Goal: Task Accomplishment & Management: Use online tool/utility

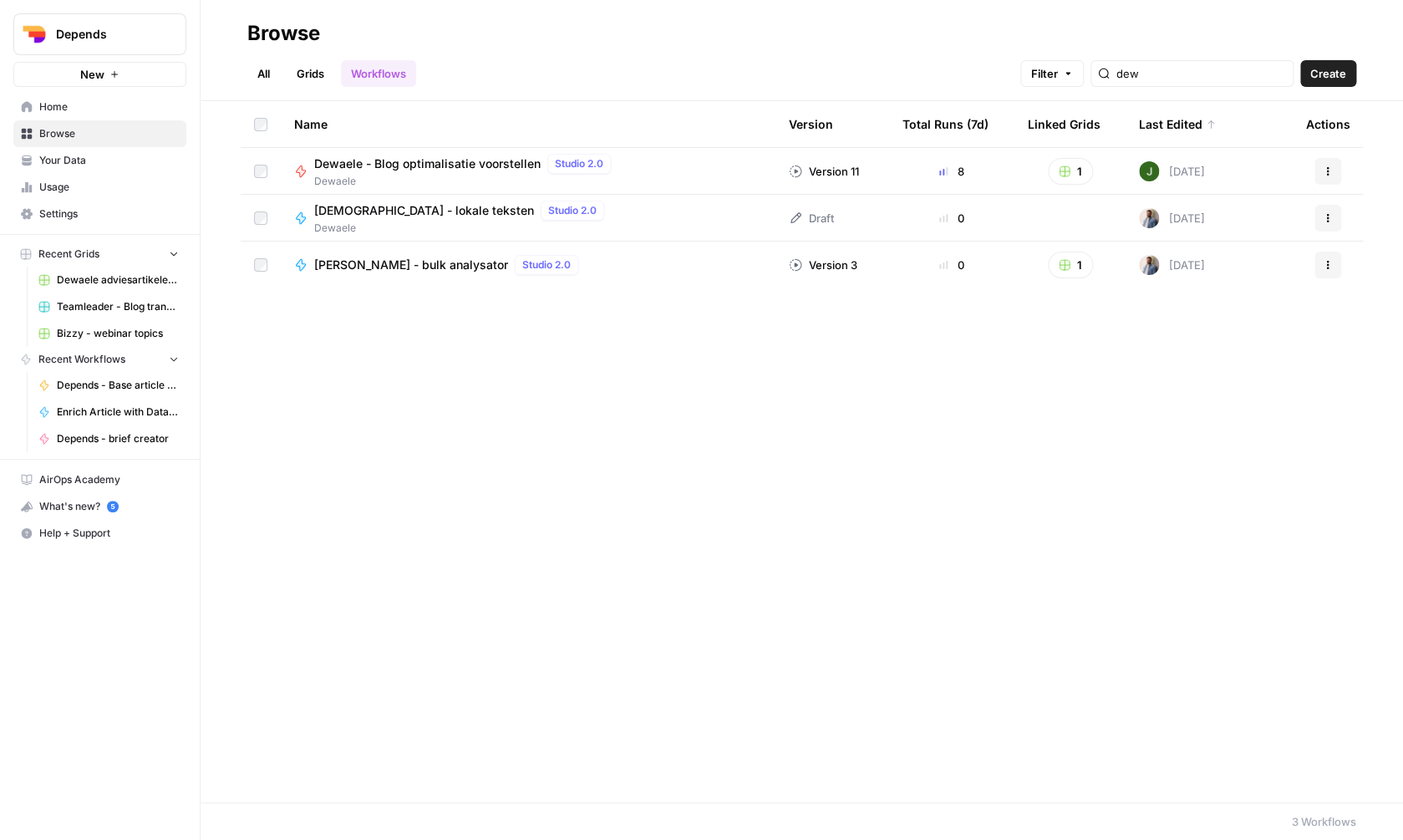
type input "dew"
click at [435, 204] on span "[DEMOGRAPHIC_DATA] - lokale teksten" at bounding box center [424, 211] width 219 height 17
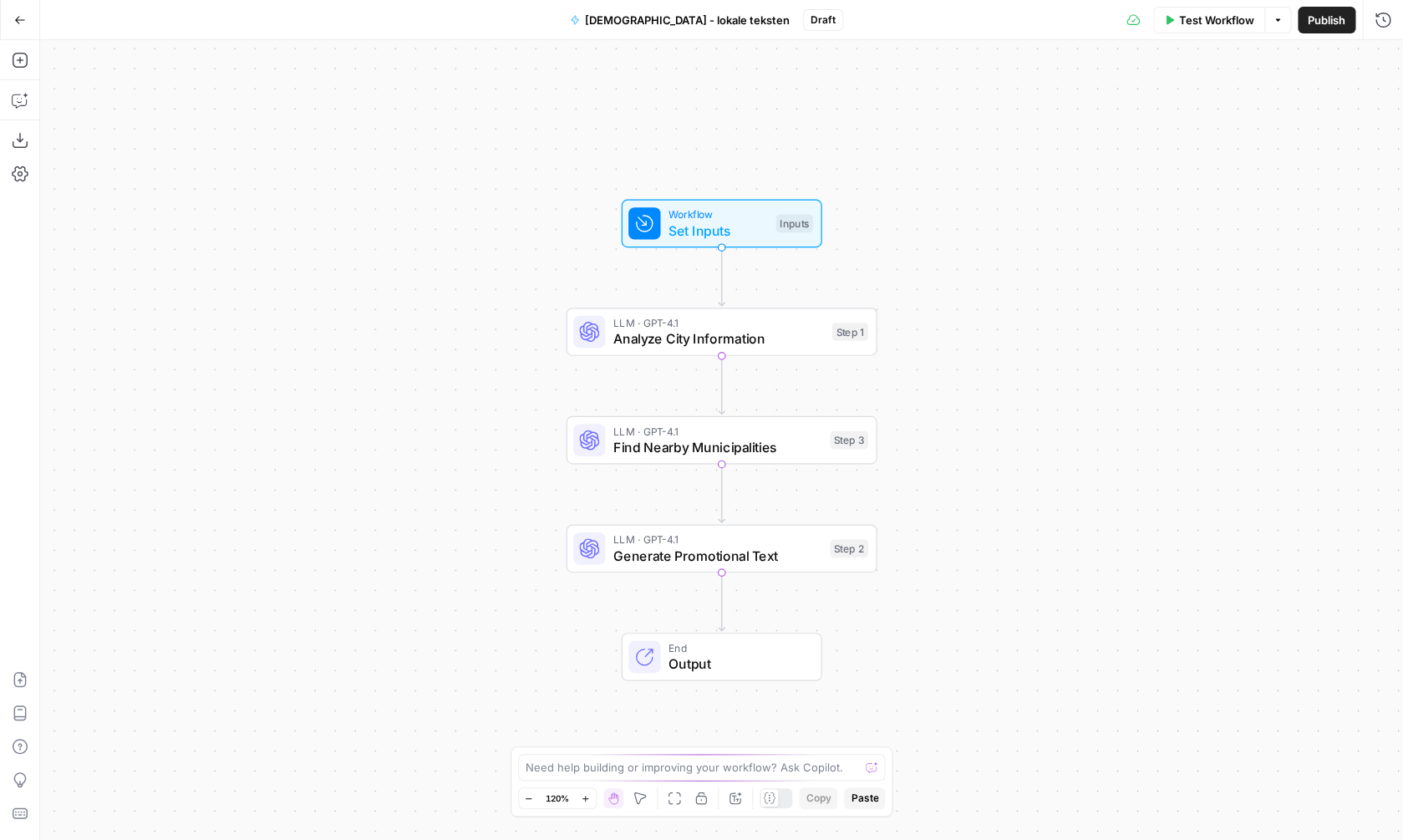
drag, startPoint x: 767, startPoint y: 344, endPoint x: 767, endPoint y: 390, distance: 46.0
click at [767, 344] on span "Analyze City Information" at bounding box center [719, 338] width 211 height 20
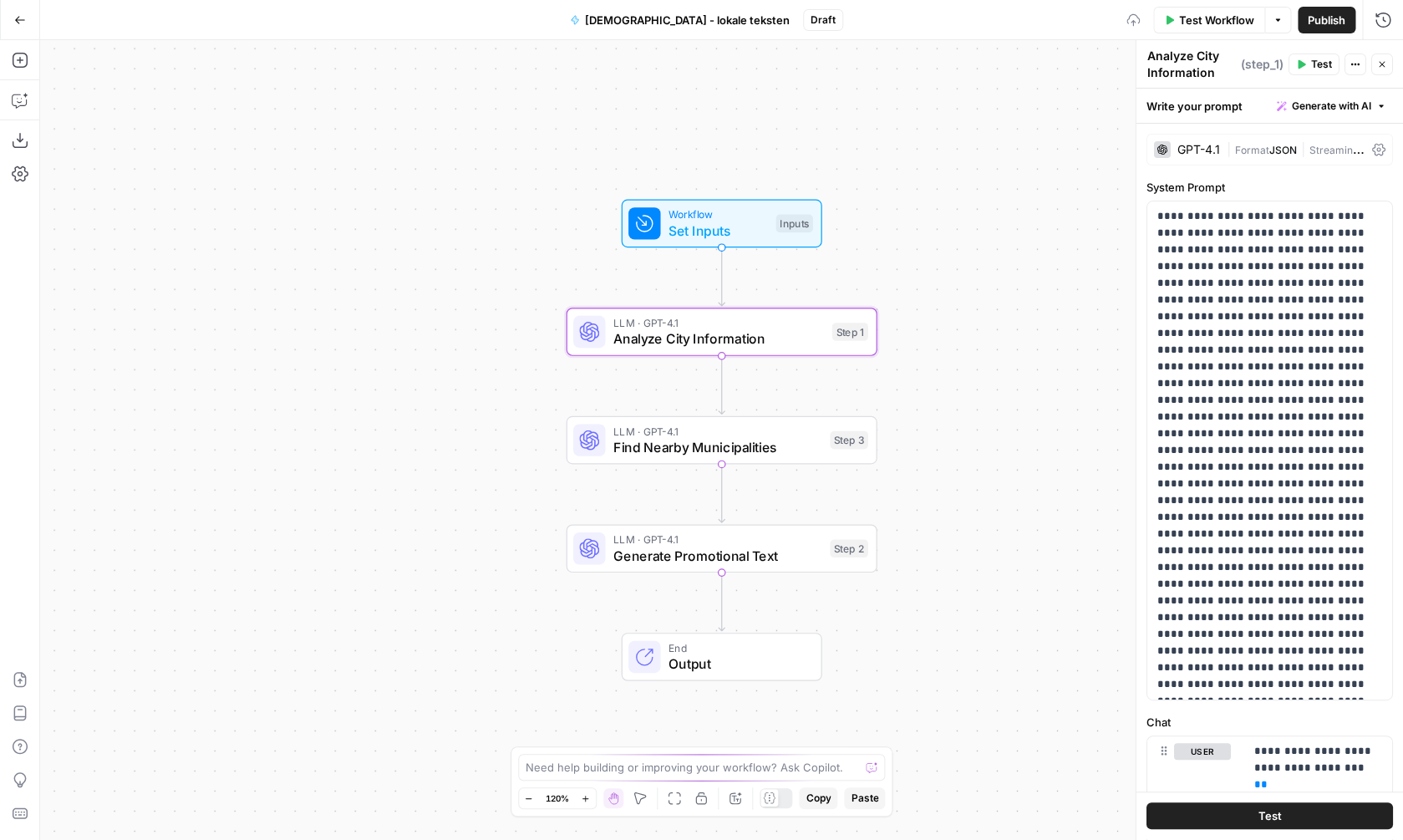
click at [765, 447] on span "Find Nearby Municipalities" at bounding box center [718, 447] width 209 height 20
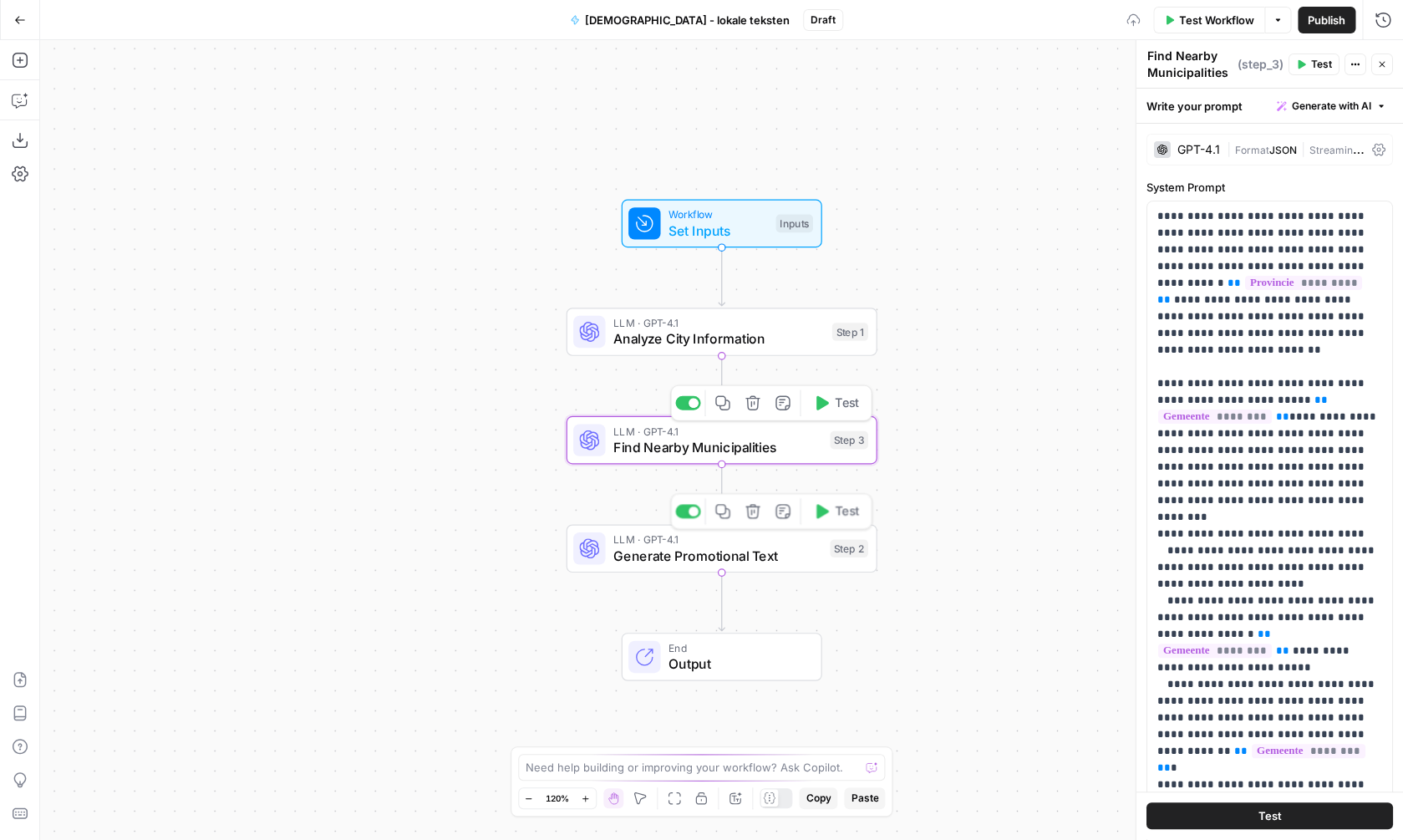
click at [758, 545] on span "LLM · GPT-4.1" at bounding box center [718, 539] width 209 height 16
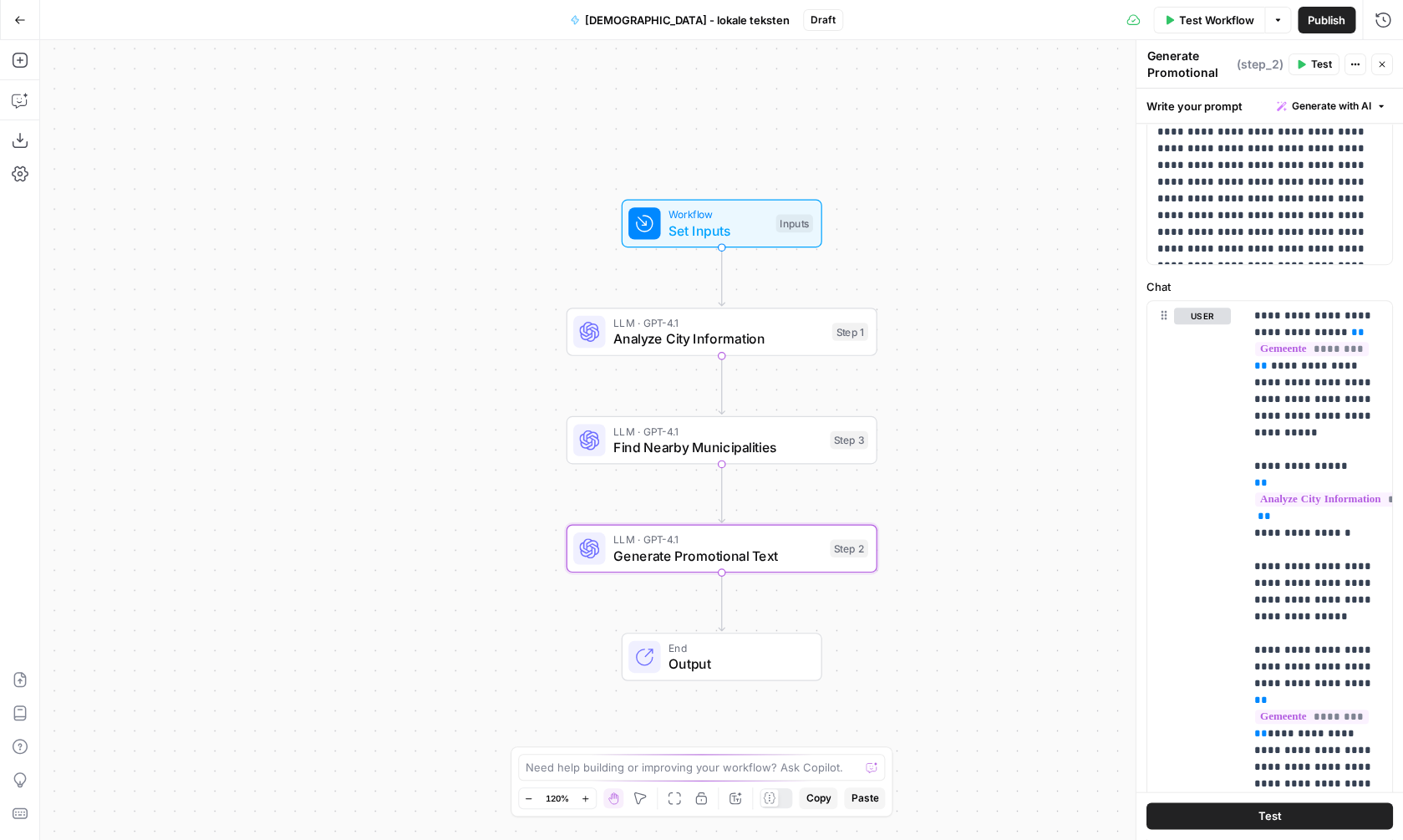
scroll to position [631, 0]
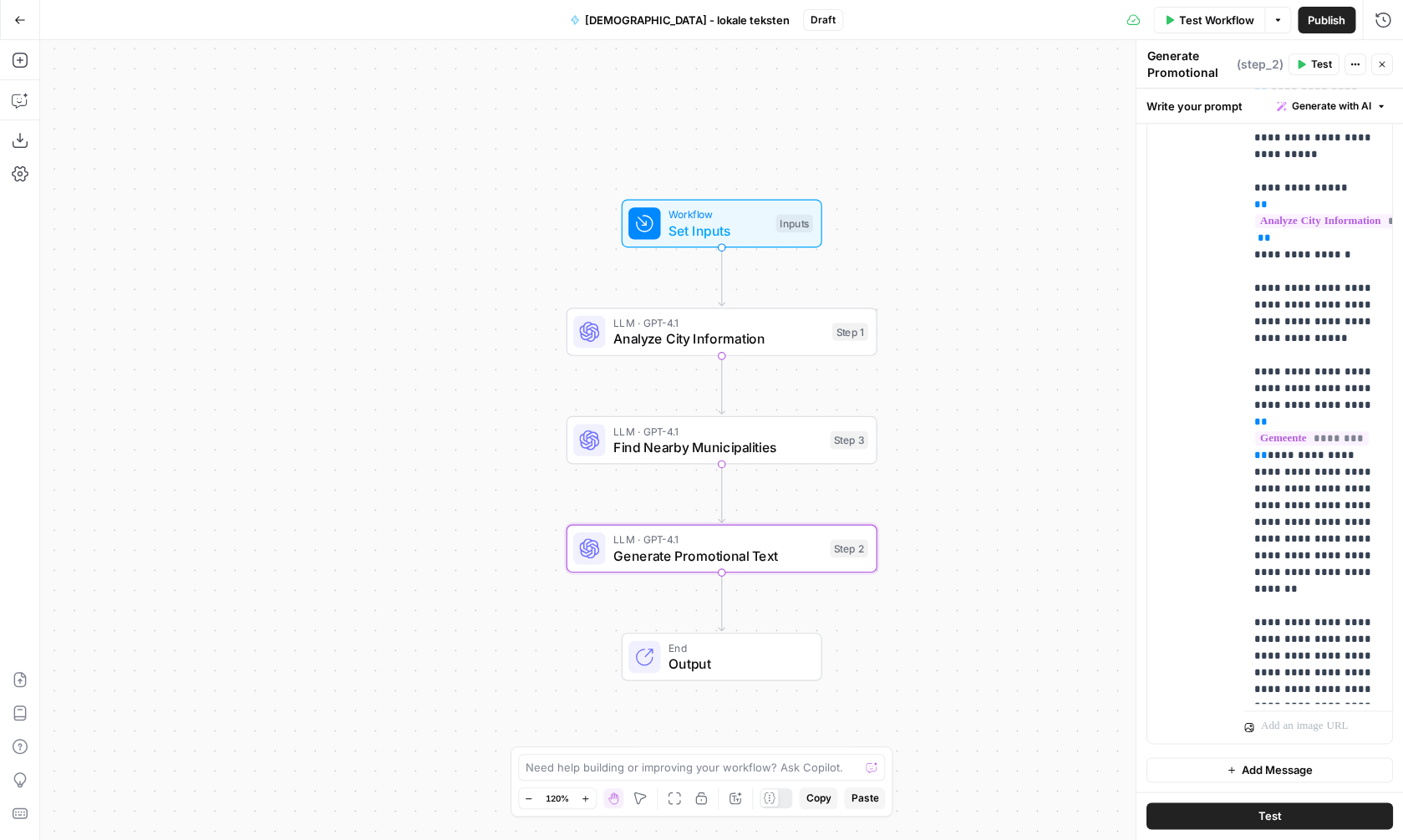
click at [1288, 22] on button "Options" at bounding box center [1277, 20] width 27 height 27
click at [1288, 23] on button "Options" at bounding box center [1277, 20] width 27 height 27
click at [1208, 16] on span "Test Workflow" at bounding box center [1217, 21] width 75 height 17
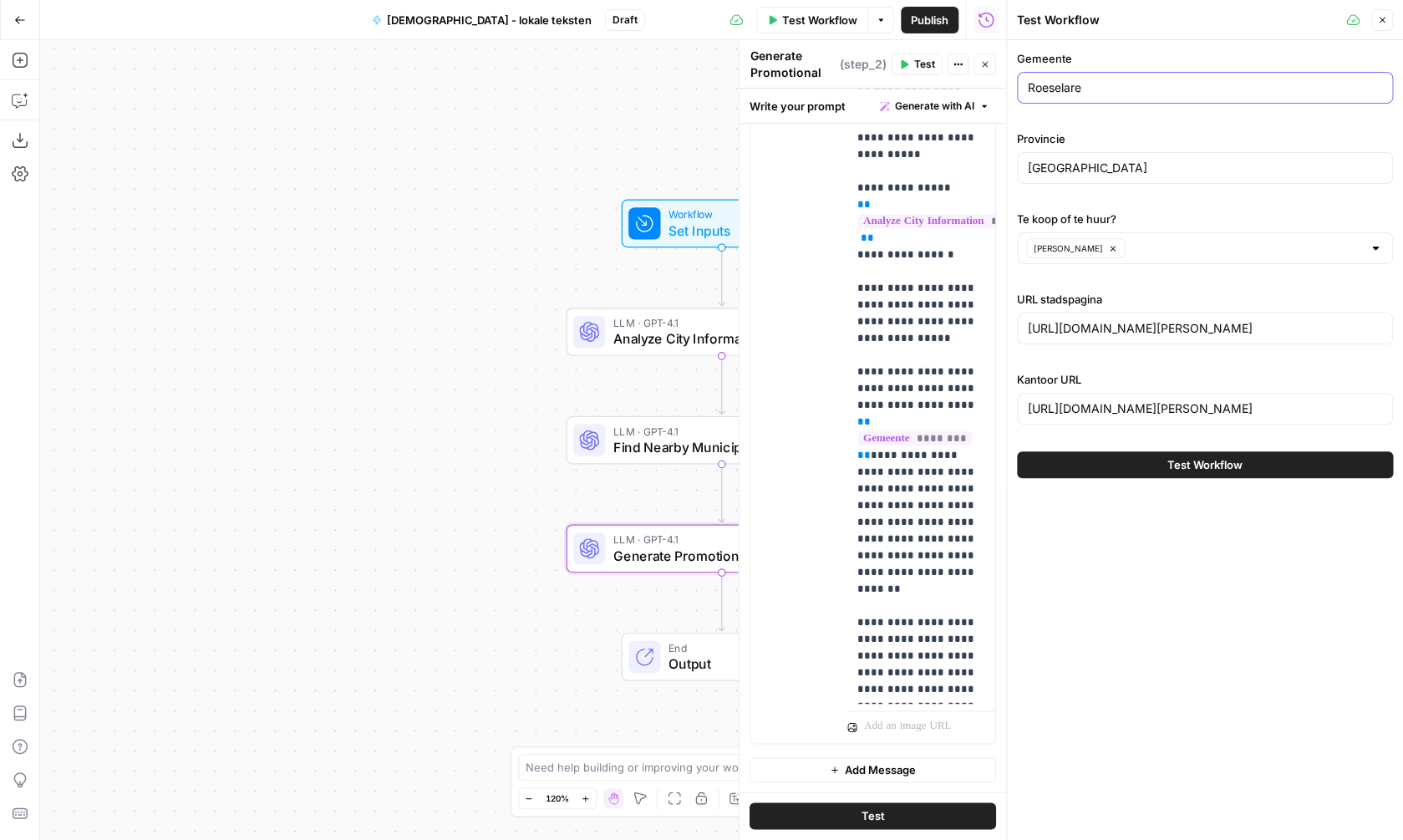
click at [1113, 89] on input "Roeselare" at bounding box center [1204, 88] width 354 height 17
type input "[GEOGRAPHIC_DATA]"
click at [1151, 165] on input "West-vlaanderen" at bounding box center [1204, 168] width 354 height 17
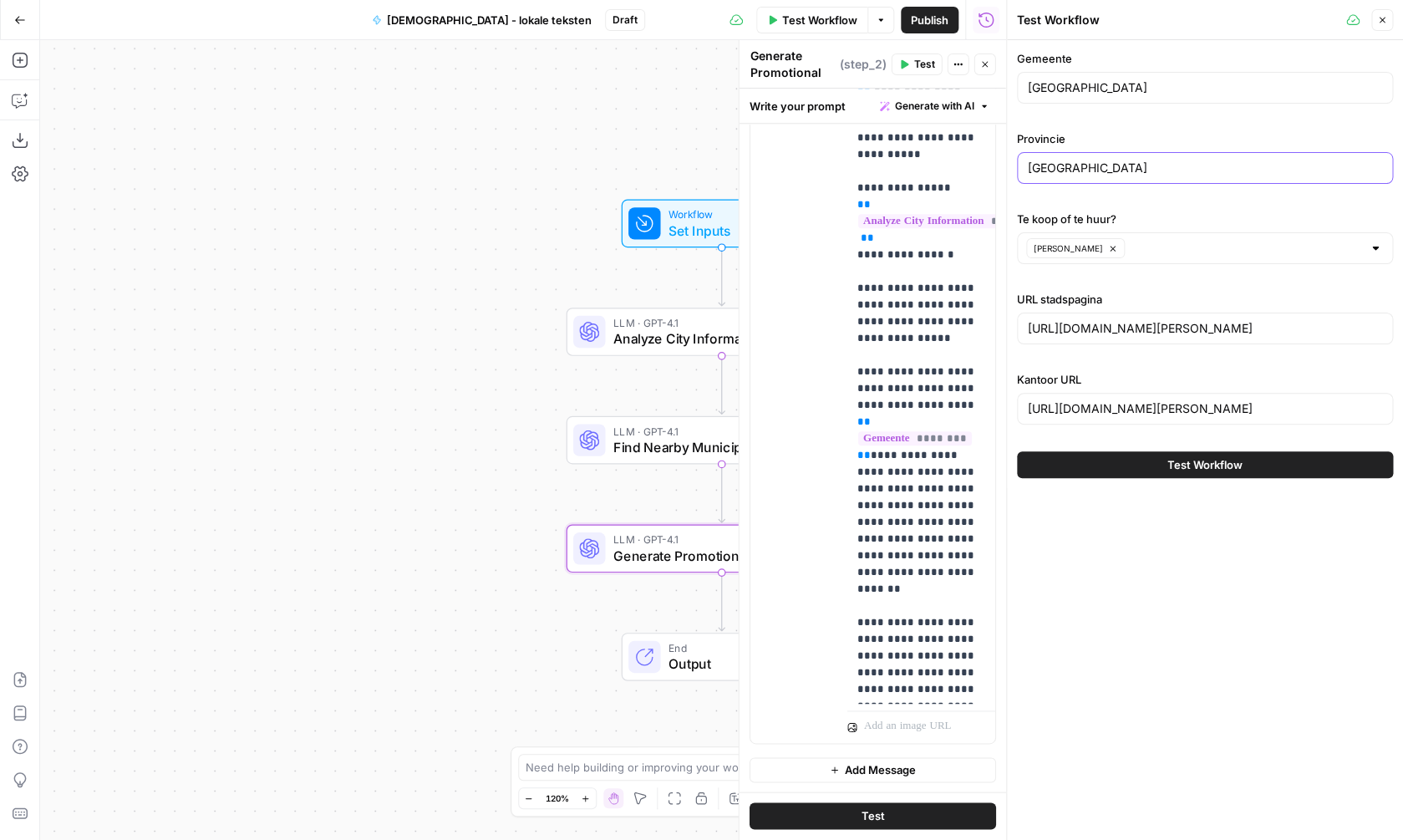
click at [1151, 165] on input "West-vlaanderen" at bounding box center [1204, 168] width 354 height 17
type input "[GEOGRAPHIC_DATA]"
click at [1165, 327] on input "https://www.dewaele.com/nl/te-koop/8800-roeselare/huis" at bounding box center [1204, 329] width 354 height 17
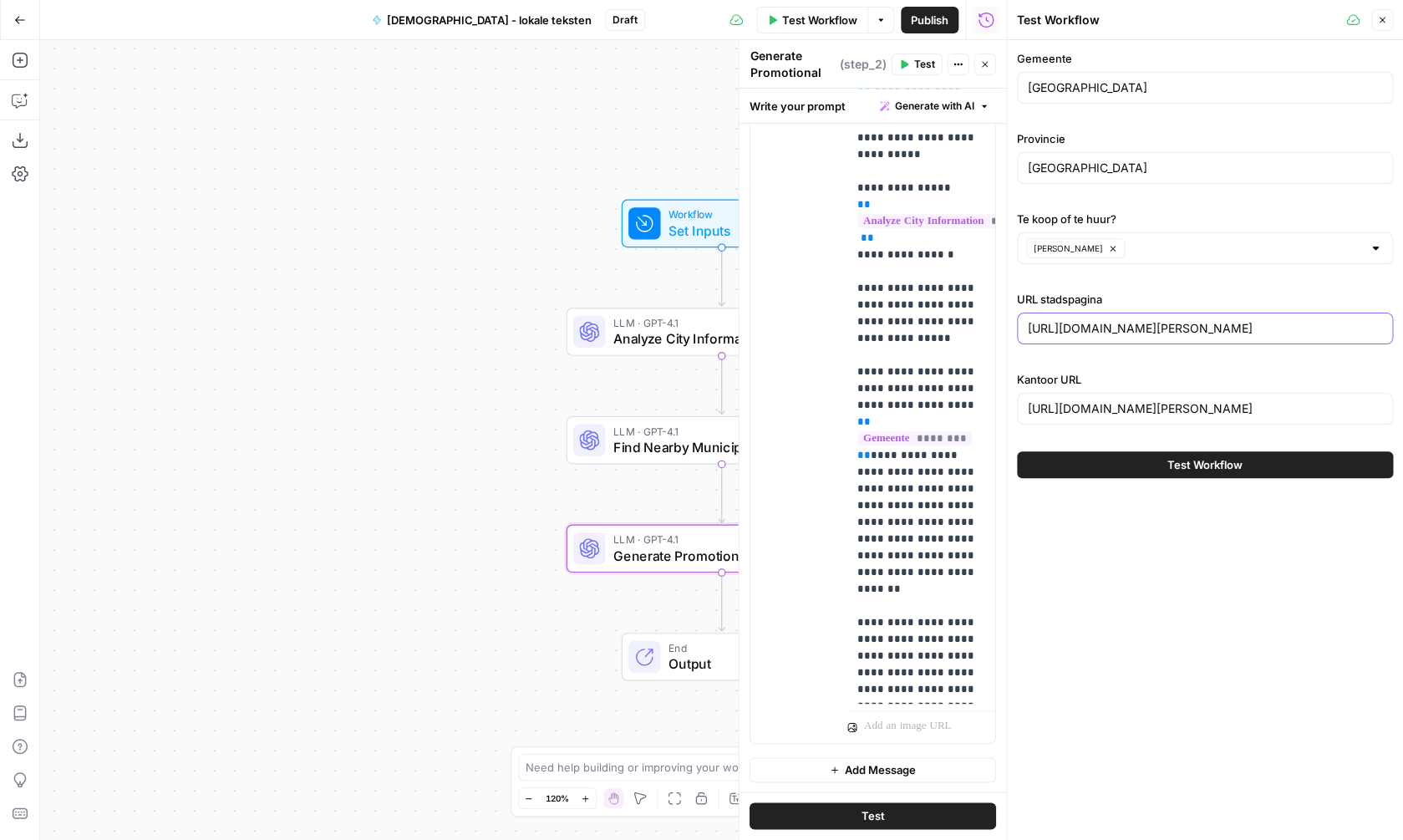
click at [1165, 327] on input "https://www.dewaele.com/nl/te-koop/8800-roeselare/huis" at bounding box center [1204, 329] width 354 height 17
paste input "2000-antwerpen/appartement"
drag, startPoint x: 1158, startPoint y: 324, endPoint x: 956, endPoint y: 322, distance: 202.0
click at [1028, 322] on input "https://www.dewaele.com/nl/te-koop/2000-antwerpen/appartement" at bounding box center [1204, 329] width 354 height 17
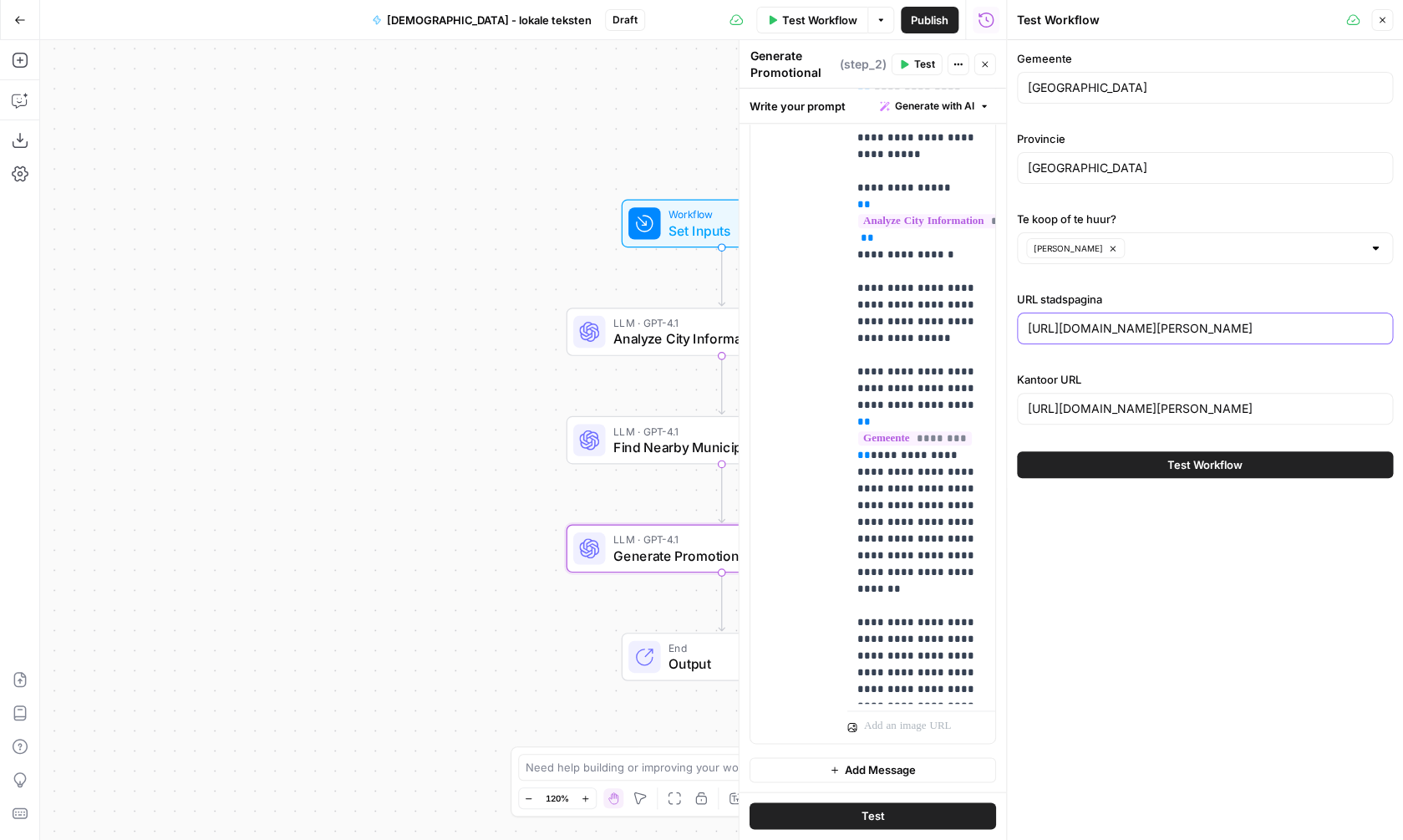
type input "https://www.dewaele.com/nl/te-koop/2000-antwerpen/appartement"
click at [1121, 398] on div "https://www.dewaele.com/nl/kantoren/roeselare" at bounding box center [1205, 408] width 376 height 32
click at [1196, 405] on input "https://www.dewaele.com/nl/kantoren/roeselare" at bounding box center [1204, 409] width 354 height 17
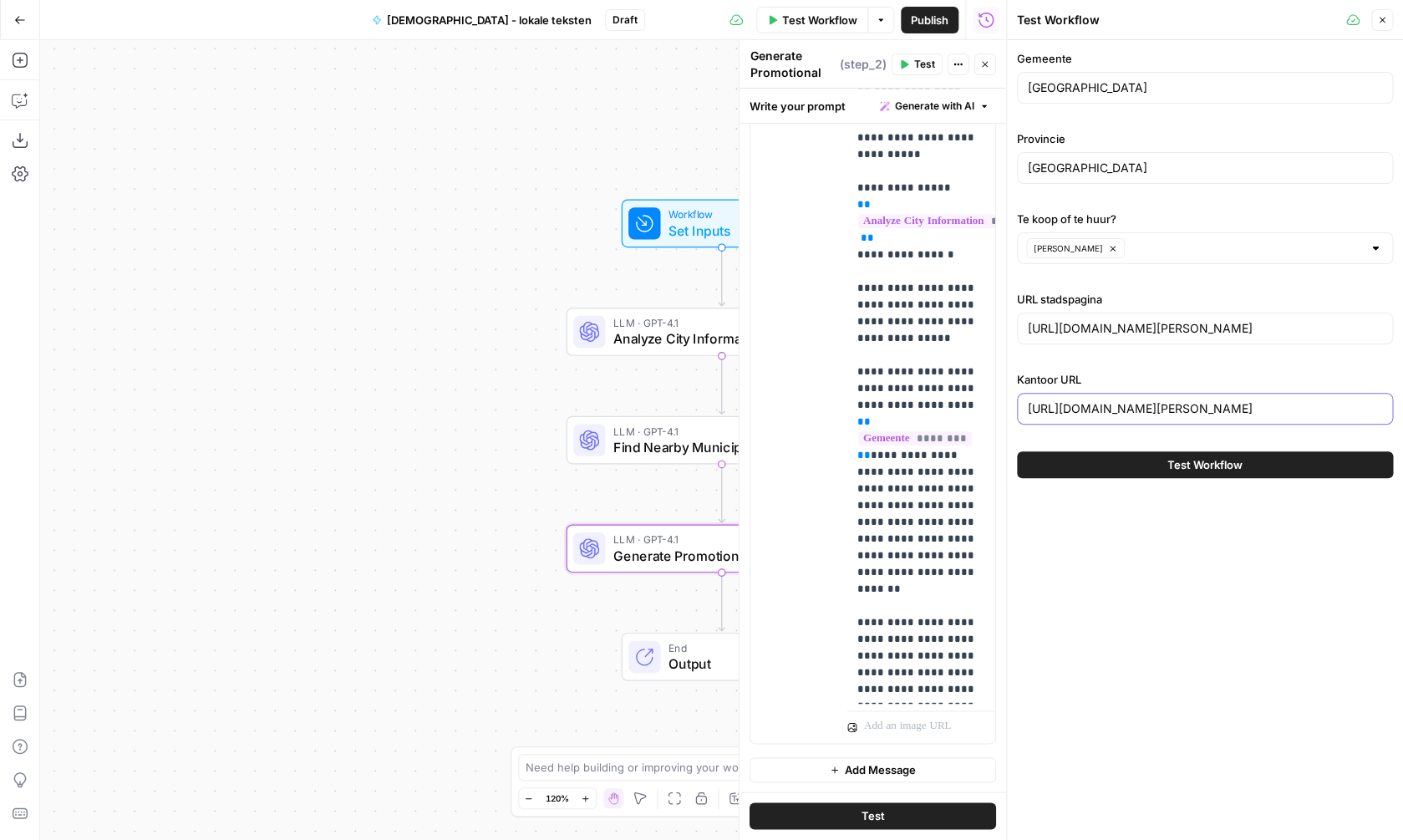
click at [1196, 405] on input "https://www.dewaele.com/nl/kantoren/roeselare" at bounding box center [1204, 409] width 354 height 17
paste input "[GEOGRAPHIC_DATA]"
type input "https://www.dewaele.com/nl/kantoren/antwerpen"
click at [1178, 461] on span "Test Workflow" at bounding box center [1205, 465] width 75 height 17
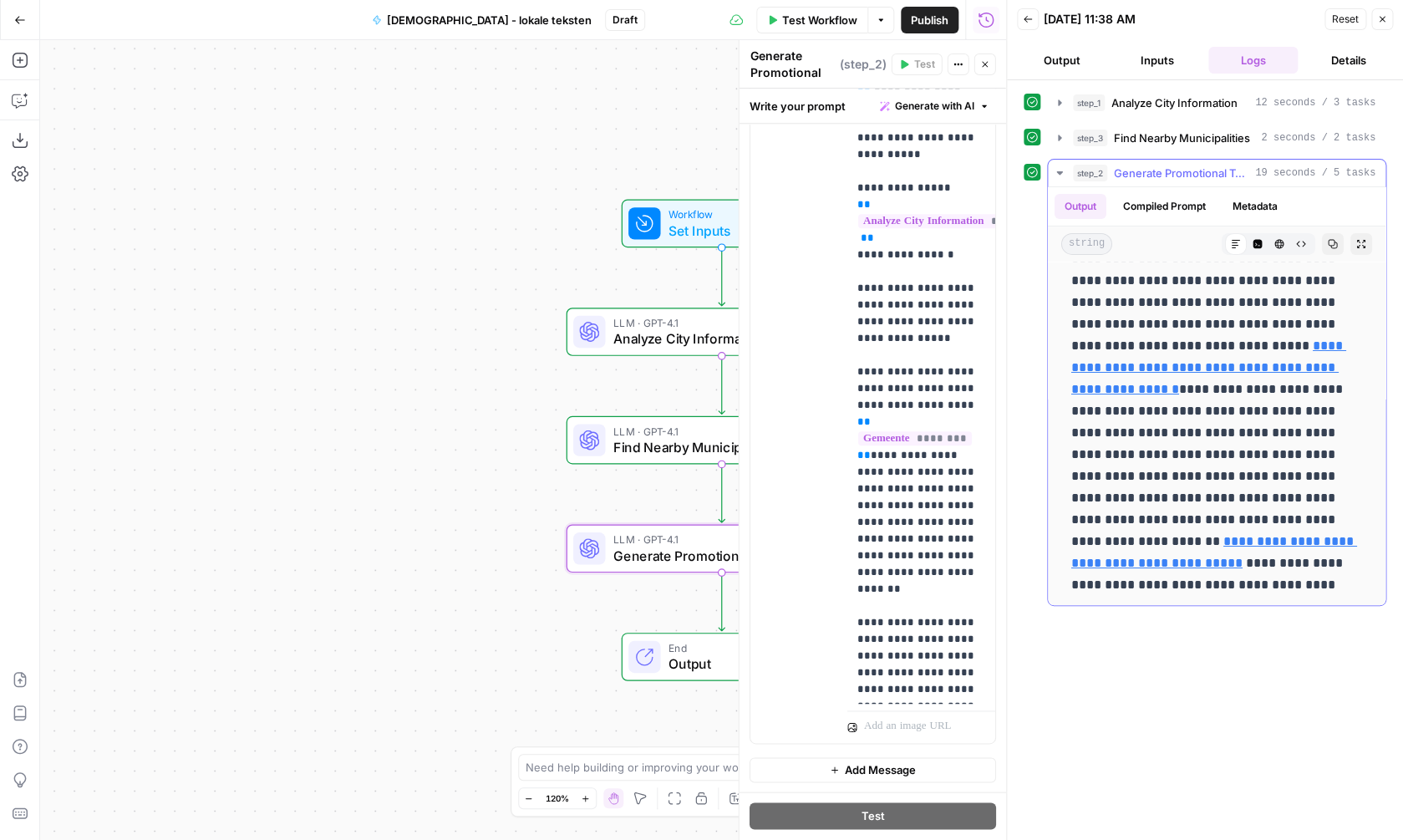
scroll to position [2552, 0]
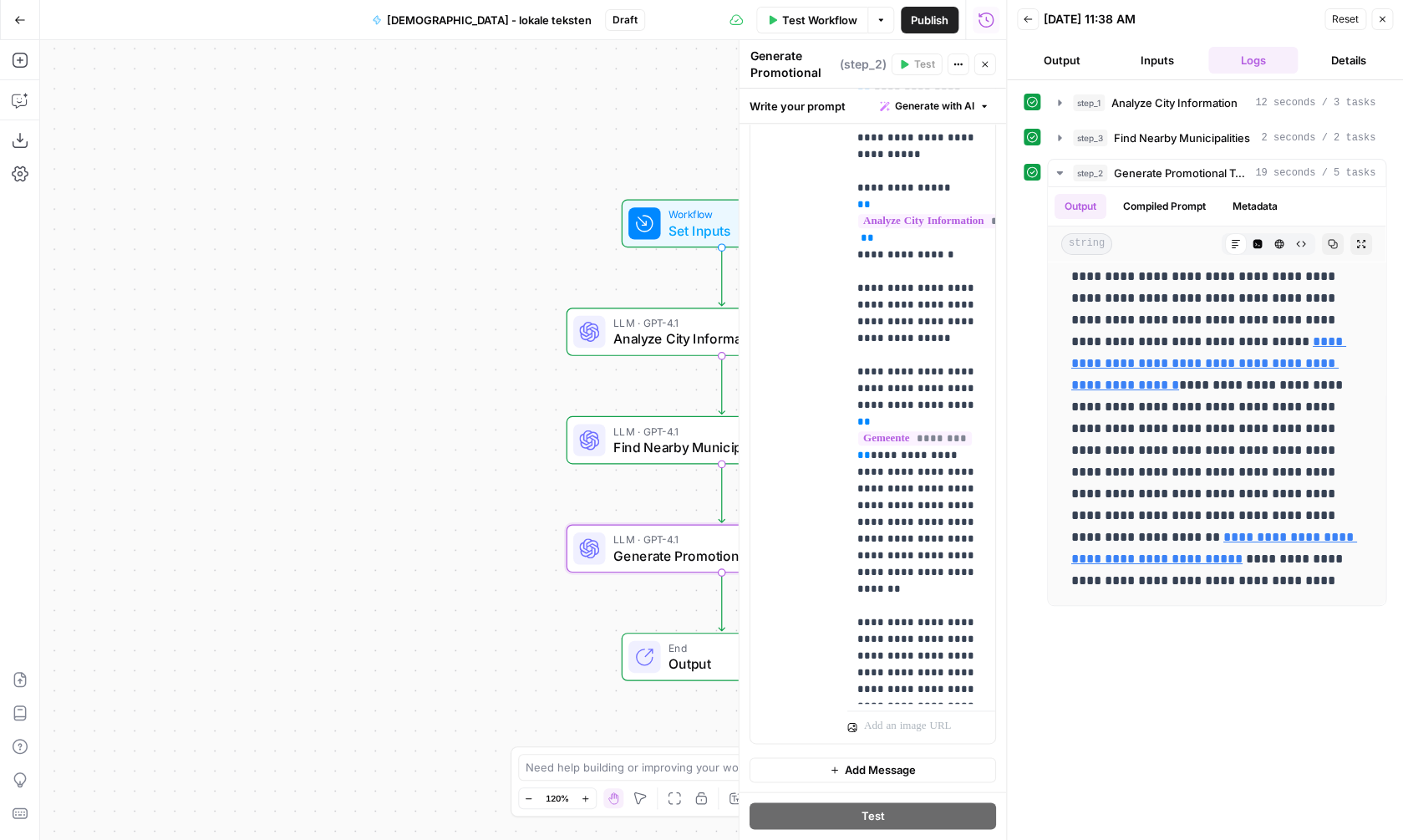
click at [1382, 27] on button "Close" at bounding box center [1382, 19] width 21 height 21
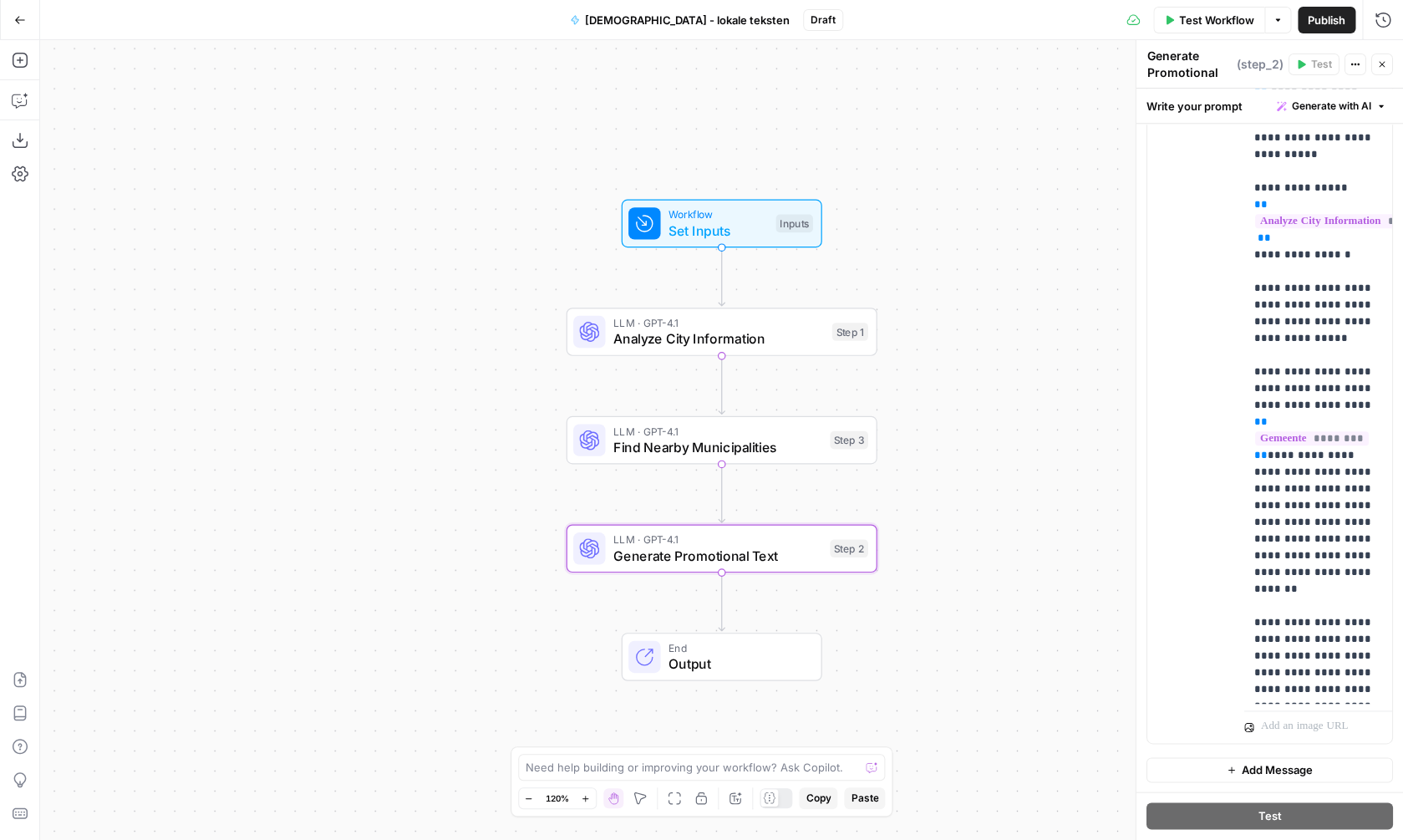
click at [797, 435] on span "LLM · GPT-4.1" at bounding box center [718, 430] width 209 height 16
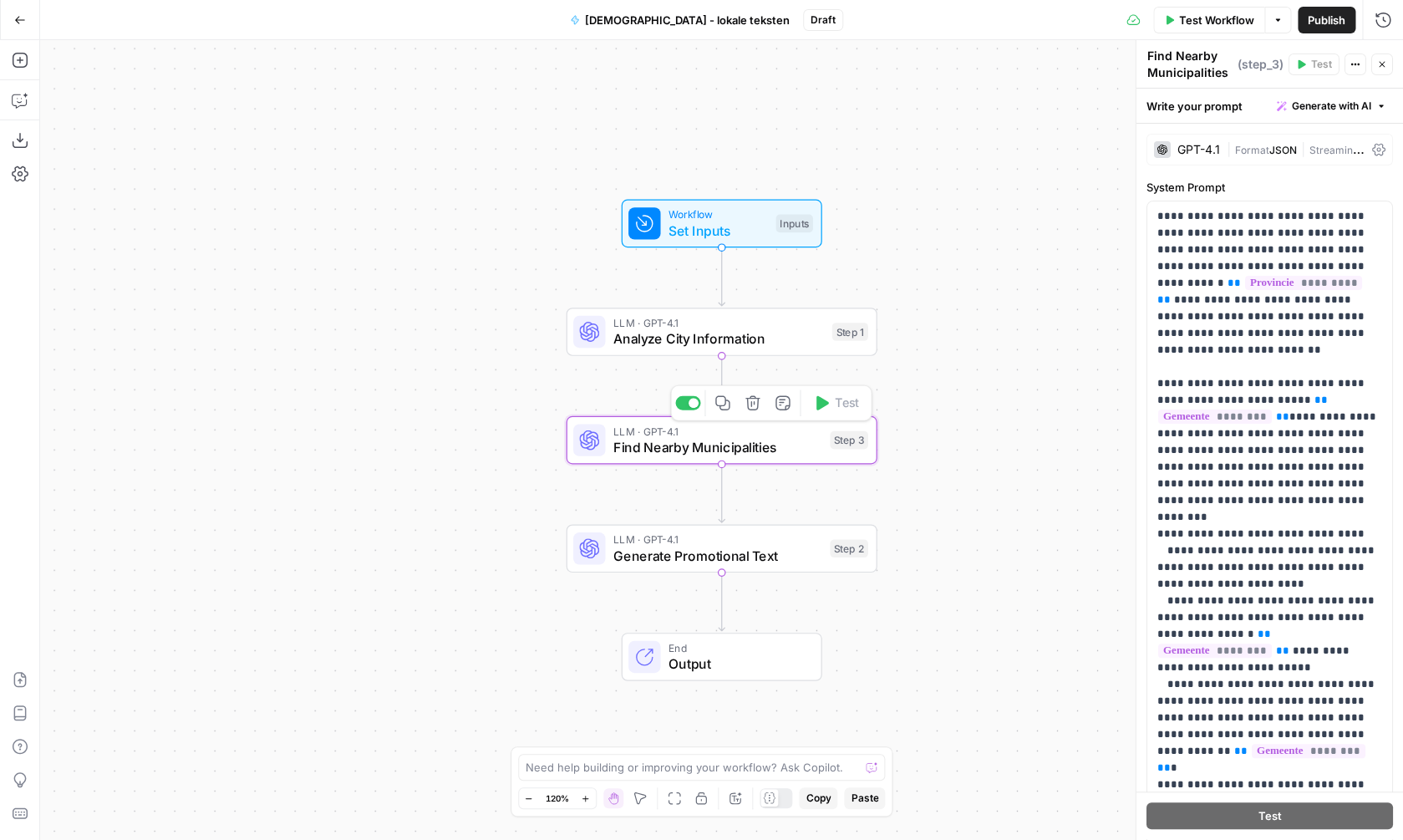
click at [755, 333] on span "Analyze City Information" at bounding box center [719, 338] width 211 height 20
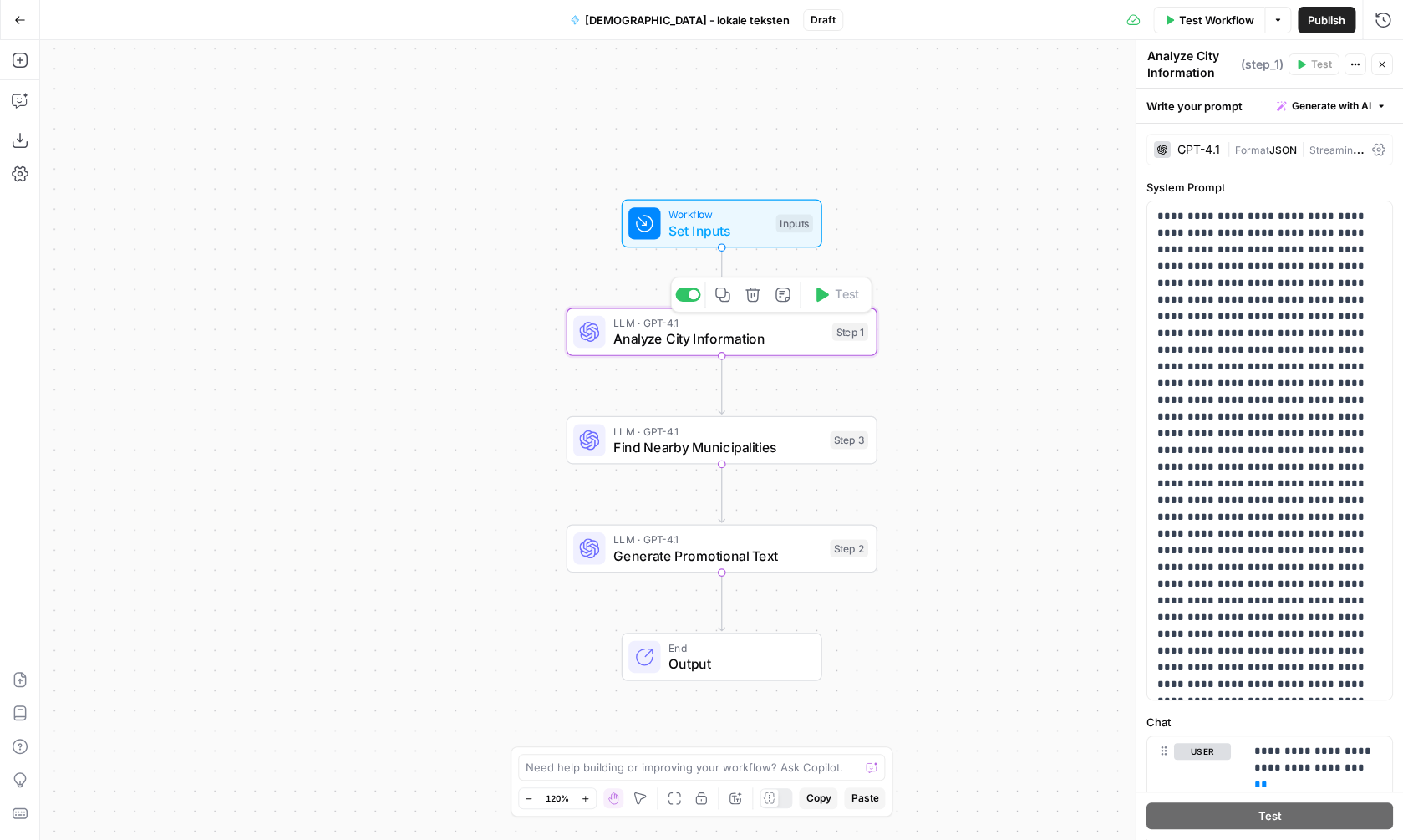
click at [914, 230] on div "Workflow Set Inputs Inputs LLM · GPT-4.1 Analyze City Information Step 1 Copy s…" at bounding box center [722, 440] width 1364 height 800
click at [1004, 321] on div "Workflow Set Inputs Inputs LLM · GPT-4.1 Analyze City Information Step 1 LLM · …" at bounding box center [722, 440] width 1364 height 800
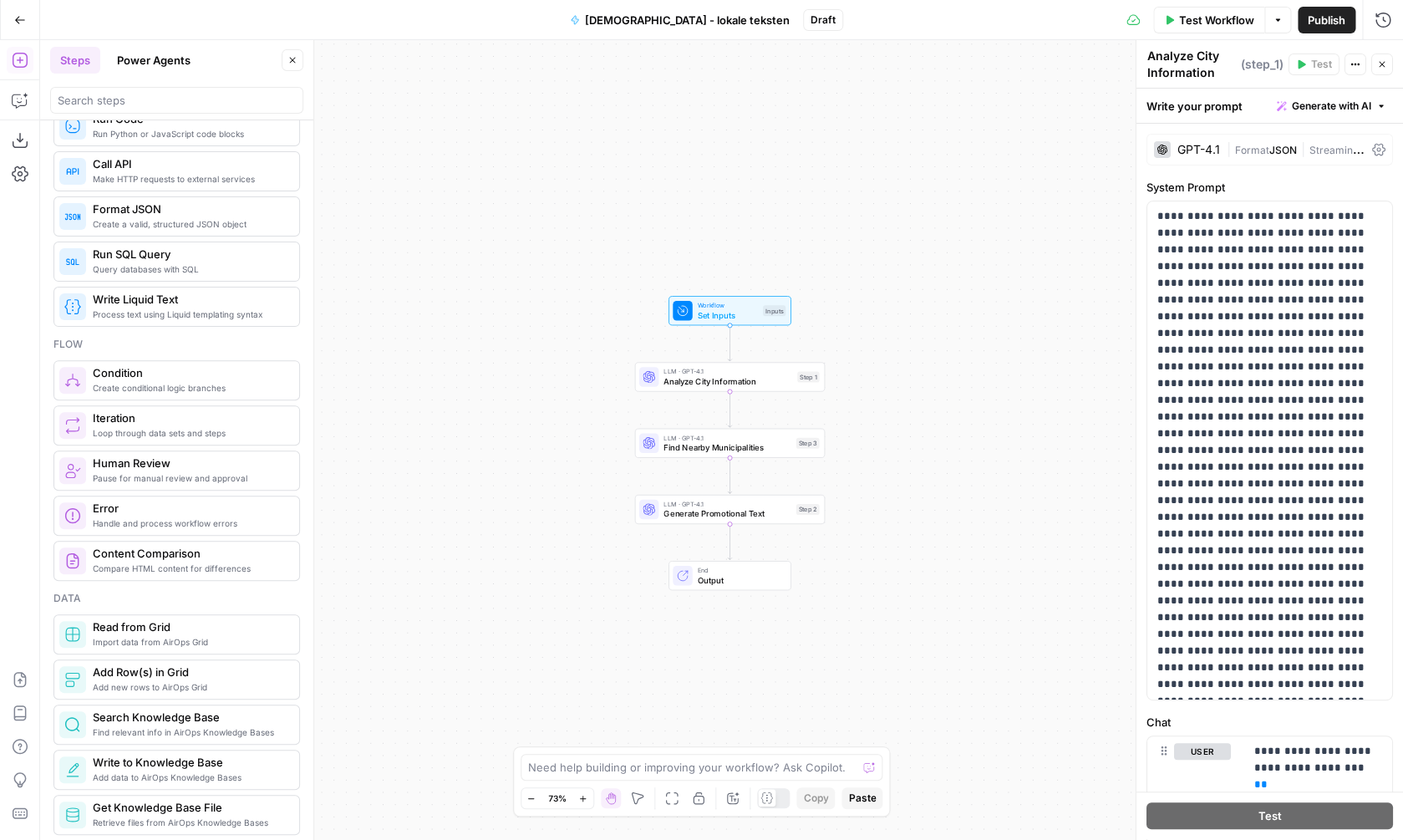
scroll to position [0, 0]
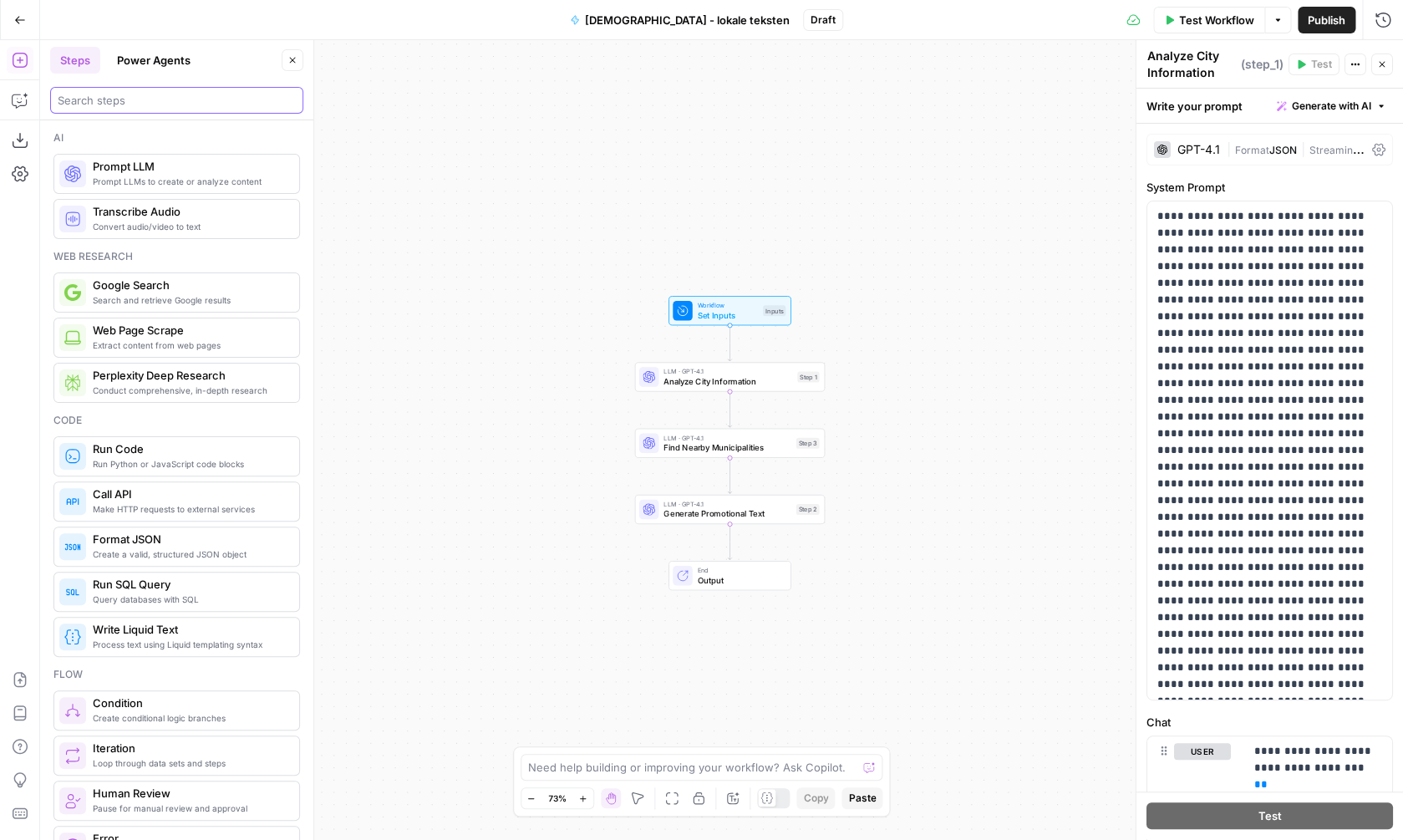
click at [173, 97] on input "search" at bounding box center [177, 100] width 238 height 17
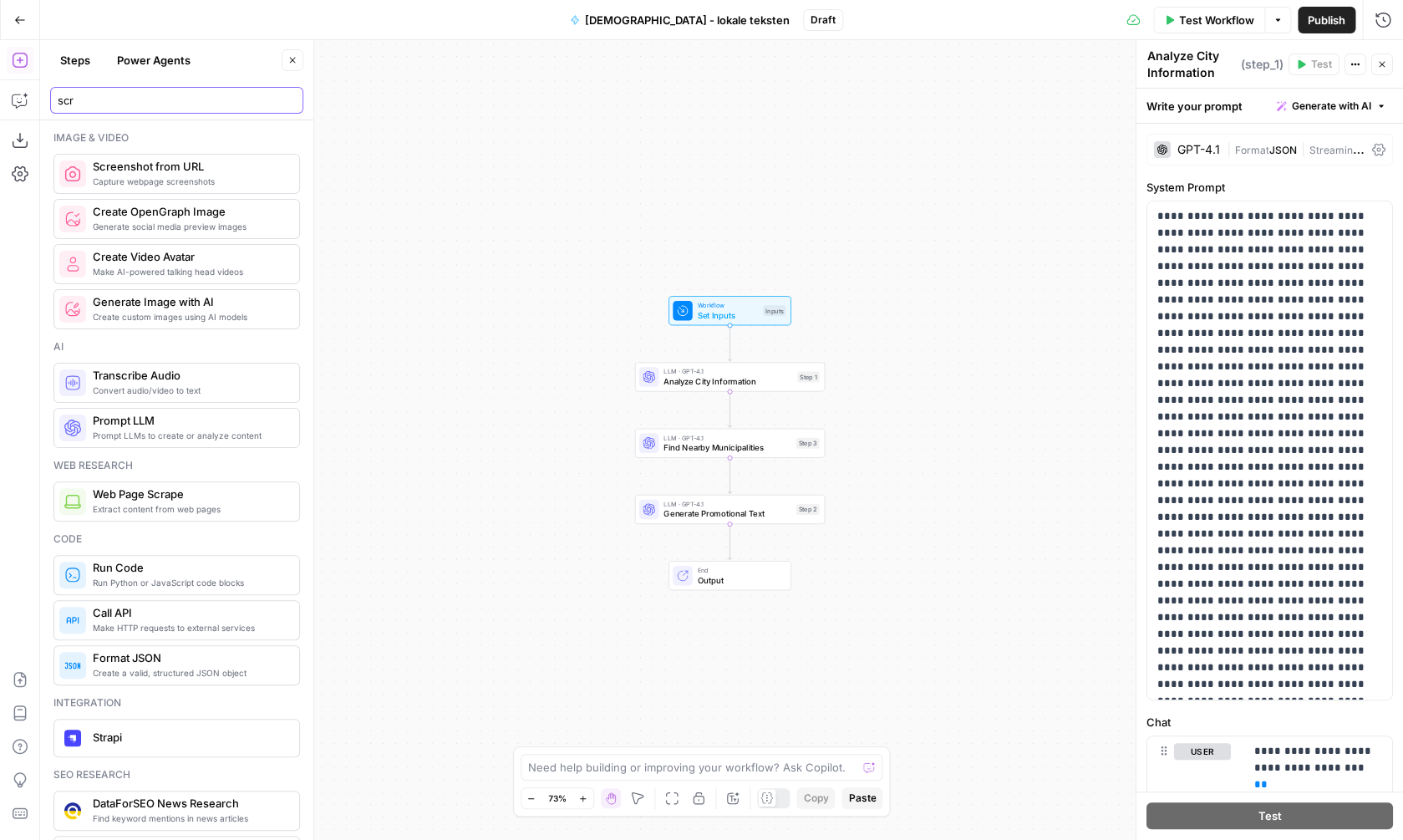
type input "scr"
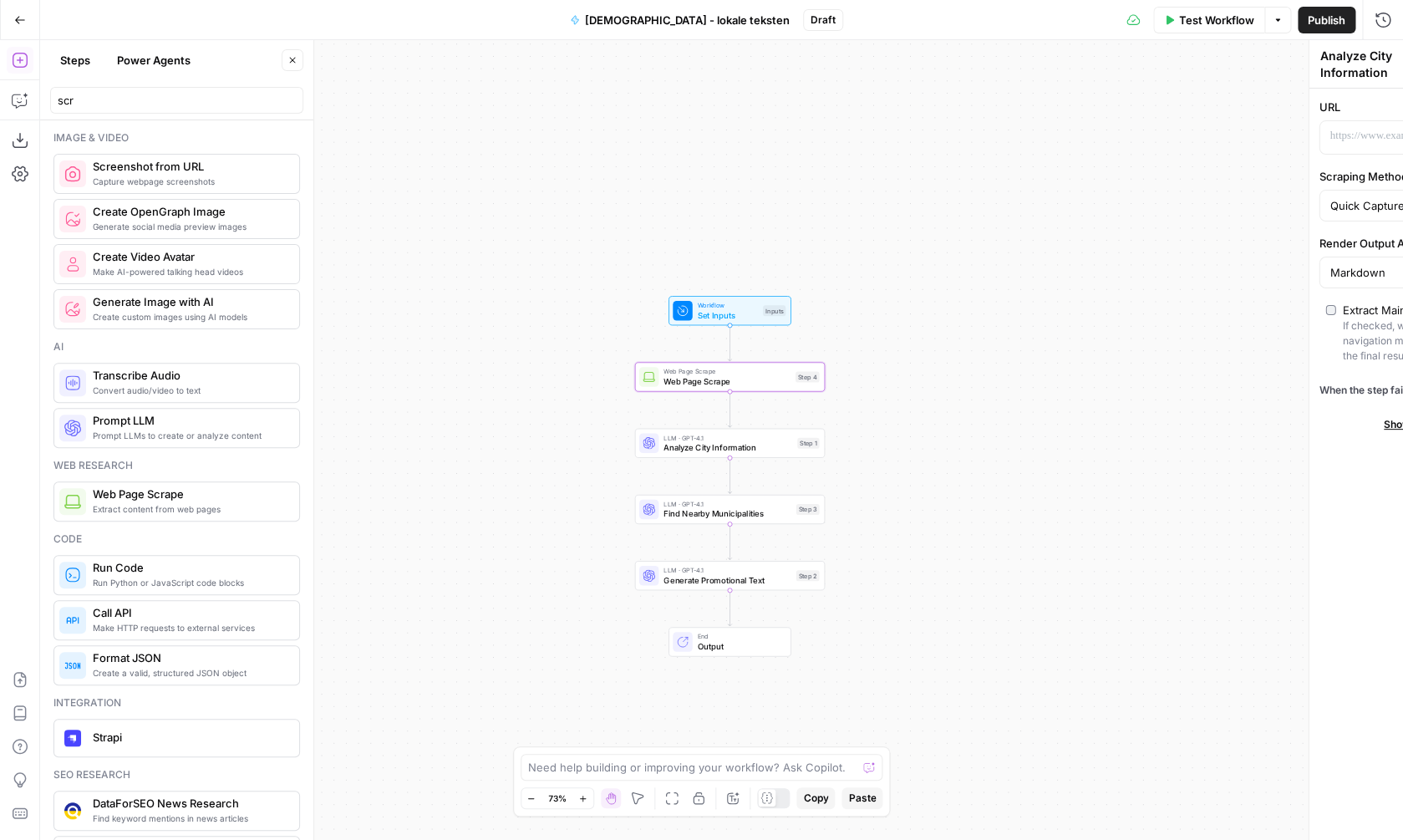
type textarea "Web Page Scrape"
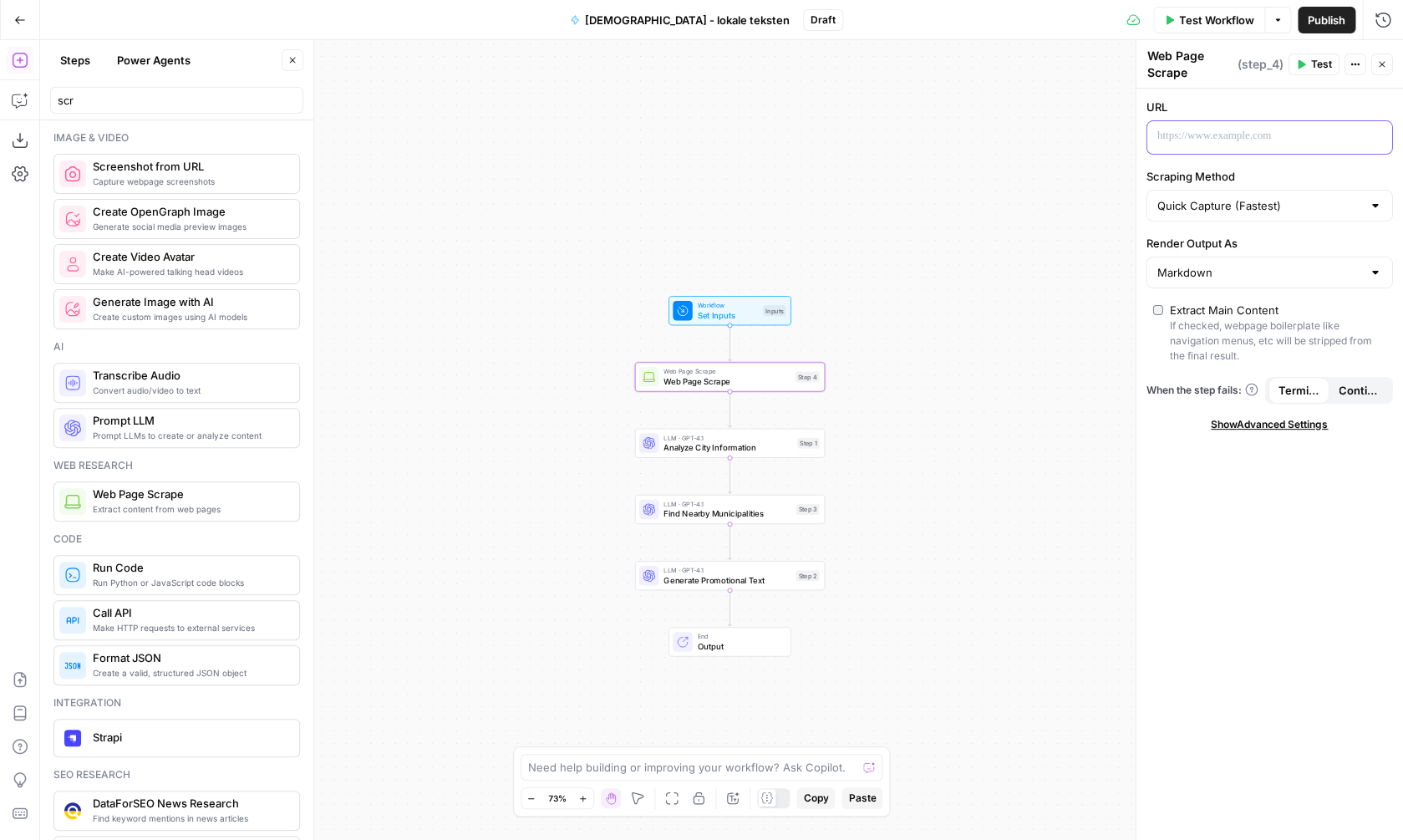
click at [1264, 141] on p at bounding box center [1256, 136] width 198 height 17
click at [1382, 135] on button "Variables Menu" at bounding box center [1377, 136] width 14 height 14
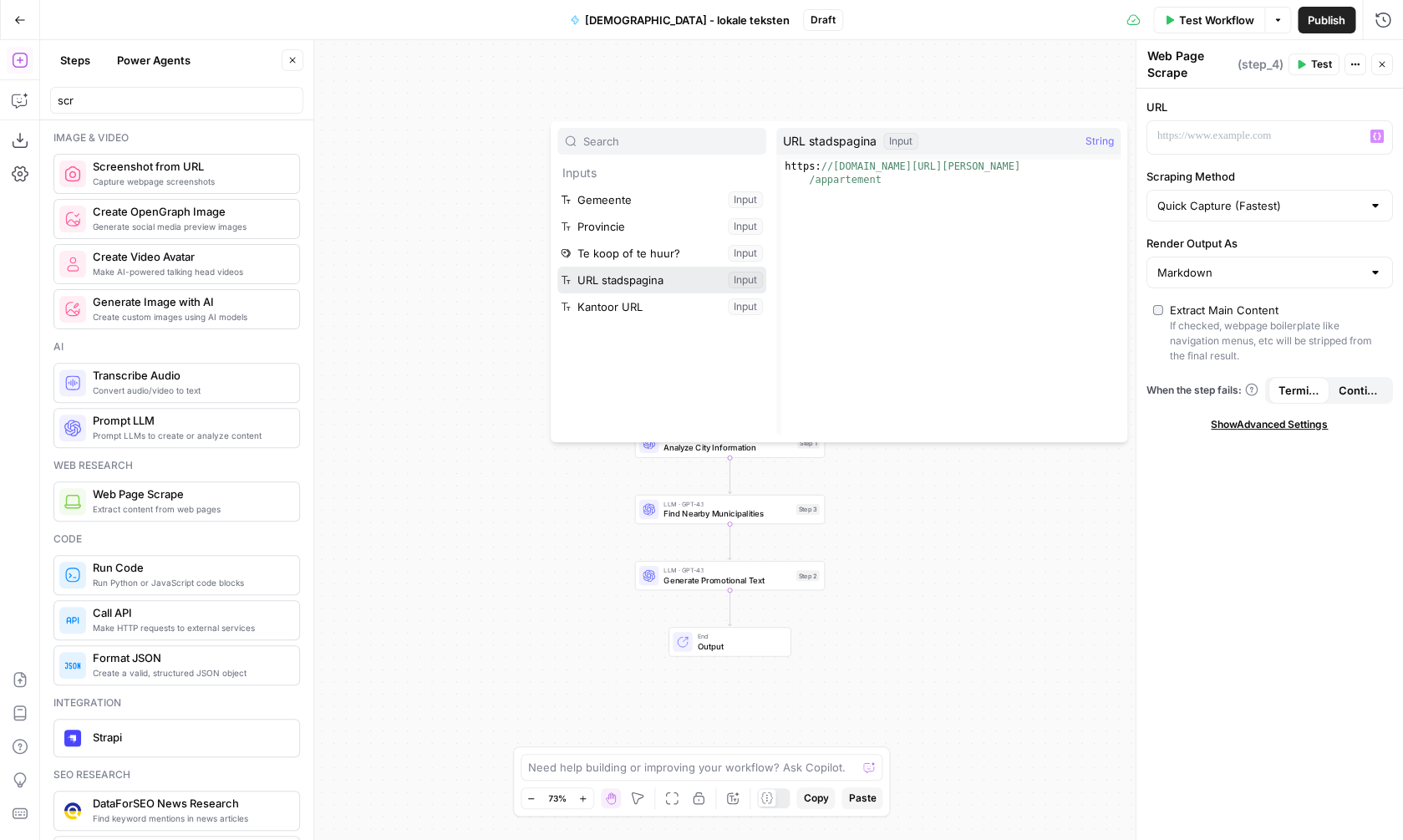
click at [672, 284] on button "Select variable URL stadspagina" at bounding box center [662, 279] width 209 height 27
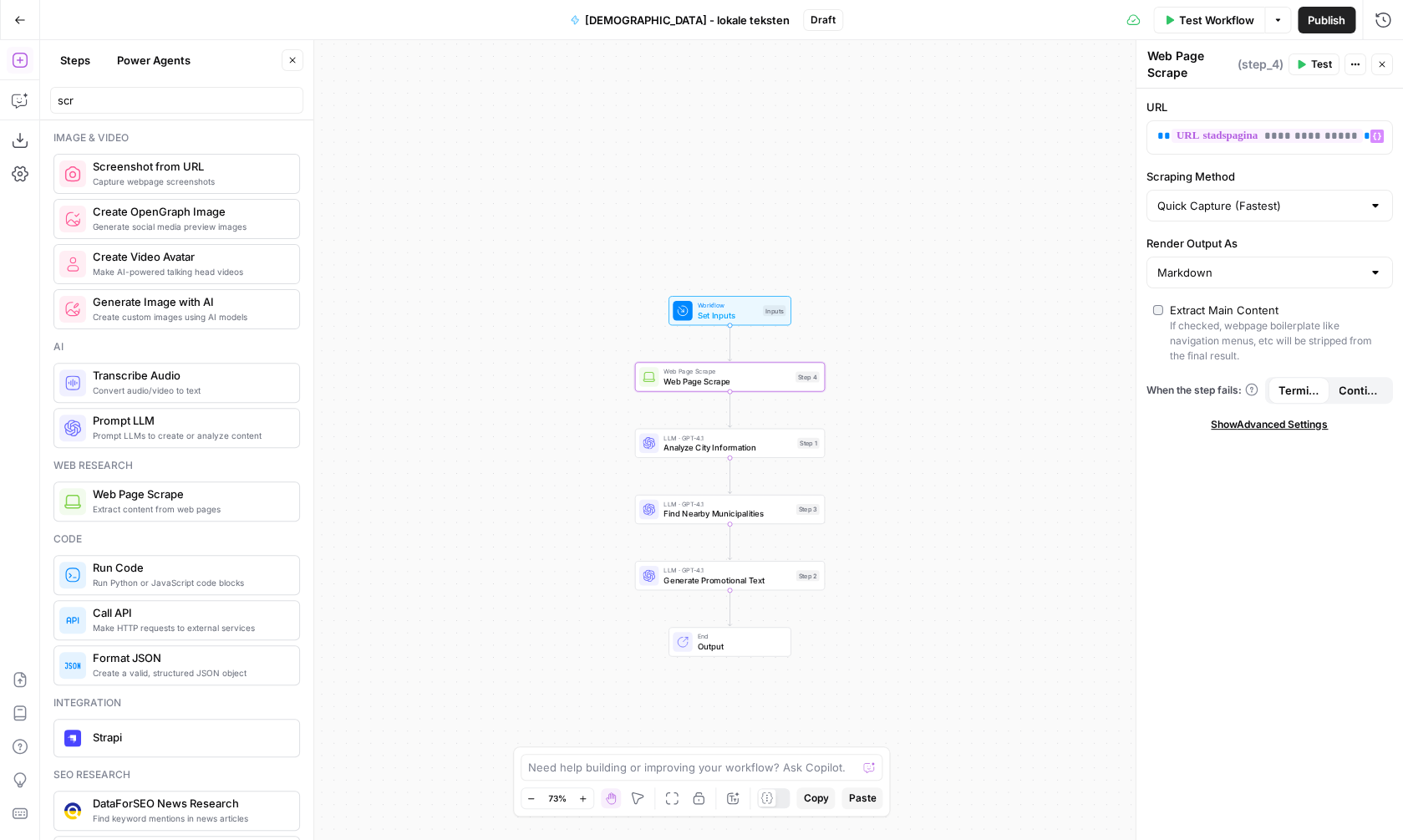
click at [949, 320] on div "Workflow Set Inputs Inputs Web Page Scrape Web Page Scrape Step 4 LLM · GPT-4.1…" at bounding box center [722, 440] width 1364 height 800
click at [770, 450] on span "Analyze City Information" at bounding box center [728, 447] width 129 height 13
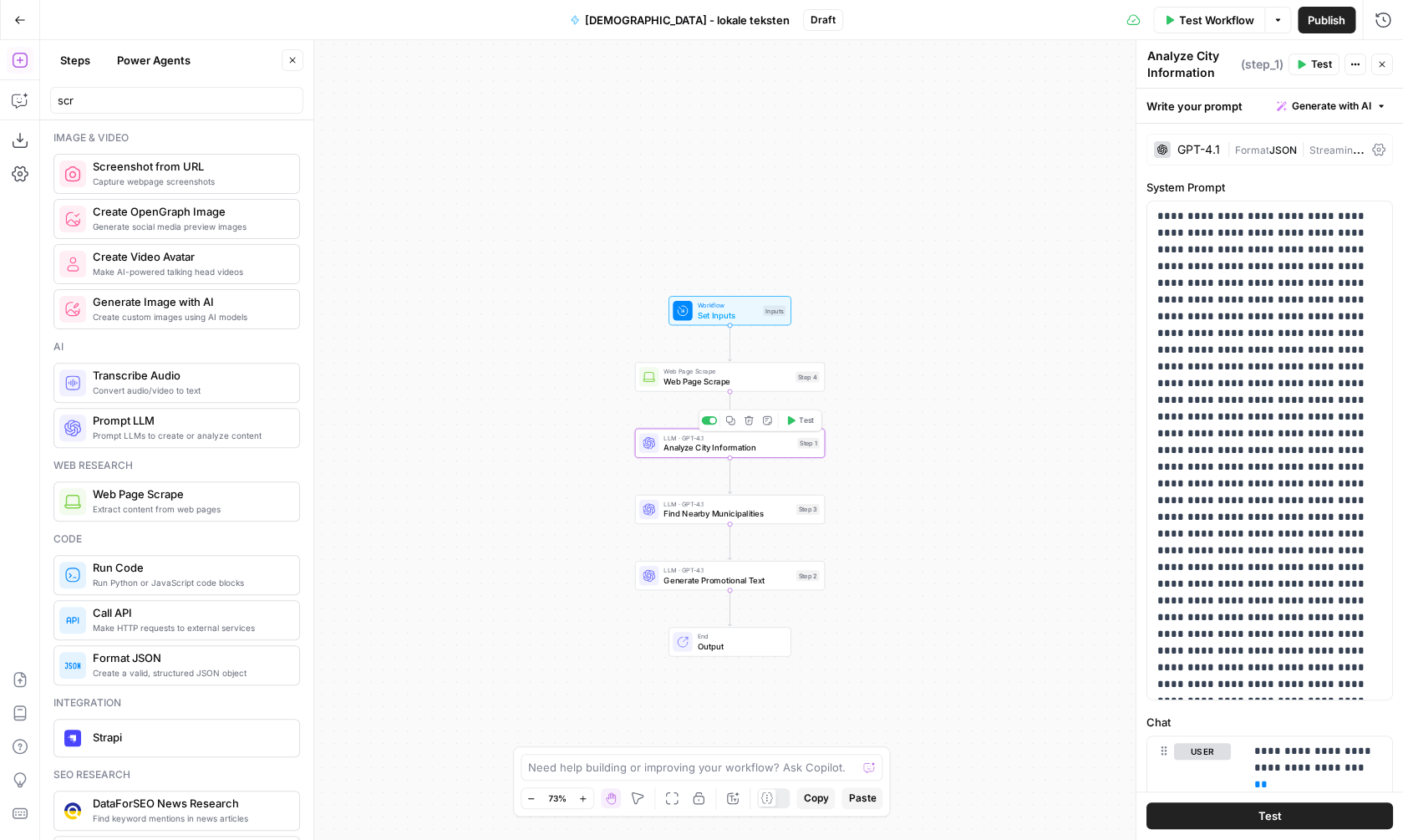
click at [739, 387] on div "Web Page Scrape Web Page Scrape Step 4 Copy step Delete step Add Note Test" at bounding box center [729, 376] width 189 height 29
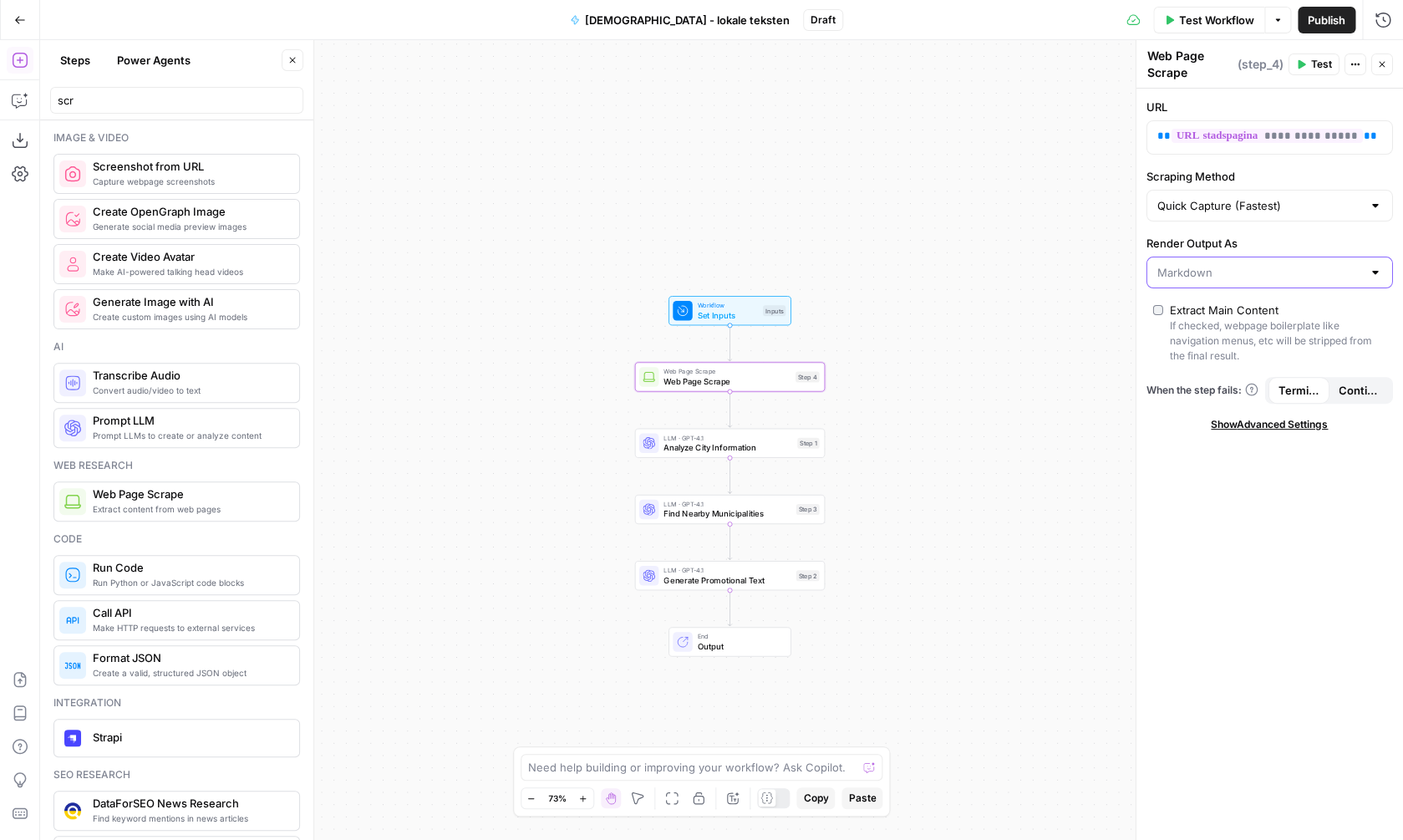
click at [1207, 277] on input "Render Output As" at bounding box center [1260, 273] width 205 height 17
type input "Markdown"
click at [988, 411] on div "Workflow Set Inputs Inputs Web Page Scrape Web Page Scrape Step 4 LLM · GPT-4.1…" at bounding box center [722, 440] width 1364 height 800
click at [746, 441] on span "LLM · GPT-4.1" at bounding box center [728, 438] width 129 height 10
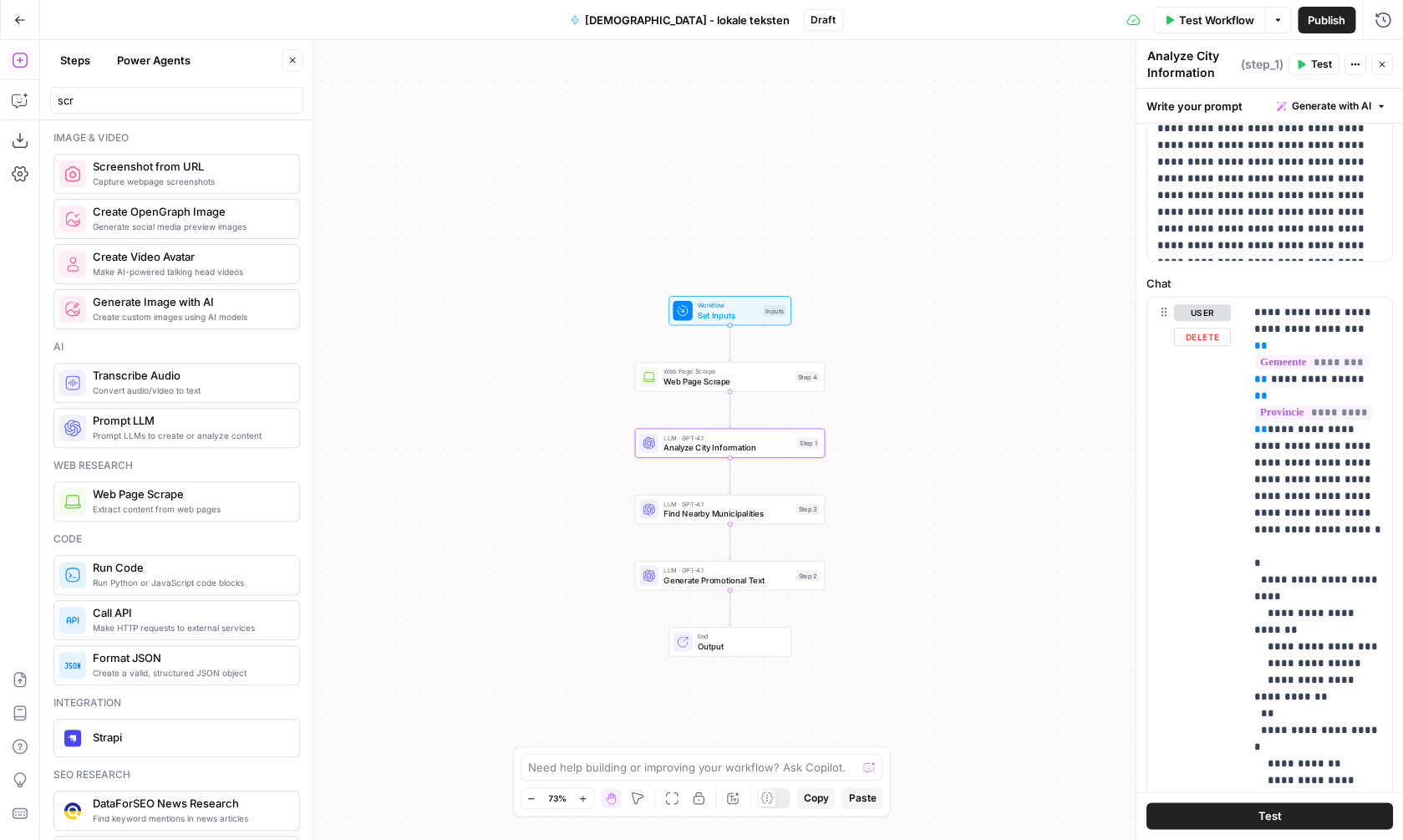
scroll to position [483, 0]
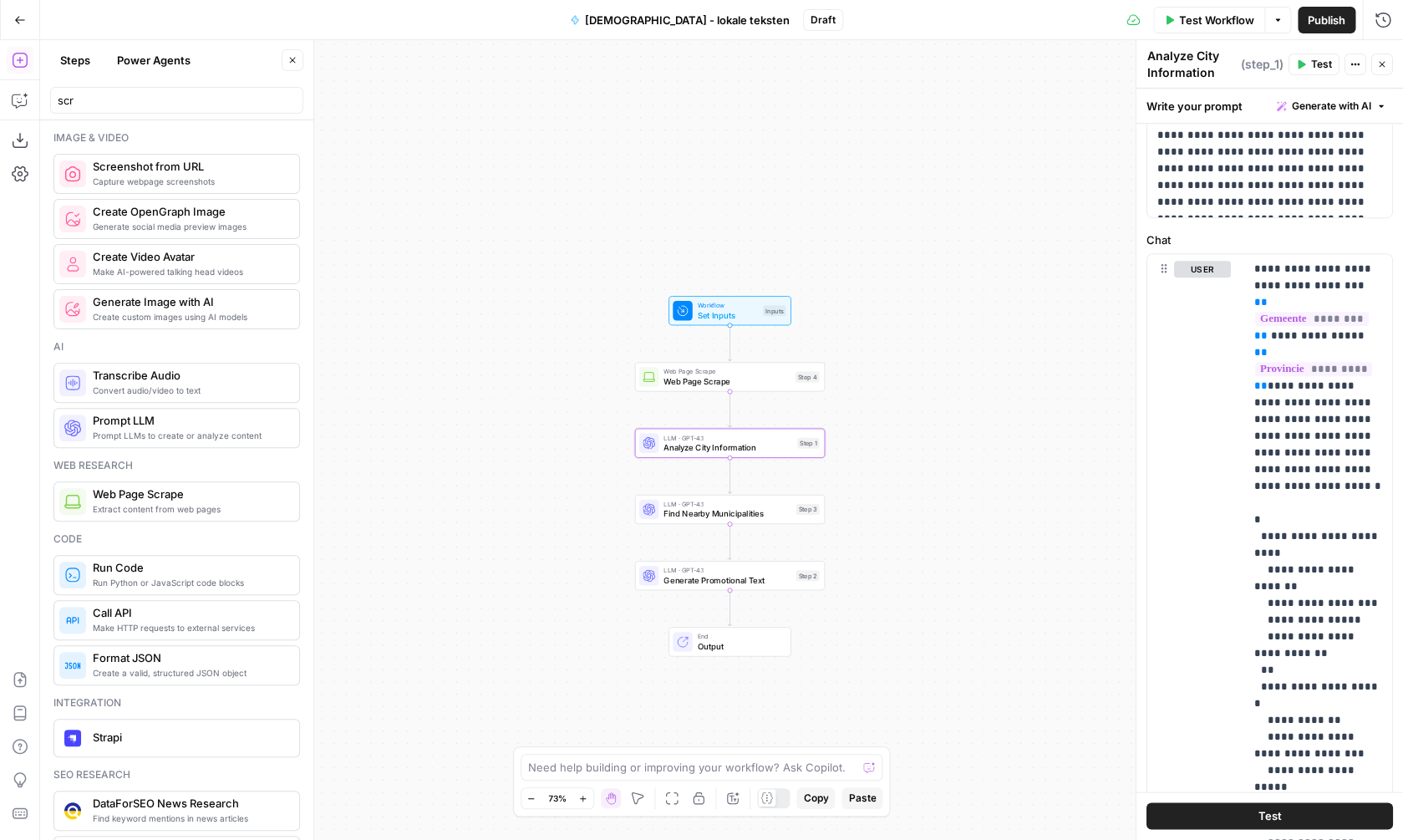
click at [770, 519] on span "Find Nearby Municipalities" at bounding box center [727, 513] width 128 height 13
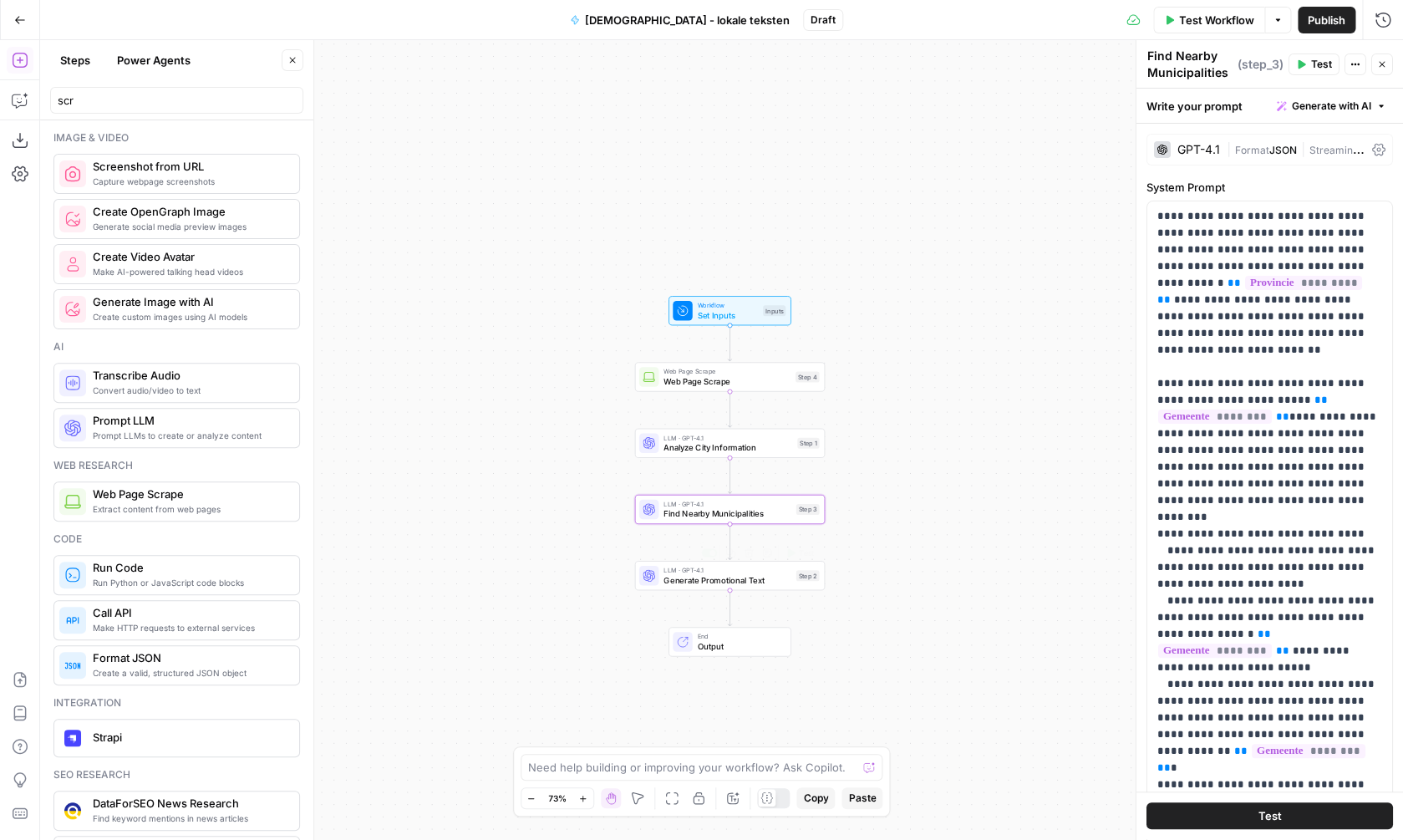
click at [734, 579] on span "Generate Promotional Text" at bounding box center [727, 579] width 128 height 13
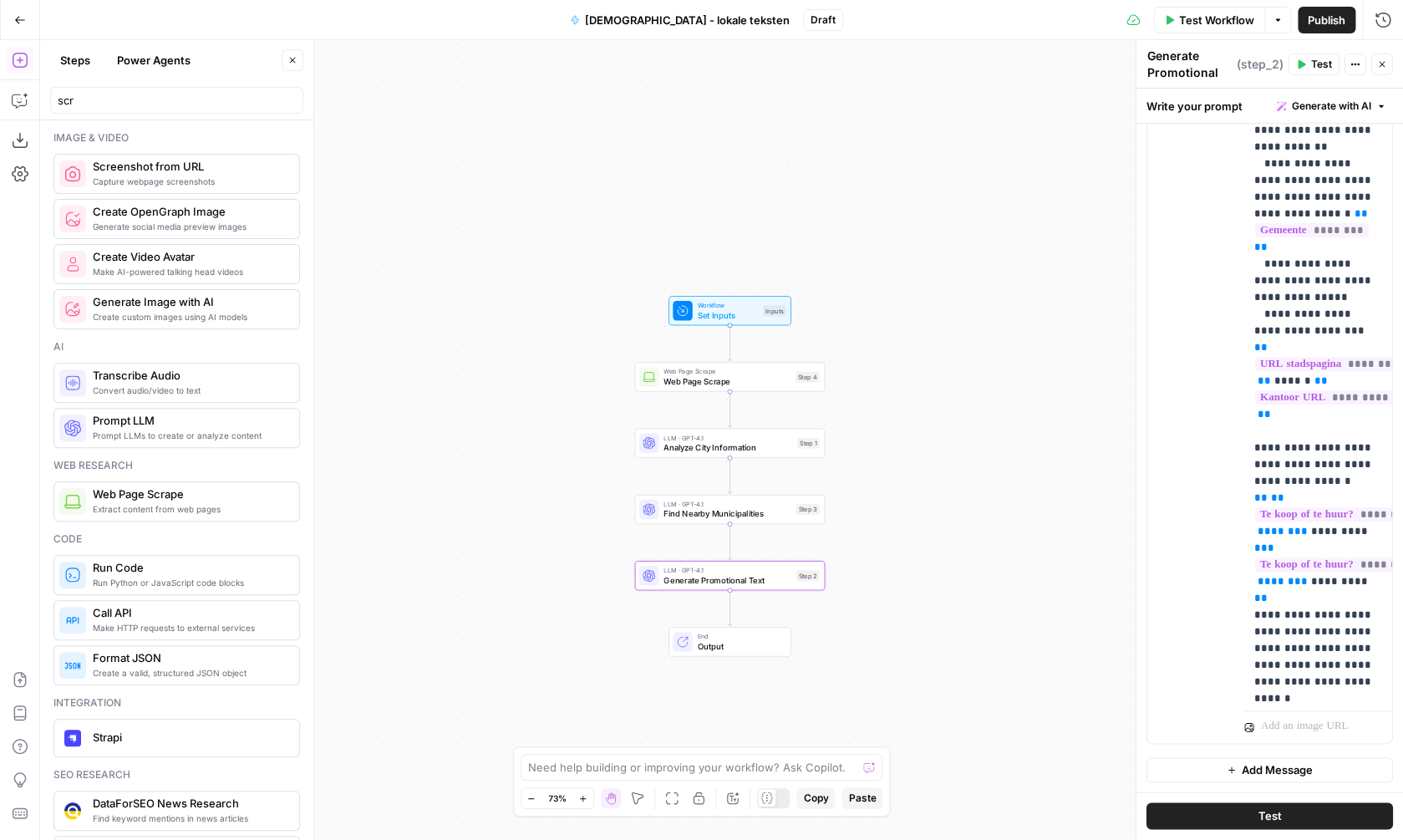
scroll to position [4047, 0]
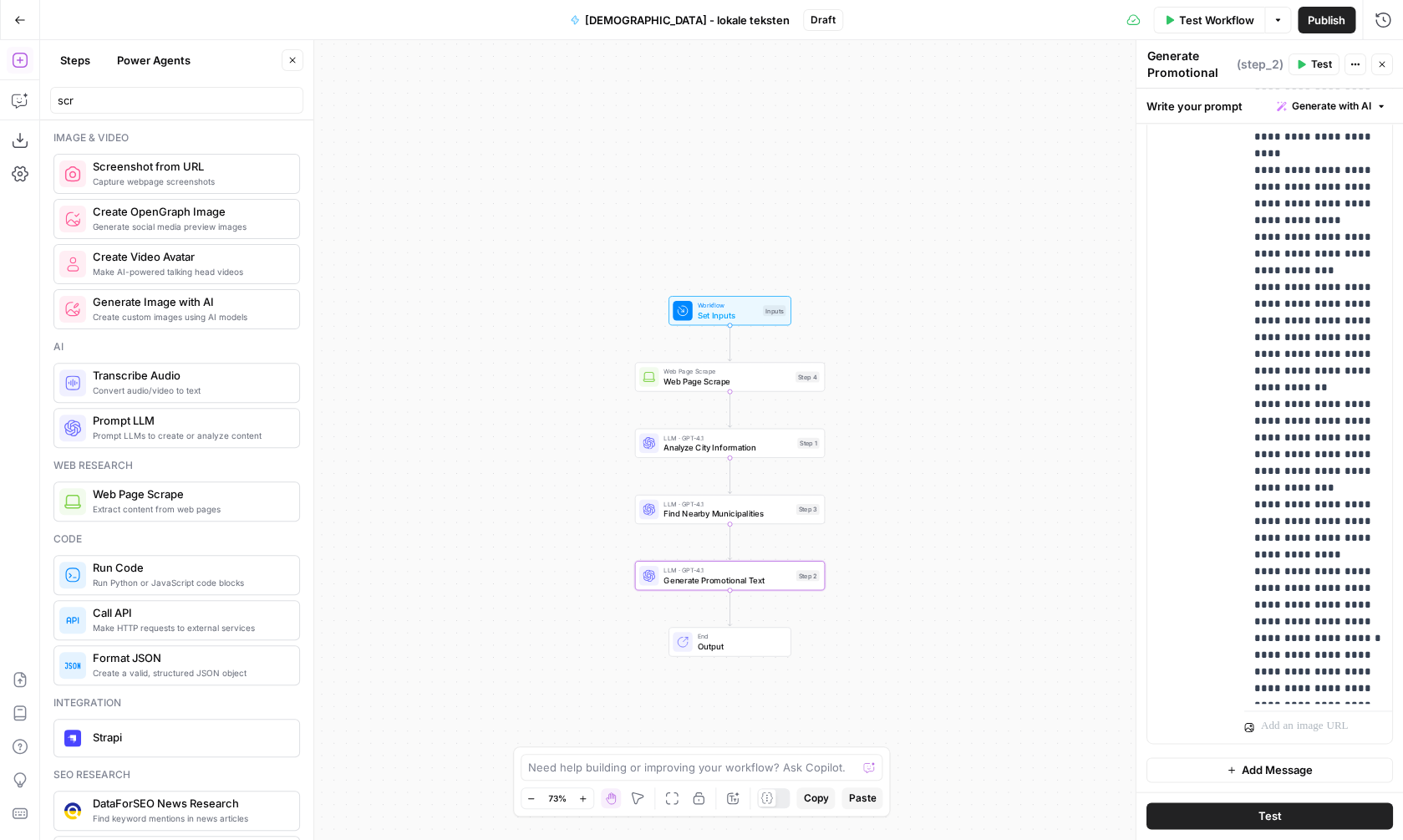
click at [1331, 21] on span "Publish" at bounding box center [1327, 21] width 38 height 17
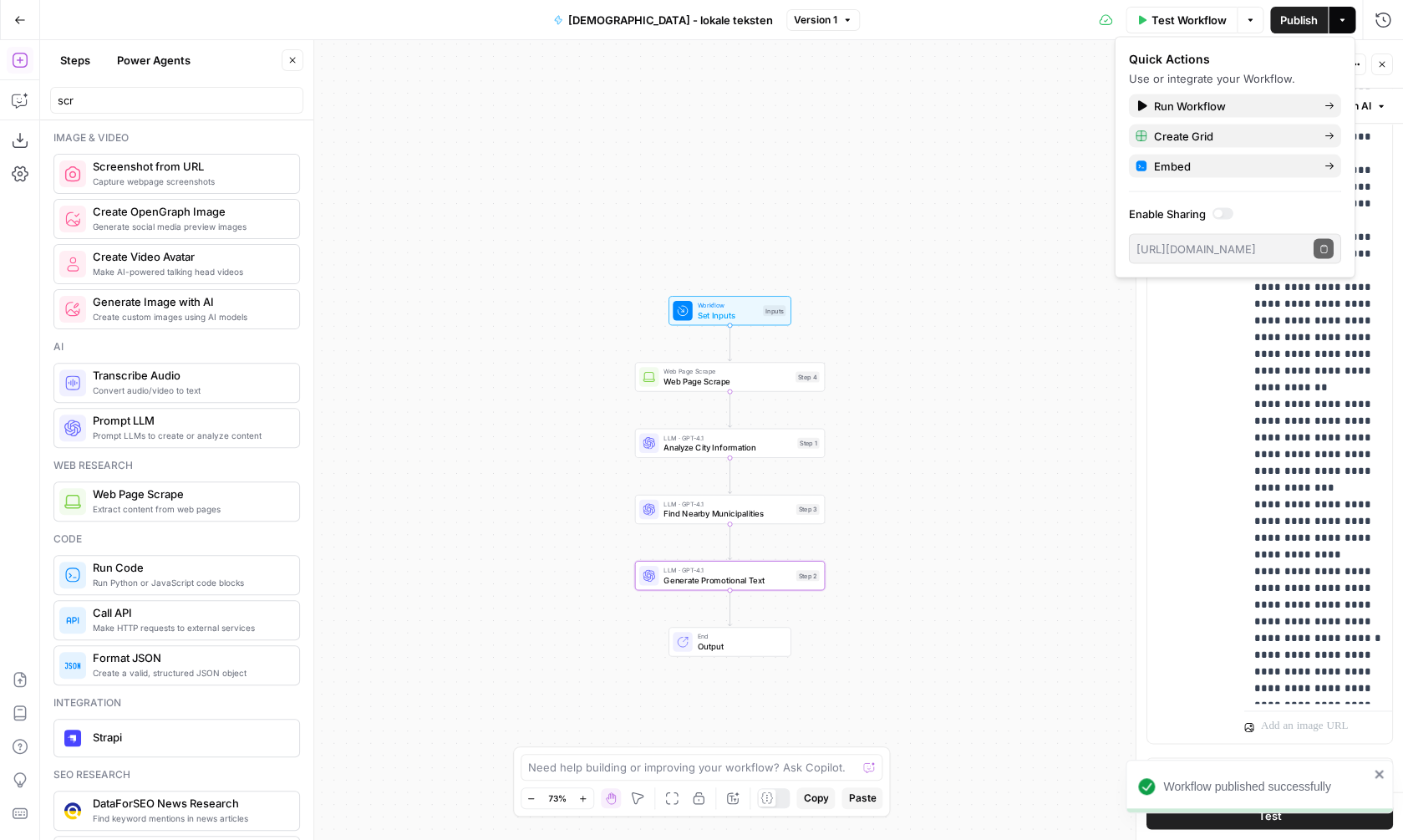
click at [13, 18] on button "Go Back" at bounding box center [20, 20] width 30 height 30
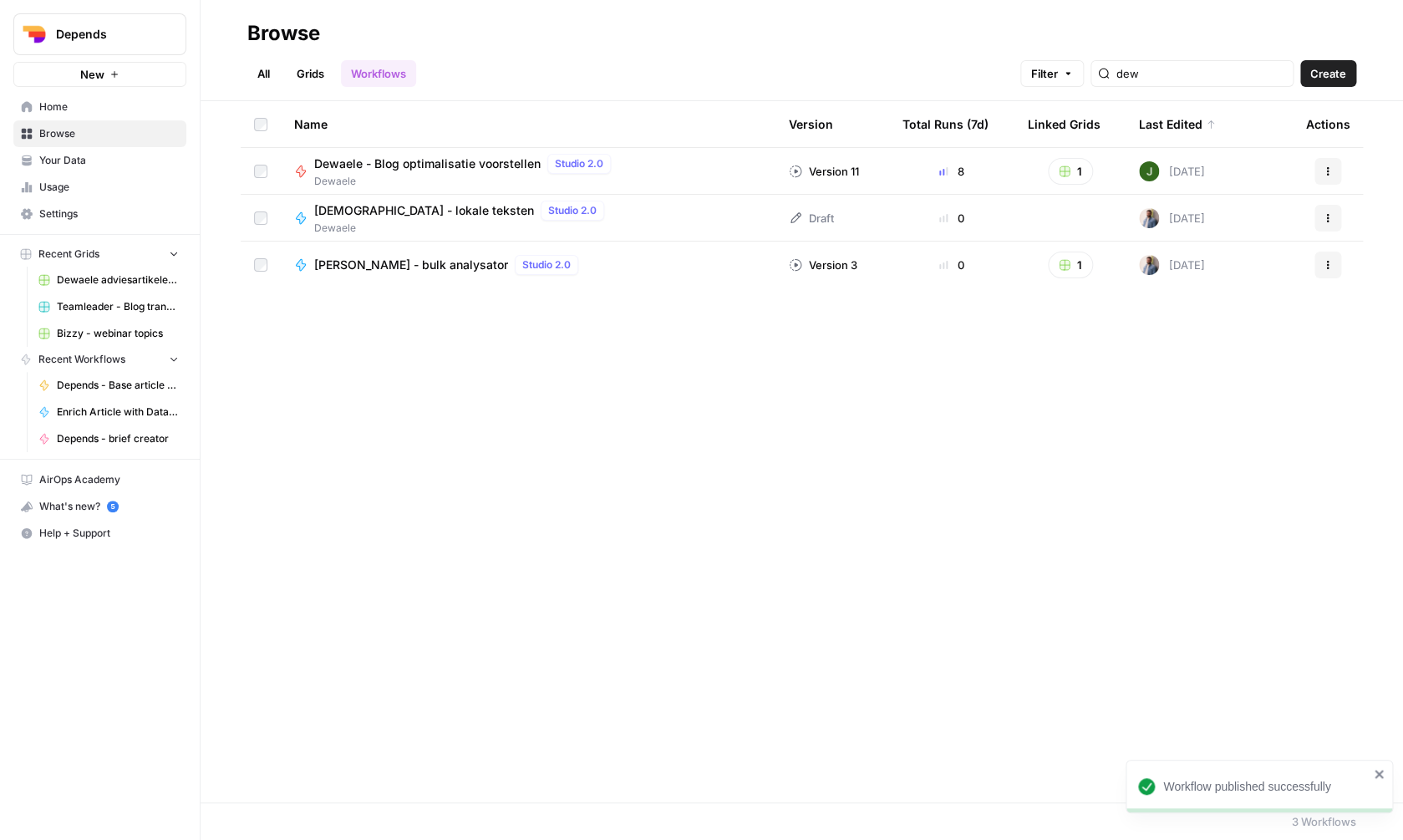
click at [84, 161] on span "Your Data" at bounding box center [109, 160] width 140 height 15
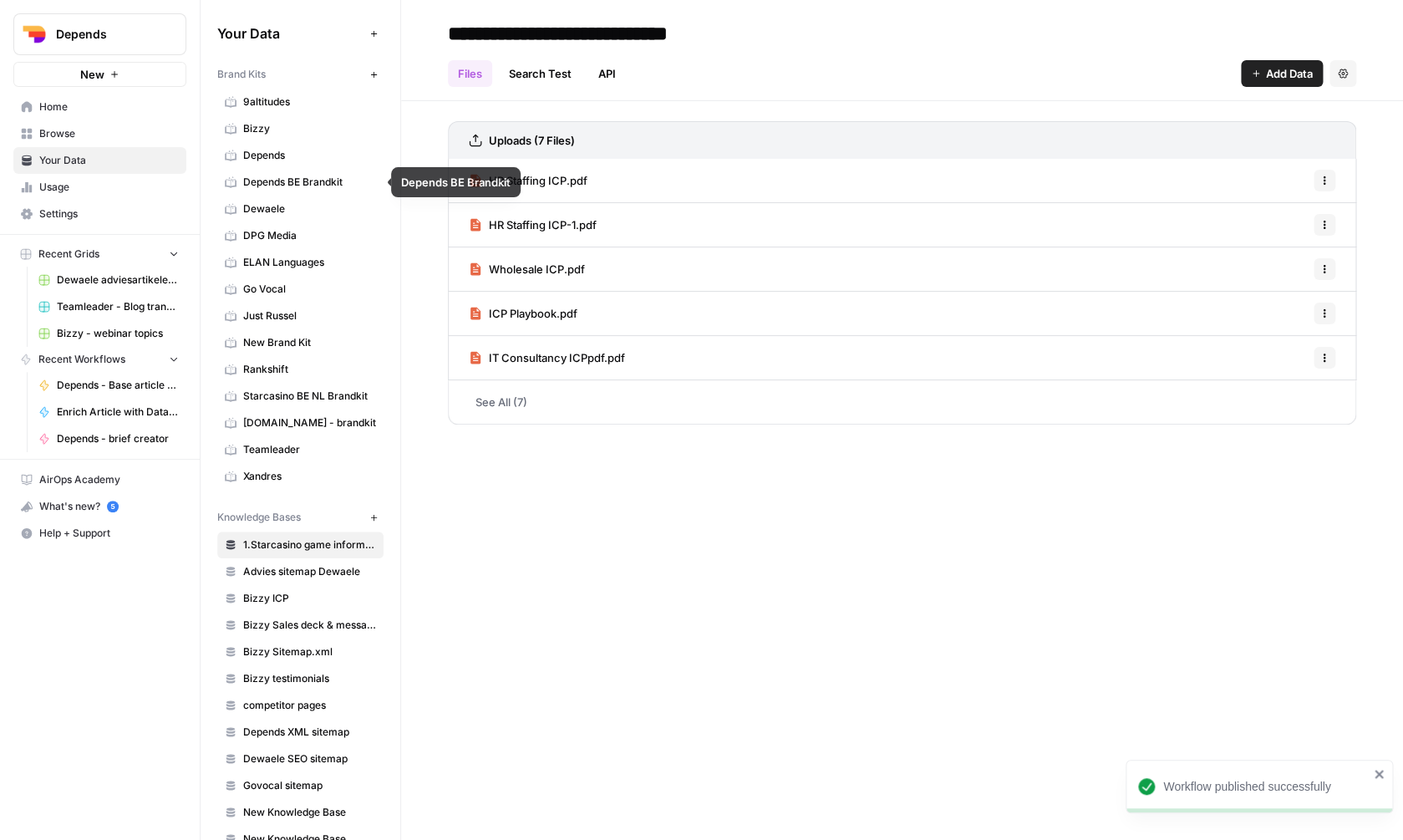
click at [291, 219] on link "Dewaele" at bounding box center [301, 208] width 166 height 27
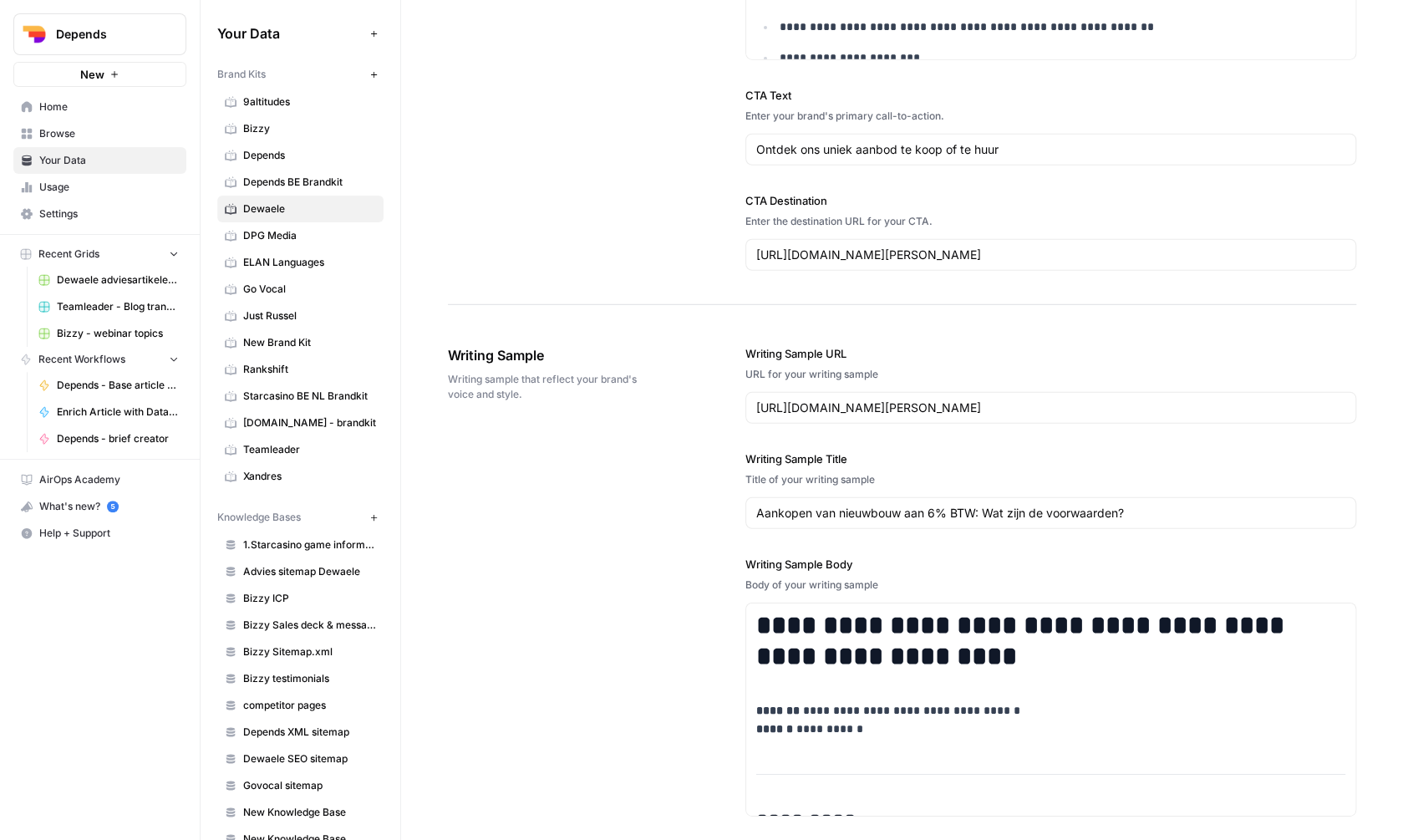
scroll to position [2325, 0]
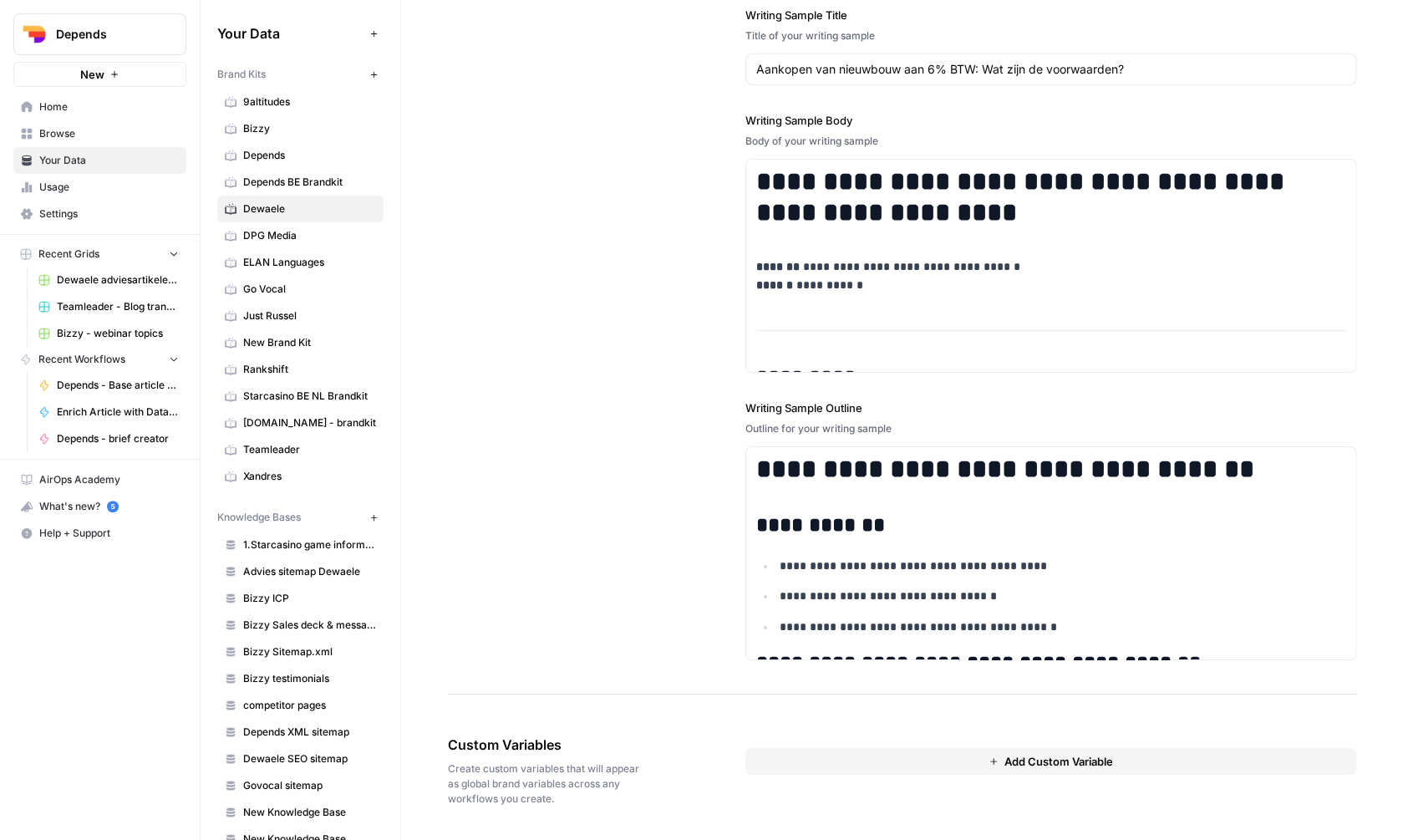
click at [875, 753] on button "Add Custom Variable" at bounding box center [1051, 761] width 611 height 27
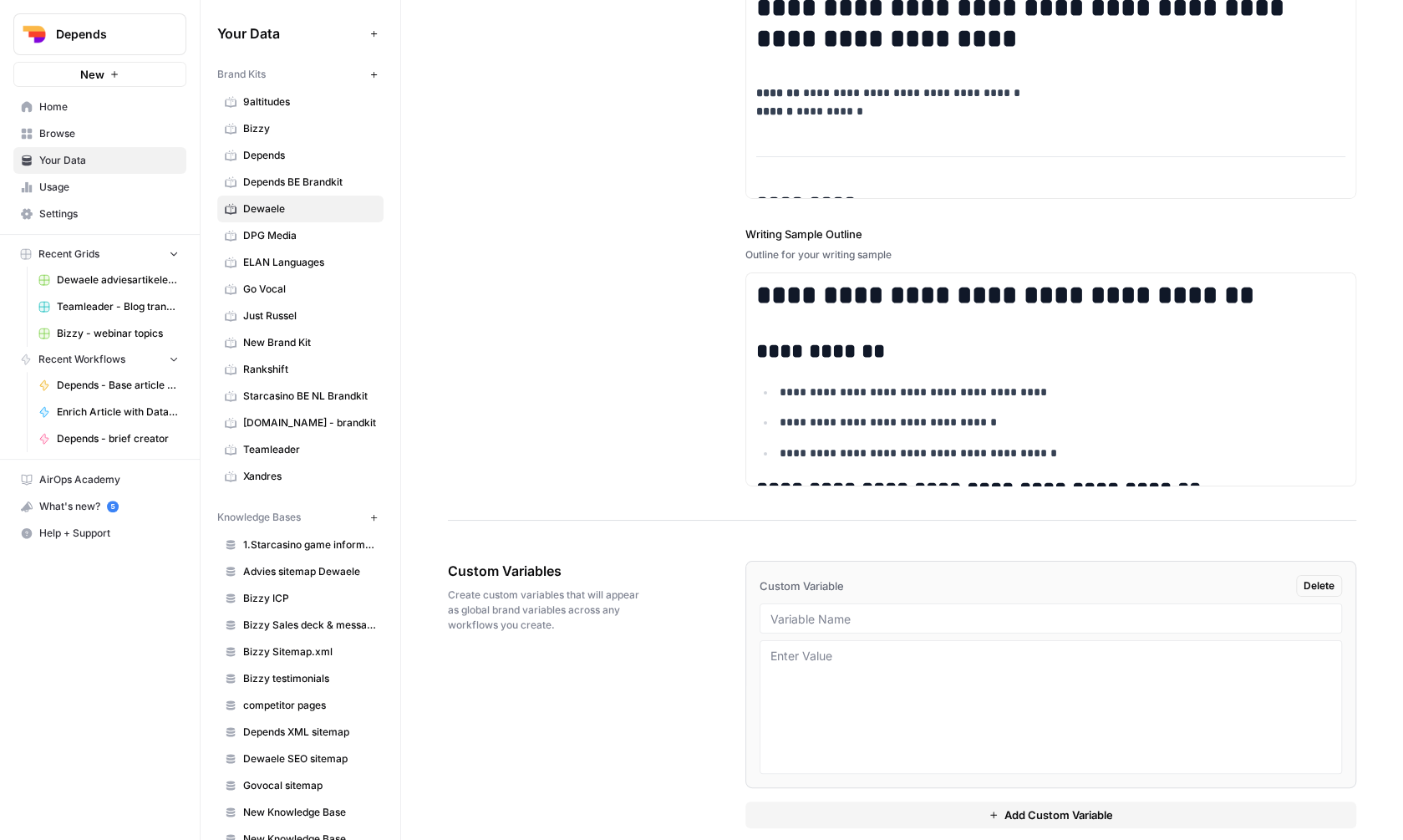
scroll to position [2521, 0]
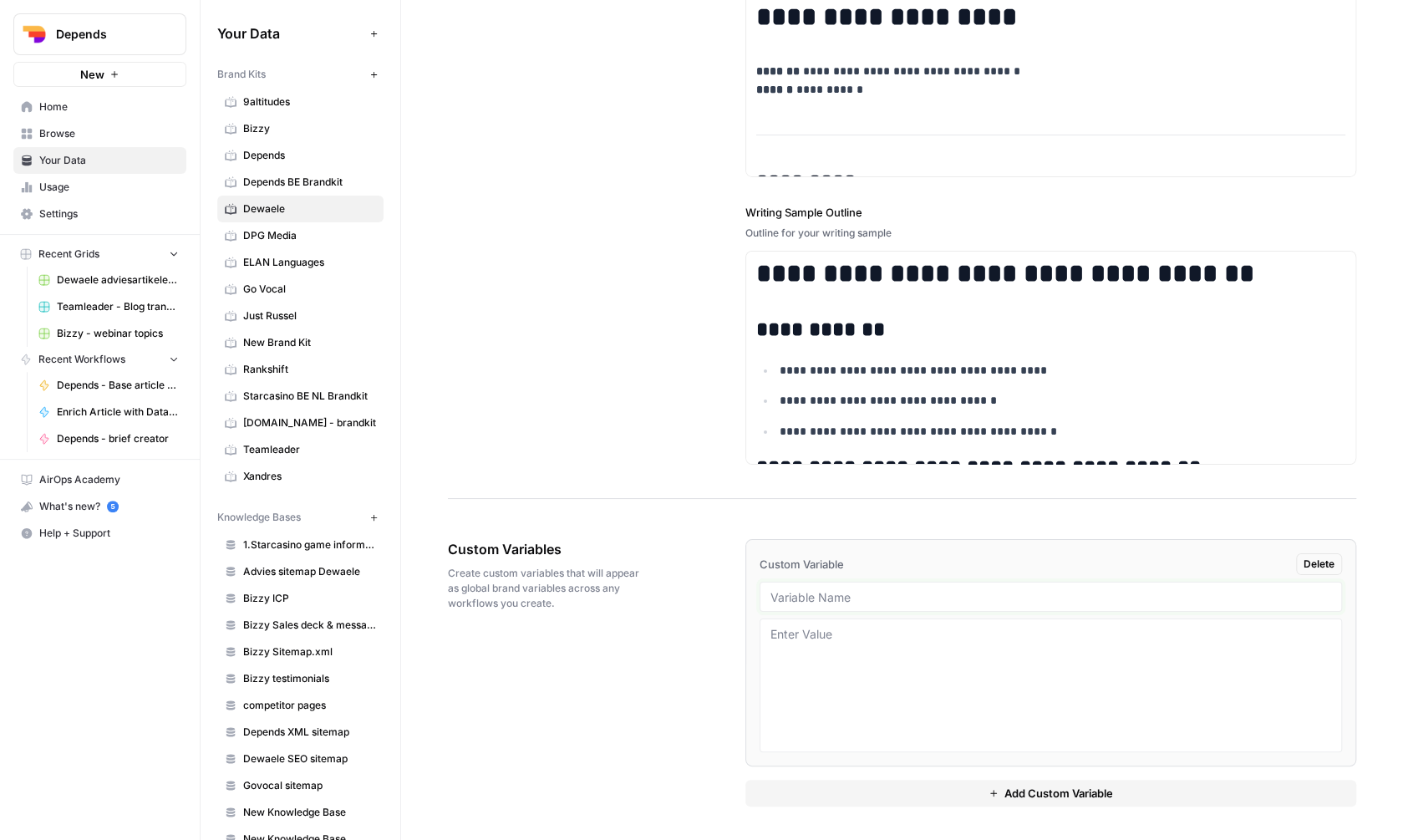
click at [824, 599] on input "text" at bounding box center [1051, 597] width 561 height 15
type input "E"
type input "localtext"
click at [872, 654] on textarea at bounding box center [1051, 685] width 561 height 118
click at [948, 655] on textarea at bounding box center [1051, 685] width 561 height 118
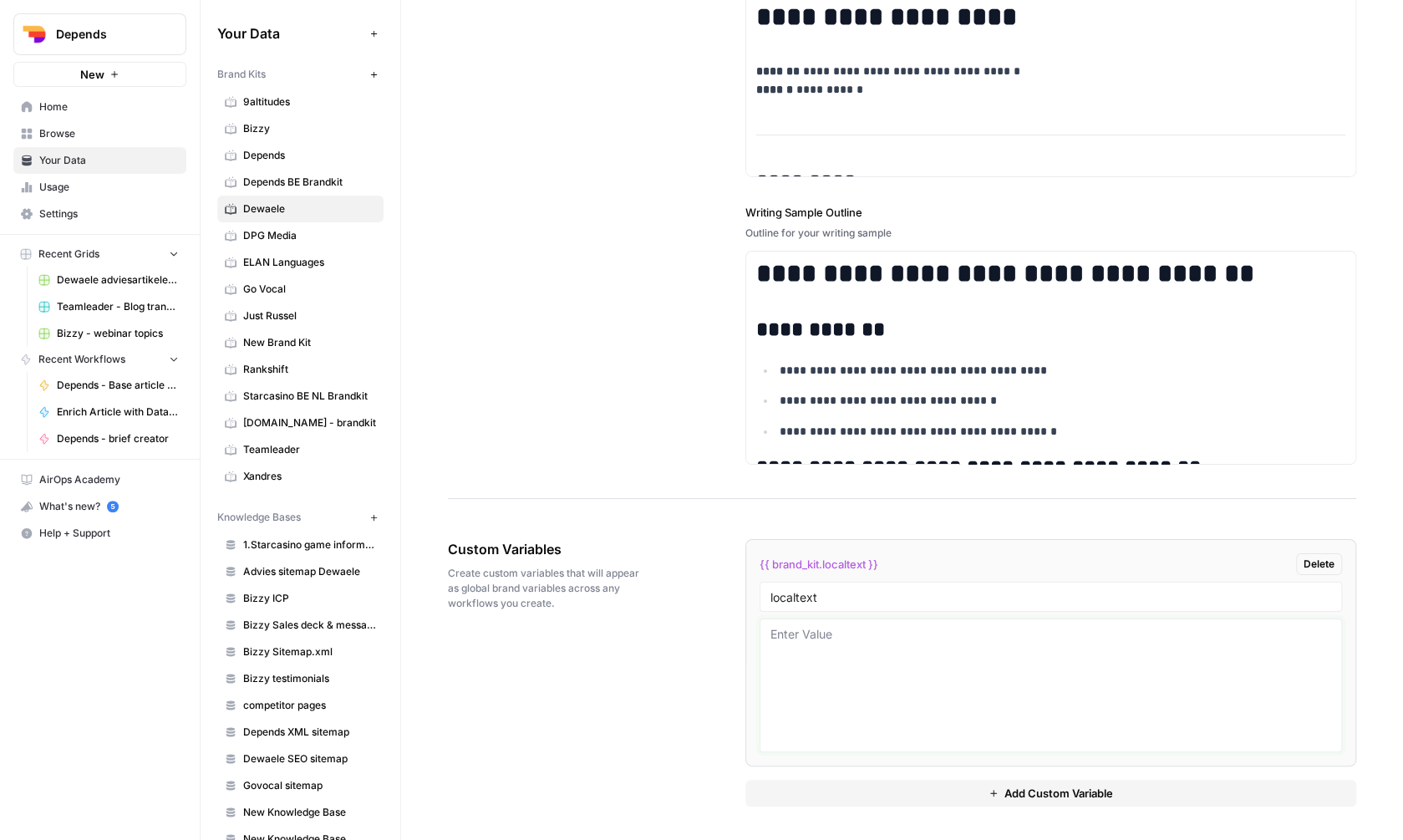
paste textarea "# Huis kopen in Gent ## Wonen in regio Gent? Een echte droom! Op zoek naar een …"
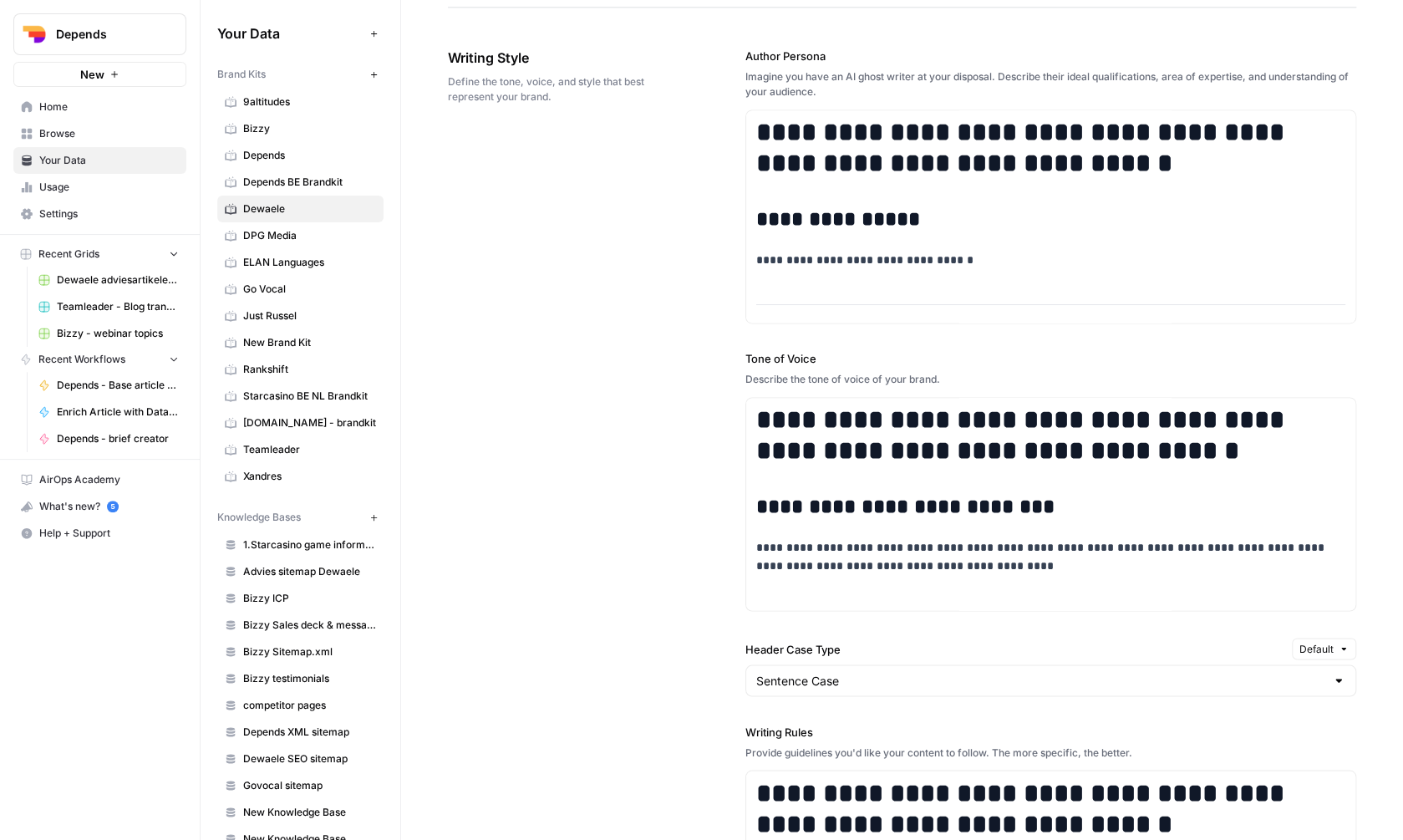
scroll to position [760, 0]
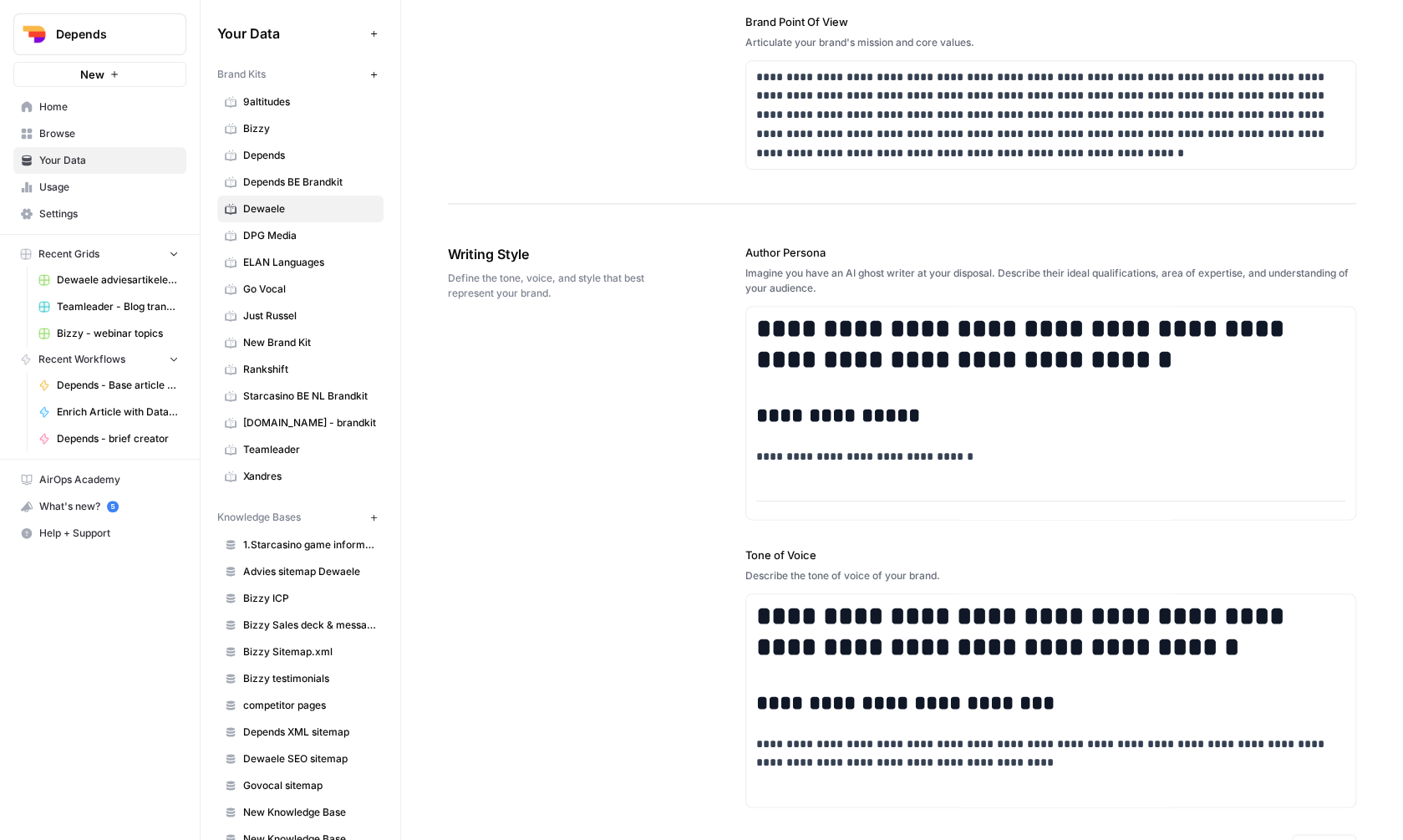
type textarea "# Huis kopen in Gent ## Wonen in regio Gent? Een echte droom! Op zoek naar een …"
click at [94, 110] on span "Home" at bounding box center [109, 107] width 140 height 15
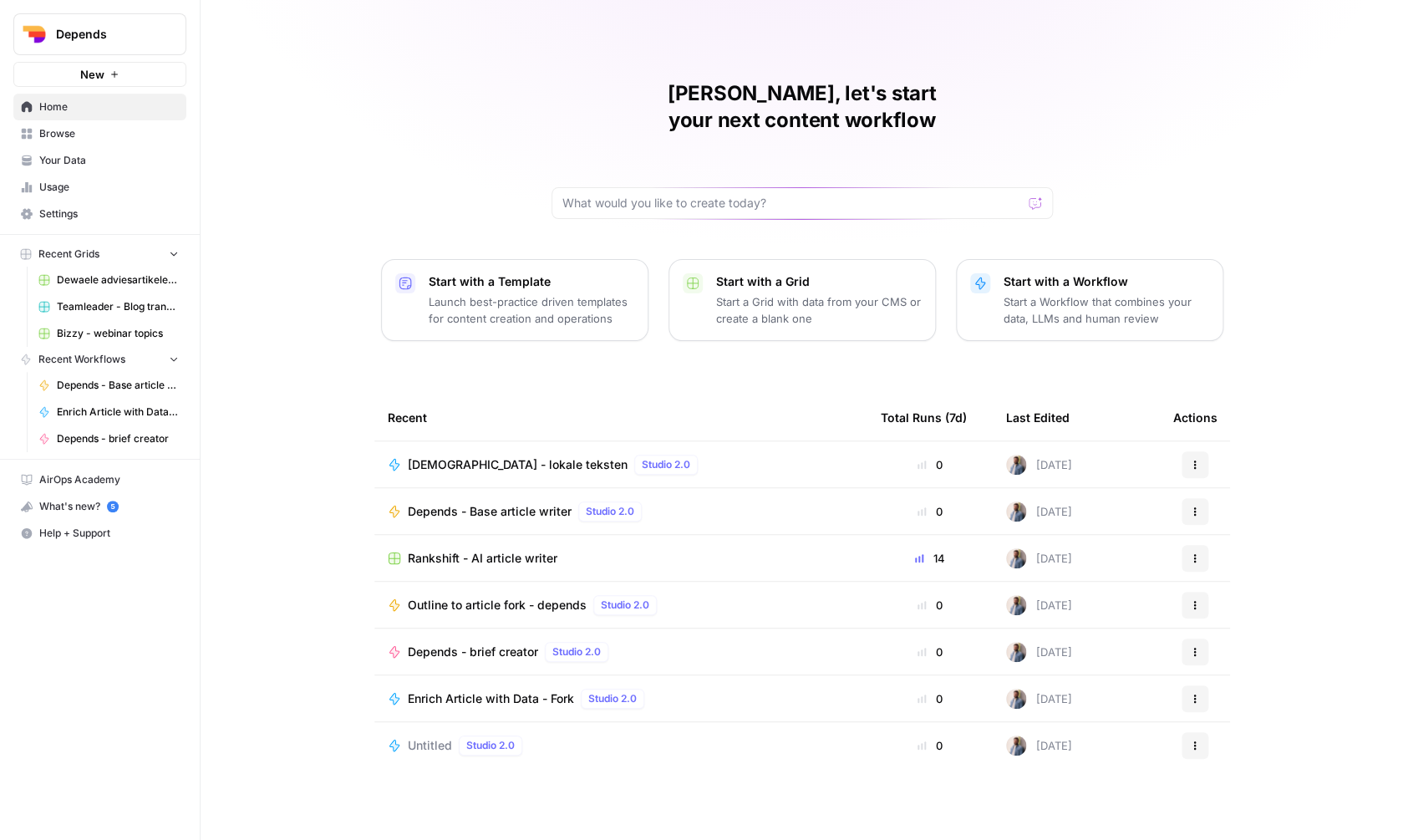
click at [471, 456] on span "[DEMOGRAPHIC_DATA] - lokale teksten" at bounding box center [518, 465] width 219 height 17
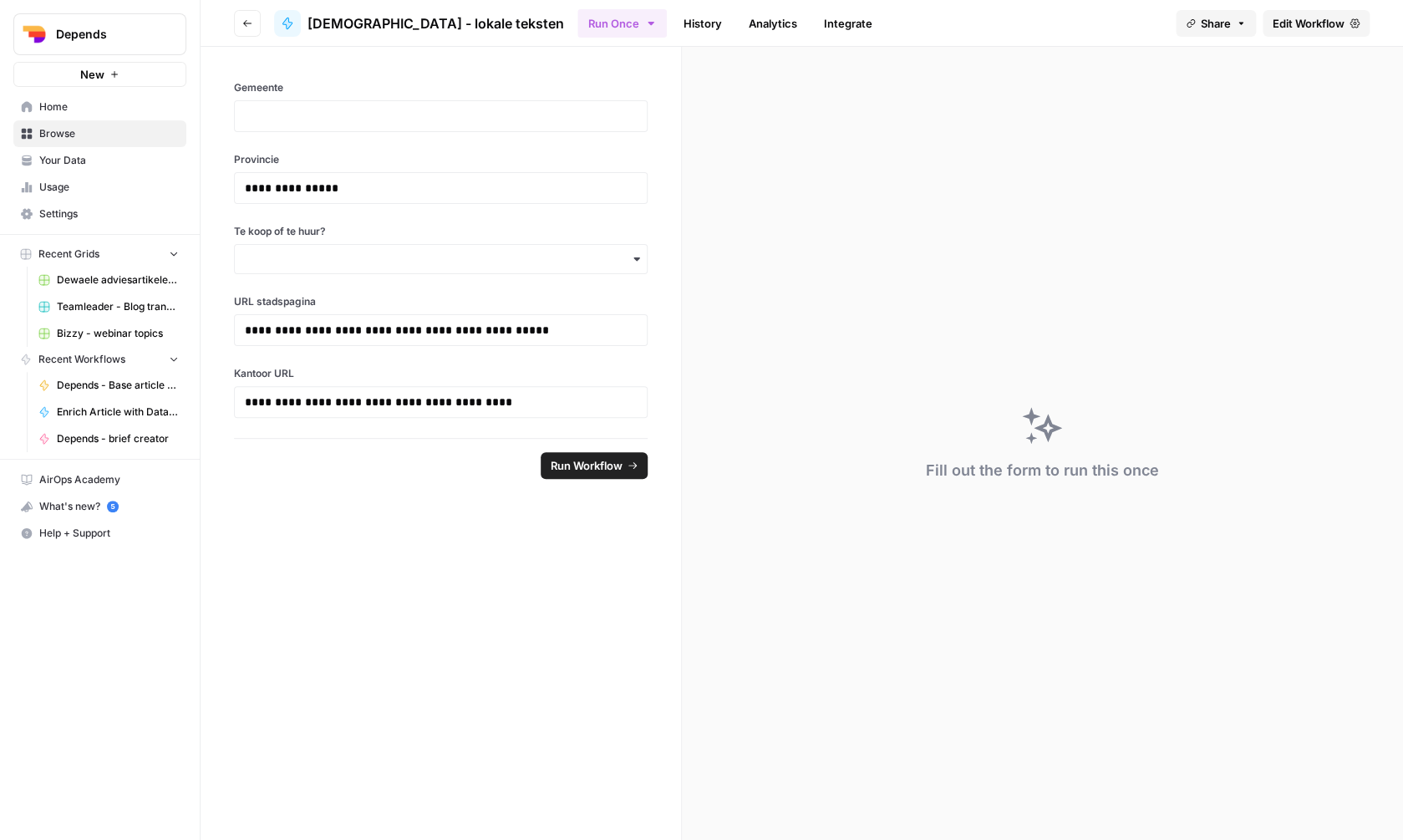
click at [1286, 32] on link "Edit Workflow" at bounding box center [1316, 23] width 107 height 27
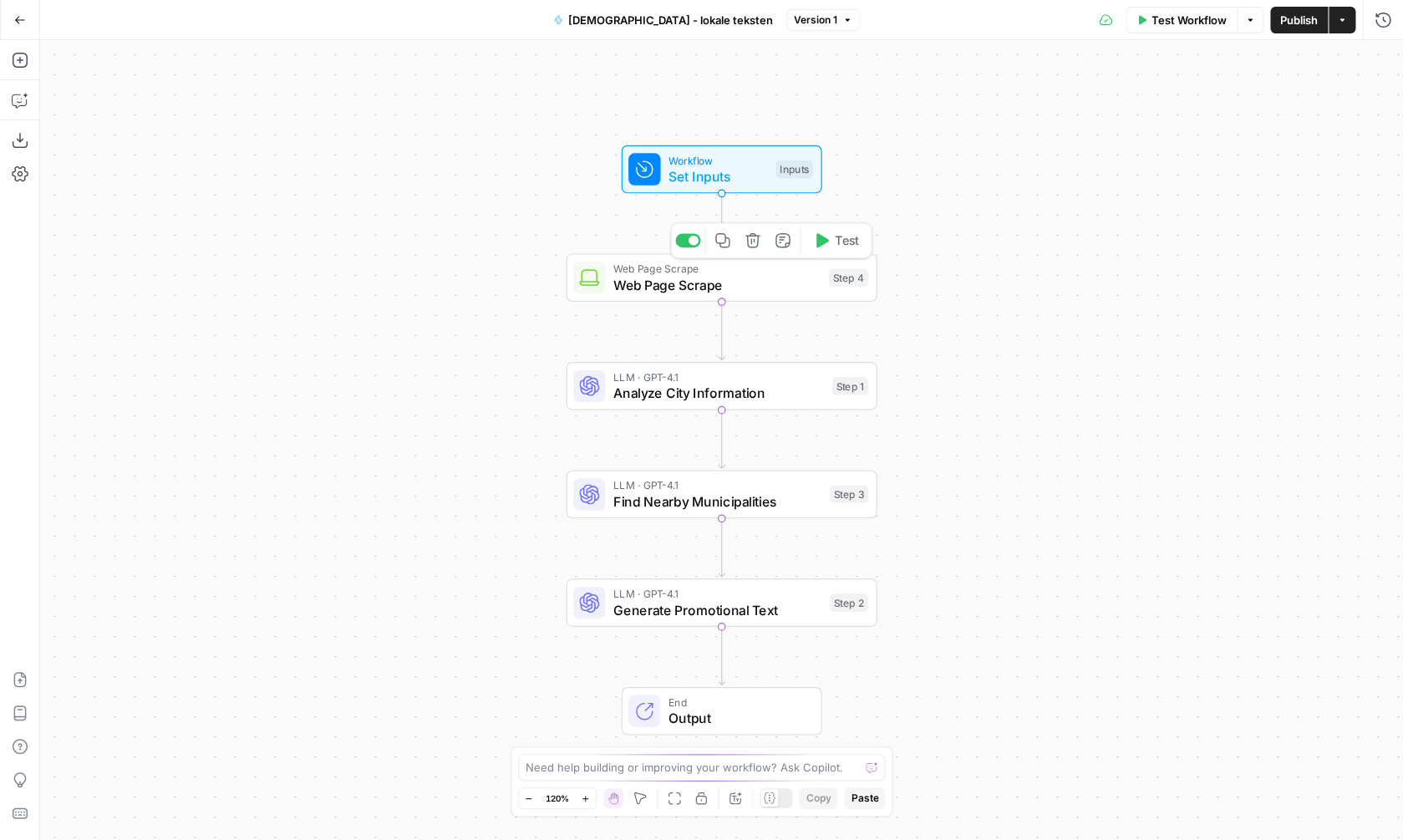
click at [728, 155] on span "Workflow" at bounding box center [718, 159] width 99 height 16
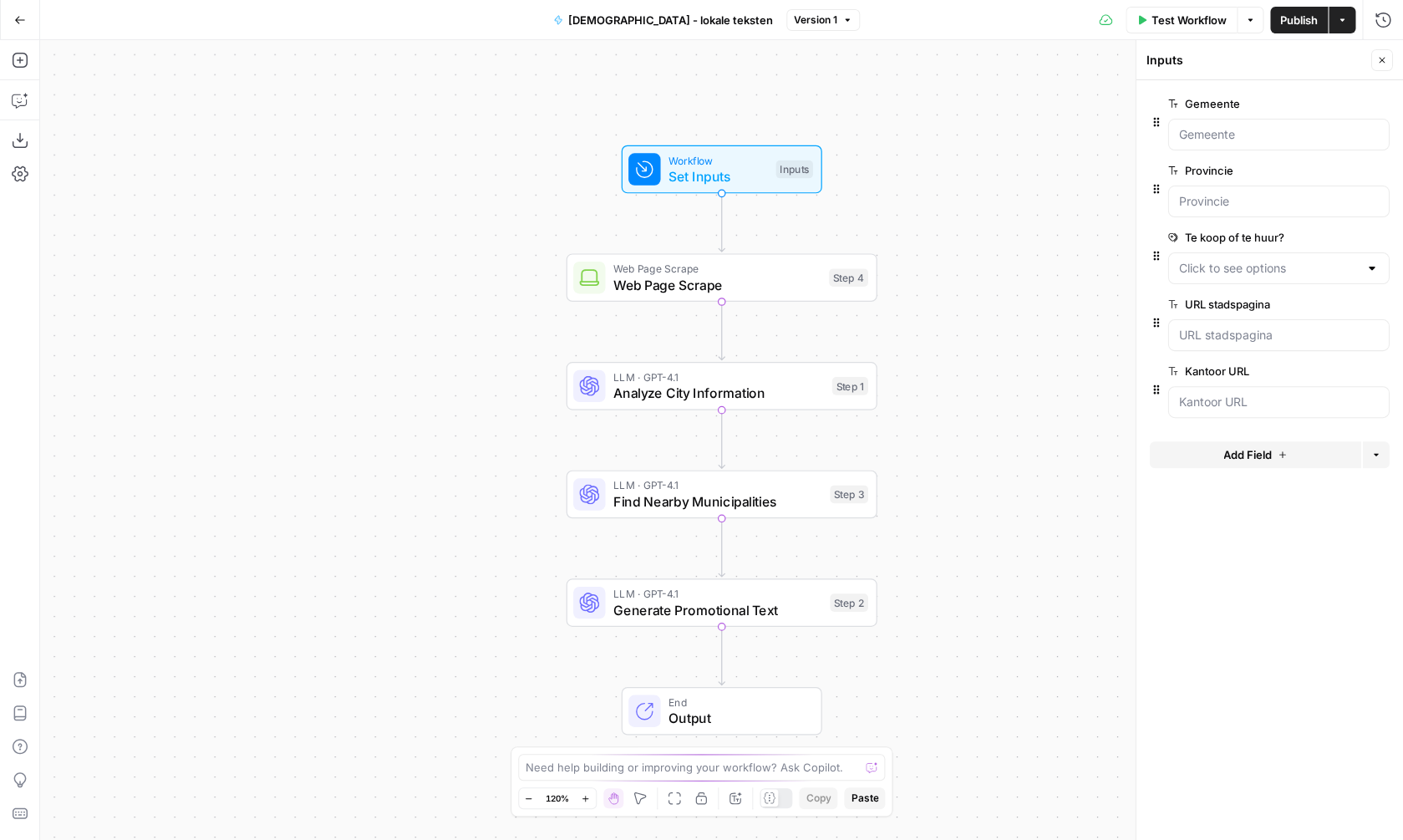
click at [1261, 461] on span "Add Field" at bounding box center [1248, 455] width 49 height 17
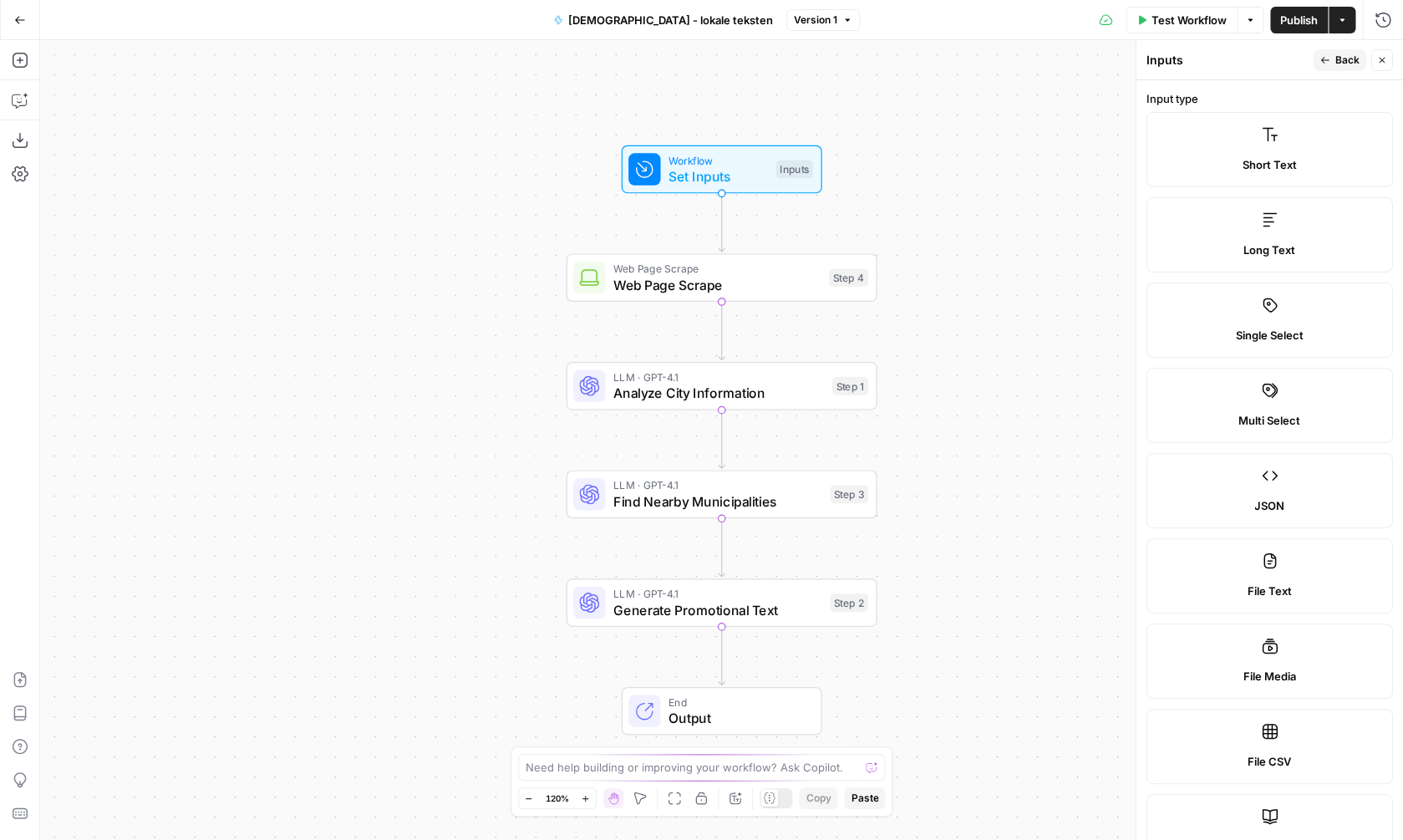
click at [1252, 345] on label "Single Select" at bounding box center [1270, 321] width 247 height 75
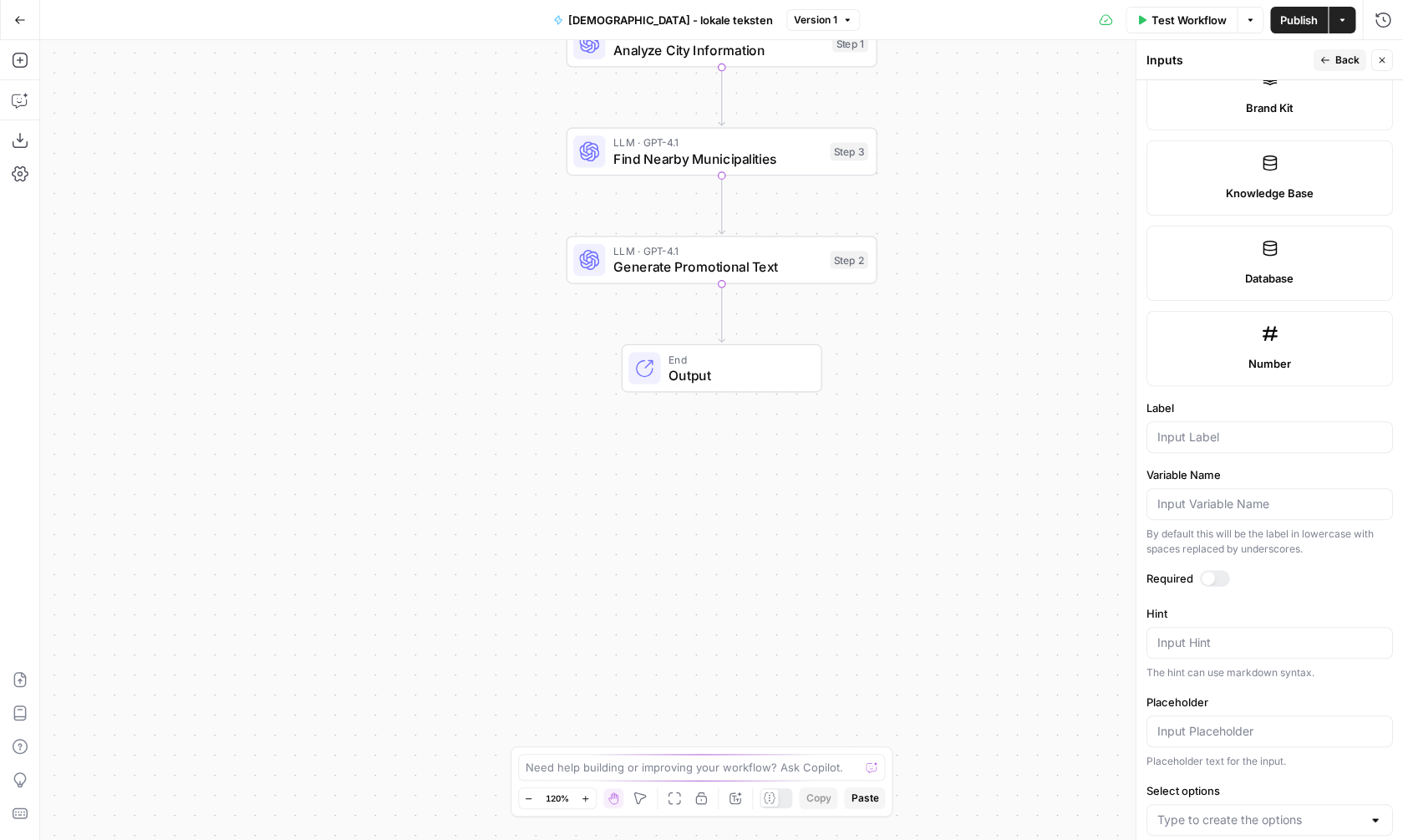
scroll to position [835, 0]
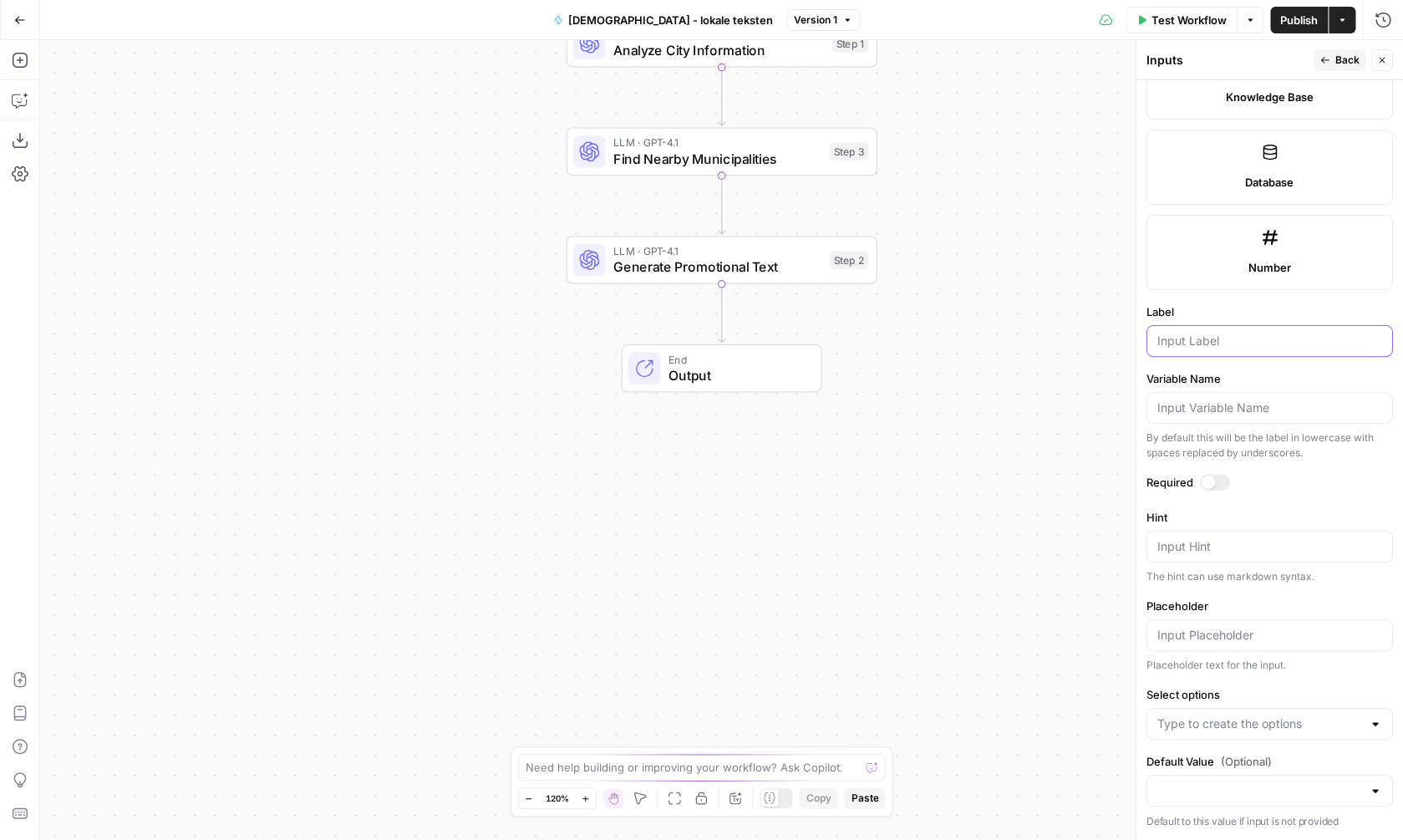
click at [1228, 344] on input "Label" at bounding box center [1270, 341] width 225 height 17
type input "Type"
click at [1206, 733] on div at bounding box center [1270, 723] width 247 height 32
type input "Huis"
type input "Appartement"
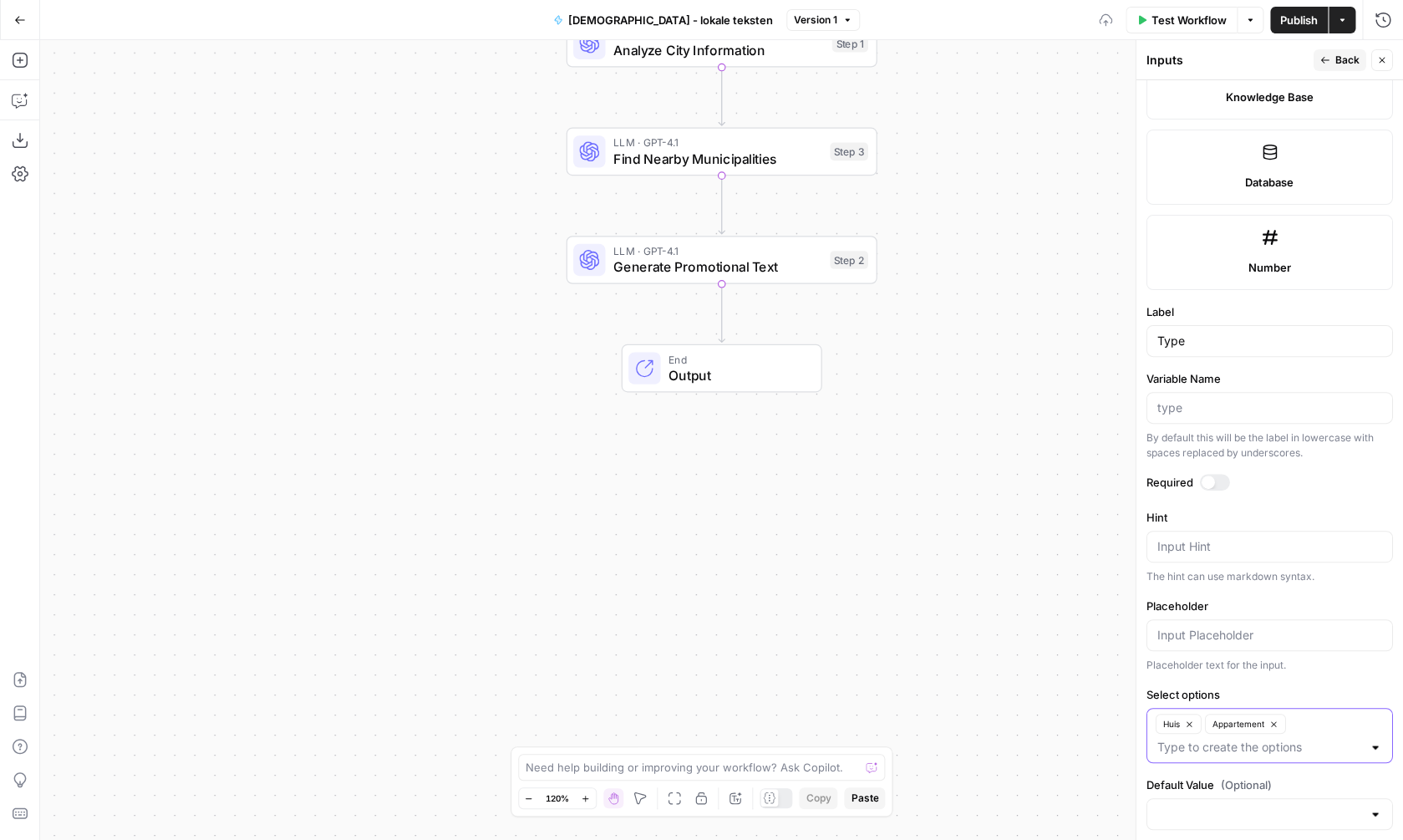
scroll to position [859, 0]
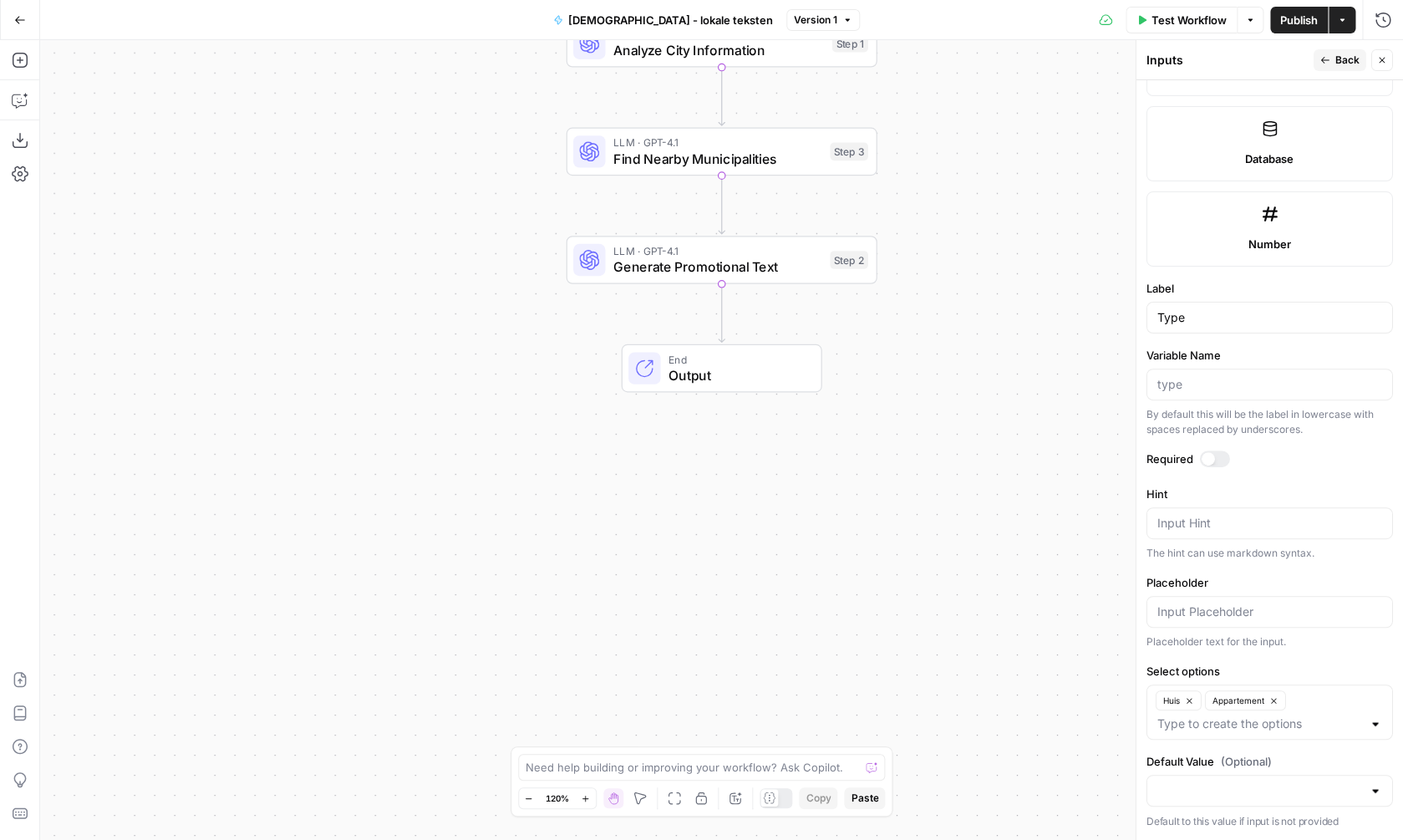
click at [1235, 803] on div at bounding box center [1270, 790] width 247 height 32
click at [1220, 725] on span "Huis" at bounding box center [1267, 726] width 212 height 17
type input "Huis"
click at [1302, 20] on span "Publish" at bounding box center [1299, 21] width 38 height 17
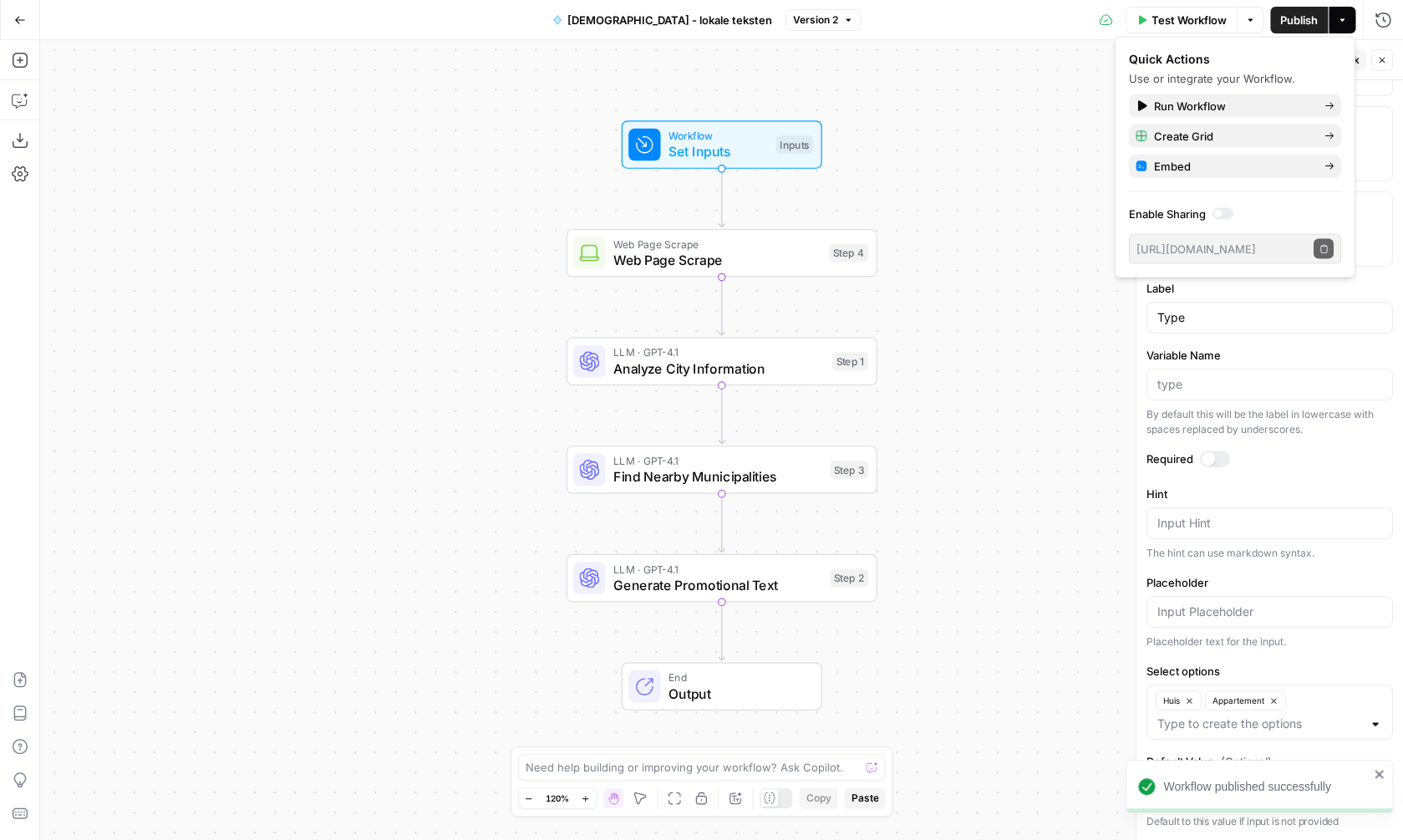
click at [800, 243] on span "Web Page Scrape" at bounding box center [717, 243] width 207 height 16
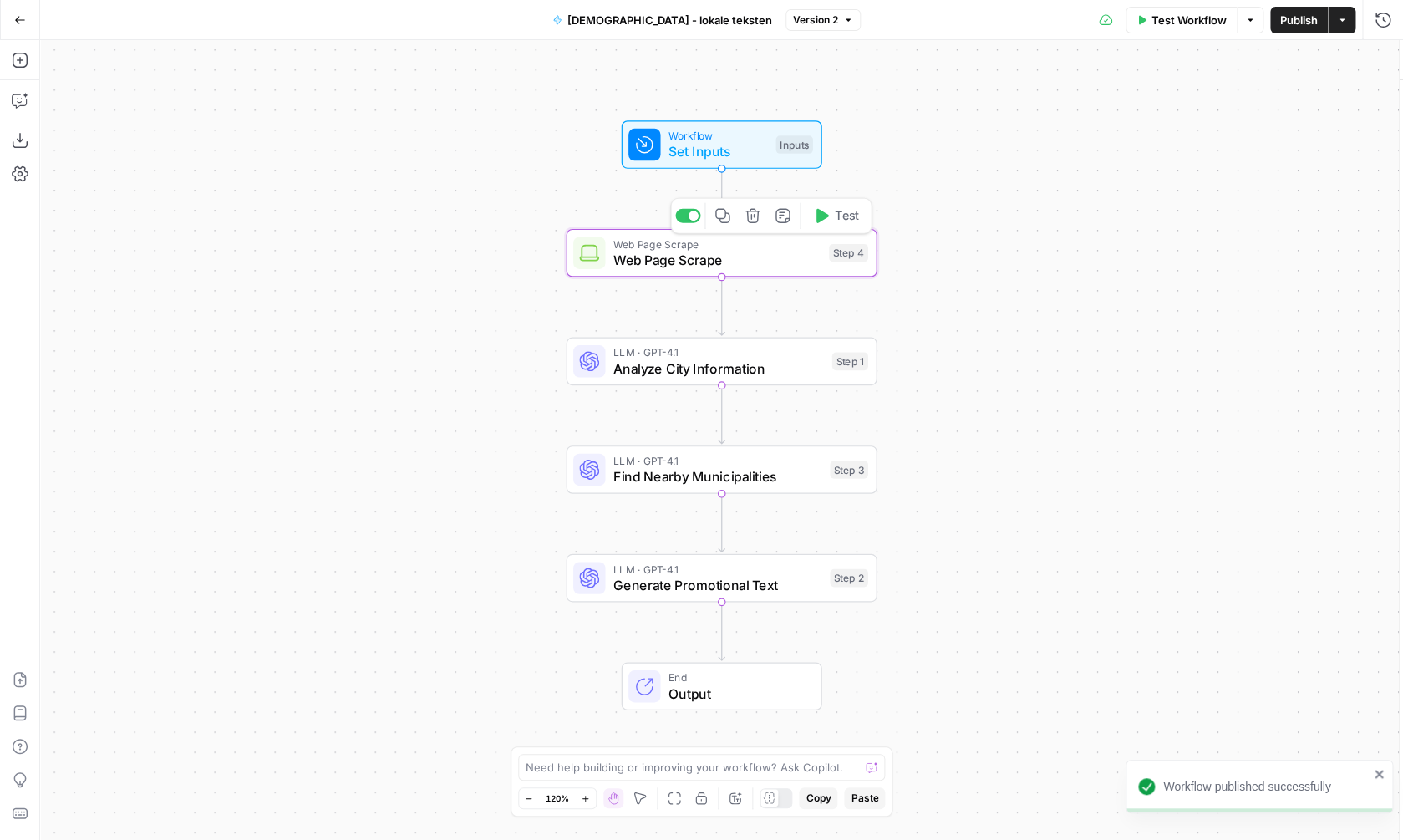
type textarea "Web Page Scrape"
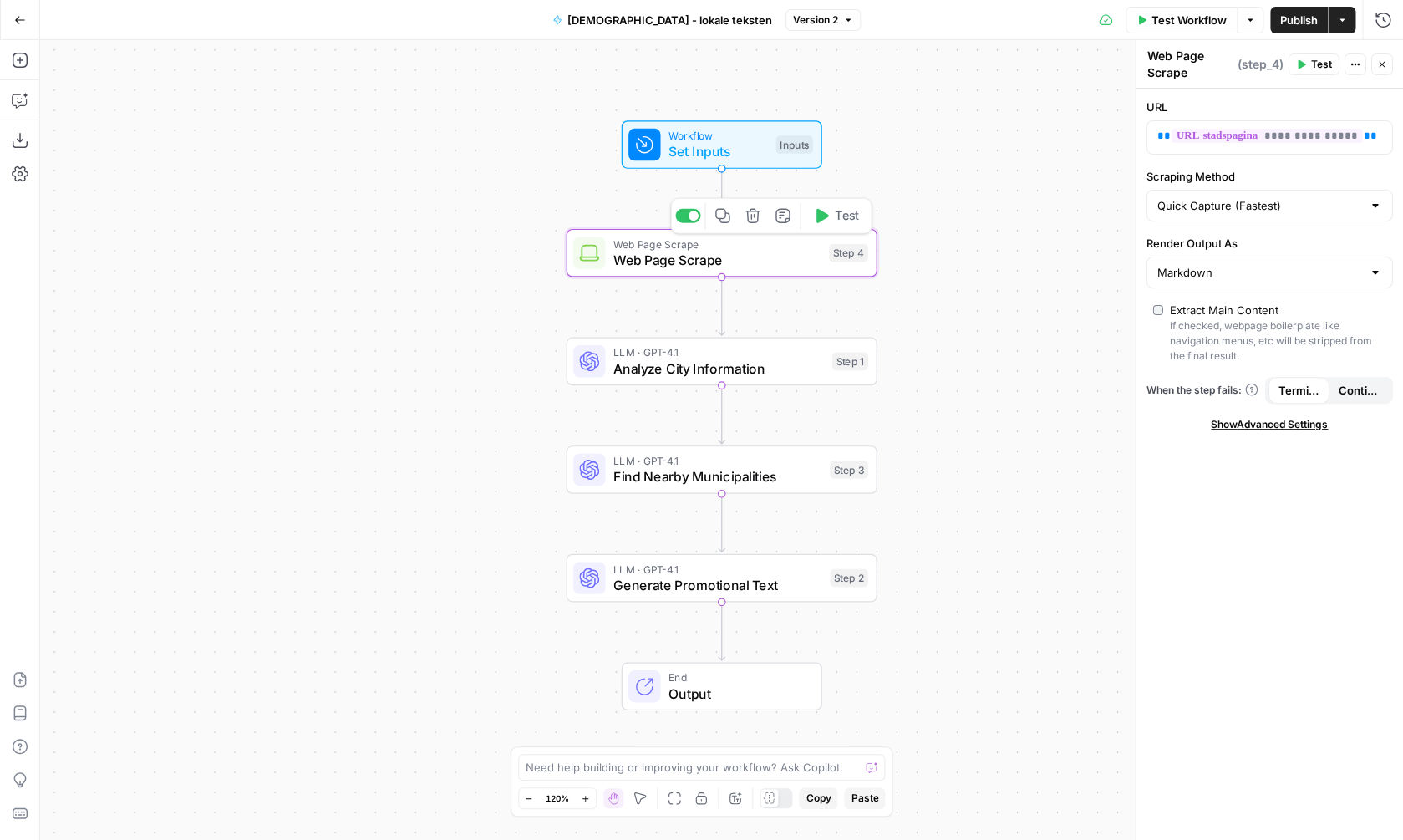
click at [848, 219] on span "Test" at bounding box center [847, 215] width 24 height 18
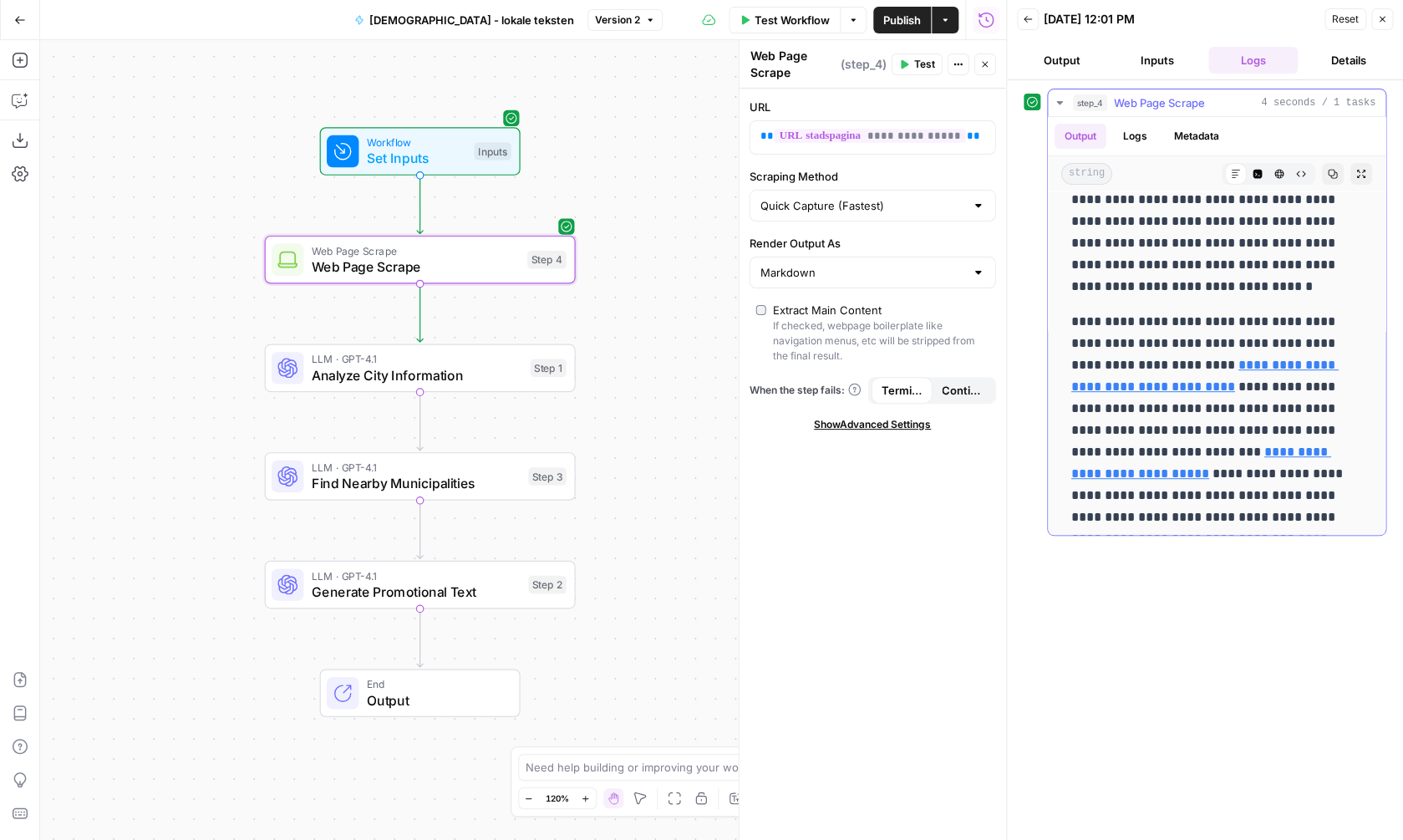
scroll to position [23024, 0]
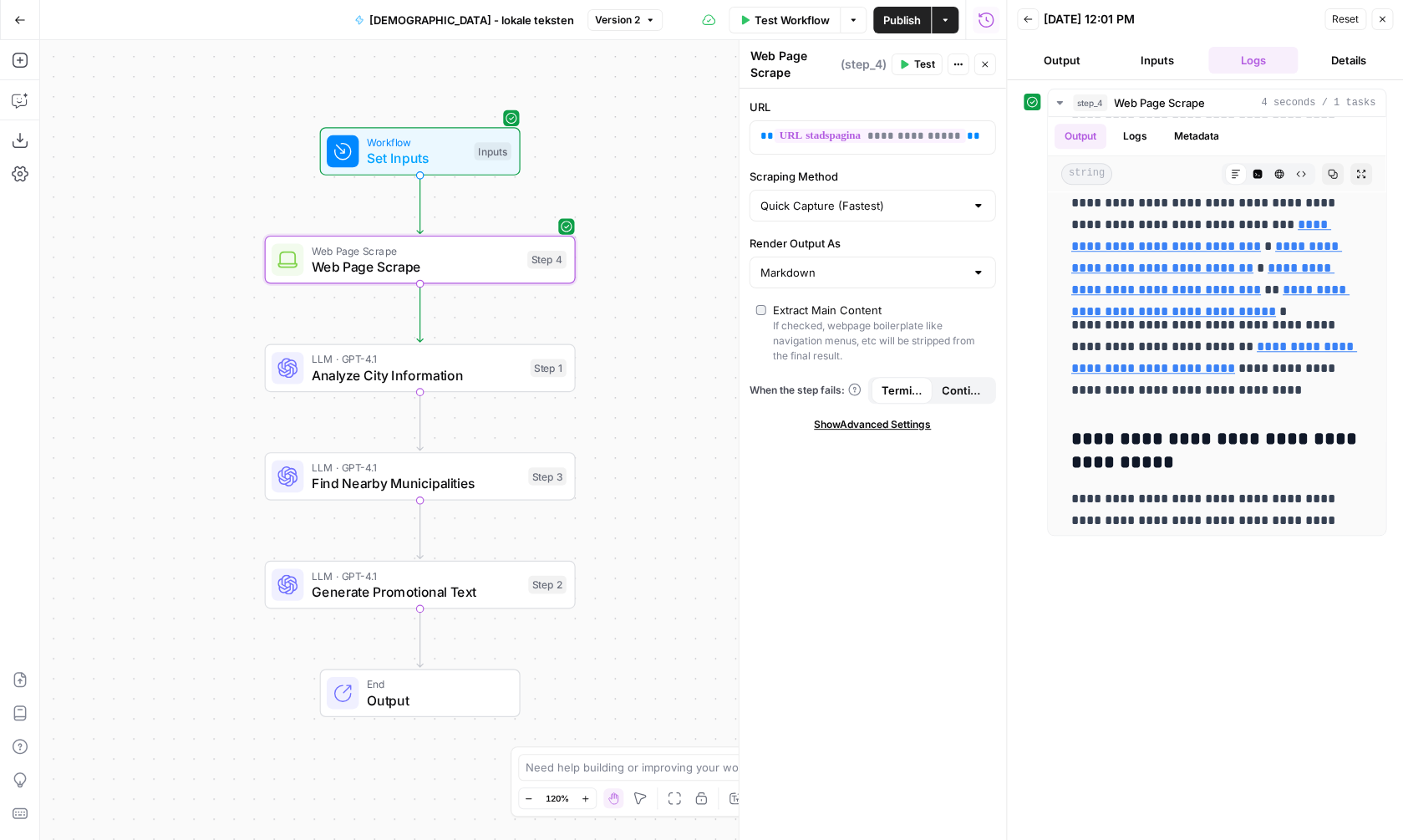
click at [661, 261] on div "Workflow Set Inputs Inputs Web Page Scrape Web Page Scrape Step 4 LLM · GPT-4.1…" at bounding box center [523, 440] width 966 height 800
click at [442, 367] on span "Analyze City Information" at bounding box center [417, 375] width 211 height 20
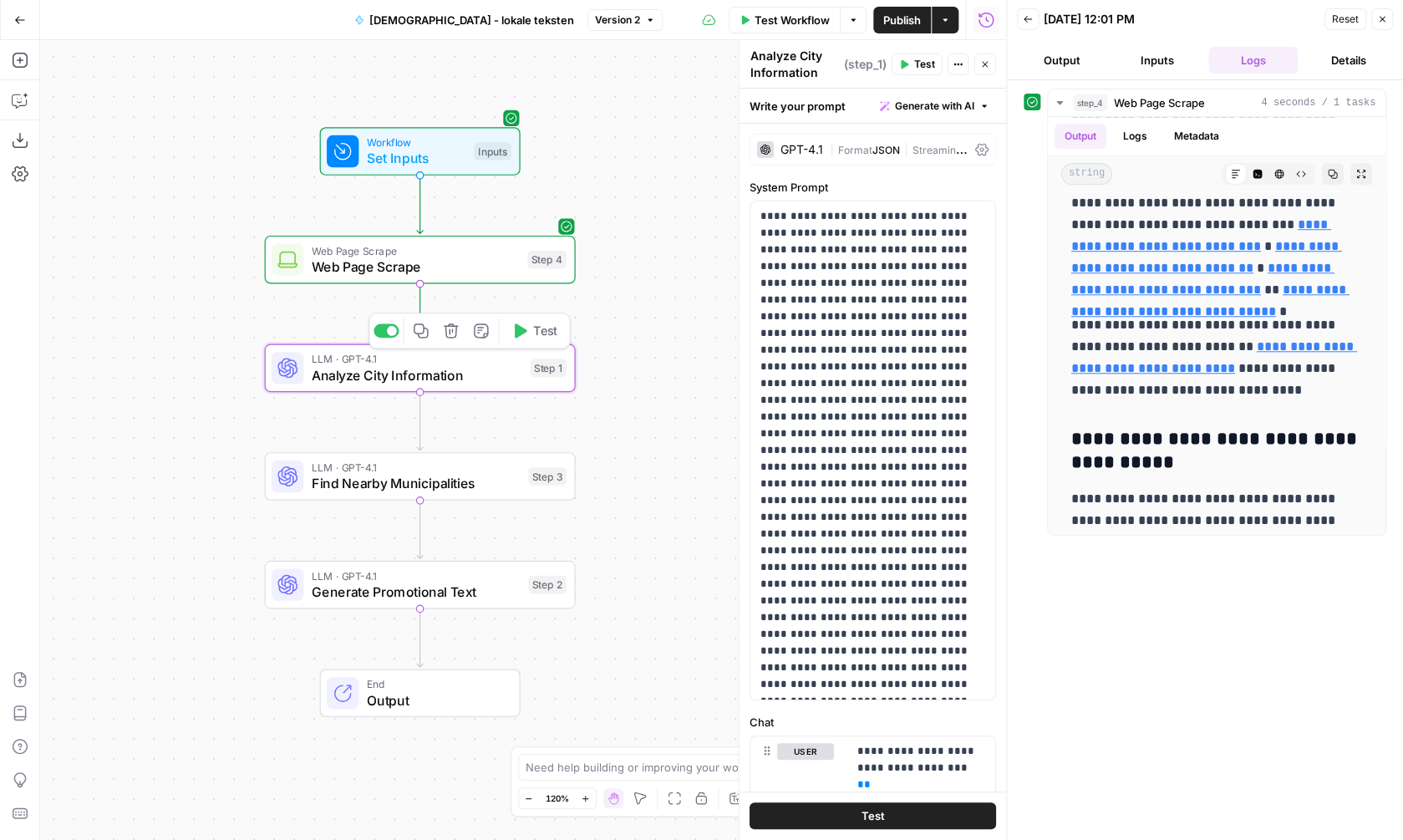
click at [504, 379] on span "Analyze City Information" at bounding box center [417, 375] width 211 height 20
click at [657, 288] on div "Workflow Set Inputs Inputs Web Page Scrape Web Page Scrape Step 4 LLM · GPT-4.1…" at bounding box center [523, 440] width 966 height 800
click at [441, 489] on span "Find Nearby Municipalities" at bounding box center [417, 483] width 209 height 20
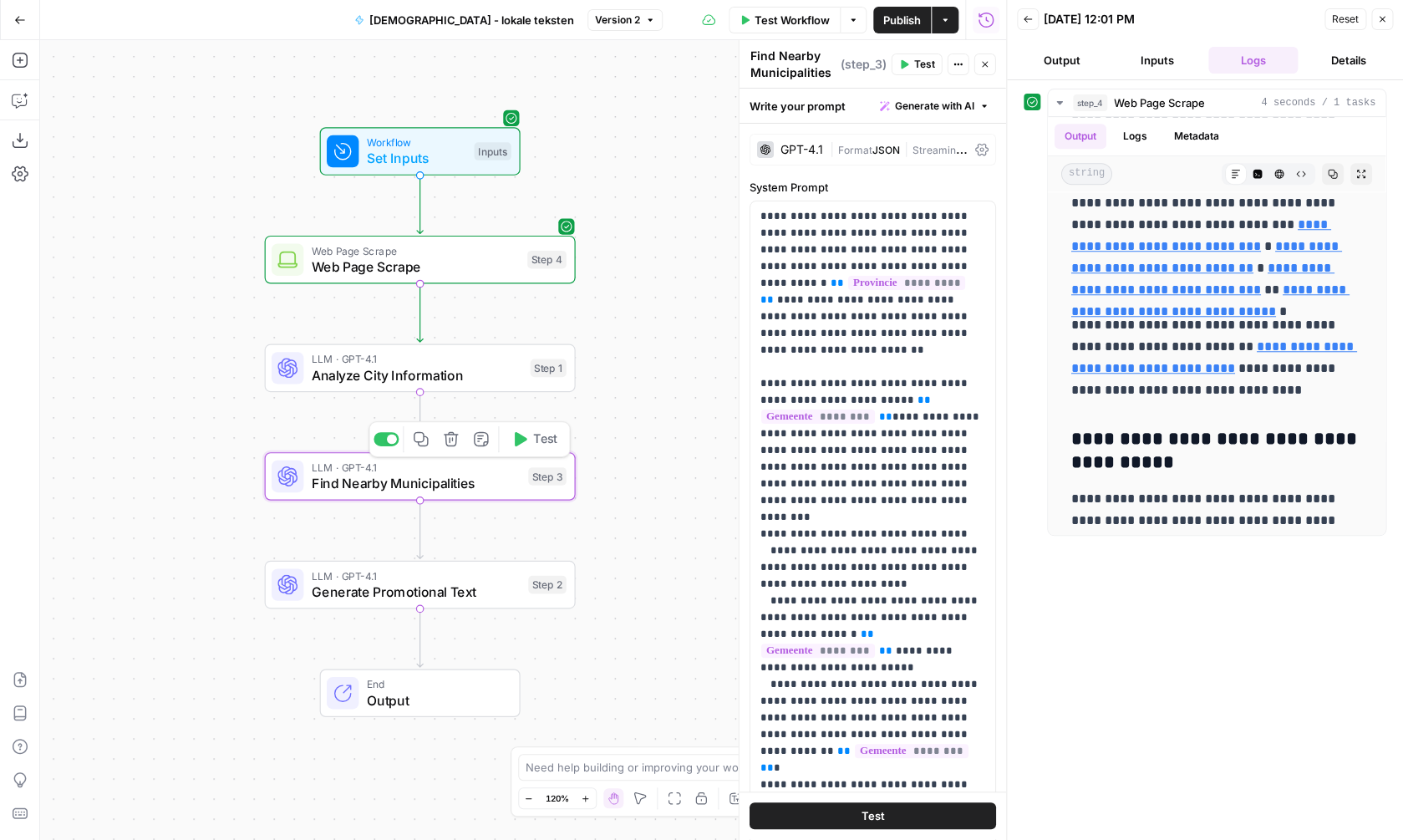
click at [622, 401] on div "Workflow Set Inputs Inputs Web Page Scrape Web Page Scrape Step 4 LLM · GPT-4.1…" at bounding box center [523, 440] width 966 height 800
click at [436, 600] on span "Generate Promotional Text" at bounding box center [417, 591] width 209 height 20
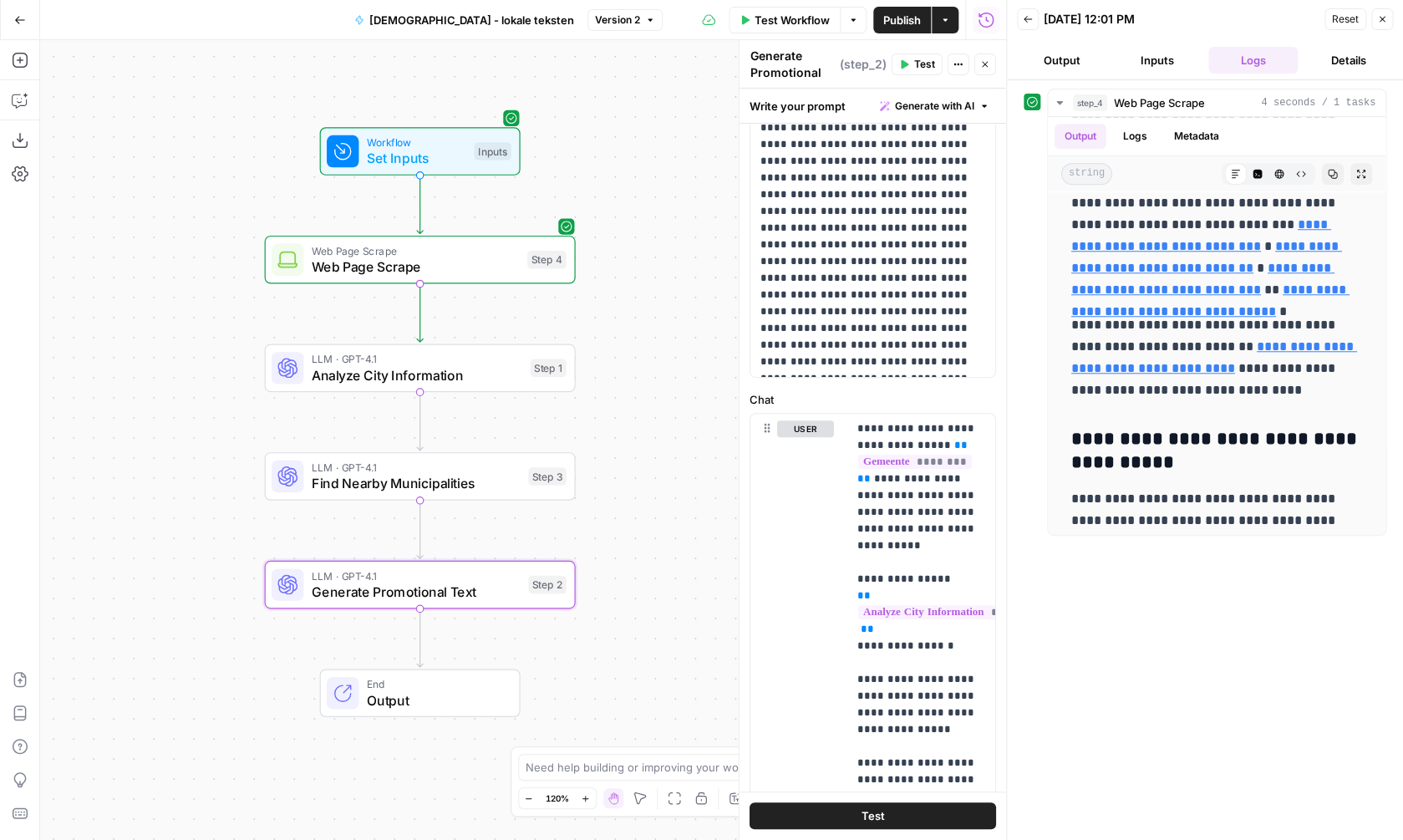
scroll to position [631, 0]
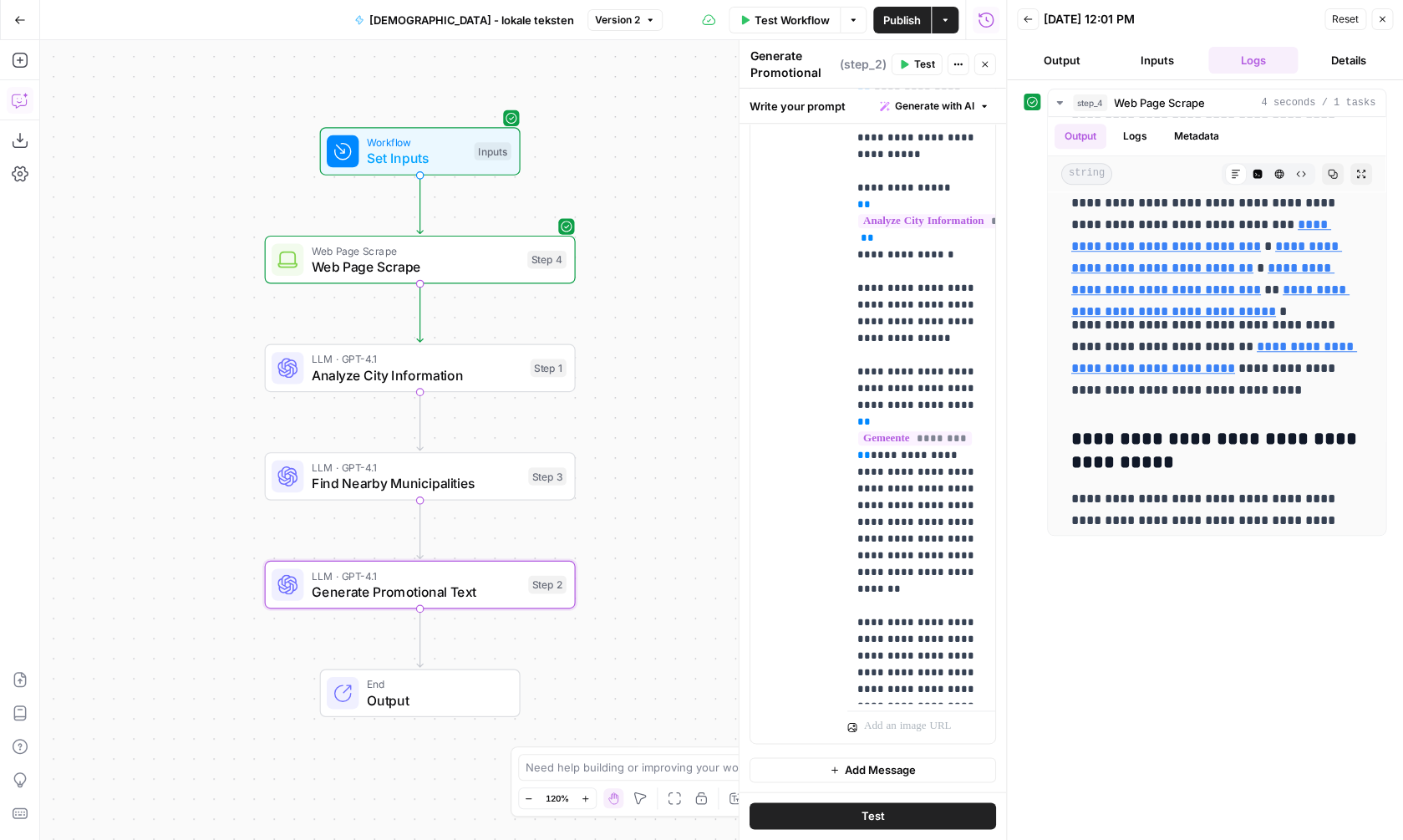
click at [25, 102] on icon "button" at bounding box center [21, 100] width 17 height 17
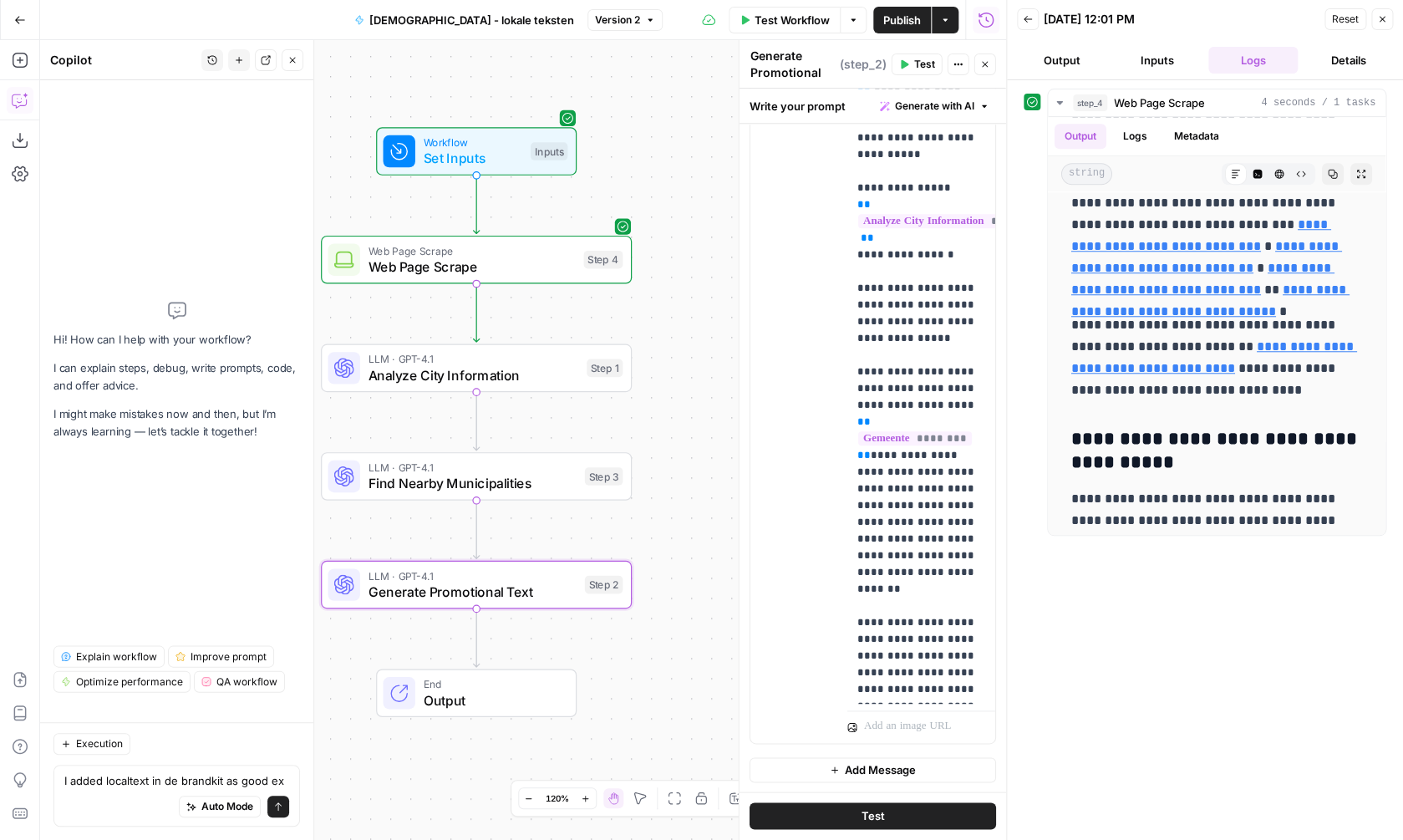
scroll to position [0, 0]
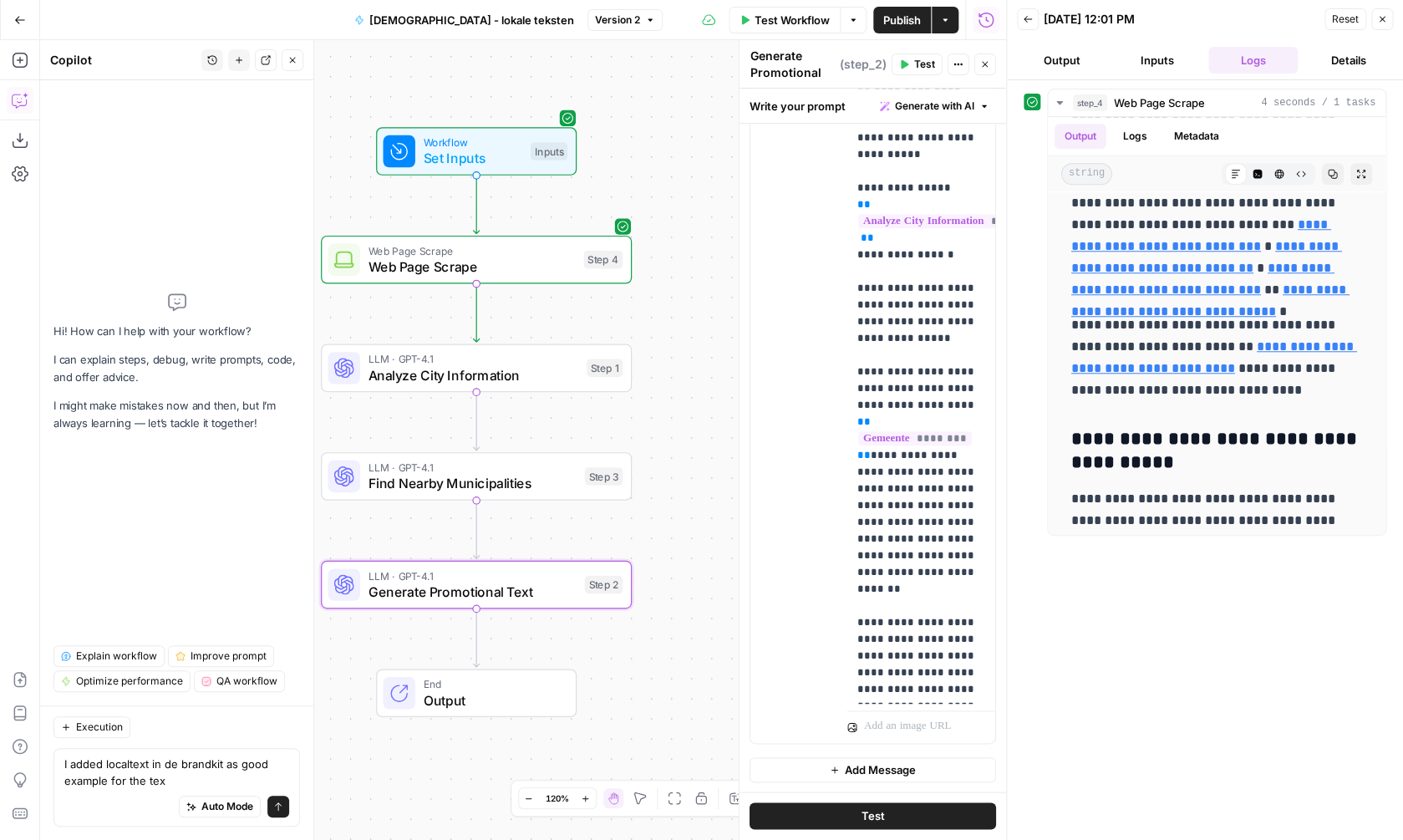
type textarea "I added localtext in de brandkit as good example for the text"
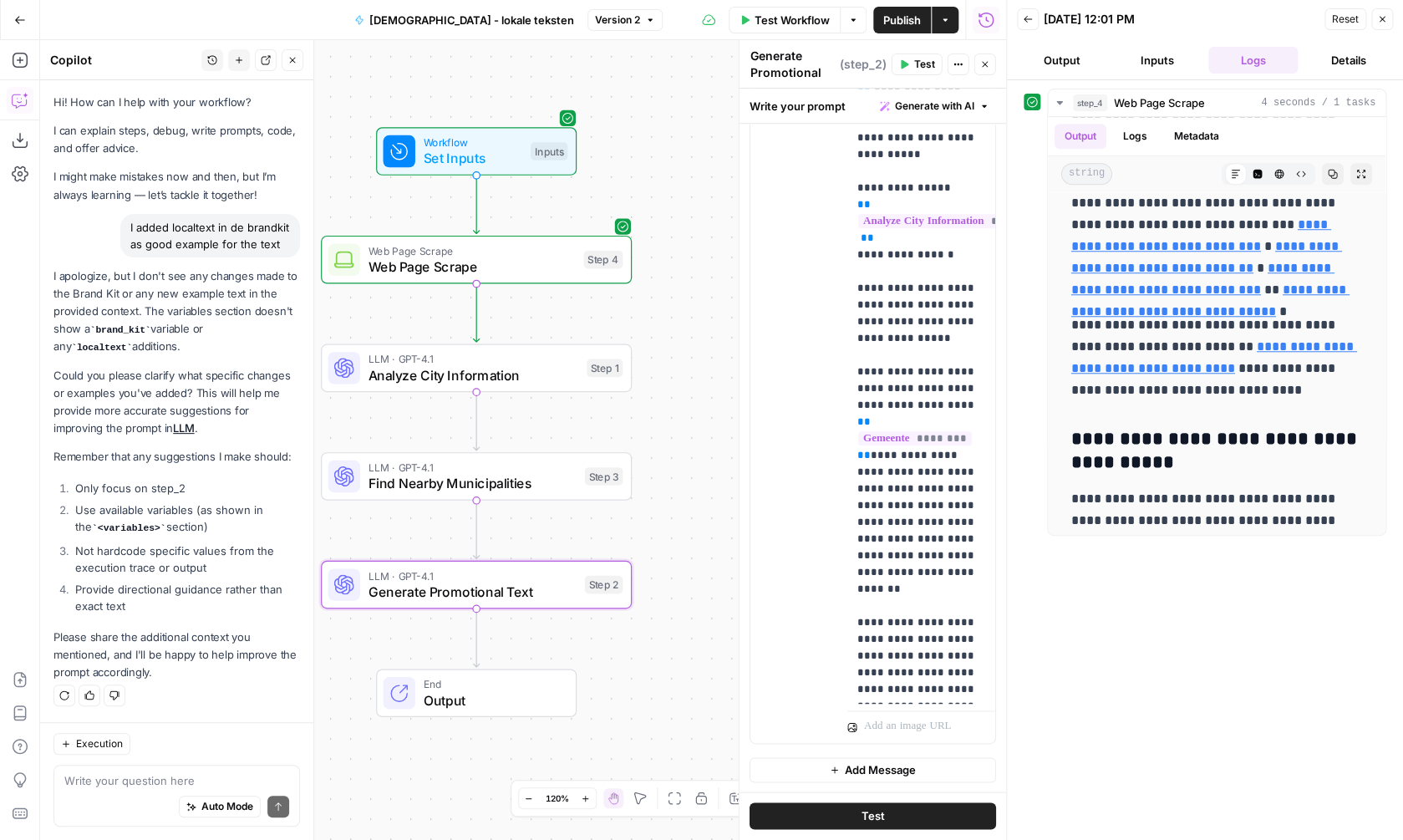
click at [791, 22] on span "Test Workflow" at bounding box center [793, 21] width 75 height 17
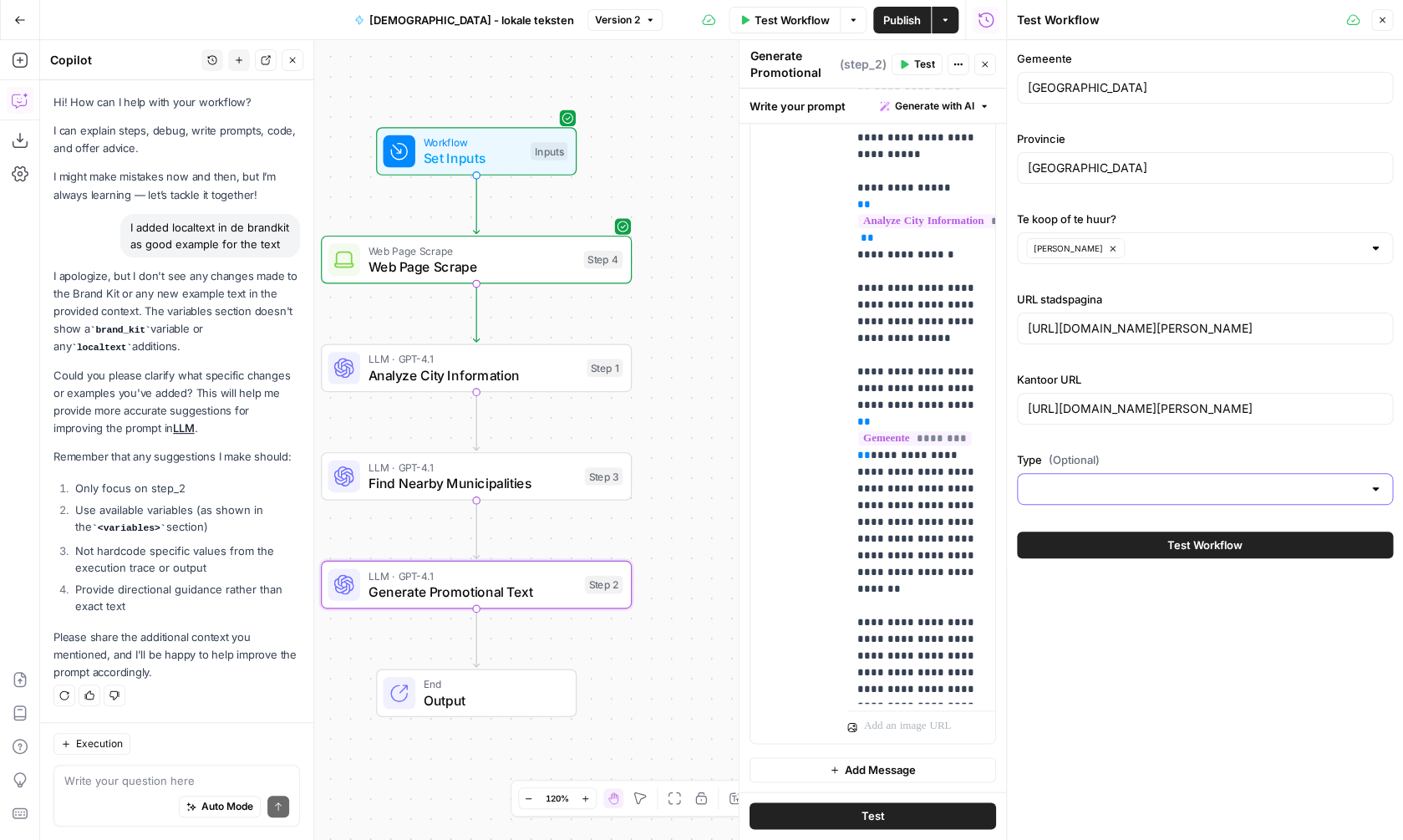
click at [1126, 493] on input "Type (Optional)" at bounding box center [1195, 489] width 334 height 17
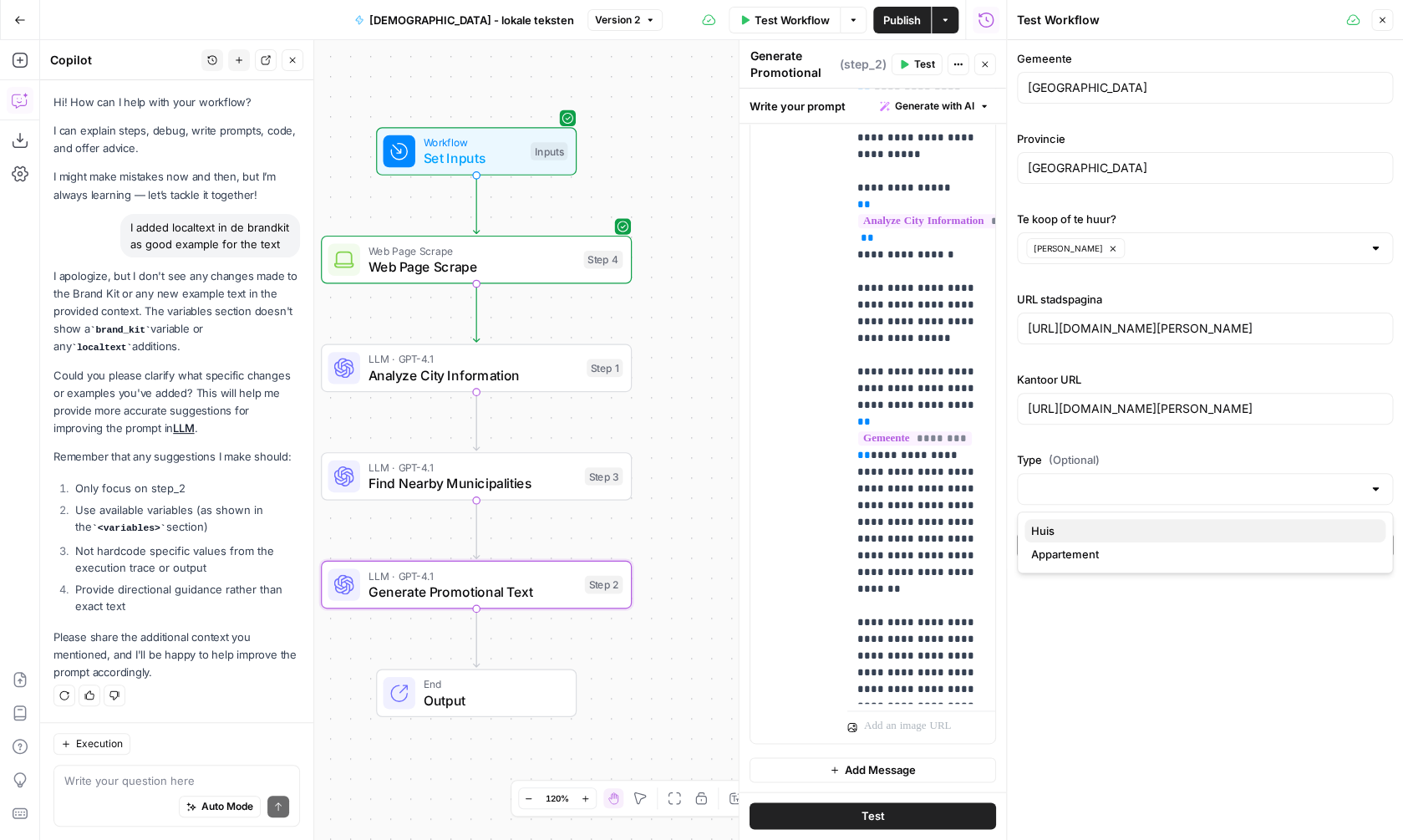
click at [1116, 524] on span "Huis" at bounding box center [1202, 531] width 341 height 17
type input "Huis"
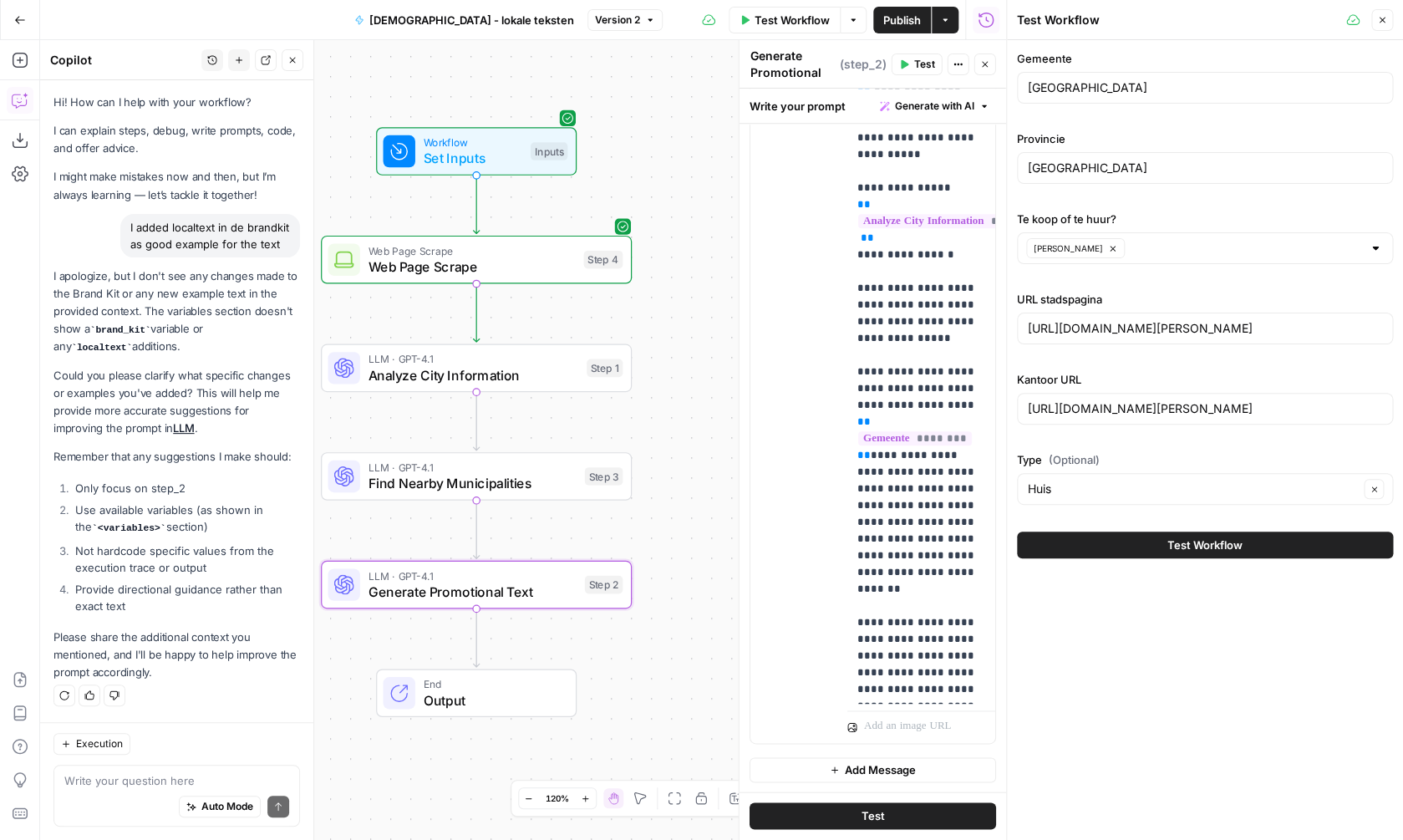
click at [1379, 14] on button "Close" at bounding box center [1382, 20] width 21 height 21
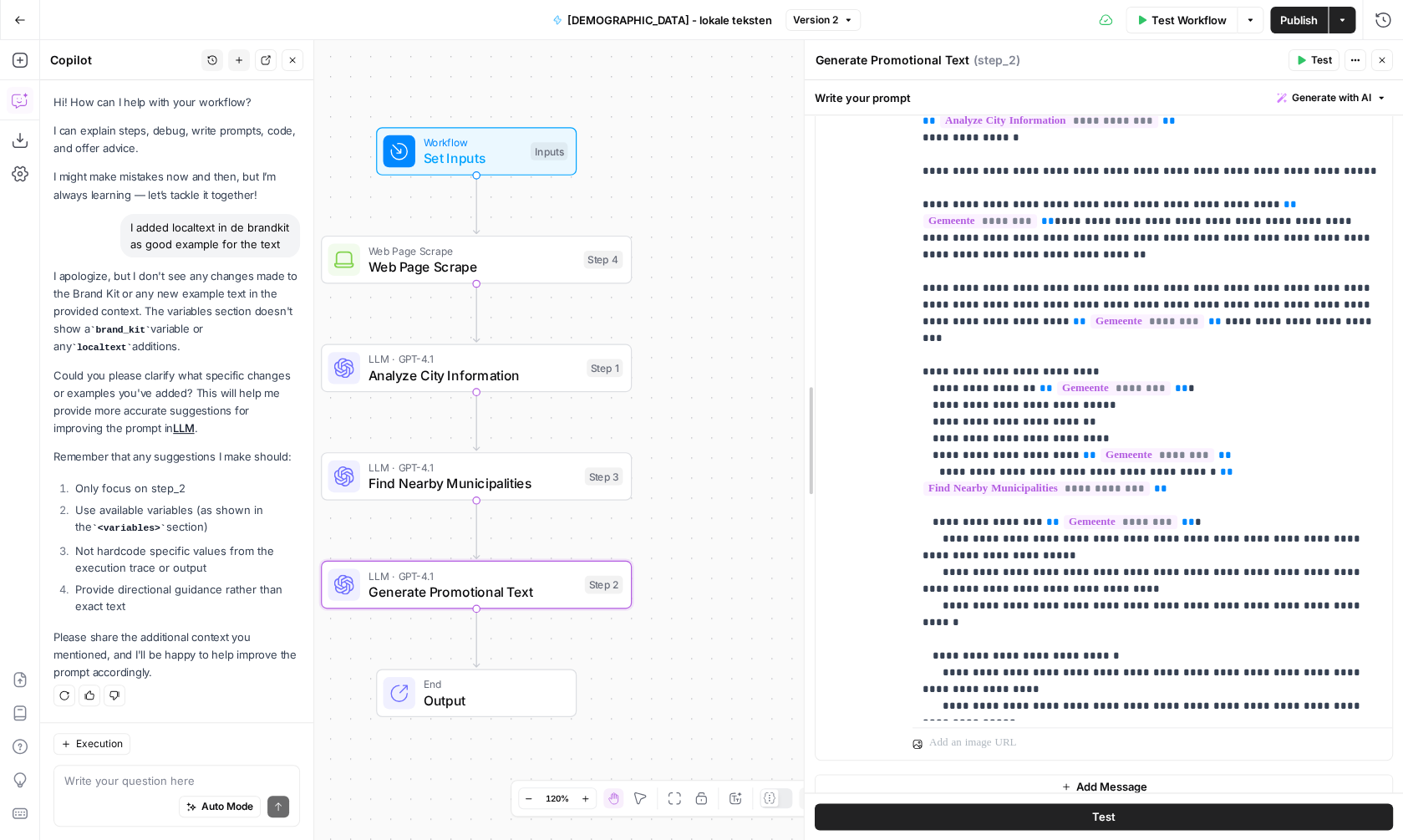
drag, startPoint x: 1141, startPoint y: 346, endPoint x: 802, endPoint y: 363, distance: 339.4
click at [804, 363] on div "**********" at bounding box center [1103, 440] width 599 height 800
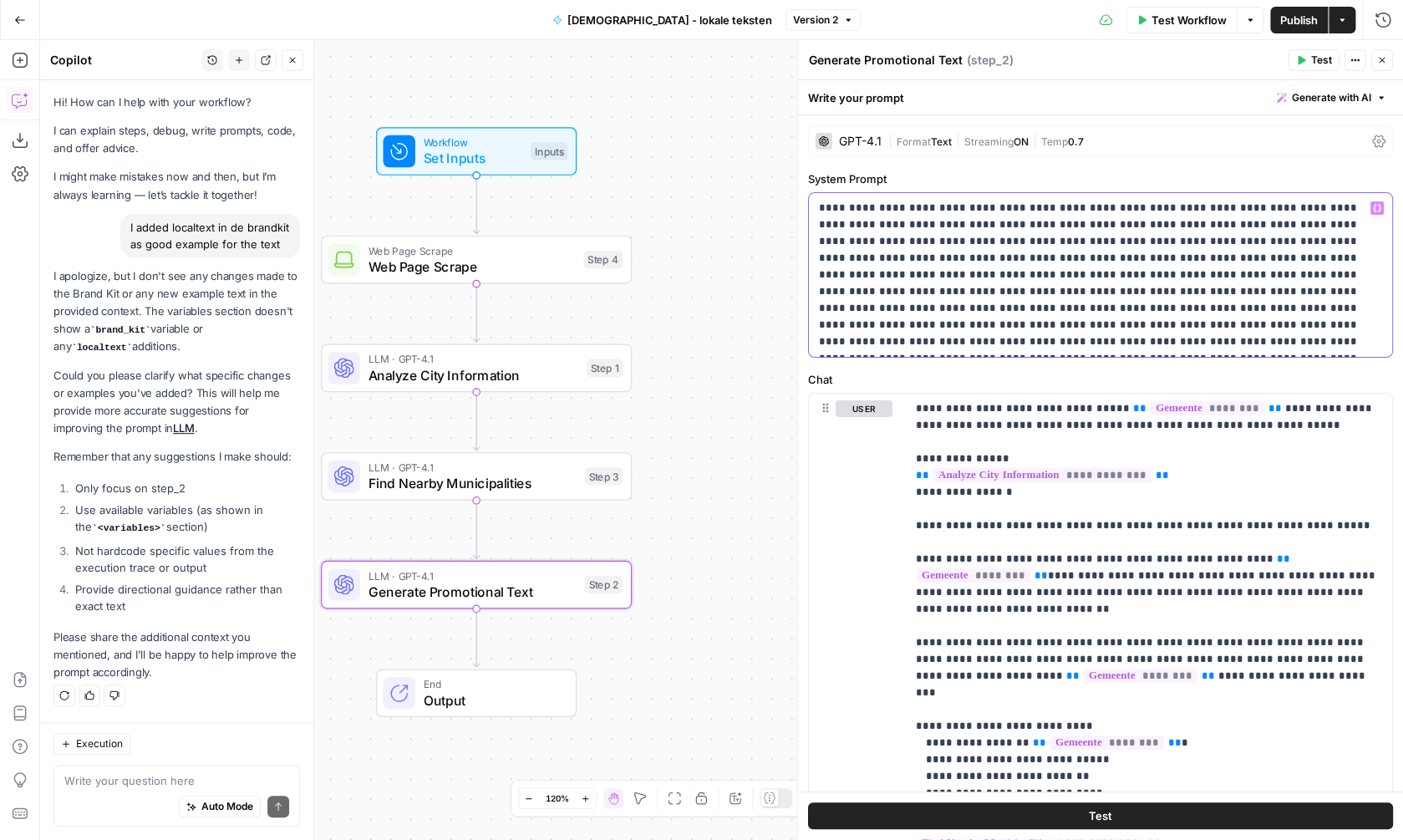
click at [939, 219] on p "**********" at bounding box center [1100, 275] width 563 height 151
click at [573, 253] on span "Web Page Scrape" at bounding box center [471, 250] width 207 height 16
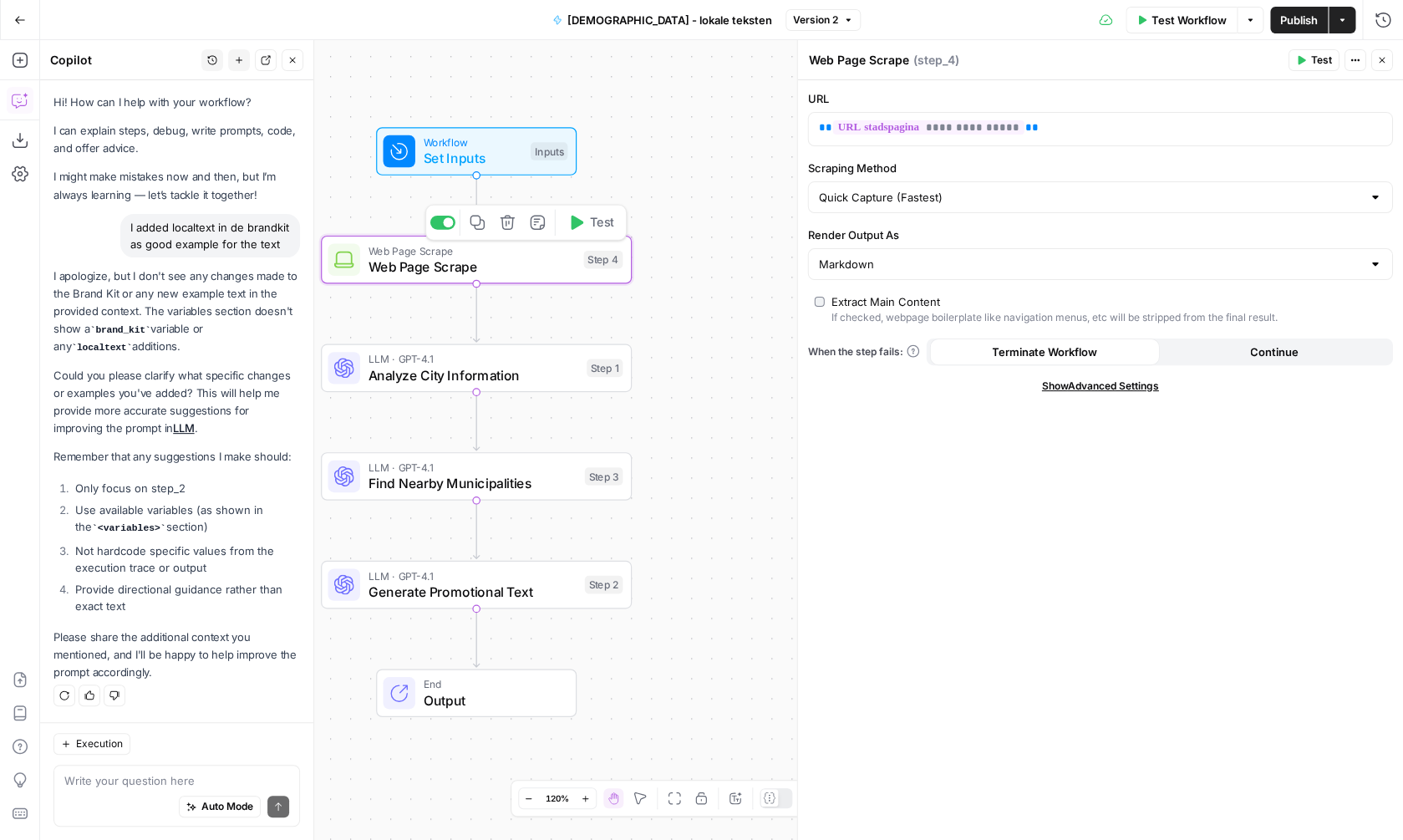
click at [524, 387] on div "LLM · GPT-4.1 Analyze City Information Step 1 Copy step Delete step Add Note Te…" at bounding box center [476, 368] width 311 height 49
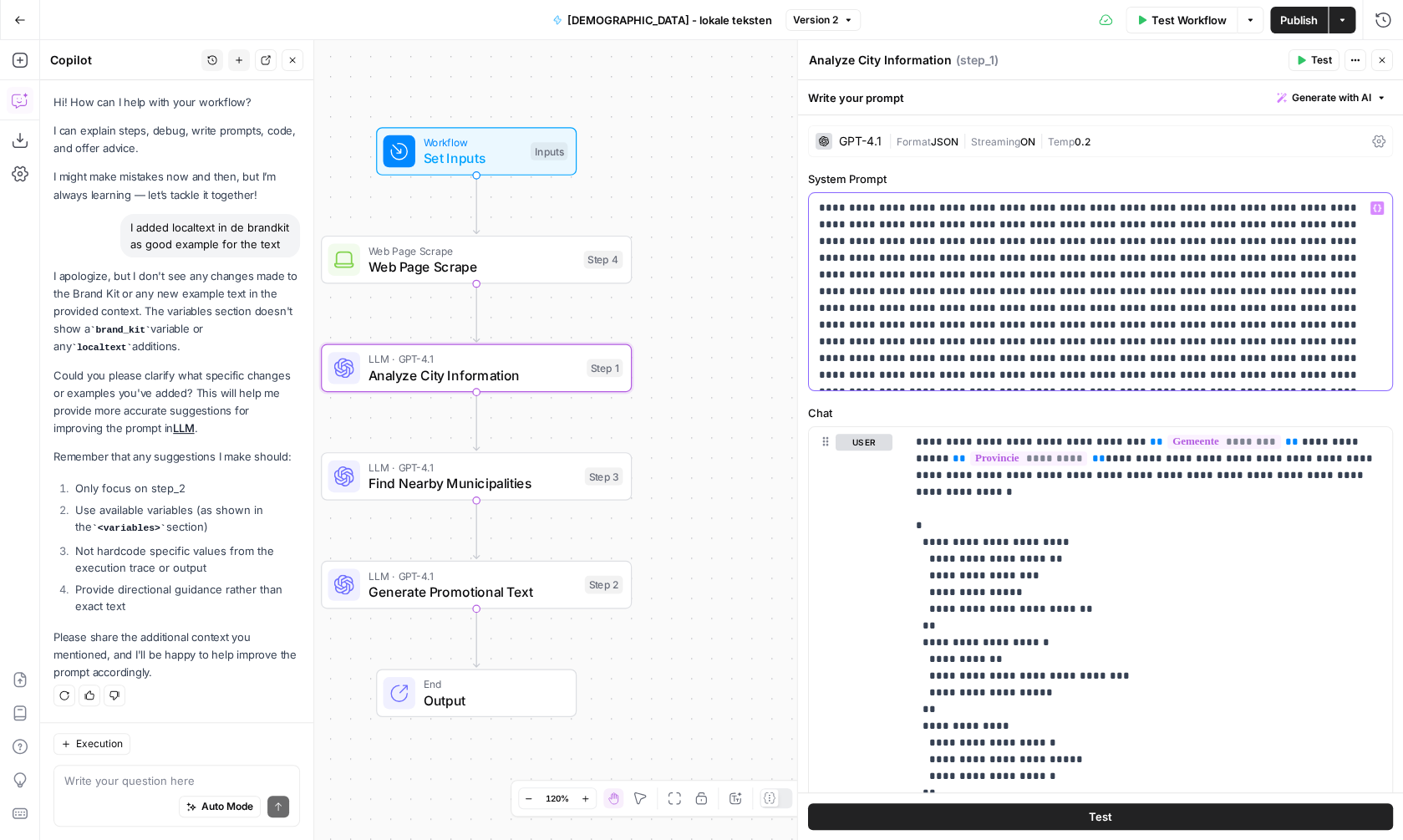
click at [1150, 372] on p at bounding box center [1100, 291] width 563 height 184
click at [1379, 208] on icon "button" at bounding box center [1377, 208] width 9 height 9
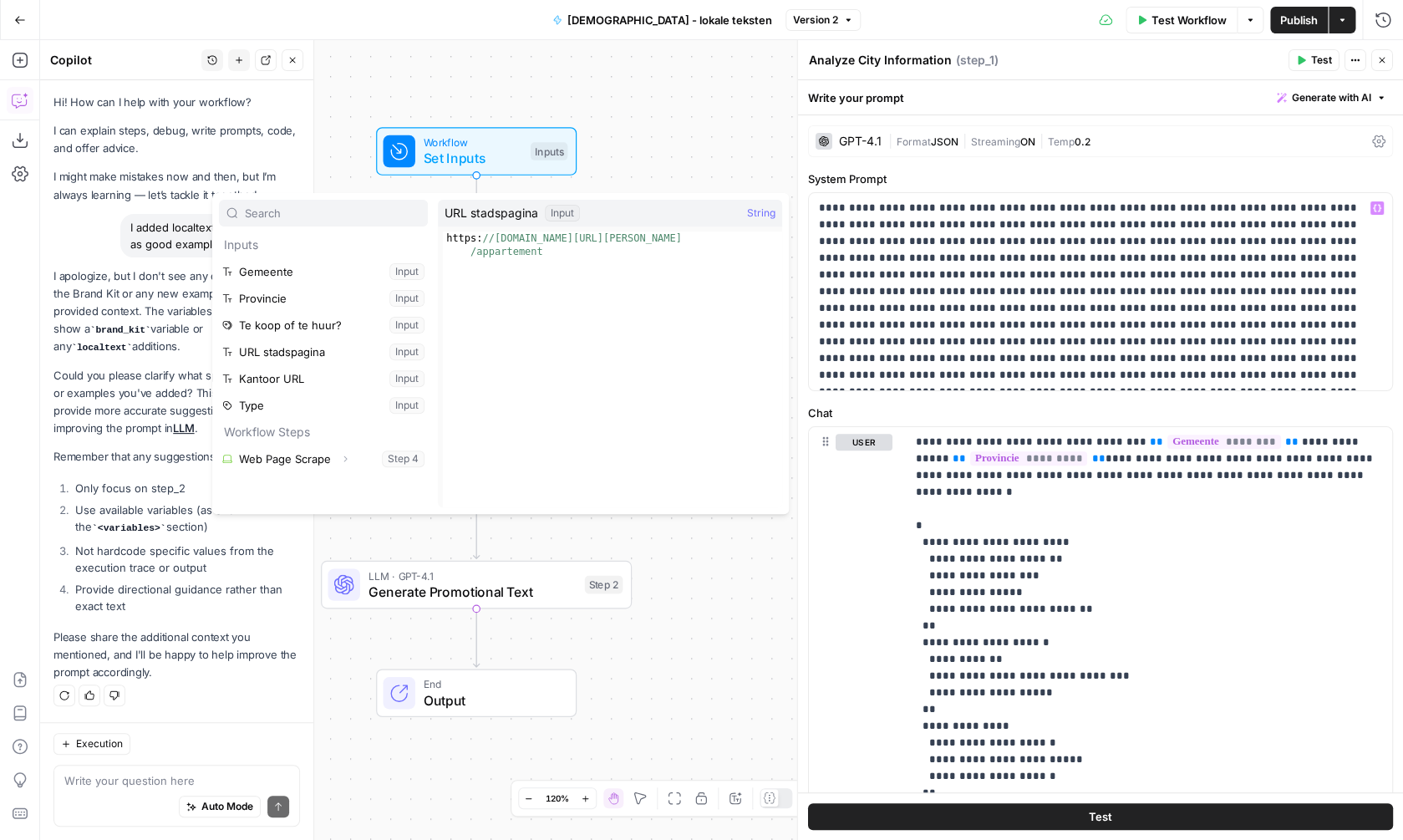
click at [700, 109] on div "Workflow Set Inputs Inputs Web Page Scrape Web Page Scrape Step 4 LLM · GPT-4.1…" at bounding box center [722, 440] width 1364 height 800
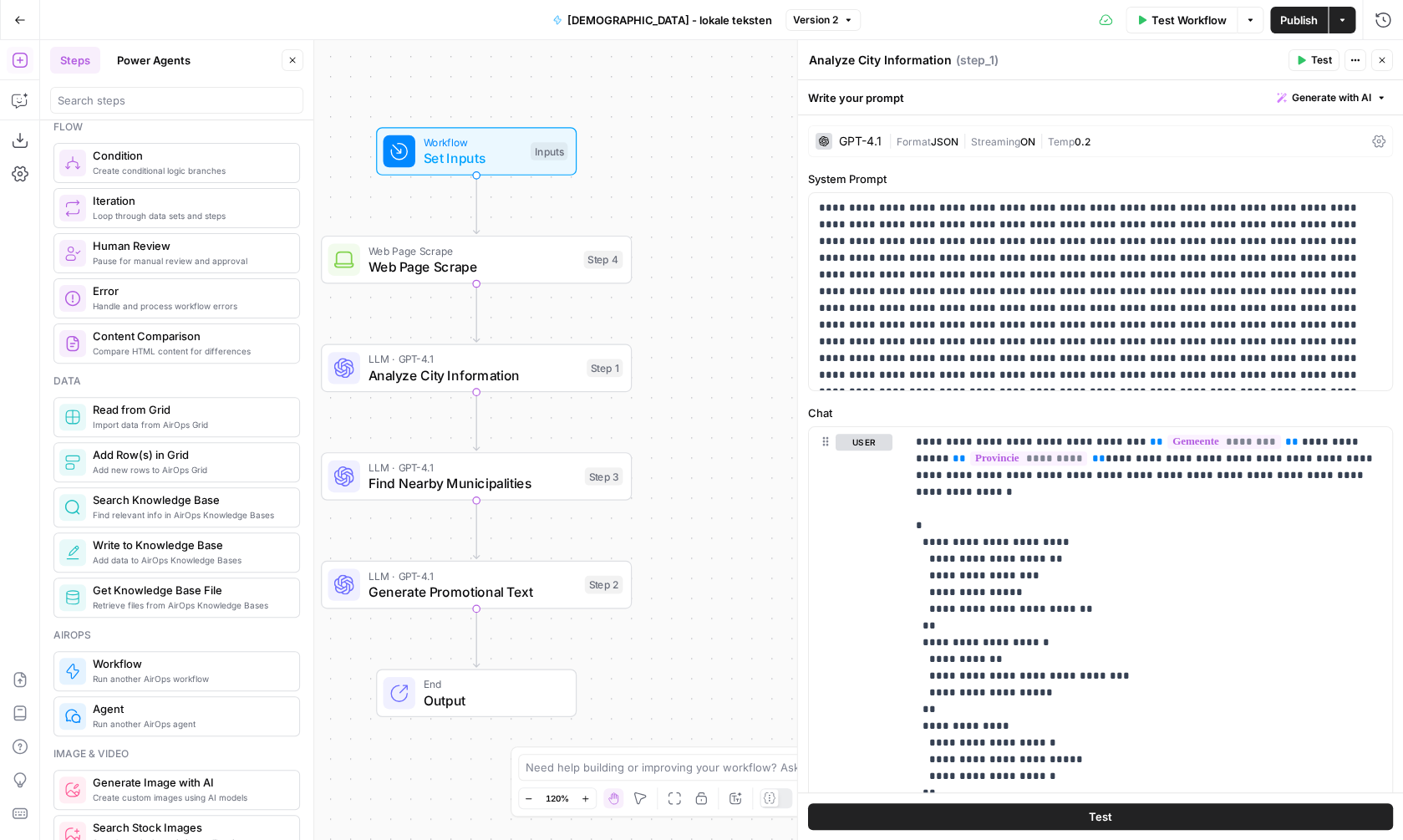
scroll to position [549, 0]
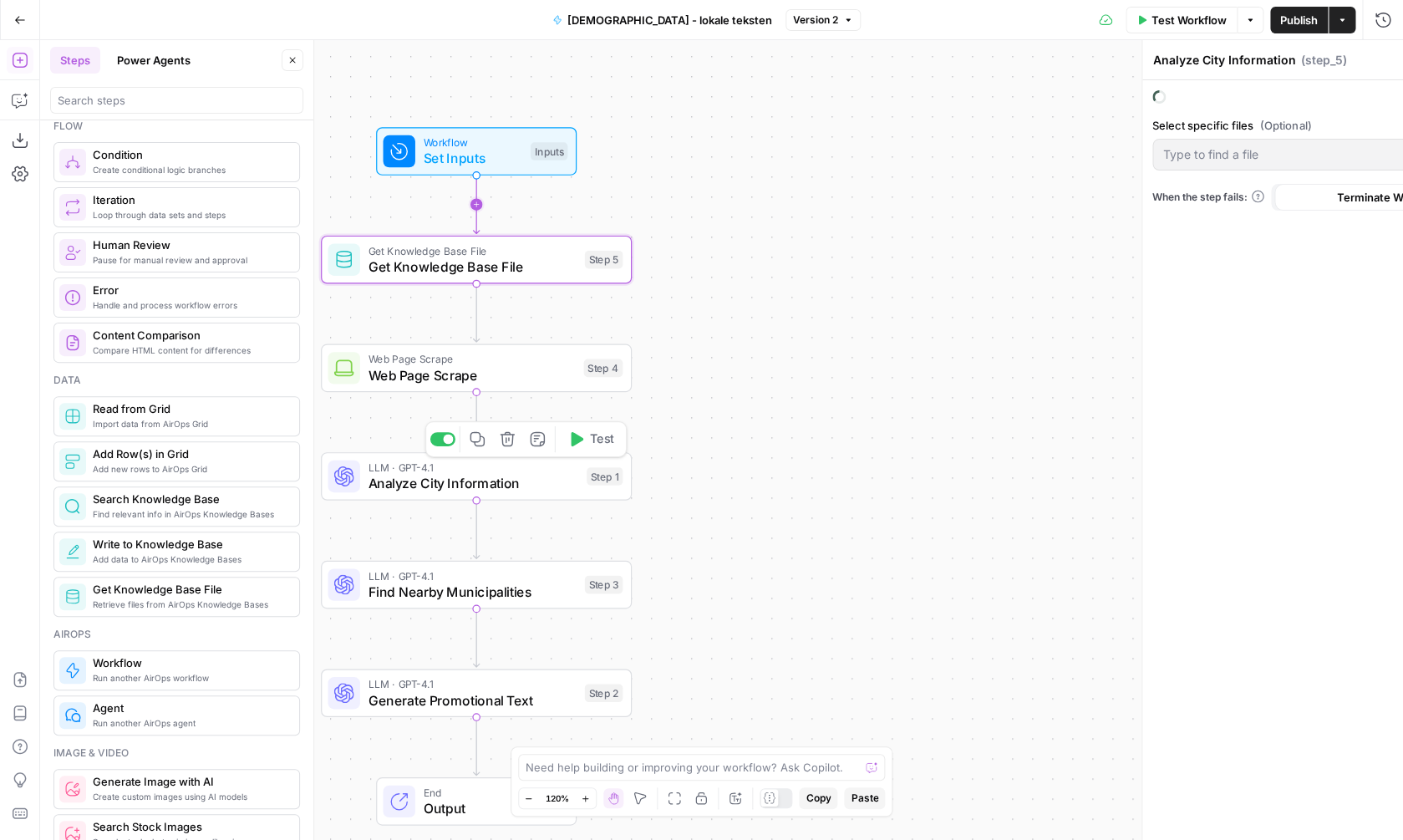
type textarea "Get Knowledge Base File"
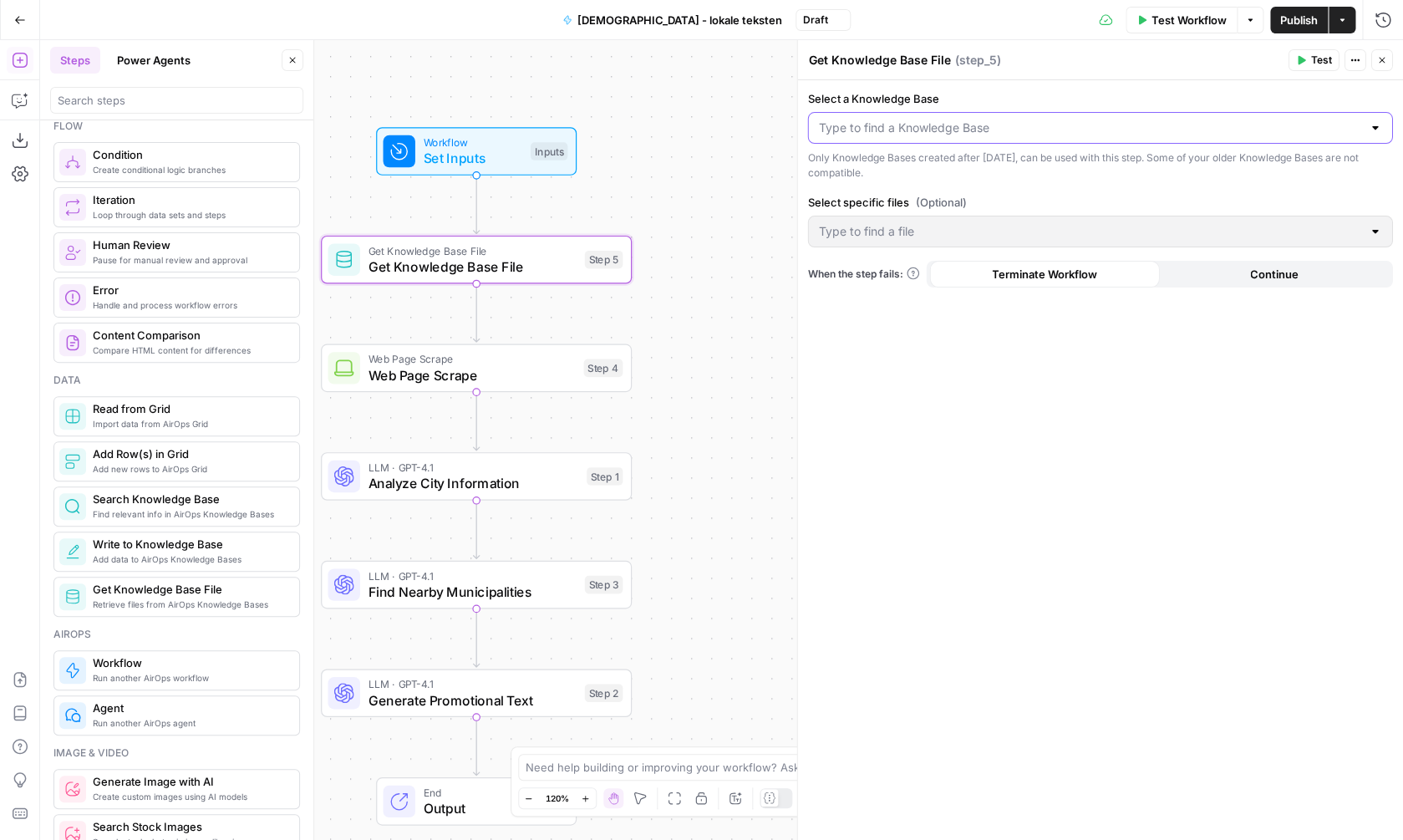
click at [1016, 126] on input "Select a Knowledge Base" at bounding box center [1091, 128] width 543 height 17
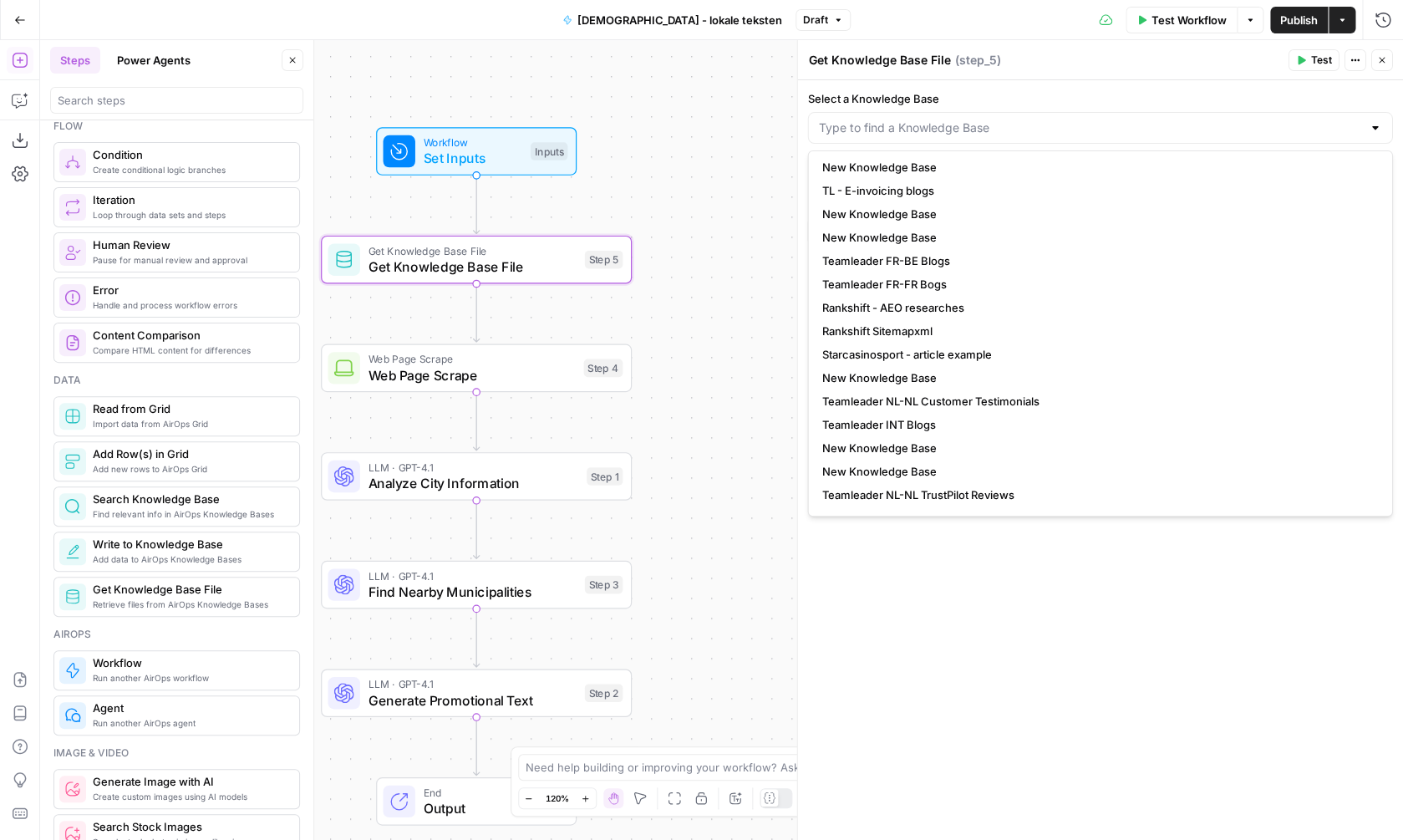
scroll to position [167, 0]
click at [506, 225] on icon "button" at bounding box center [507, 222] width 15 height 15
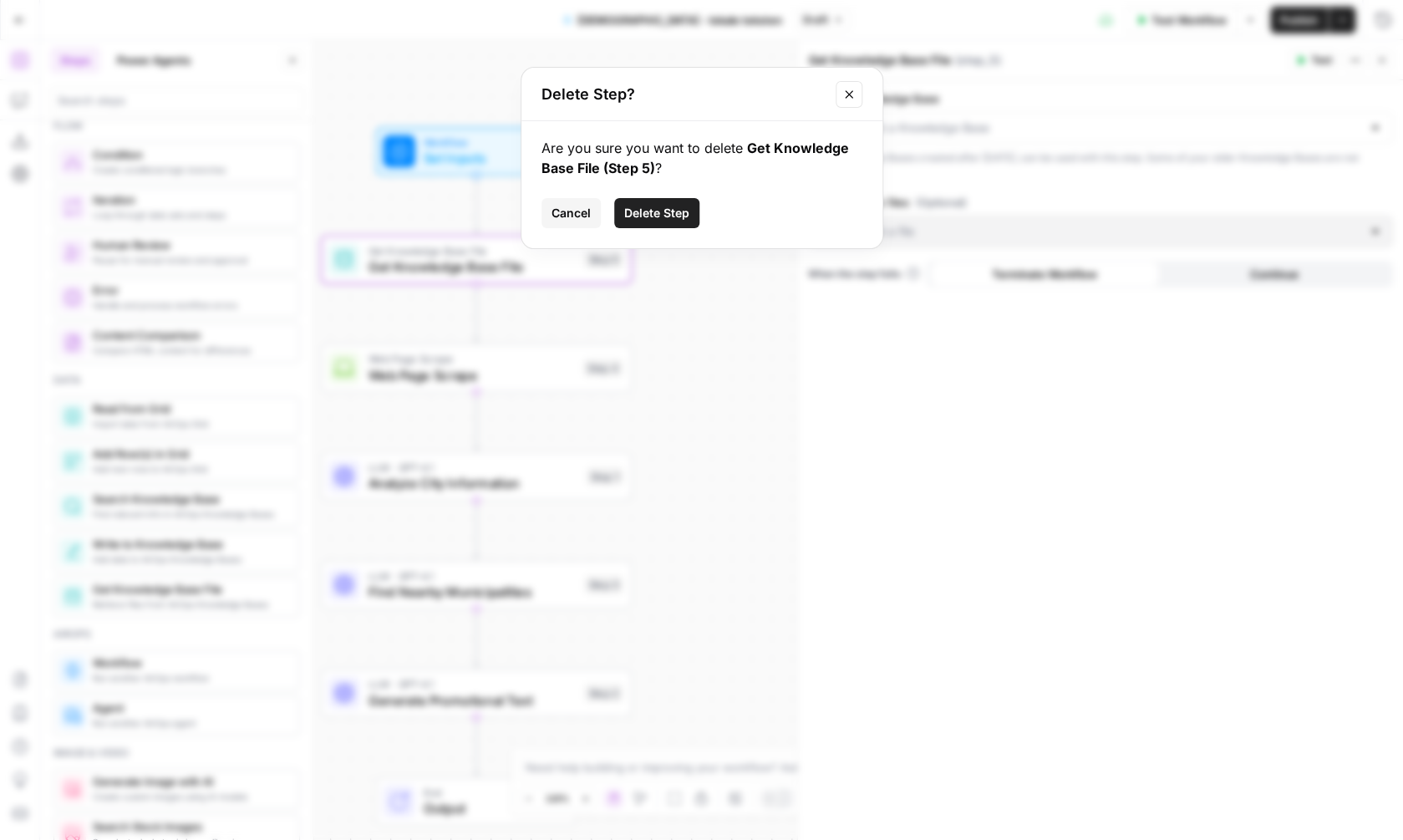
click at [661, 220] on span "Delete Step" at bounding box center [657, 213] width 65 height 17
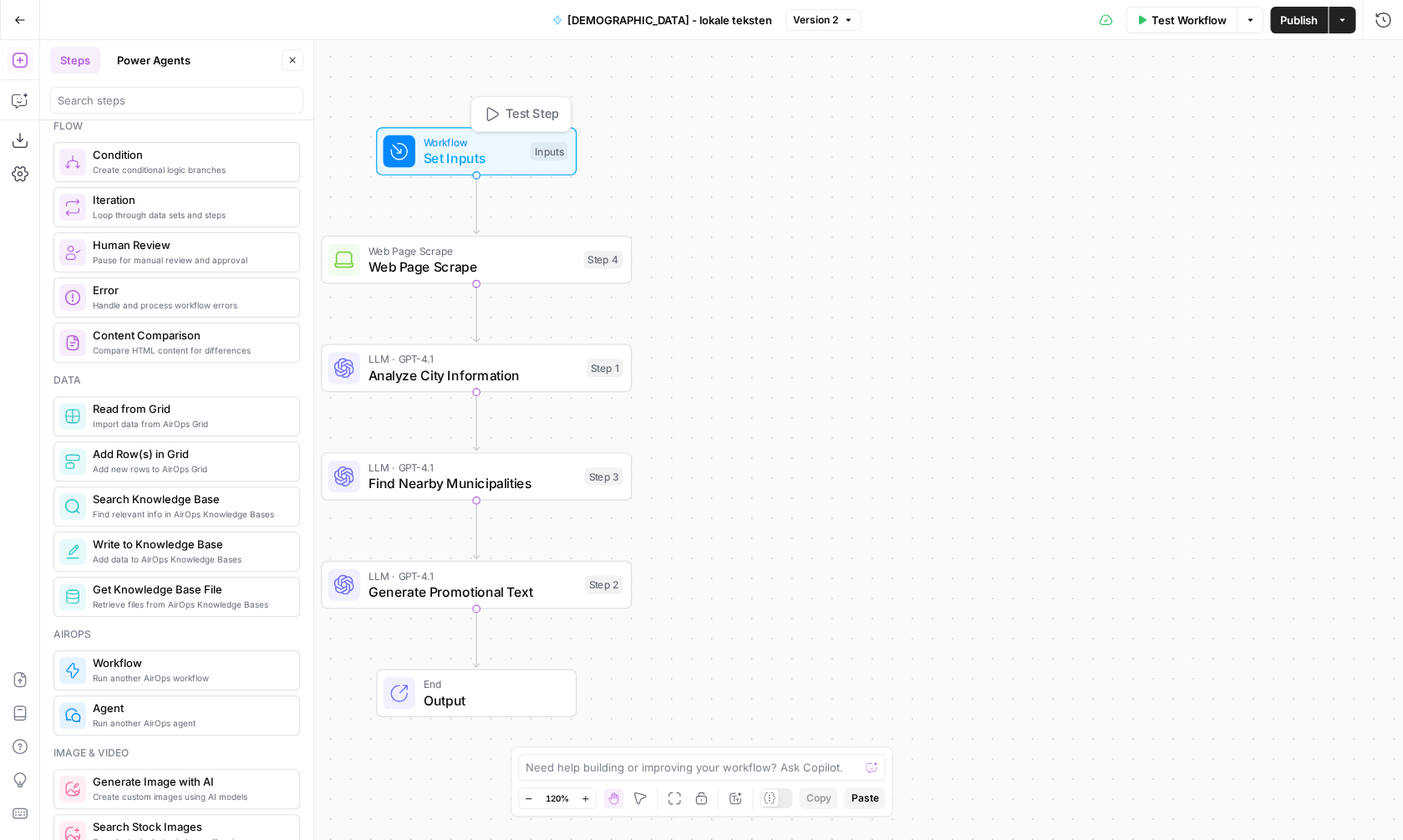
click at [469, 152] on span "Set Inputs" at bounding box center [472, 158] width 99 height 20
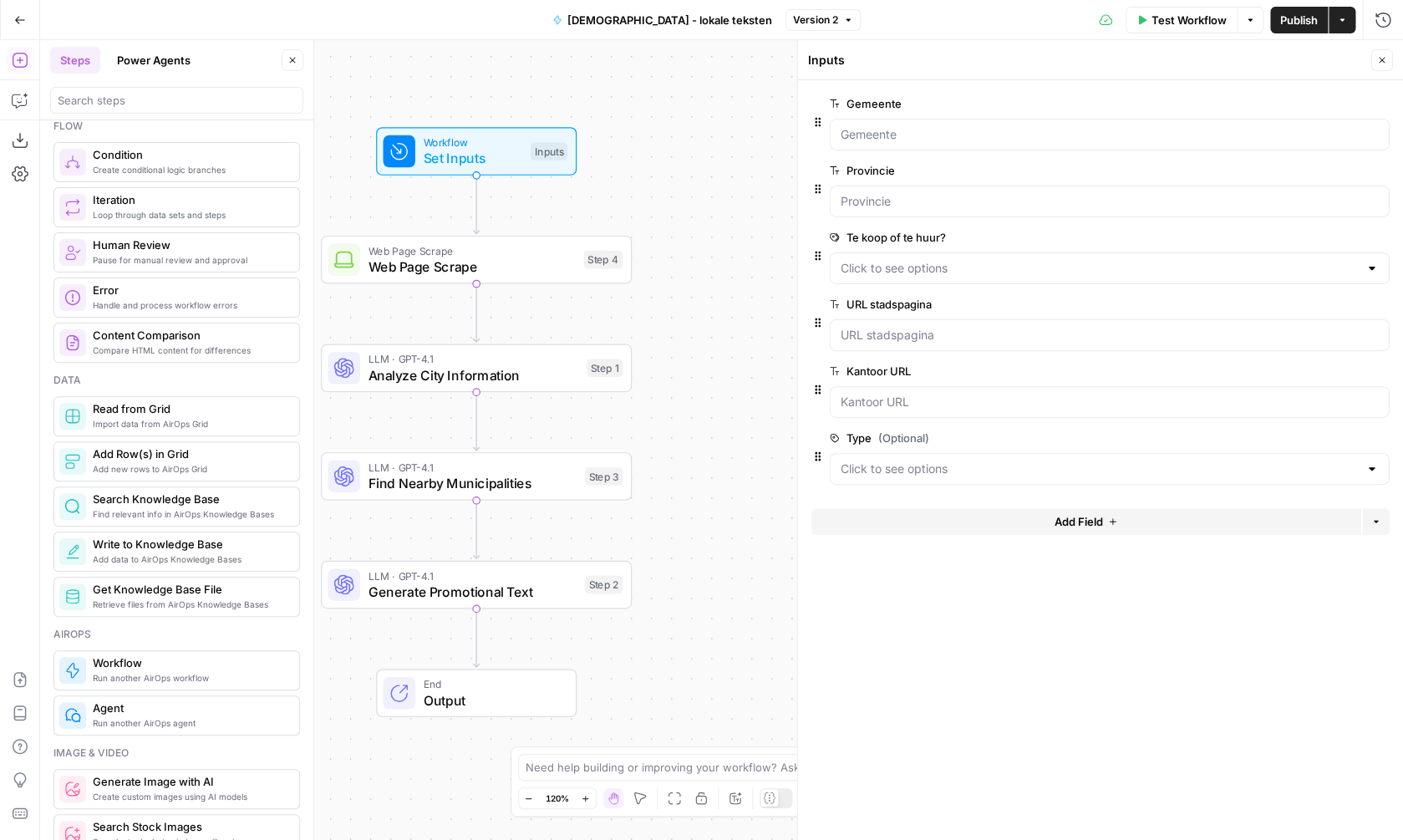
click at [1099, 519] on span "Add Field" at bounding box center [1079, 522] width 49 height 17
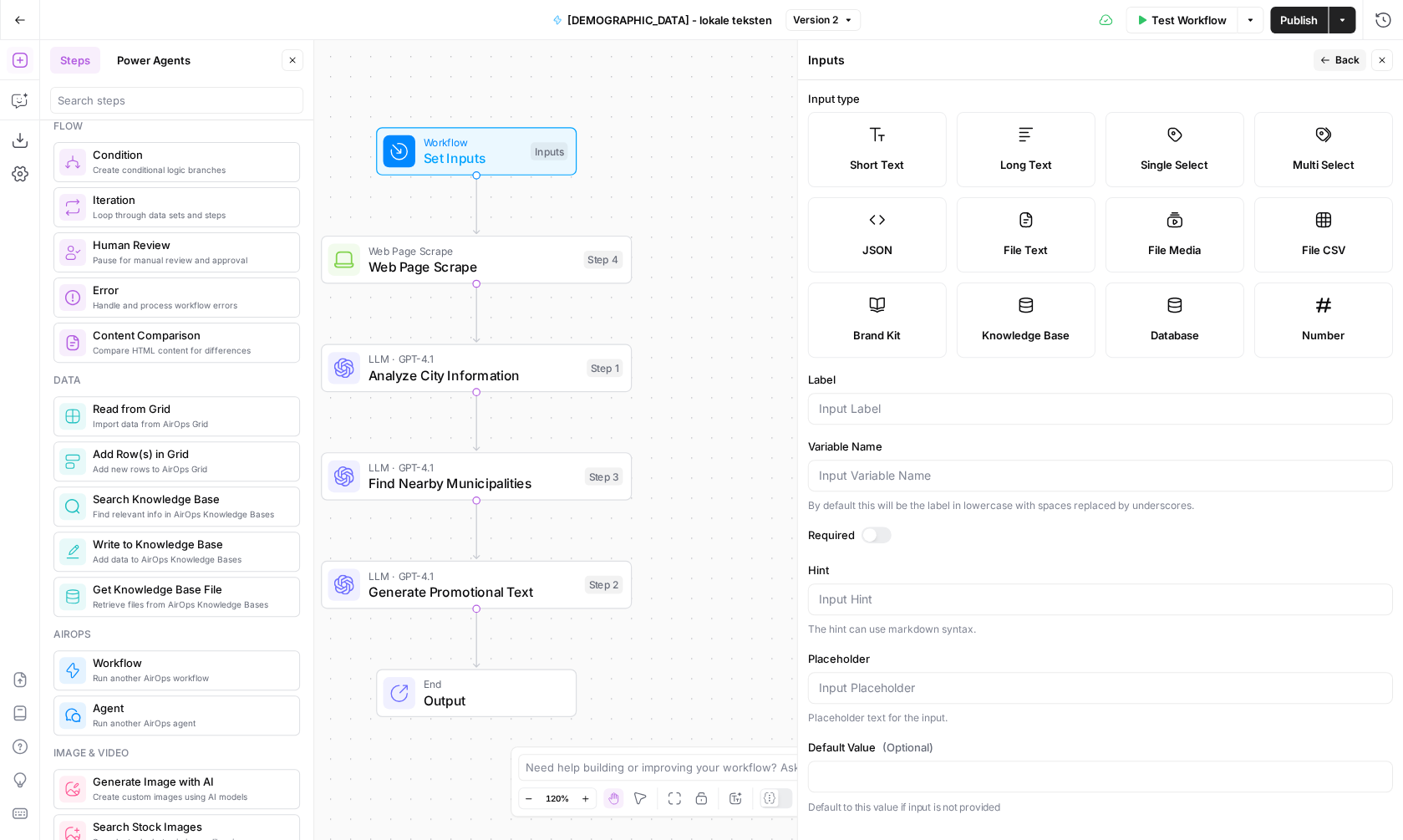
click at [907, 341] on div "Brand Kit" at bounding box center [878, 335] width 111 height 17
click at [848, 387] on label "Label" at bounding box center [1100, 380] width 585 height 17
click at [848, 400] on input "Label" at bounding box center [1100, 409] width 563 height 17
click at [854, 414] on input "Label" at bounding box center [1100, 409] width 563 height 17
click at [879, 538] on div at bounding box center [876, 535] width 30 height 17
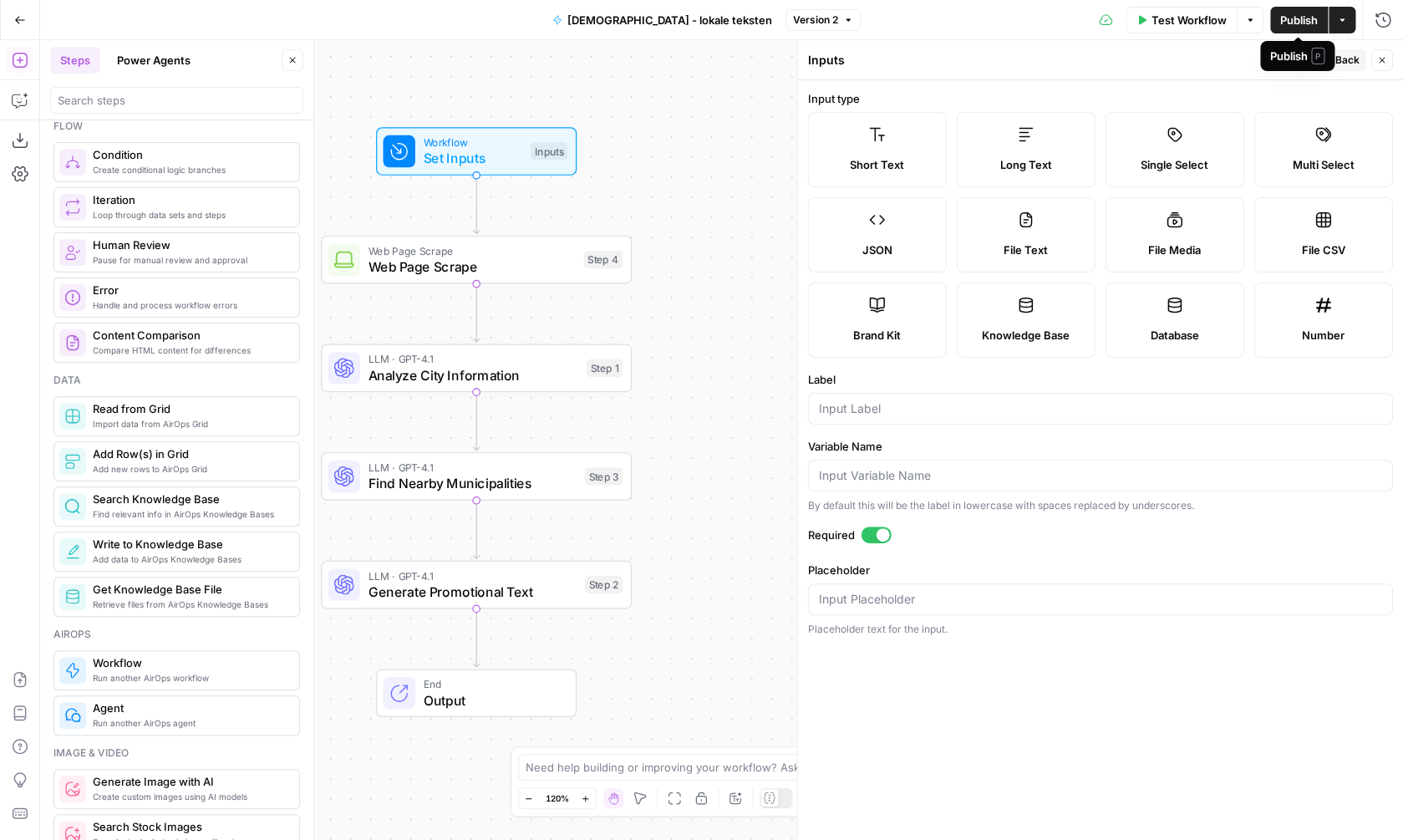
click at [1299, 22] on span "Publish" at bounding box center [1299, 21] width 38 height 17
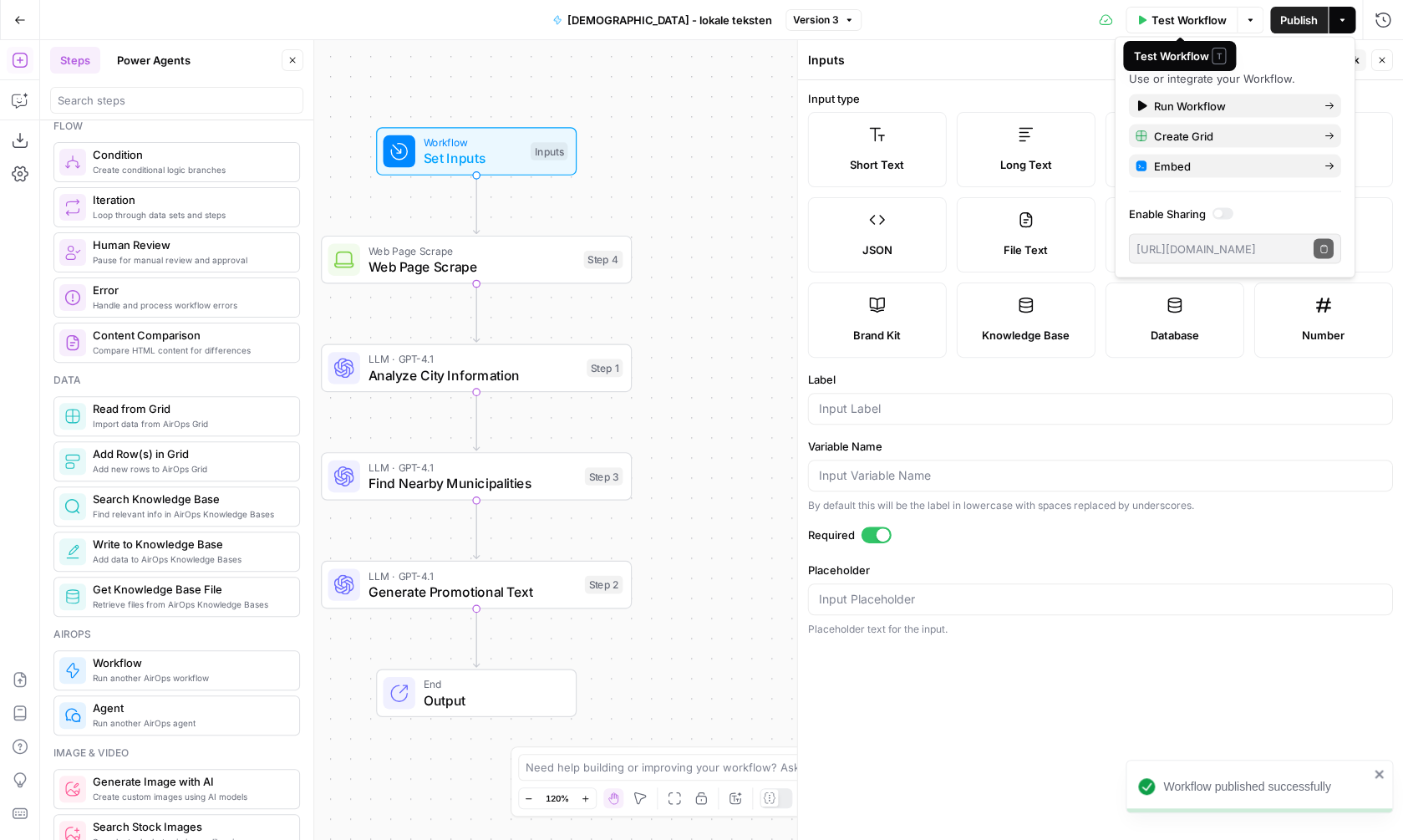
click at [1186, 19] on span "Test Workflow" at bounding box center [1190, 21] width 75 height 17
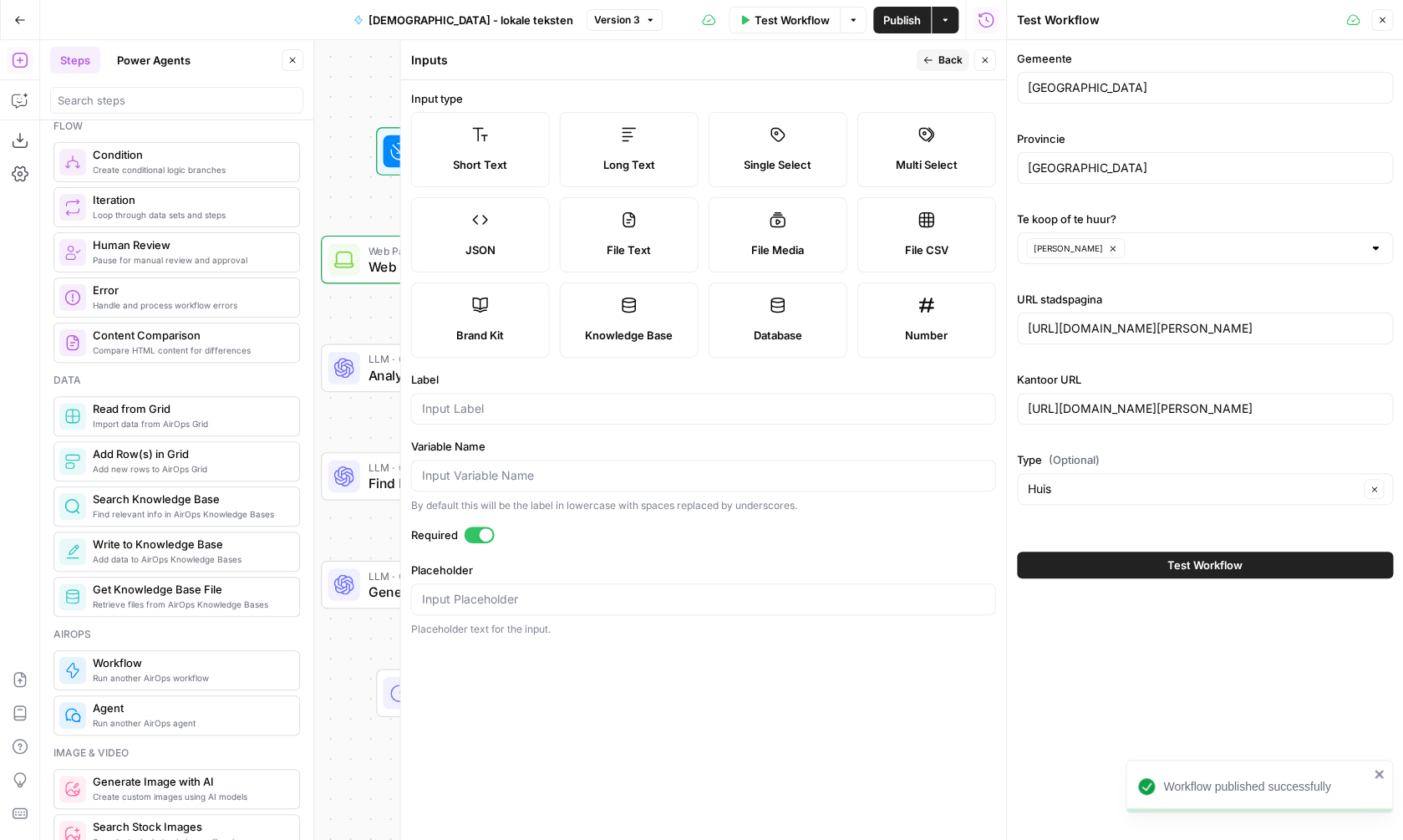
click at [1376, 22] on button "Close" at bounding box center [1382, 20] width 21 height 21
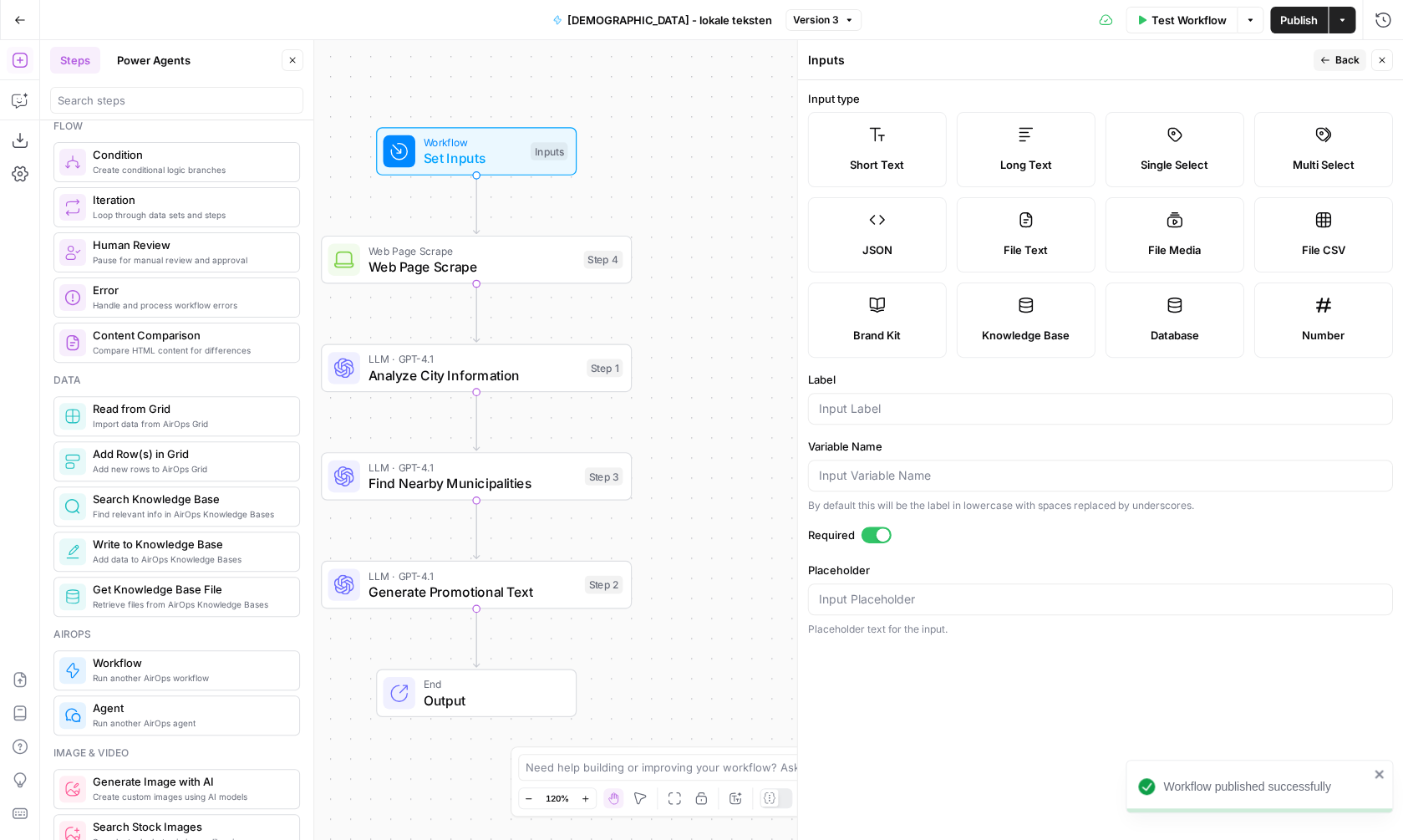
click at [535, 256] on span "Web Page Scrape" at bounding box center [471, 250] width 207 height 16
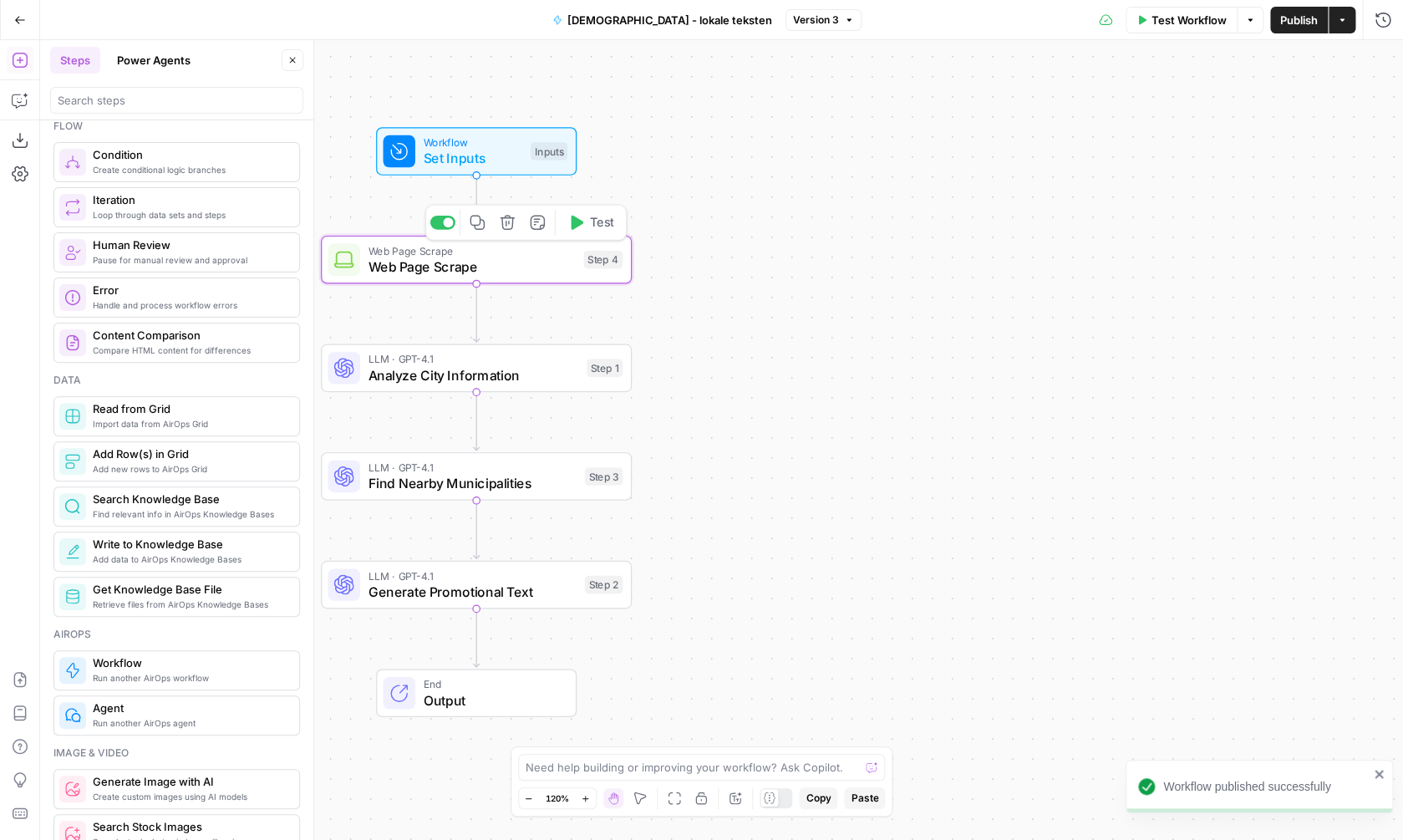
type textarea "Web Page Scrape"
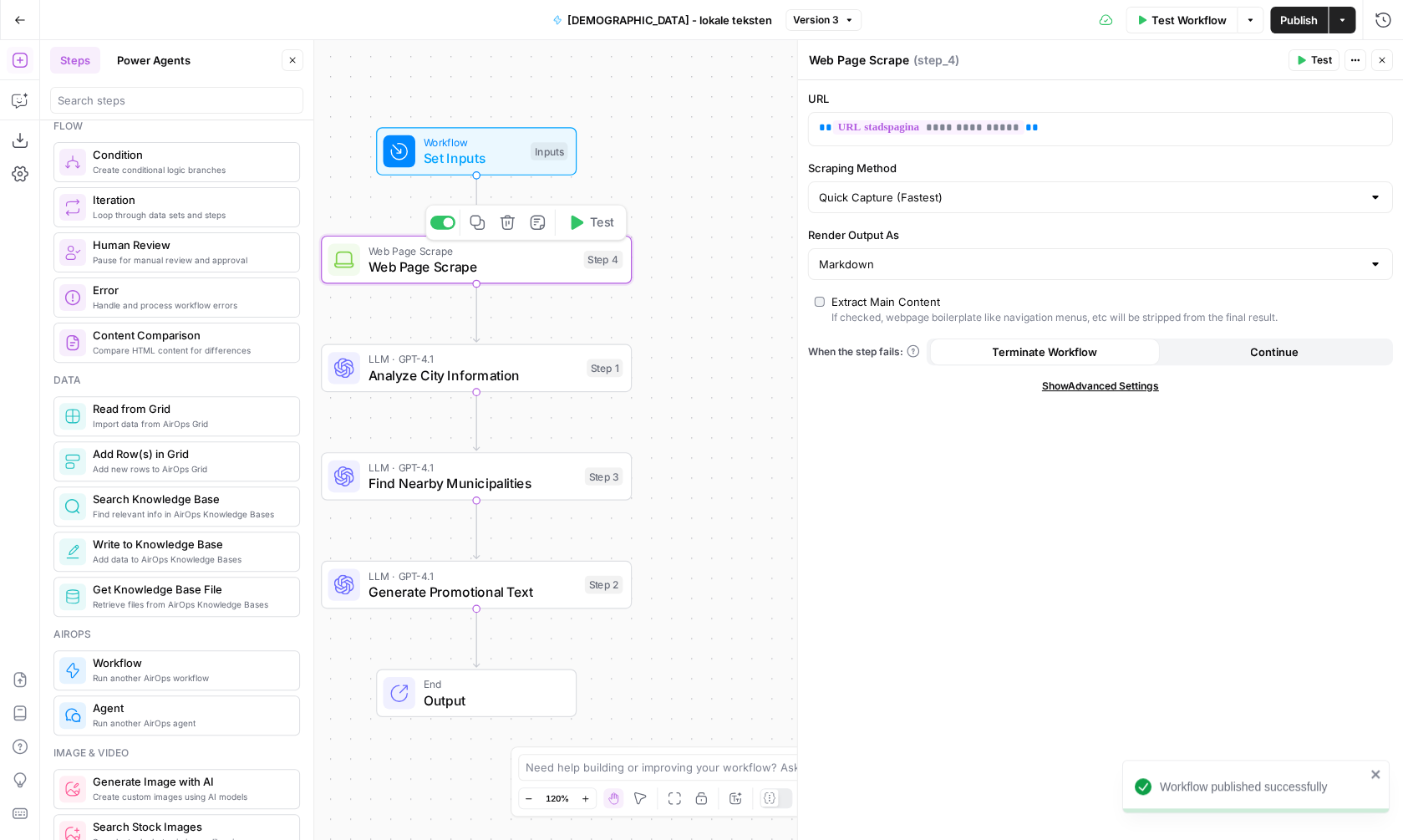
click at [513, 378] on span "Analyze City Information" at bounding box center [473, 375] width 211 height 20
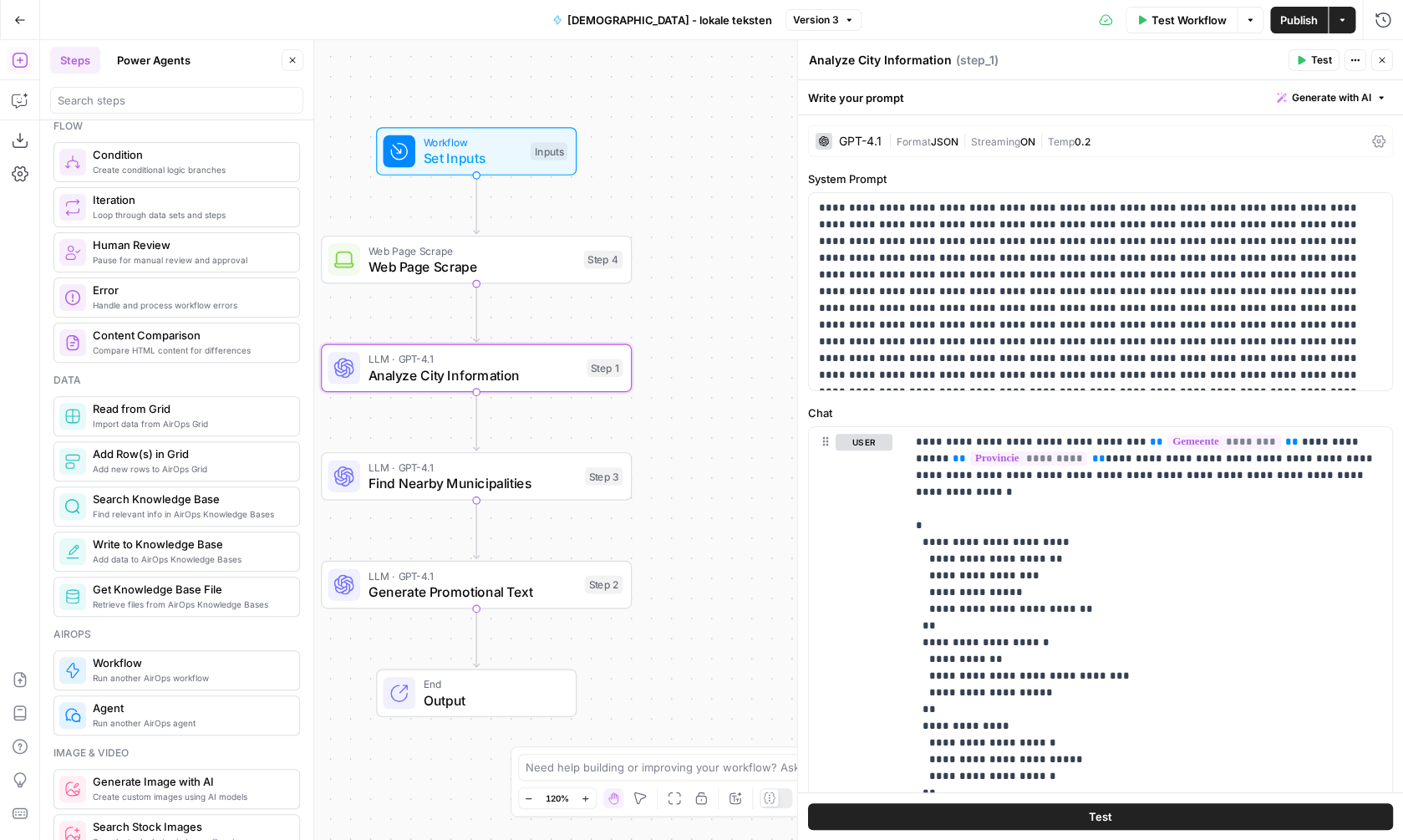
click at [487, 595] on span "Generate Promotional Text" at bounding box center [472, 591] width 209 height 20
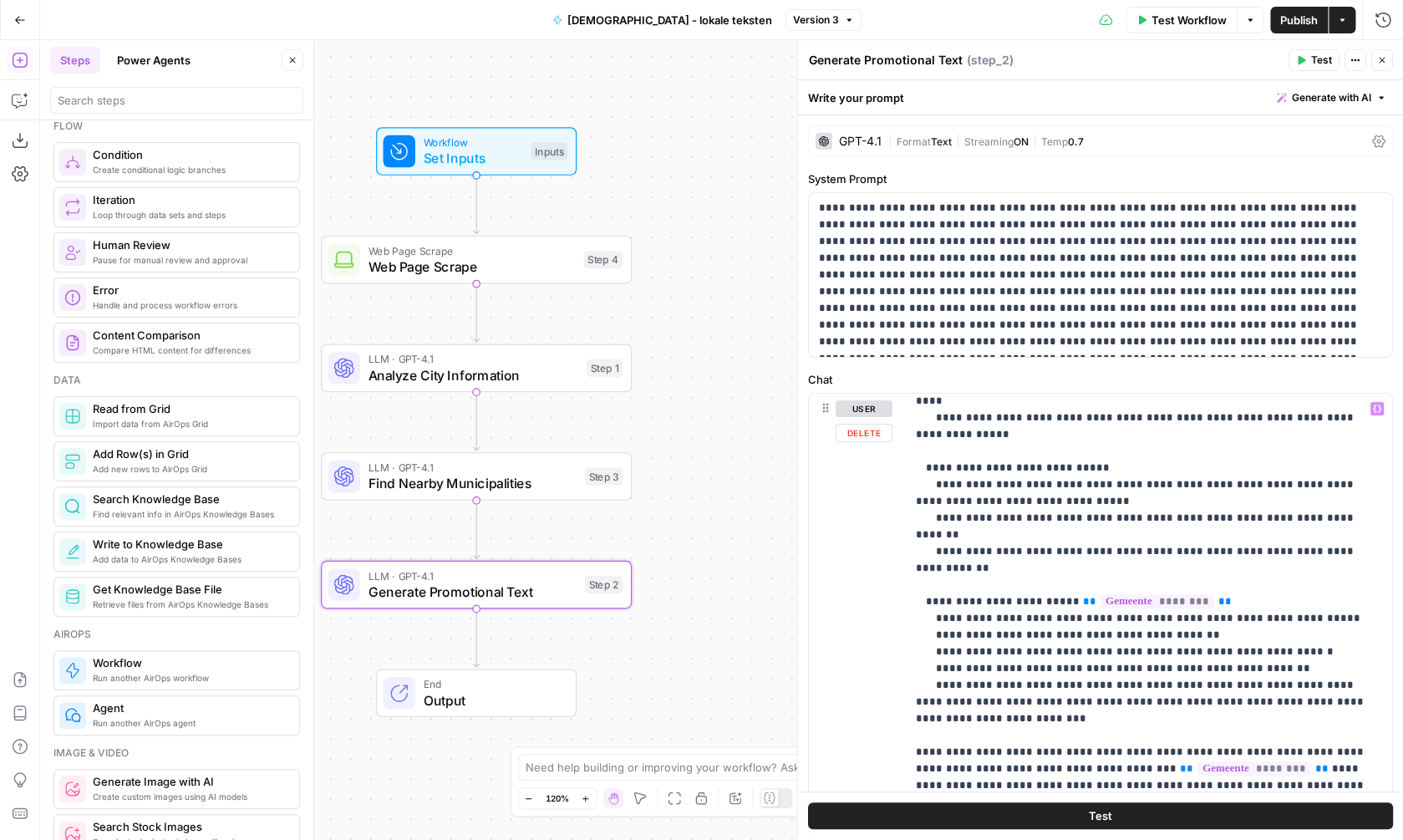
scroll to position [829, 0]
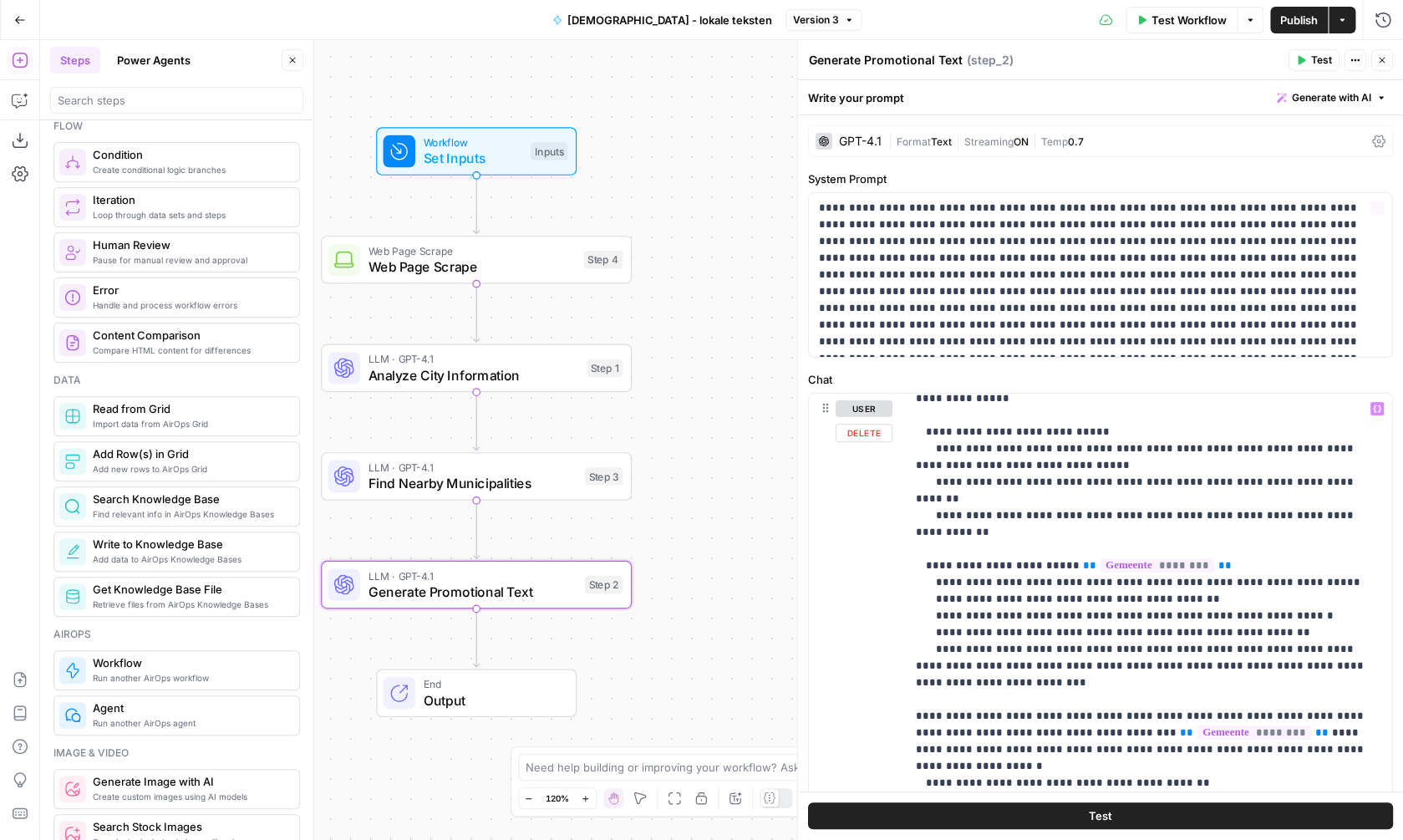
click at [1171, 25] on span "Test Workflow" at bounding box center [1190, 21] width 75 height 17
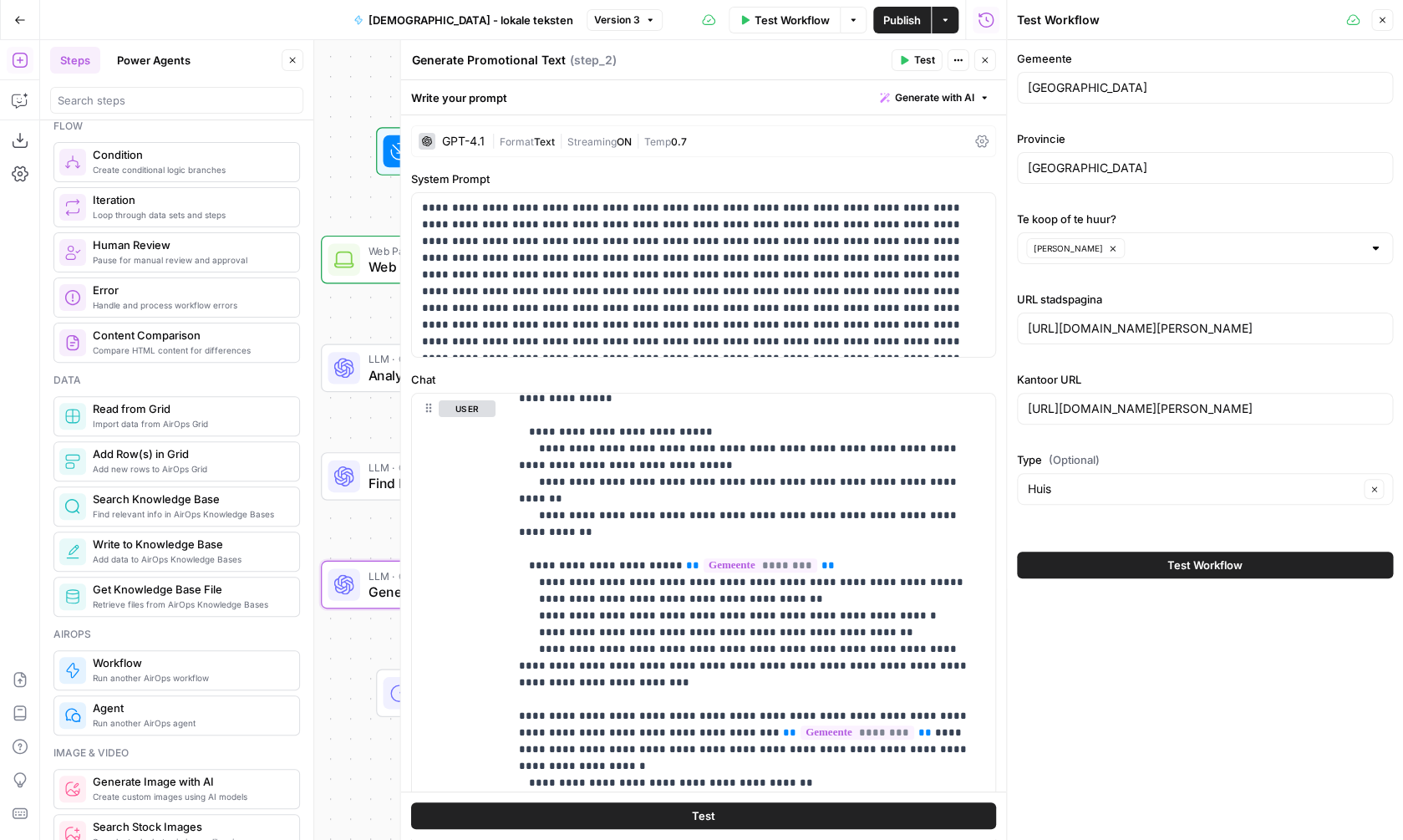
click at [1381, 22] on icon "button" at bounding box center [1382, 21] width 10 height 10
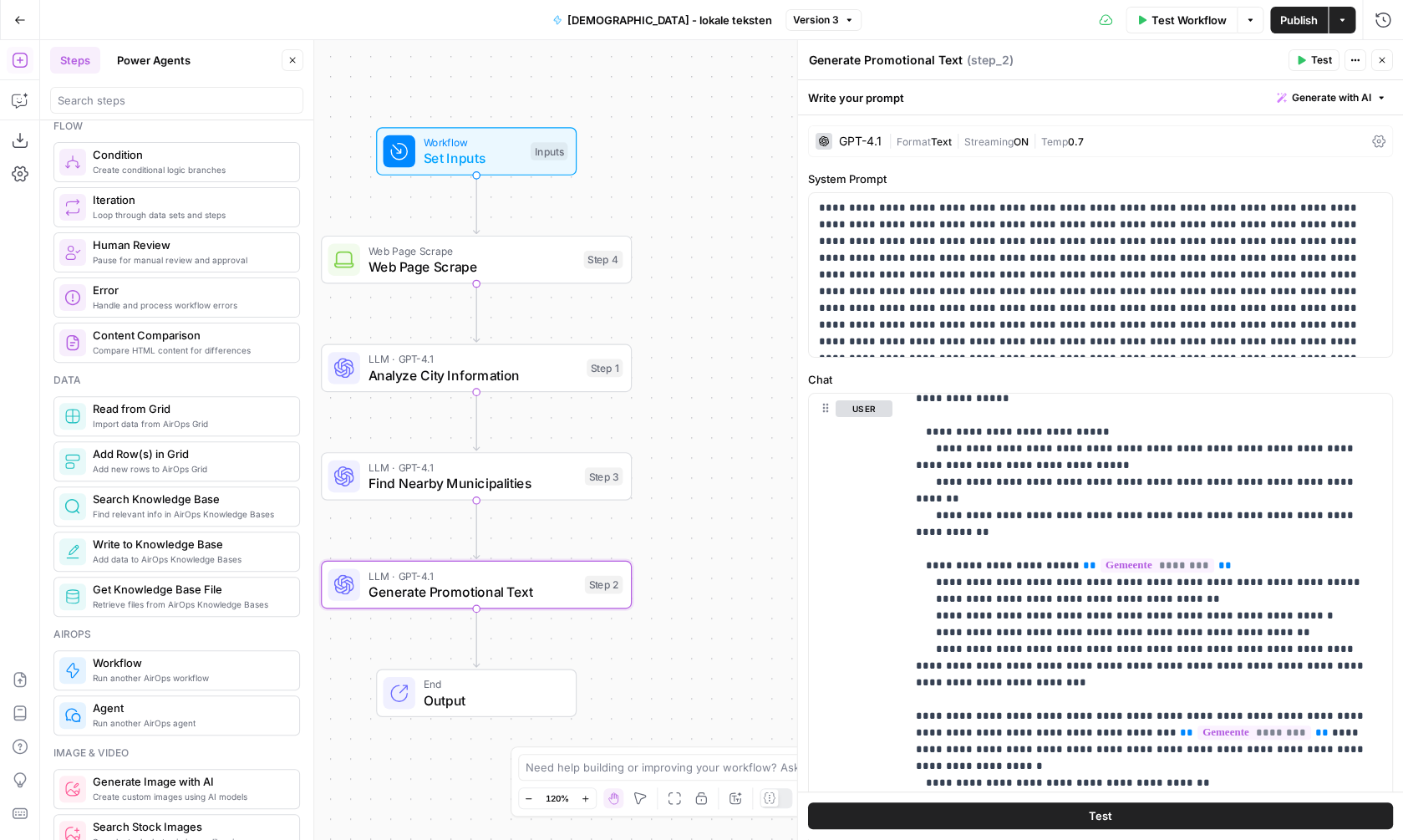
click at [518, 150] on span "Set Inputs" at bounding box center [472, 158] width 99 height 20
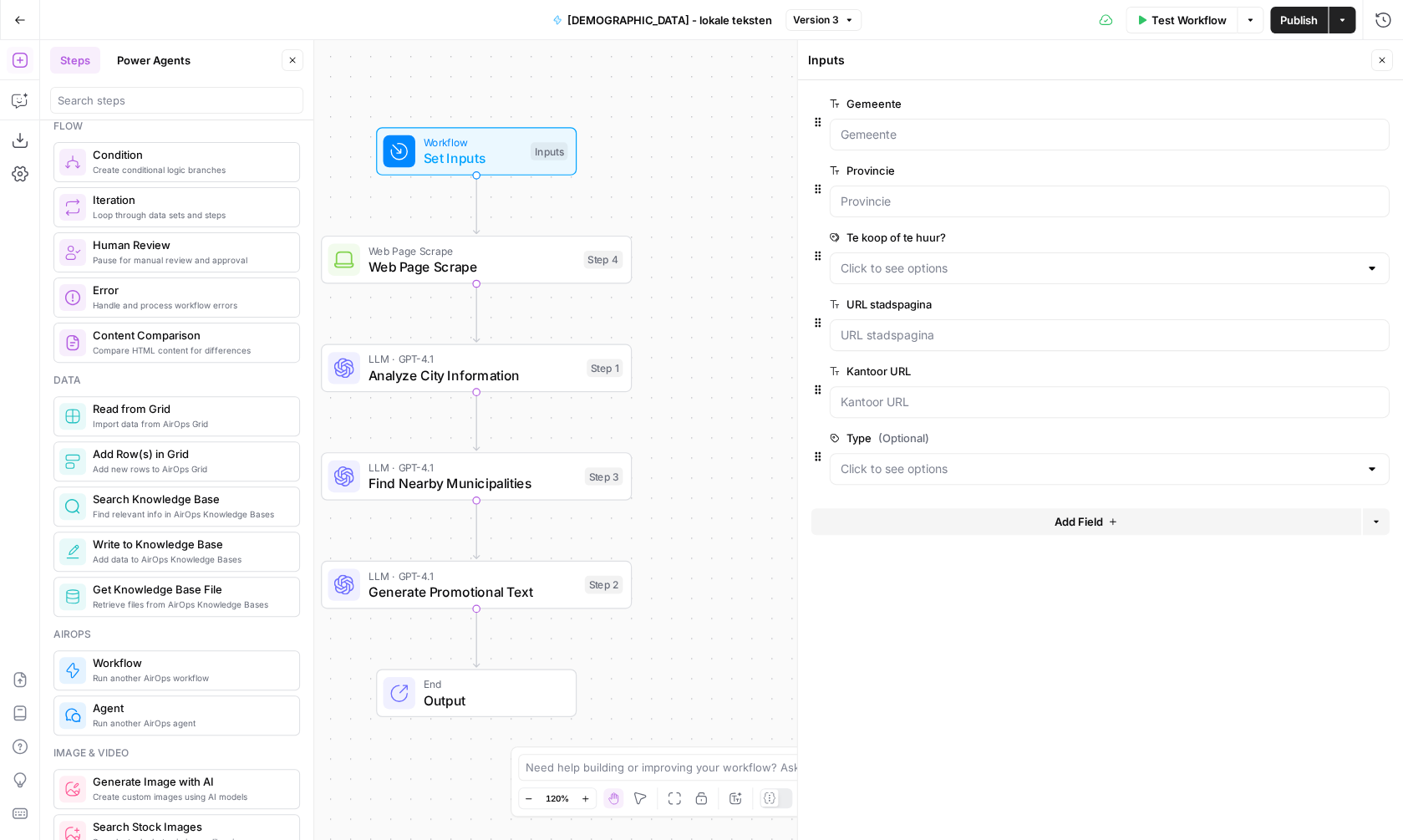
click at [1011, 522] on button "Add Field" at bounding box center [1087, 521] width 550 height 27
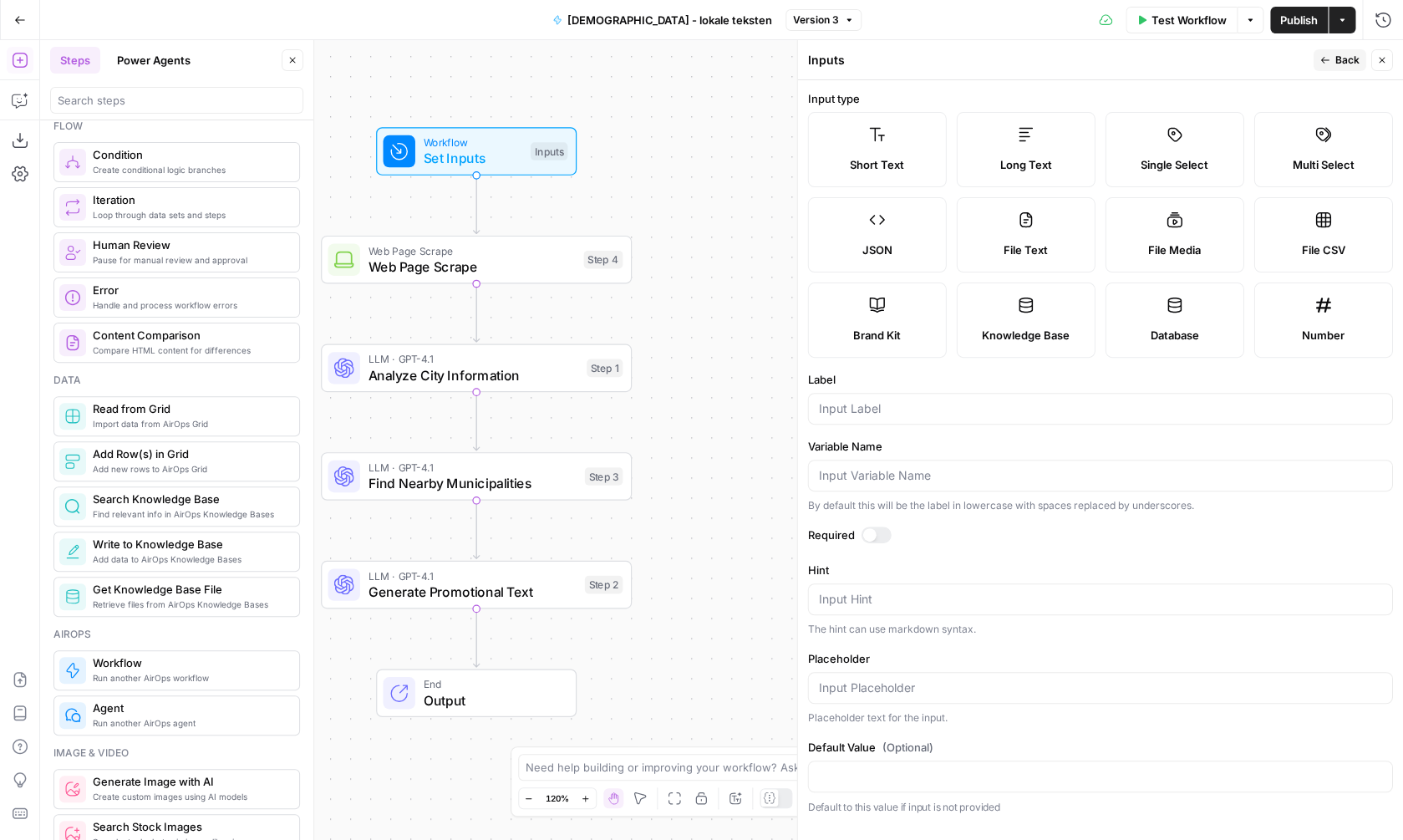
click at [890, 328] on span "Brand Kit" at bounding box center [878, 335] width 48 height 17
click at [941, 792] on form "Input type Short Text Long Text Single Select Multi Select JSON File Text File …" at bounding box center [1100, 460] width 605 height 759
click at [925, 405] on input "Label" at bounding box center [1100, 409] width 563 height 17
type input "Brandkit"
click at [971, 697] on form "Input type Short Text Long Text Single Select Multi Select JSON File Text File …" at bounding box center [1100, 460] width 605 height 759
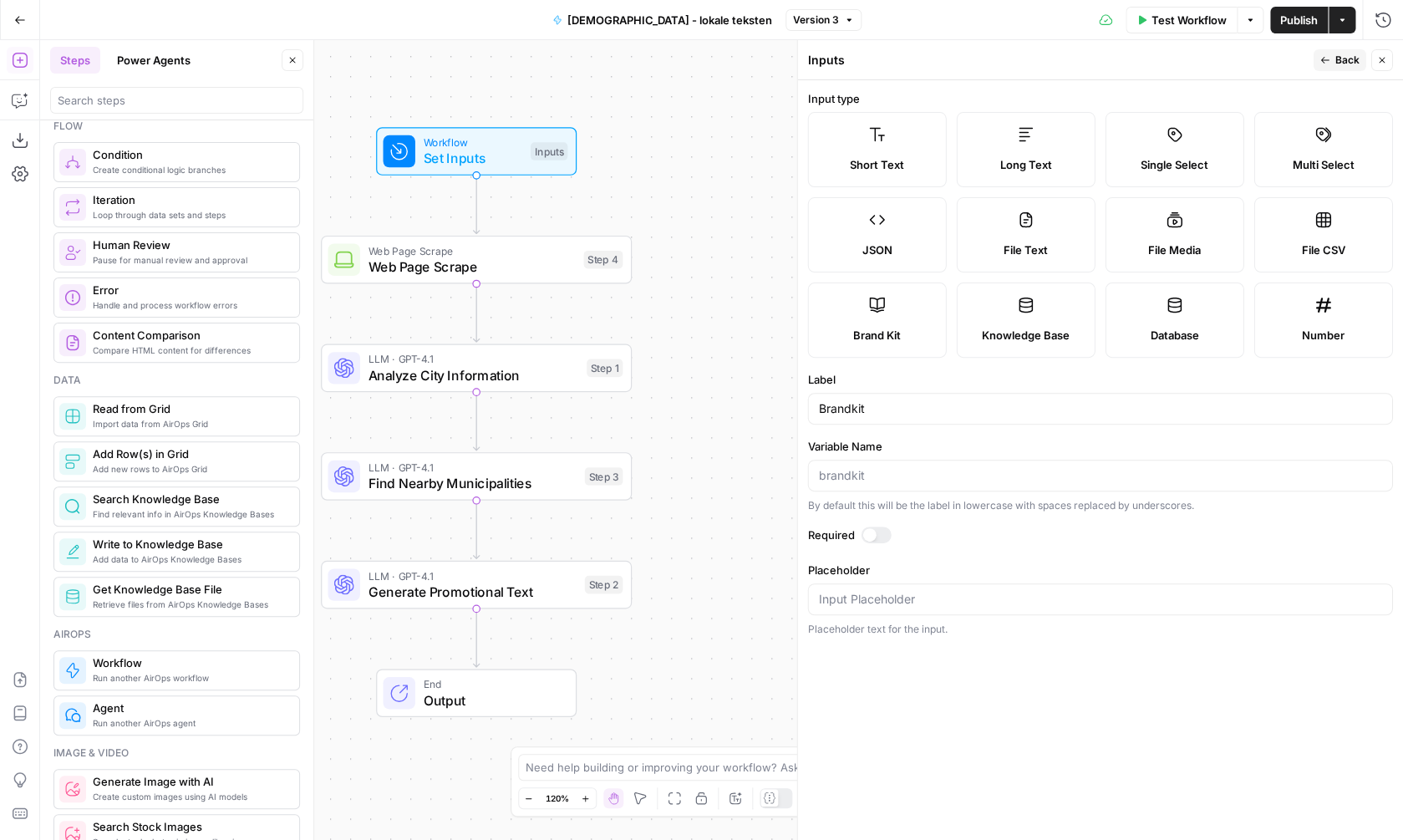
click at [873, 539] on div at bounding box center [870, 535] width 14 height 14
click at [1344, 54] on span "Back" at bounding box center [1347, 60] width 24 height 15
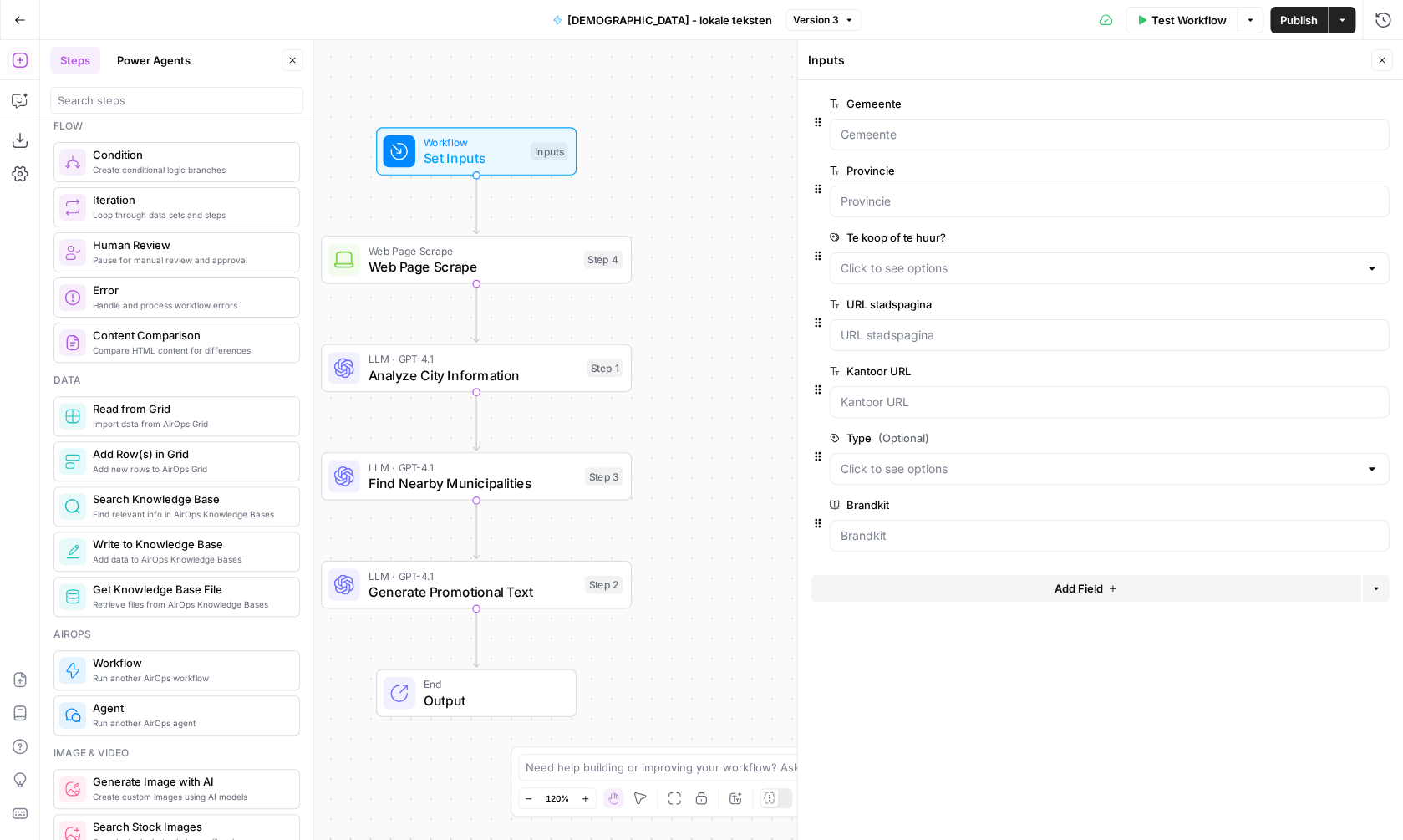
click at [721, 399] on div "Workflow Set Inputs Inputs Web Page Scrape Web Page Scrape Step 4 LLM · GPT-4.1…" at bounding box center [722, 440] width 1364 height 800
click at [1159, 19] on span "Test Workflow" at bounding box center [1190, 21] width 75 height 17
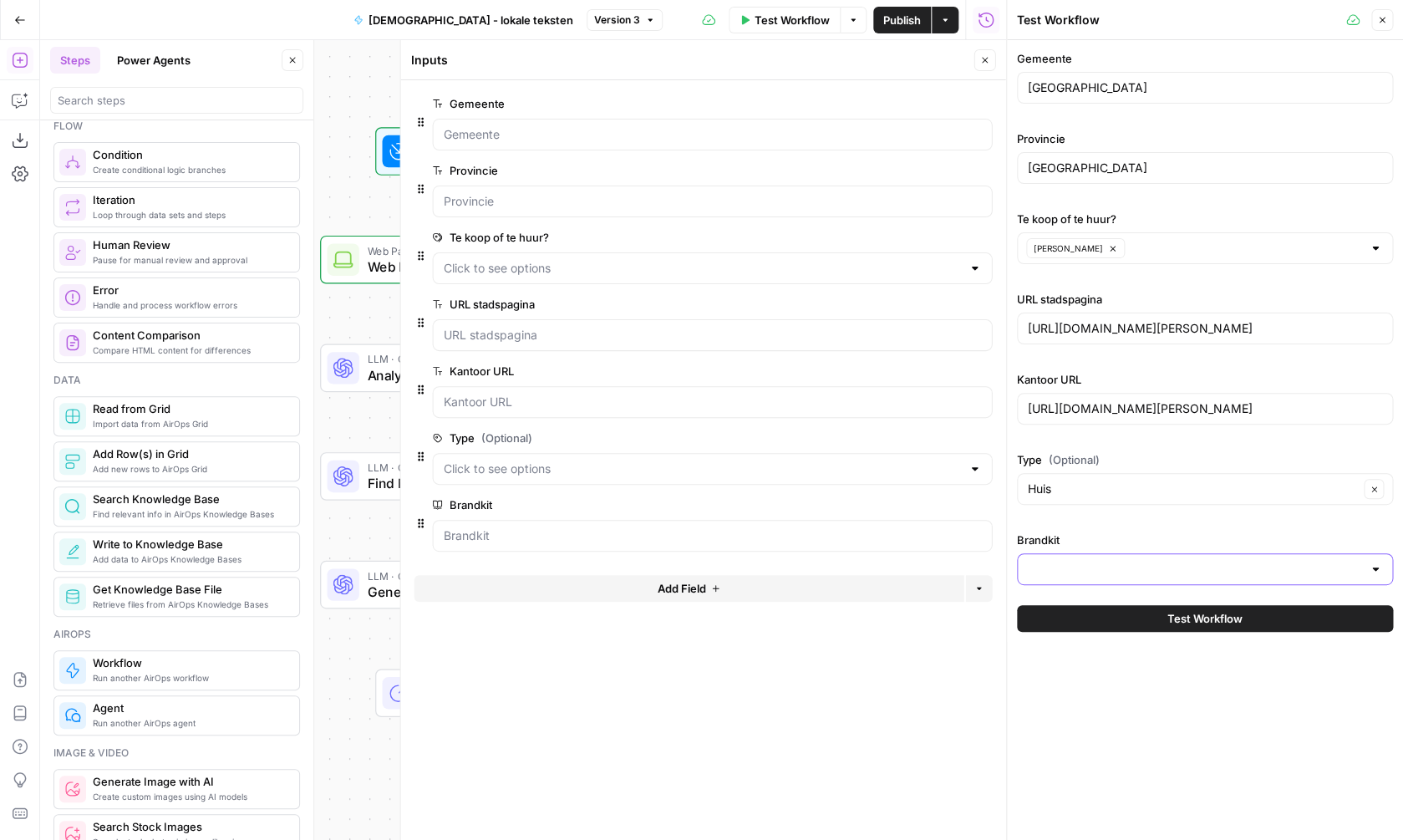
click at [1086, 561] on input "Brandkit" at bounding box center [1195, 569] width 334 height 17
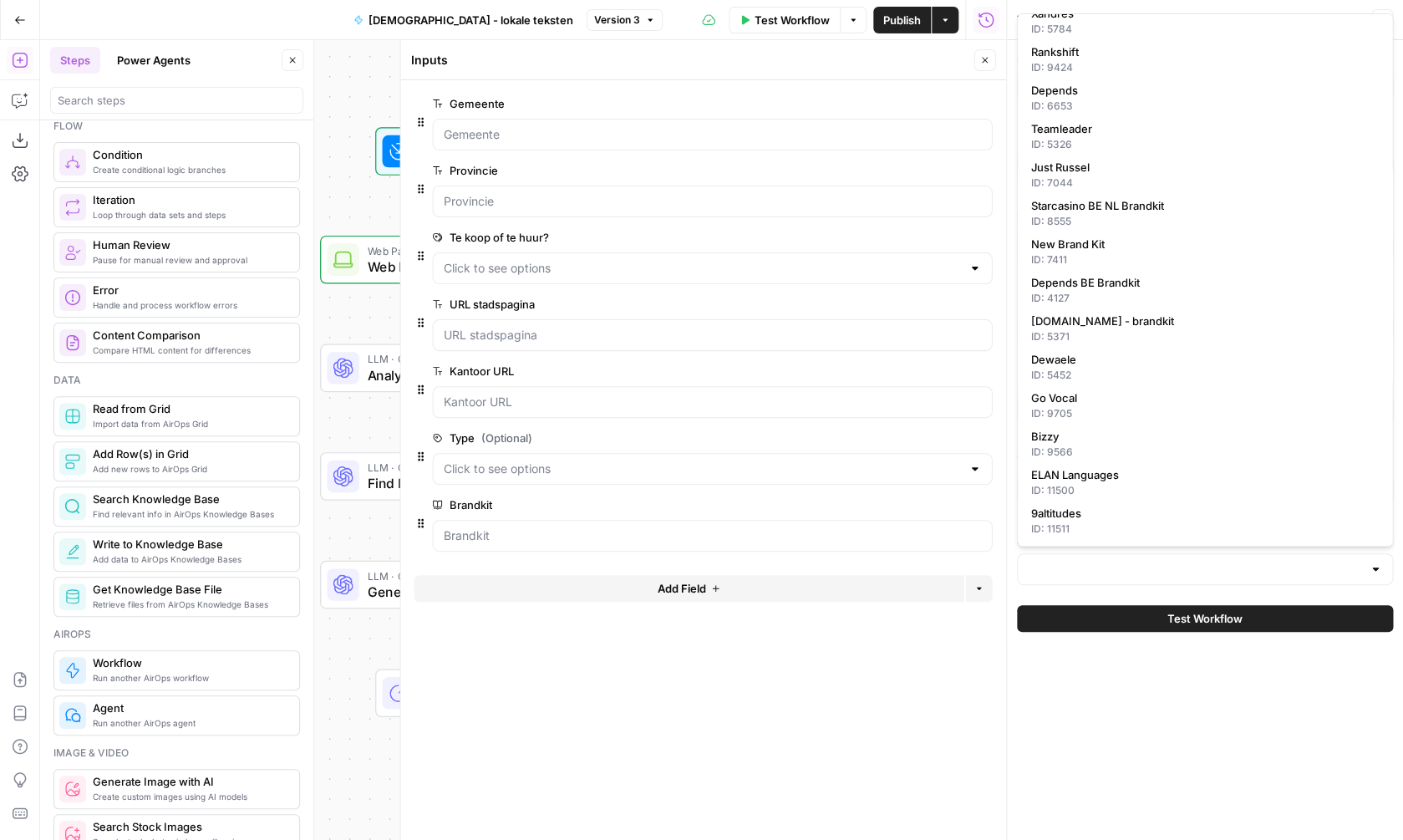
scroll to position [58, 0]
click at [1097, 371] on div "ID: 5452" at bounding box center [1205, 375] width 348 height 15
type input "Dewaele"
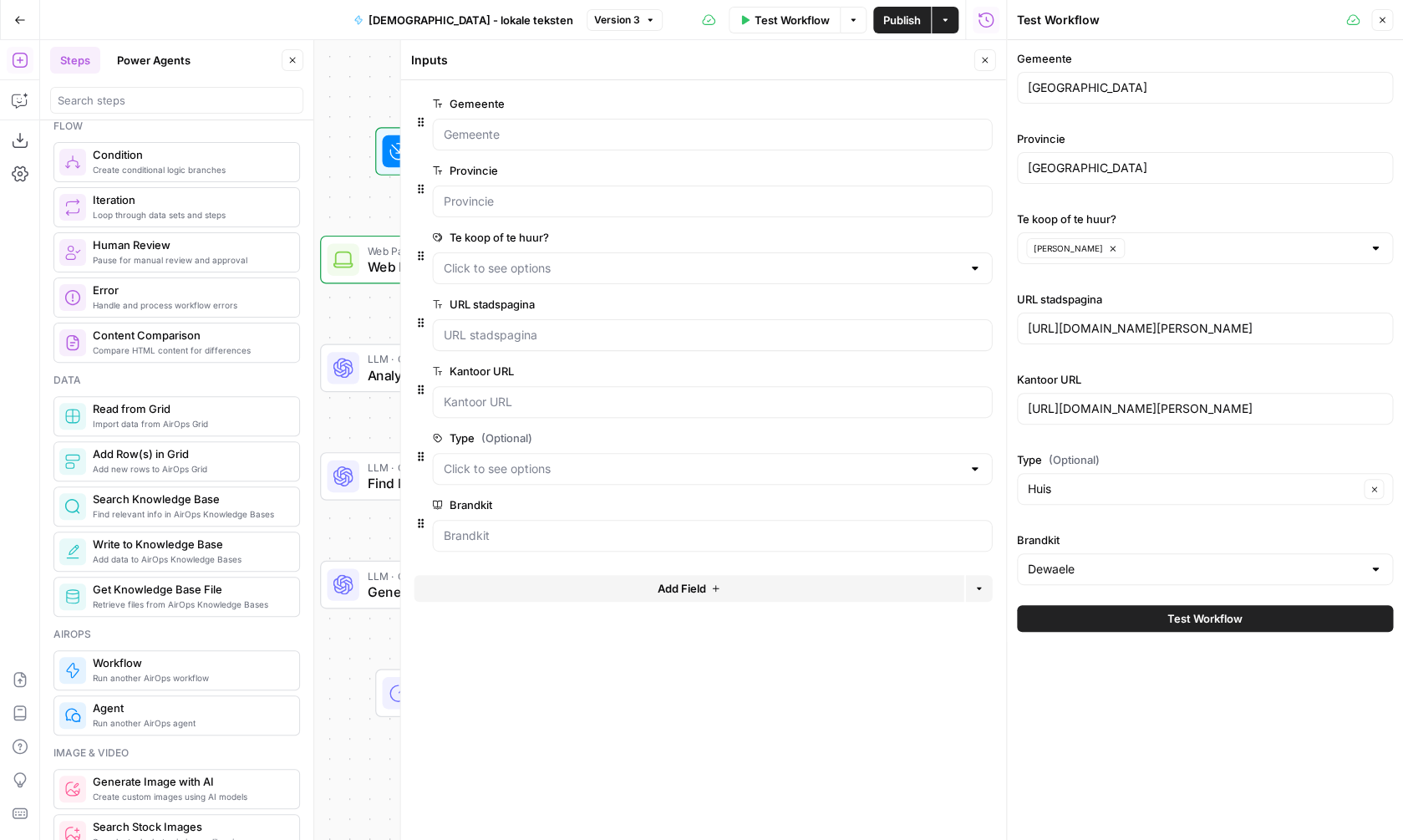
click at [1170, 624] on span "Test Workflow" at bounding box center [1205, 619] width 75 height 17
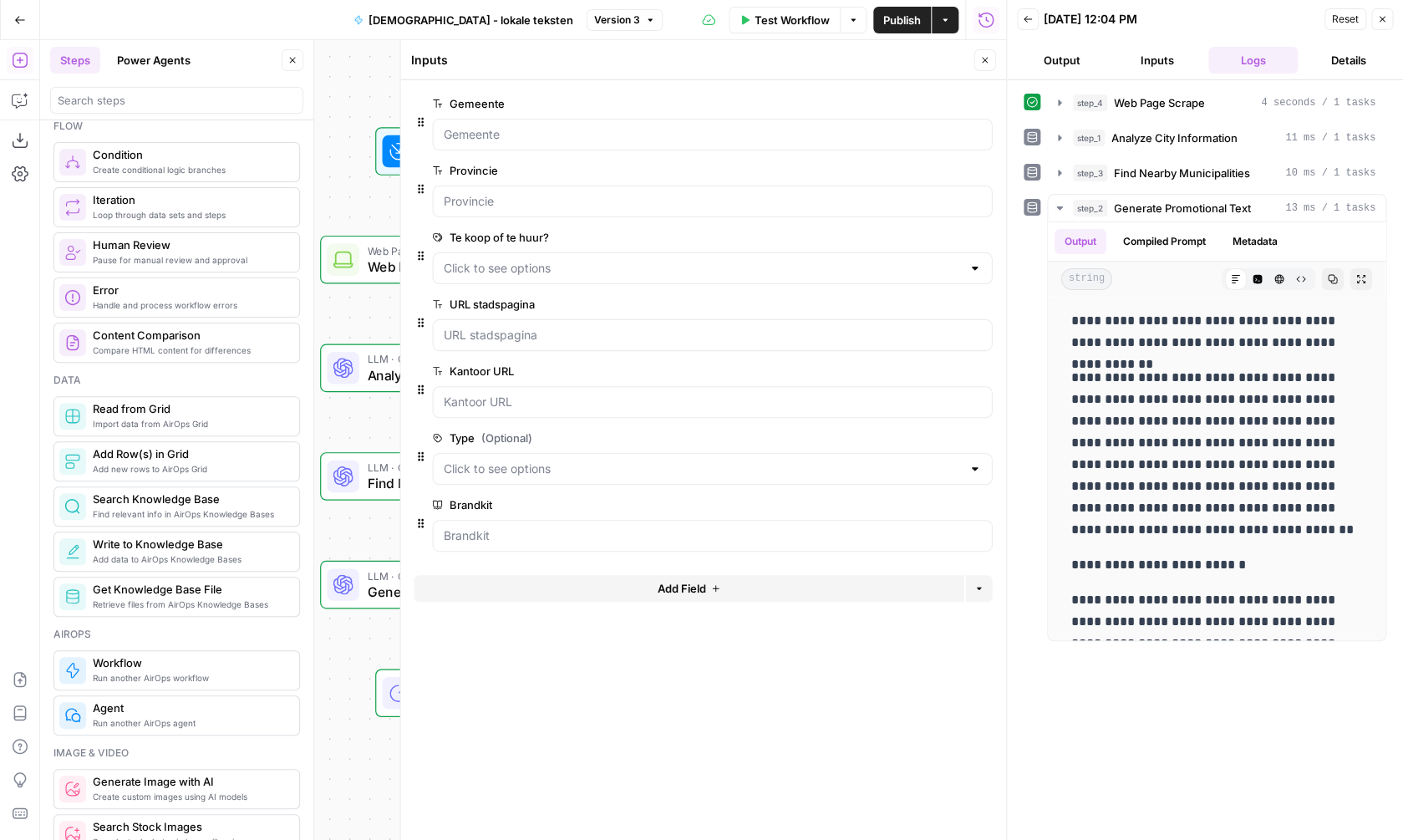
click at [987, 64] on icon "button" at bounding box center [986, 60] width 10 height 10
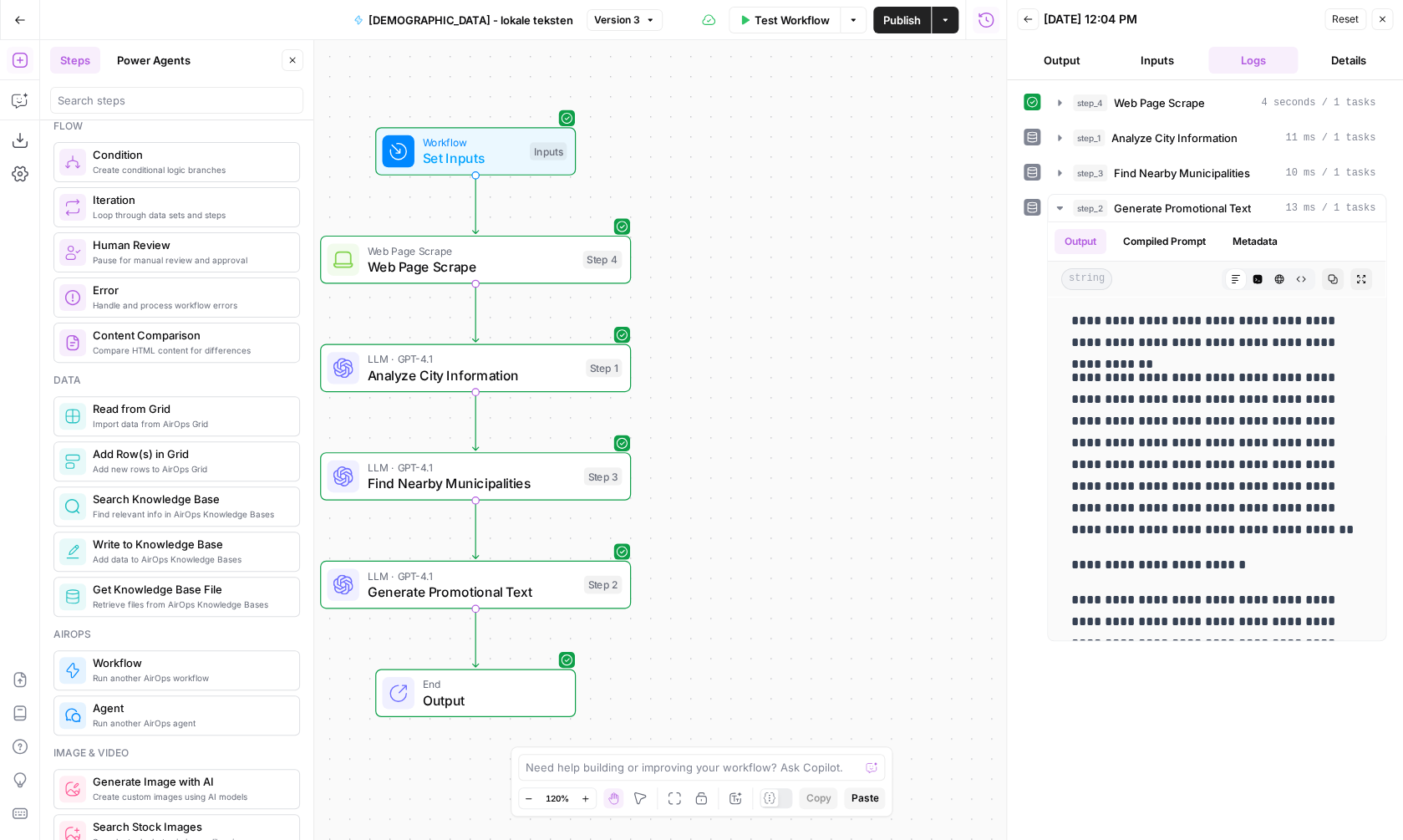
click at [447, 250] on span "Web Page Scrape" at bounding box center [471, 250] width 207 height 16
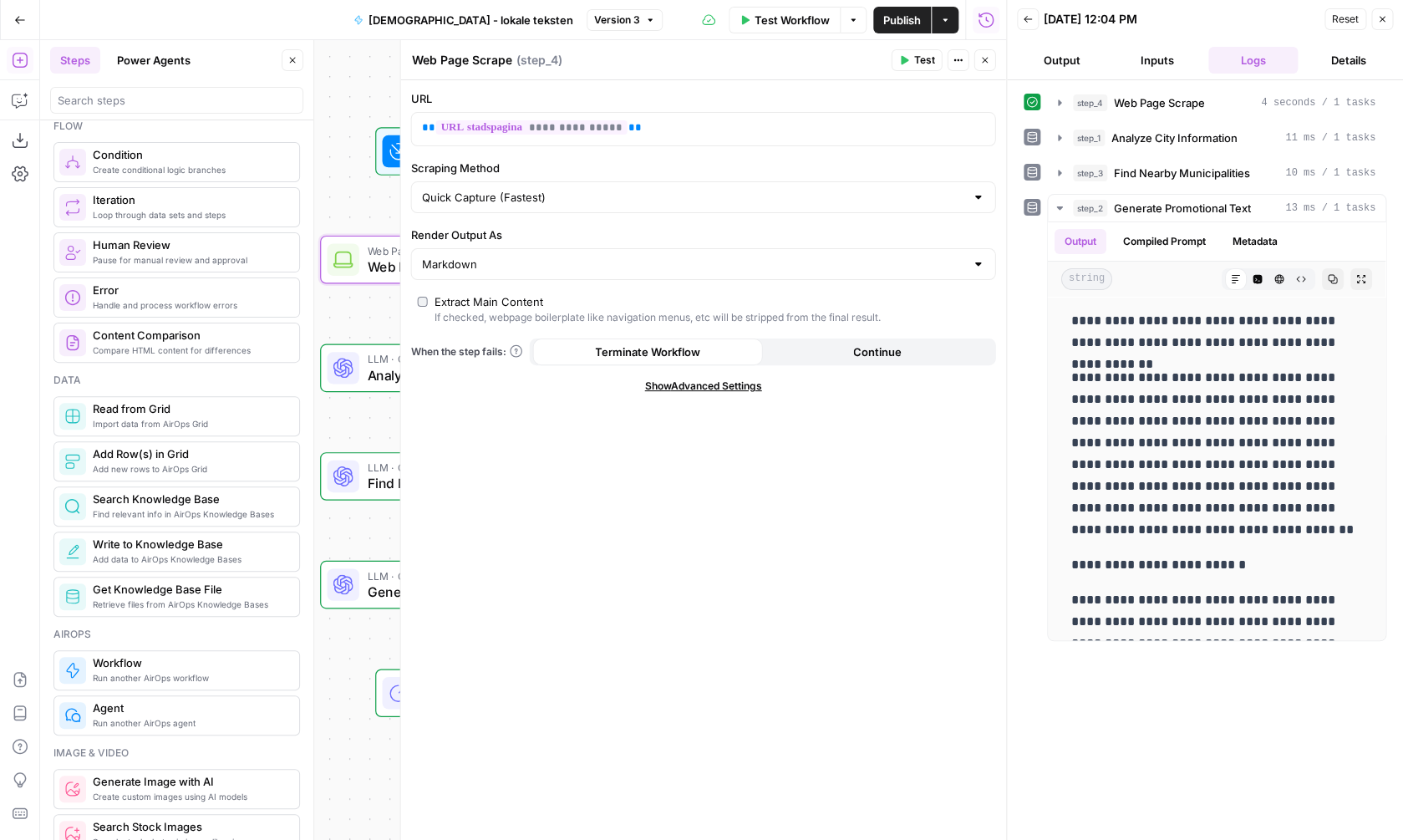
click at [993, 69] on button "Close" at bounding box center [985, 60] width 21 height 21
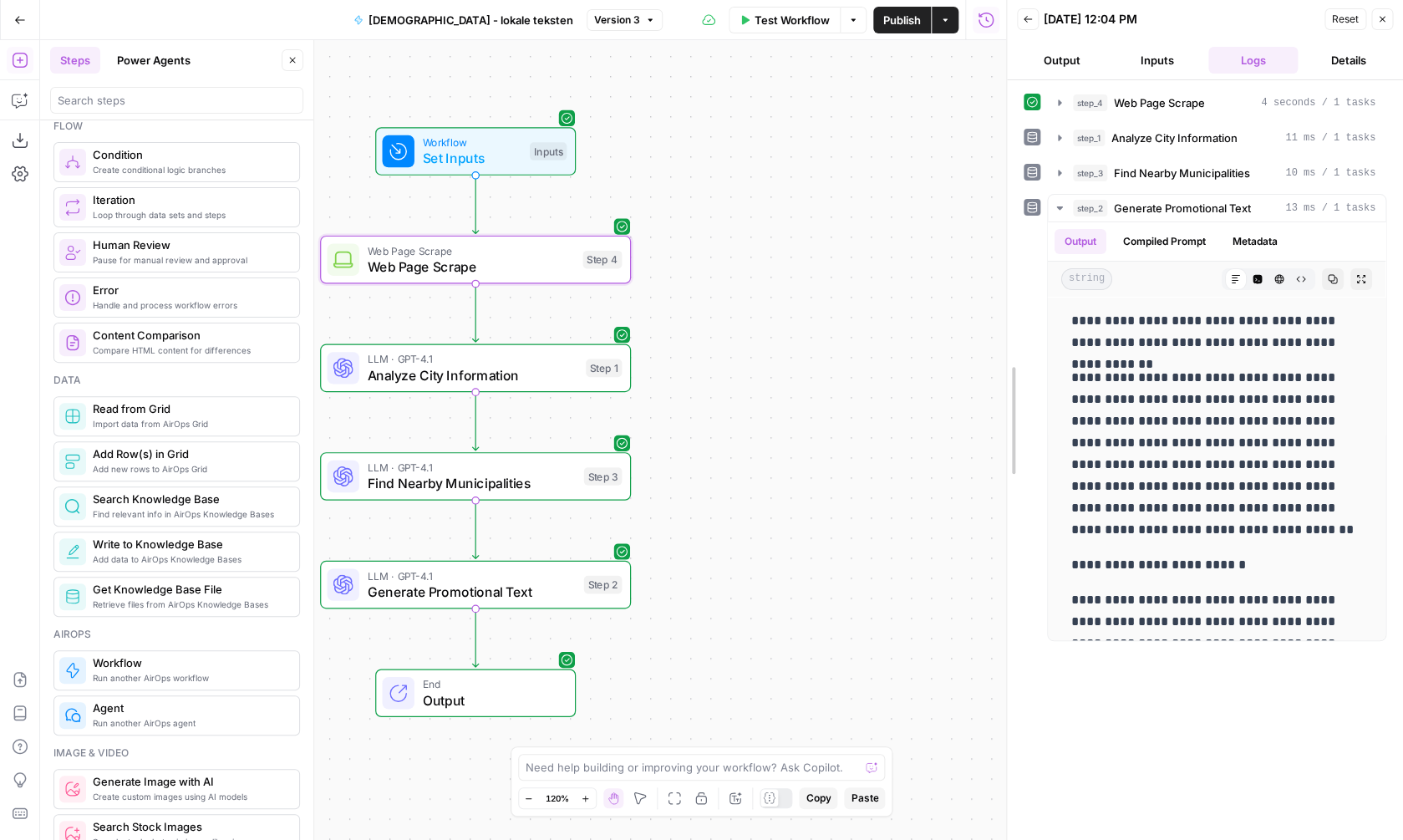
click at [1008, 13] on div "**********" at bounding box center [1204, 420] width 397 height 840
click at [1029, 18] on icon "button" at bounding box center [1028, 20] width 10 height 10
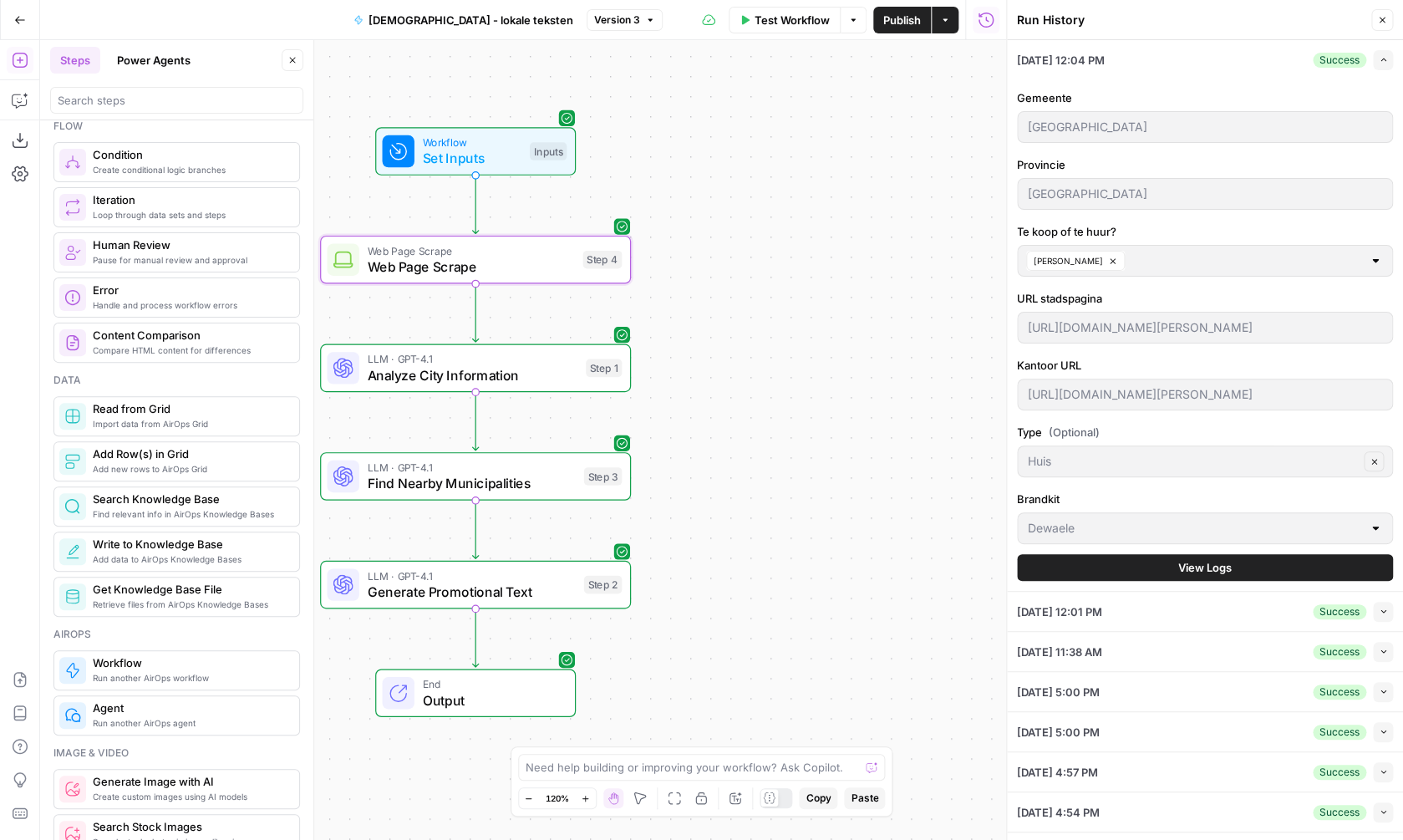
click at [812, 27] on button "Test Workflow" at bounding box center [784, 20] width 112 height 27
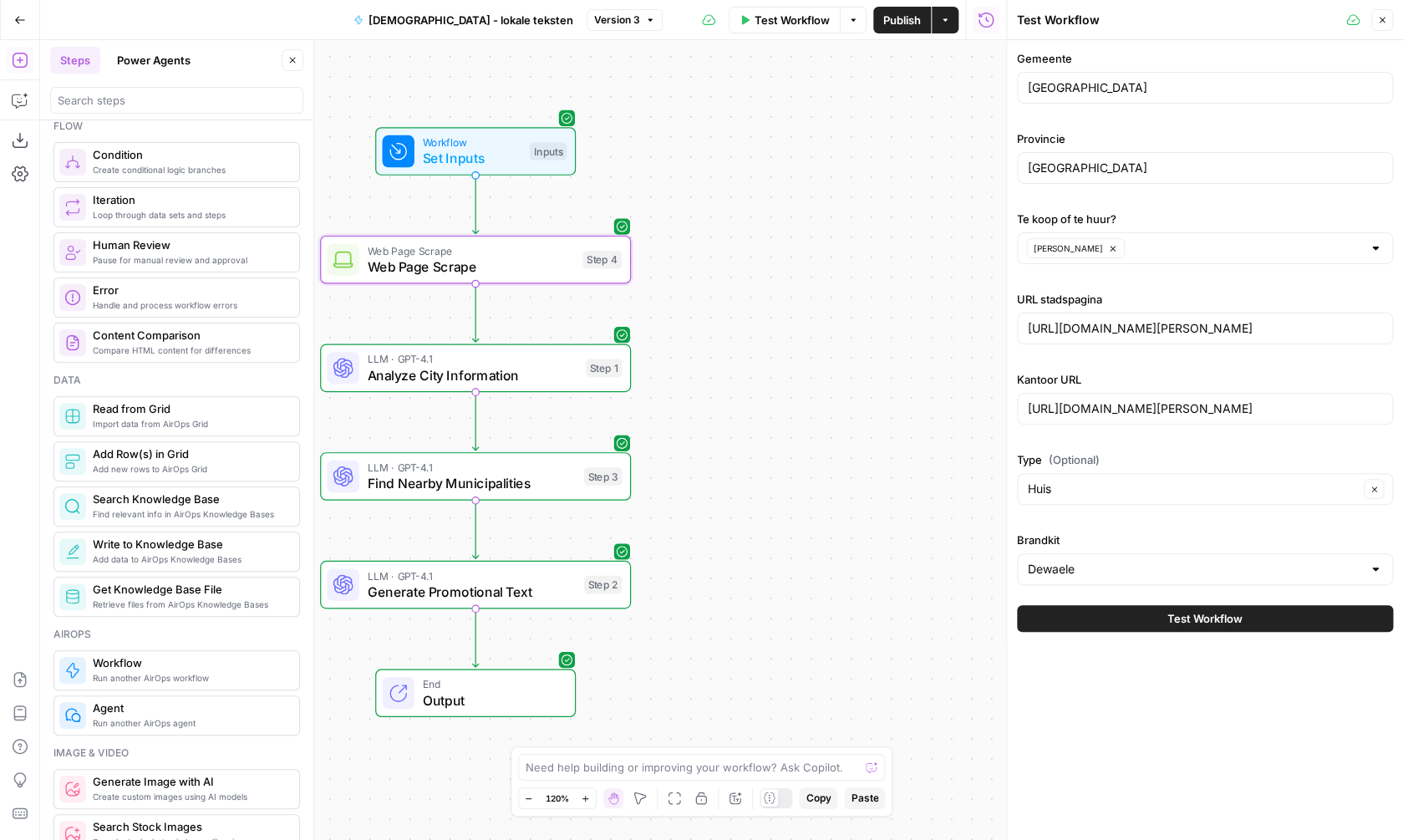
click at [932, 510] on div "Workflow Set Inputs Inputs Web Page Scrape Web Page Scrape Step 4 LLM · GPT-4.1…" at bounding box center [523, 440] width 966 height 800
click at [549, 263] on span "Web Page Scrape" at bounding box center [471, 266] width 207 height 20
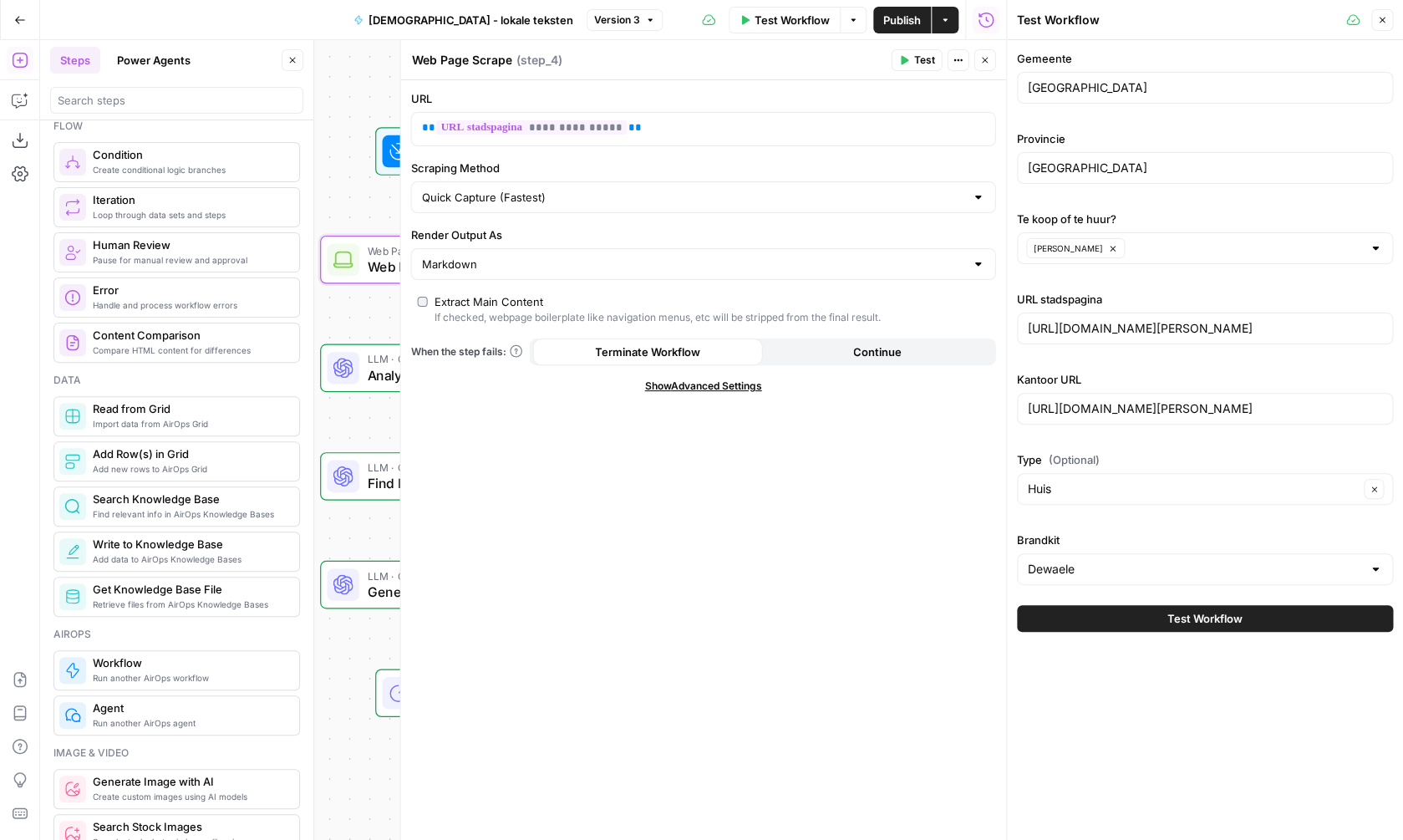
click at [984, 58] on icon "button" at bounding box center [986, 60] width 10 height 10
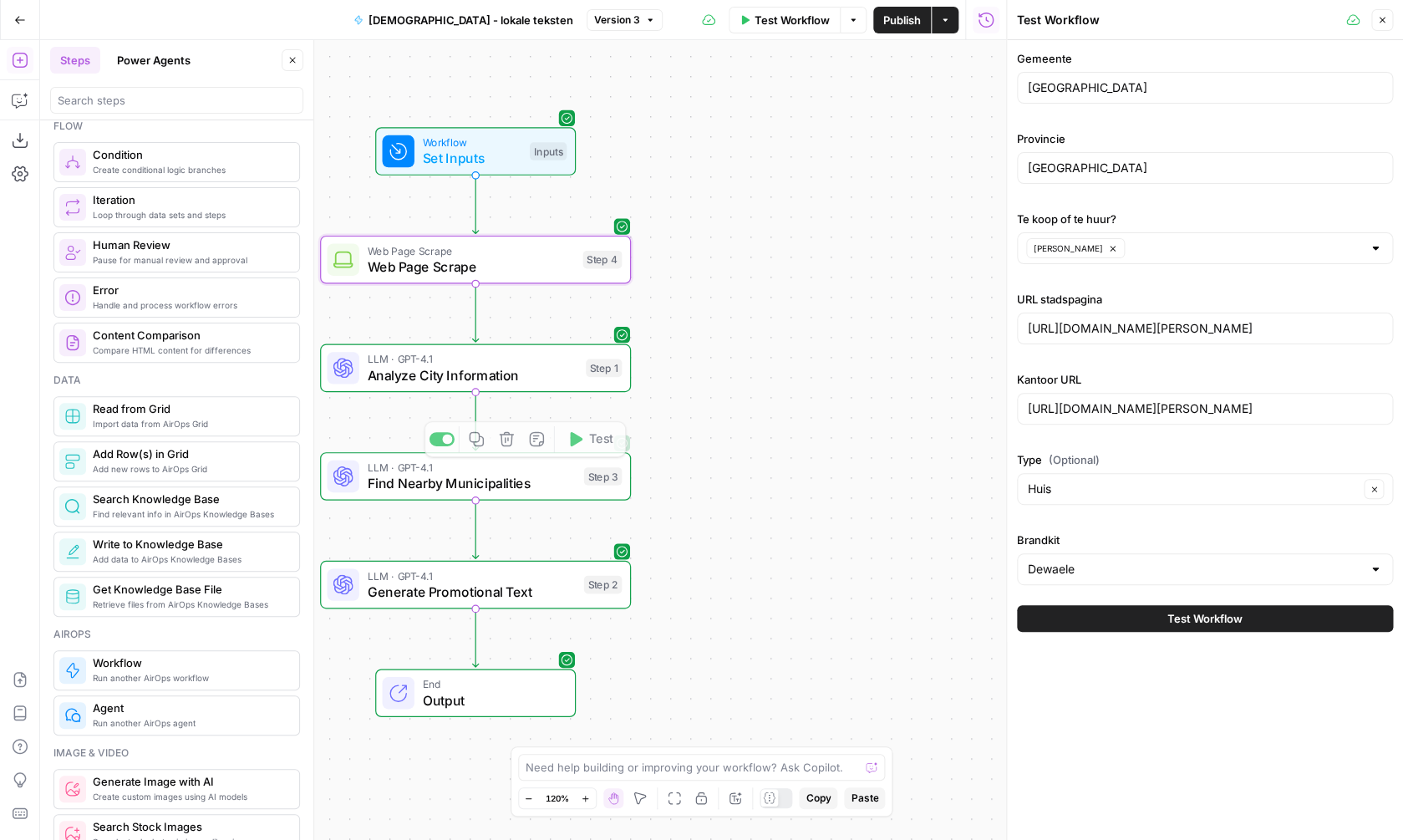
click at [513, 602] on div "LLM · GPT-4.1 Generate Promotional Text Step 2 Copy step Delete step Add Note T…" at bounding box center [476, 585] width 311 height 49
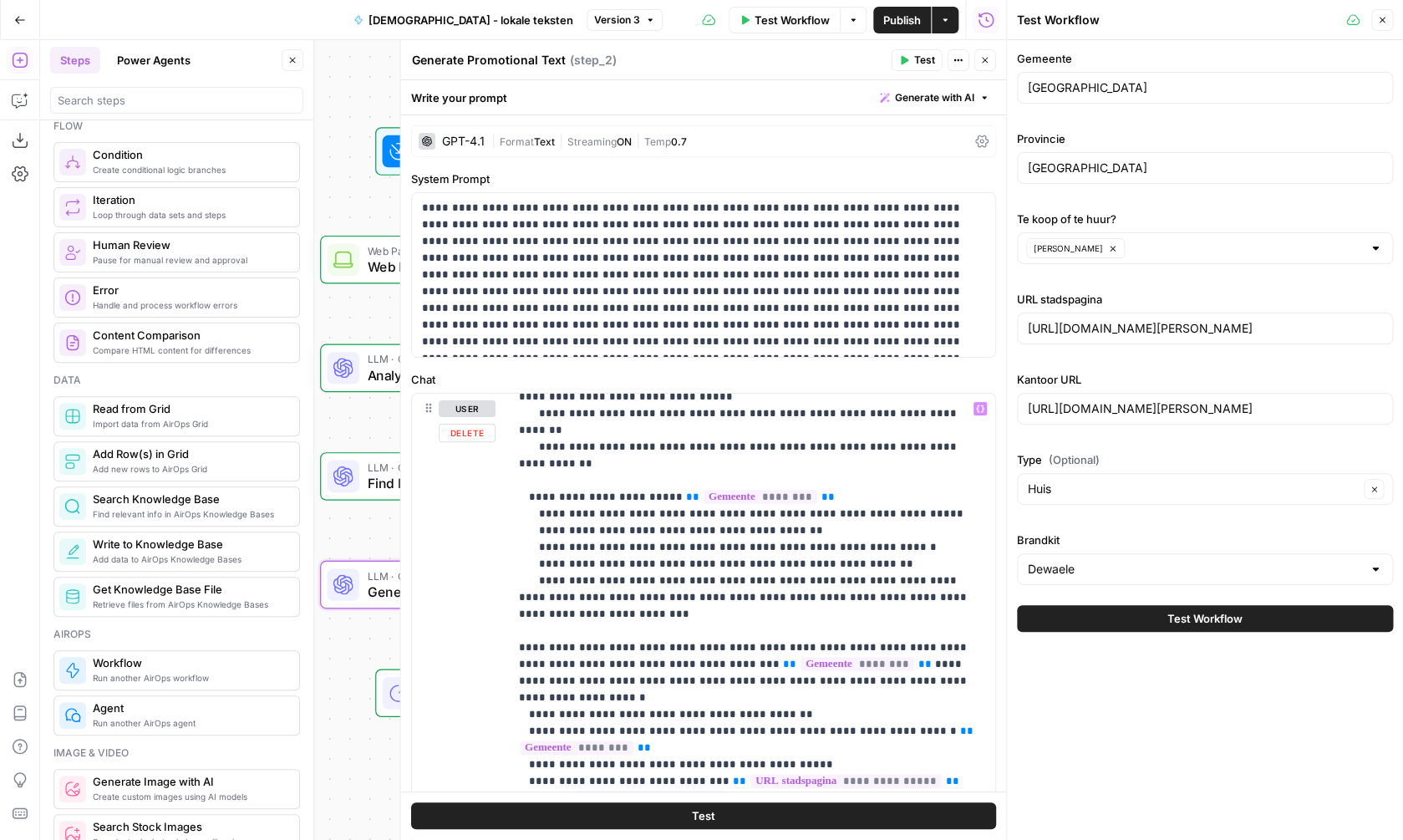
scroll to position [1021, 0]
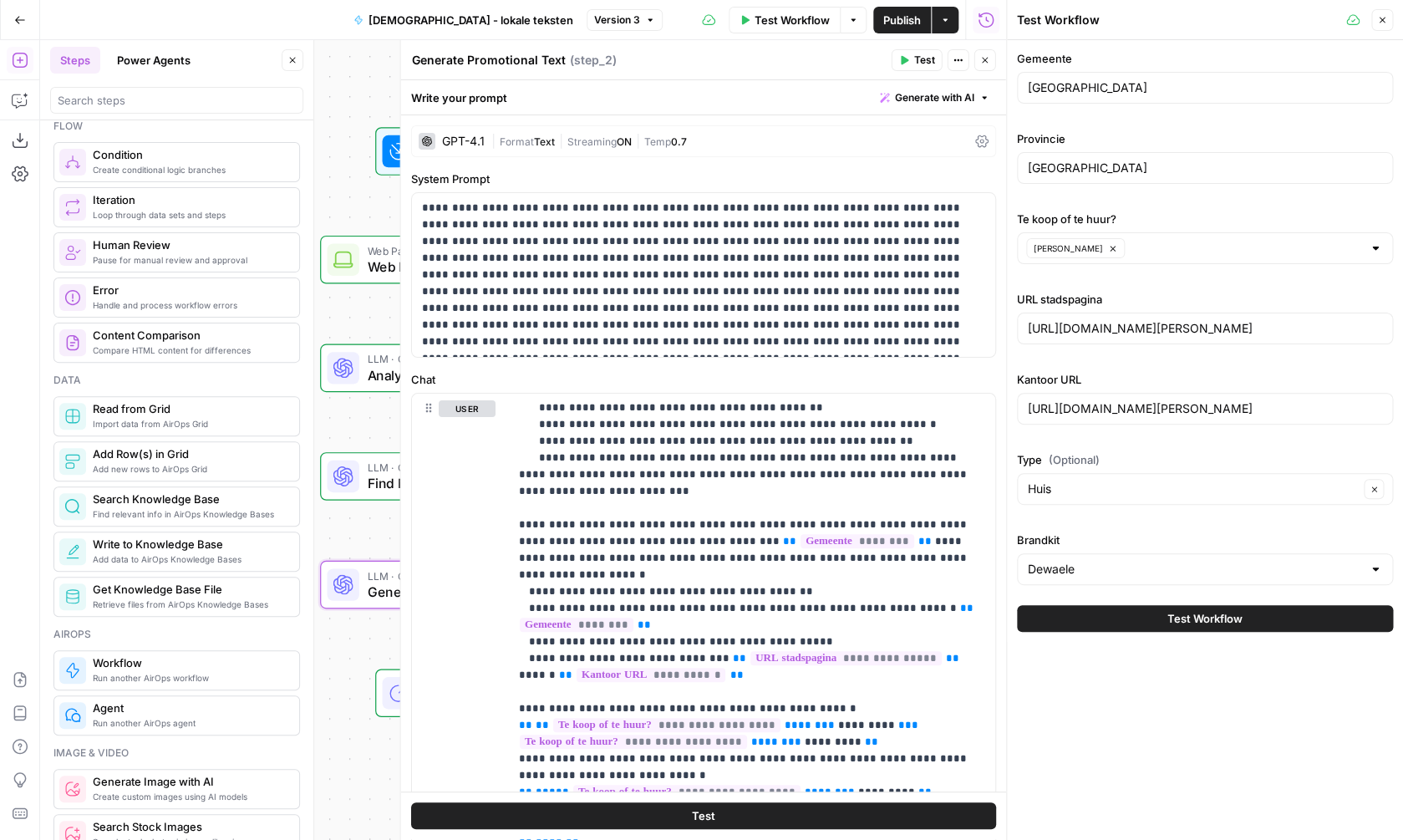
click at [911, 102] on span "Generate with AI" at bounding box center [934, 98] width 80 height 15
click at [894, 183] on div "Improve your existing prompt" at bounding box center [911, 189] width 140 height 15
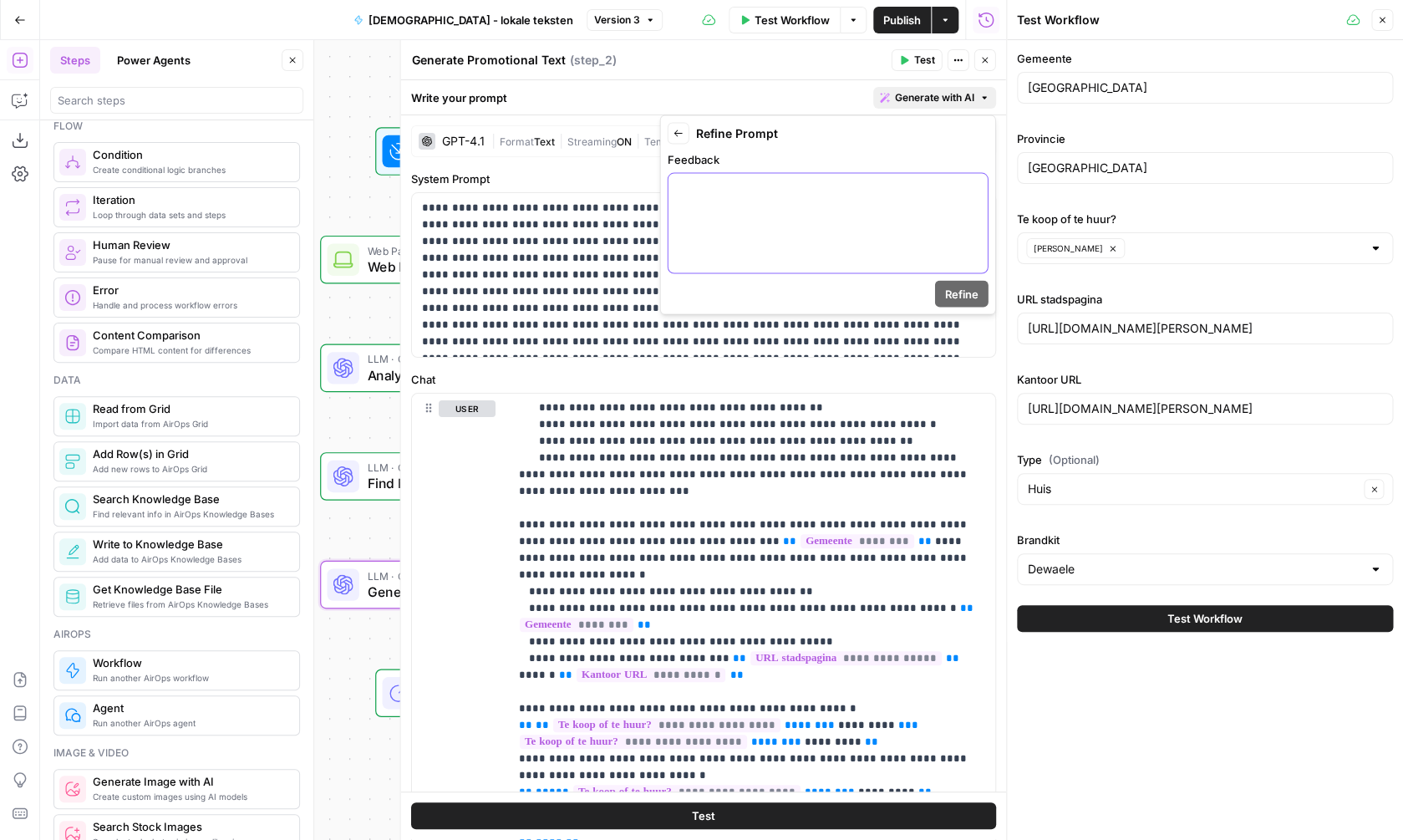
click at [908, 186] on p at bounding box center [828, 189] width 299 height 17
click at [979, 189] on button "Variables Menu" at bounding box center [973, 189] width 14 height 14
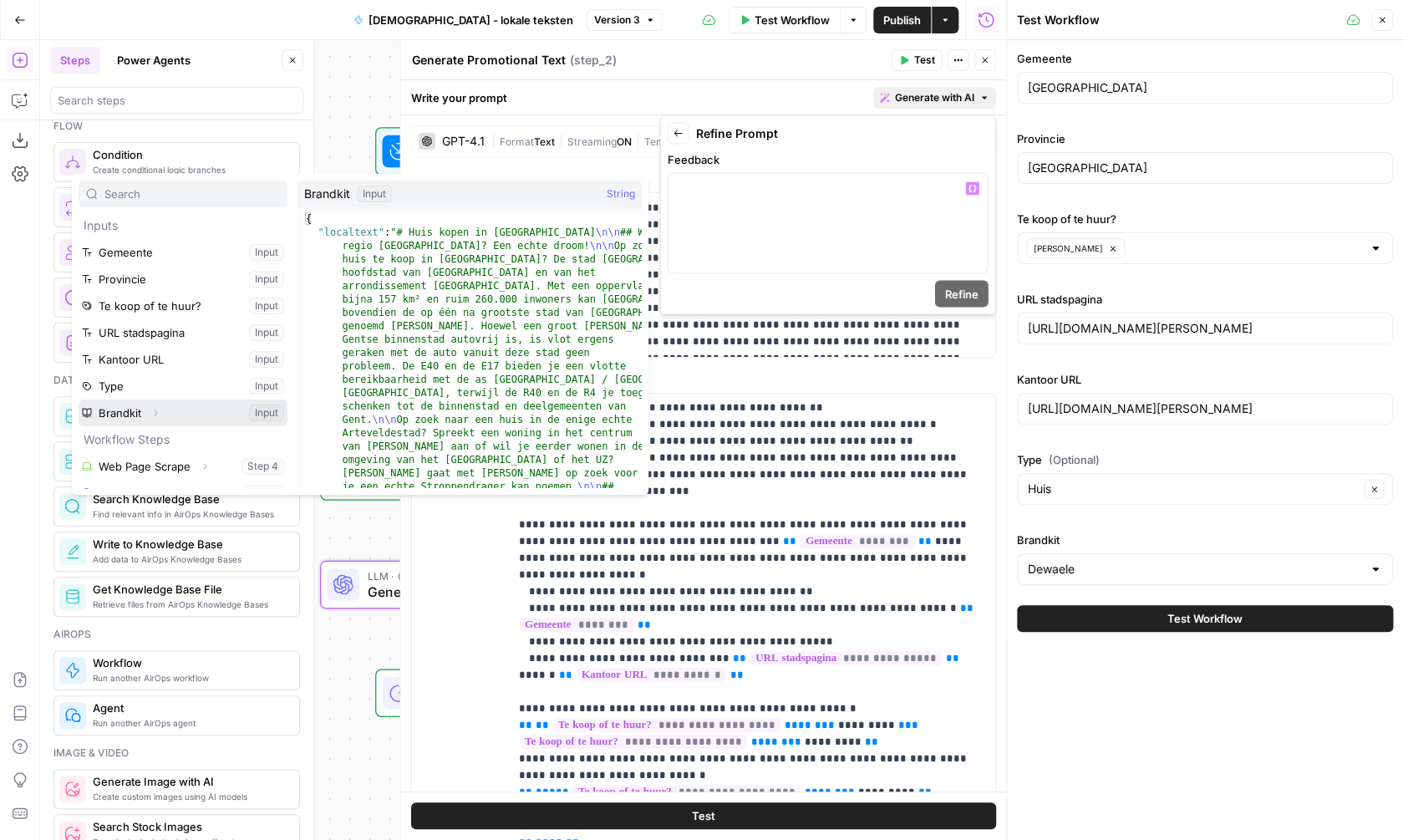
click at [155, 412] on icon "button" at bounding box center [156, 413] width 10 height 10
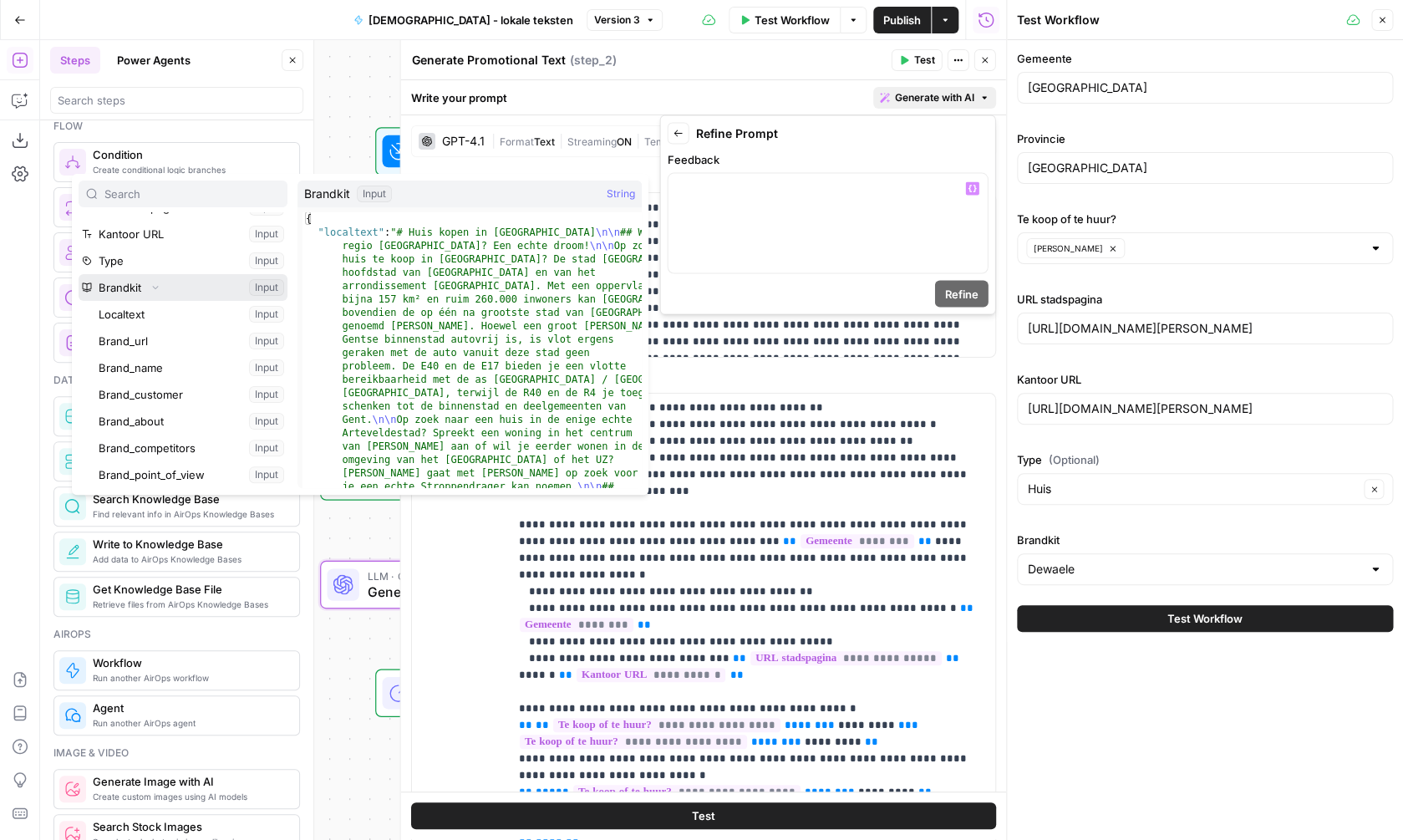
scroll to position [147, 0]
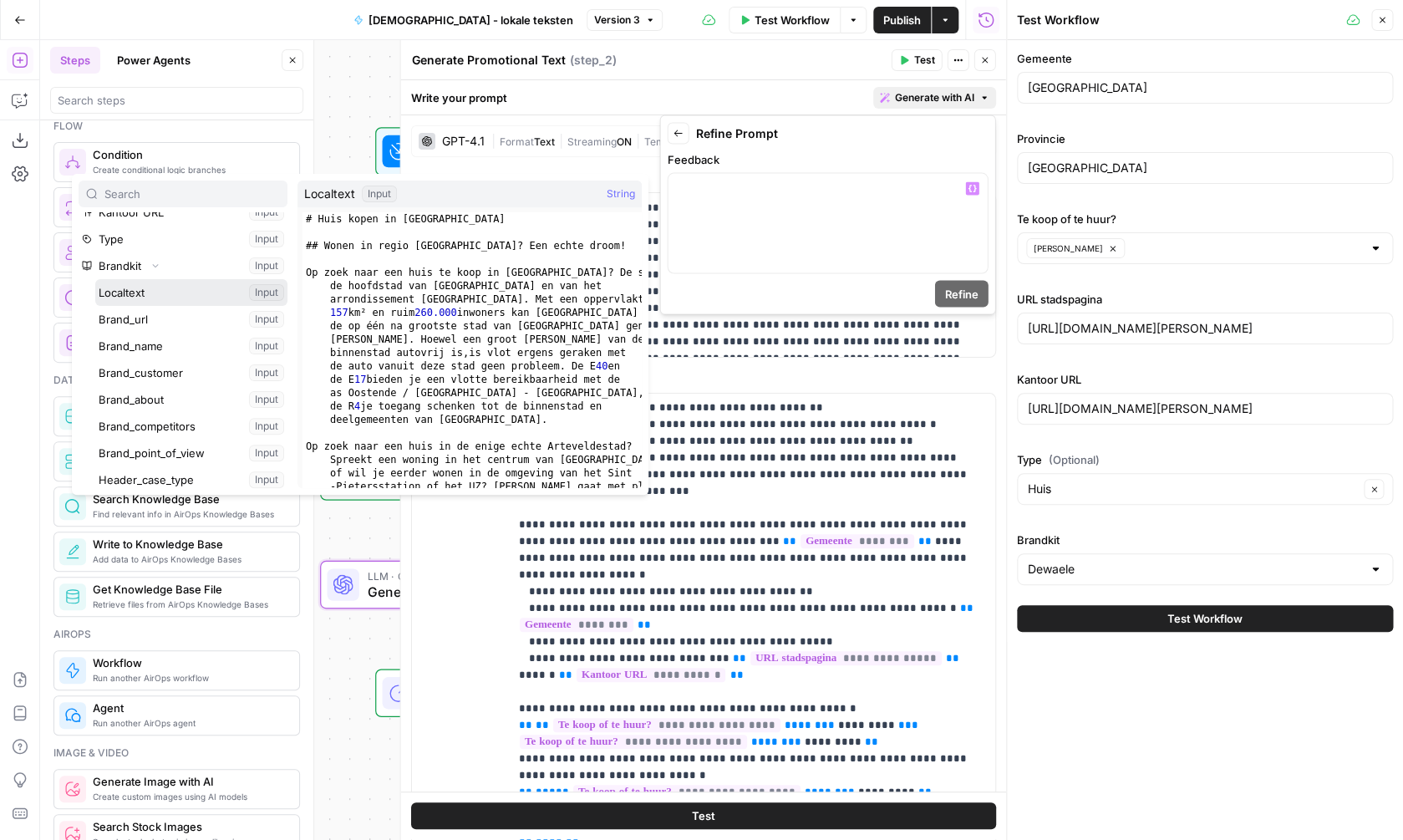
click at [163, 297] on button "Select variable Localtext" at bounding box center [191, 292] width 192 height 27
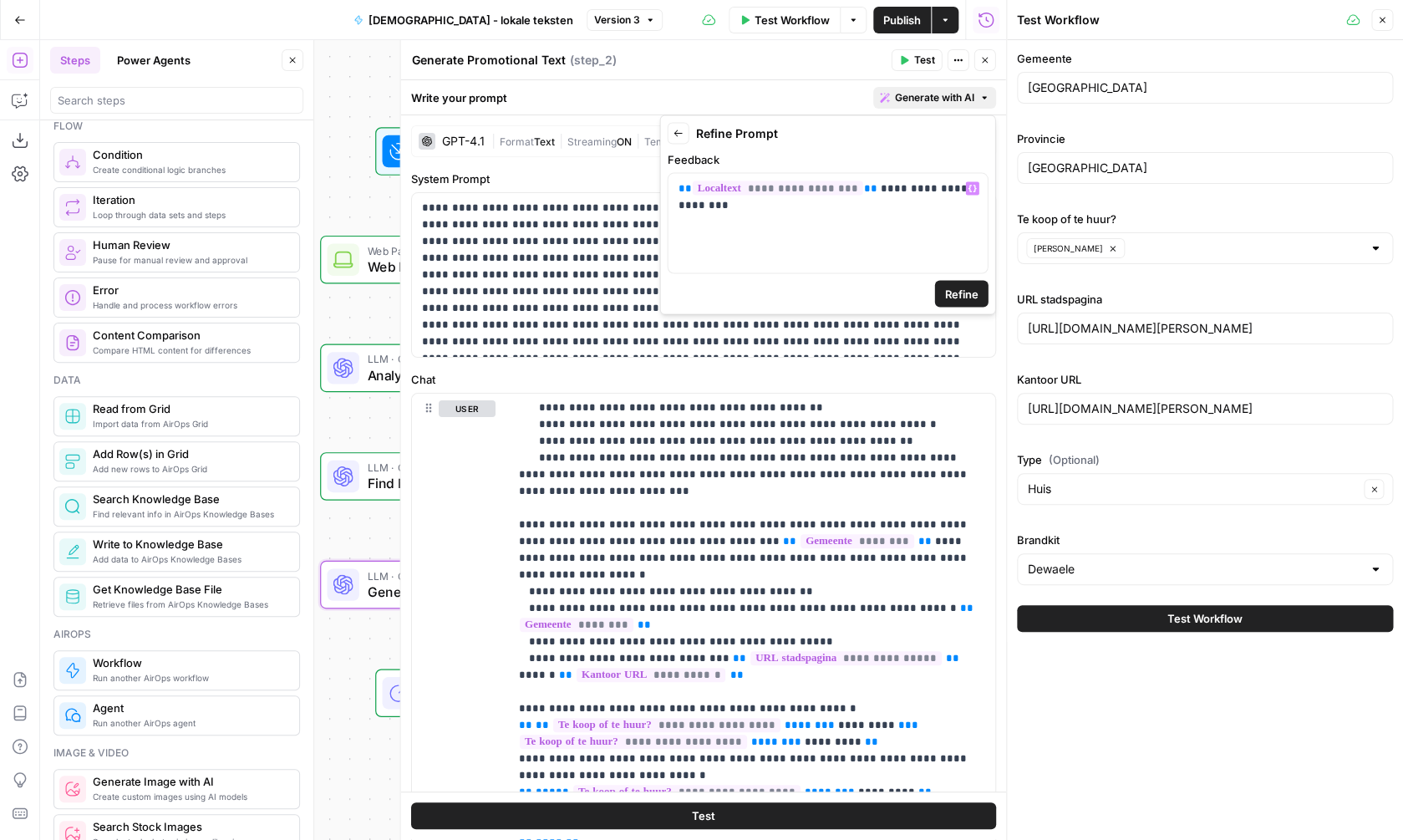
click at [970, 307] on button "Refine" at bounding box center [962, 294] width 53 height 27
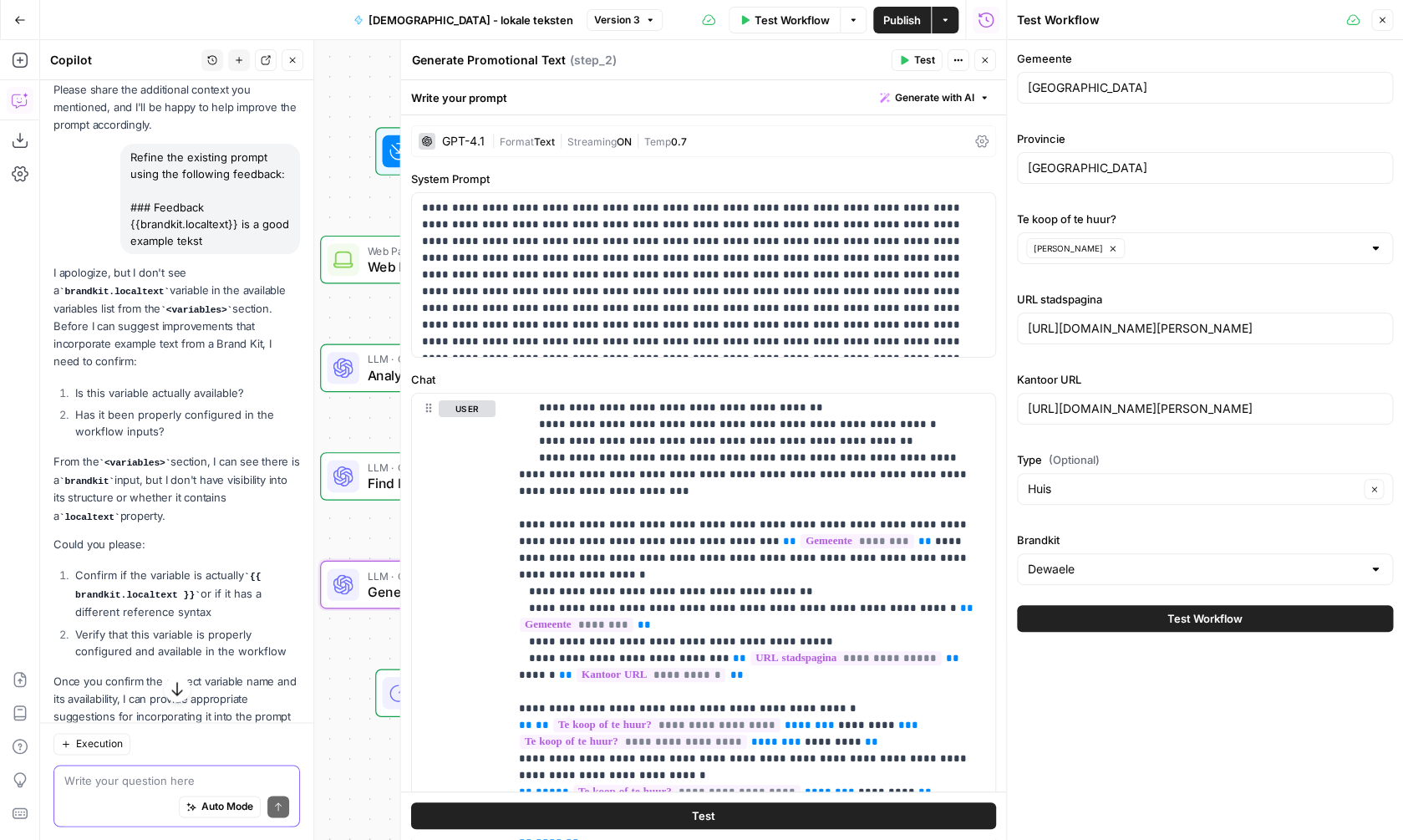
scroll to position [631, 0]
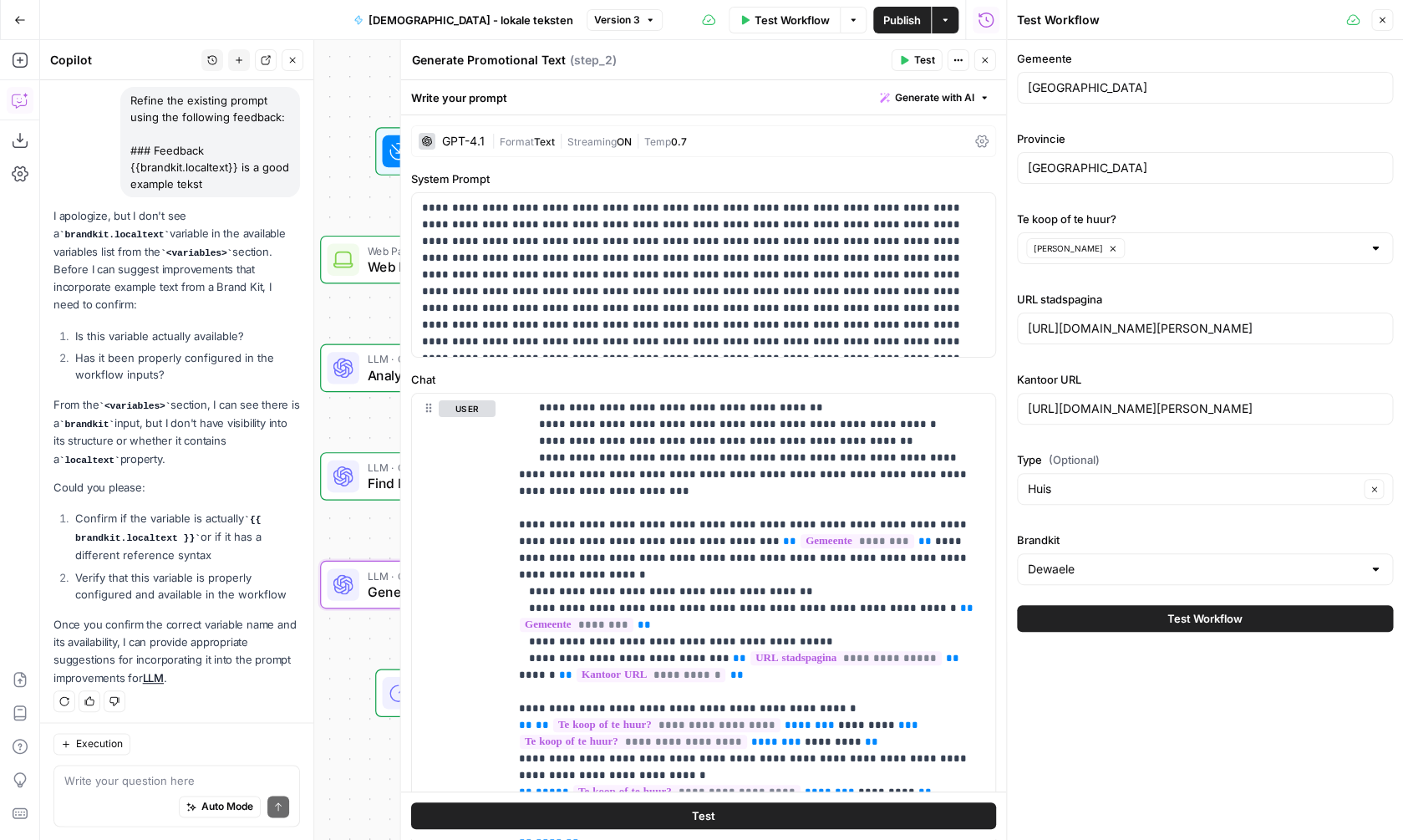
click at [156, 790] on div "Auto Mode Send" at bounding box center [177, 807] width 225 height 37
type textarea "It actually is"
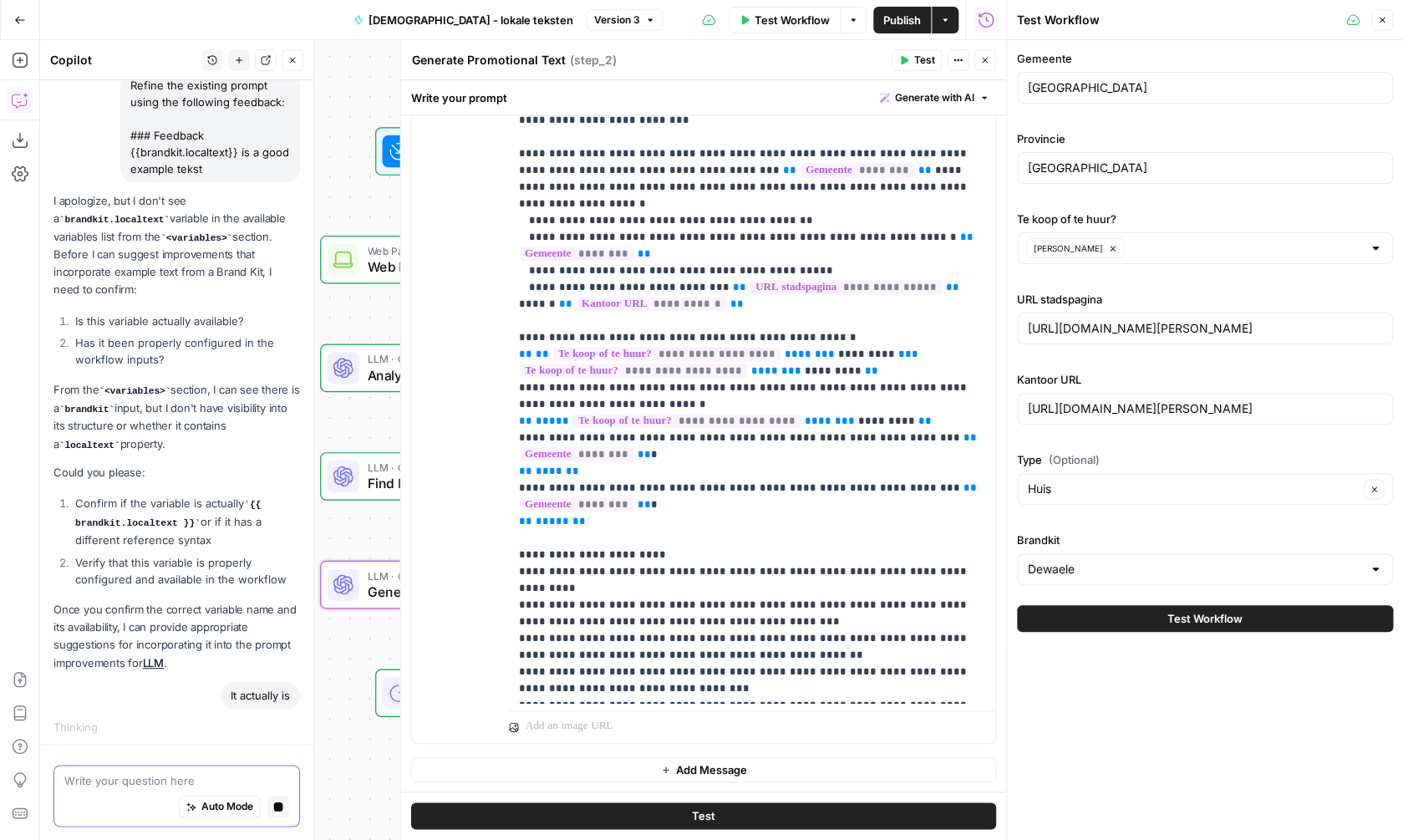
scroll to position [0, 0]
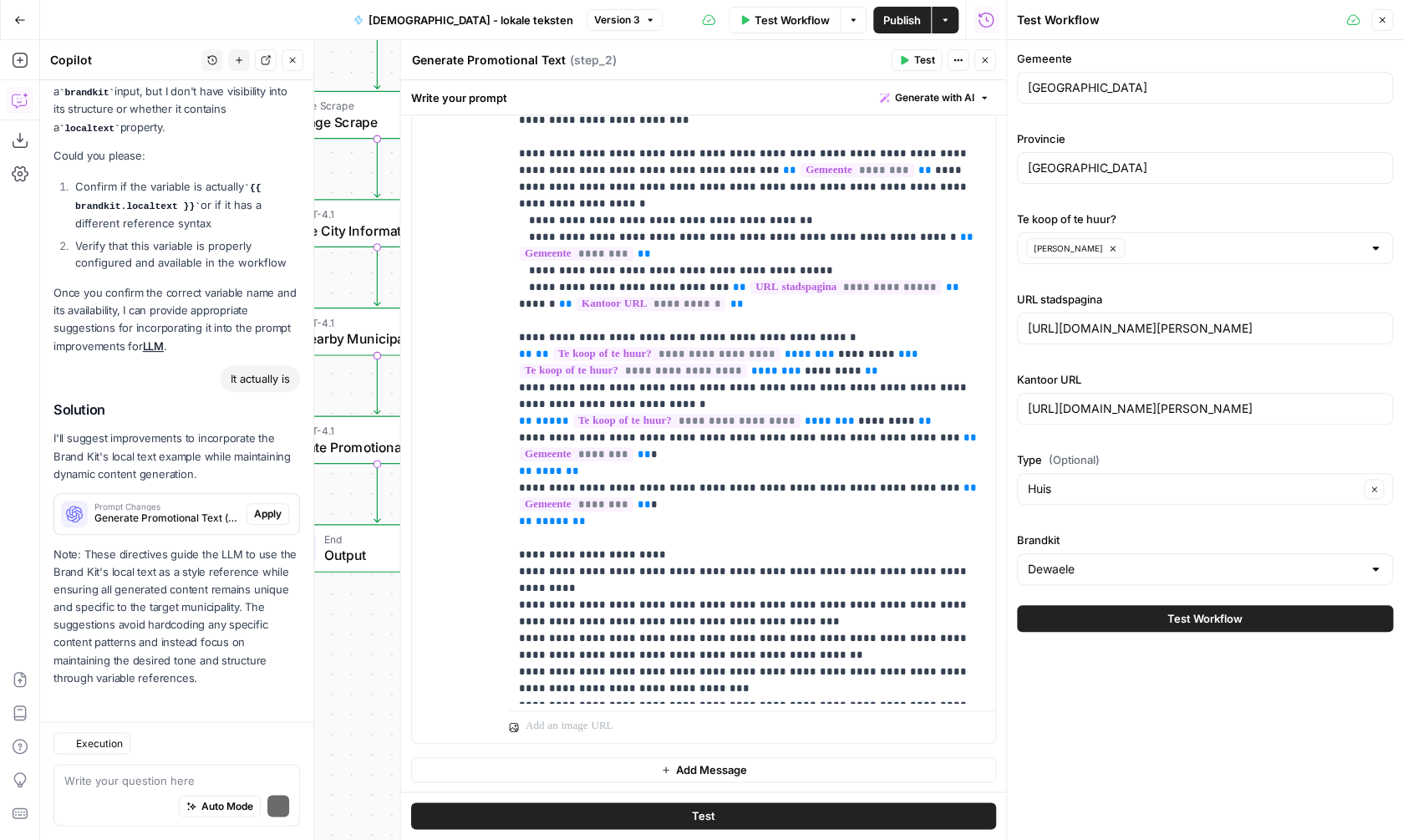
click at [253, 564] on p "Note: These directives guide the LLM to use the Brand Kit's local text as a sty…" at bounding box center [177, 616] width 247 height 141
click at [261, 518] on button "Apply" at bounding box center [268, 513] width 43 height 21
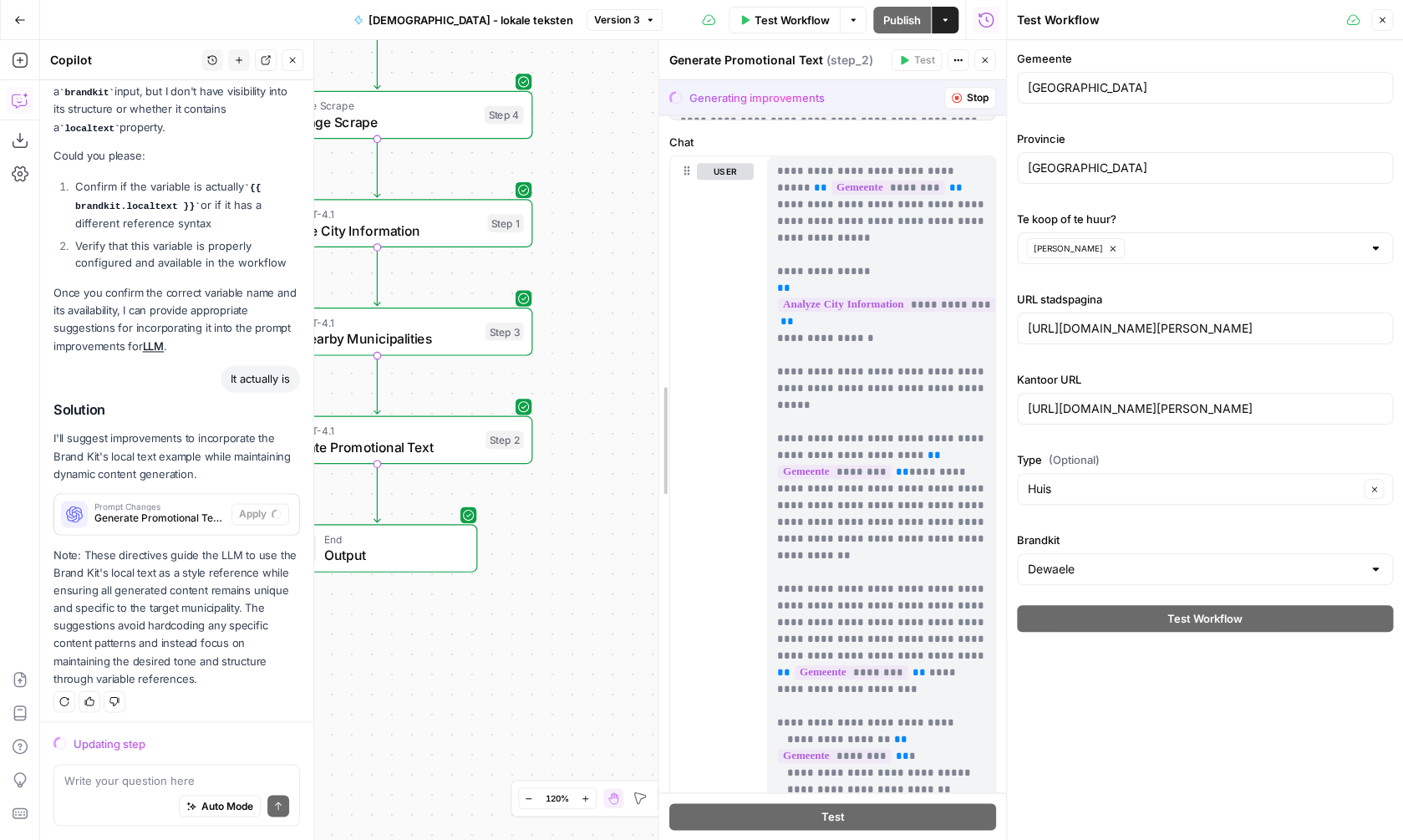
drag, startPoint x: 409, startPoint y: 312, endPoint x: 667, endPoint y: 344, distance: 260.0
click at [667, 344] on div "**********" at bounding box center [832, 440] width 348 height 800
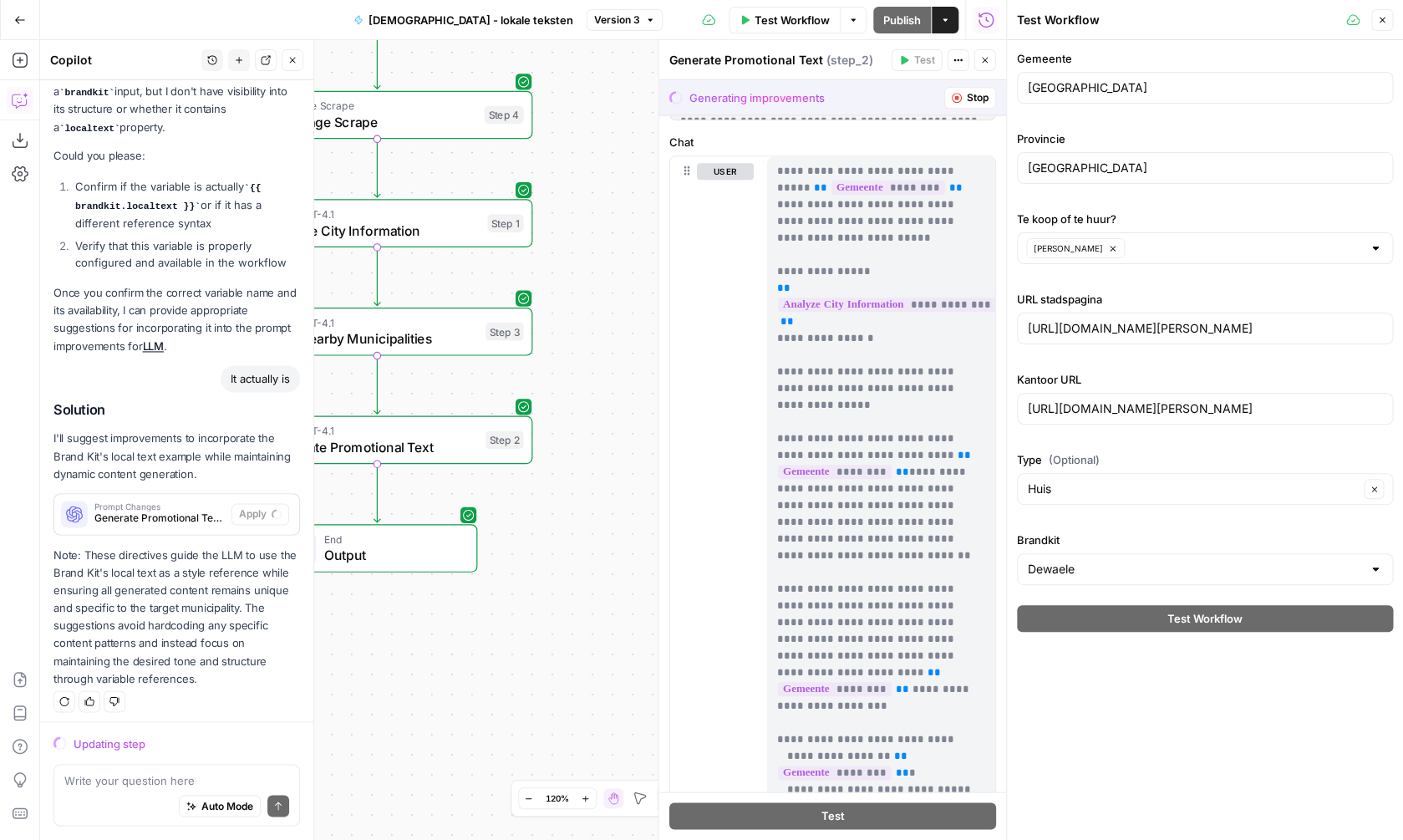
scroll to position [371, 0]
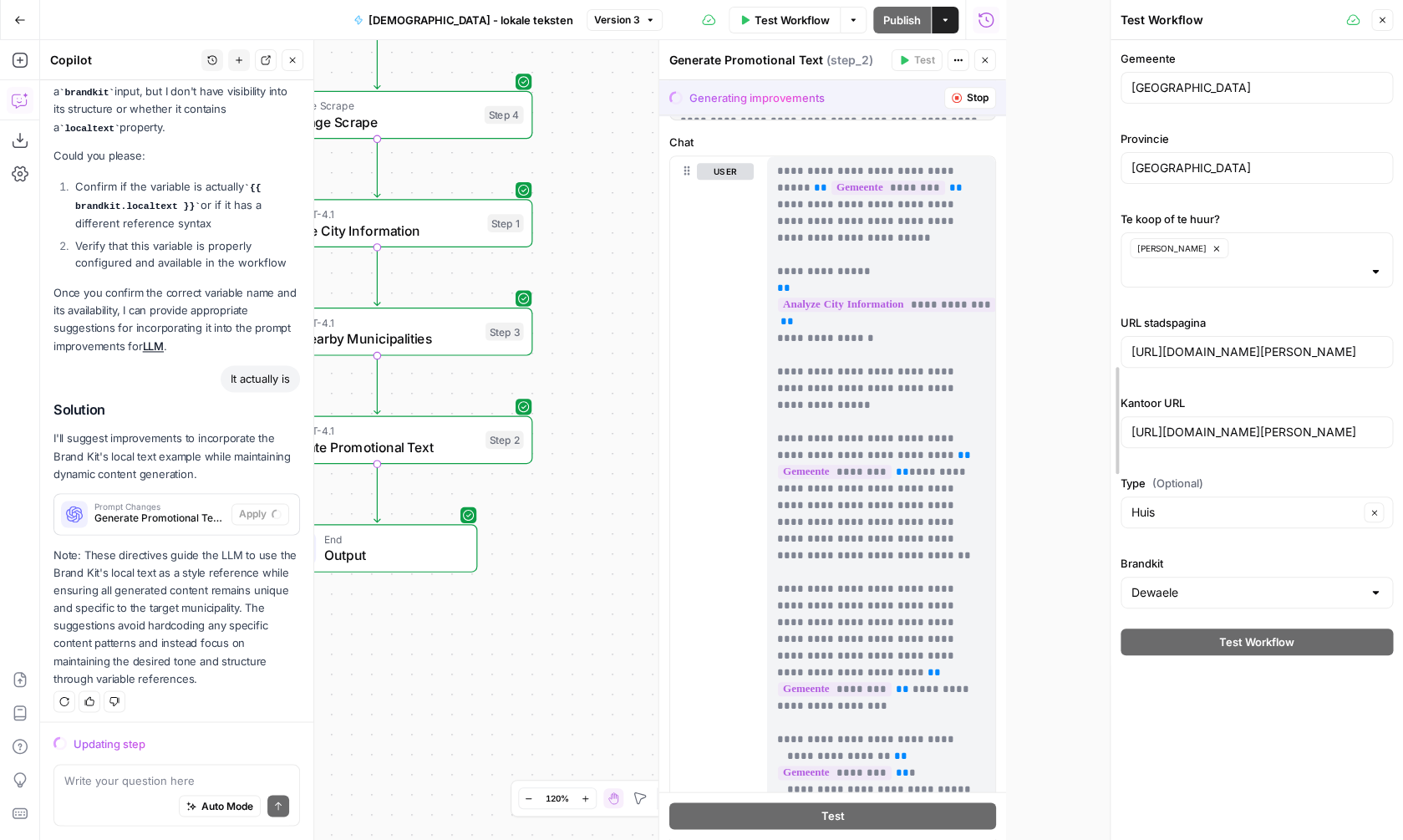
drag, startPoint x: 1005, startPoint y: 308, endPoint x: 1111, endPoint y: 308, distance: 106.0
click at [1111, 308] on div at bounding box center [1111, 420] width 17 height 840
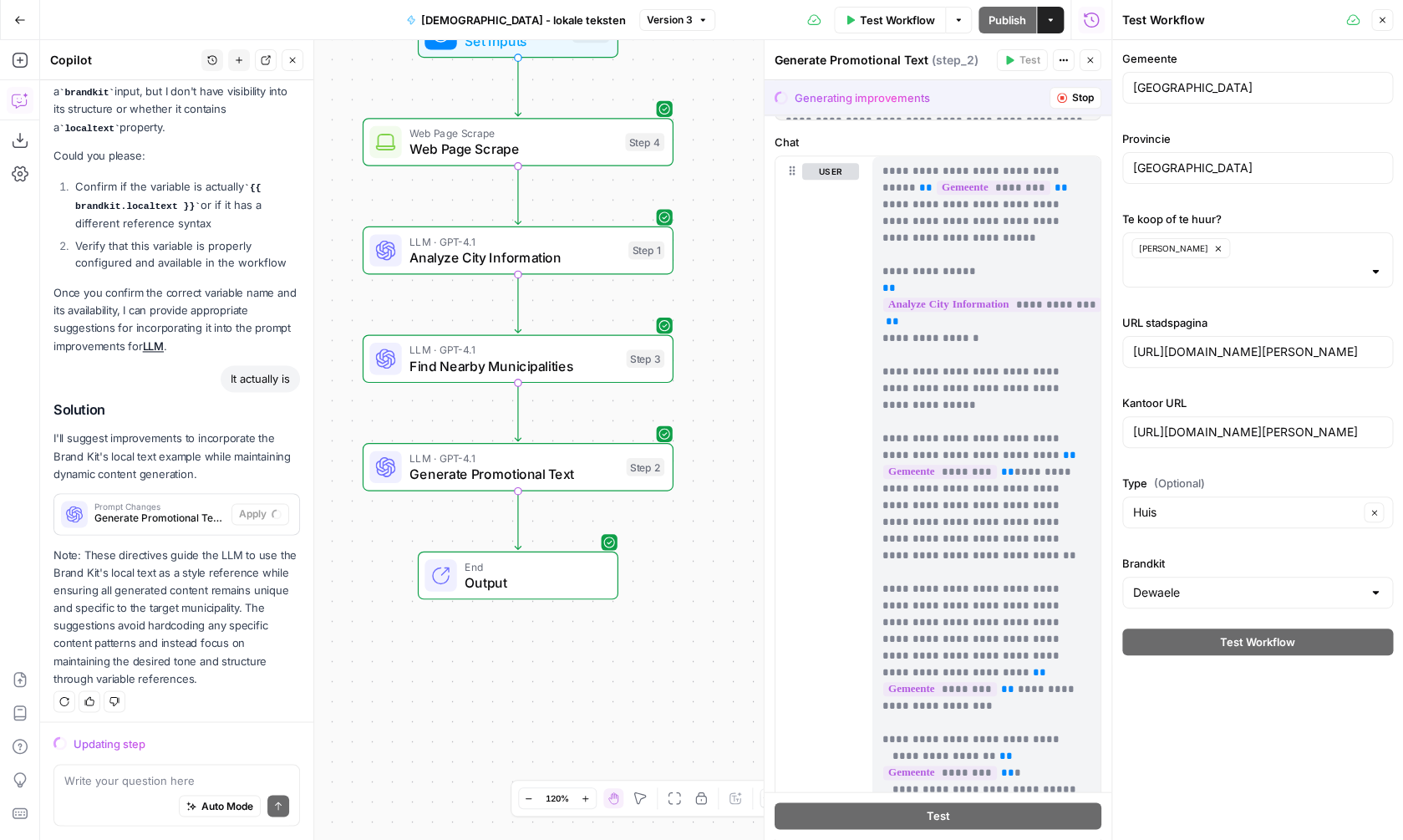
click at [565, 477] on span "Generate Promotional Text" at bounding box center [514, 473] width 209 height 20
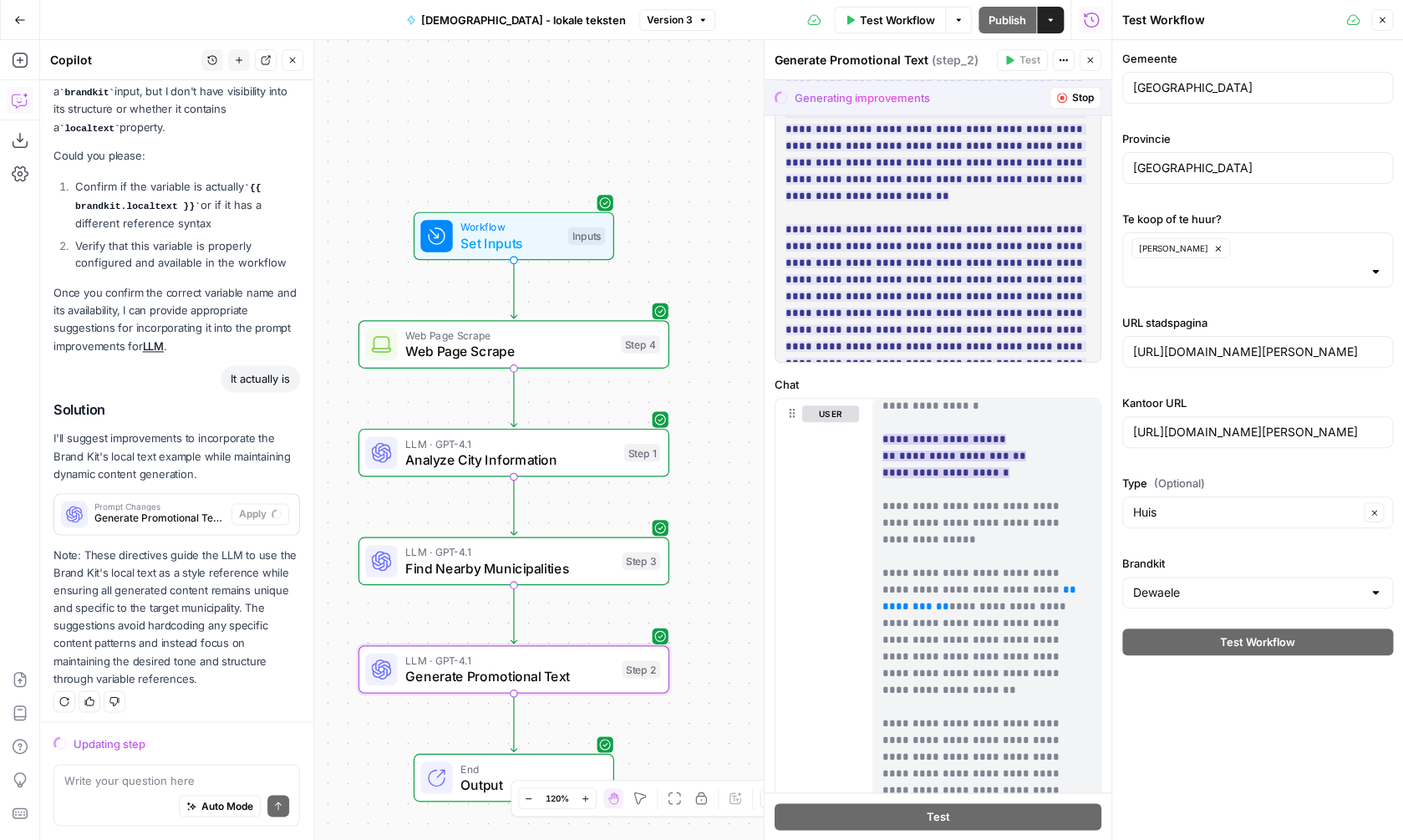
scroll to position [246, 0]
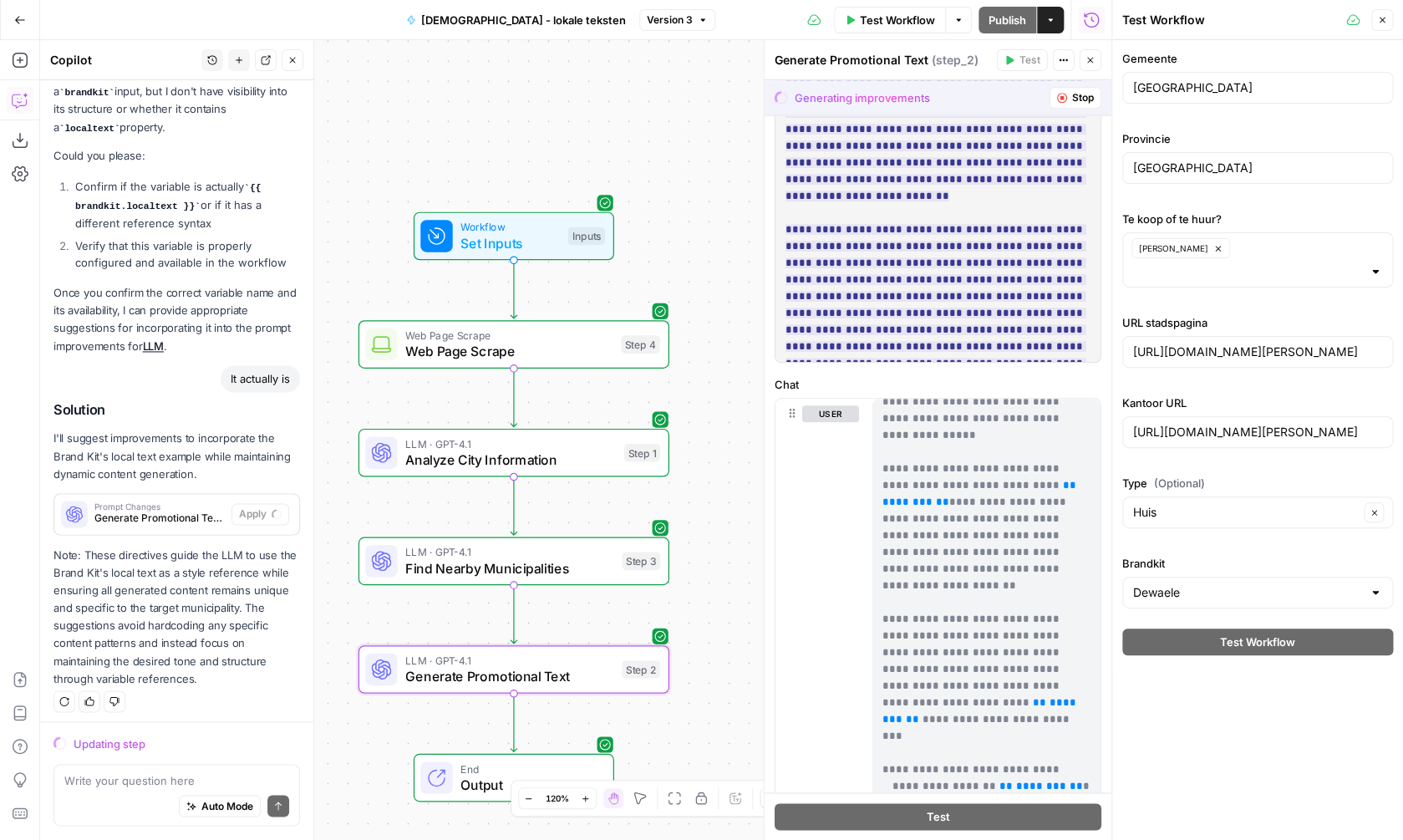
click at [141, 802] on div "Auto Mode Send" at bounding box center [177, 807] width 225 height 37
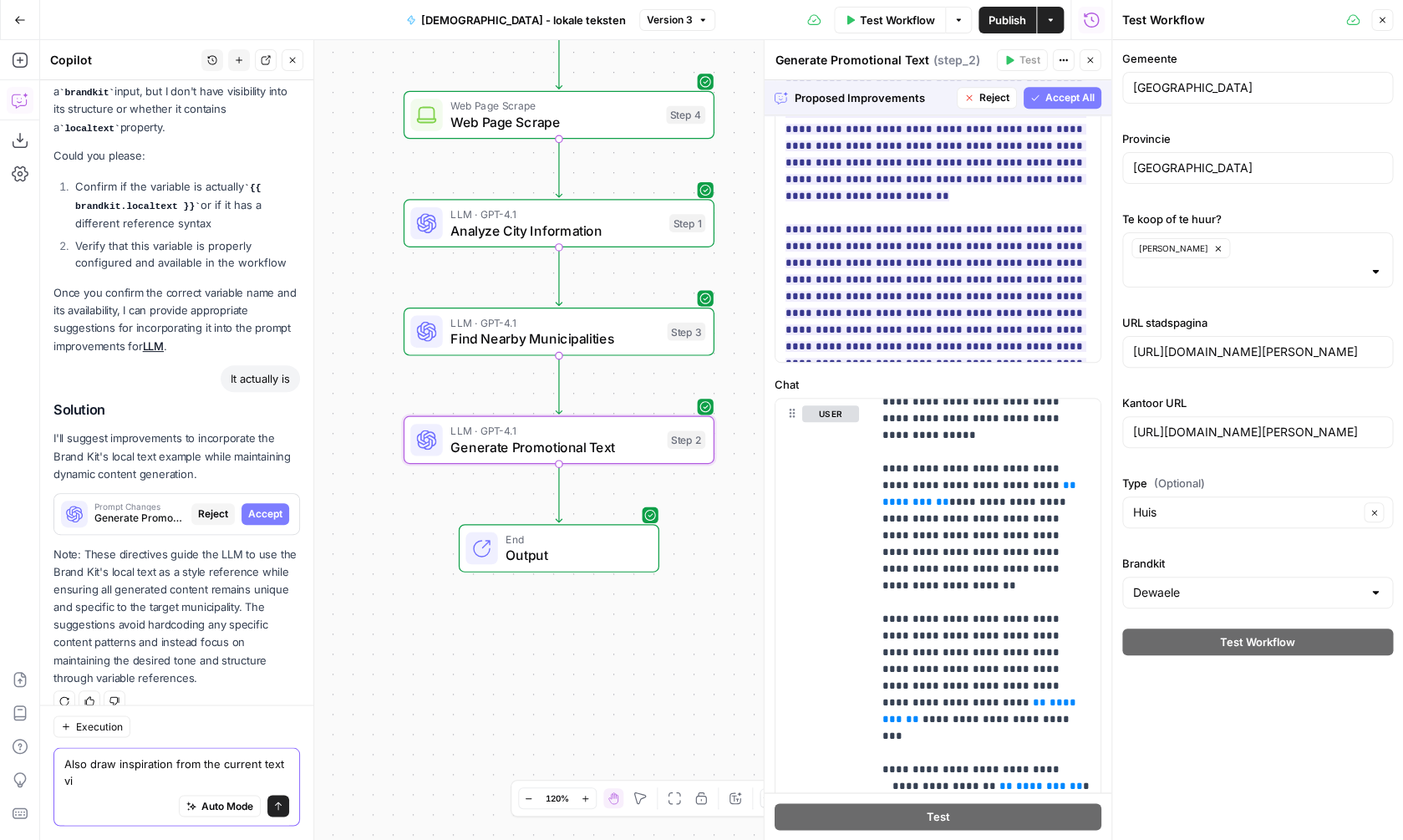
scroll to position [953, 0]
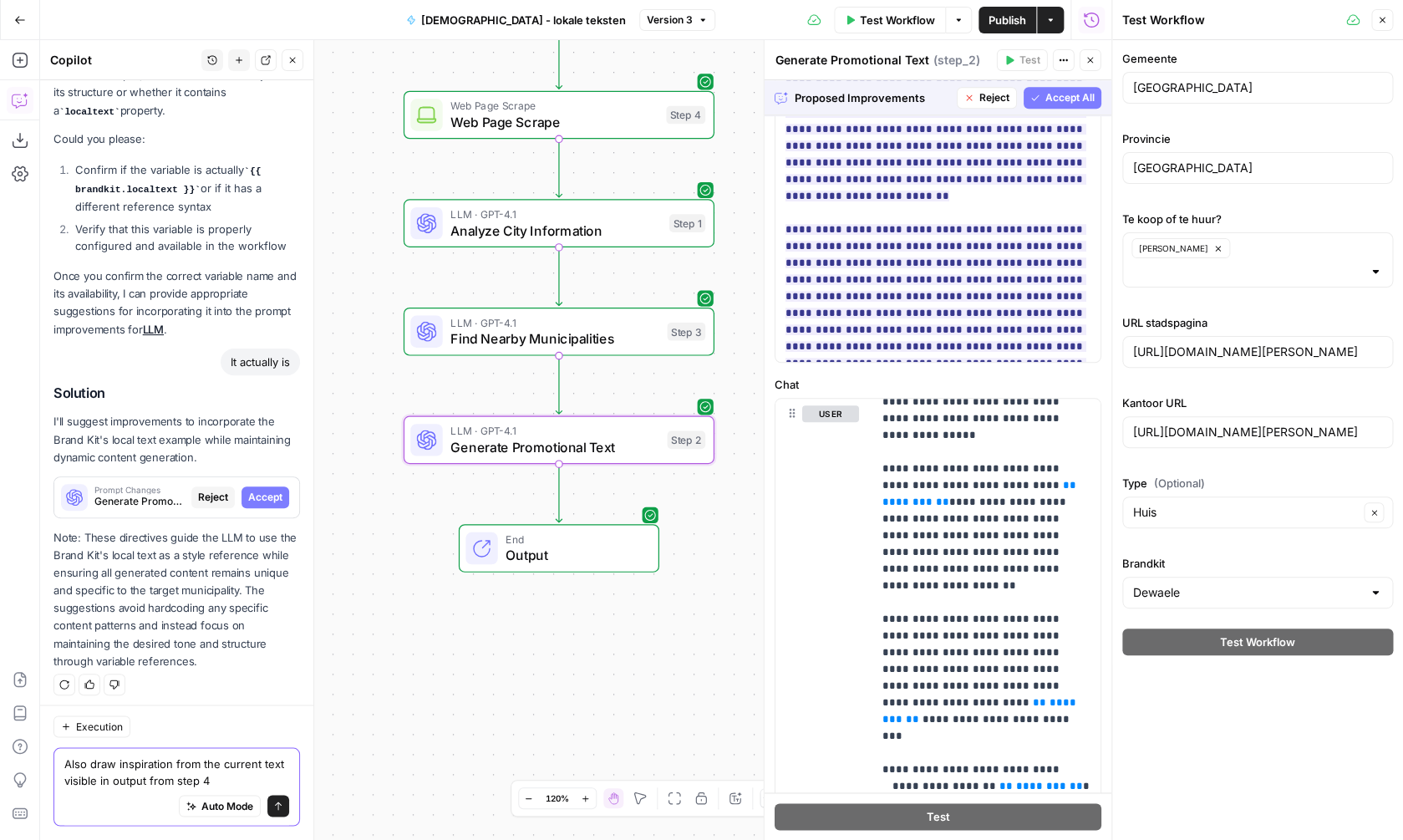
type textarea "Also draw inspiration from the current text visible in output from step 4"
click at [261, 499] on button "Accept" at bounding box center [266, 497] width 48 height 21
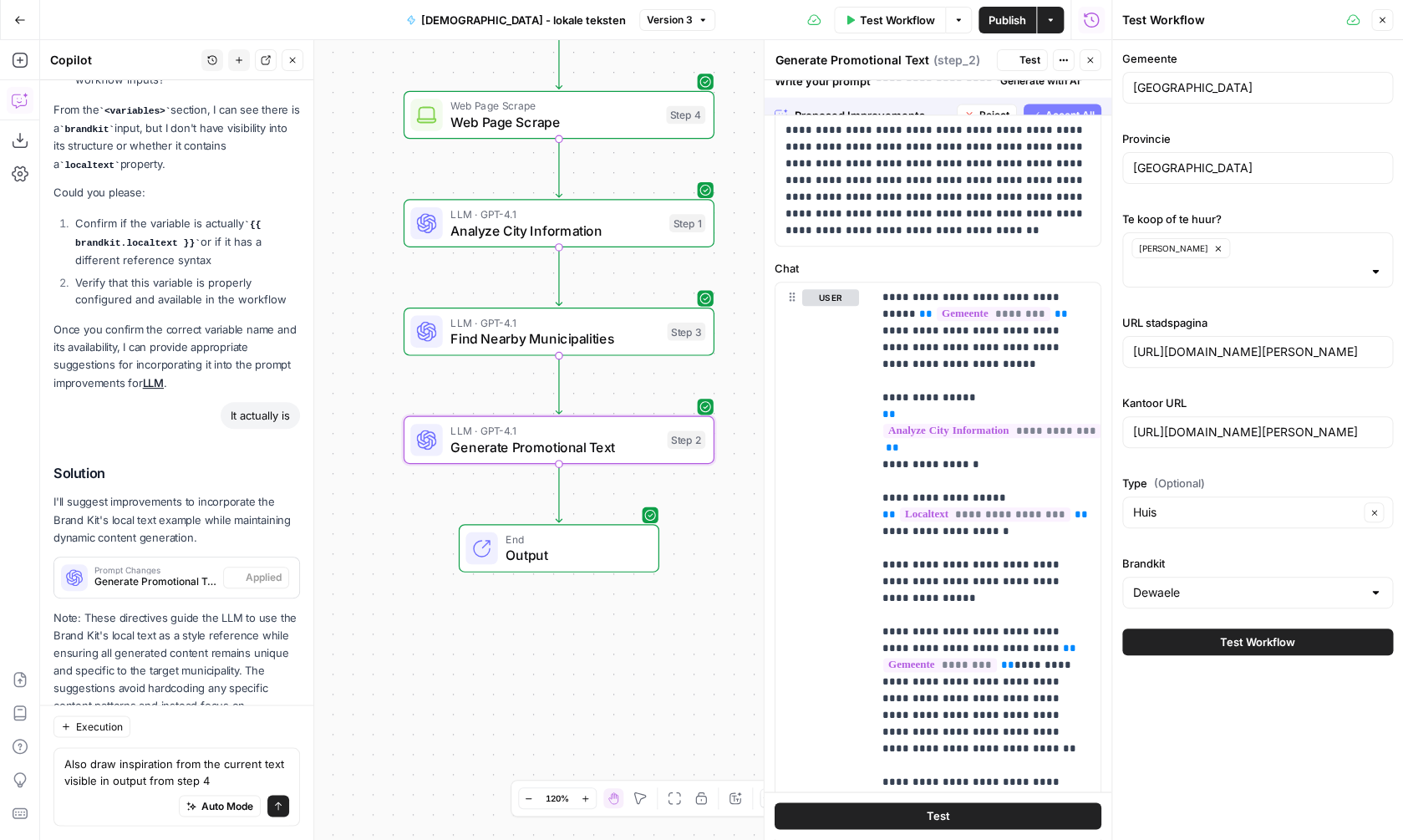
scroll to position [0, 0]
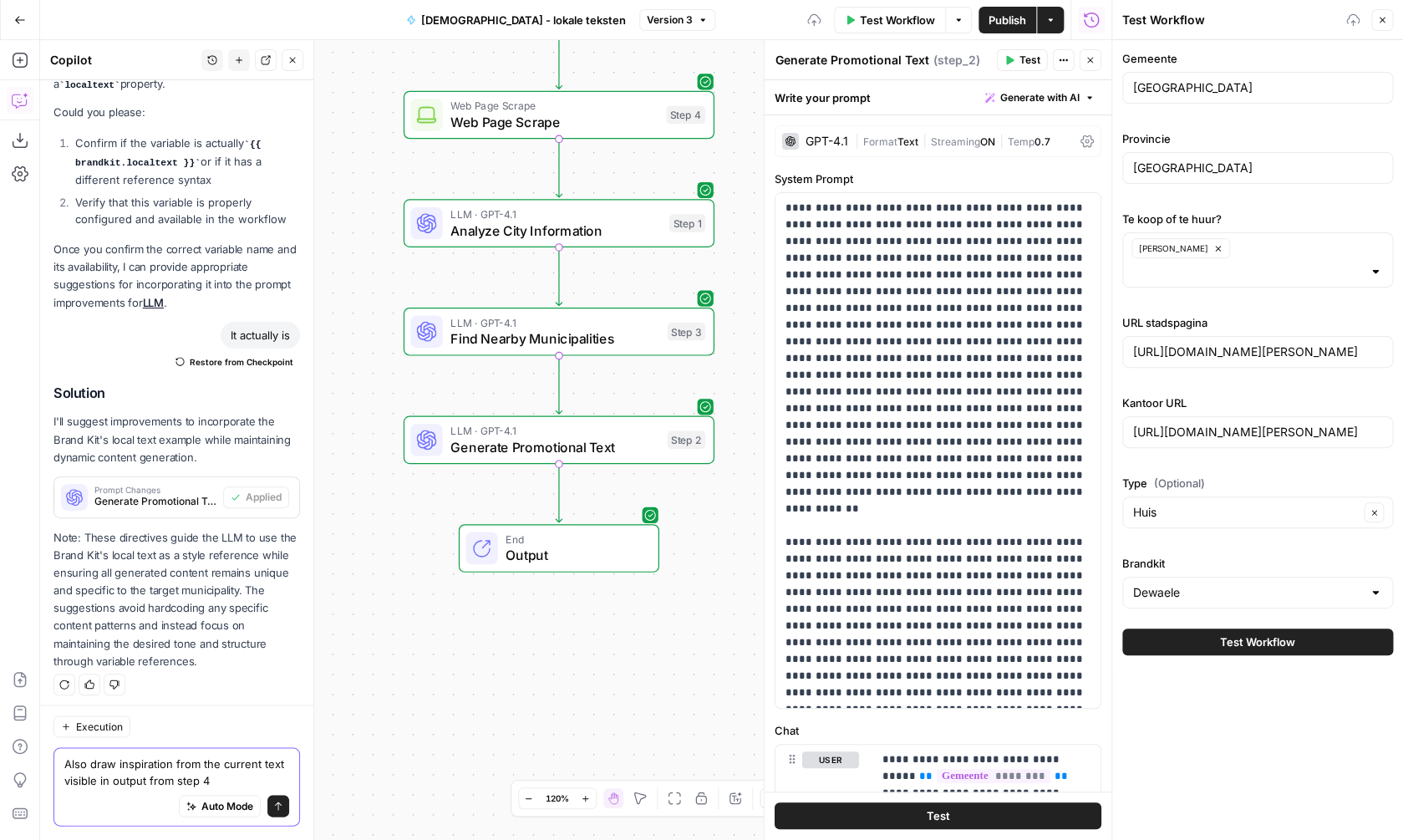
click at [283, 804] on icon "submit" at bounding box center [279, 807] width 10 height 10
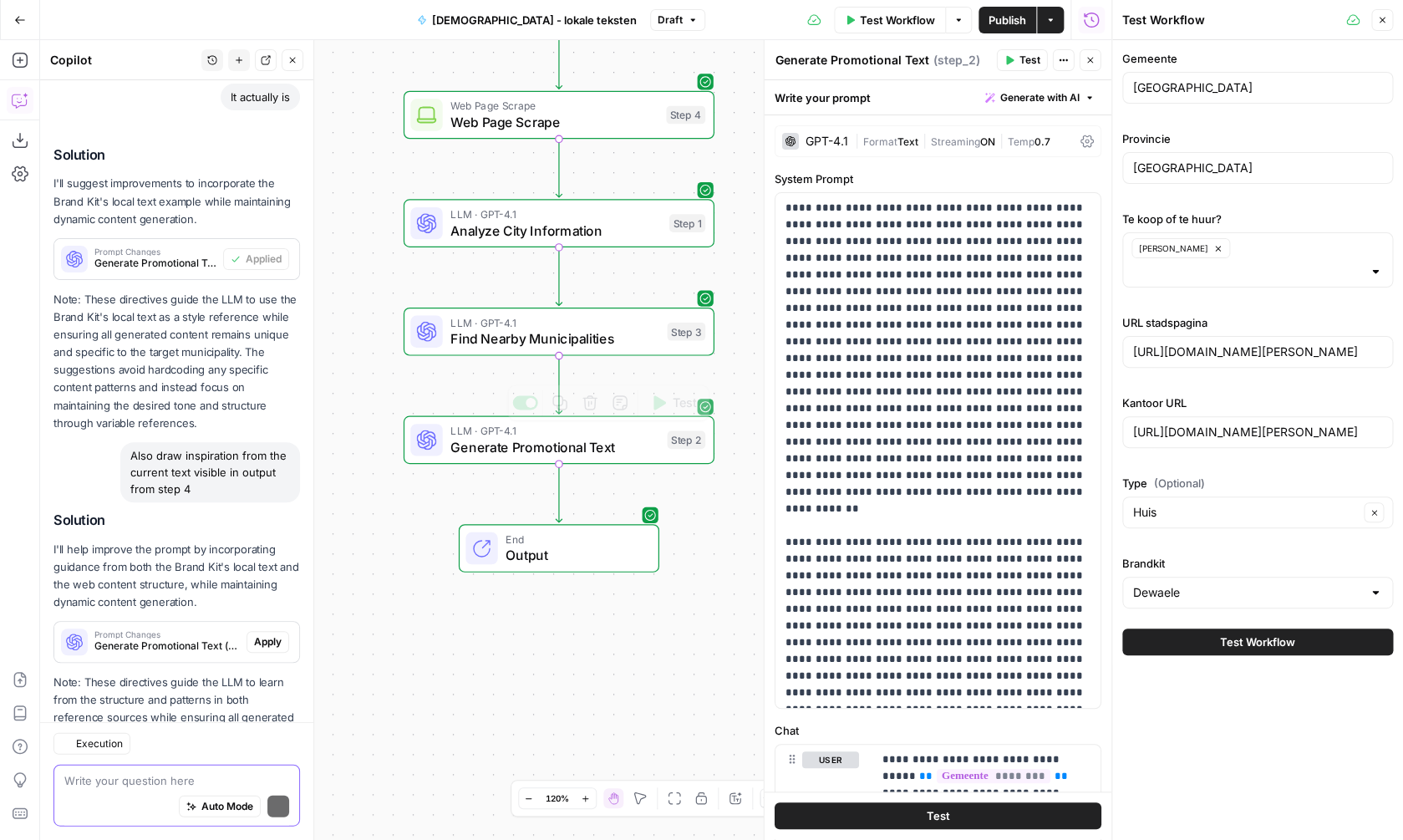
scroll to position [1400, 0]
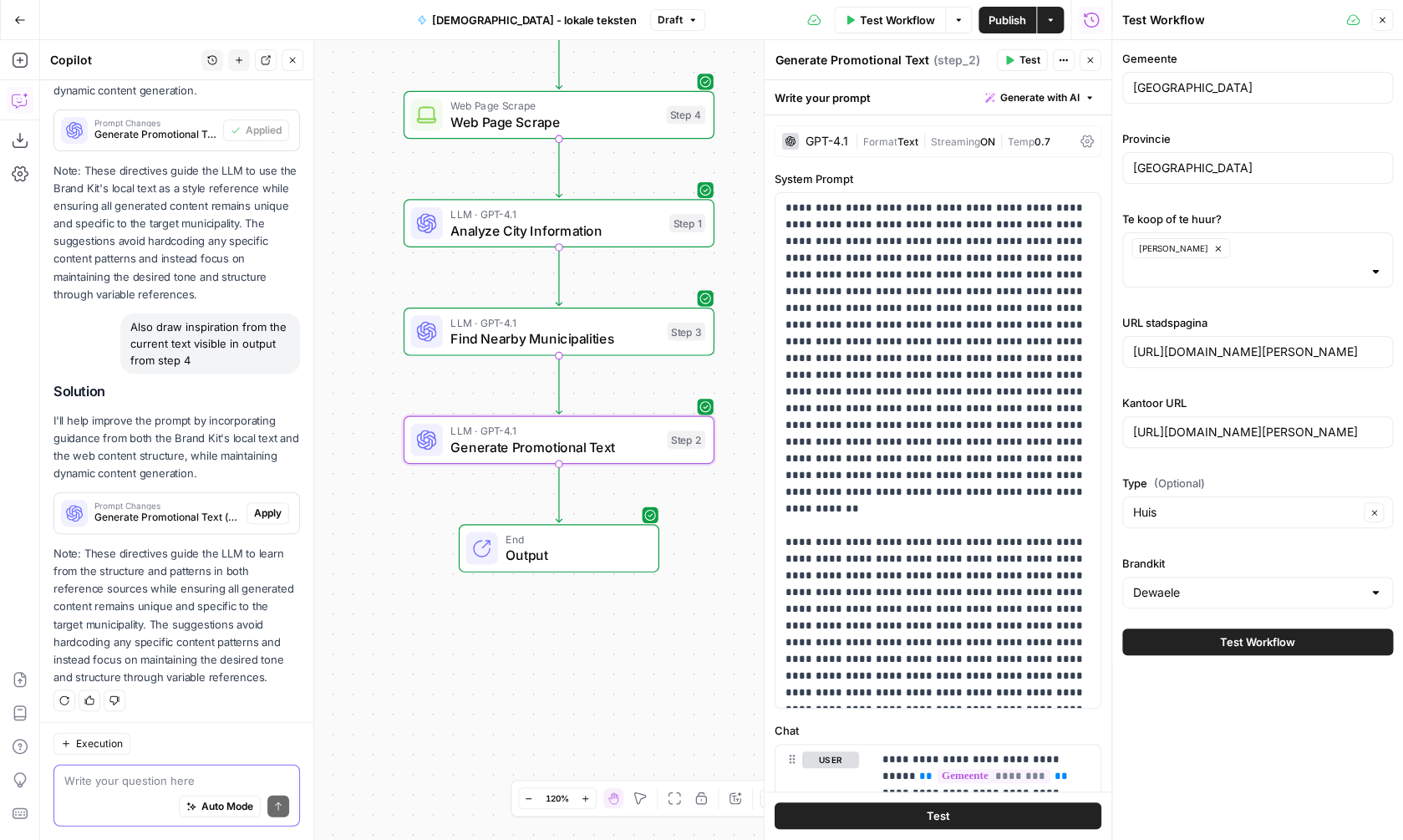
click at [264, 513] on span "Apply" at bounding box center [267, 513] width 27 height 15
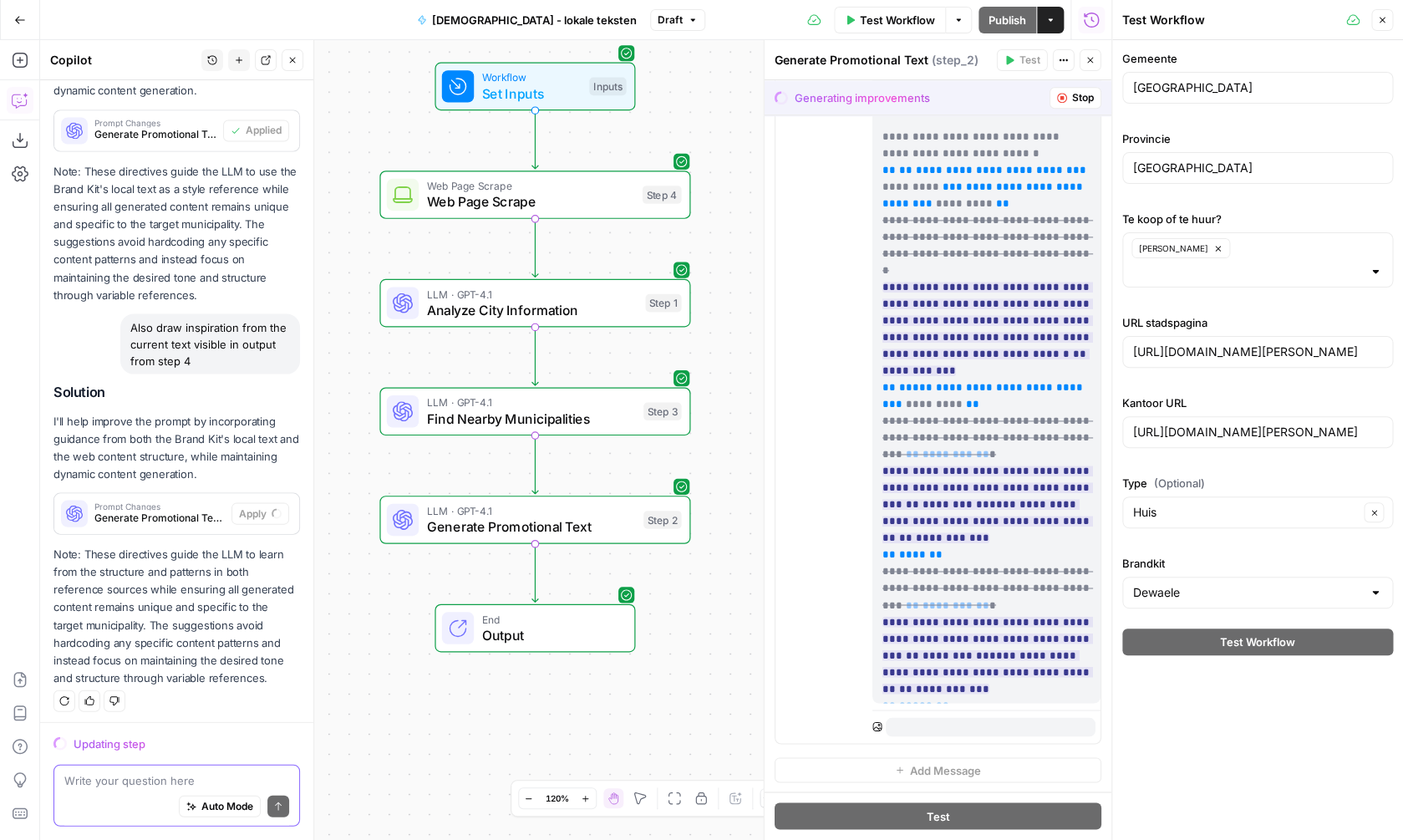
scroll to position [1990, 0]
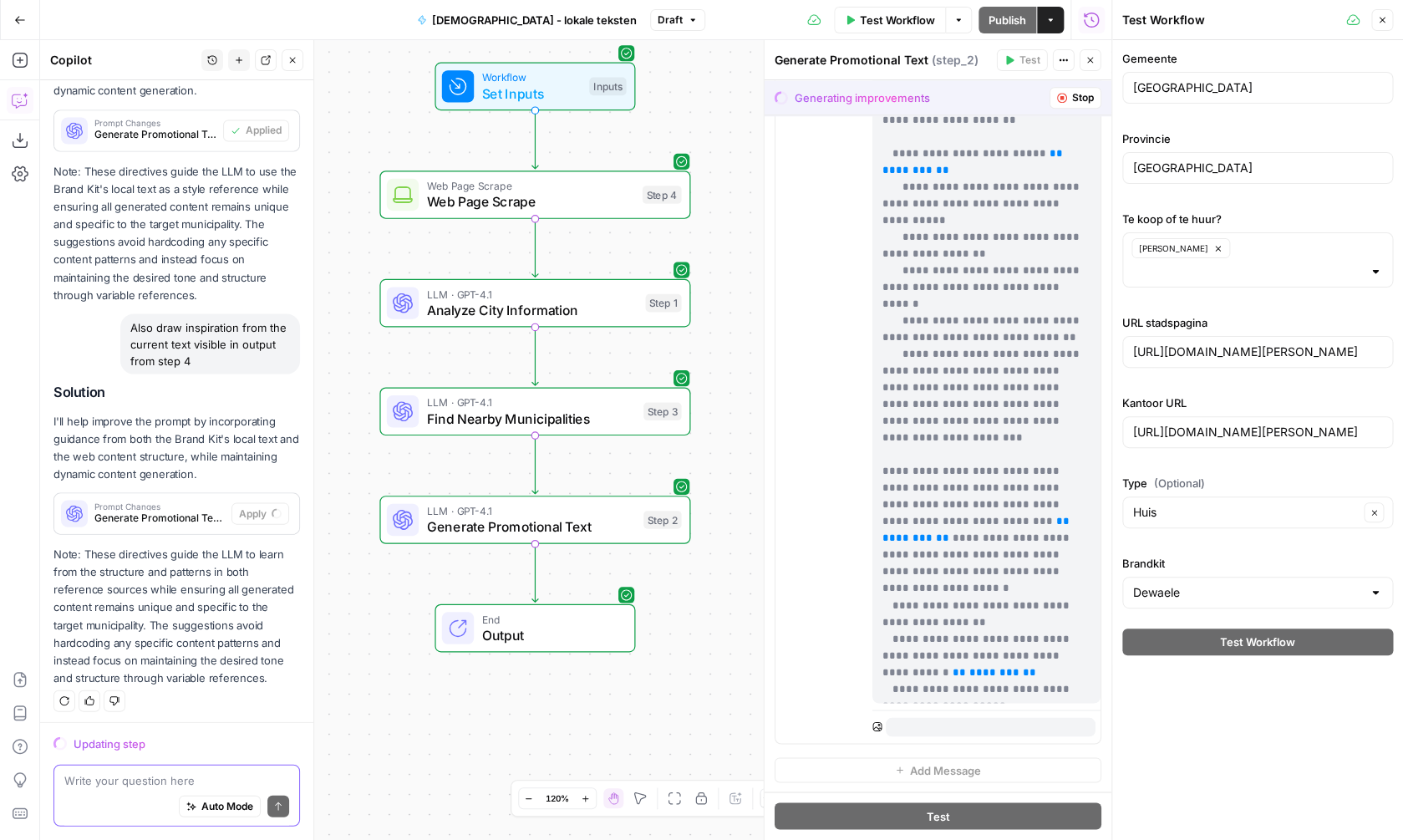
click at [735, 432] on div "Workflow Set Inputs Inputs Web Page Scrape Web Page Scrape Step 4 LLM · GPT-4.1…" at bounding box center [576, 440] width 1071 height 800
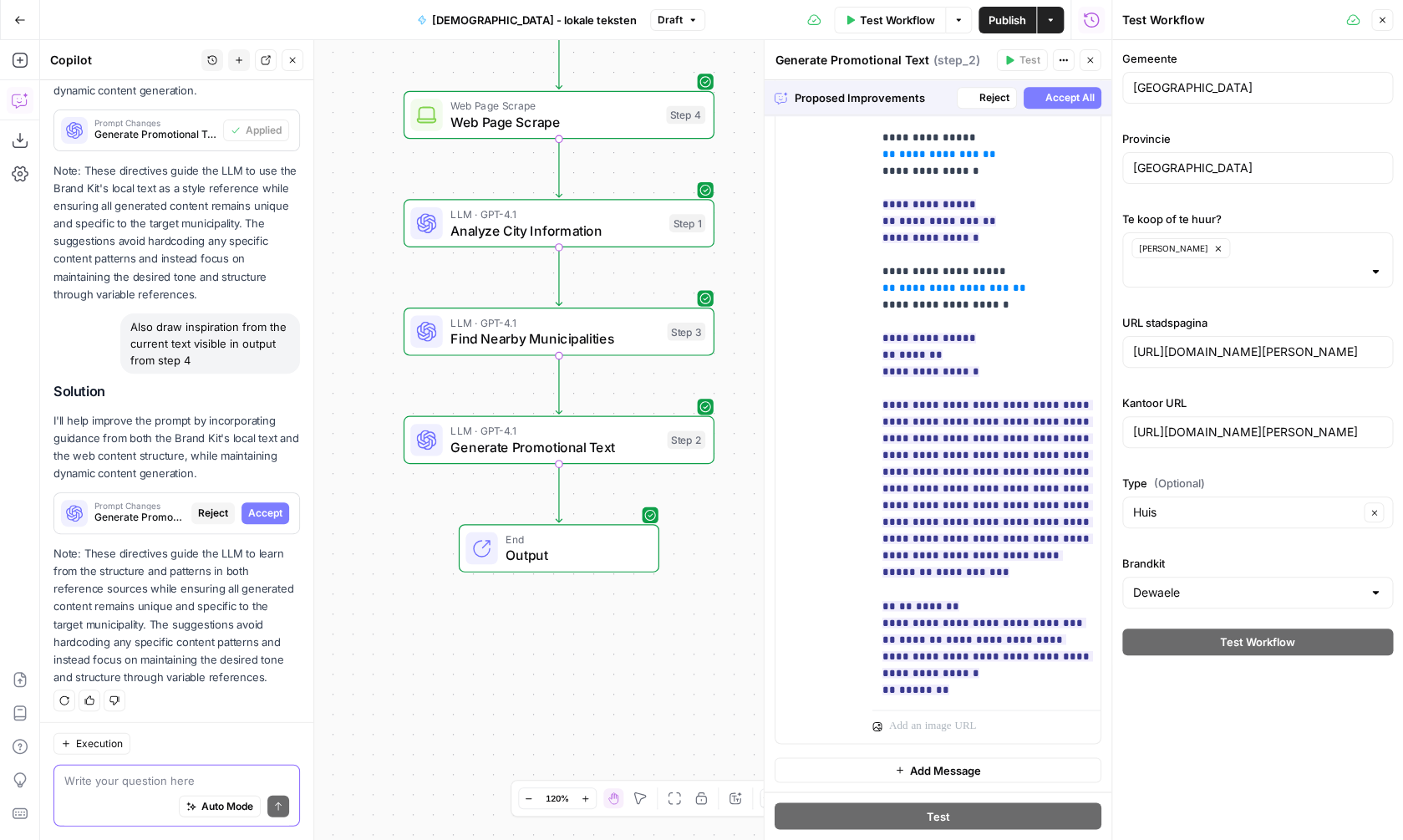
scroll to position [879, 0]
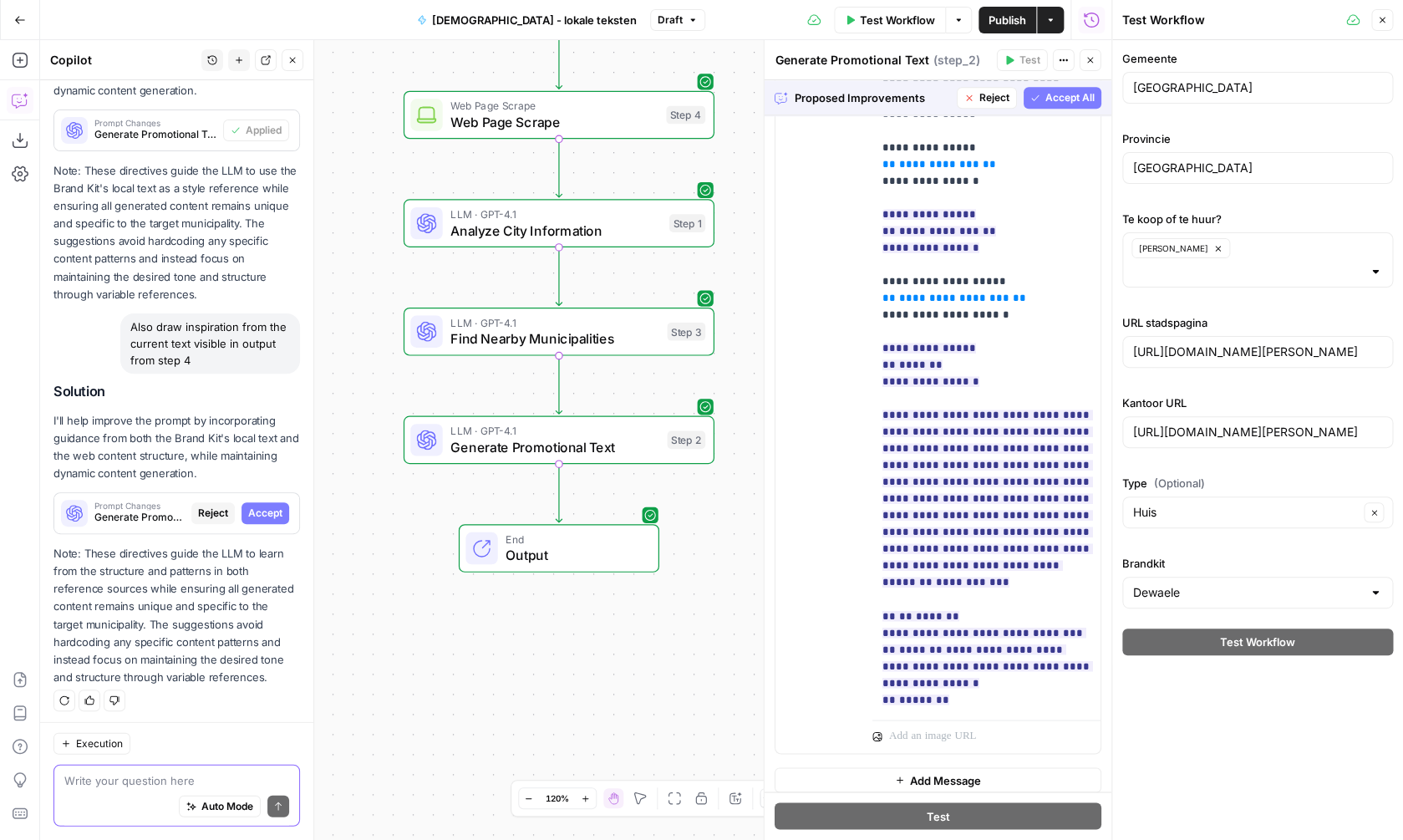
click at [1063, 99] on div "Steps cannot be tested while there are pending suggestions." at bounding box center [1022, 101] width 222 height 30
click at [1053, 103] on span "Accept All" at bounding box center [1070, 98] width 50 height 15
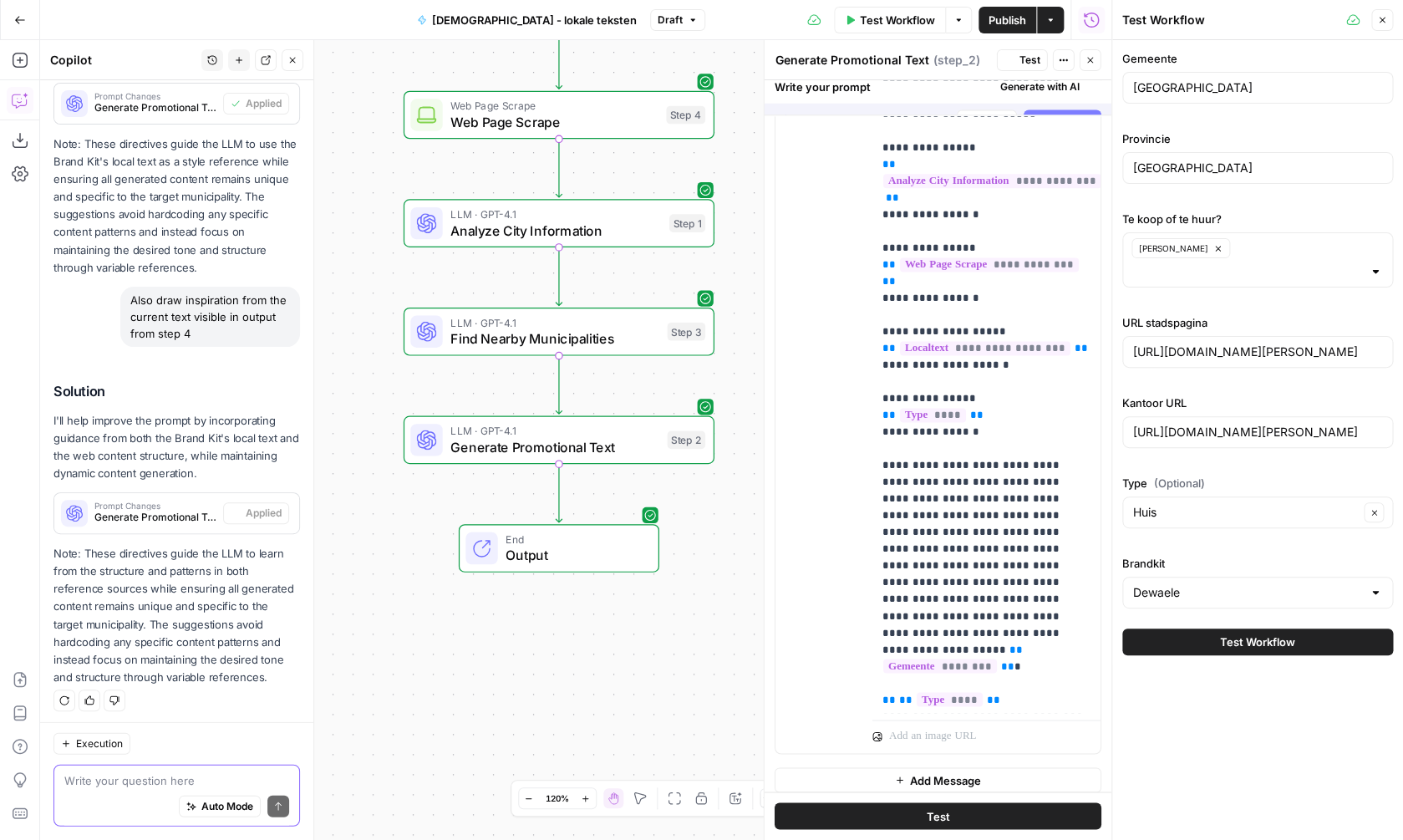
scroll to position [0, 0]
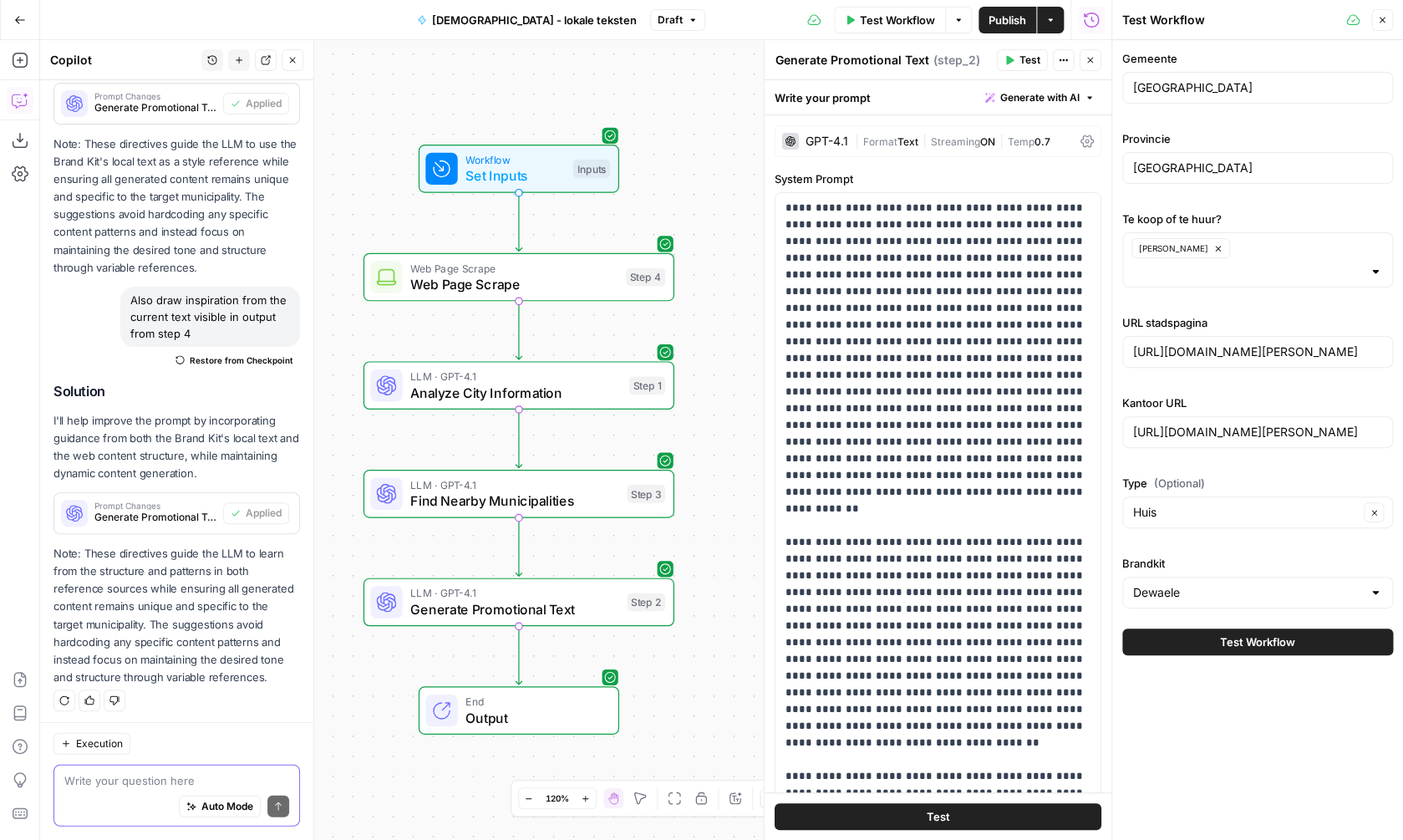
drag, startPoint x: 755, startPoint y: 291, endPoint x: 715, endPoint y: 453, distance: 166.9
click at [715, 453] on div "Workflow Set Inputs Inputs Web Page Scrape Web Page Scrape Step 4 LLM · GPT-4.1…" at bounding box center [576, 440] width 1071 height 800
click at [521, 614] on span "Generate Promotional Text" at bounding box center [515, 609] width 209 height 20
click at [939, 134] on div "| Format Text | Streaming ON | Temp 0.7" at bounding box center [965, 141] width 219 height 16
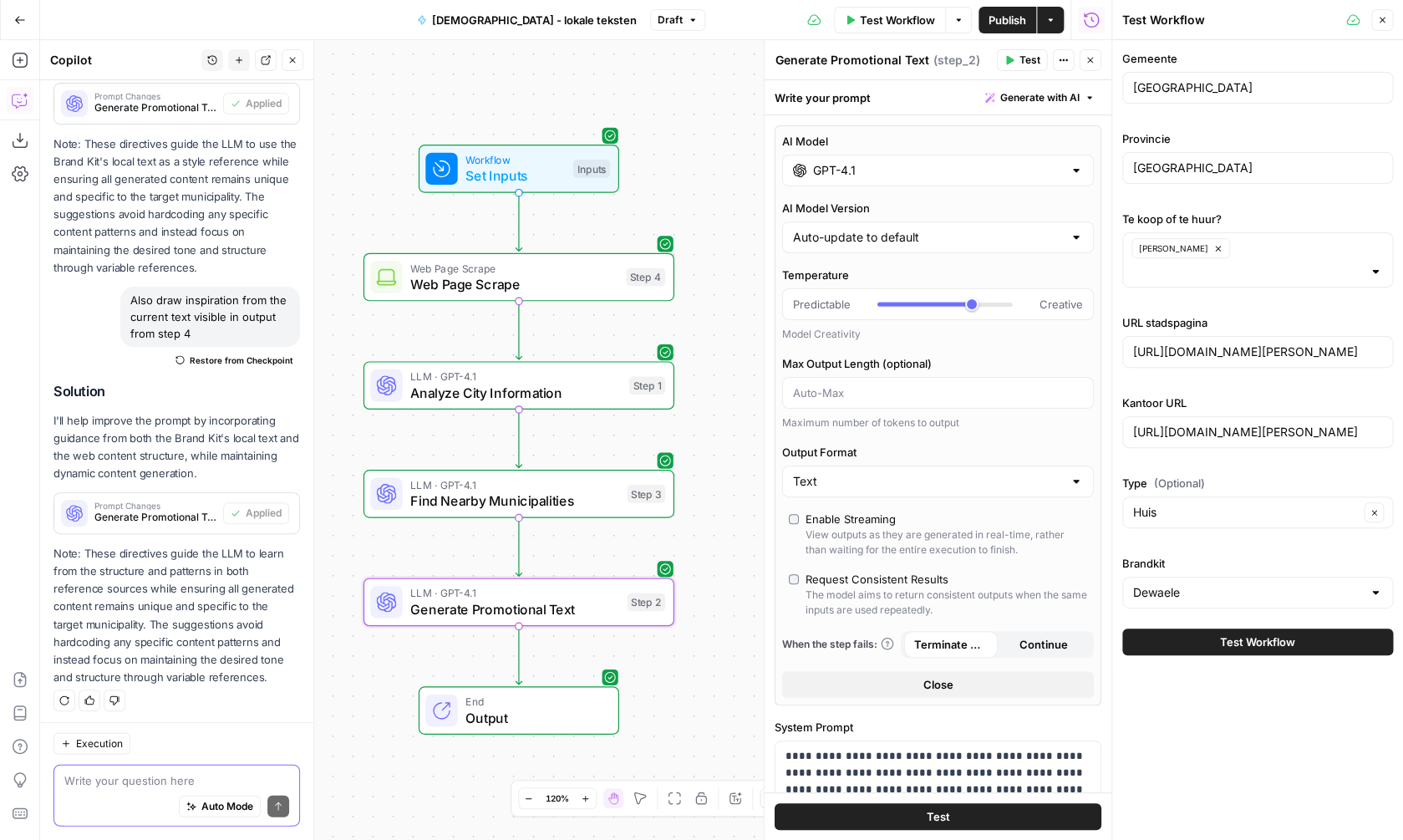
click at [929, 168] on input "GPT-4.1" at bounding box center [938, 171] width 250 height 17
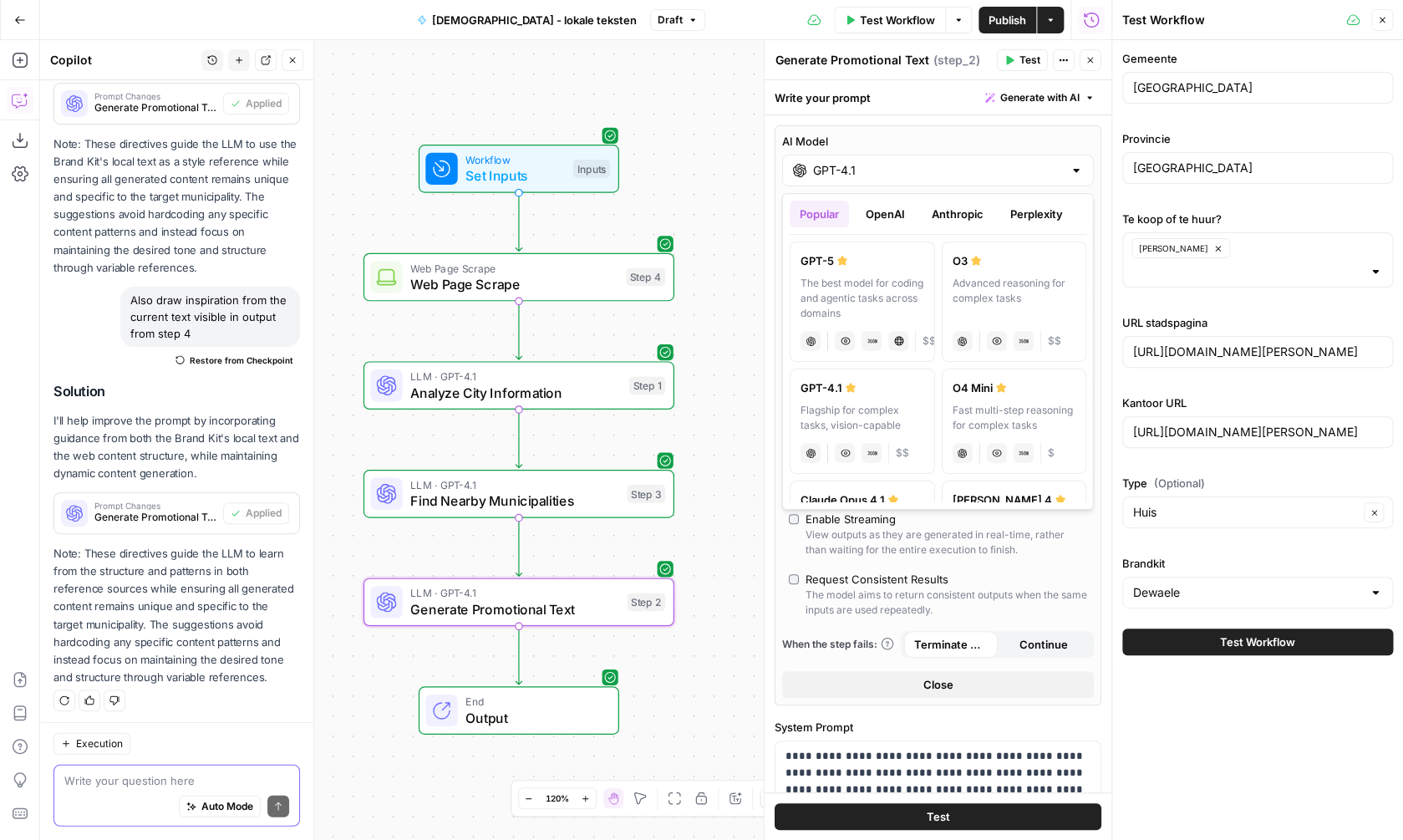
click at [958, 217] on button "Anthropic" at bounding box center [958, 213] width 72 height 27
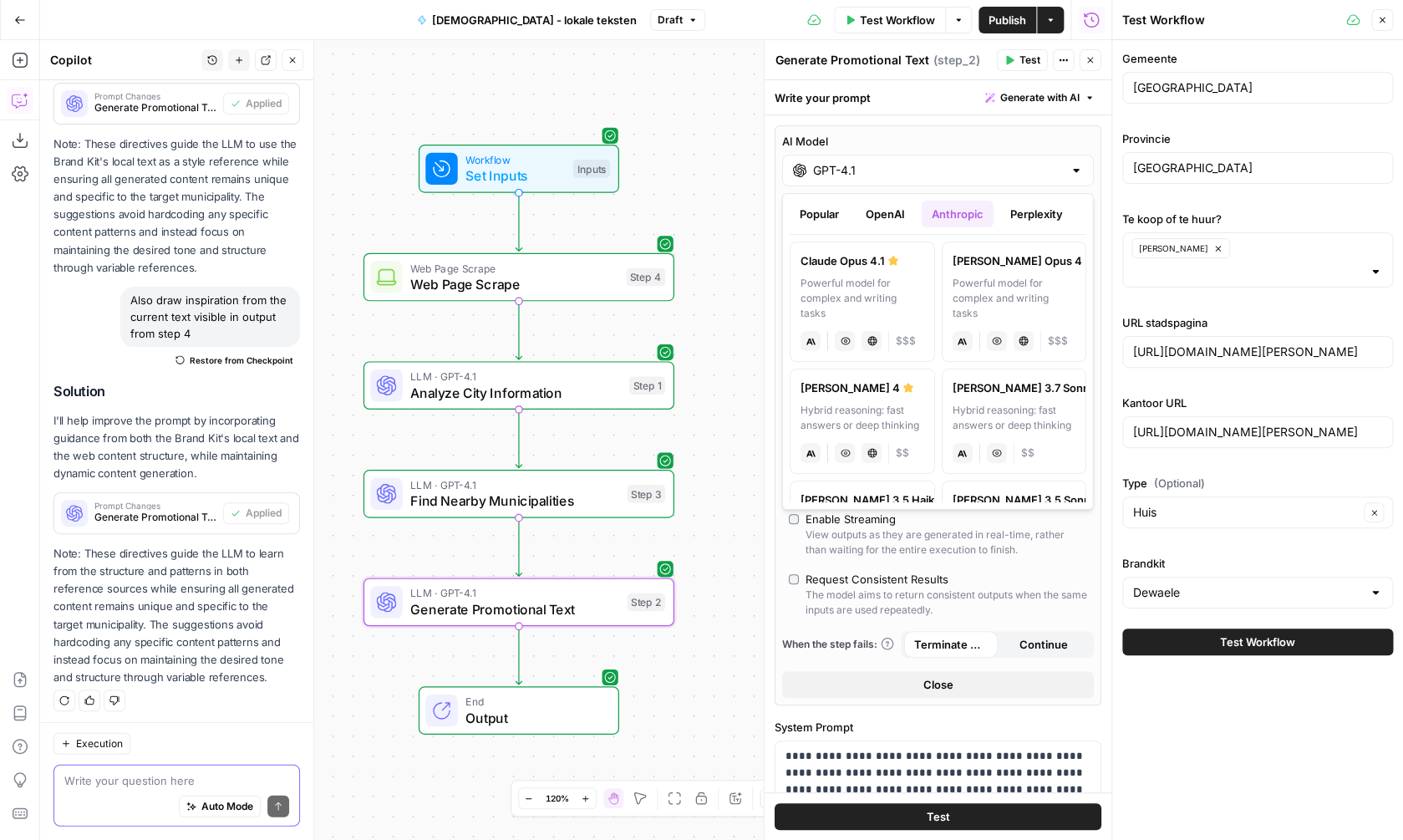
click at [976, 297] on div "Powerful model for complex and writing tasks" at bounding box center [1014, 298] width 123 height 45
type input "[PERSON_NAME] Opus 4"
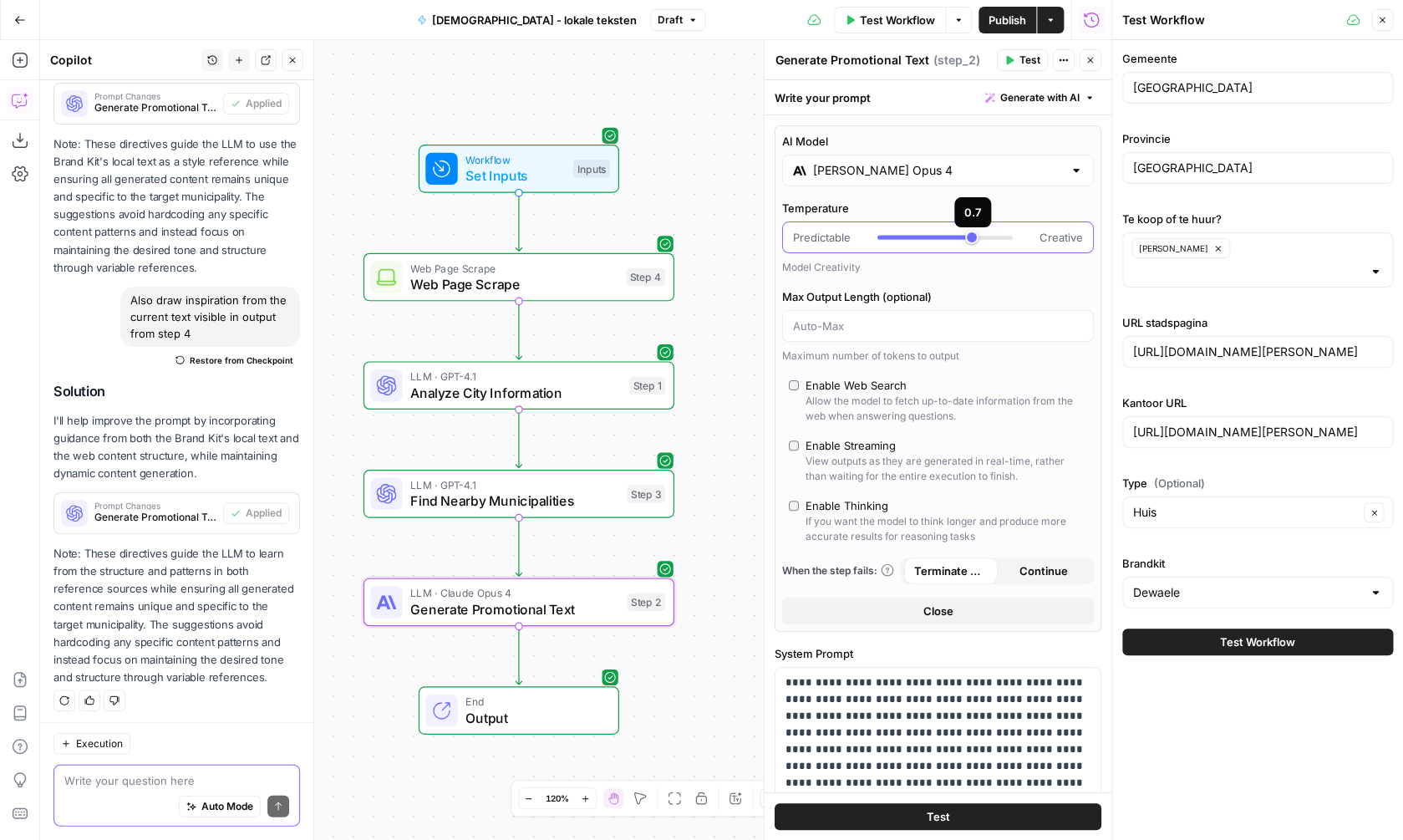
type input "***"
drag, startPoint x: 975, startPoint y: 237, endPoint x: 916, endPoint y: 236, distance: 59.0
click at [916, 236] on div at bounding box center [945, 237] width 135 height 17
click at [739, 447] on div "Workflow Set Inputs Inputs Web Page Scrape Web Page Scrape Step 4 LLM · GPT-4.1…" at bounding box center [576, 440] width 1071 height 800
click at [561, 486] on span "LLM · GPT-4.1" at bounding box center [515, 484] width 209 height 16
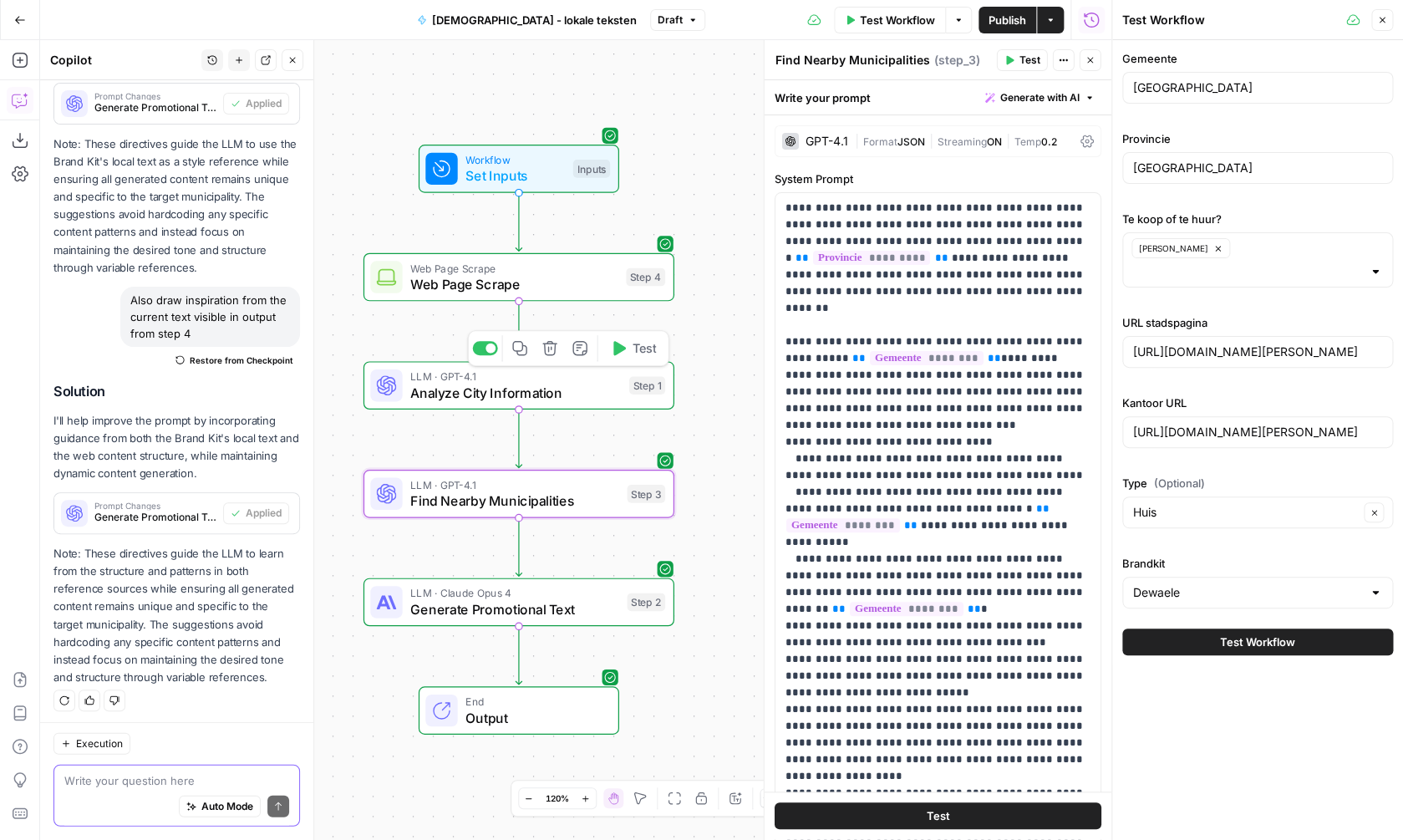
click at [561, 375] on span "LLM · GPT-4.1" at bounding box center [516, 376] width 211 height 16
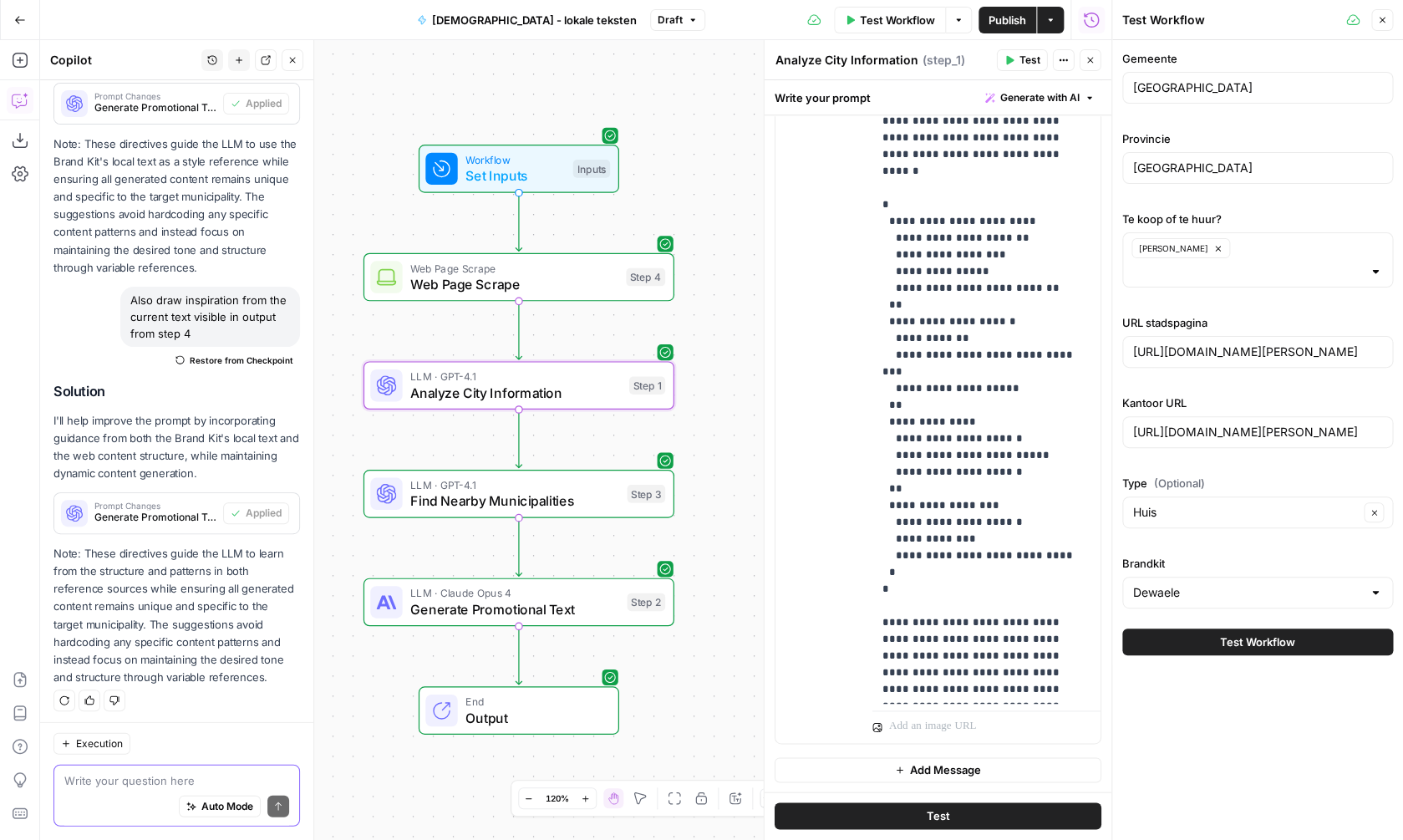
scroll to position [84, 0]
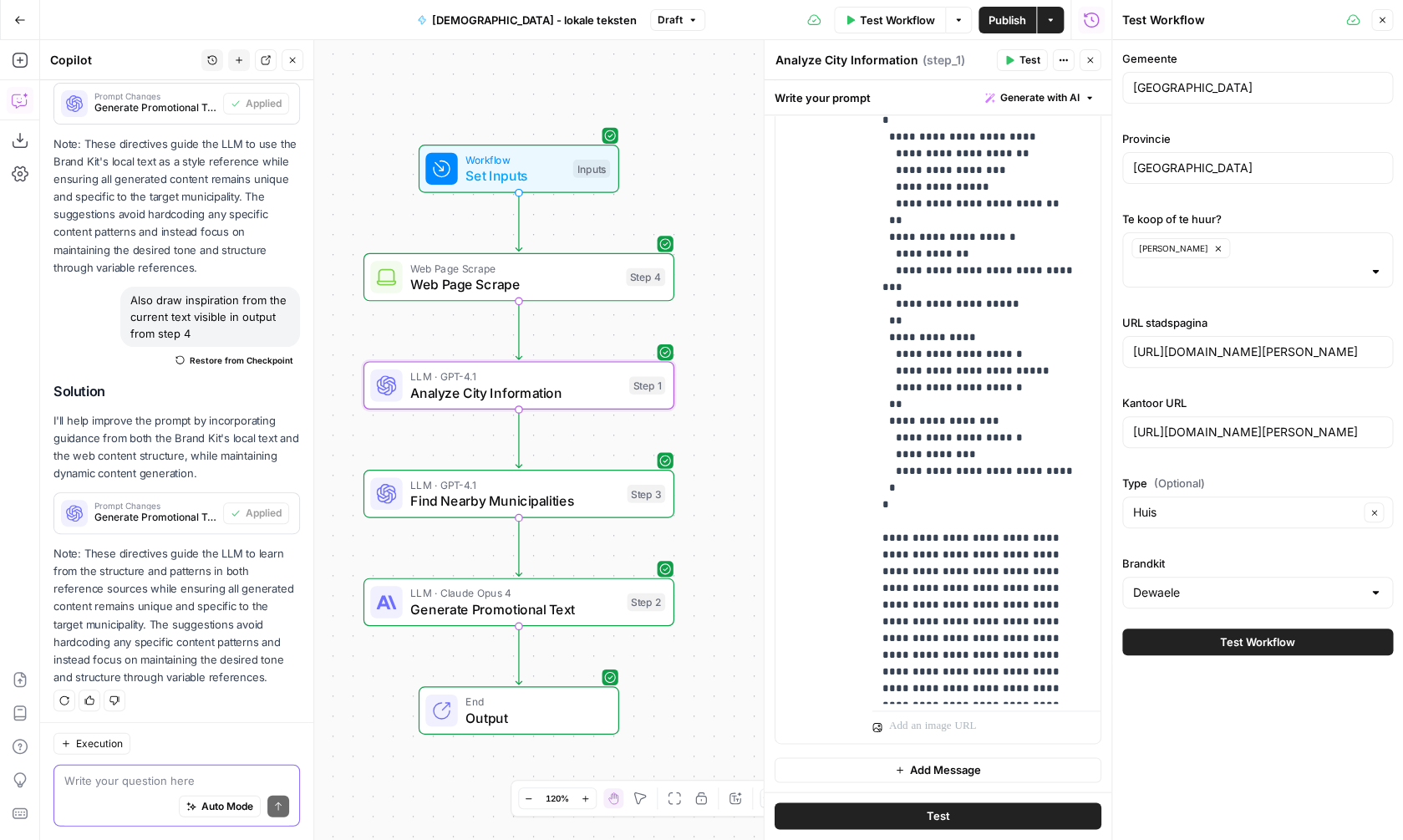
click at [704, 274] on div "Workflow Set Inputs Inputs Web Page Scrape Web Page Scrape Step 4 LLM · GPT-4.1…" at bounding box center [576, 440] width 1071 height 800
click at [563, 599] on span "Generate Promotional Text" at bounding box center [515, 609] width 209 height 20
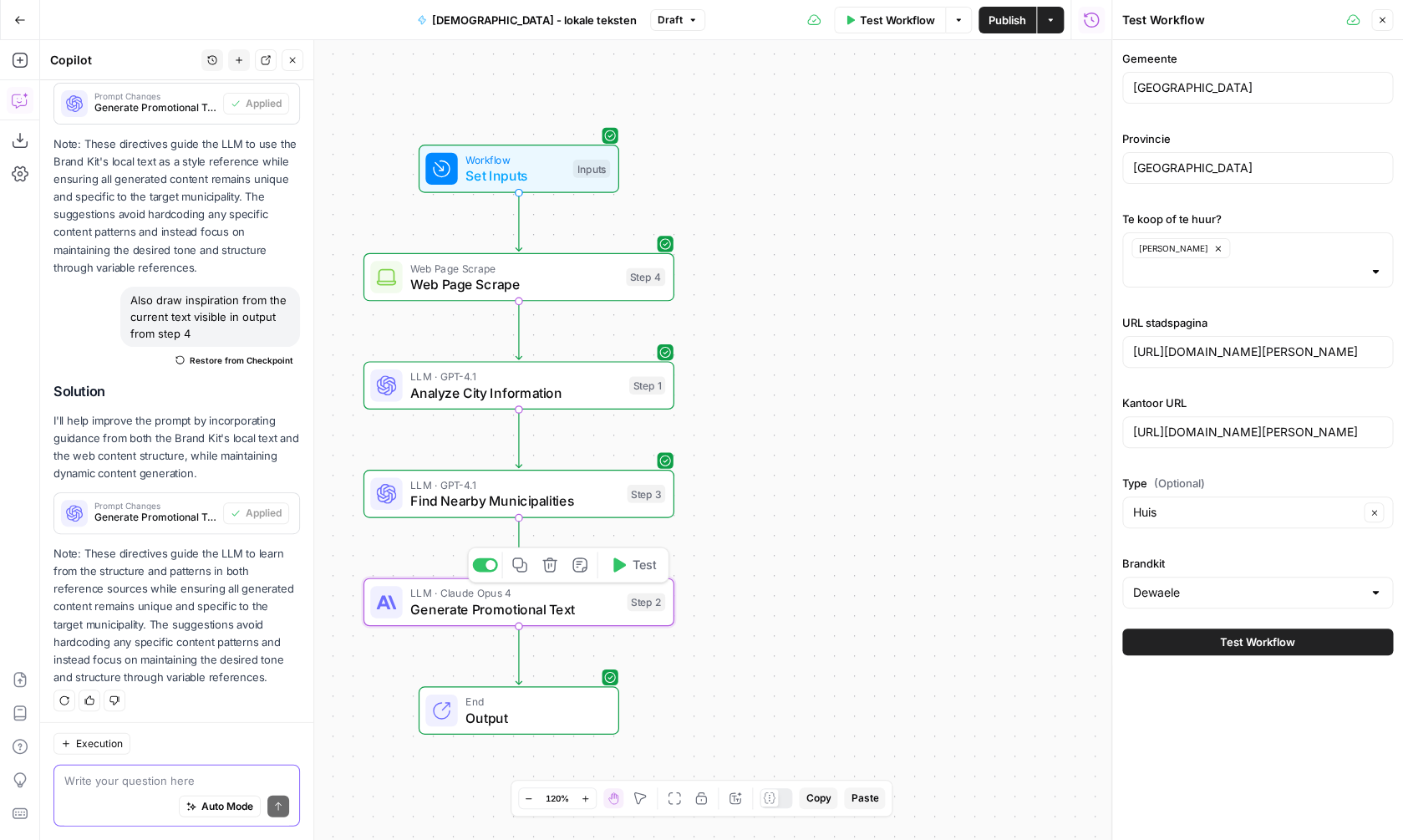
type textarea "Generate Promotional Text"
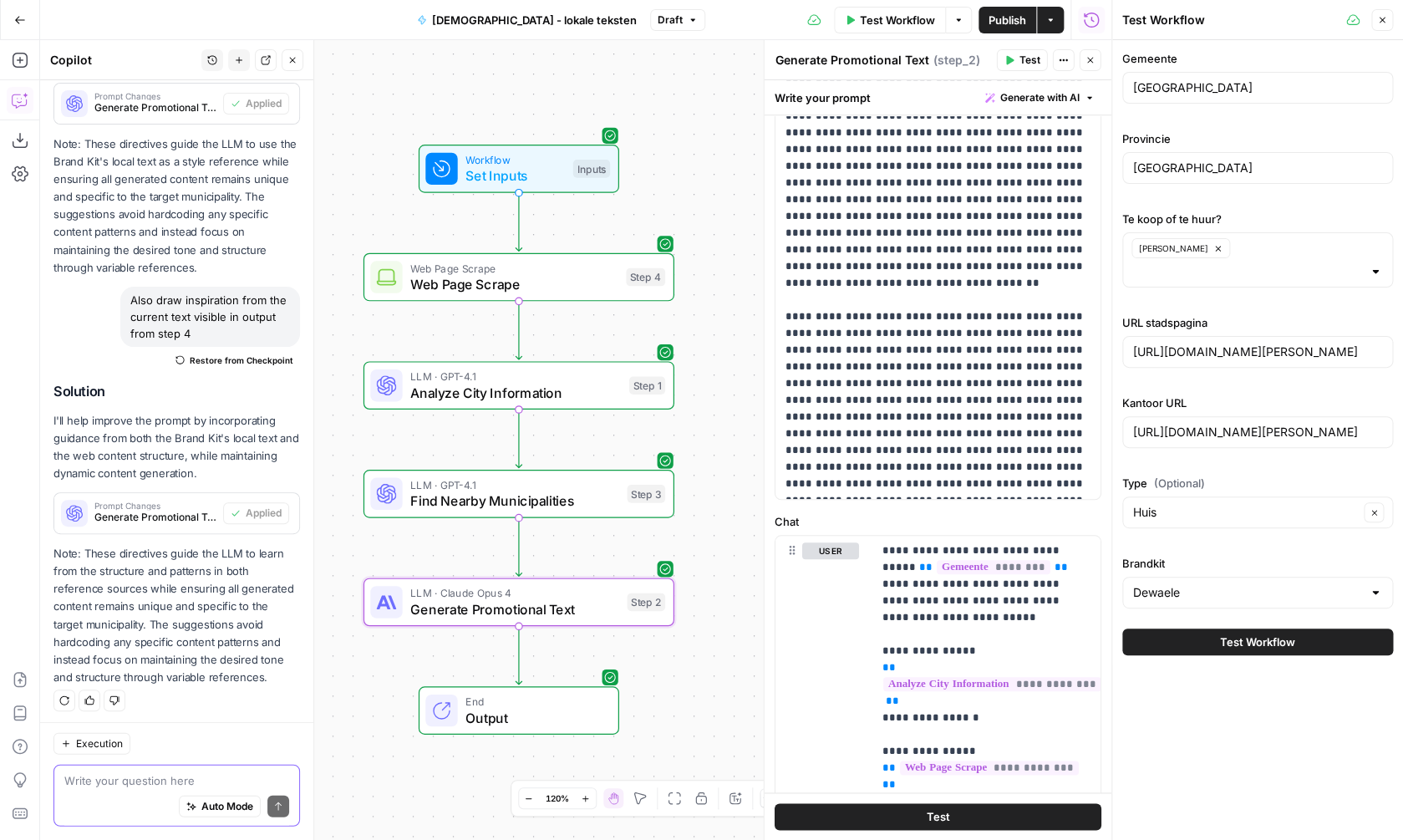
scroll to position [889, 0]
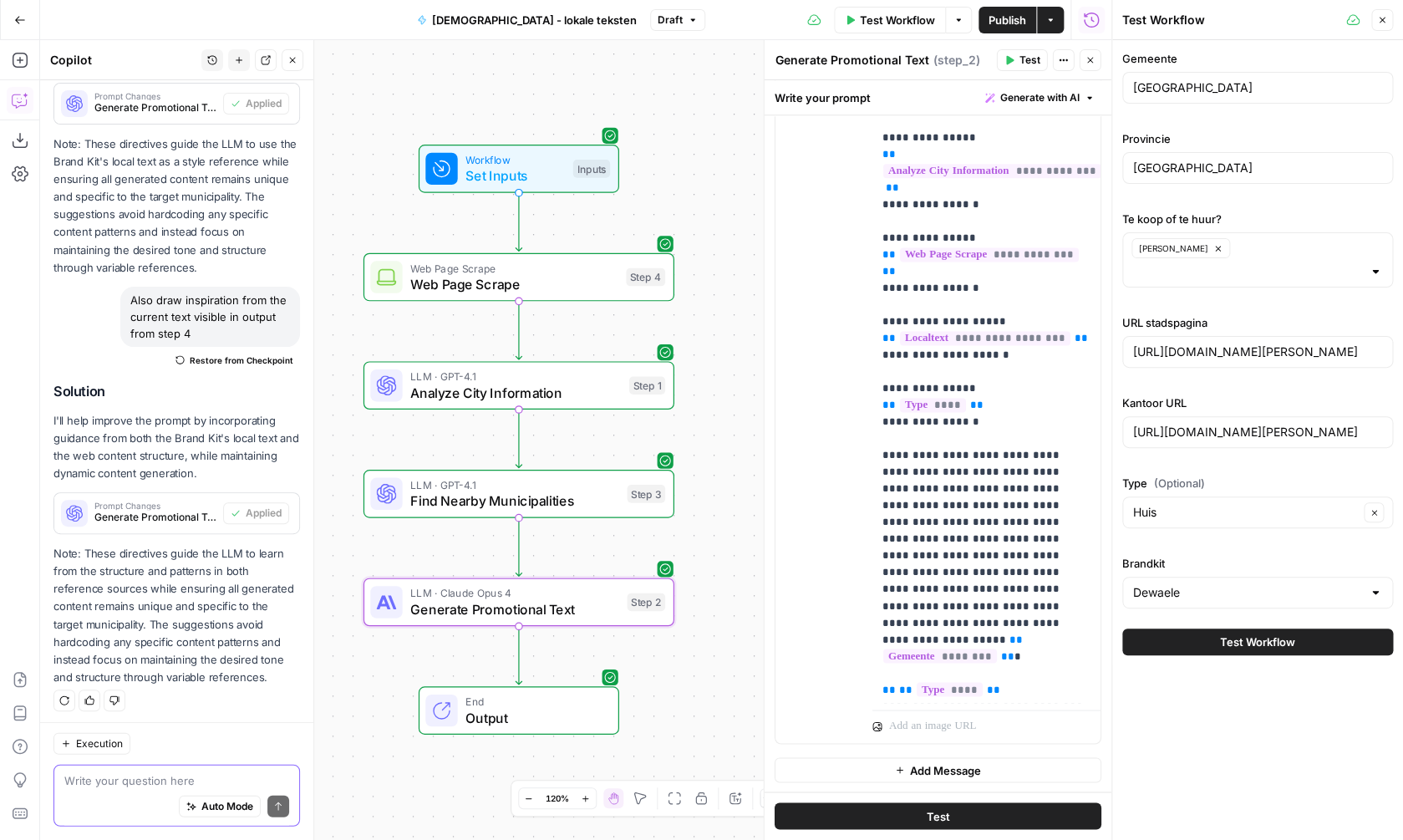
click at [994, 17] on span "Publish" at bounding box center [1008, 21] width 38 height 17
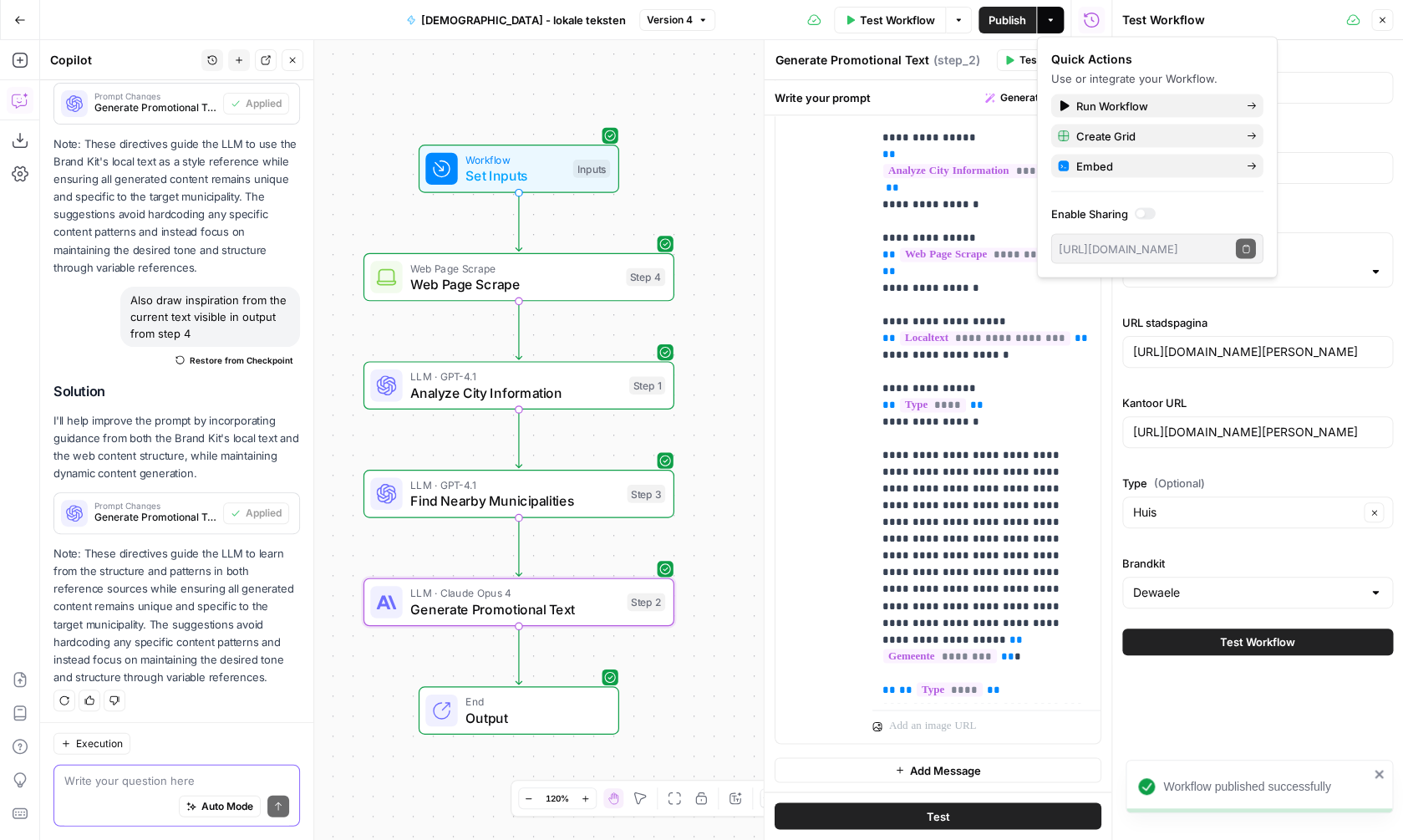
click at [938, 21] on button "Test Workflow" at bounding box center [890, 20] width 112 height 27
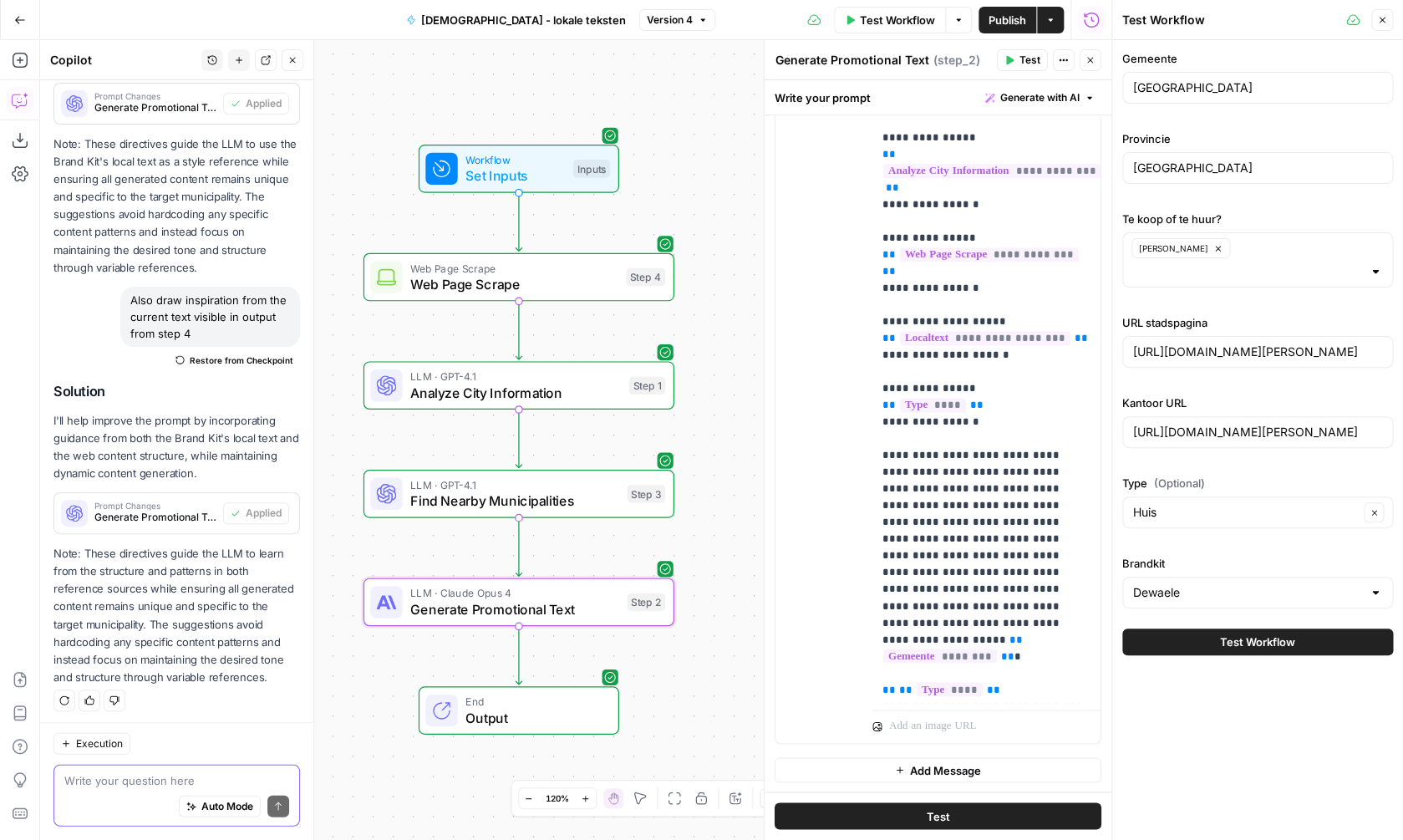
click at [1232, 633] on span "Test Workflow" at bounding box center [1258, 642] width 75 height 17
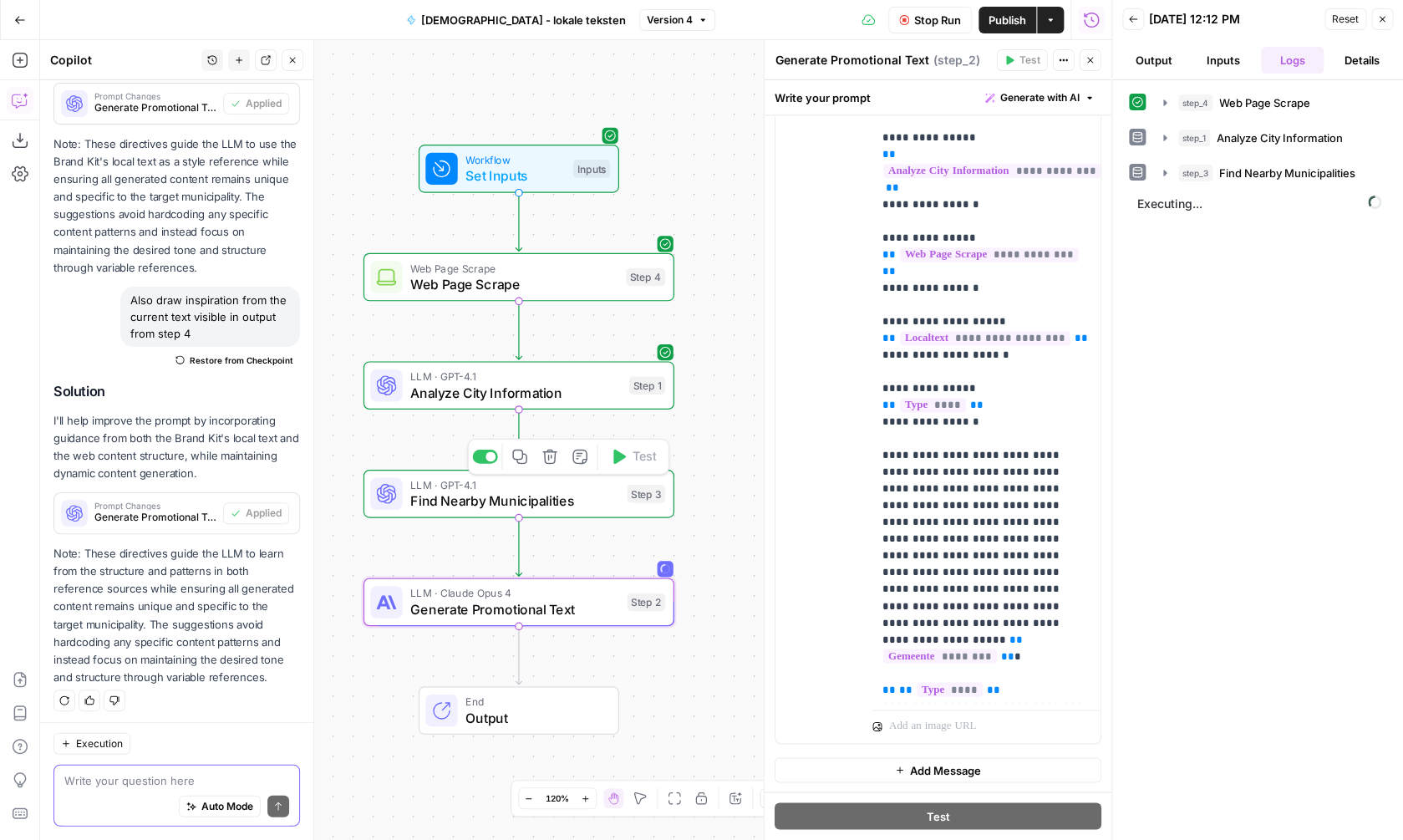
click at [593, 494] on span "Find Nearby Municipalities" at bounding box center [515, 500] width 209 height 20
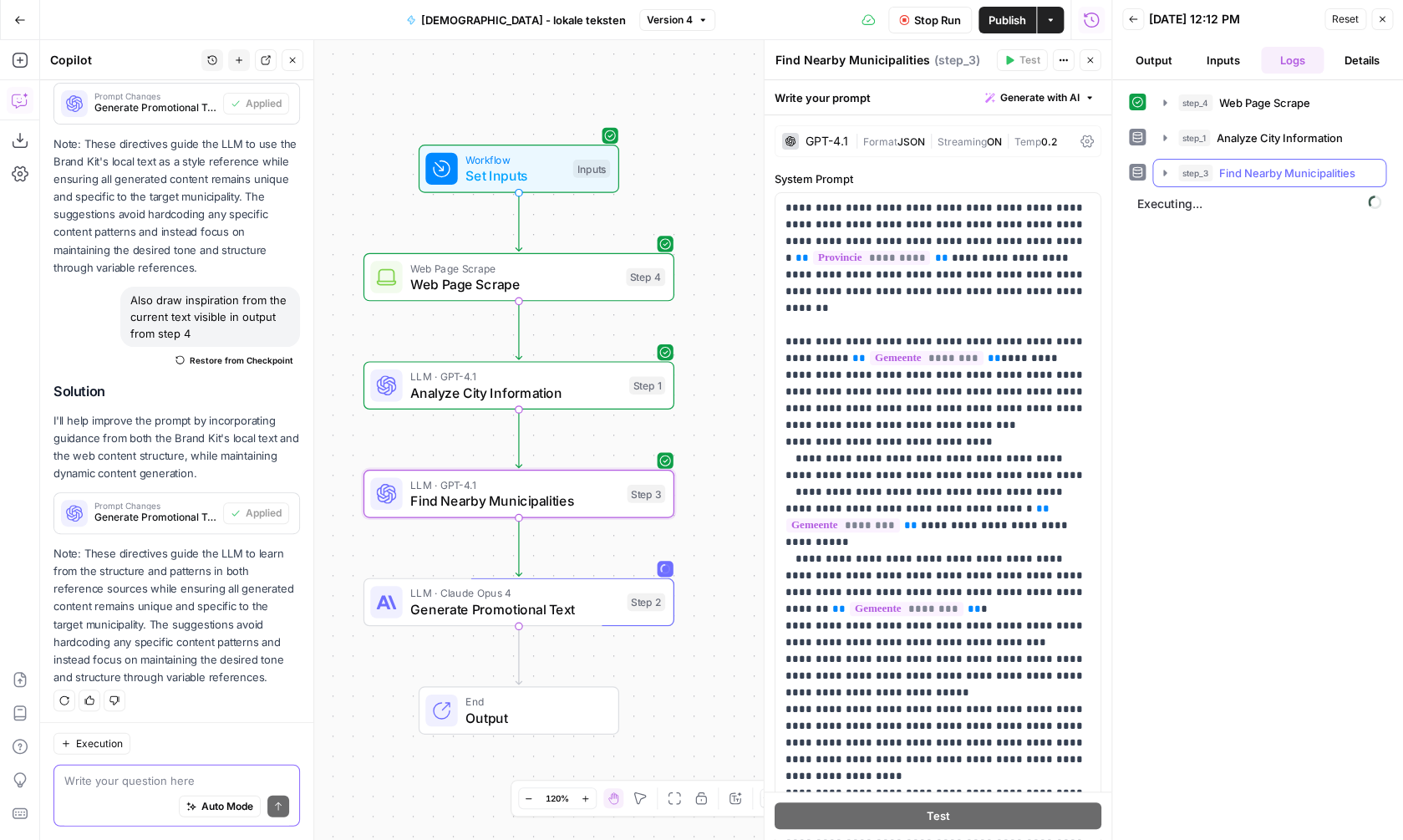
click at [1320, 181] on span "Find Nearby Municipalities" at bounding box center [1287, 173] width 136 height 17
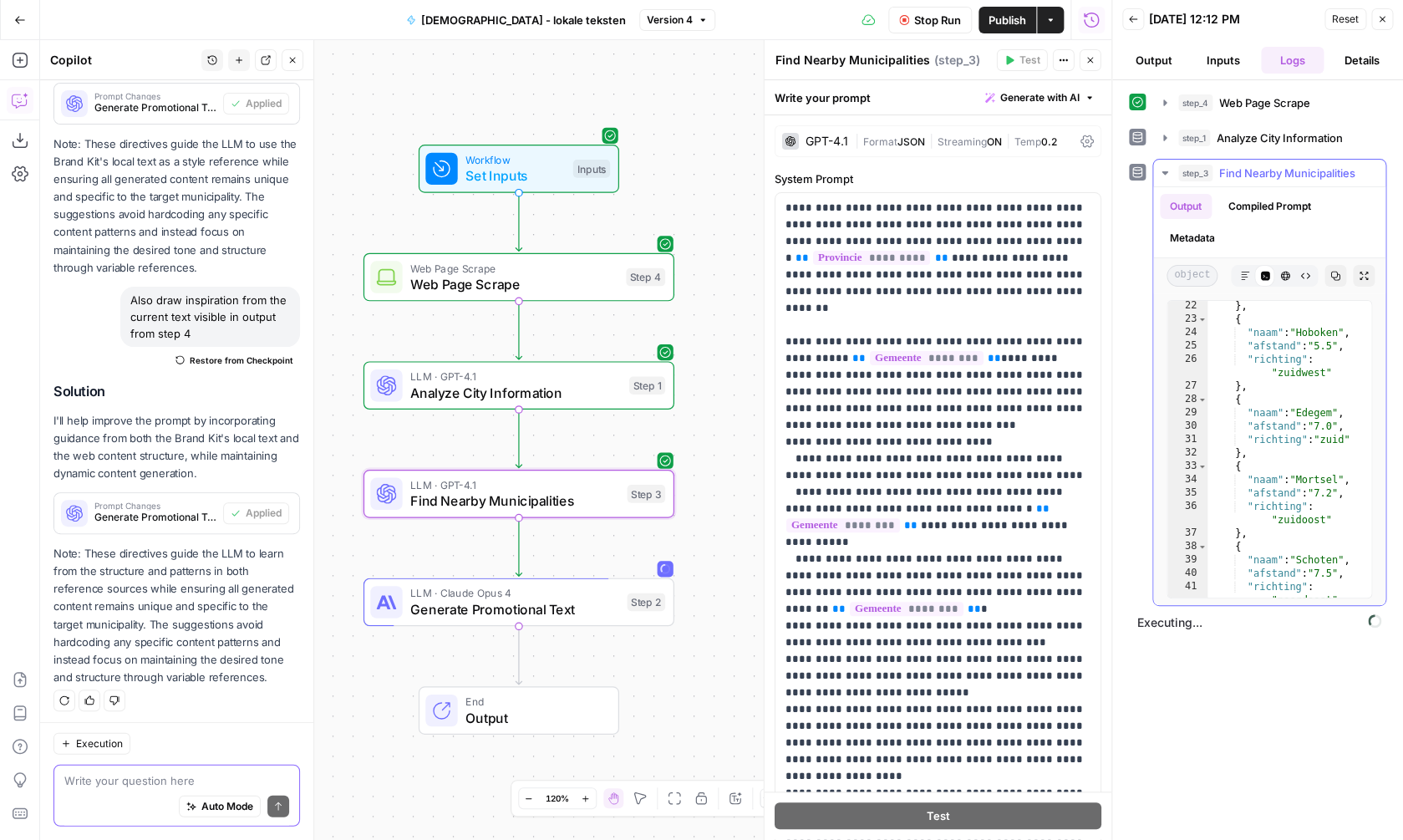
scroll to position [345, 0]
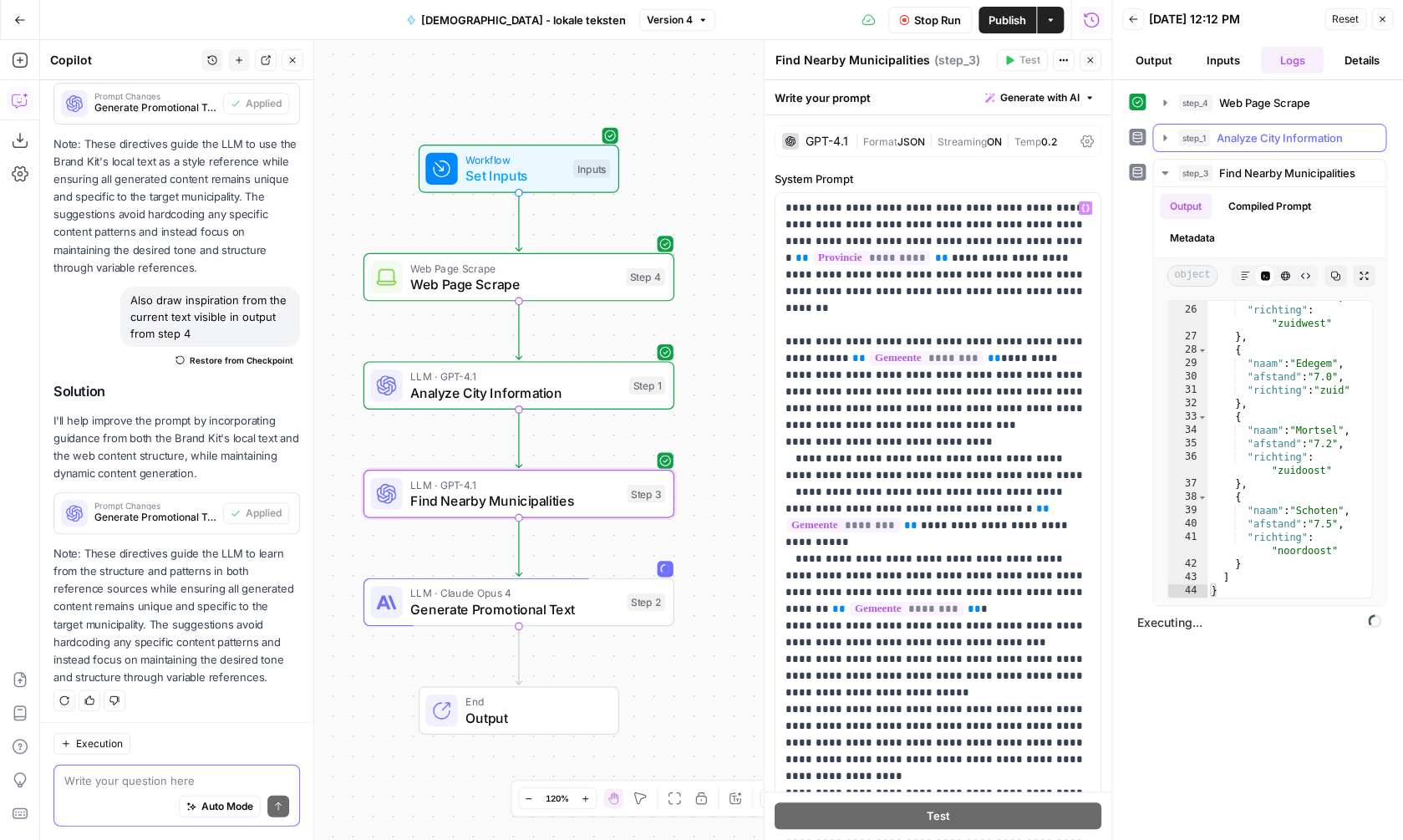
click at [1334, 141] on span "Analyze City Information" at bounding box center [1280, 138] width 126 height 17
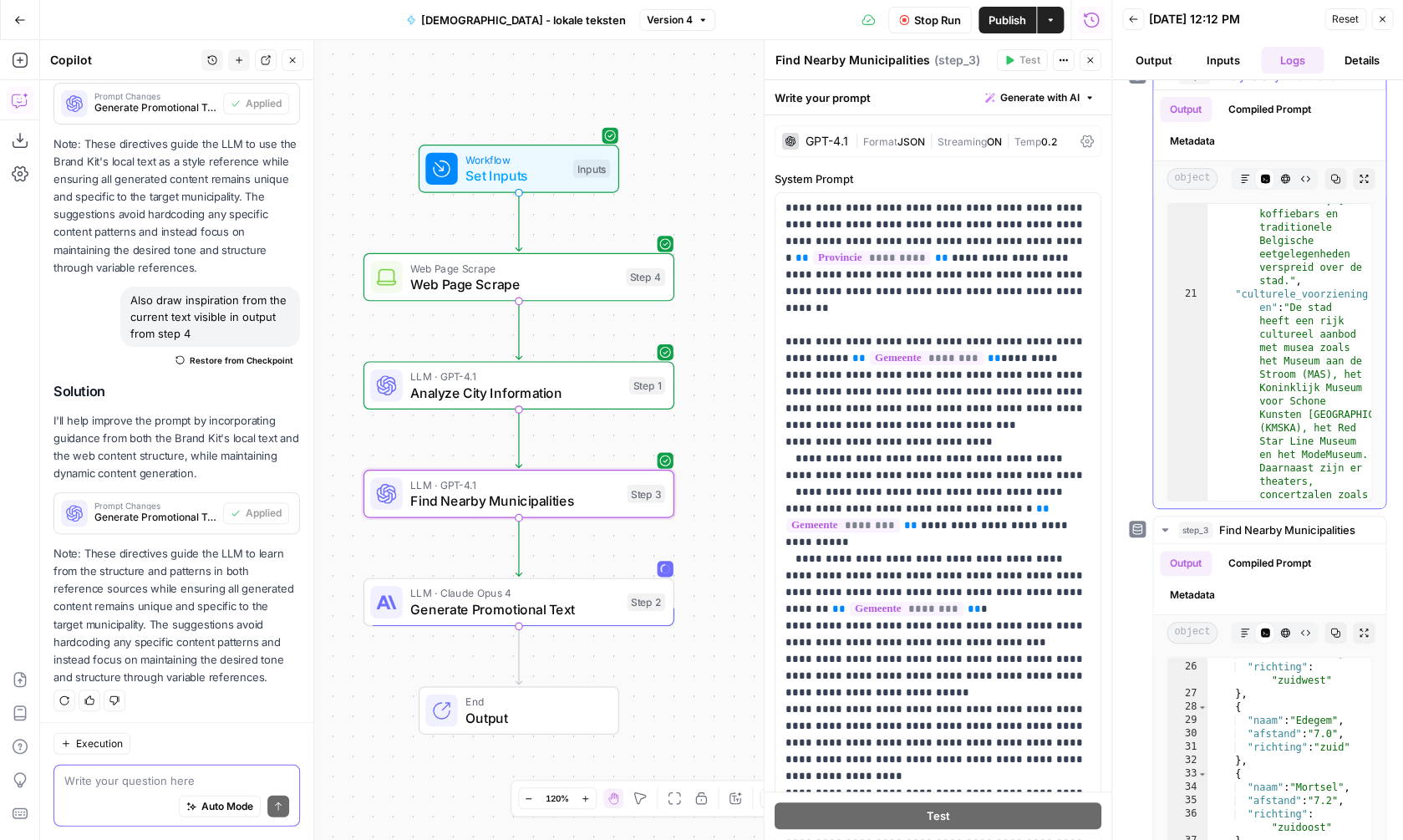
scroll to position [2453, 0]
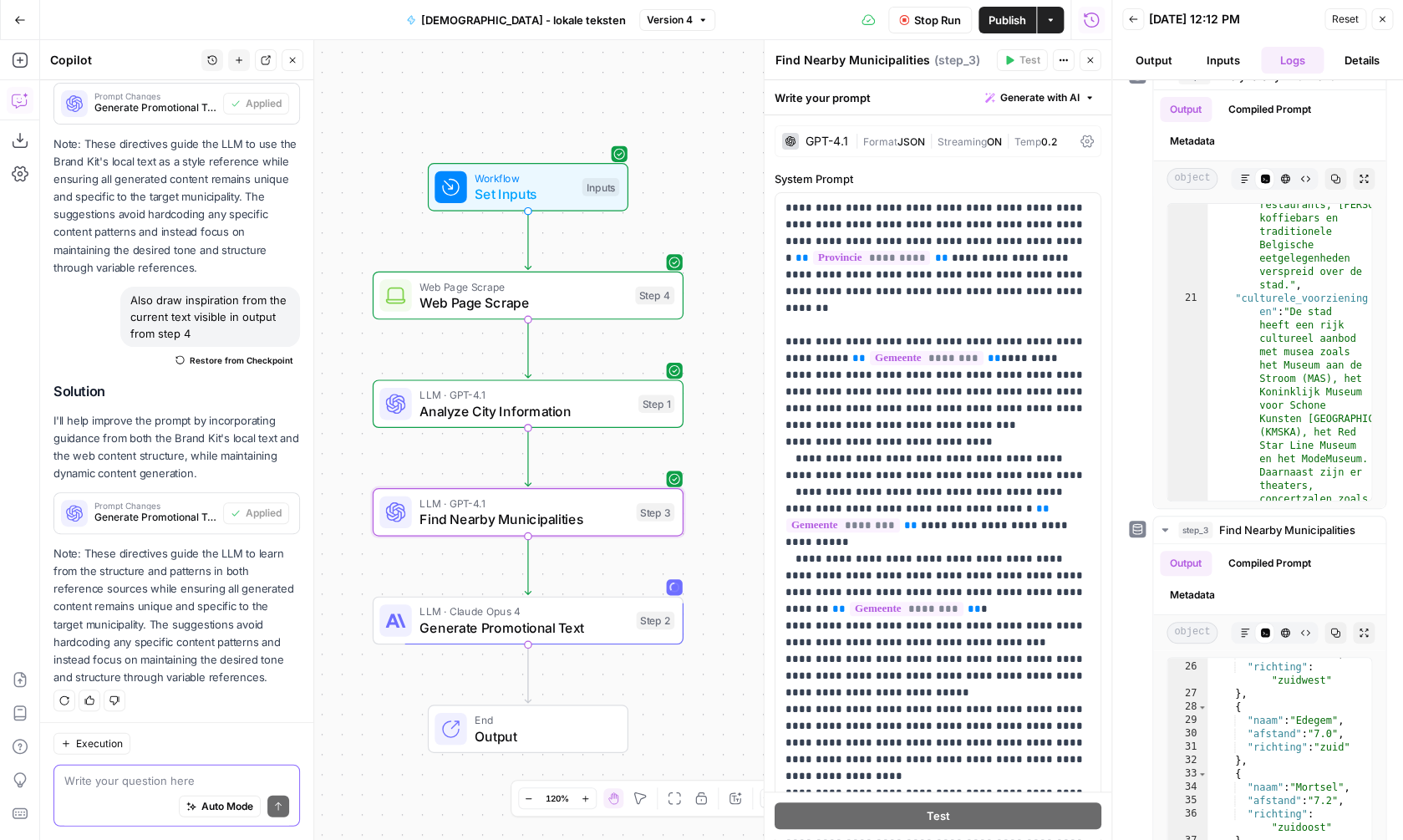
drag, startPoint x: 687, startPoint y: 524, endPoint x: 694, endPoint y: 544, distance: 21.2
click at [695, 544] on div "Workflow Set Inputs Inputs Web Page Scrape Web Page Scrape Step 4 LLM · GPT-4.1…" at bounding box center [576, 440] width 1071 height 800
click at [544, 207] on div "Workflow Set Inputs Inputs Test Step" at bounding box center [528, 189] width 201 height 49
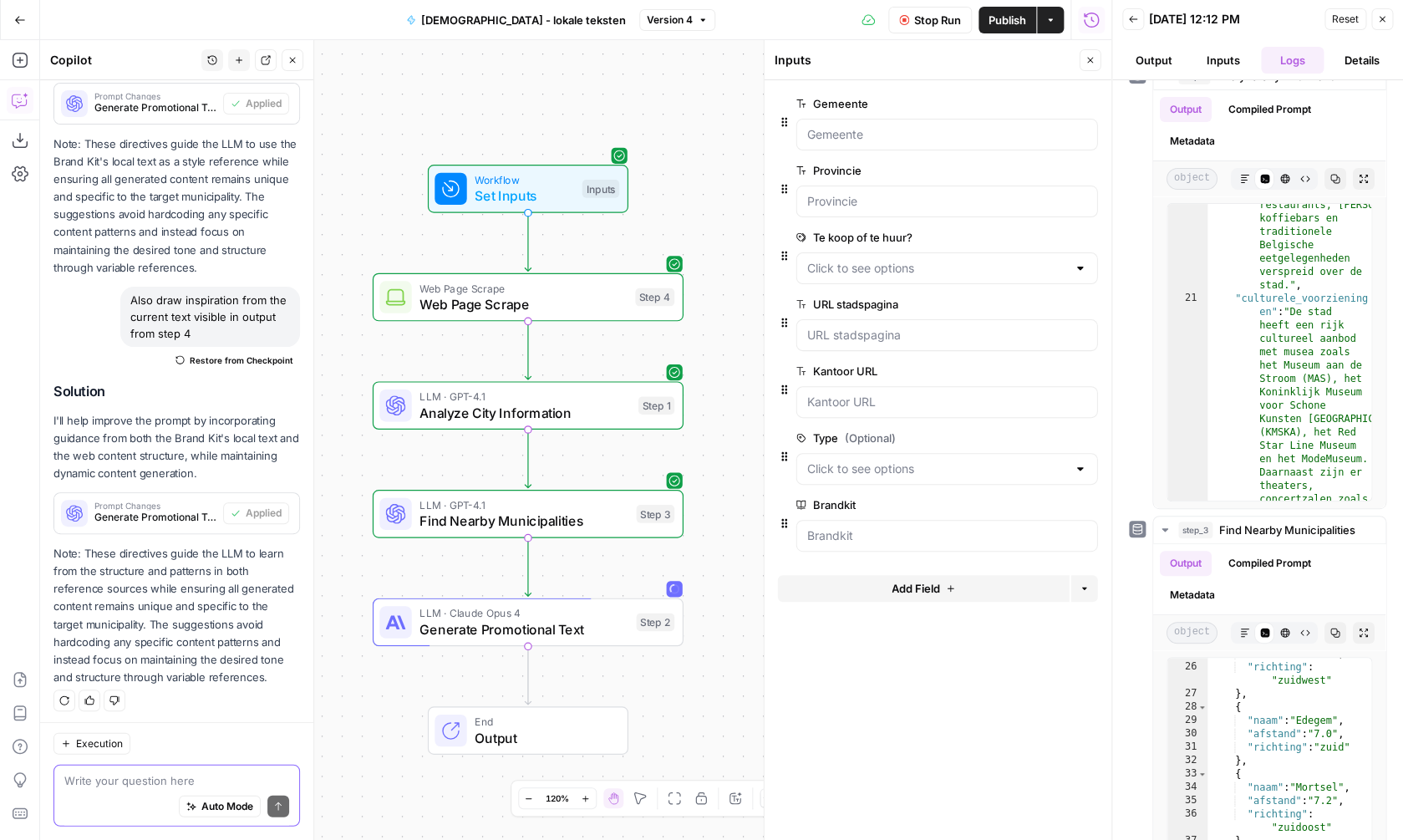
click at [724, 212] on div "Workflow Set Inputs Inputs Web Page Scrape Web Page Scrape Step 4 LLM · GPT-4.1…" at bounding box center [576, 440] width 1071 height 800
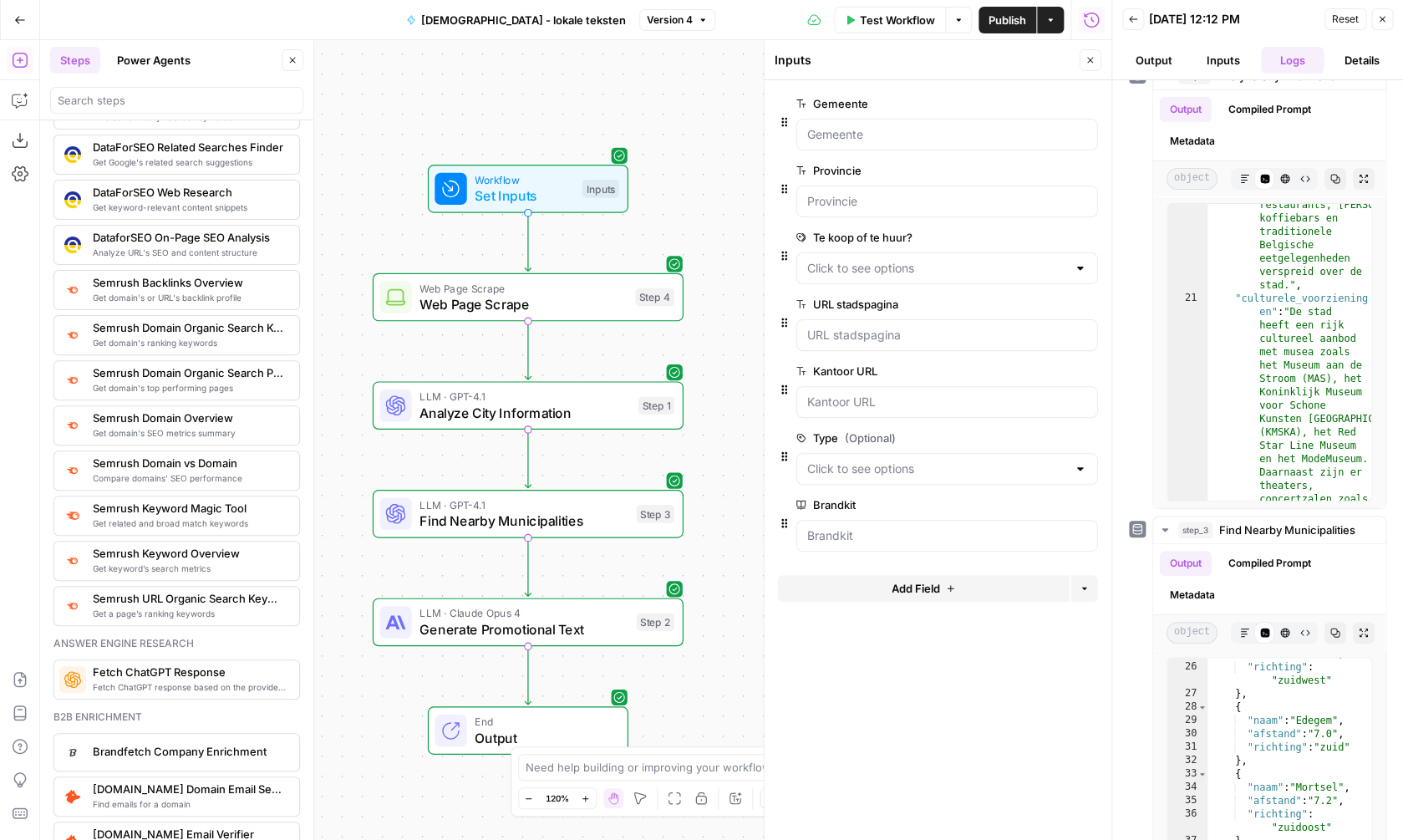
scroll to position [1746, 0]
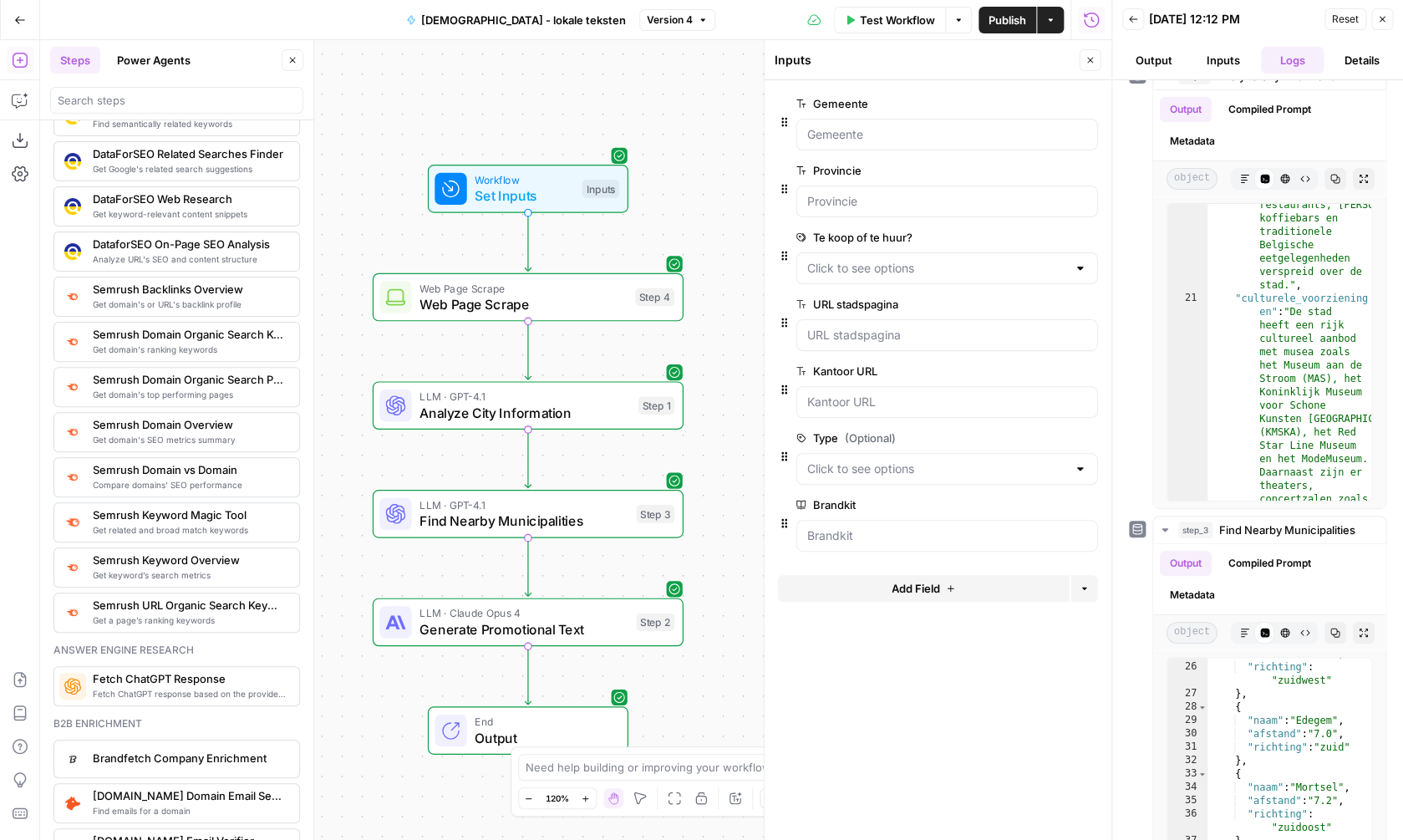
click at [577, 615] on span "LLM · Claude Opus 4" at bounding box center [525, 613] width 209 height 16
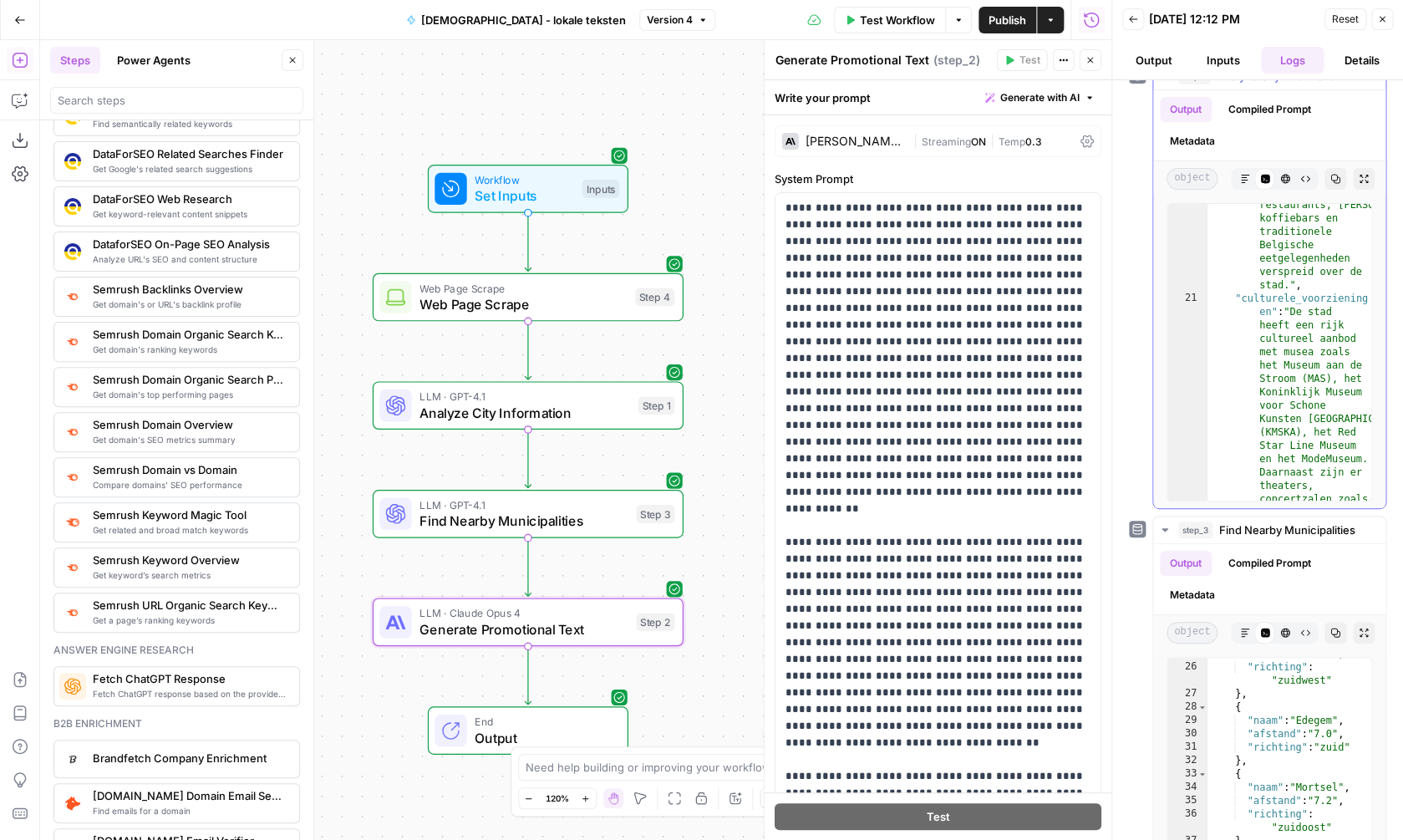
scroll to position [0, 0]
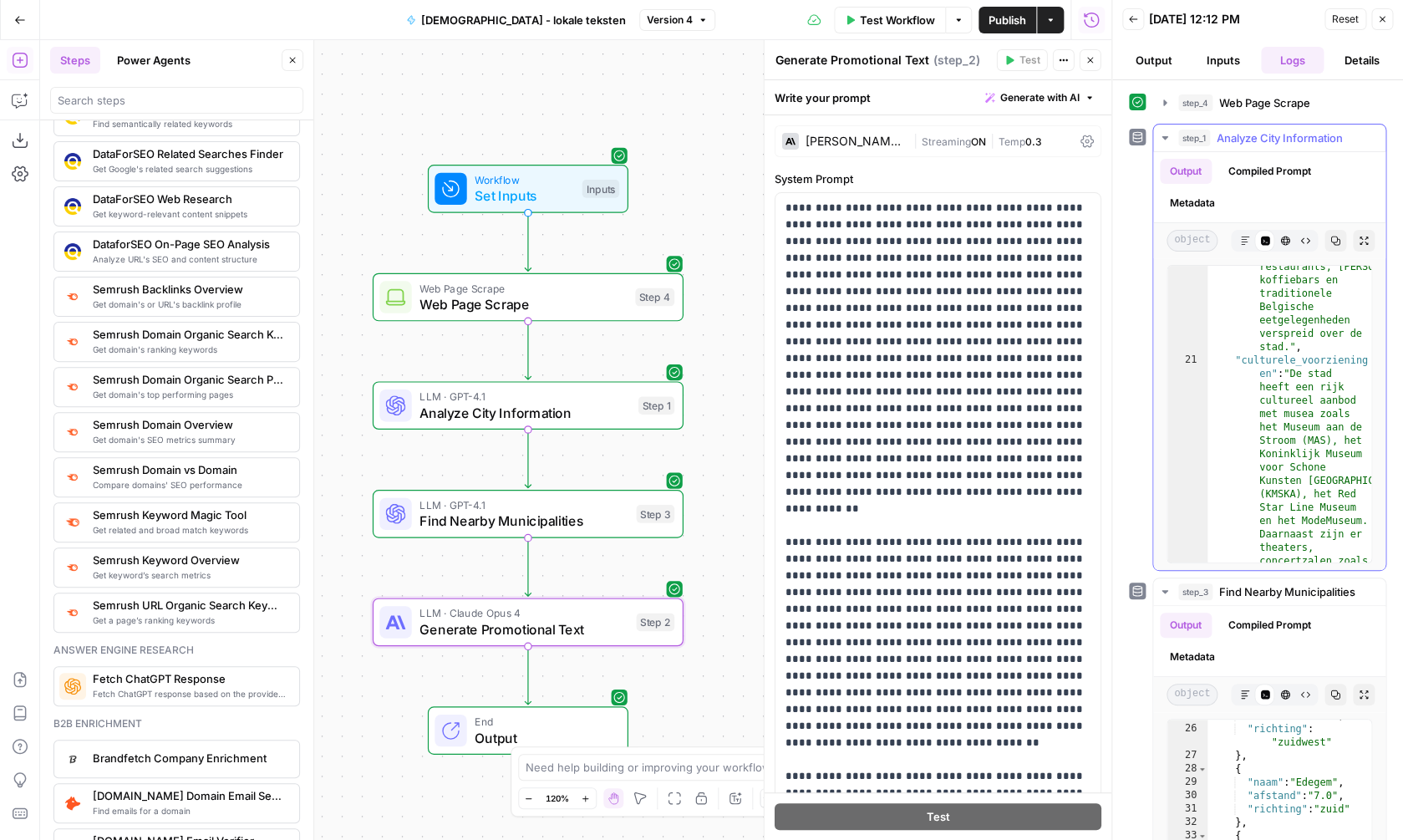
click at [1367, 135] on div "step_1 Analyze City Information 13 ms / 1 tasks" at bounding box center [1277, 138] width 197 height 17
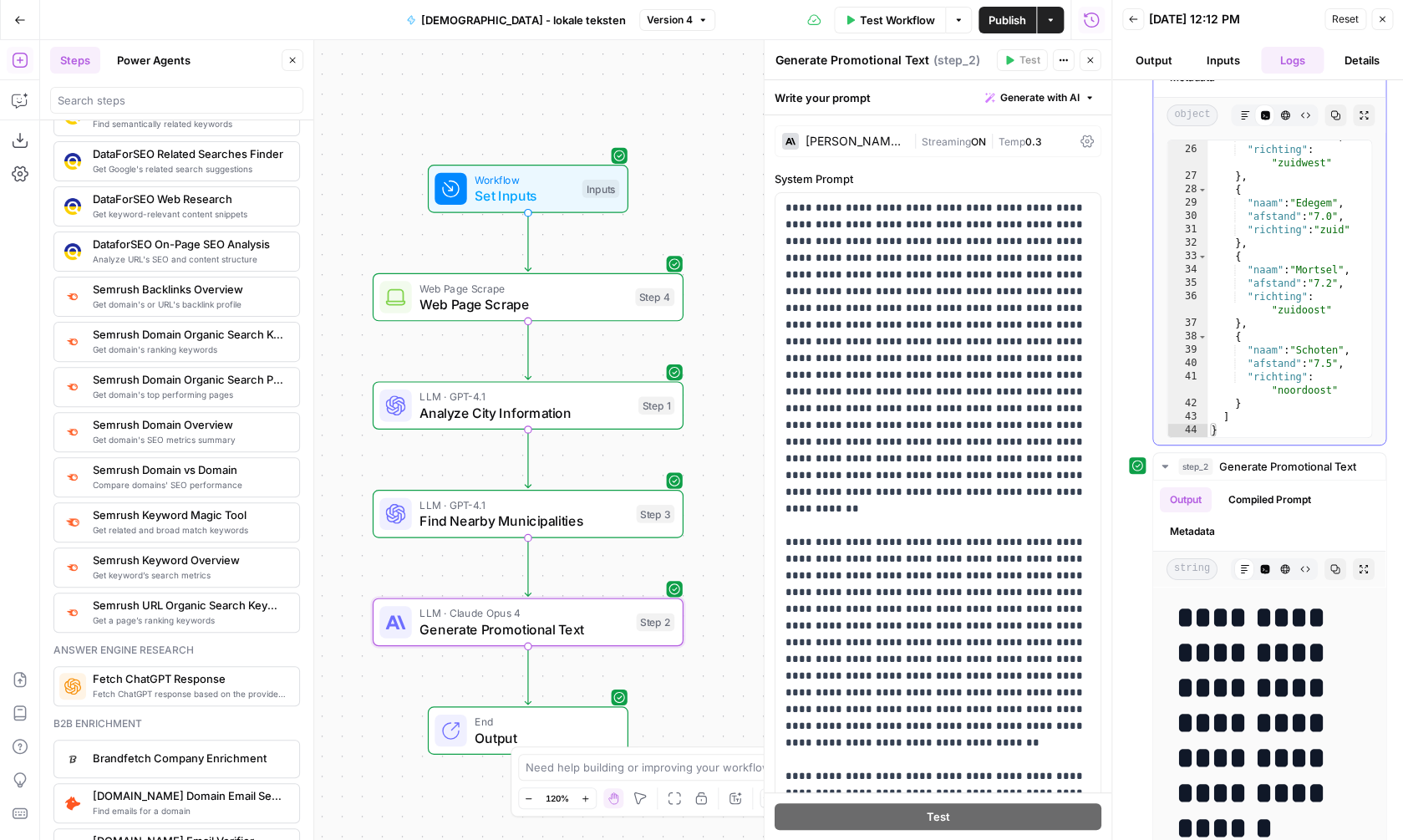
scroll to position [228, 0]
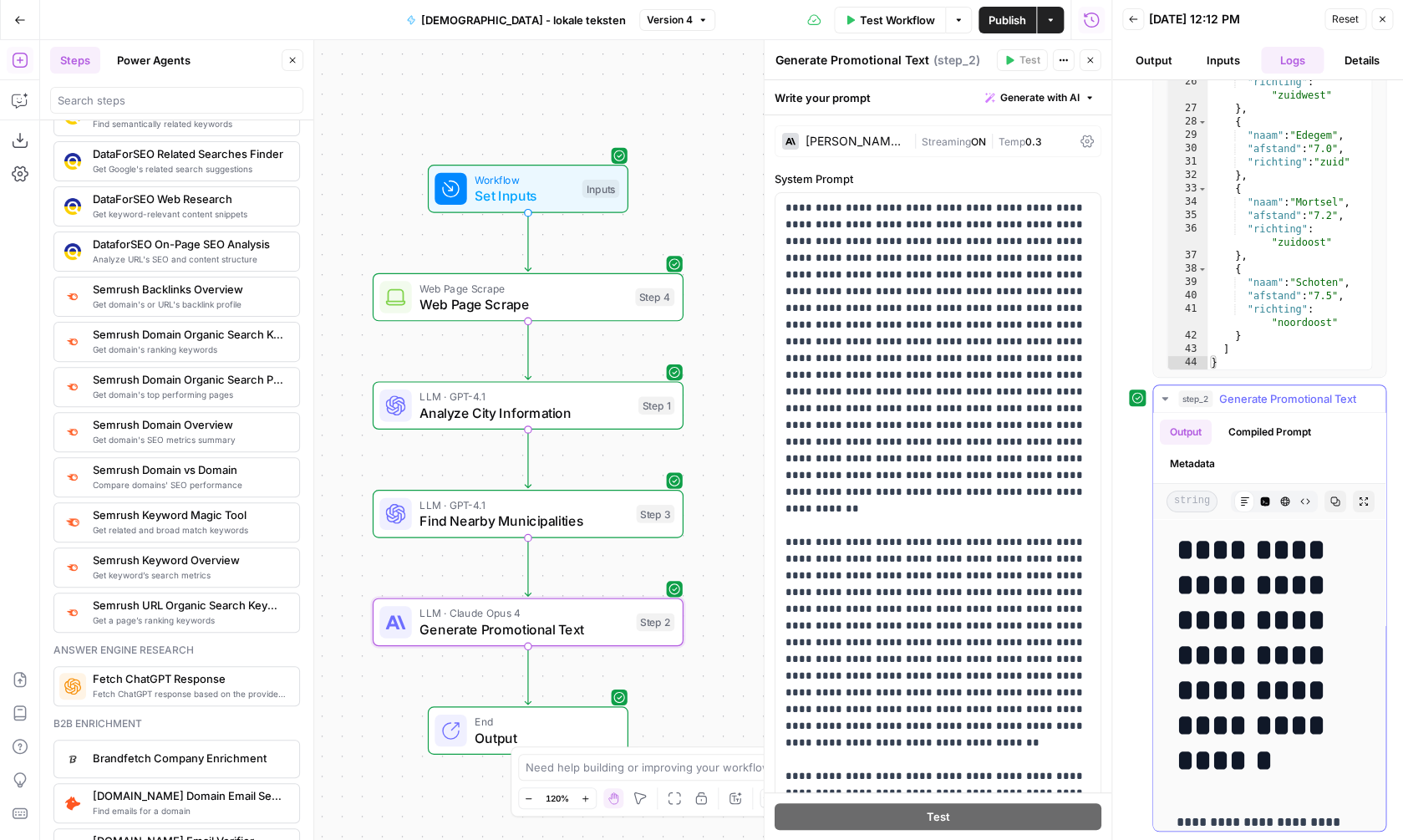
click at [1367, 499] on icon "button" at bounding box center [1364, 501] width 9 height 9
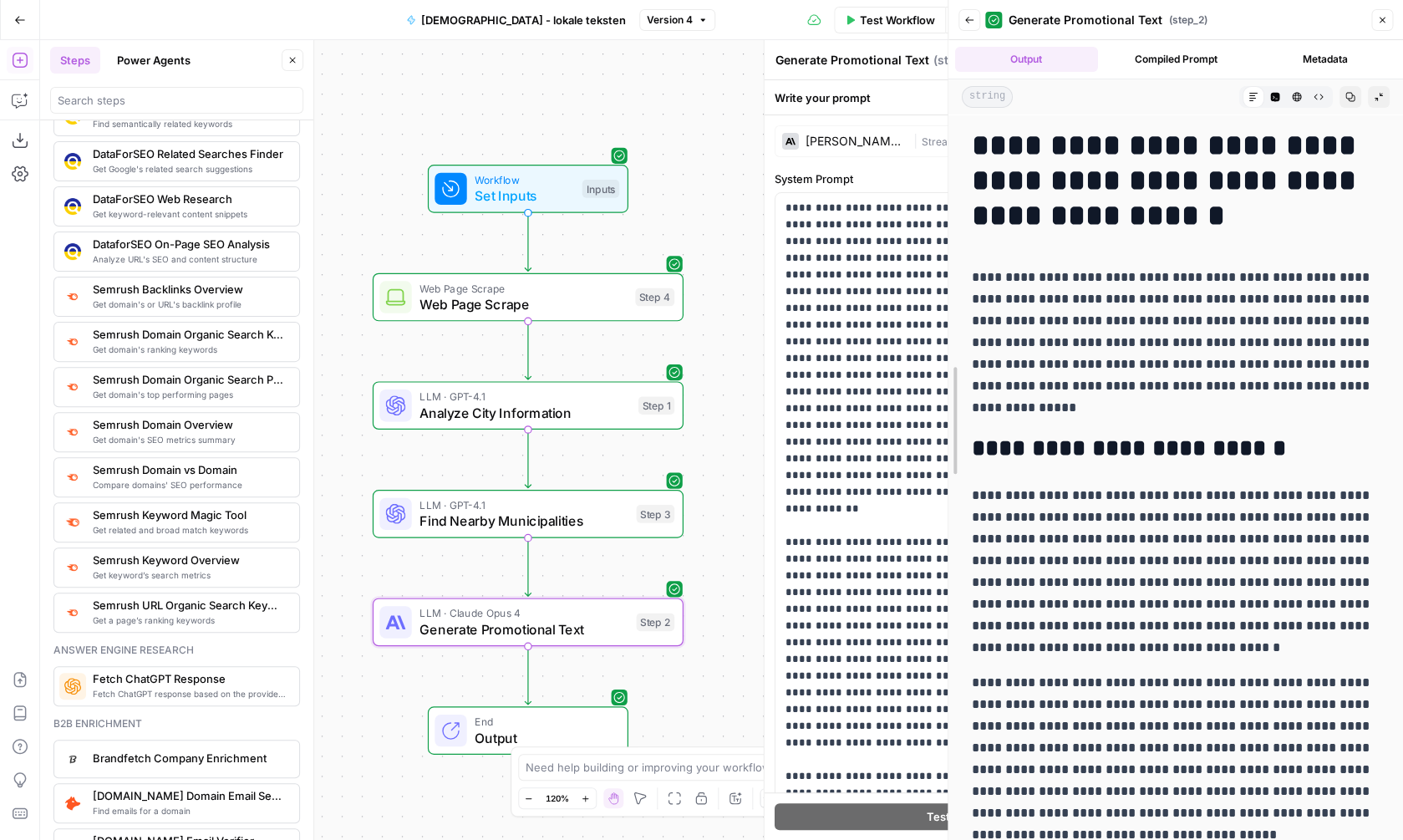
drag, startPoint x: 1107, startPoint y: 419, endPoint x: 944, endPoint y: 391, distance: 165.4
click at [944, 390] on div at bounding box center [949, 420] width 17 height 840
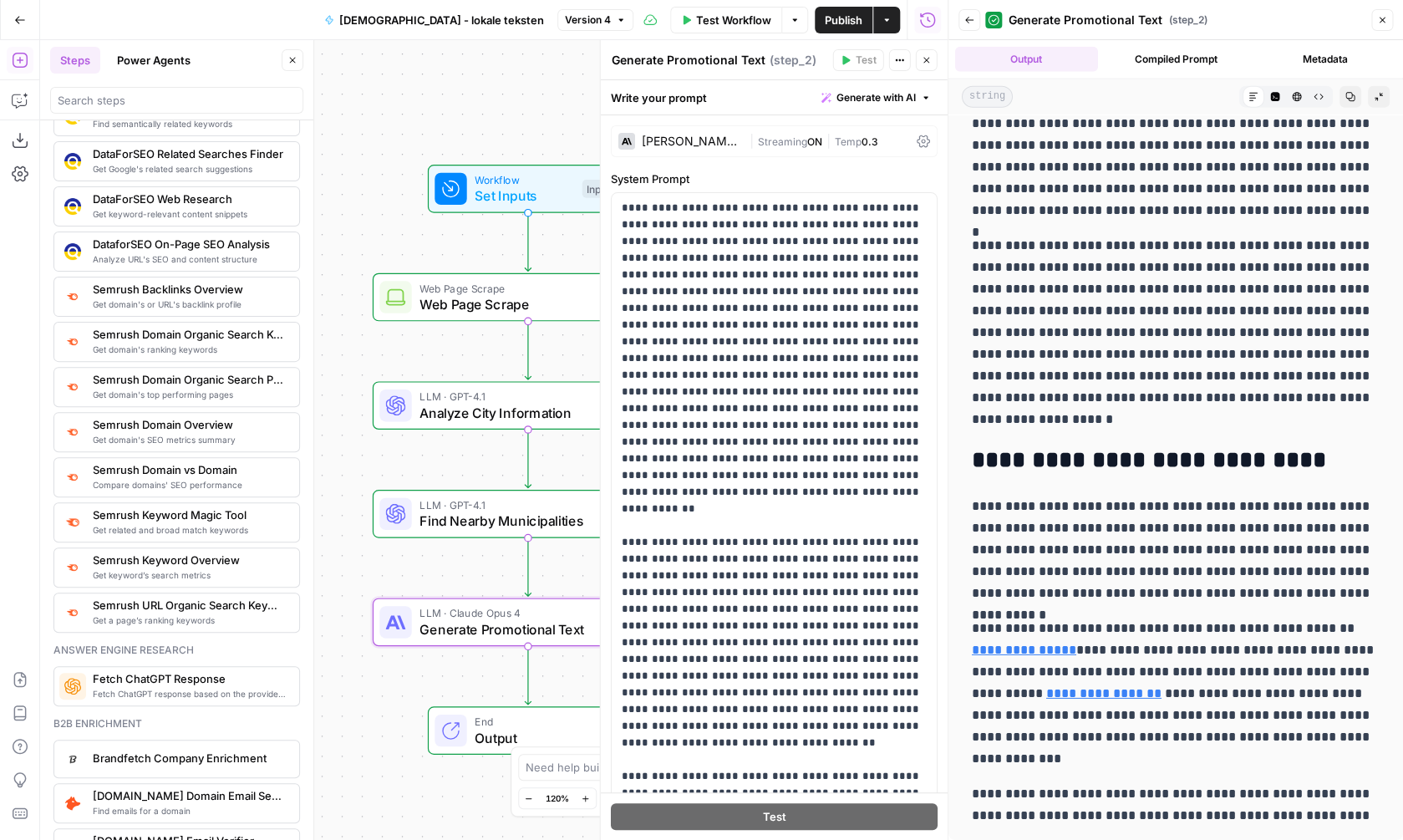
scroll to position [0, 0]
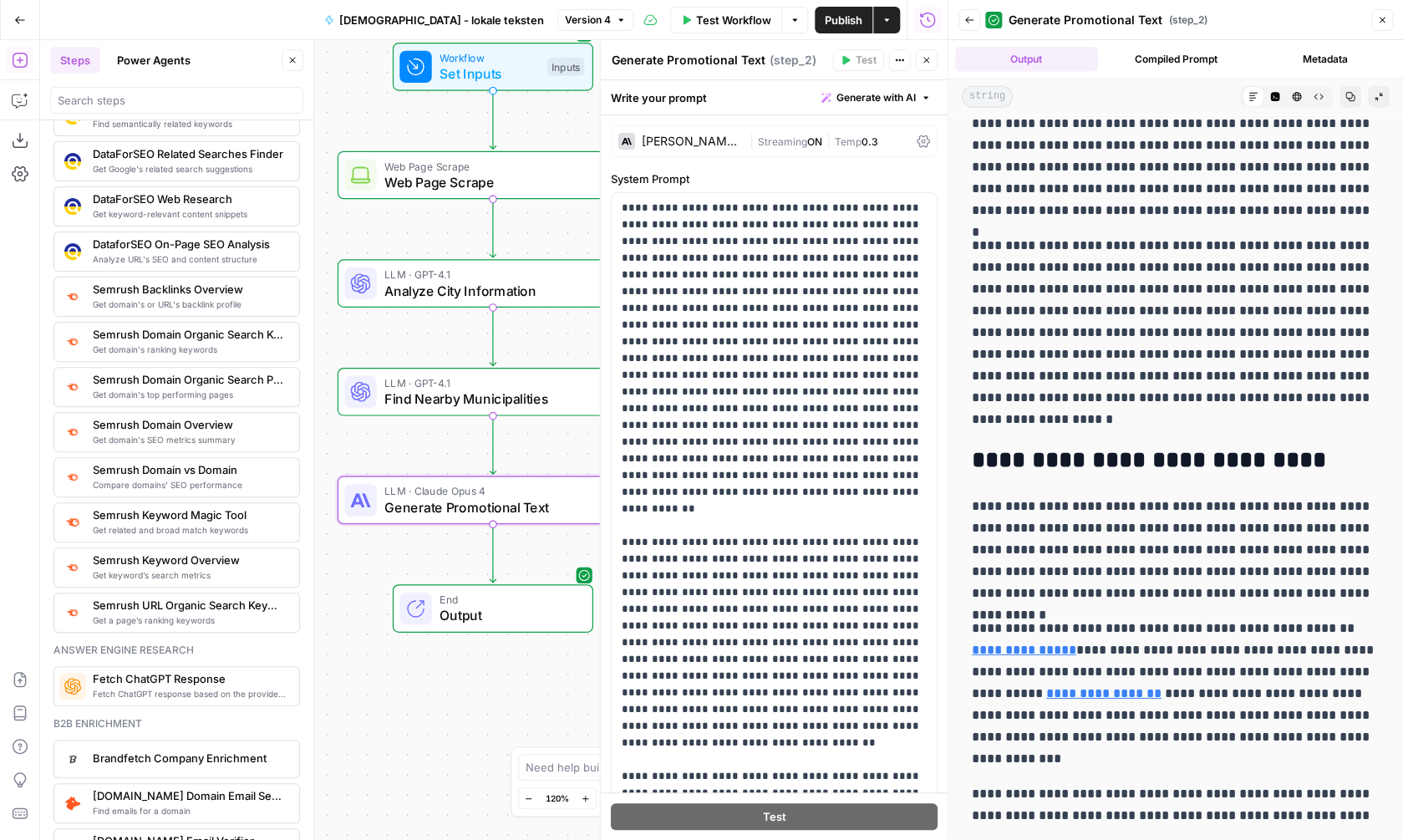
drag, startPoint x: 346, startPoint y: 413, endPoint x: 312, endPoint y: 292, distance: 125.7
click at [312, 292] on div "Workflow Set Inputs Inputs Web Page Scrape Web Page Scrape Step 4 LLM · GPT-4.1…" at bounding box center [494, 440] width 908 height 800
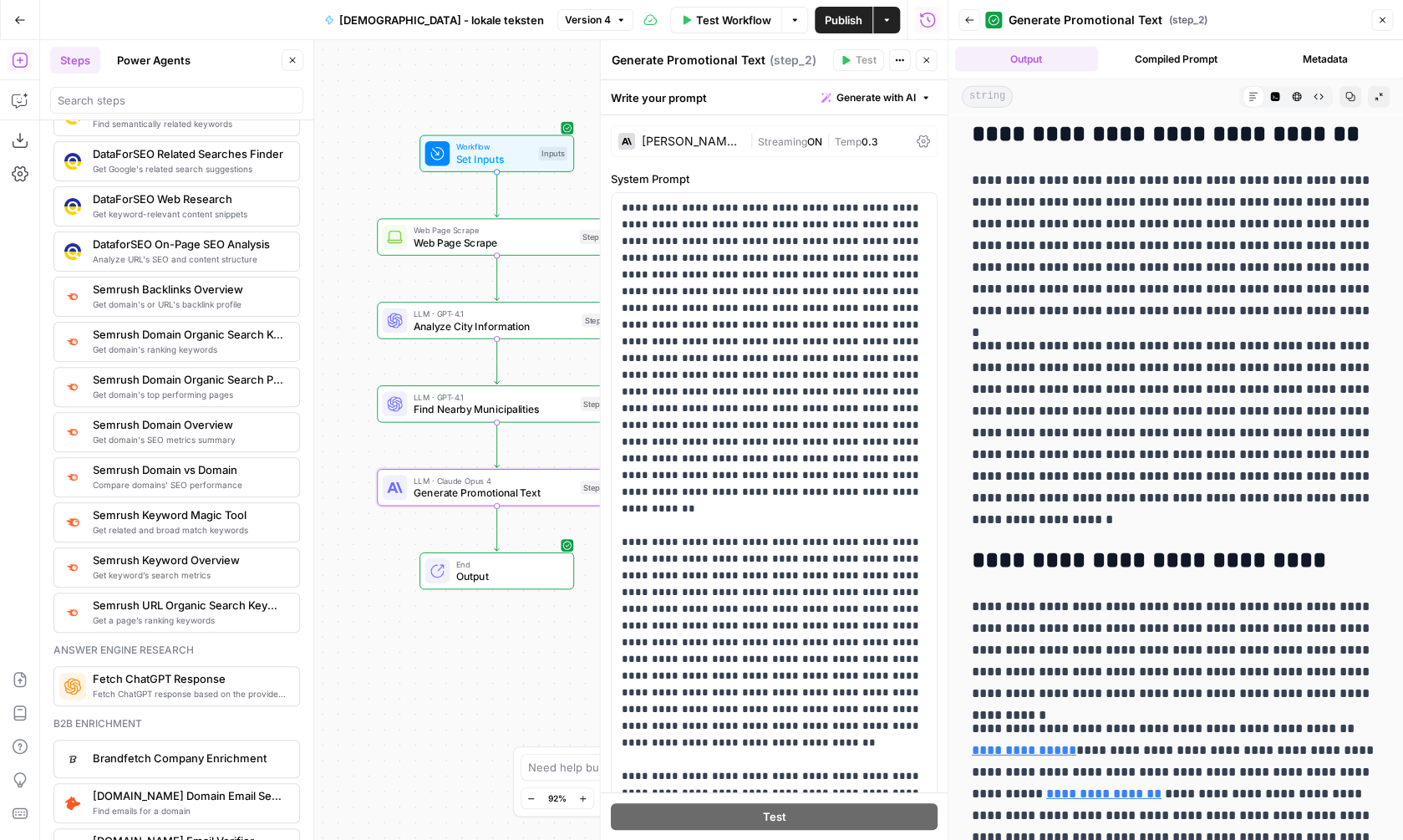
scroll to position [1722, 0]
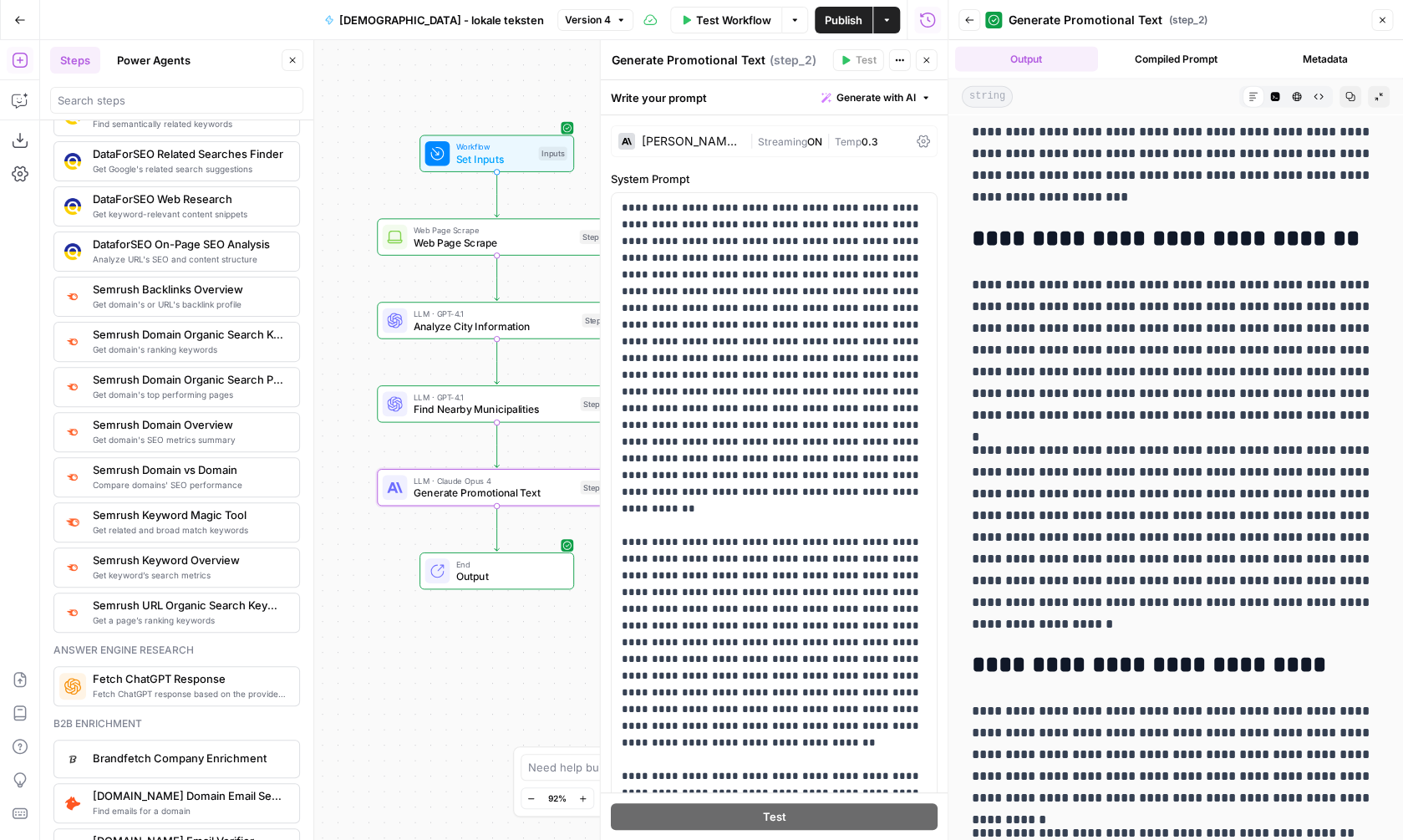
click at [344, 419] on div "Workflow Set Inputs Inputs Web Page Scrape Web Page Scrape Step 4 LLM · GPT-4.1…" at bounding box center [494, 440] width 908 height 800
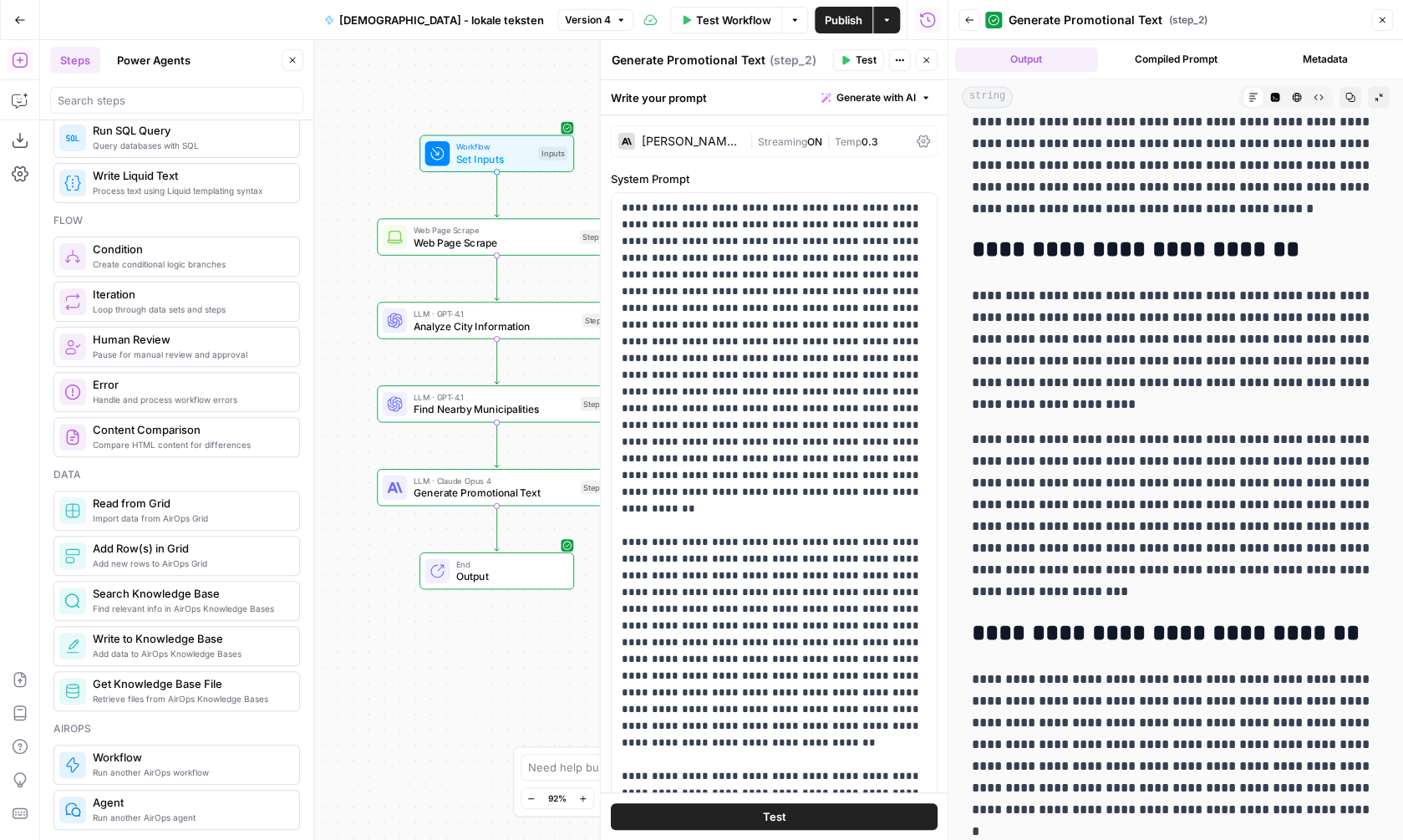
scroll to position [462, 0]
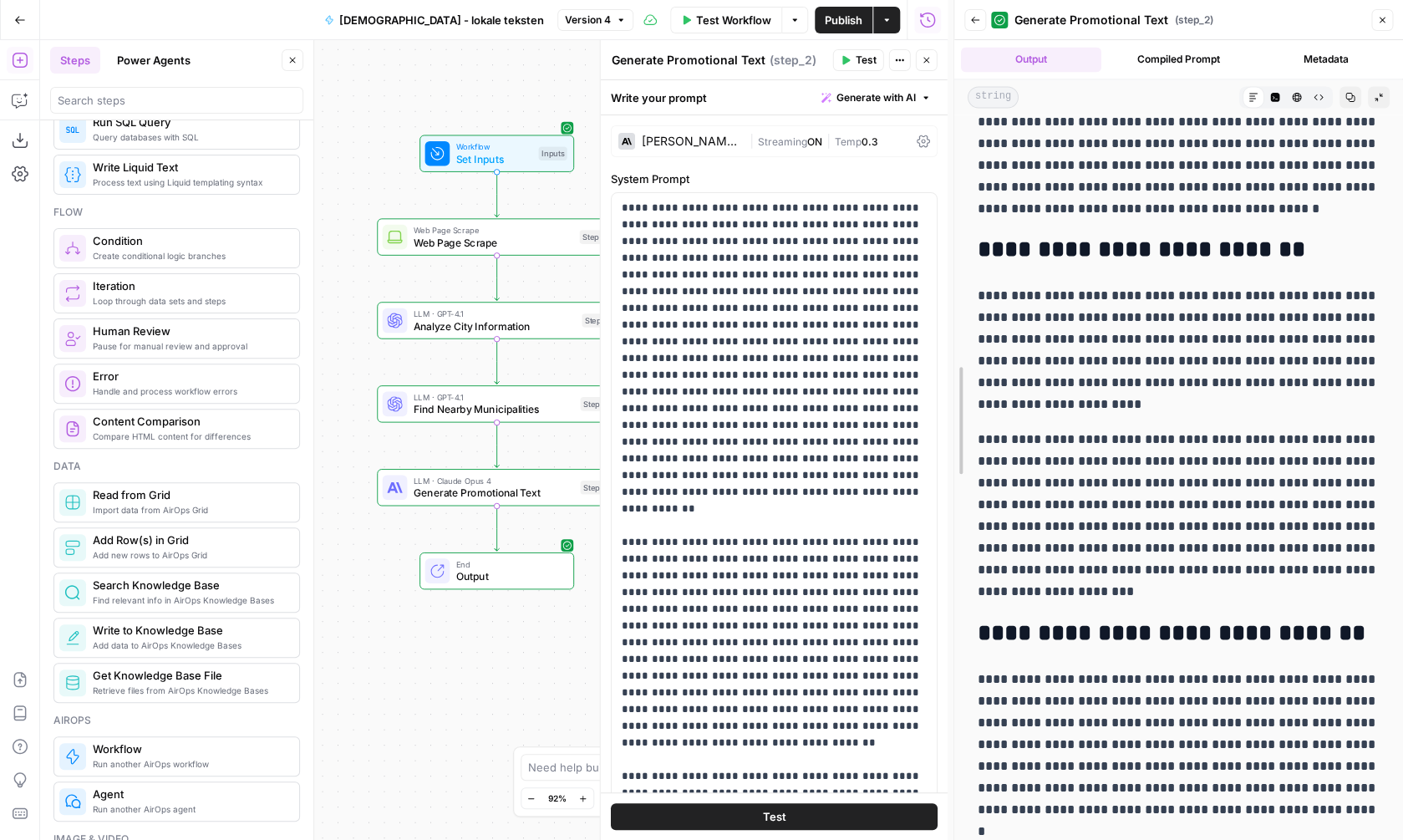
drag, startPoint x: 941, startPoint y: 466, endPoint x: 947, endPoint y: 455, distance: 12.5
click at [947, 455] on div at bounding box center [955, 420] width 17 height 840
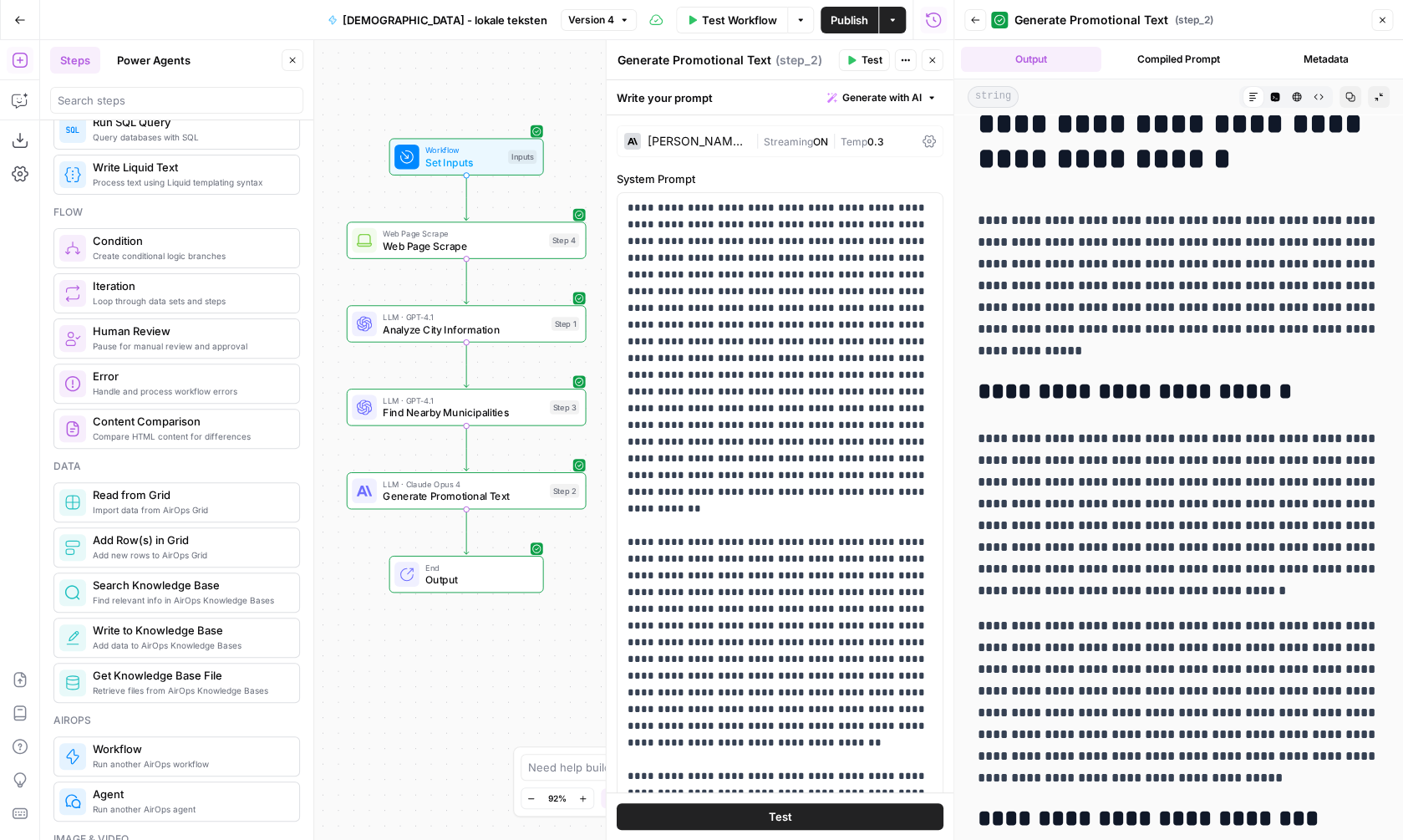
scroll to position [56, 0]
click at [1352, 94] on icon "button" at bounding box center [1351, 97] width 10 height 10
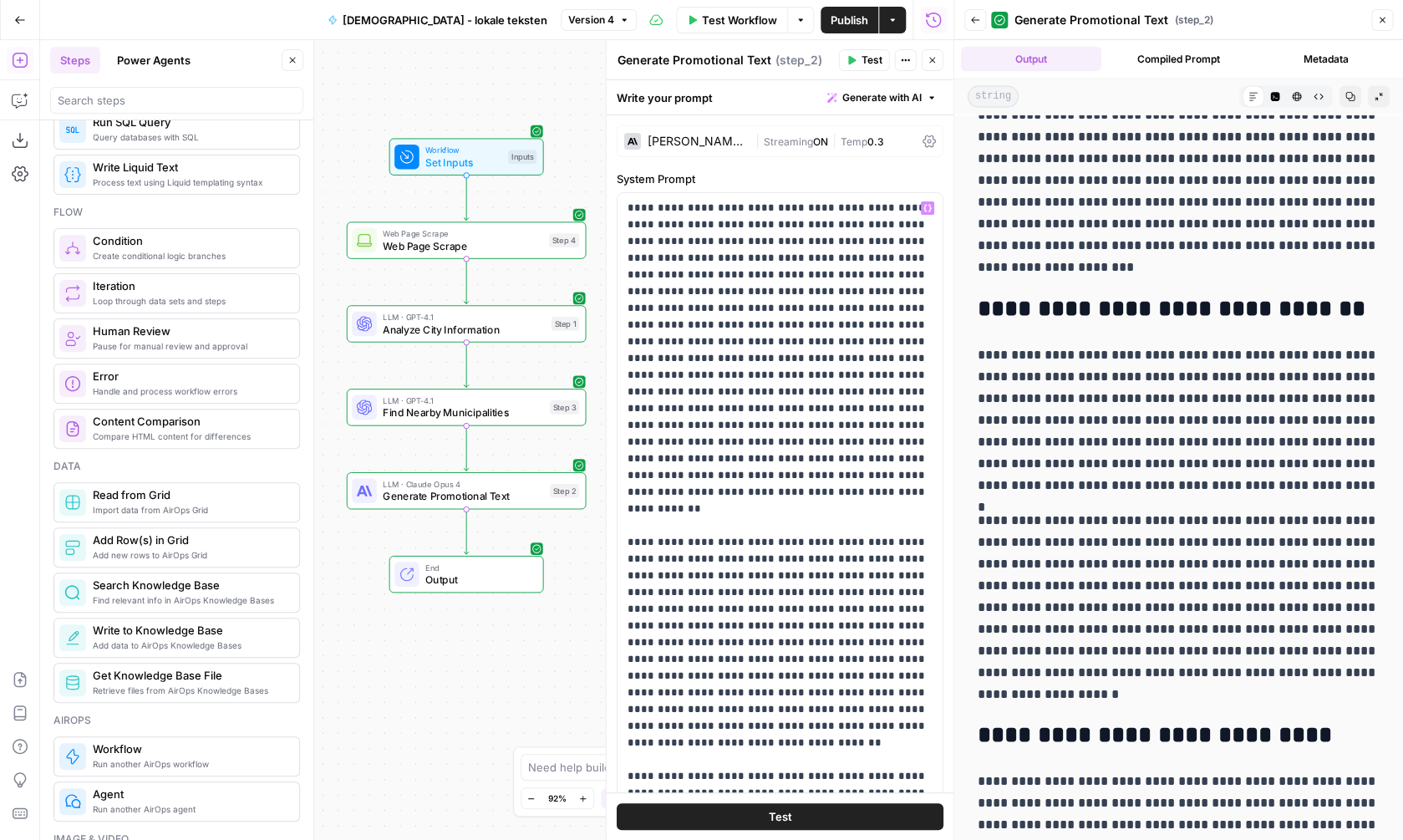
scroll to position [84, 0]
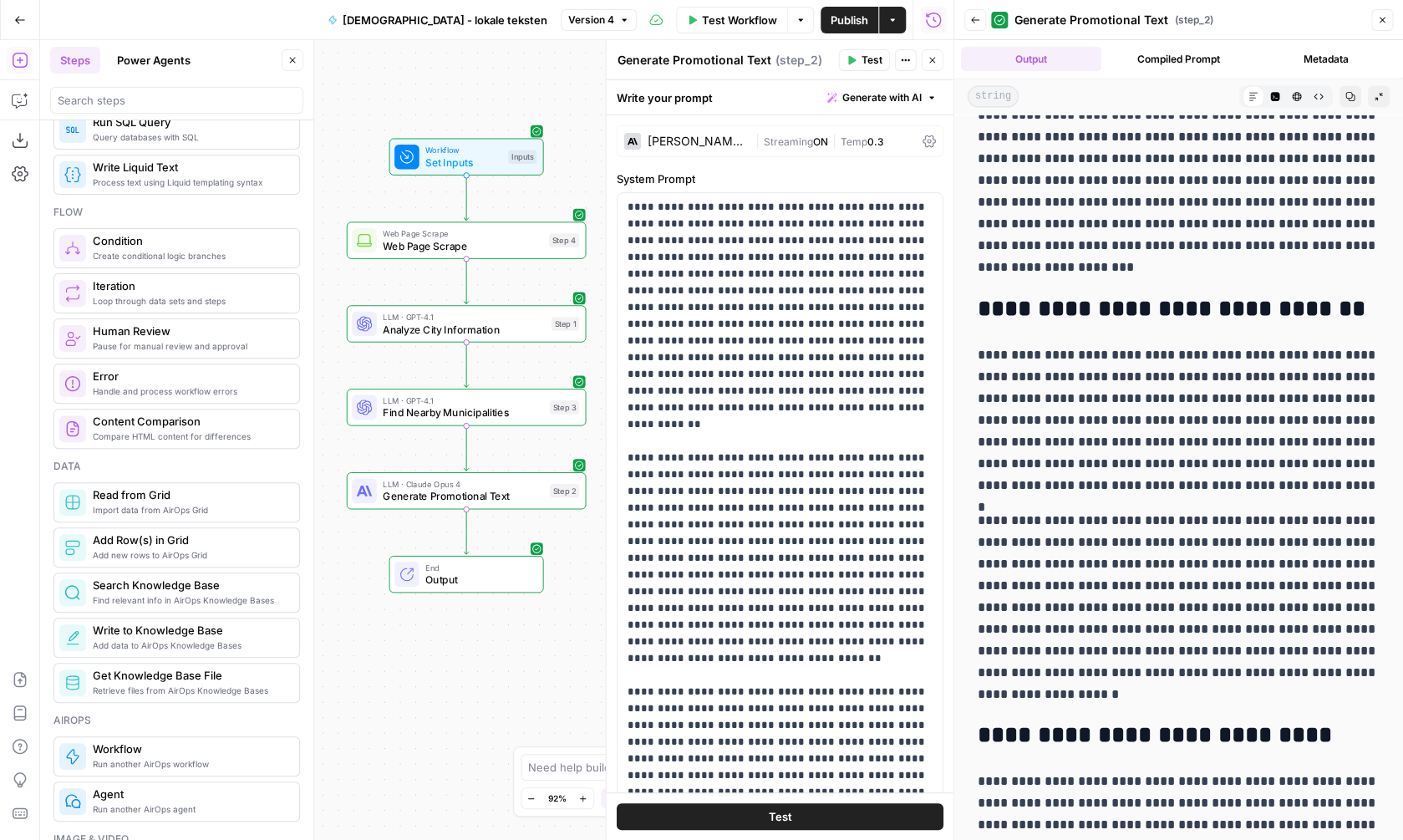
click at [513, 432] on div "Workflow Set Inputs Inputs Web Page Scrape Web Page Scrape Step 4 LLM · GPT-4.1…" at bounding box center [497, 440] width 914 height 800
click at [511, 416] on span "Find Nearby Municipalities" at bounding box center [463, 412] width 160 height 15
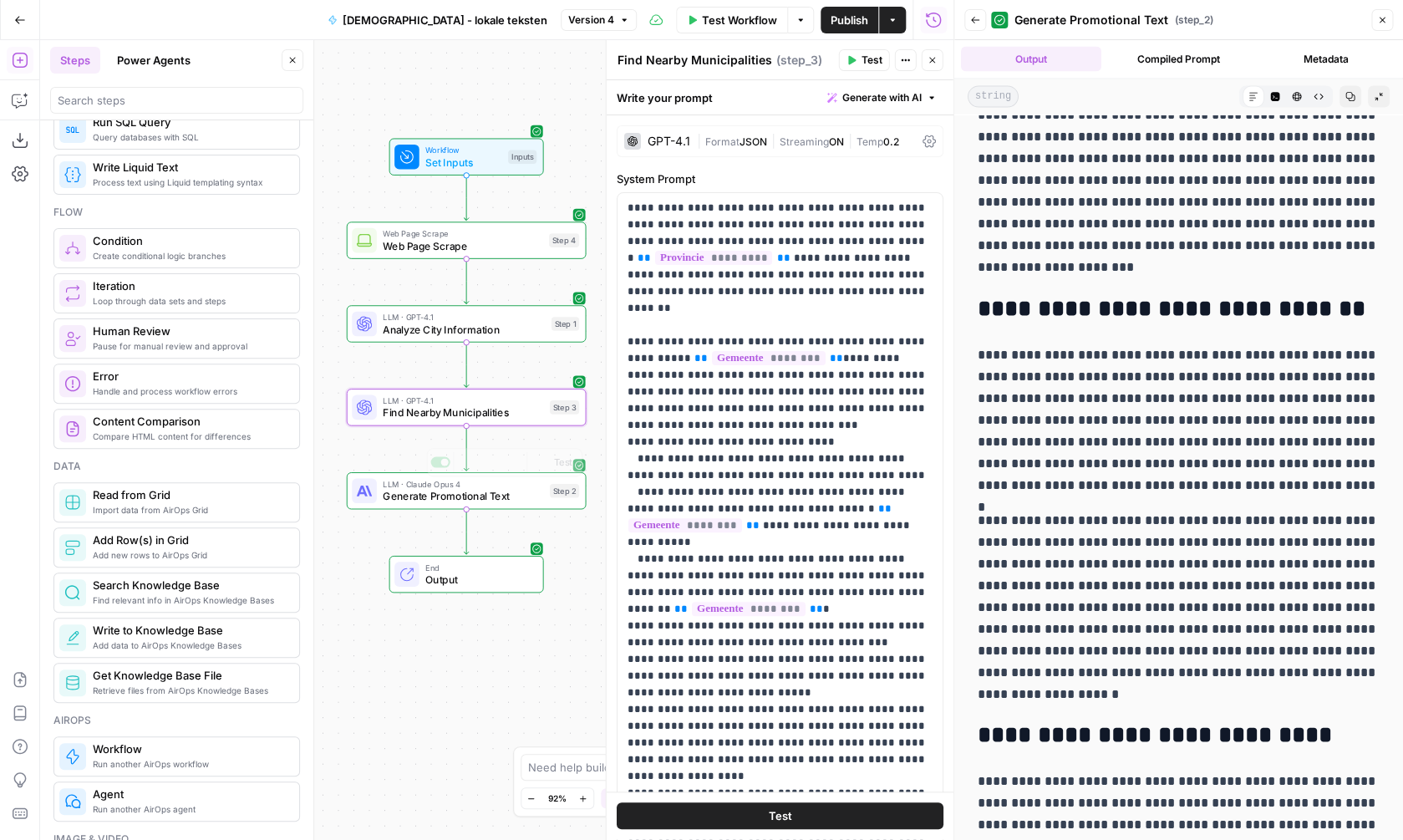
click at [455, 495] on span "Generate Promotional Text" at bounding box center [463, 496] width 160 height 15
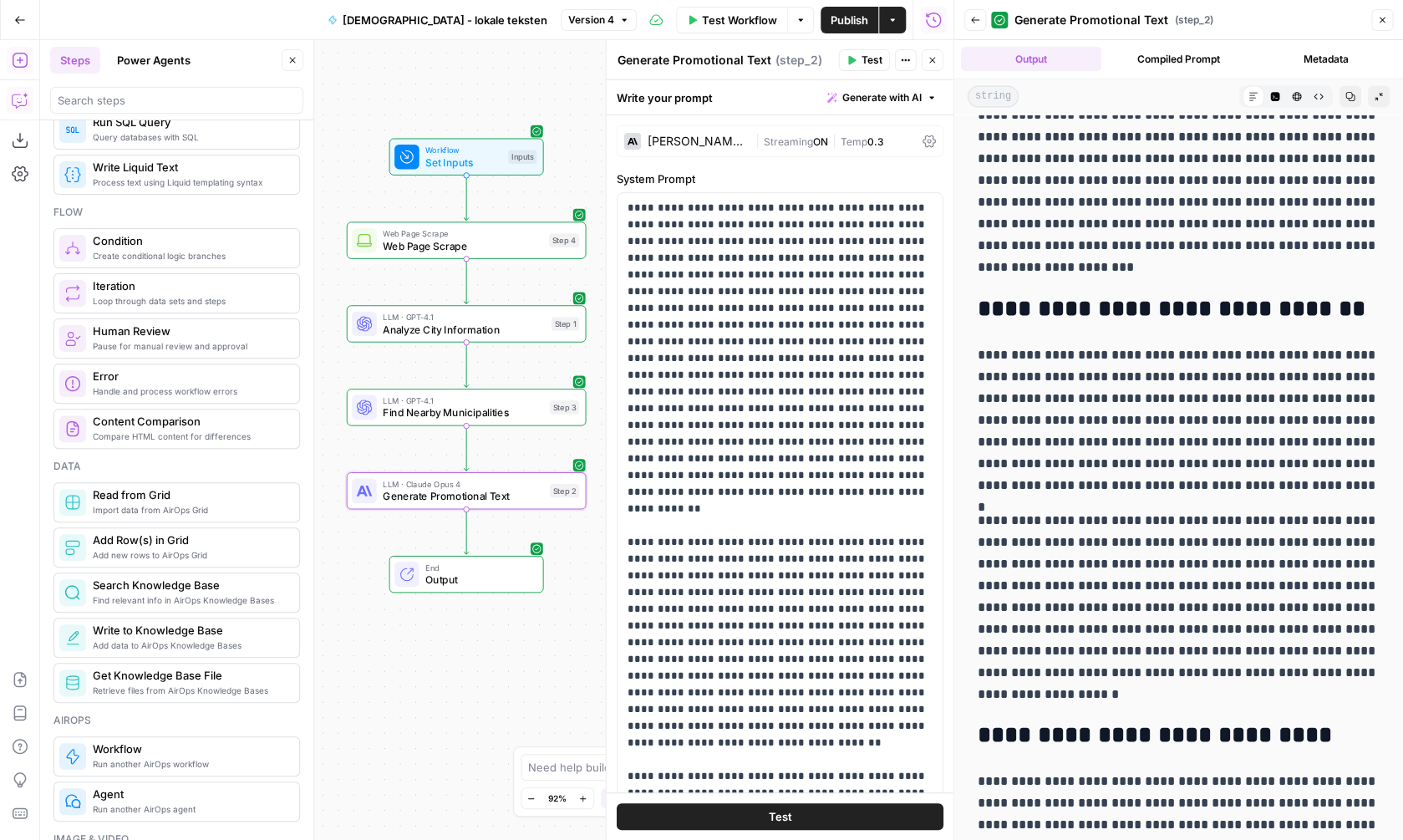
click at [22, 103] on icon "button" at bounding box center [21, 100] width 17 height 17
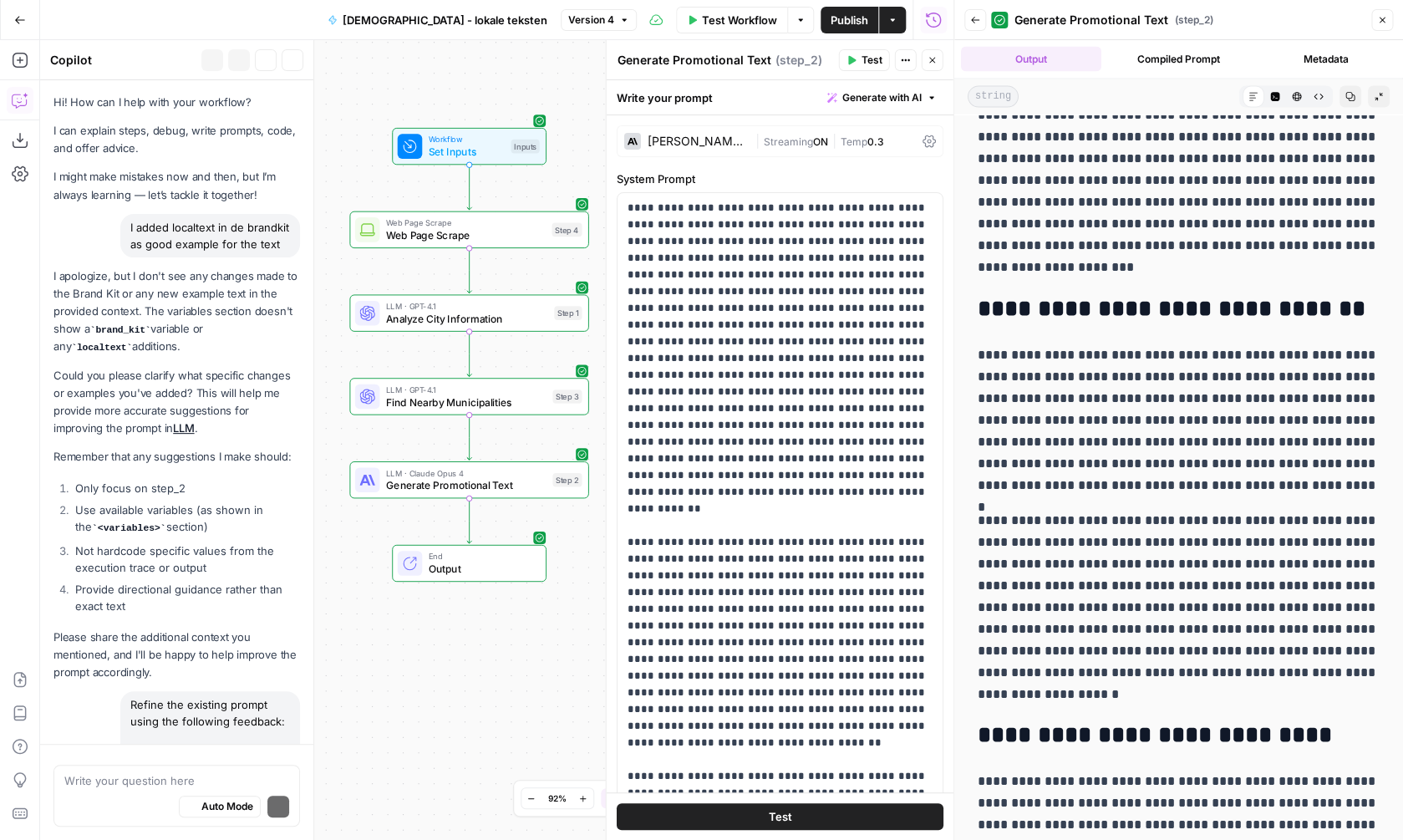
scroll to position [1427, 0]
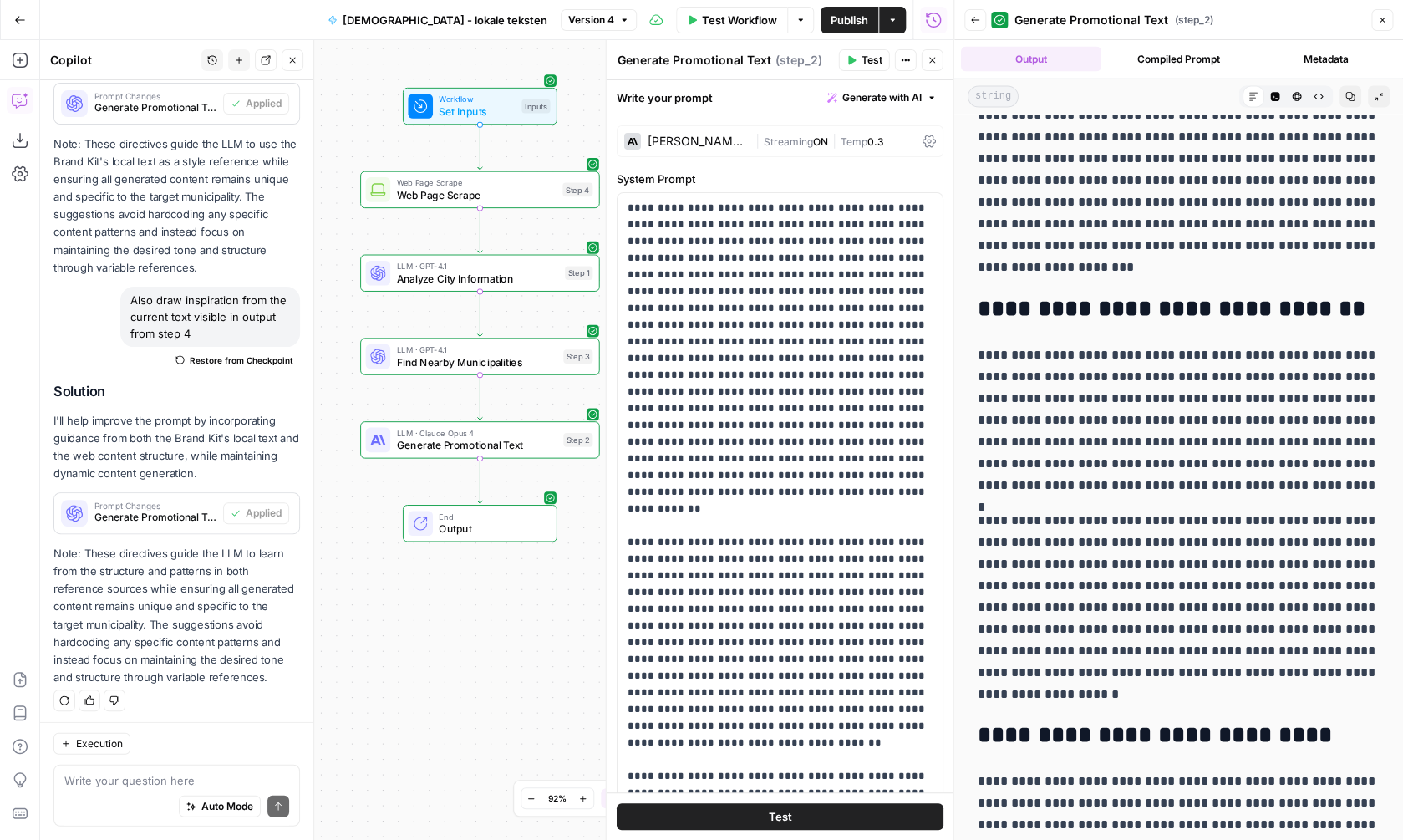
click at [129, 781] on textarea at bounding box center [177, 781] width 225 height 17
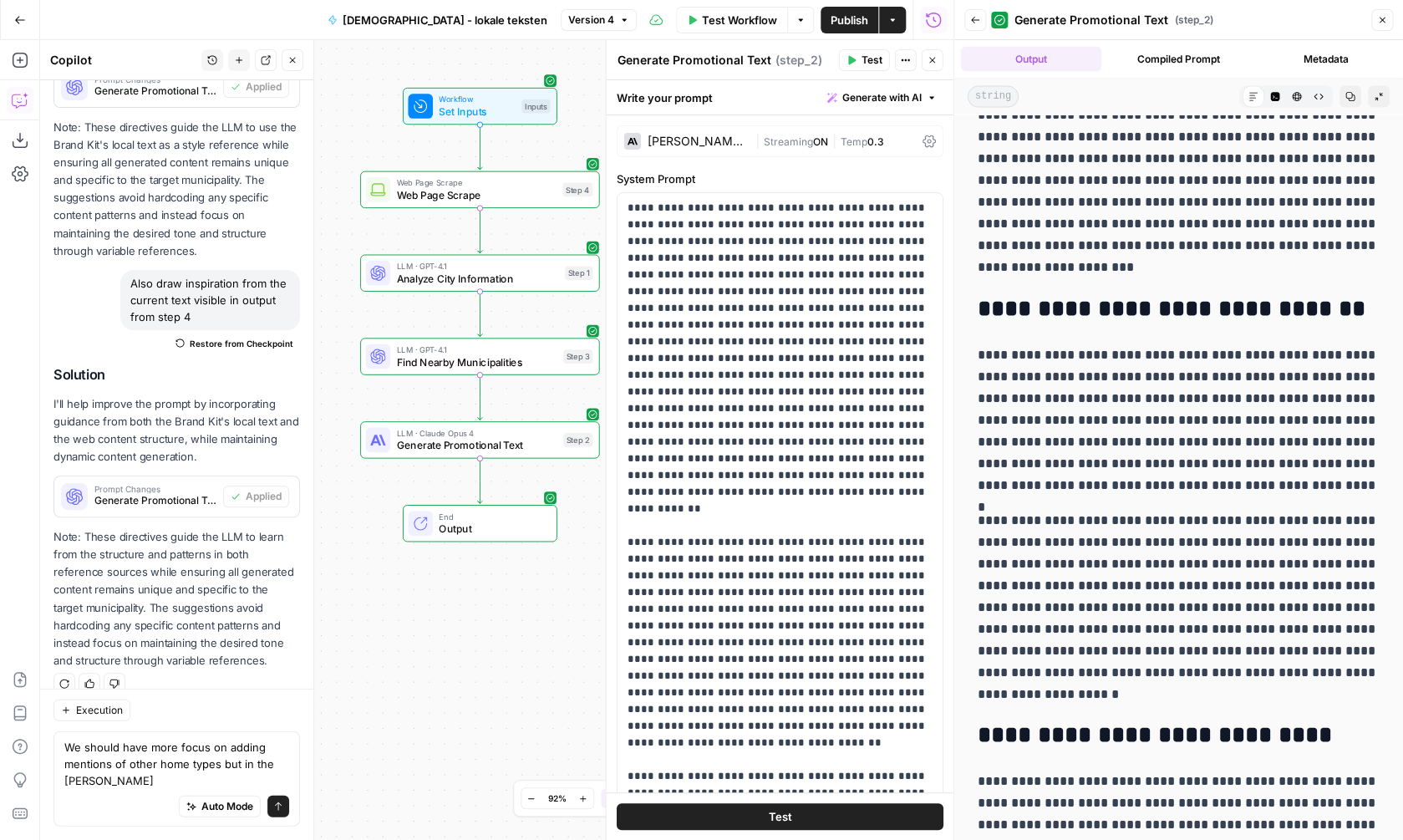
scroll to position [1461, 0]
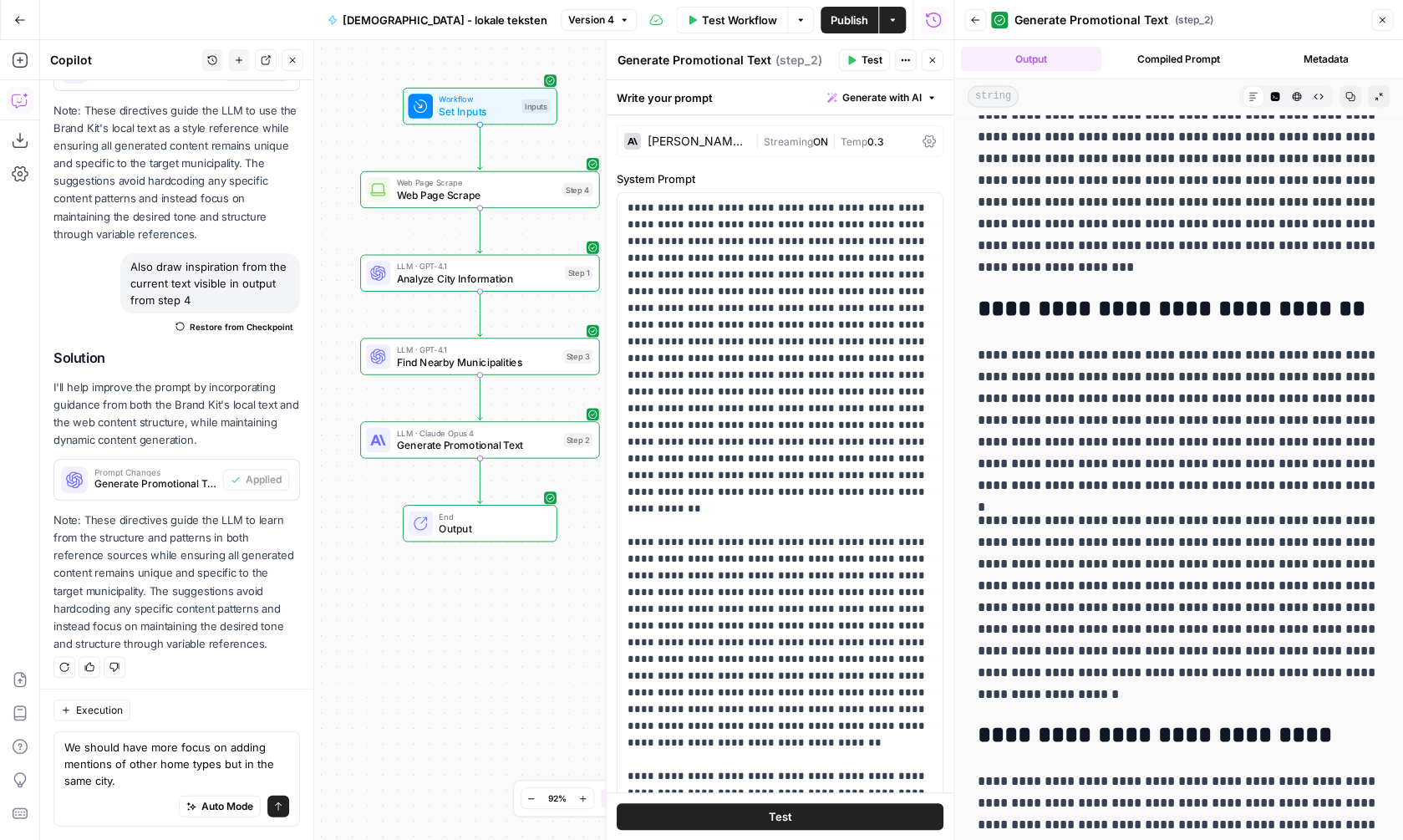
type textarea "We should have more focus on adding mentions of other home types but in the sam…"
click at [16, 66] on icon "button" at bounding box center [20, 60] width 15 height 15
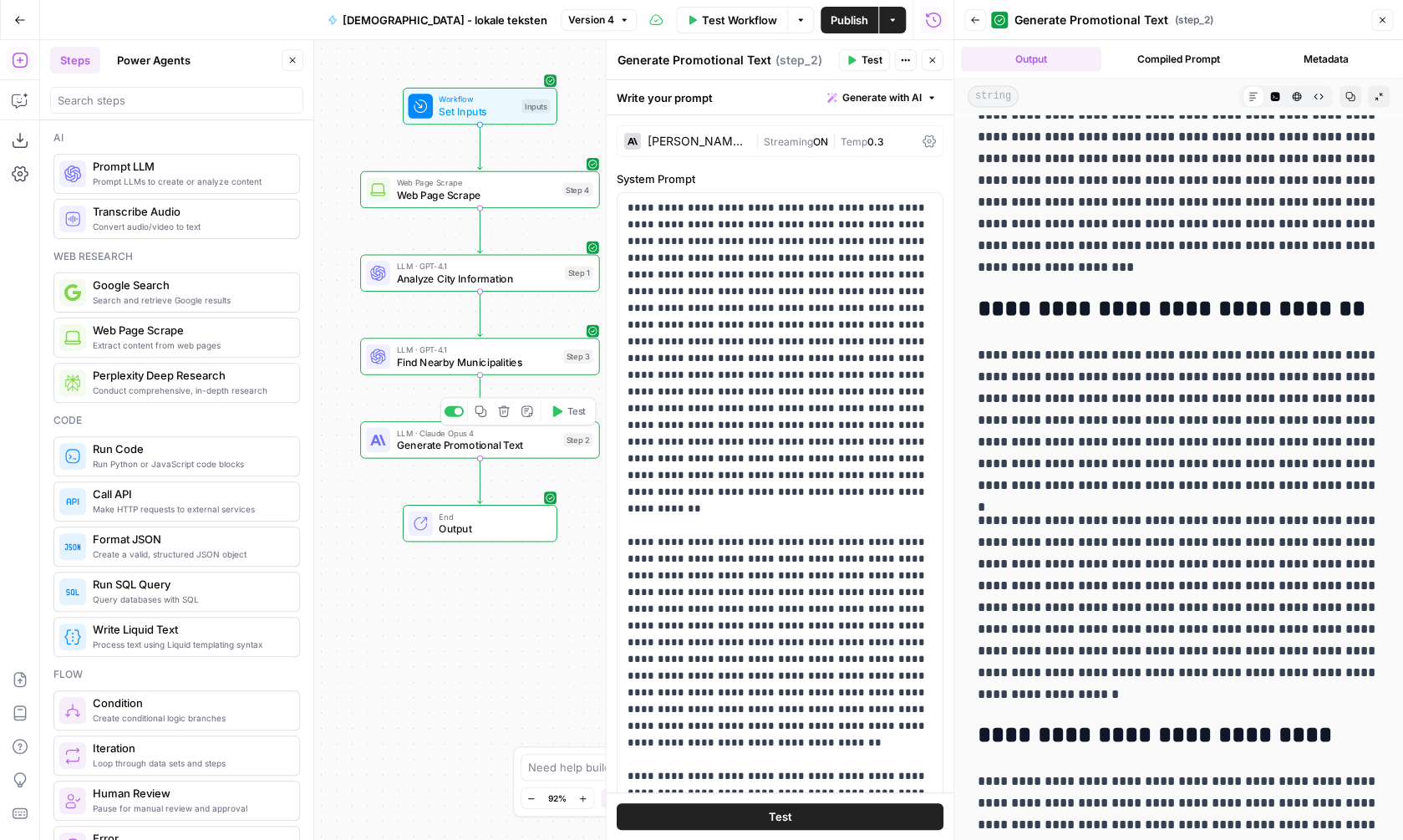
click at [459, 448] on span "Generate Promotional Text" at bounding box center [476, 445] width 160 height 15
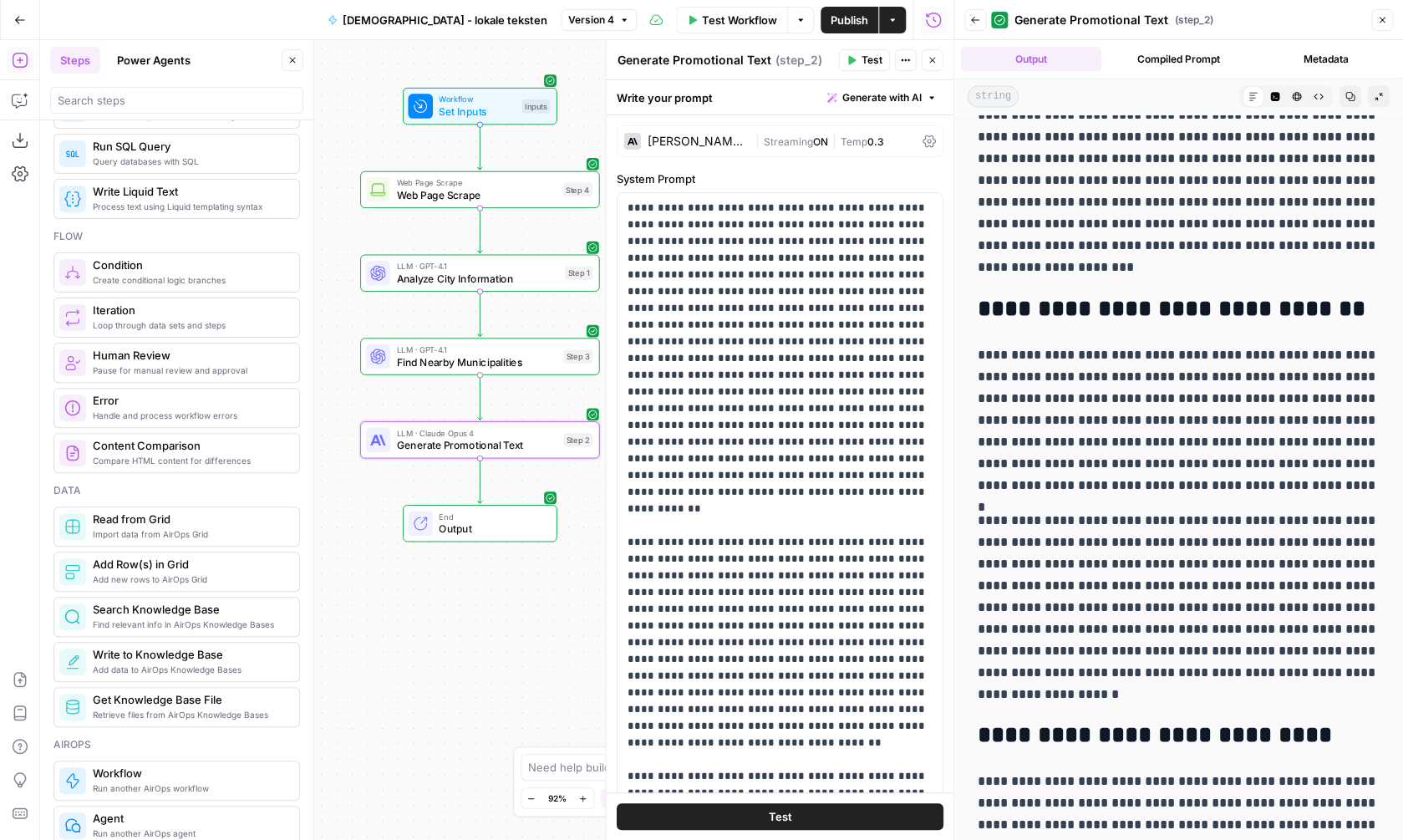
scroll to position [453, 0]
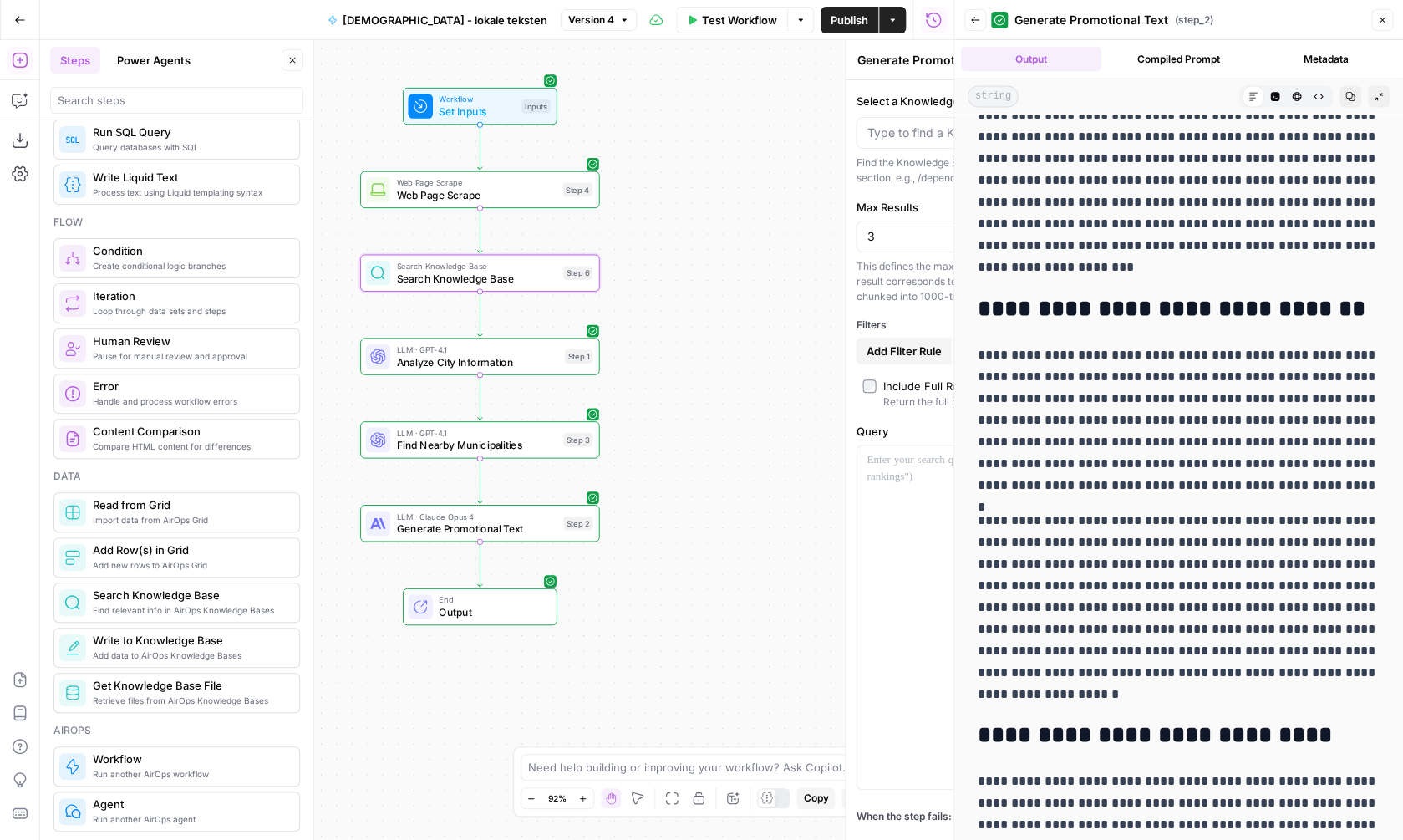
type textarea "Search Knowledge Base"
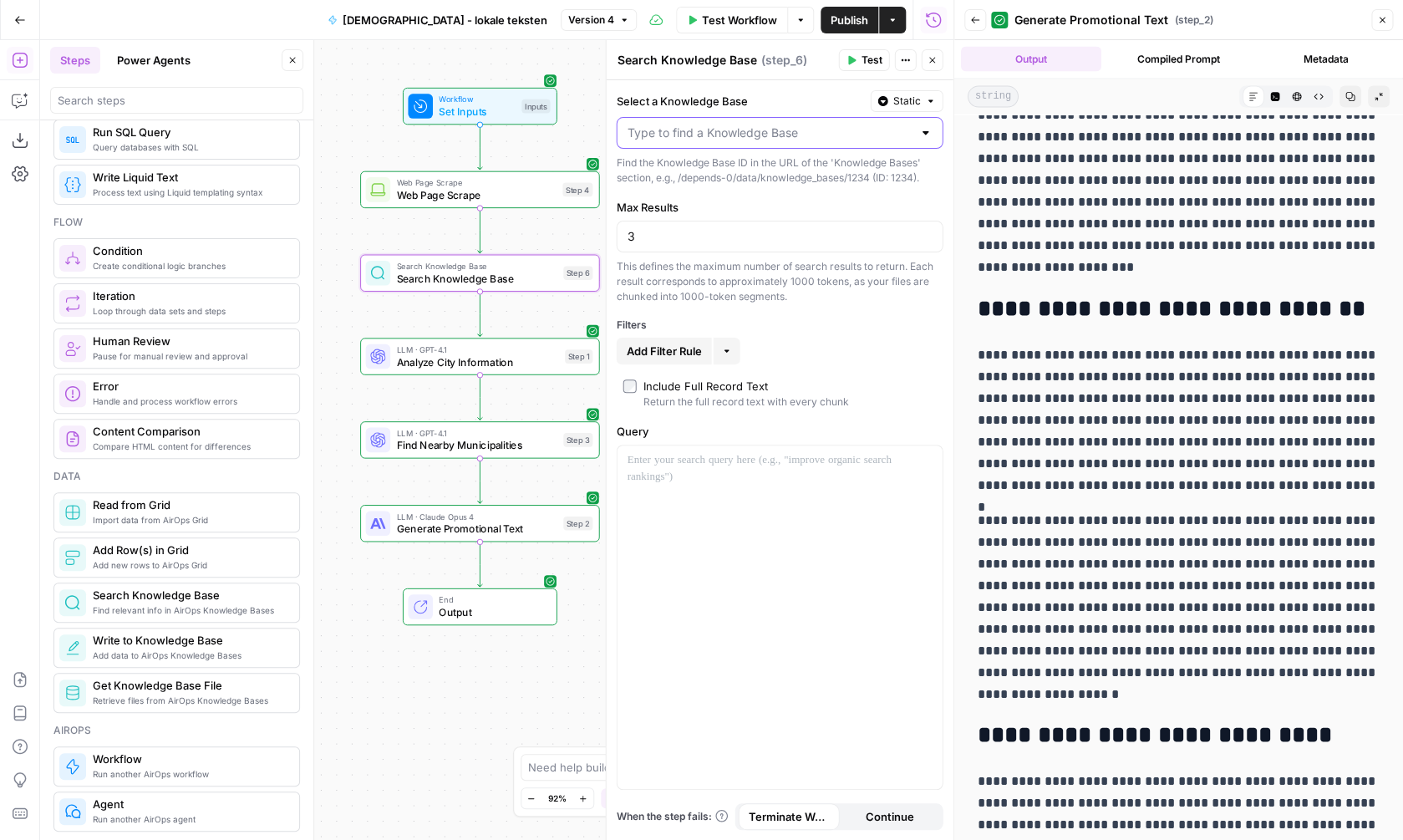
click at [805, 135] on input "Select a Knowledge Base" at bounding box center [770, 133] width 285 height 17
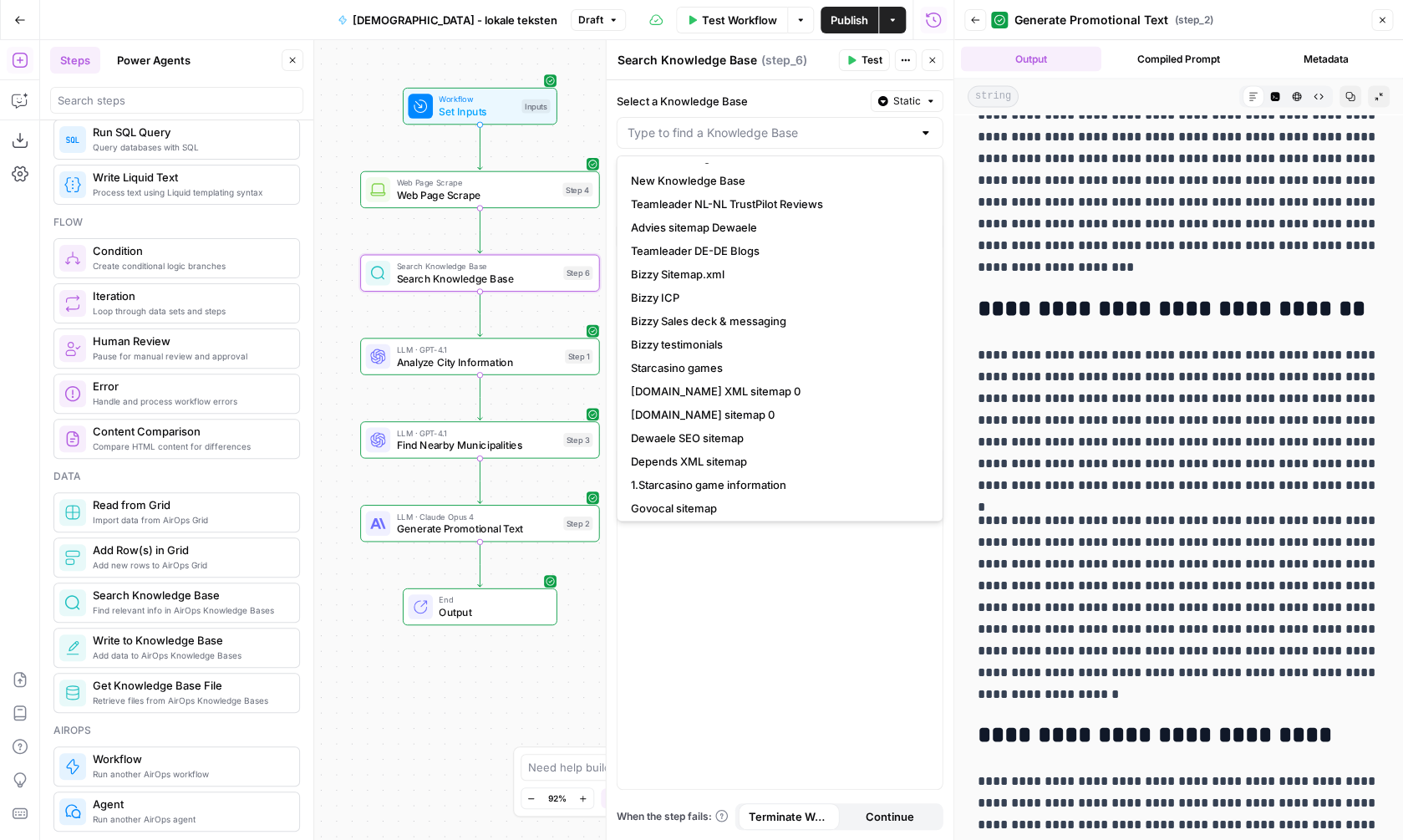
scroll to position [515, 0]
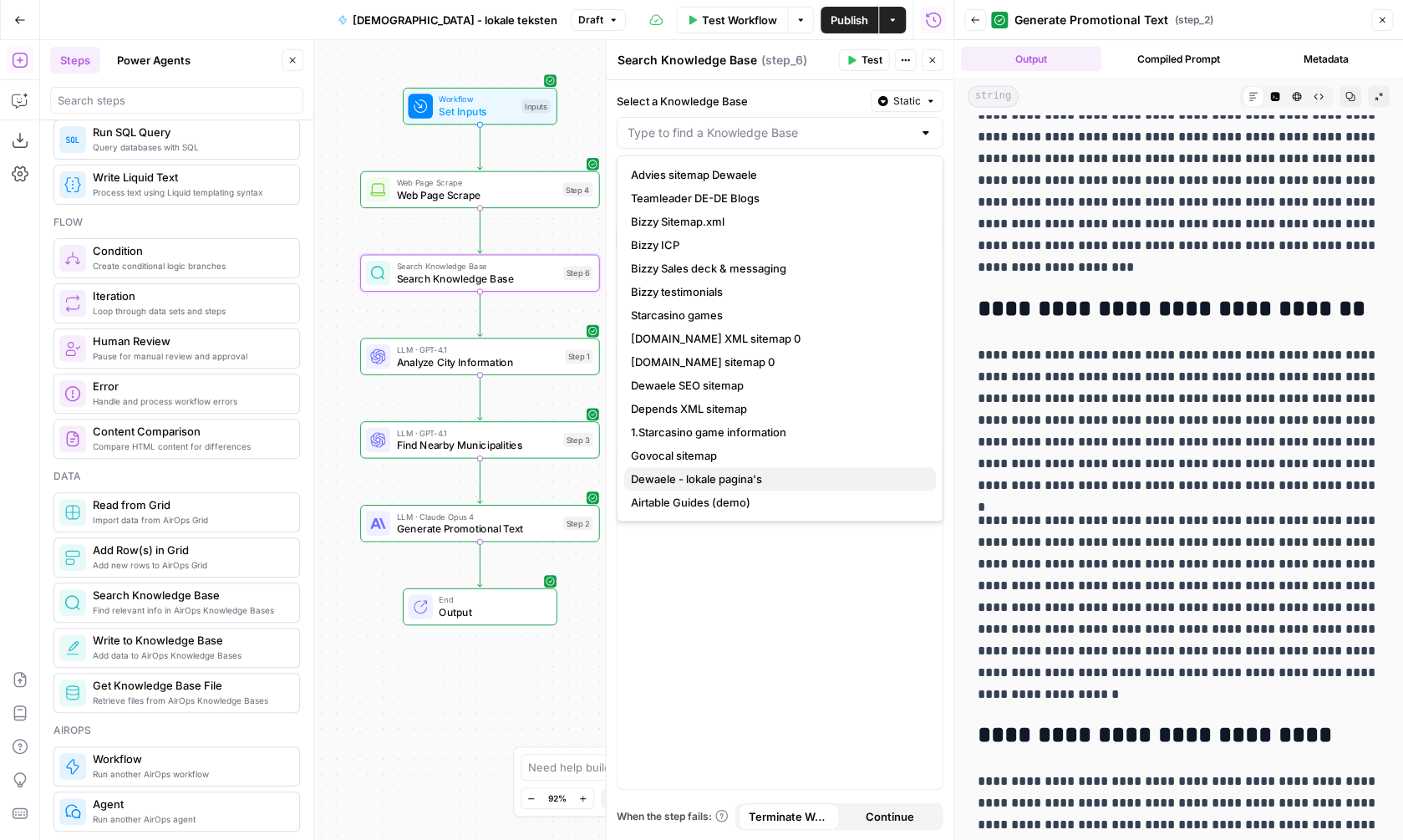
click at [740, 482] on span "Dewaele - lokale pagina's" at bounding box center [776, 479] width 291 height 17
type input "Dewaele - lokale pagina's"
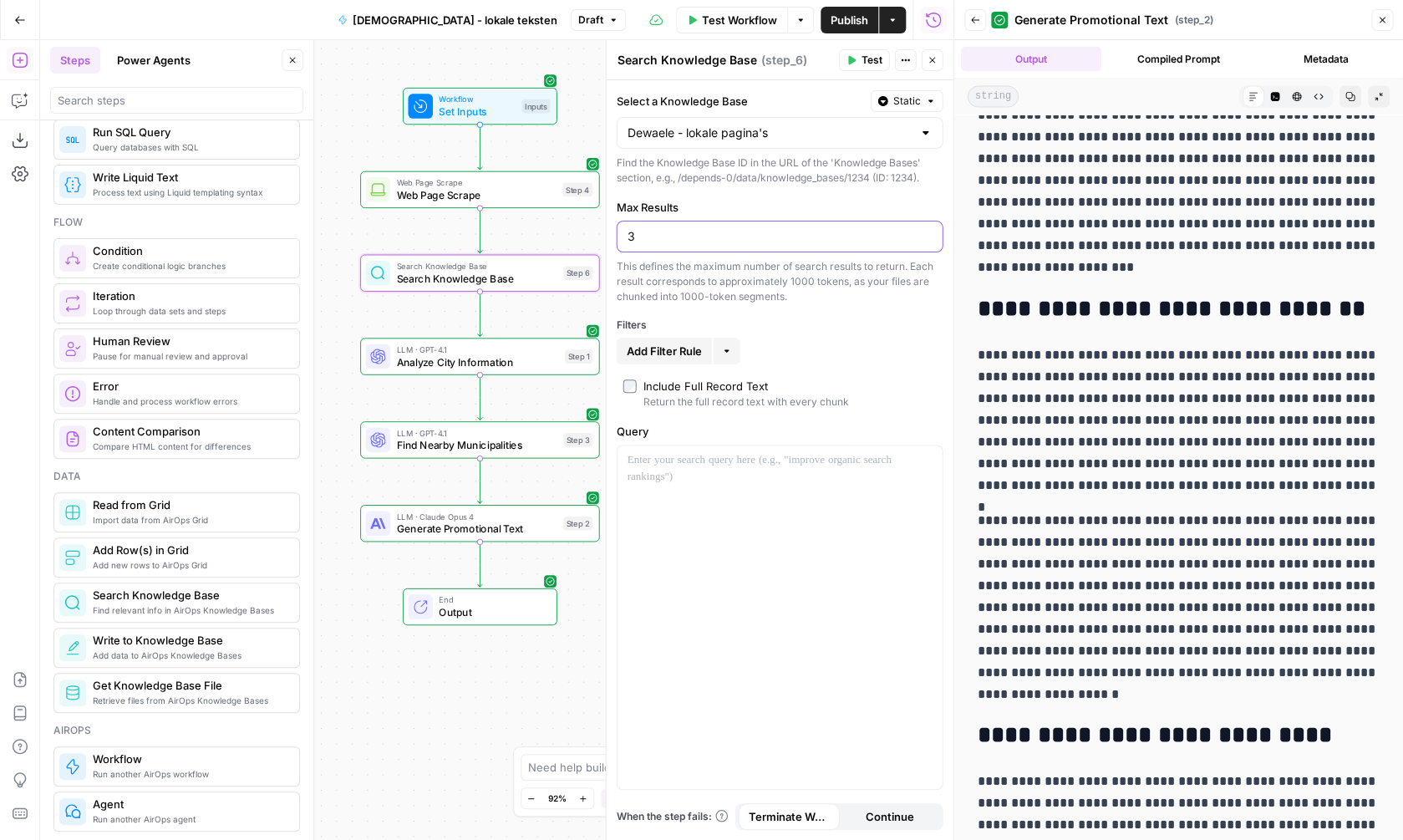
click at [692, 237] on input "3" at bounding box center [780, 237] width 305 height 17
click at [716, 480] on div at bounding box center [780, 617] width 325 height 344
click at [930, 465] on button "Variables Menu" at bounding box center [928, 461] width 14 height 14
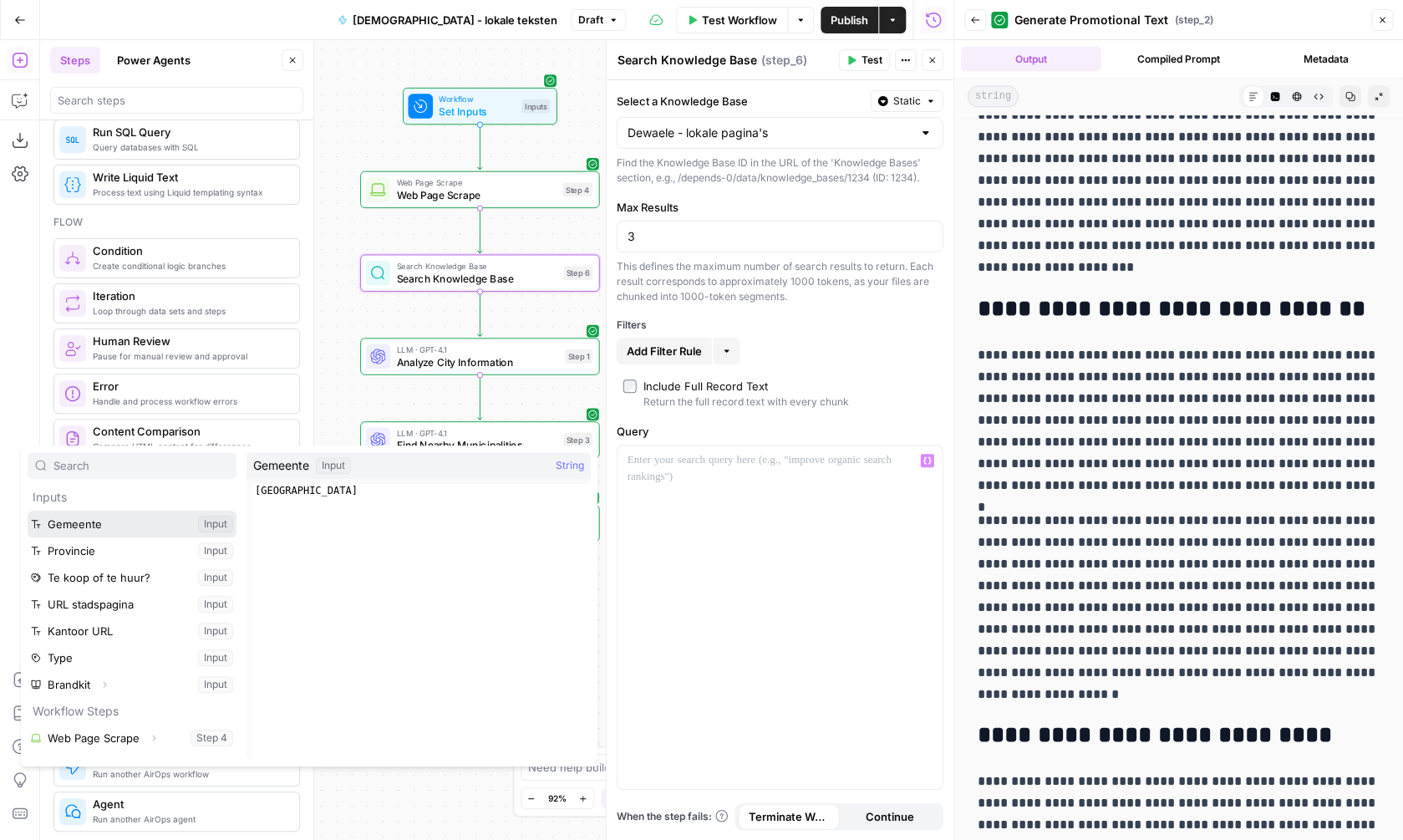
click at [138, 525] on button "Select variable Gemeente" at bounding box center [132, 524] width 209 height 27
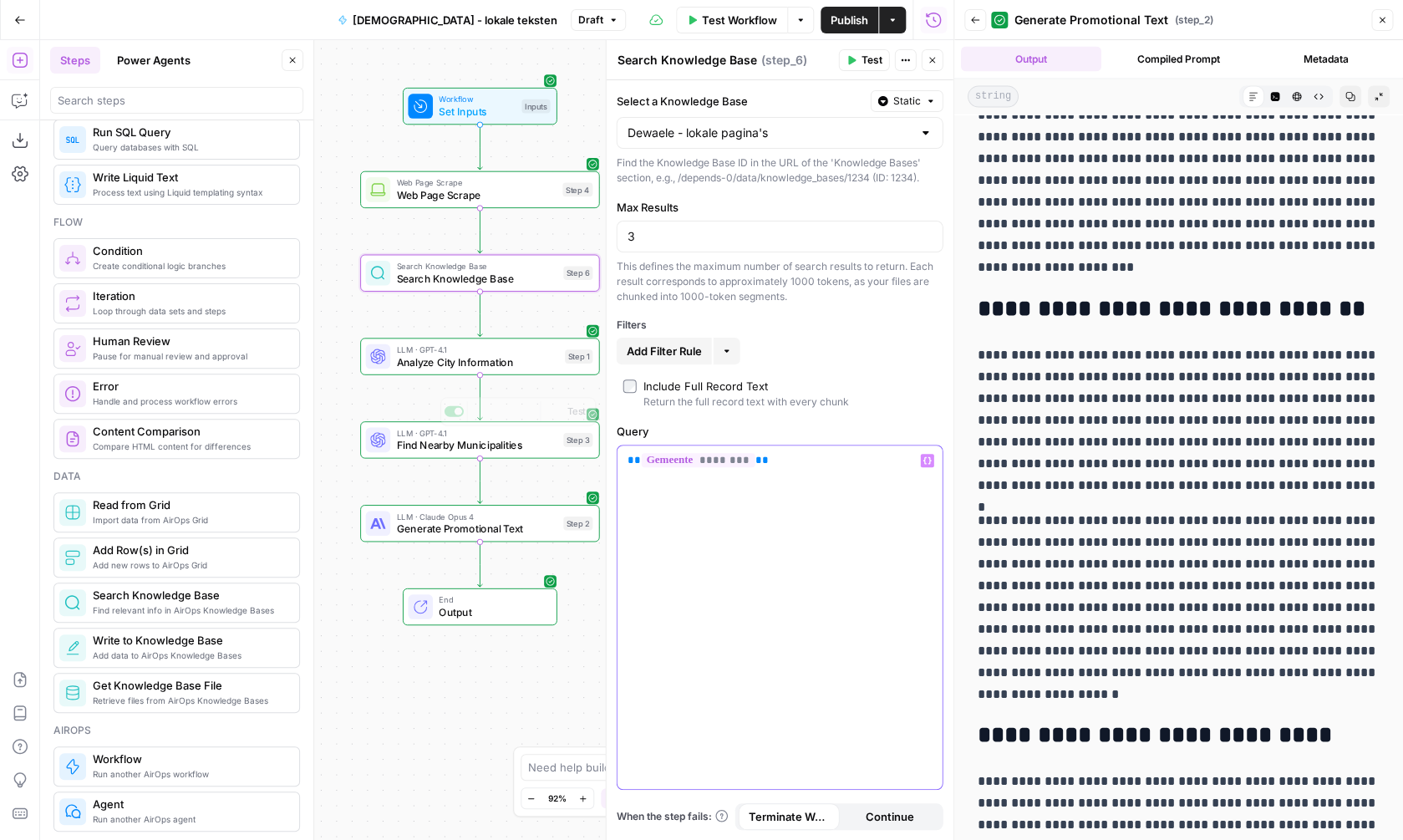
click at [756, 527] on div "** ******** **" at bounding box center [780, 617] width 325 height 344
click at [575, 252] on button "Test" at bounding box center [568, 243] width 48 height 20
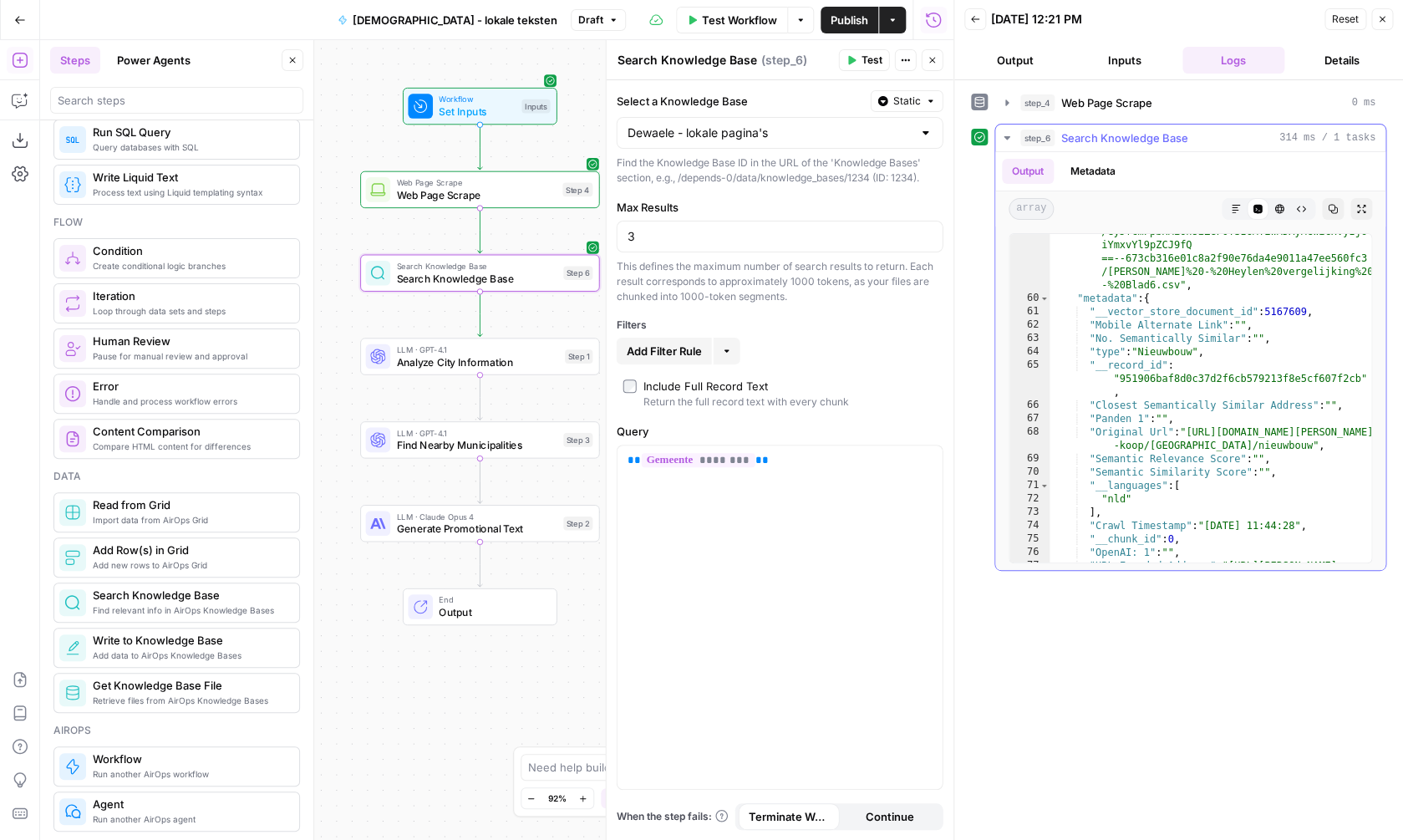
scroll to position [1164, 0]
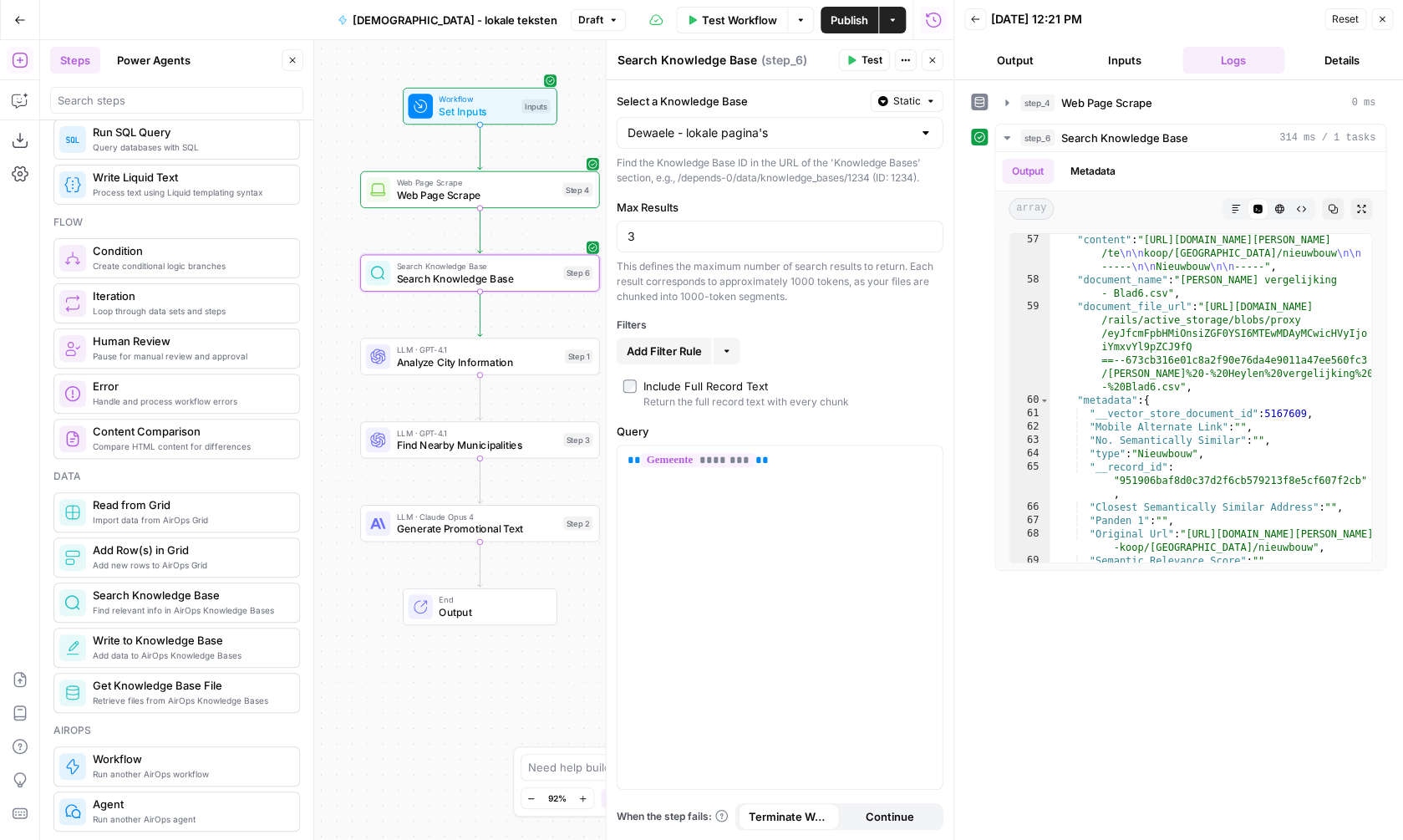
click at [715, 355] on div "Add Filter Rule More" at bounding box center [780, 351] width 327 height 27
click at [729, 351] on icon "button" at bounding box center [727, 351] width 5 height 3
click at [737, 349] on button "More" at bounding box center [727, 351] width 27 height 27
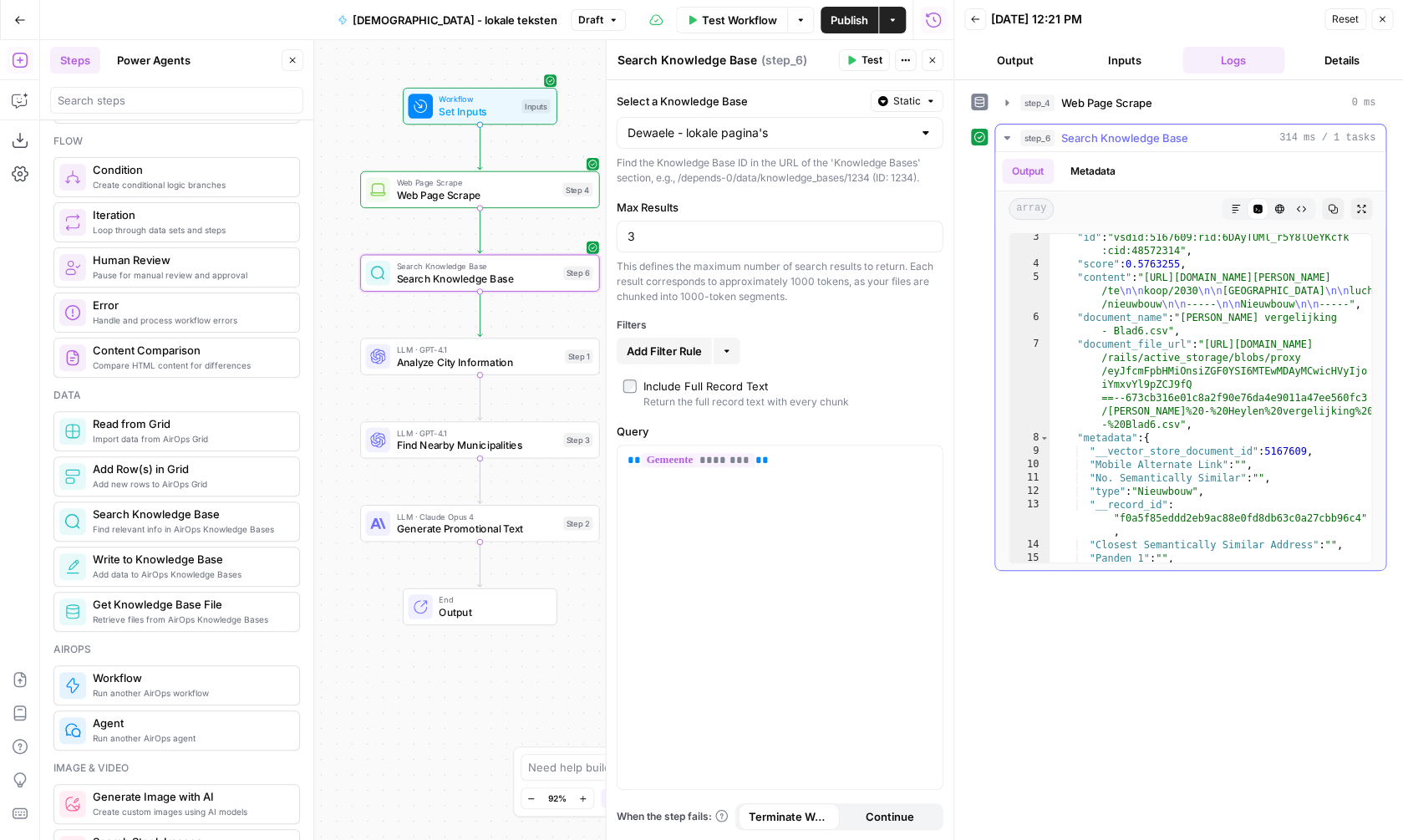
scroll to position [0, 0]
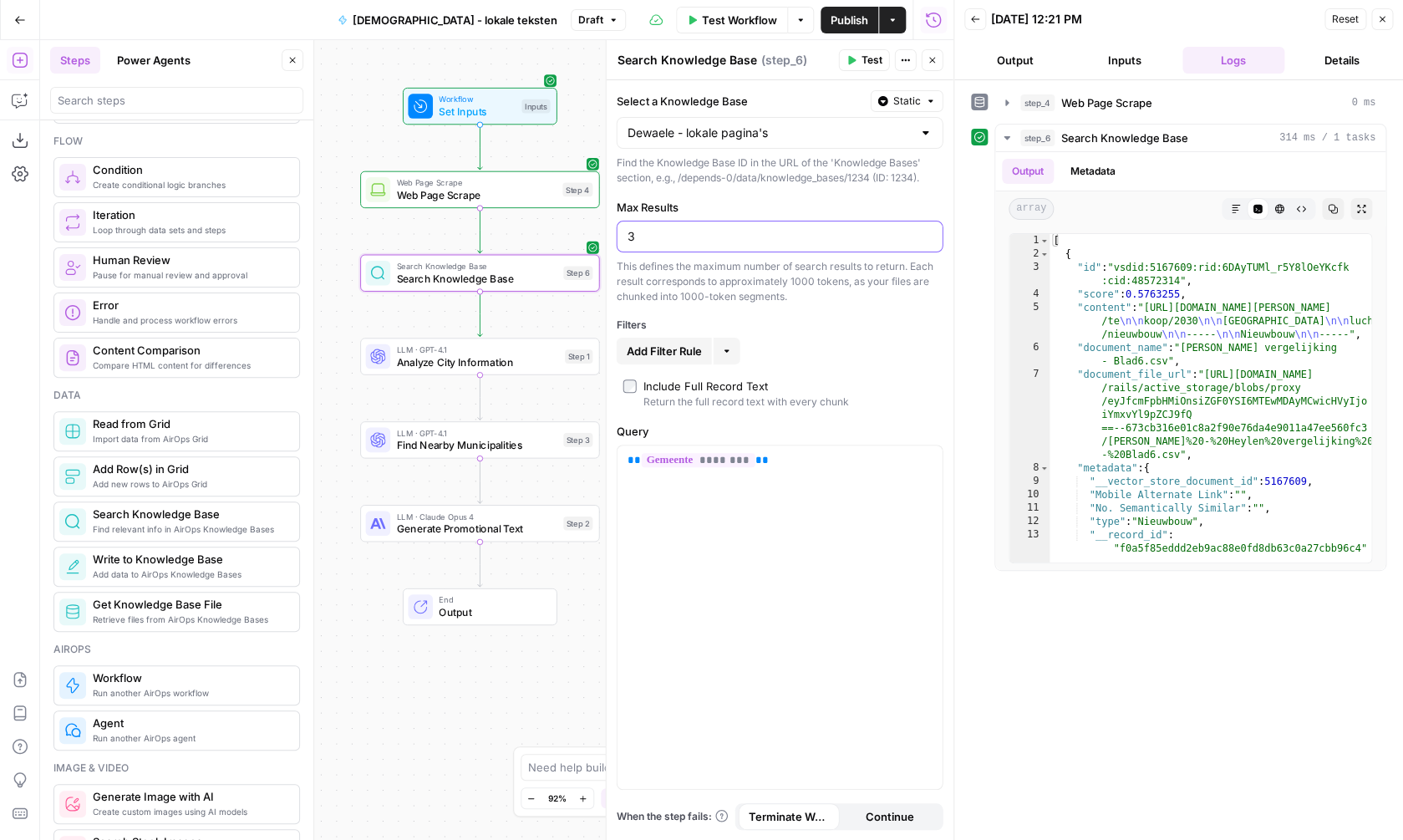
click at [832, 237] on input "3" at bounding box center [780, 237] width 305 height 17
type input "10"
click at [725, 389] on div "Include Full Record Text" at bounding box center [705, 387] width 124 height 17
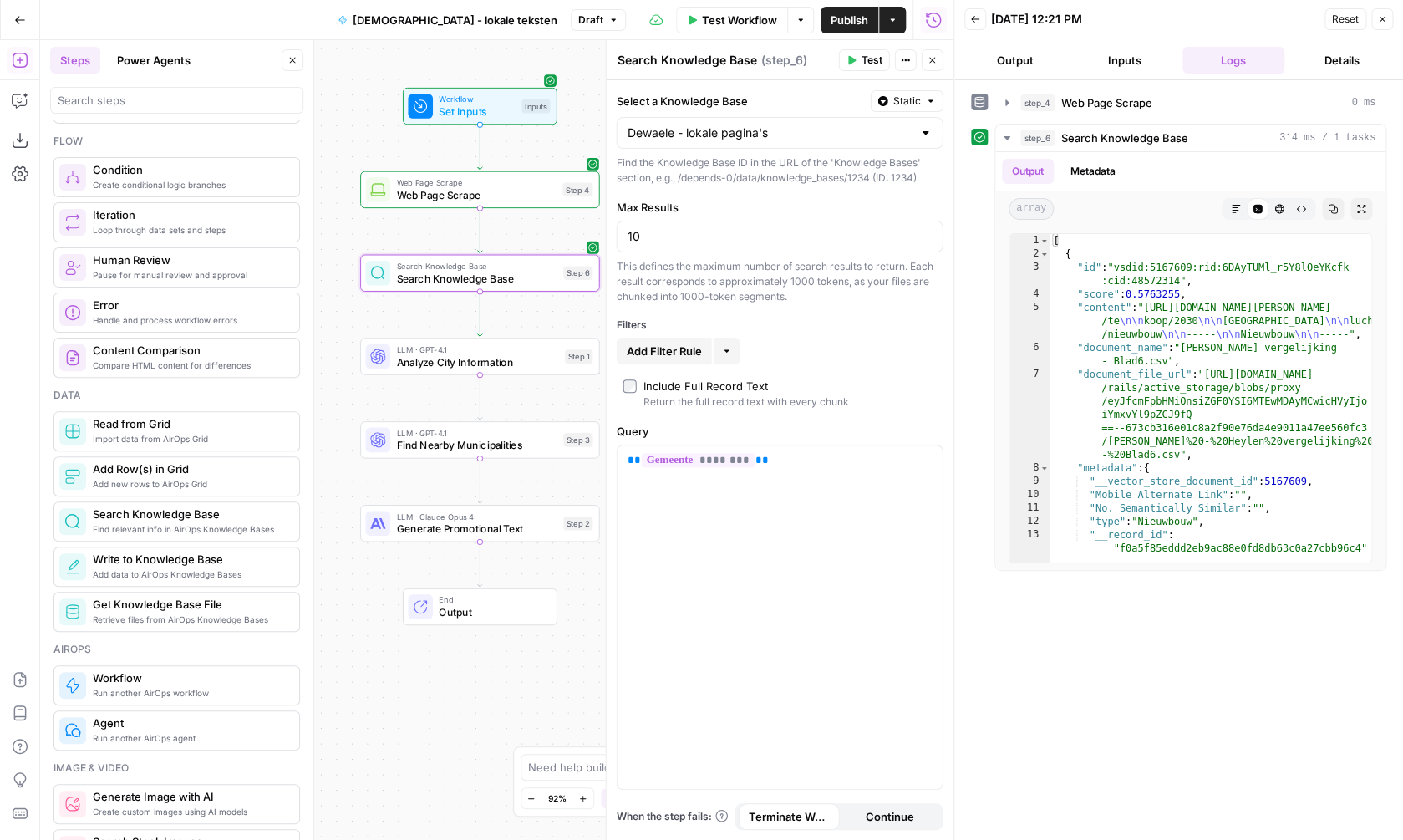
click at [725, 389] on div "Include Full Record Text" at bounding box center [705, 387] width 124 height 17
click at [737, 354] on button "More" at bounding box center [727, 351] width 27 height 27
click at [656, 357] on span "Add Filter Rule" at bounding box center [664, 351] width 75 height 17
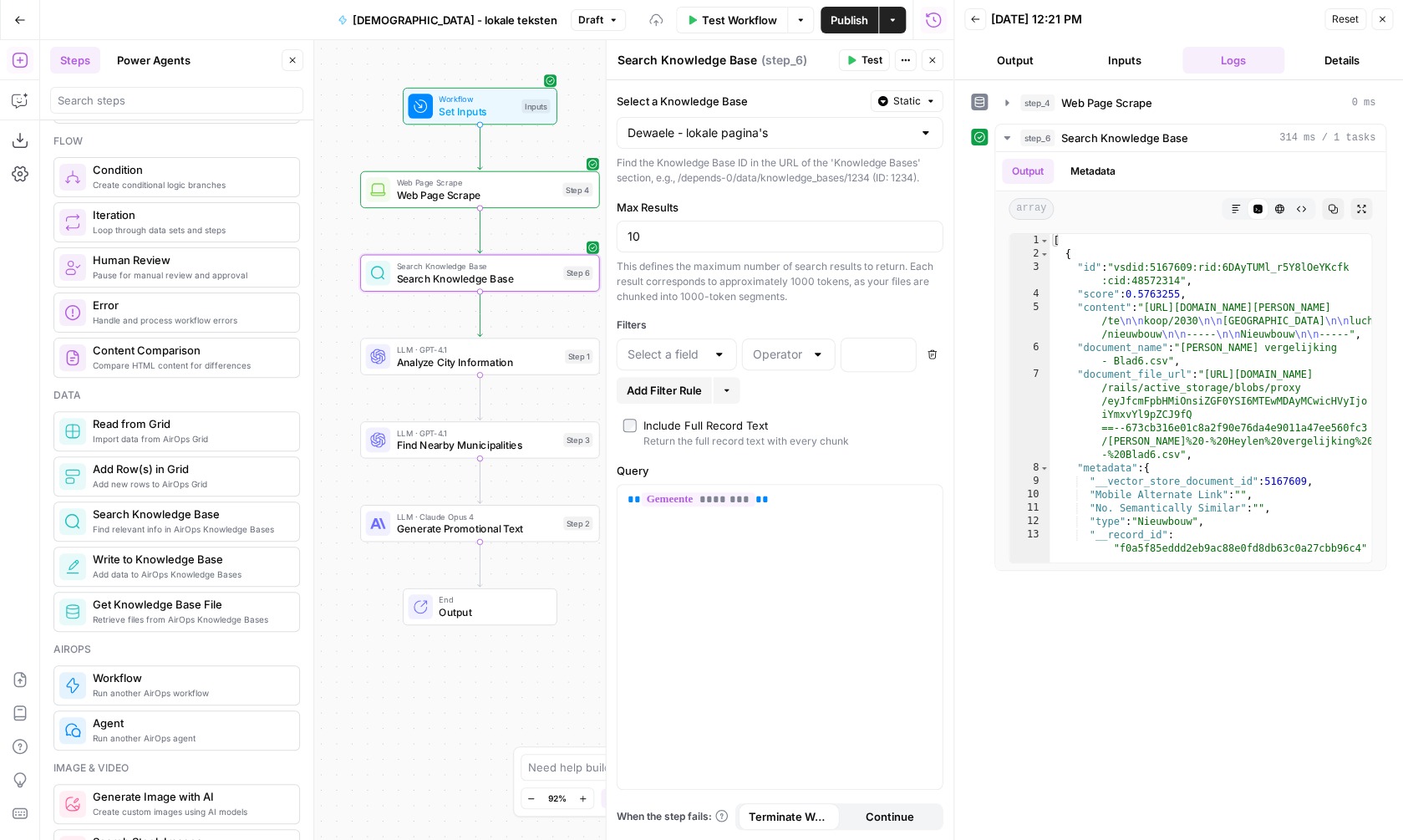
click at [731, 343] on div at bounding box center [677, 354] width 120 height 32
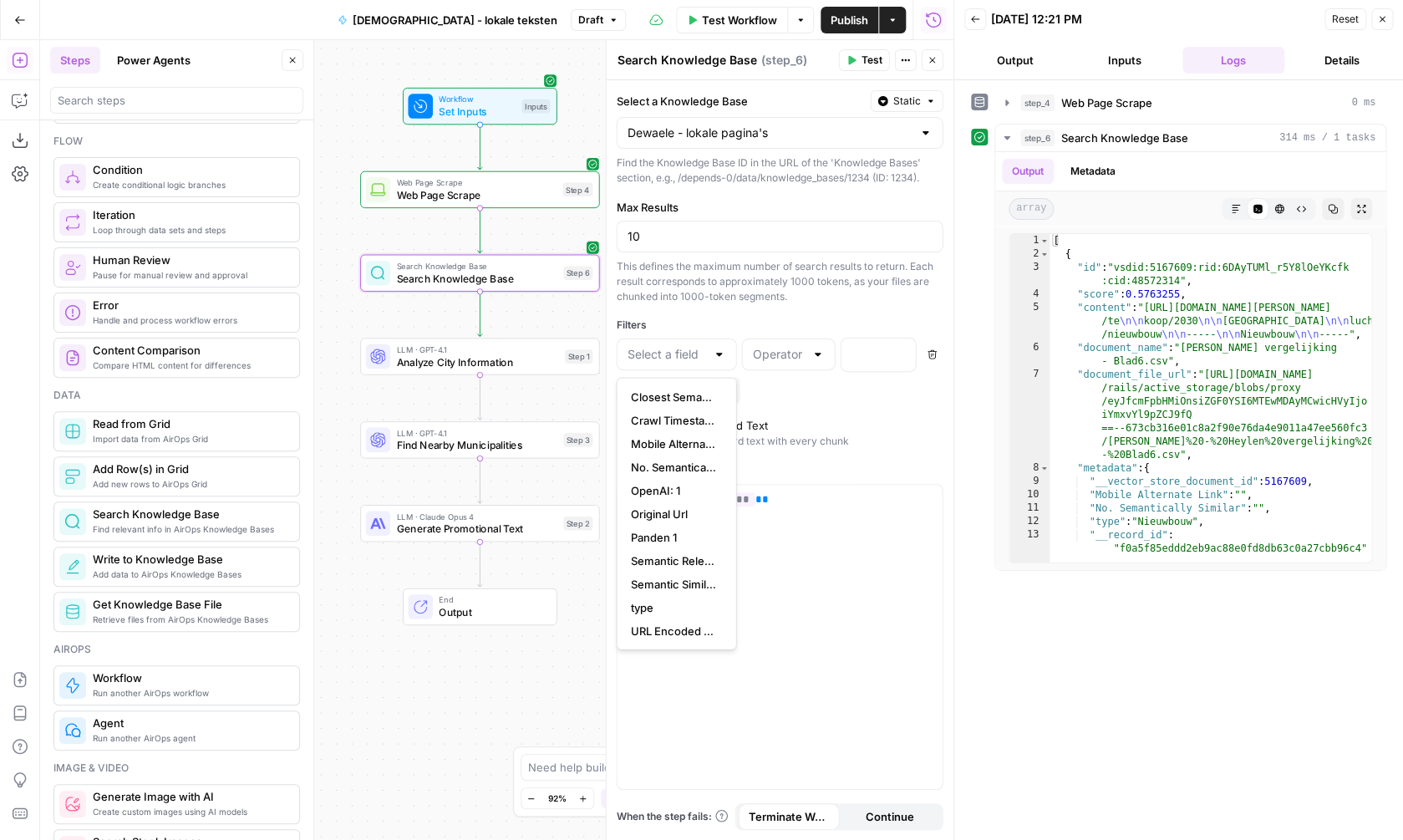
click at [926, 390] on div "Add Filter Rule More" at bounding box center [780, 390] width 327 height 27
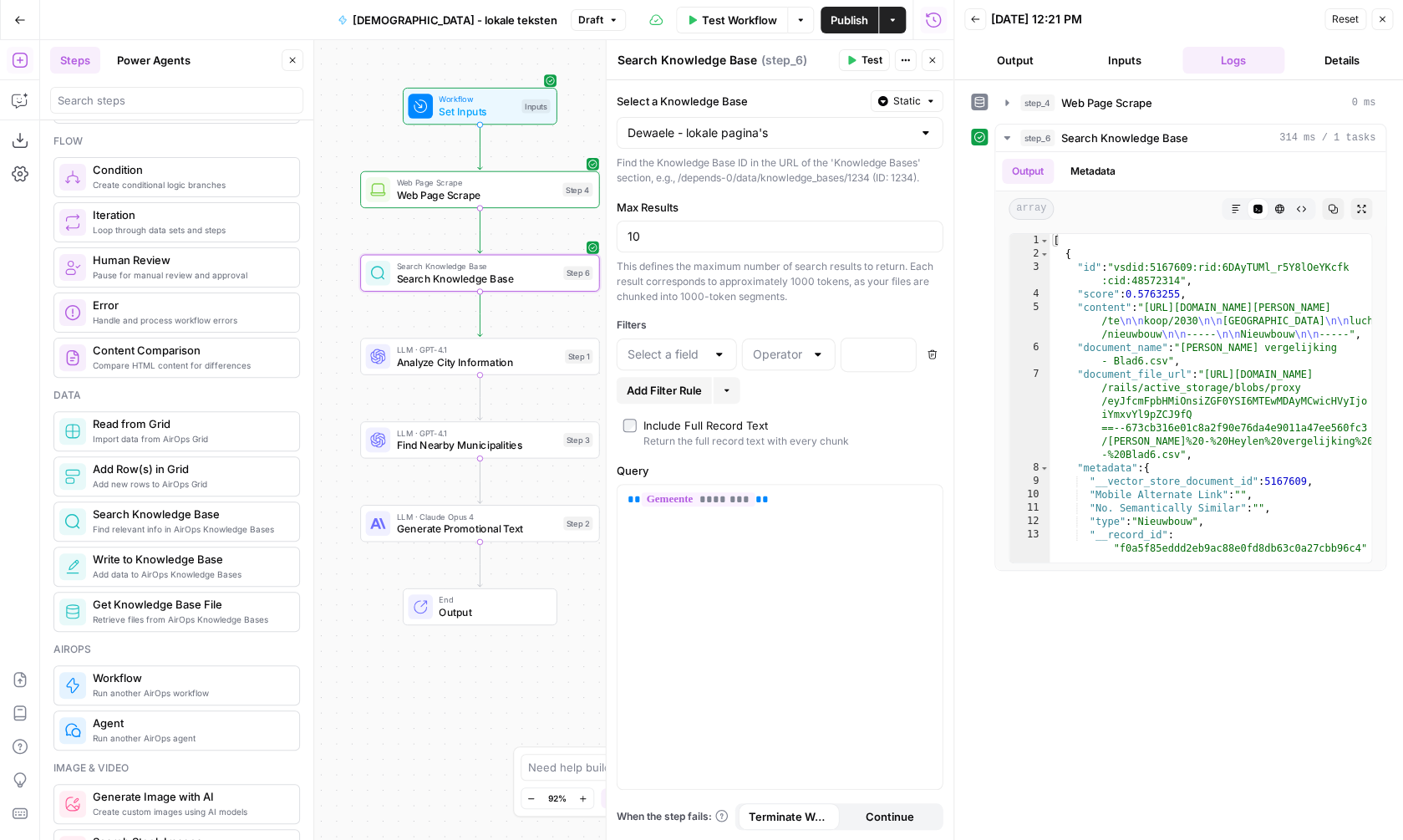
click at [928, 357] on icon "button" at bounding box center [932, 355] width 10 height 10
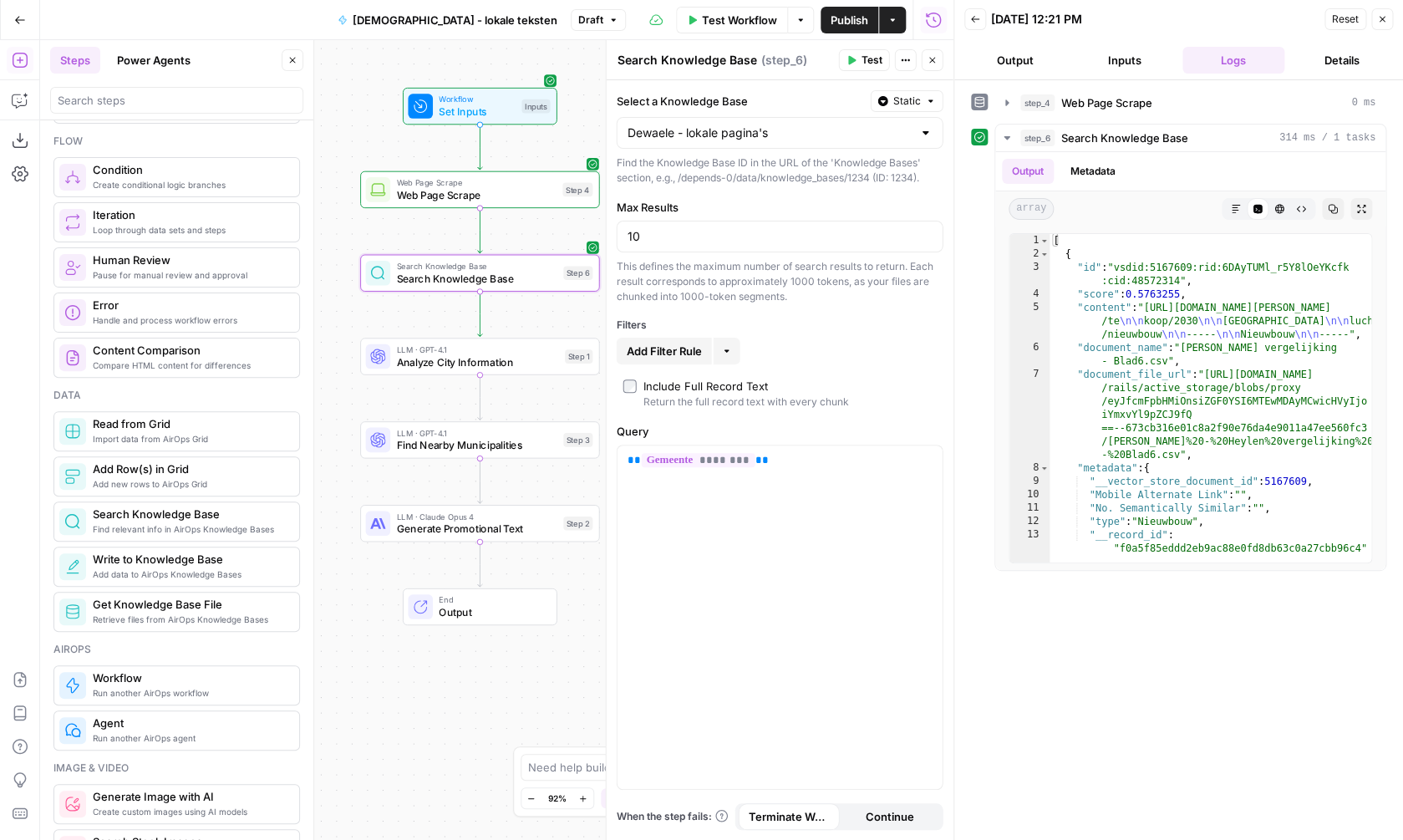
click at [854, 375] on div "Select a Knowledge Base Static Dewaele - lokale pagina's Find the Knowledge Bas…" at bounding box center [780, 460] width 347 height 759
click at [864, 58] on span "Test" at bounding box center [872, 60] width 21 height 15
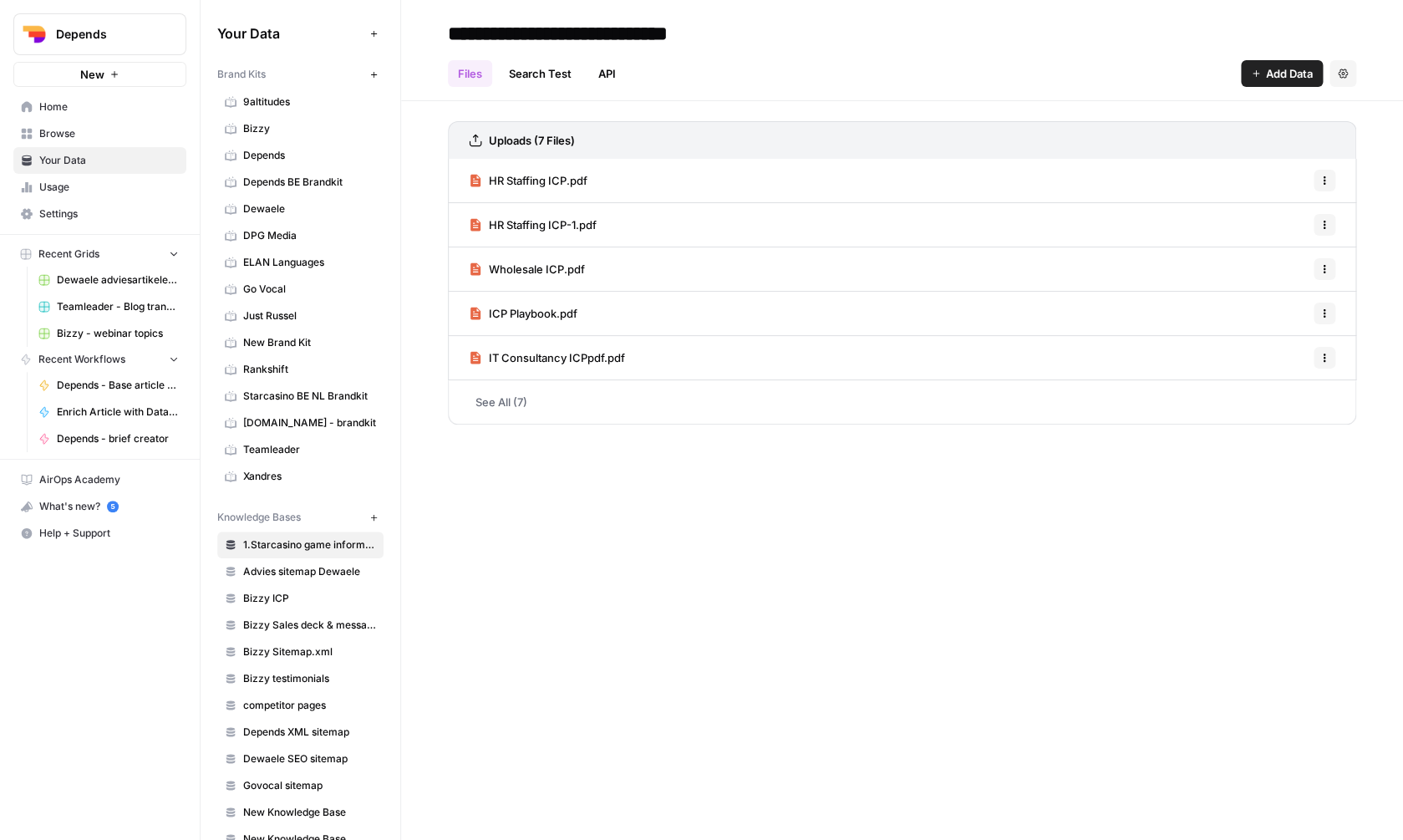
click at [311, 207] on span "Dewaele" at bounding box center [309, 209] width 133 height 15
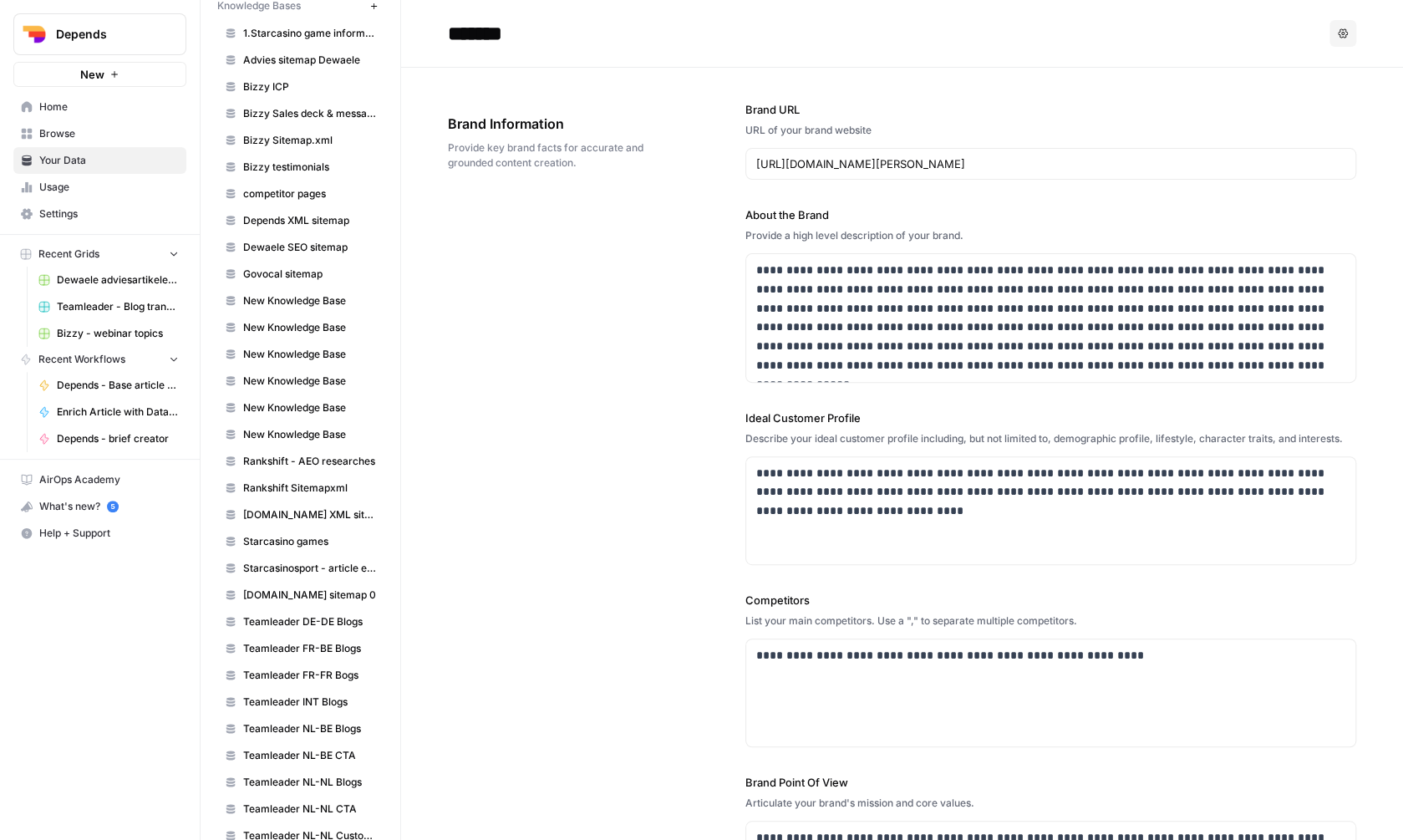
scroll to position [515, 0]
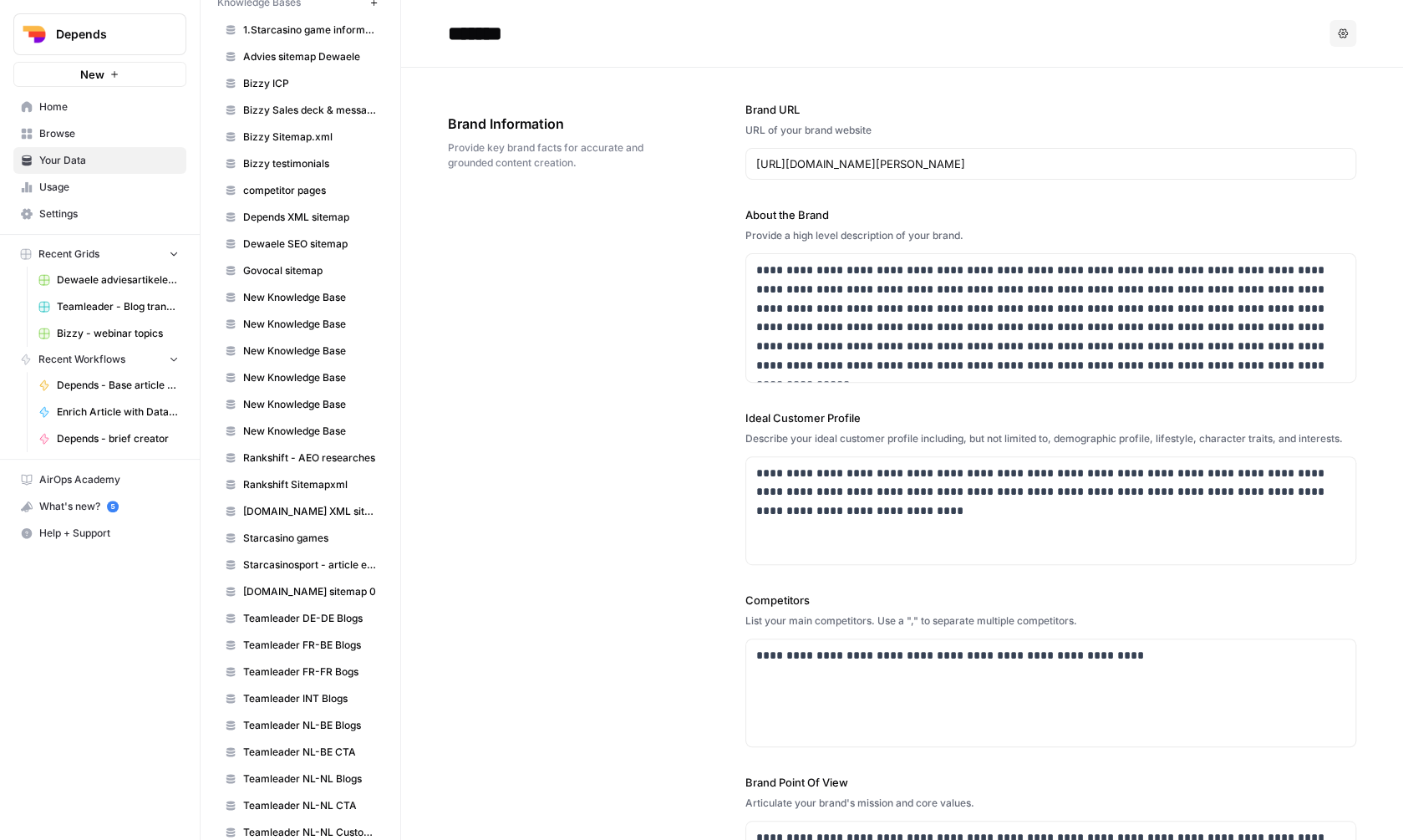
click at [326, 234] on link "Dewaele SEO sitemap" at bounding box center [301, 243] width 166 height 27
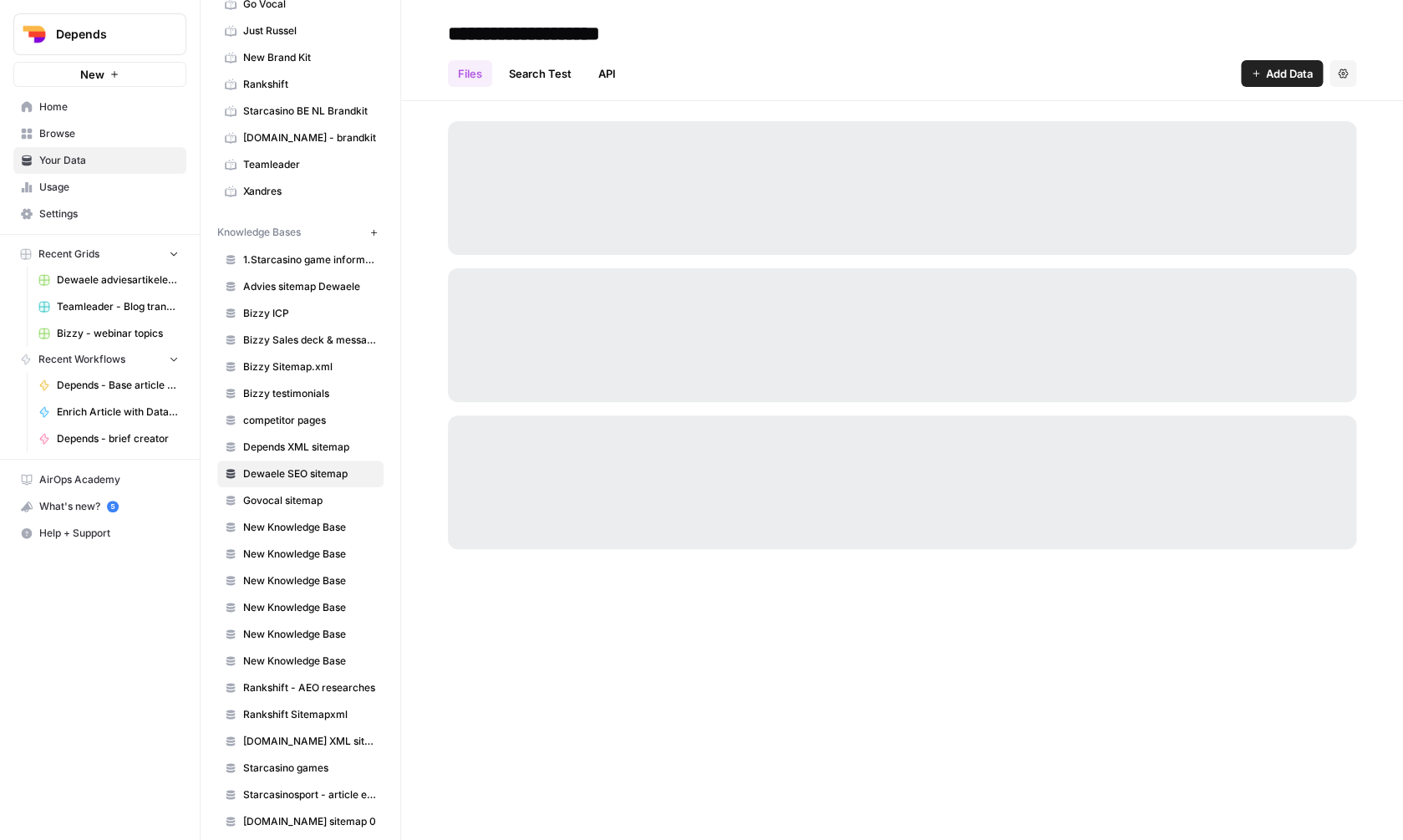
scroll to position [280, 0]
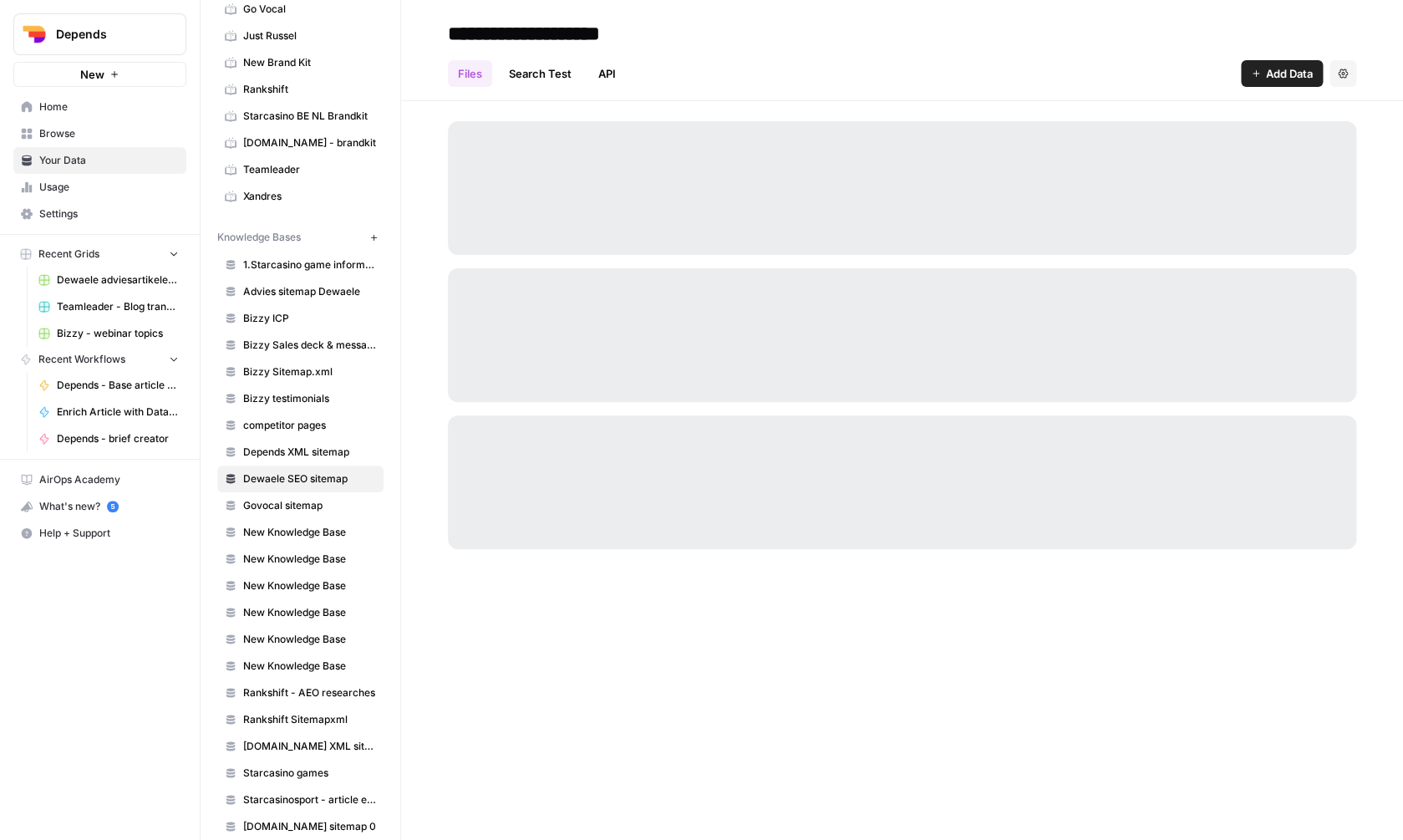
click at [279, 559] on span "New Knowledge Base" at bounding box center [309, 560] width 133 height 15
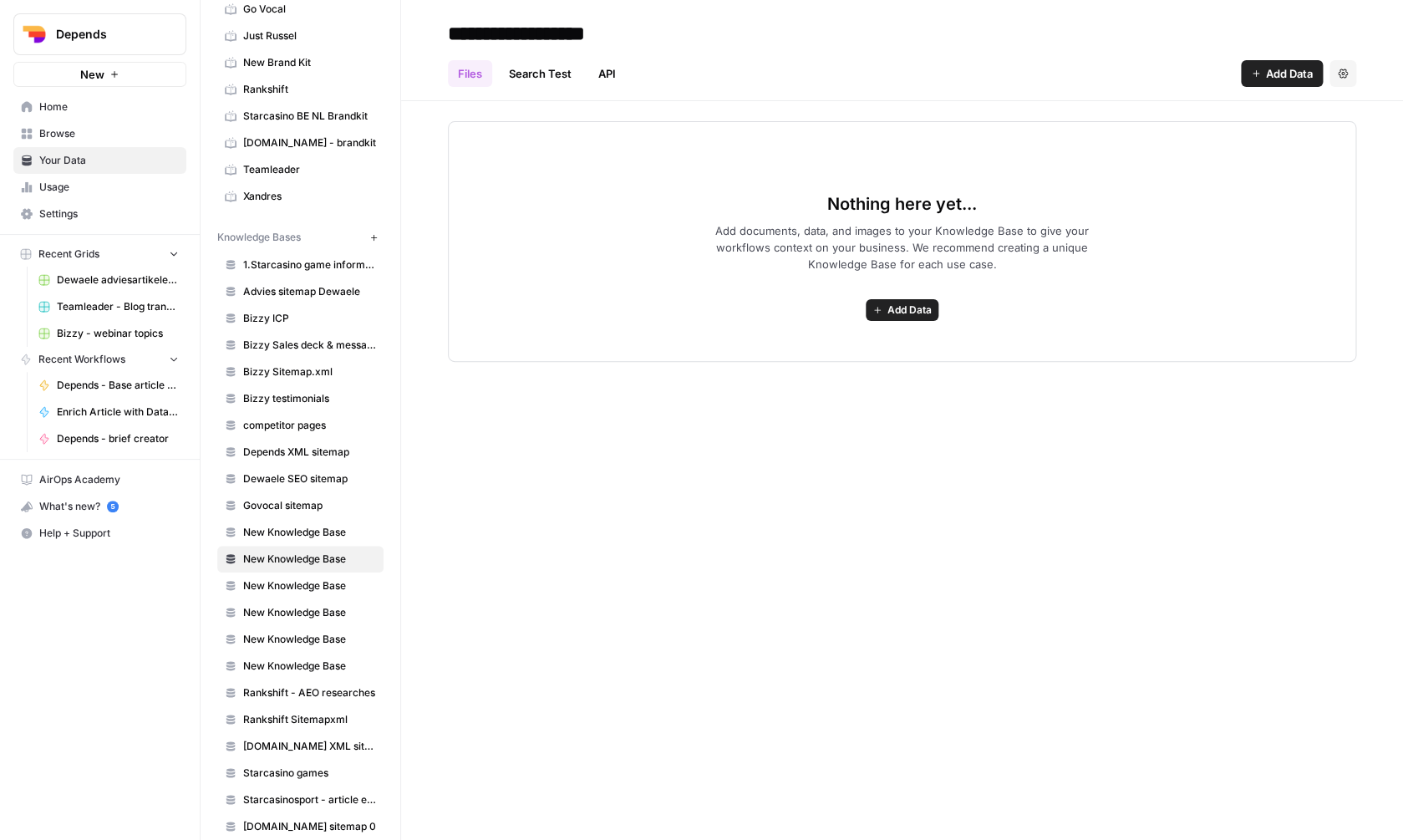
click at [283, 489] on link "Dewaele SEO sitemap" at bounding box center [301, 478] width 166 height 27
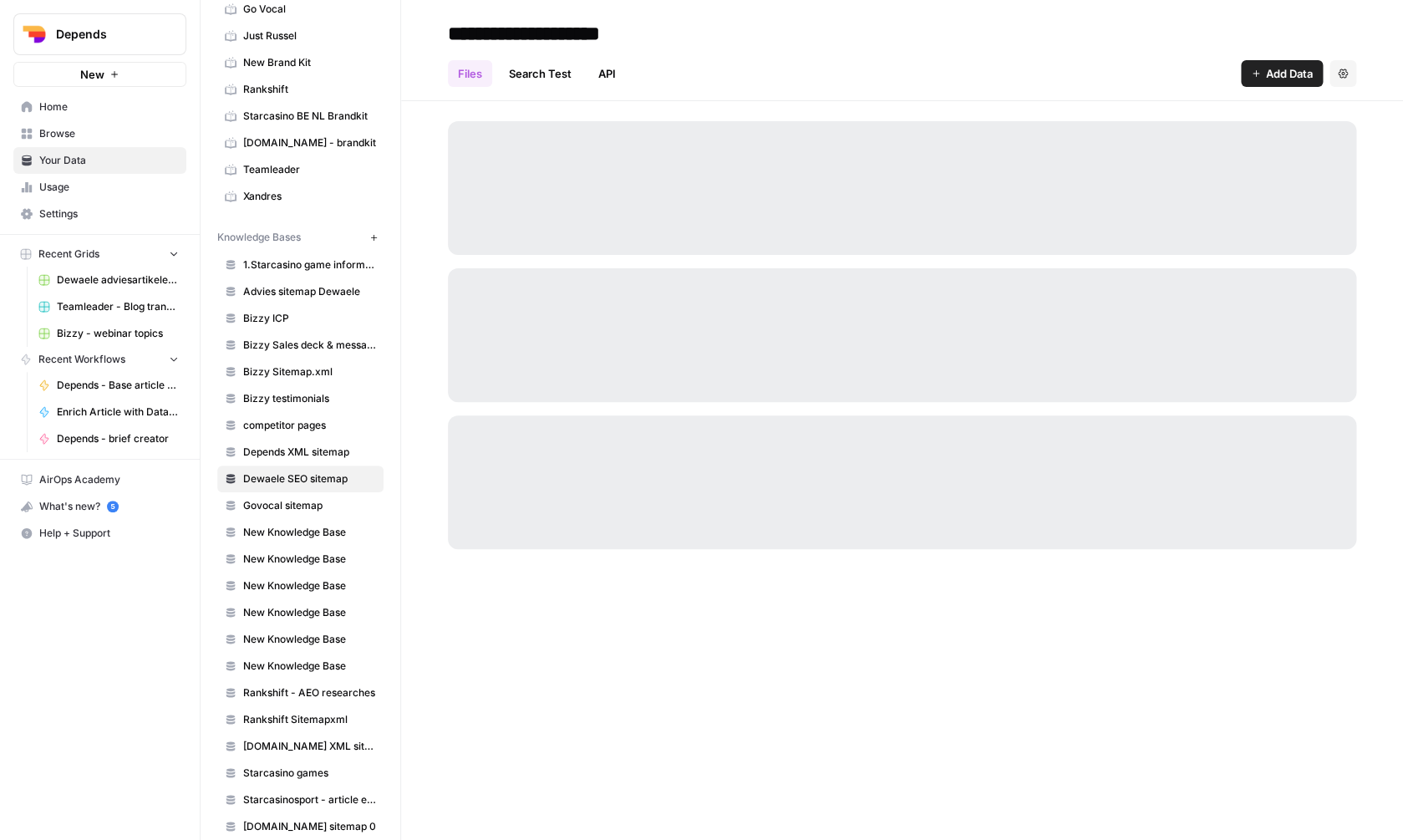
click at [550, 70] on link "Search Test" at bounding box center [540, 73] width 83 height 27
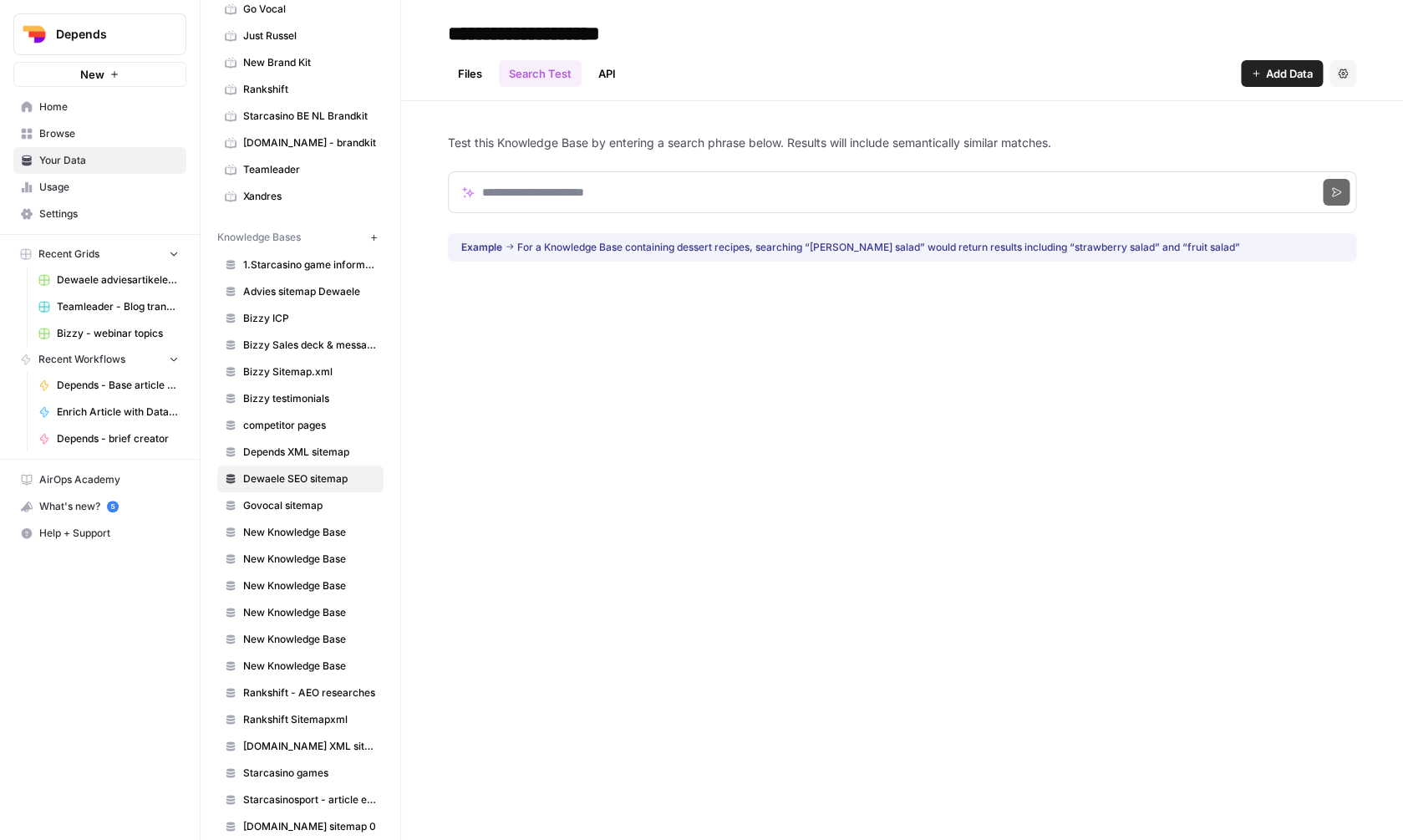
click at [462, 79] on link "Files" at bounding box center [471, 73] width 45 height 27
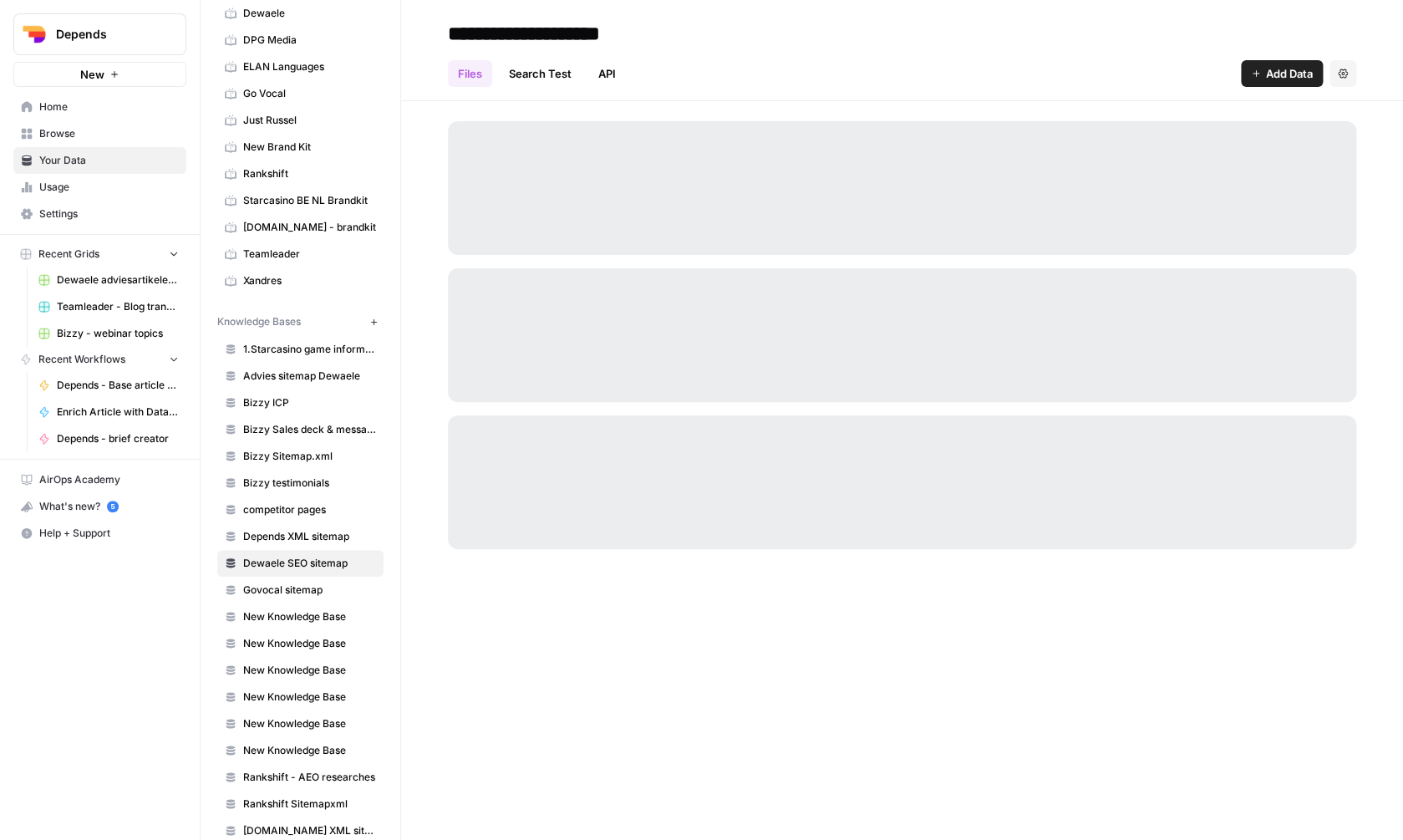
scroll to position [184, 0]
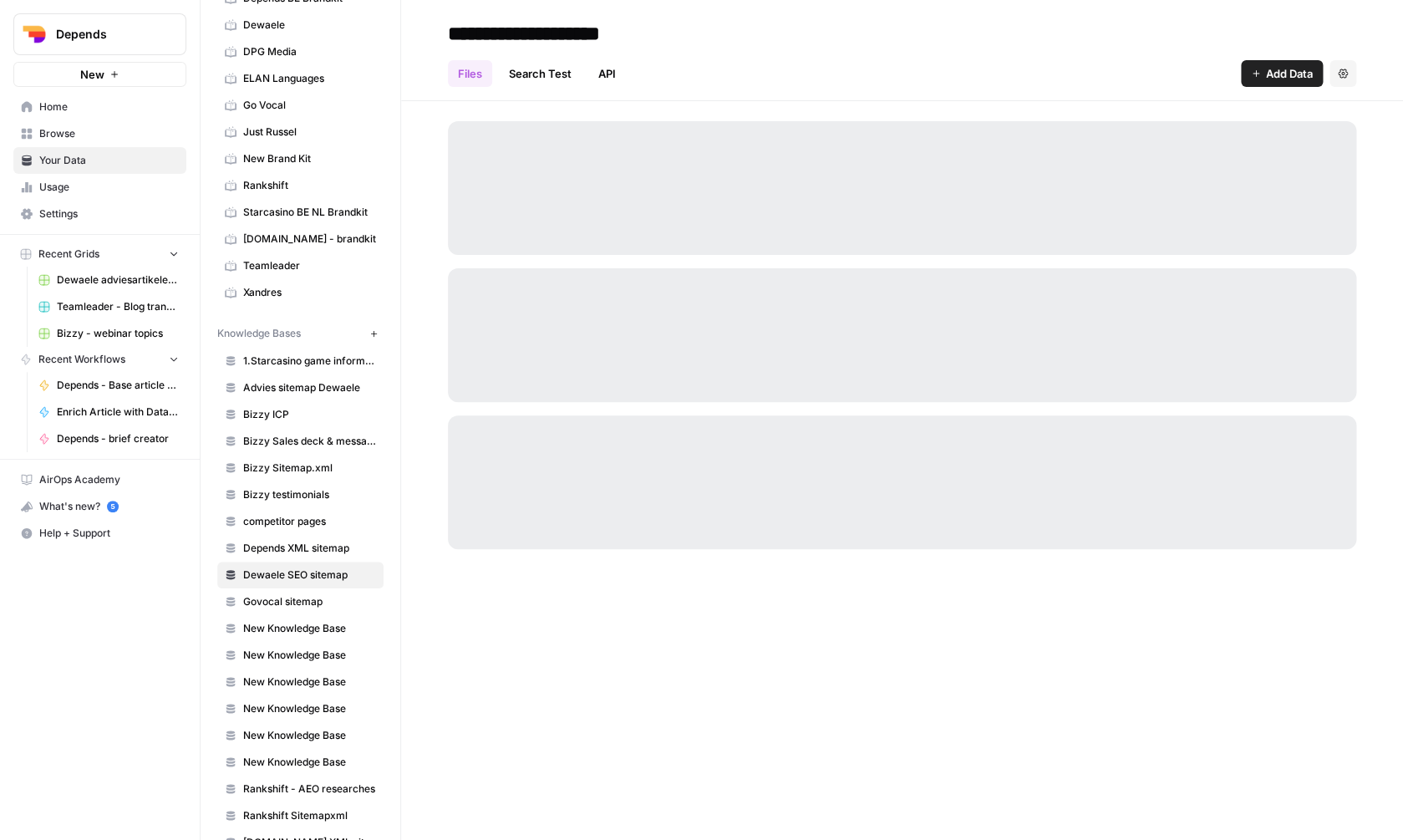
click at [379, 333] on button "New" at bounding box center [373, 333] width 20 height 20
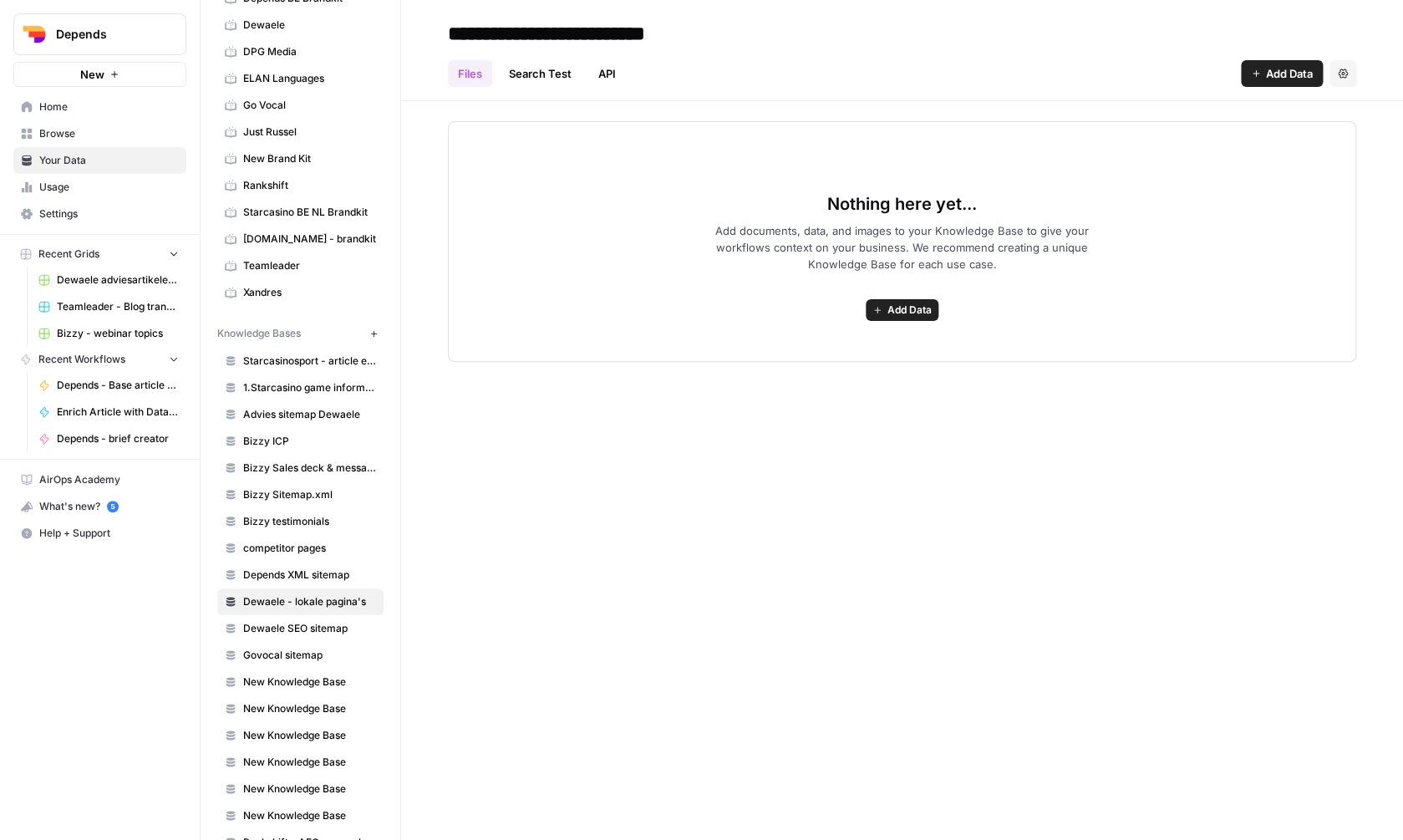
type input "**********"
click at [1256, 67] on button "Add Data" at bounding box center [1282, 73] width 82 height 27
click at [1179, 136] on span "Web Scrape" at bounding box center [1225, 136] width 152 height 17
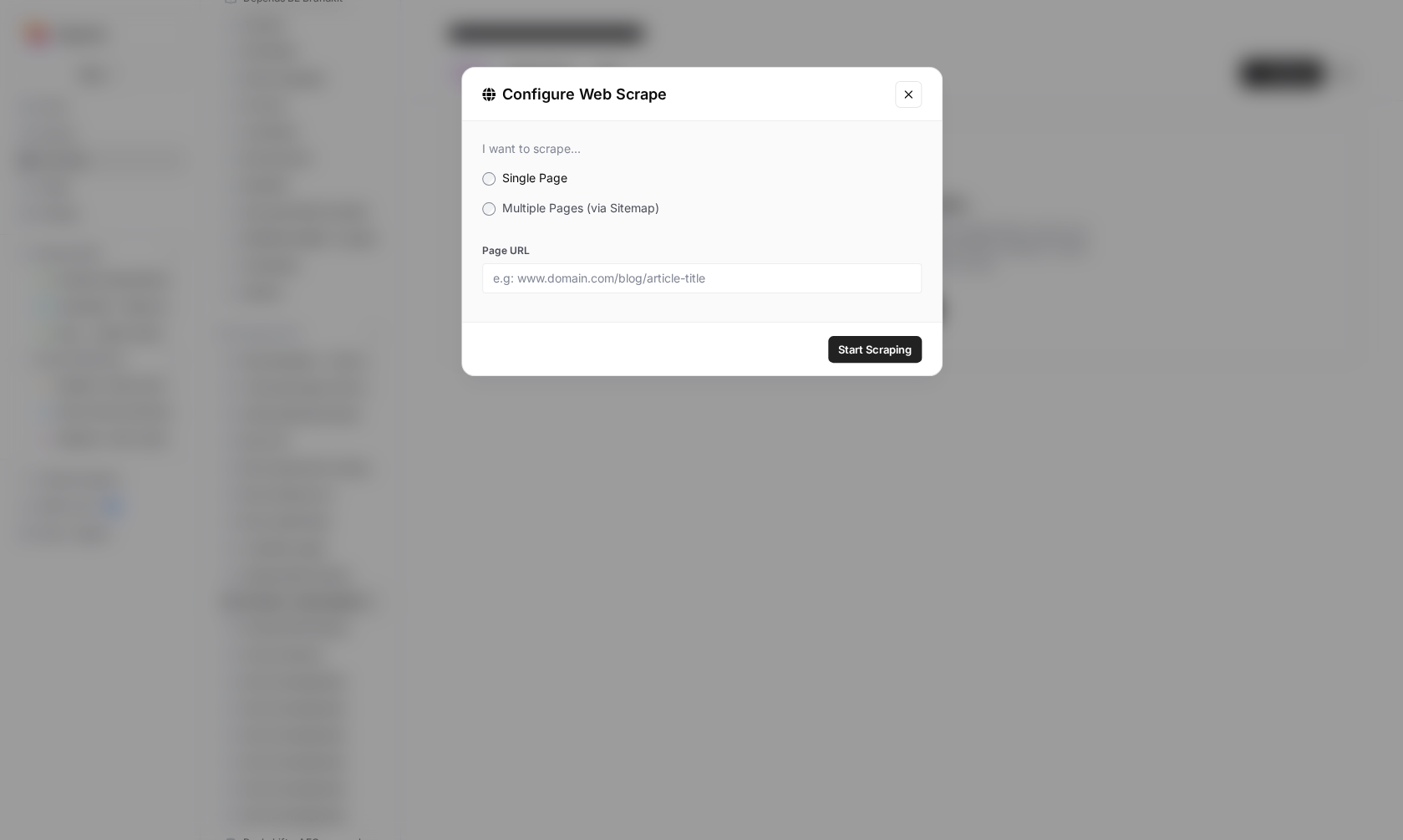
click at [598, 220] on div "I want to scrape... Single Page Multiple Pages (via Sitemap) Page URL" at bounding box center [702, 217] width 480 height 192
click at [598, 215] on span "Multiple Pages (via Sitemap)" at bounding box center [580, 207] width 157 height 15
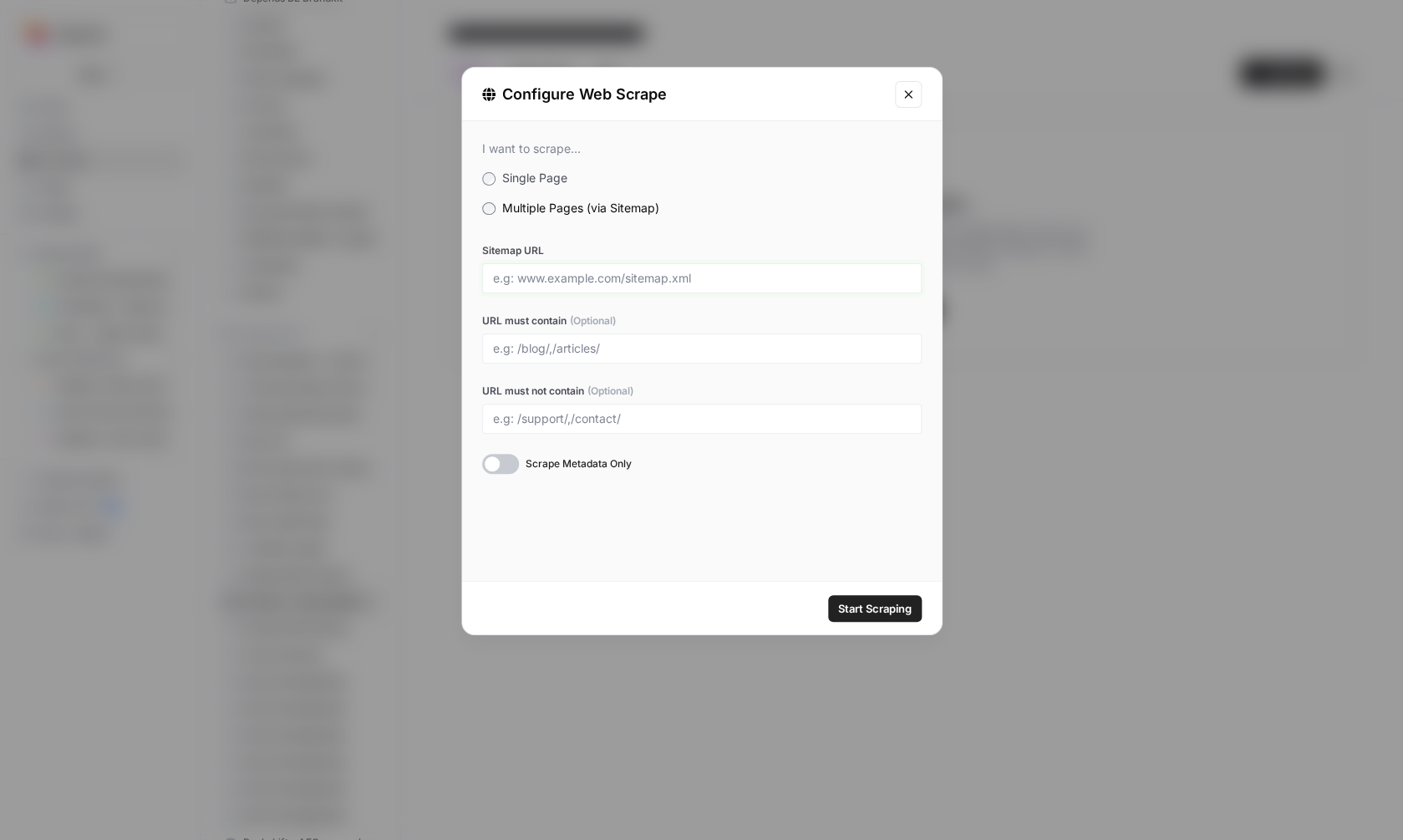
click at [607, 278] on input "Sitemap URL" at bounding box center [702, 279] width 418 height 15
paste input "https://www.dewaele.com/nl/sitemap_seo.xml?page=1"
type input "https://www.dewaele.com/nl/sitemap_seo.xml?page=1"
click at [507, 459] on div at bounding box center [501, 464] width 37 height 20
click at [851, 607] on span "Start Scraping" at bounding box center [875, 609] width 74 height 17
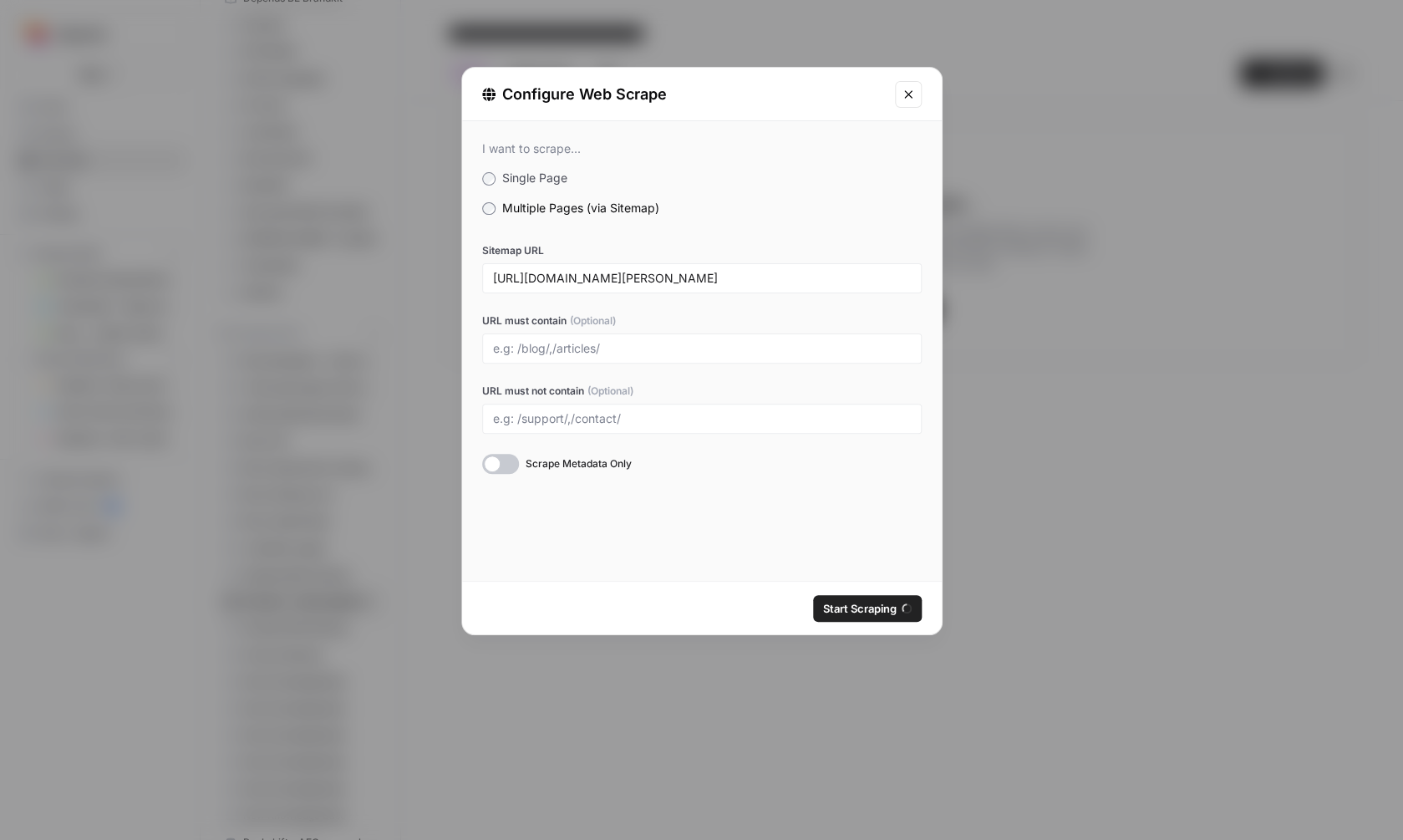
click at [851, 622] on div "Start Scraping" at bounding box center [702, 608] width 480 height 52
click at [908, 93] on icon "Close modal" at bounding box center [908, 93] width 8 height 8
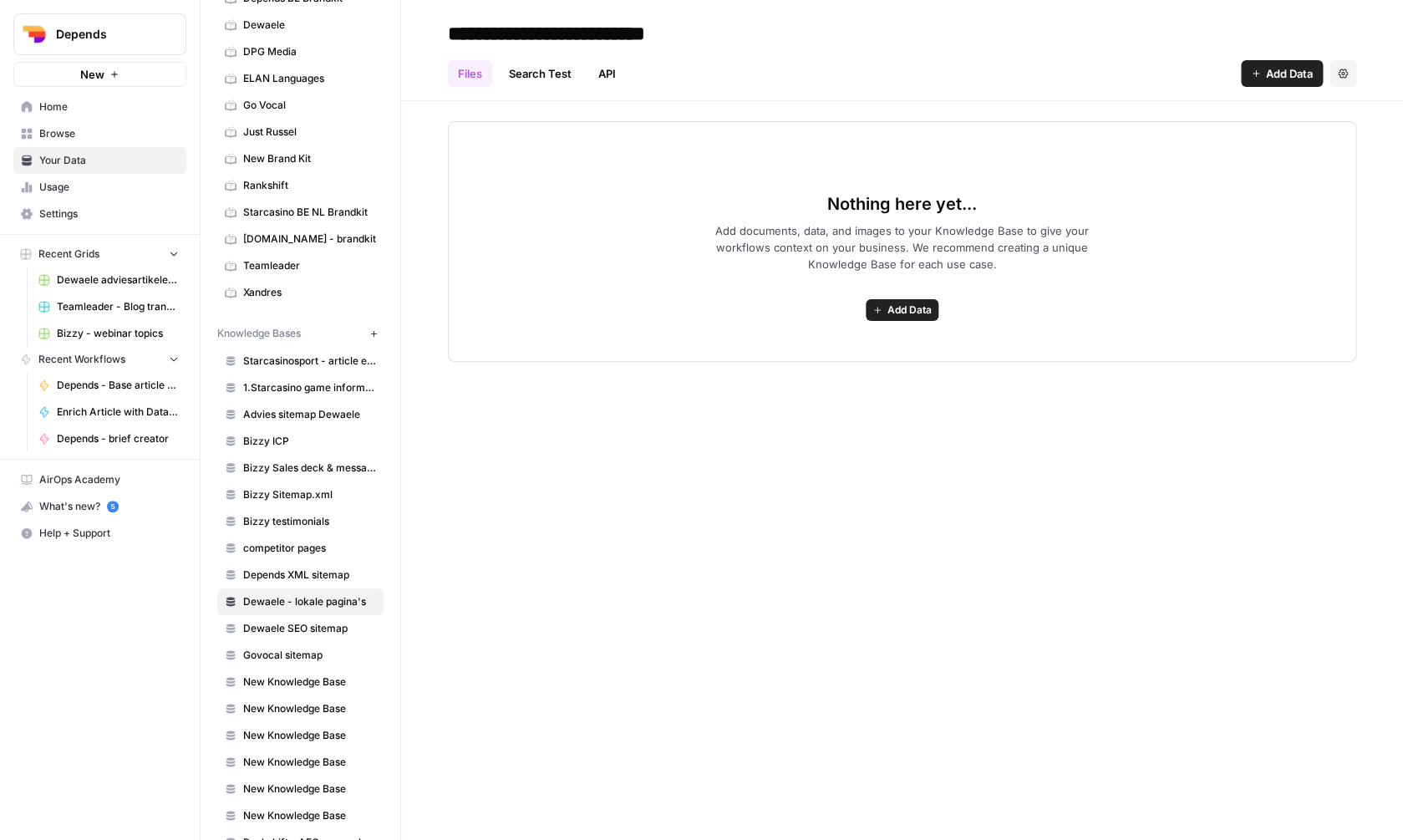
click at [1267, 69] on span "Add Data" at bounding box center [1289, 74] width 47 height 17
click at [1237, 137] on span "Web Scrape" at bounding box center [1225, 136] width 152 height 17
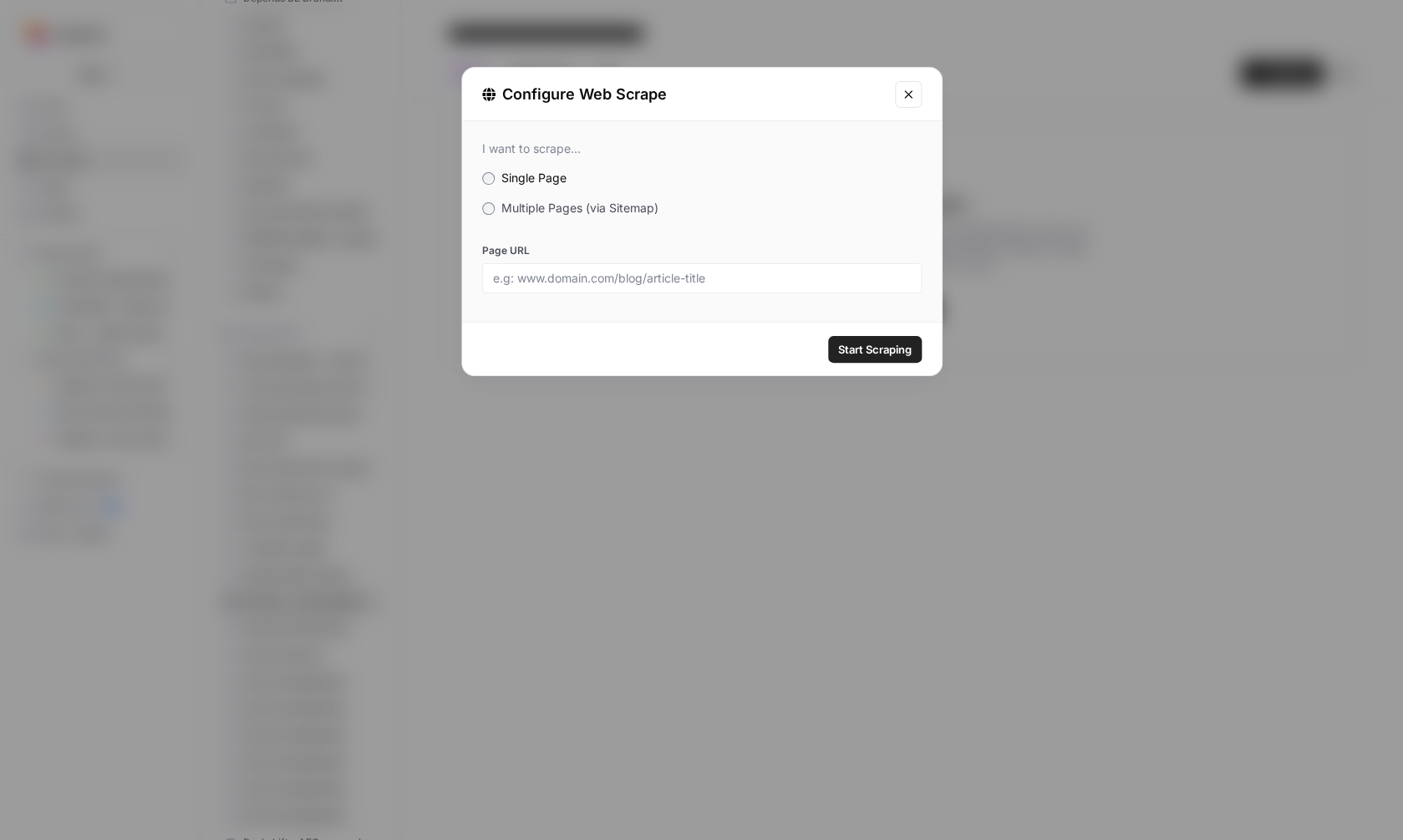
click at [645, 287] on div at bounding box center [702, 278] width 440 height 30
click at [644, 287] on div at bounding box center [702, 278] width 440 height 30
click at [644, 286] on div at bounding box center [702, 278] width 440 height 30
click at [651, 278] on input "Page URL" at bounding box center [702, 279] width 418 height 15
paste input "# Wonen in Antwerpen: Waar diamanten schitteren en dromen thuiskomen Stel je vo…"
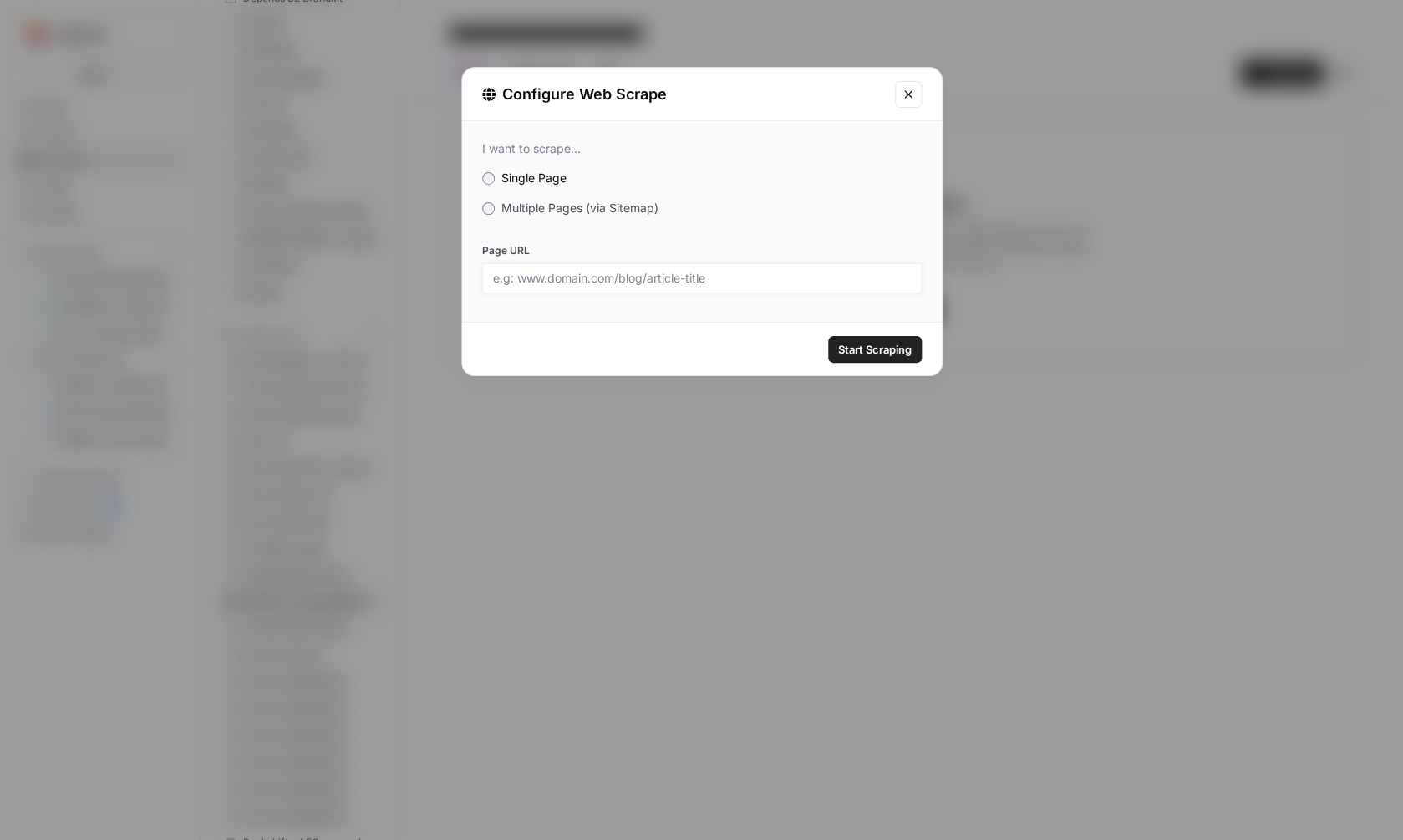
type input "# Wonen in Antwerpen: Waar diamanten schitteren en dromen thuiskomen Stel je vo…"
click at [587, 199] on div "I want to scrape... Single Page Multiple Pages (via Sitemap) Page URL" at bounding box center [702, 217] width 480 height 192
click at [588, 201] on span "Multiple Pages (via Sitemap)" at bounding box center [579, 207] width 157 height 15
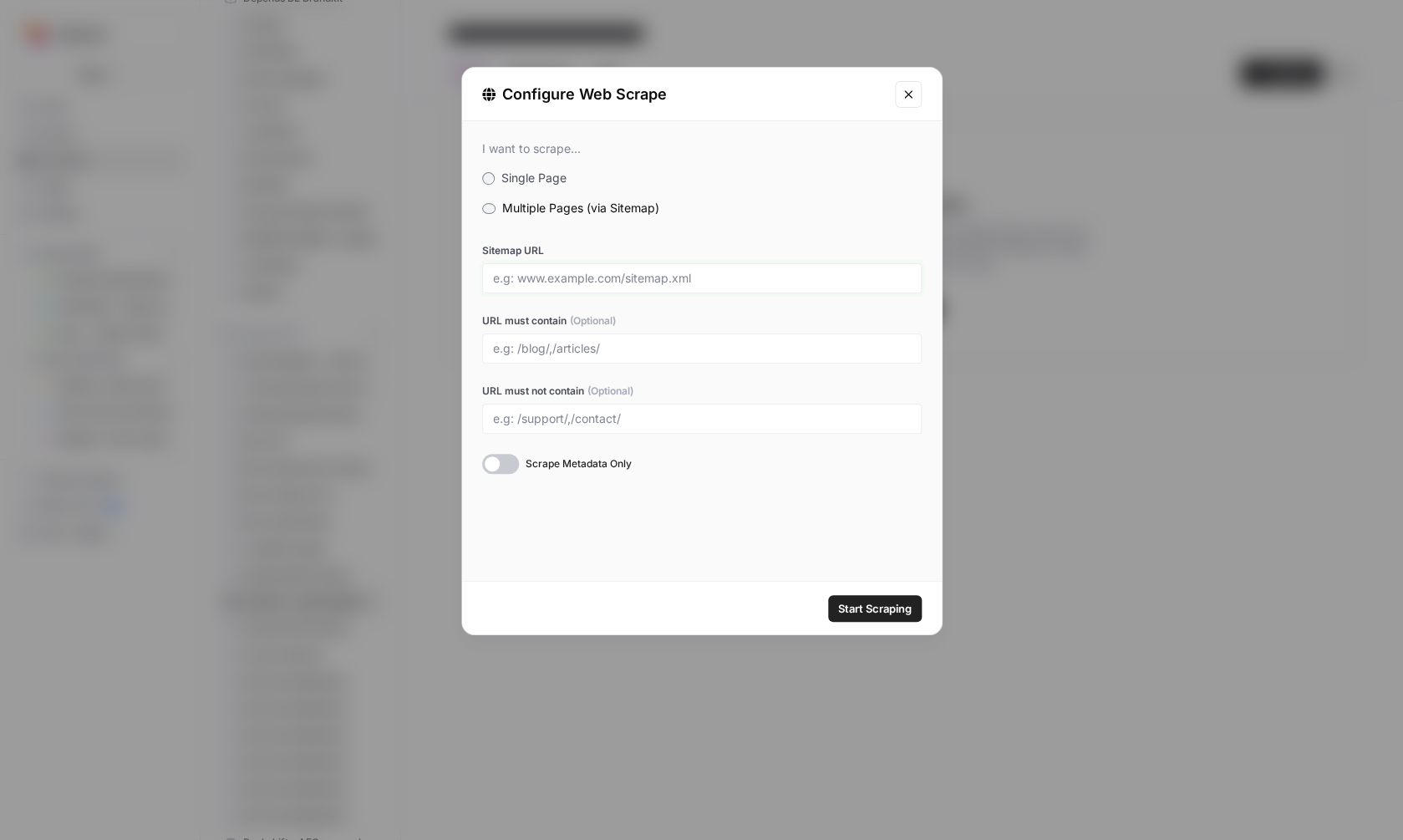
click at [651, 272] on input "Sitemap URL" at bounding box center [702, 279] width 418 height 15
paste input "https://www.dewaele.com/nl/sitemap_seo.xml?page=1"
type input "https://www.dewaele.com/nl/sitemap_seo.xml?page=1"
click at [843, 244] on label "Sitemap URL" at bounding box center [702, 251] width 440 height 15
click at [843, 271] on input "https://www.dewaele.com/nl/sitemap_seo.xml?page=1" at bounding box center [702, 279] width 418 height 15
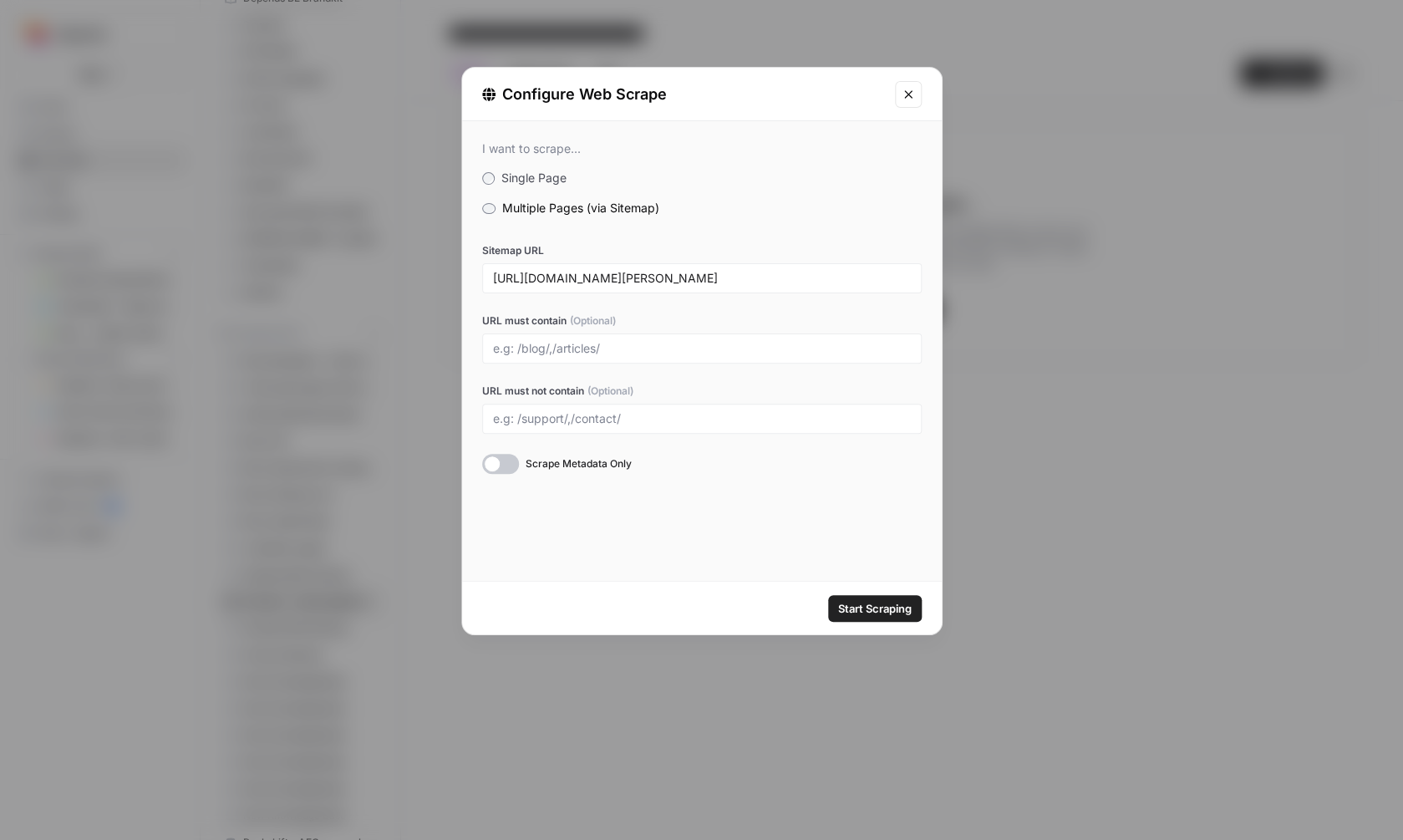
click at [884, 600] on span "Start Scraping" at bounding box center [875, 609] width 74 height 17
click at [908, 97] on icon "Close modal" at bounding box center [908, 94] width 14 height 14
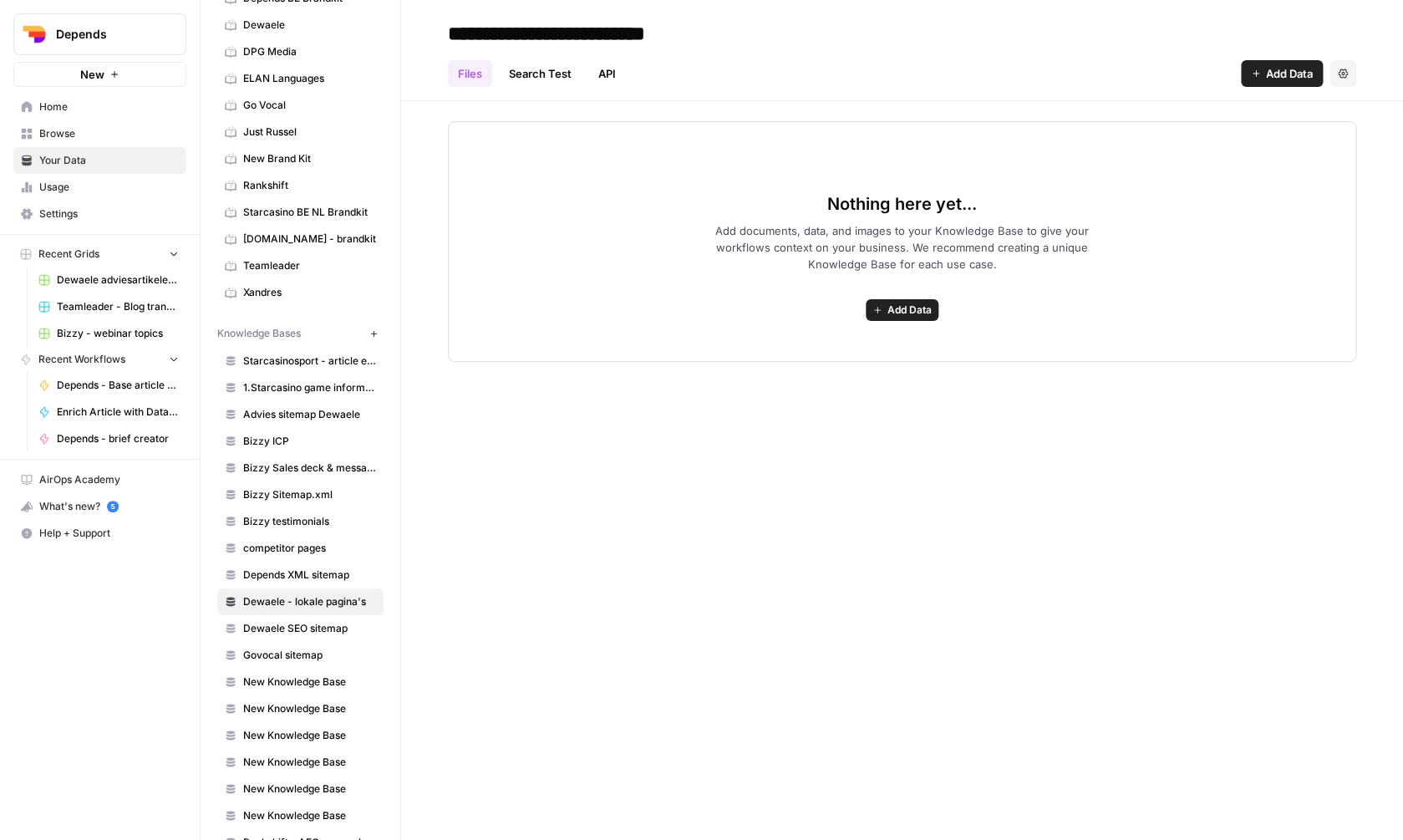
click at [1282, 81] on span "Add Data" at bounding box center [1289, 74] width 47 height 17
click at [843, 221] on div "Nothing here yet... Add documents, data, and images to your Knowledge Base to g…" at bounding box center [902, 241] width 908 height 241
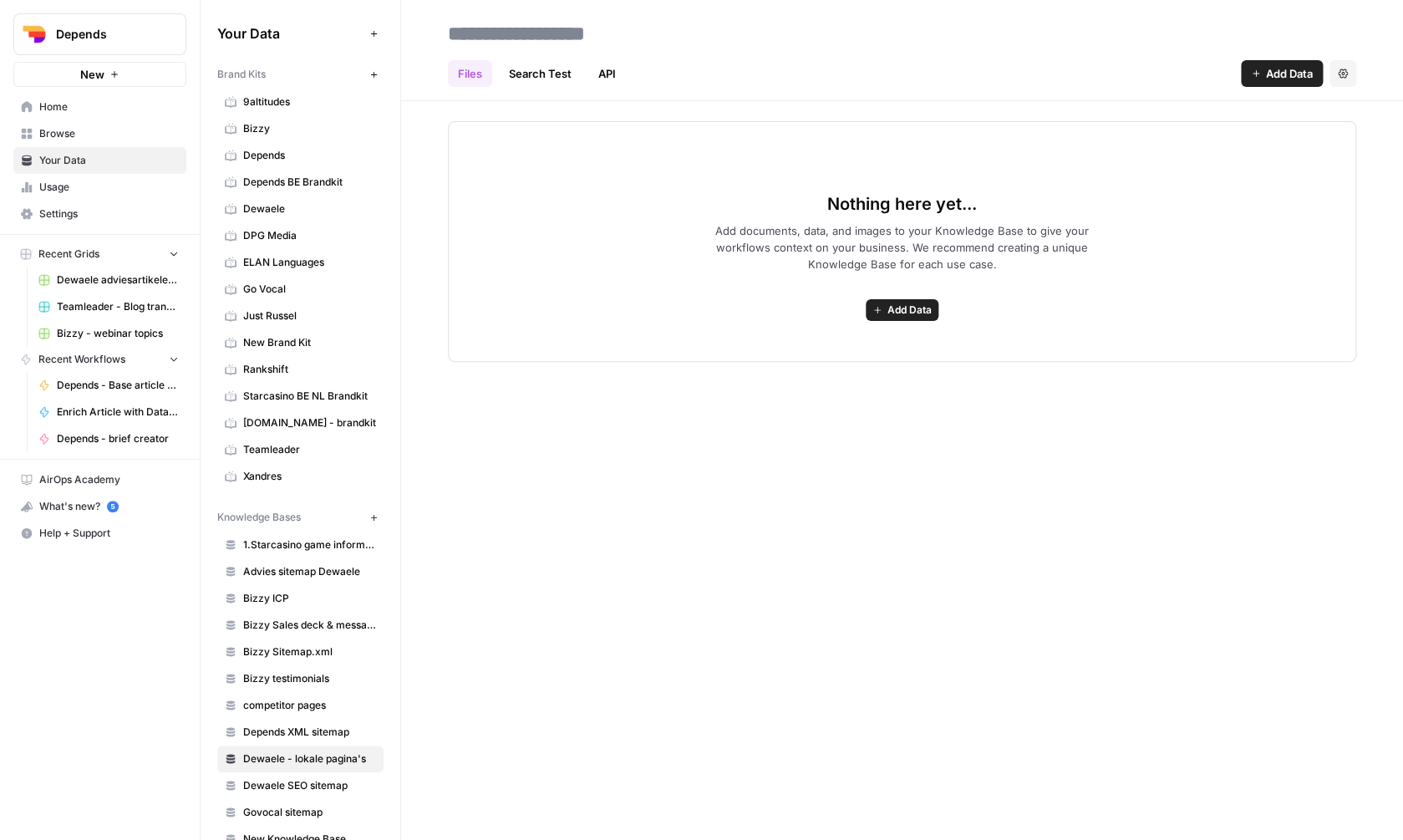
click at [1269, 78] on span "Add Data" at bounding box center [1289, 74] width 47 height 17
click at [1239, 108] on span "Upload Files" at bounding box center [1225, 113] width 152 height 17
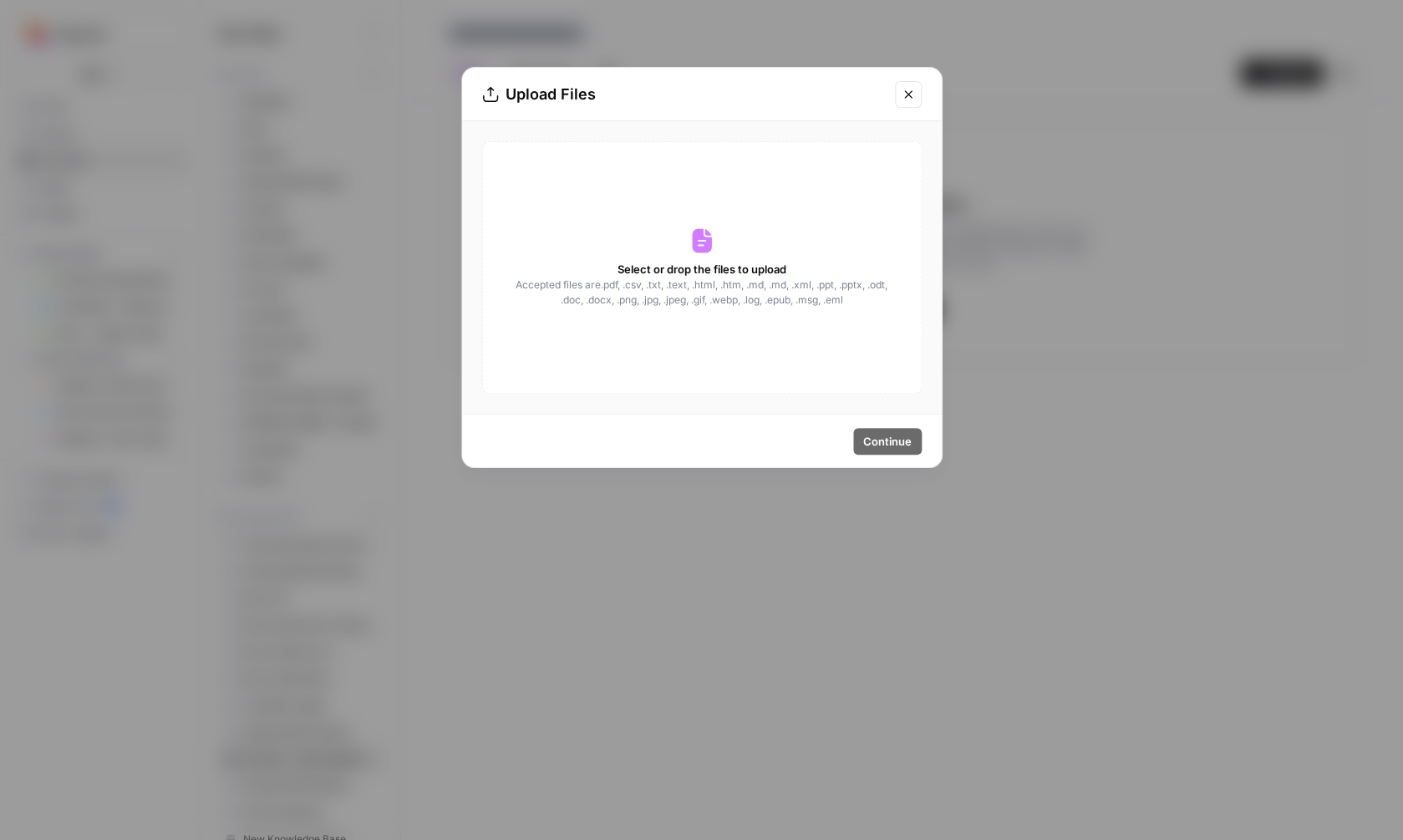
click at [811, 141] on div "Select or drop the files to upload Accepted files are .pdf, .csv, .txt, .text, …" at bounding box center [702, 267] width 480 height 292
click at [795, 193] on div "Select or drop the files to upload Accepted files are .pdf, .csv, .txt, .text, …" at bounding box center [702, 267] width 440 height 253
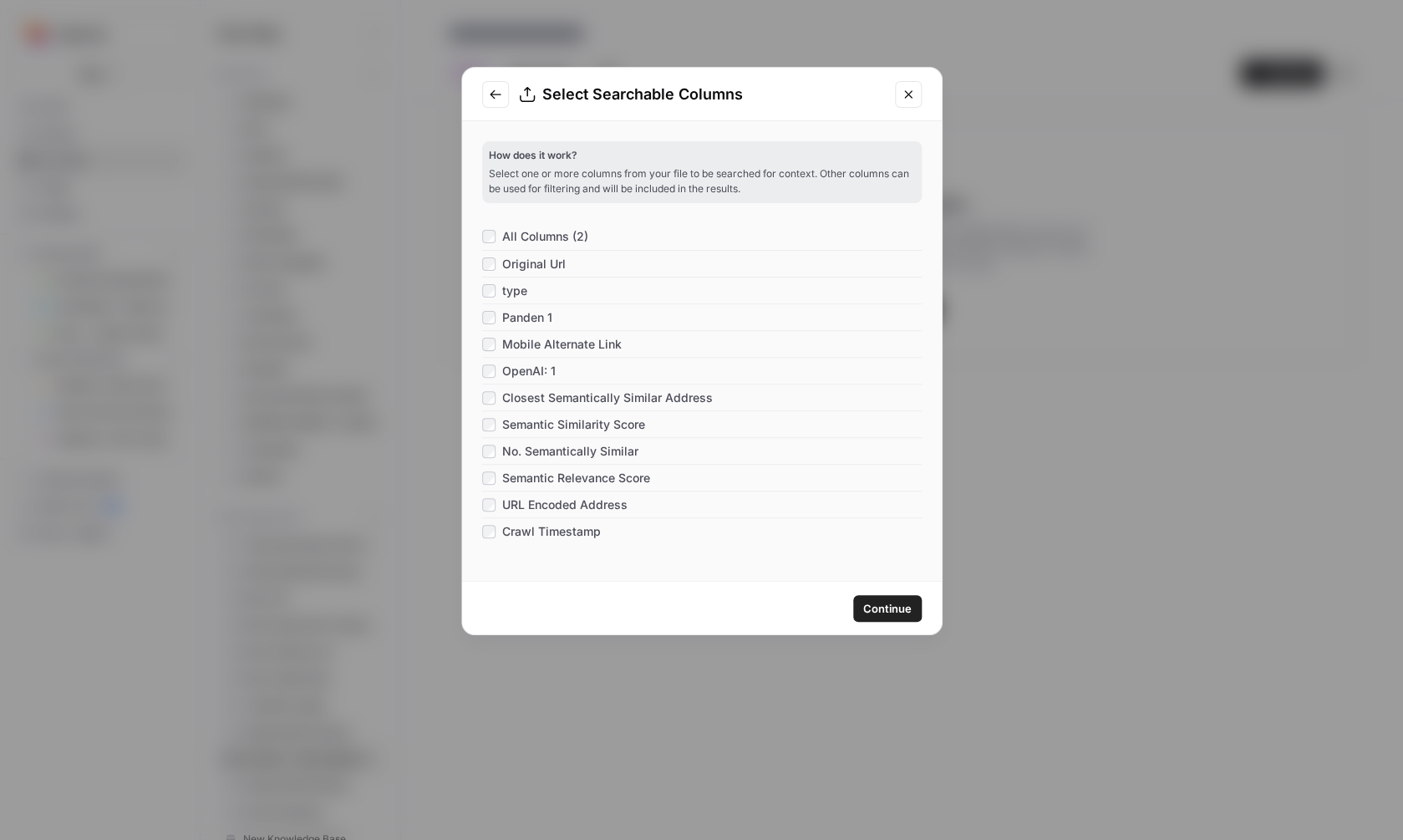
click at [493, 310] on div "Panden 1" at bounding box center [518, 318] width 70 height 17
click at [881, 603] on span "Continue" at bounding box center [887, 609] width 49 height 17
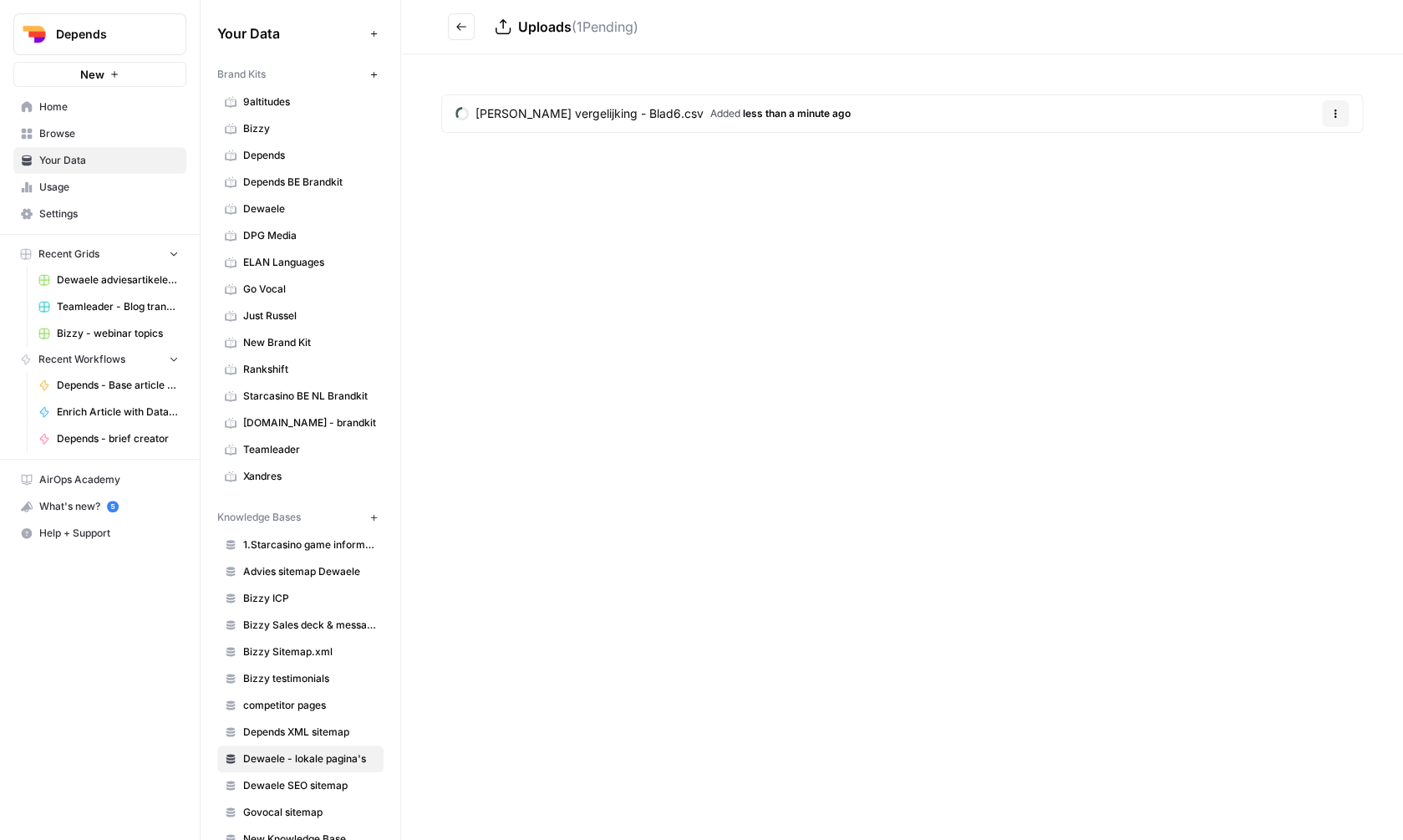
click at [835, 294] on div "Uploads ( 1 Pending) Dewaele - Heylen vergelijking - Blad6.csv Added less than …" at bounding box center [902, 420] width 1002 height 840
click at [1335, 118] on icon "button" at bounding box center [1335, 117] width 3 height 3
click at [1335, 114] on icon "button" at bounding box center [1335, 114] width 3 height 3
click at [467, 35] on button "Go back" at bounding box center [461, 27] width 27 height 27
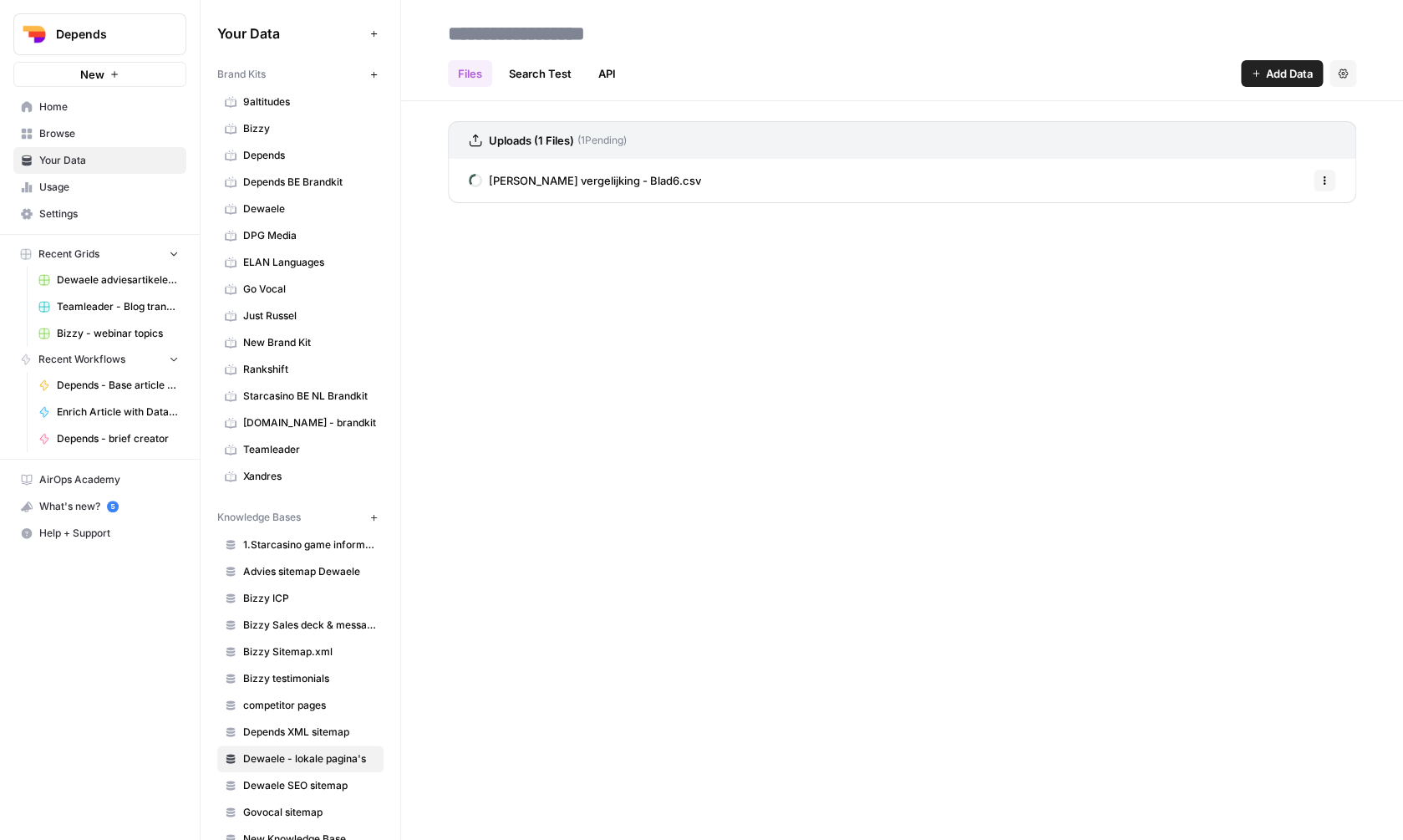
click at [651, 181] on span "Dewaele - Heylen vergelijking - Blad6.csv" at bounding box center [595, 181] width 213 height 17
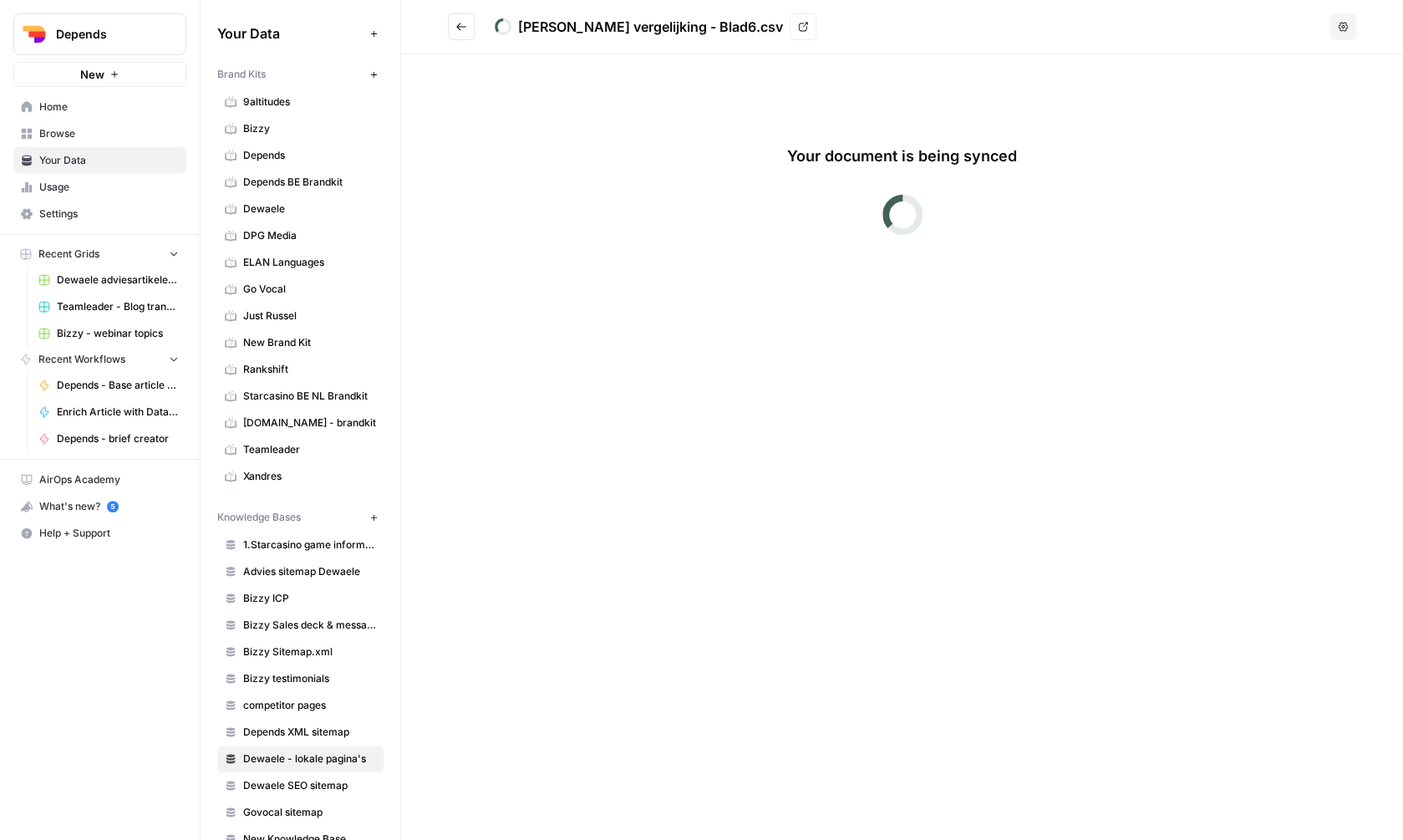
click at [456, 22] on icon "Go back" at bounding box center [461, 27] width 12 height 12
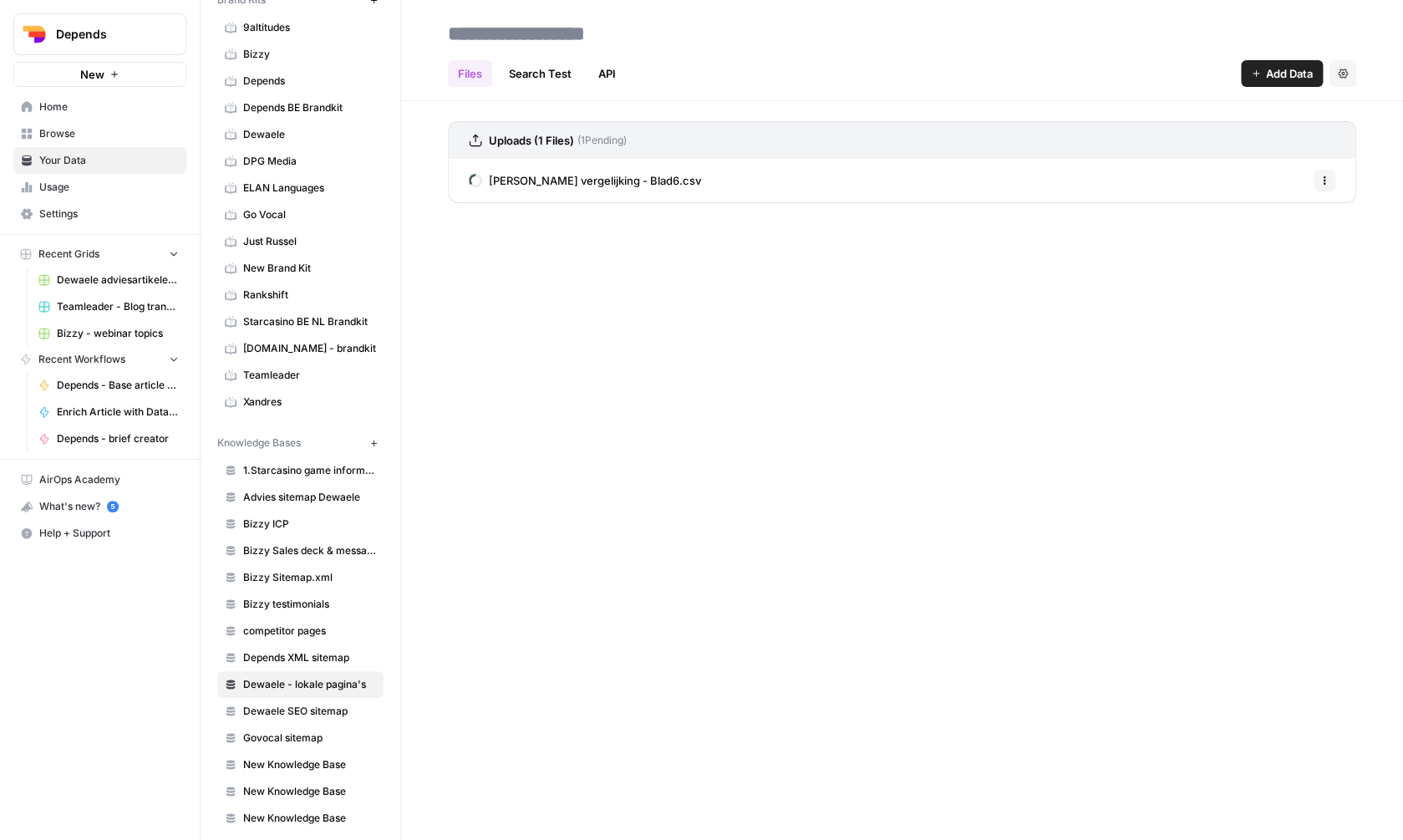
scroll to position [83, 0]
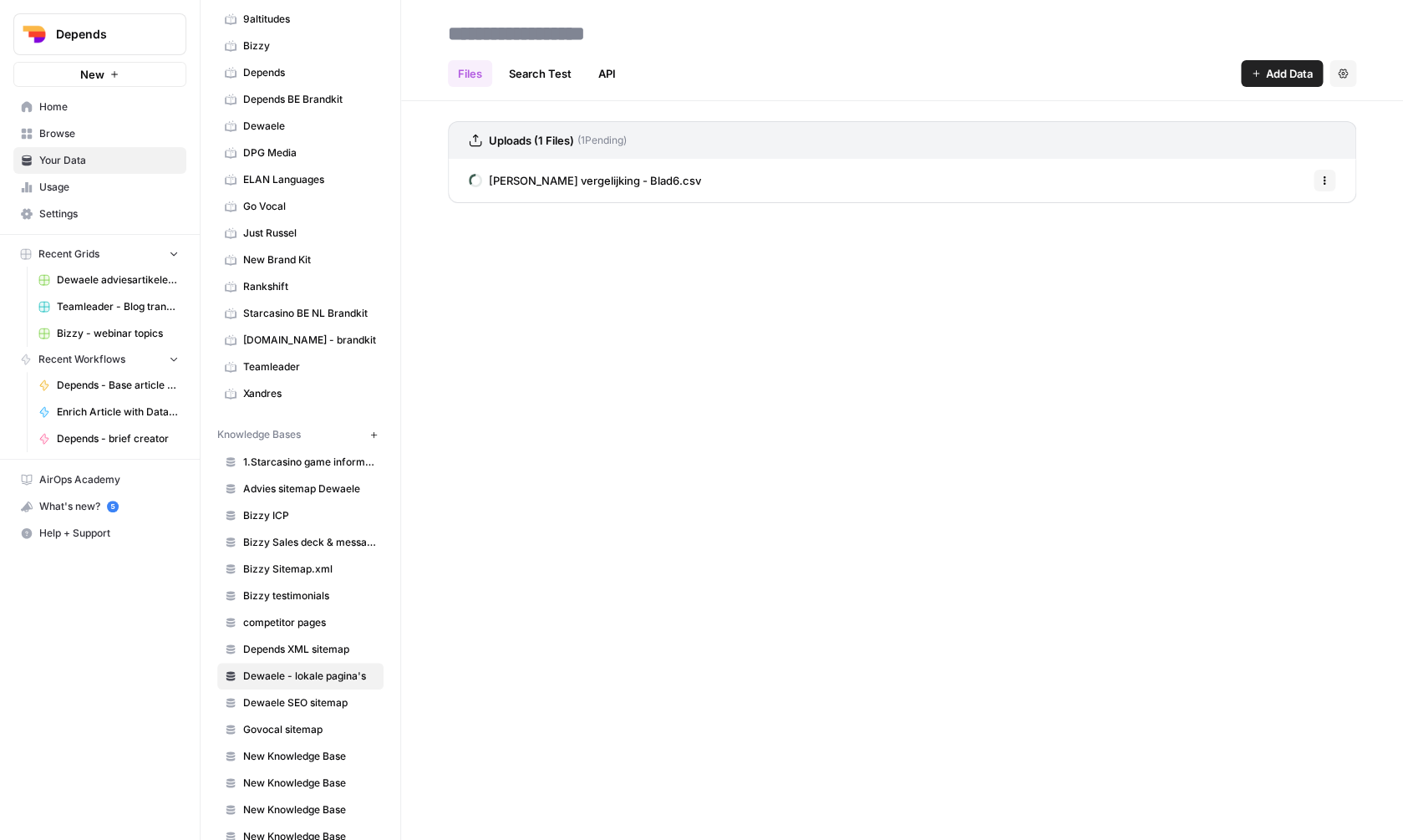
click at [291, 709] on span "Dewaele SEO sitemap" at bounding box center [309, 703] width 133 height 15
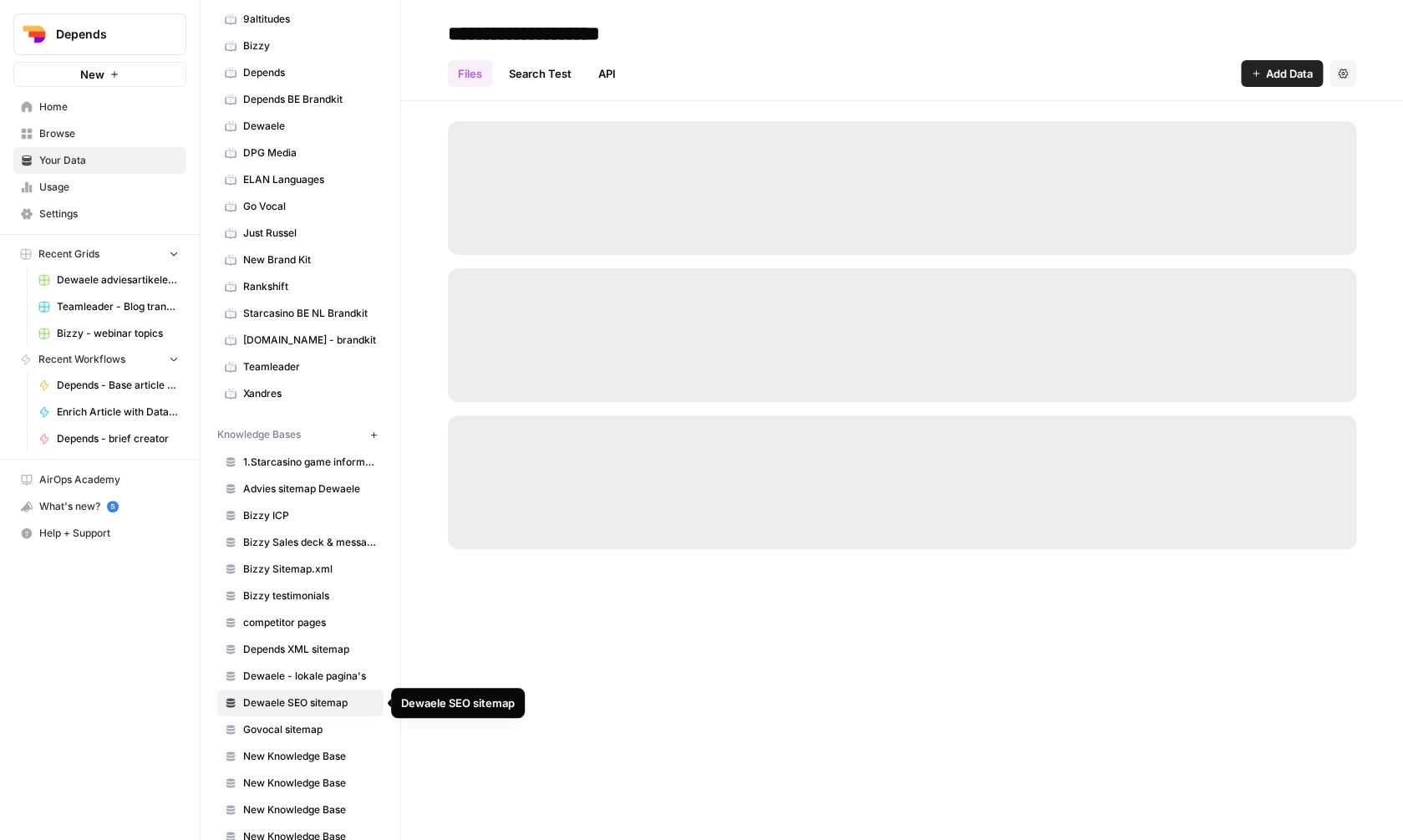
click at [299, 686] on link "Dewaele - lokale pagina's" at bounding box center [301, 675] width 166 height 27
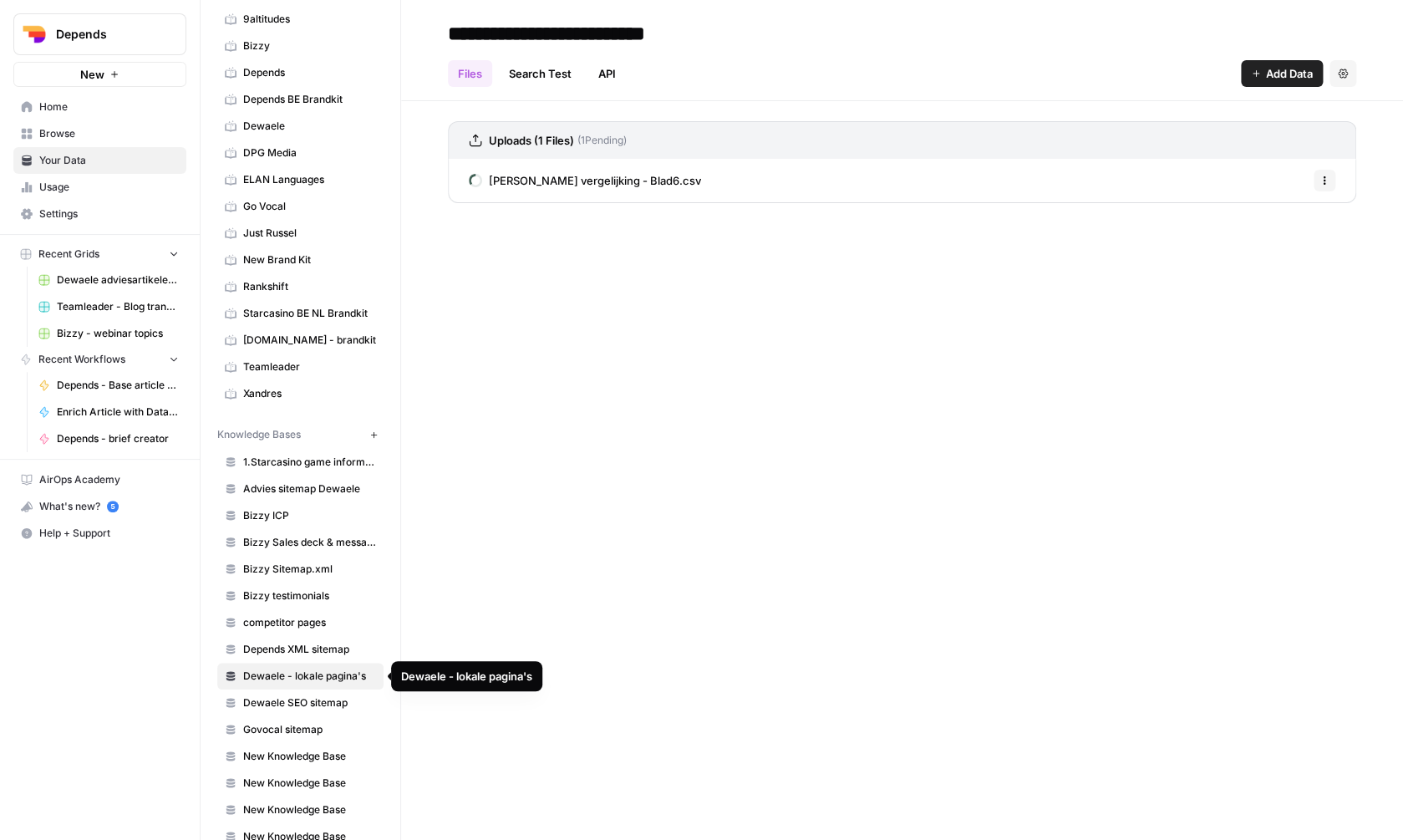
click at [770, 389] on div "**********" at bounding box center [902, 420] width 1002 height 840
click at [691, 172] on span "Dewaele - Heylen vergelijking - Blad6.csv" at bounding box center [595, 181] width 213 height 17
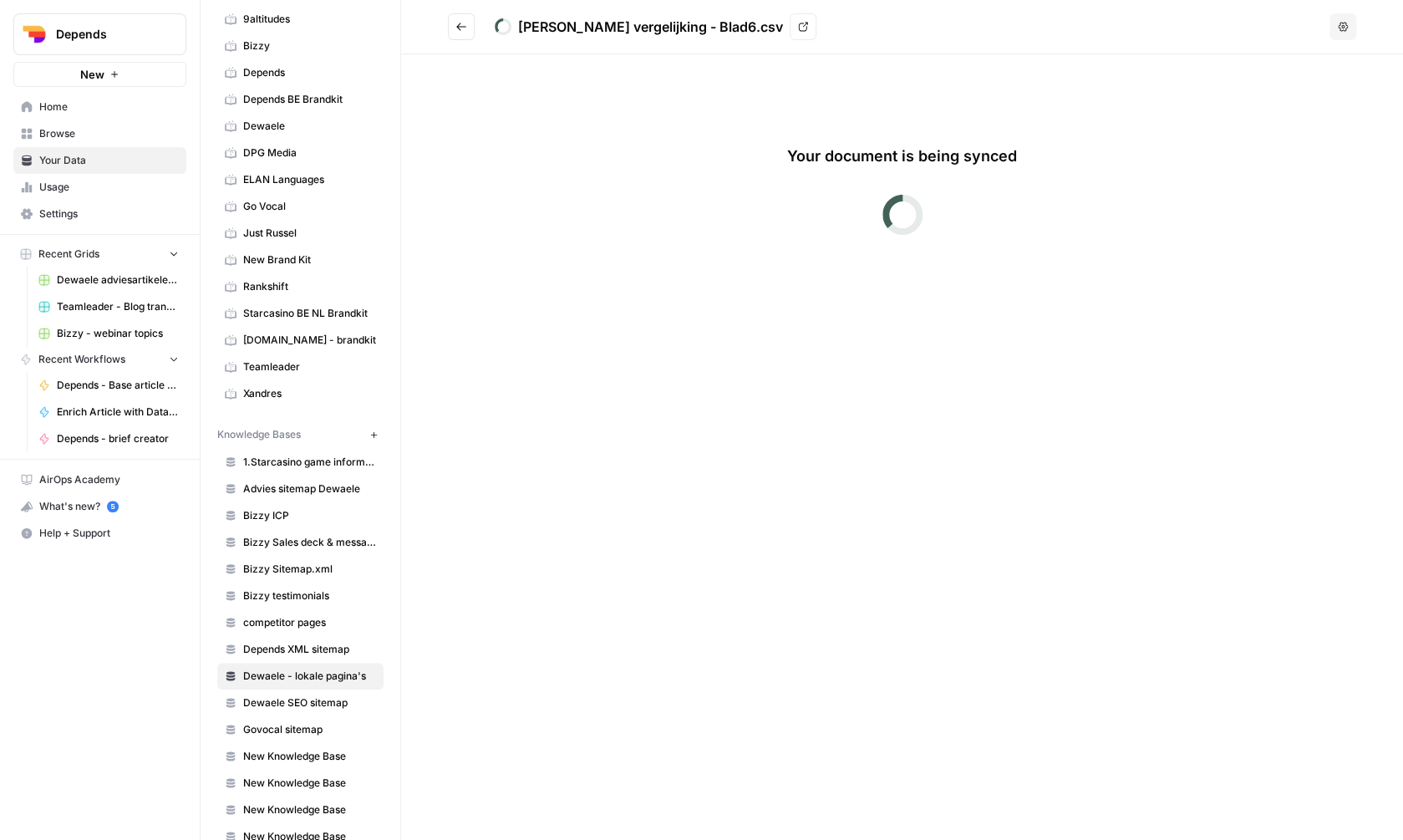
click at [454, 18] on button "Go back" at bounding box center [461, 27] width 27 height 27
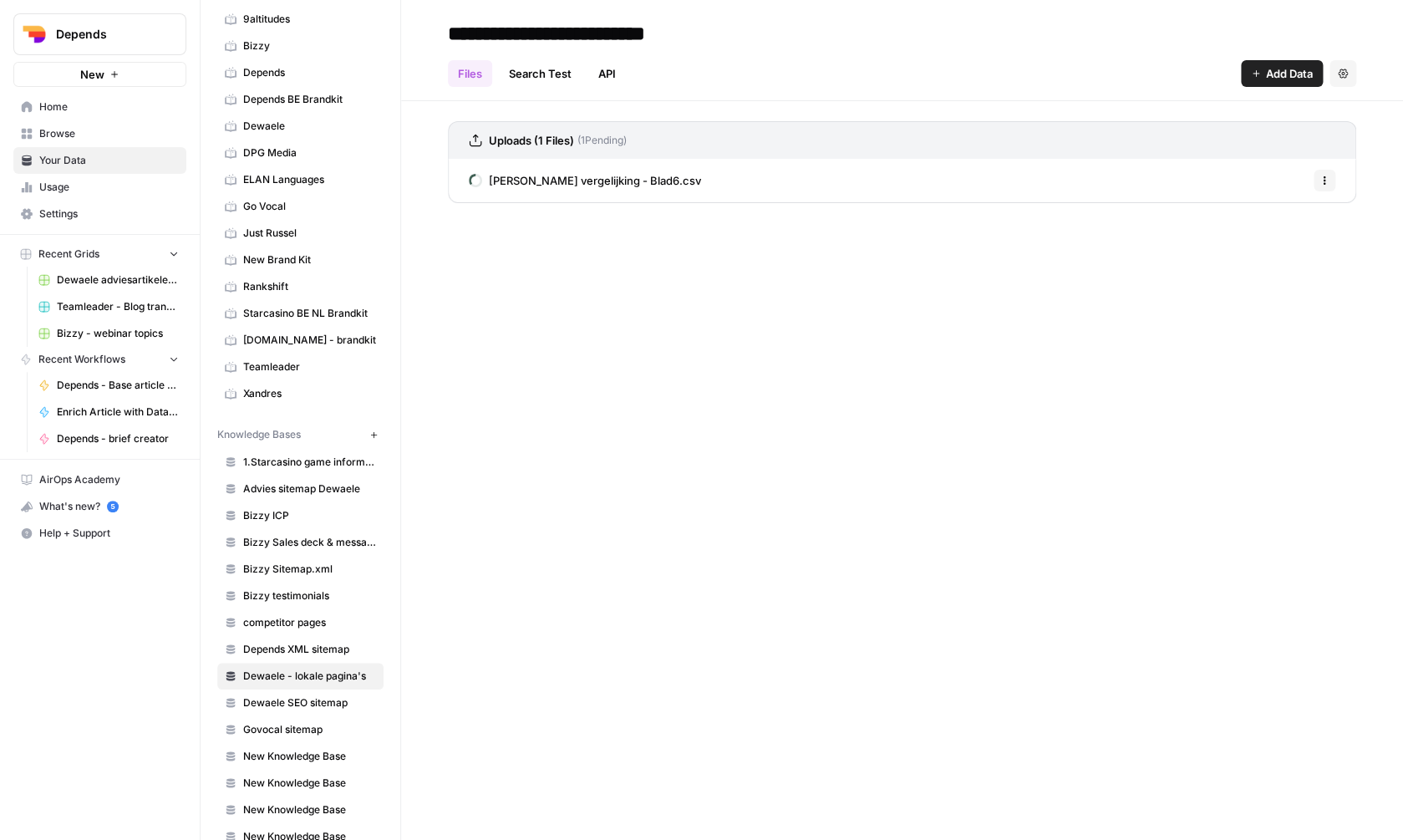
click at [854, 309] on div "**********" at bounding box center [902, 420] width 1002 height 840
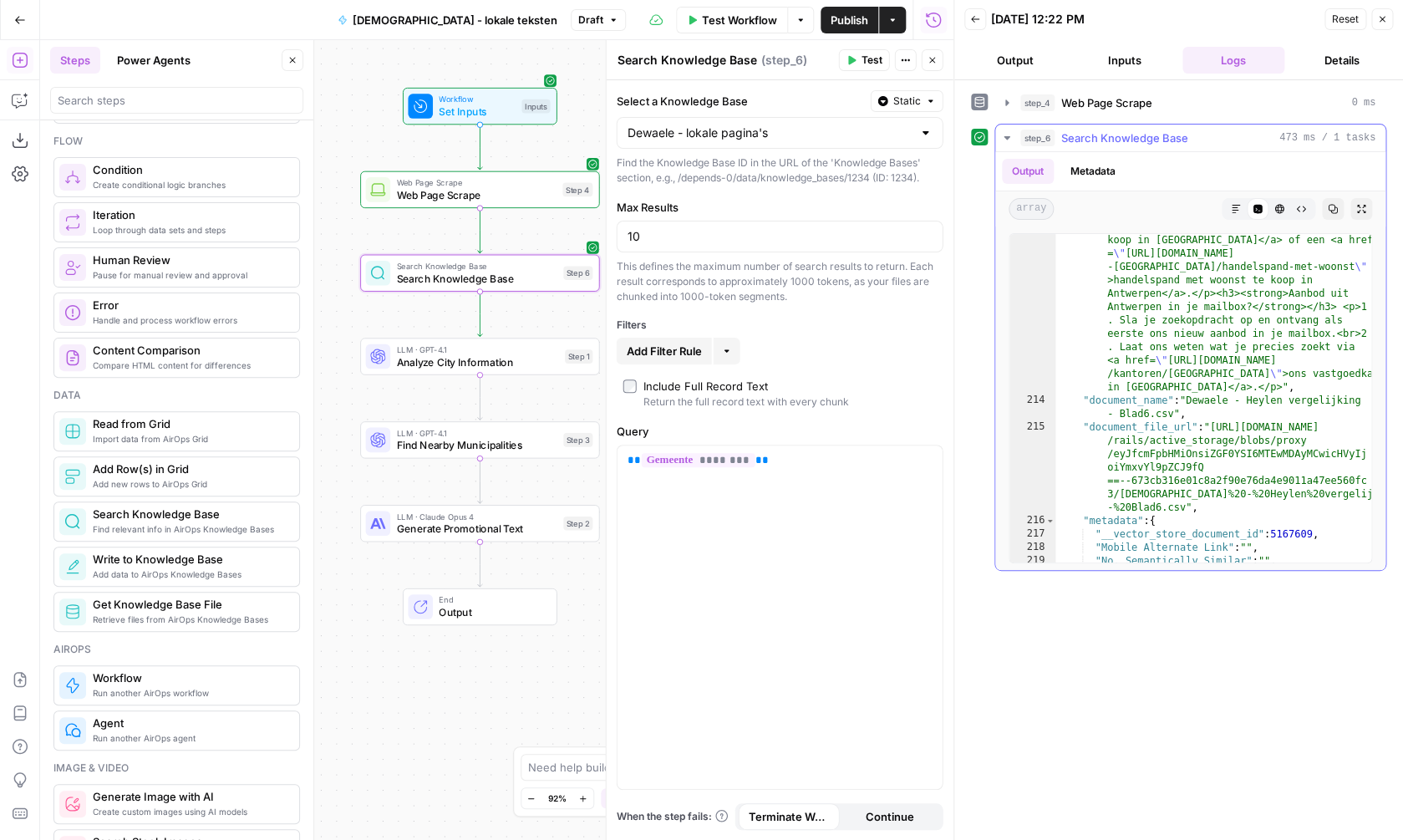
scroll to position [8931, 0]
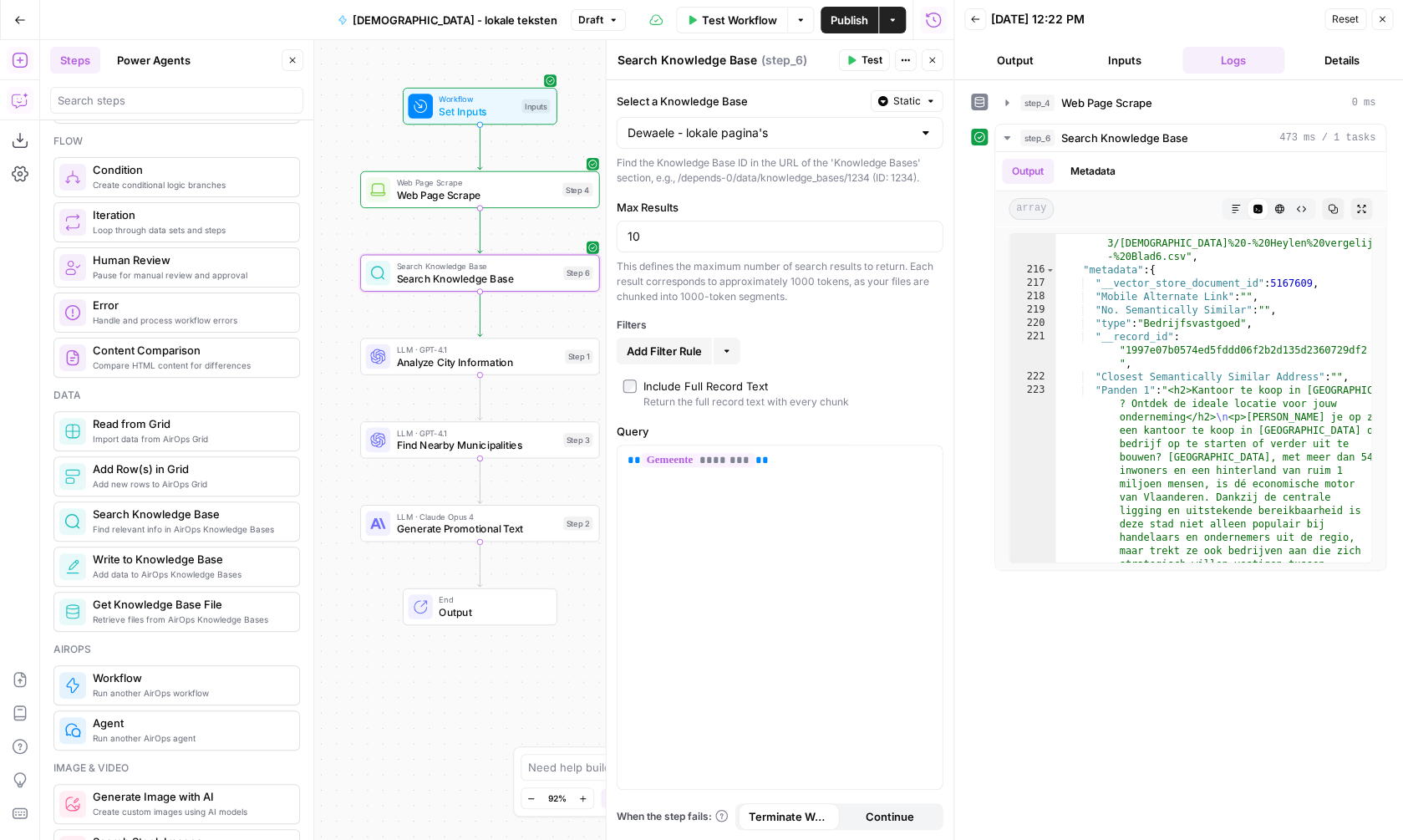
click at [17, 112] on button "Copilot" at bounding box center [20, 99] width 27 height 27
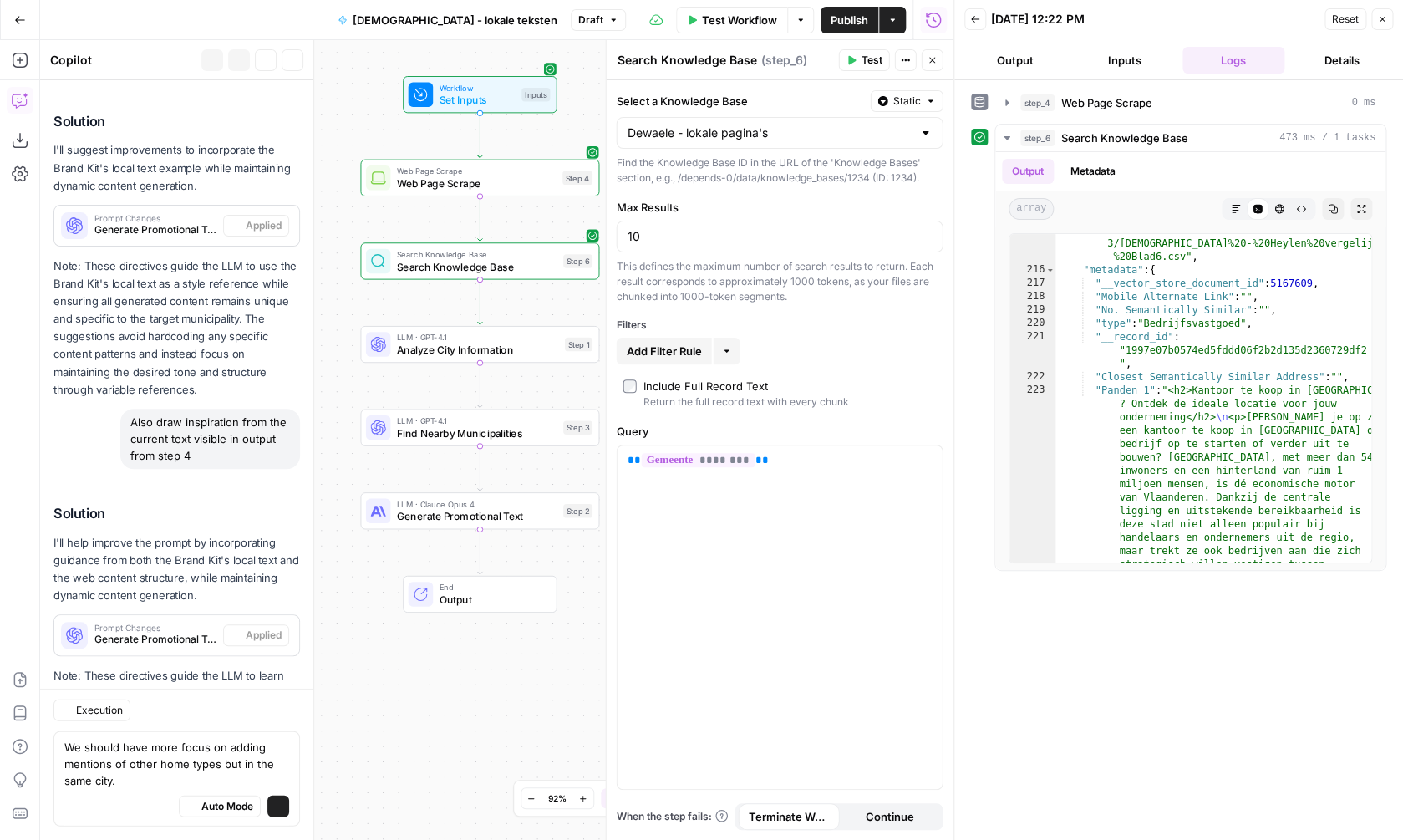
scroll to position [1461, 0]
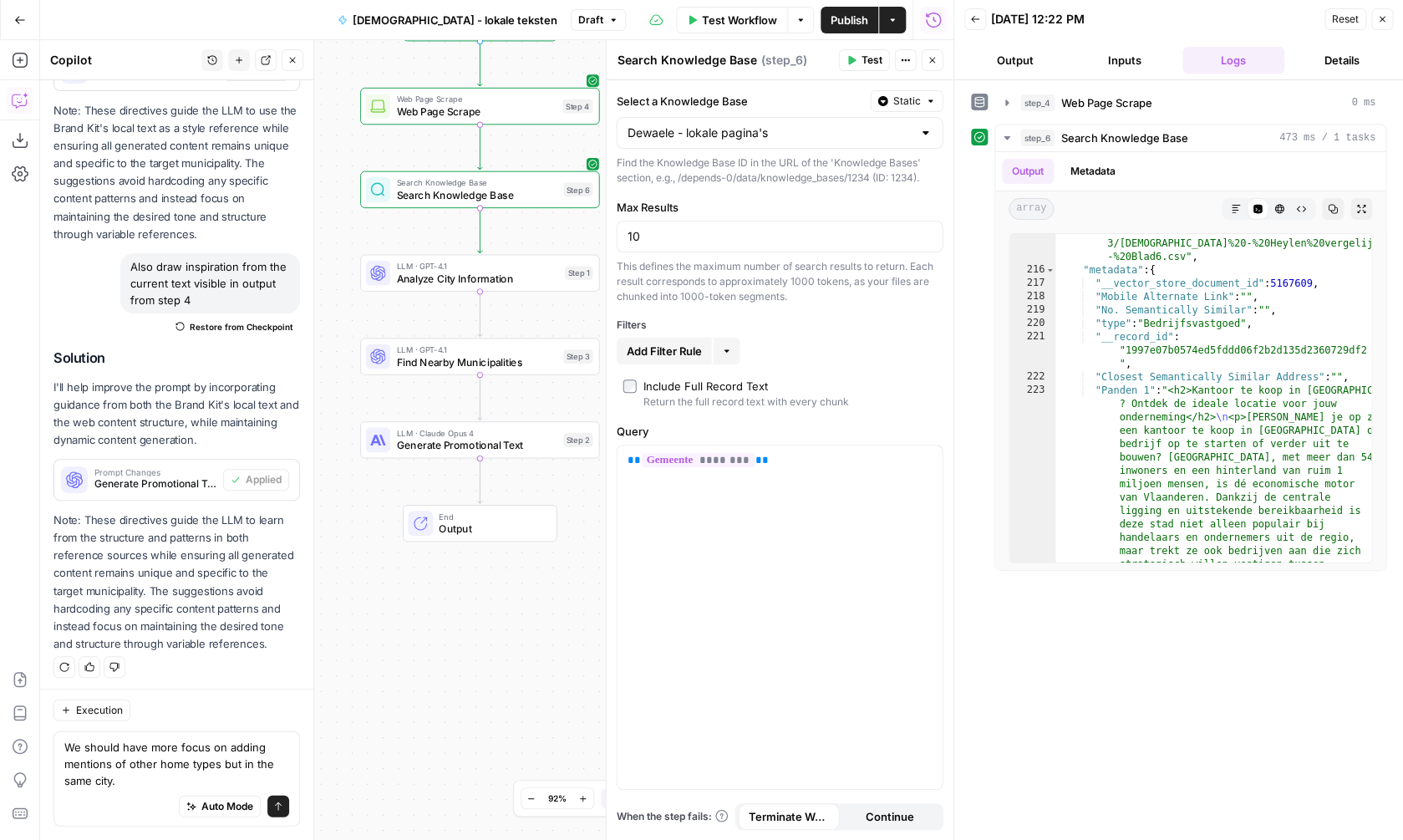
click at [166, 784] on textarea "We should have more focus on adding mentions of other home types but in the sam…" at bounding box center [177, 764] width 225 height 51
click at [165, 784] on textarea "We should have more focus on adding mentions of other home types but in the sam…" at bounding box center [177, 764] width 225 height 51
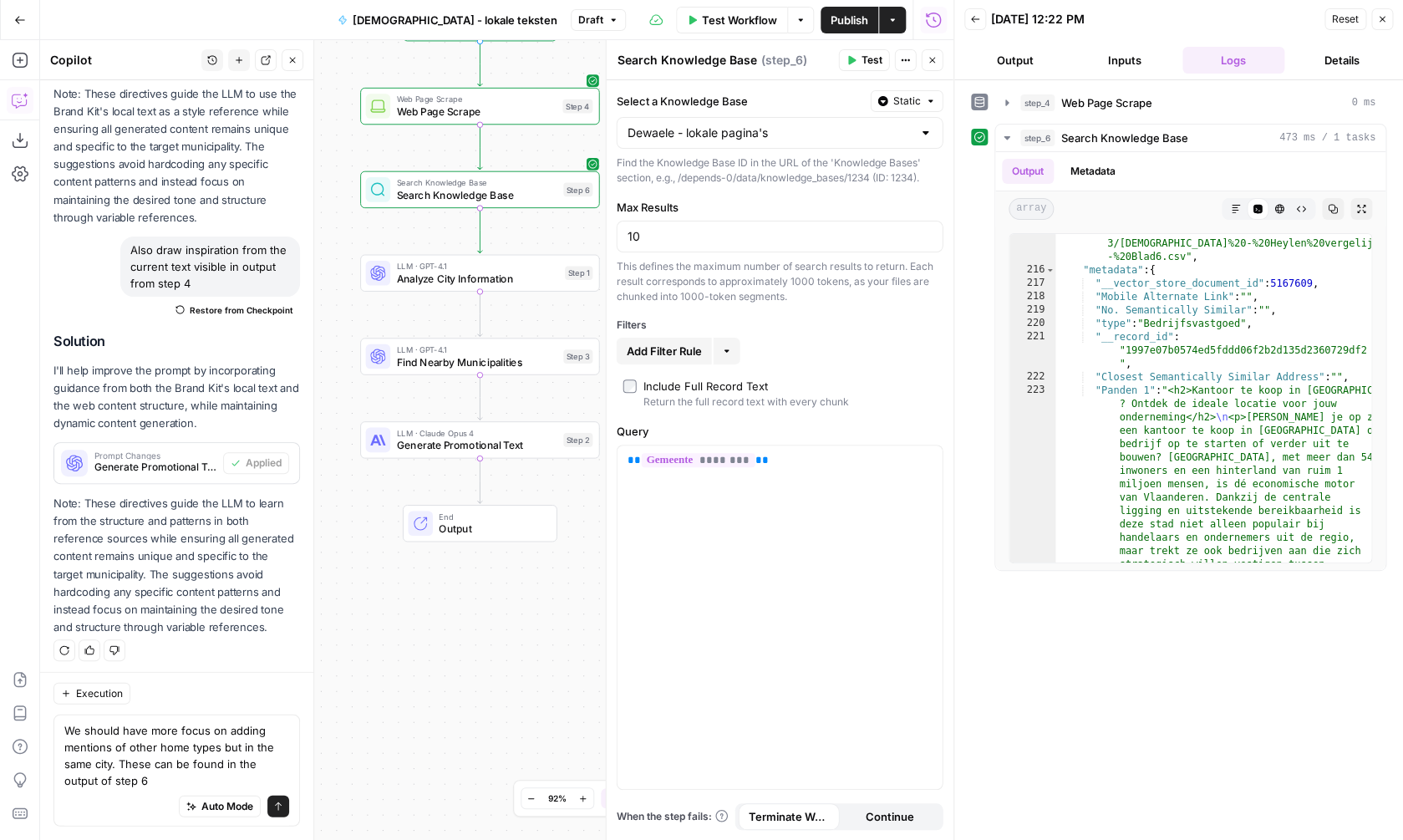
type textarea "We should have more focus on adding mentions of other home types but in the sam…"
click at [284, 810] on icon "submit" at bounding box center [279, 807] width 10 height 10
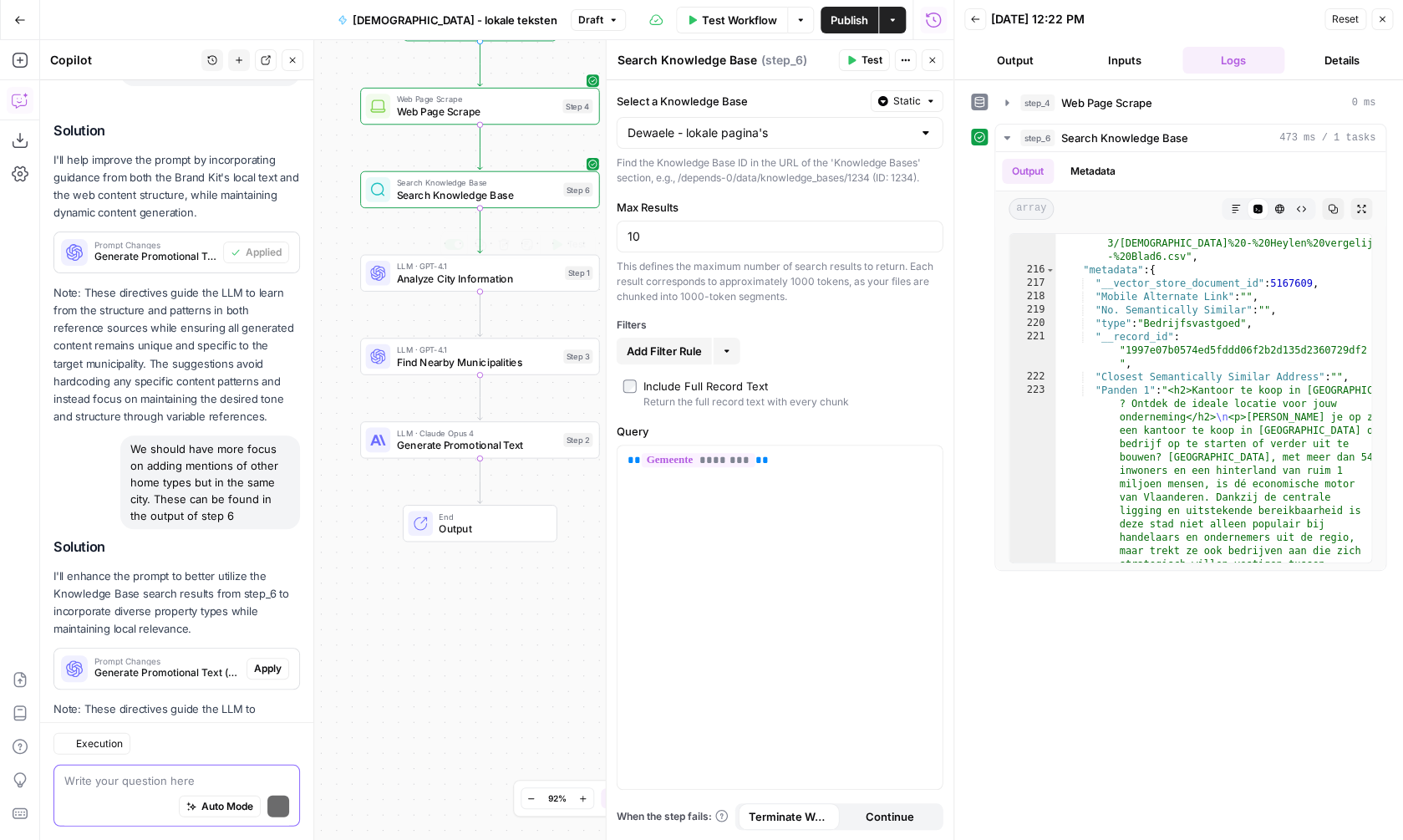
scroll to position [1843, 0]
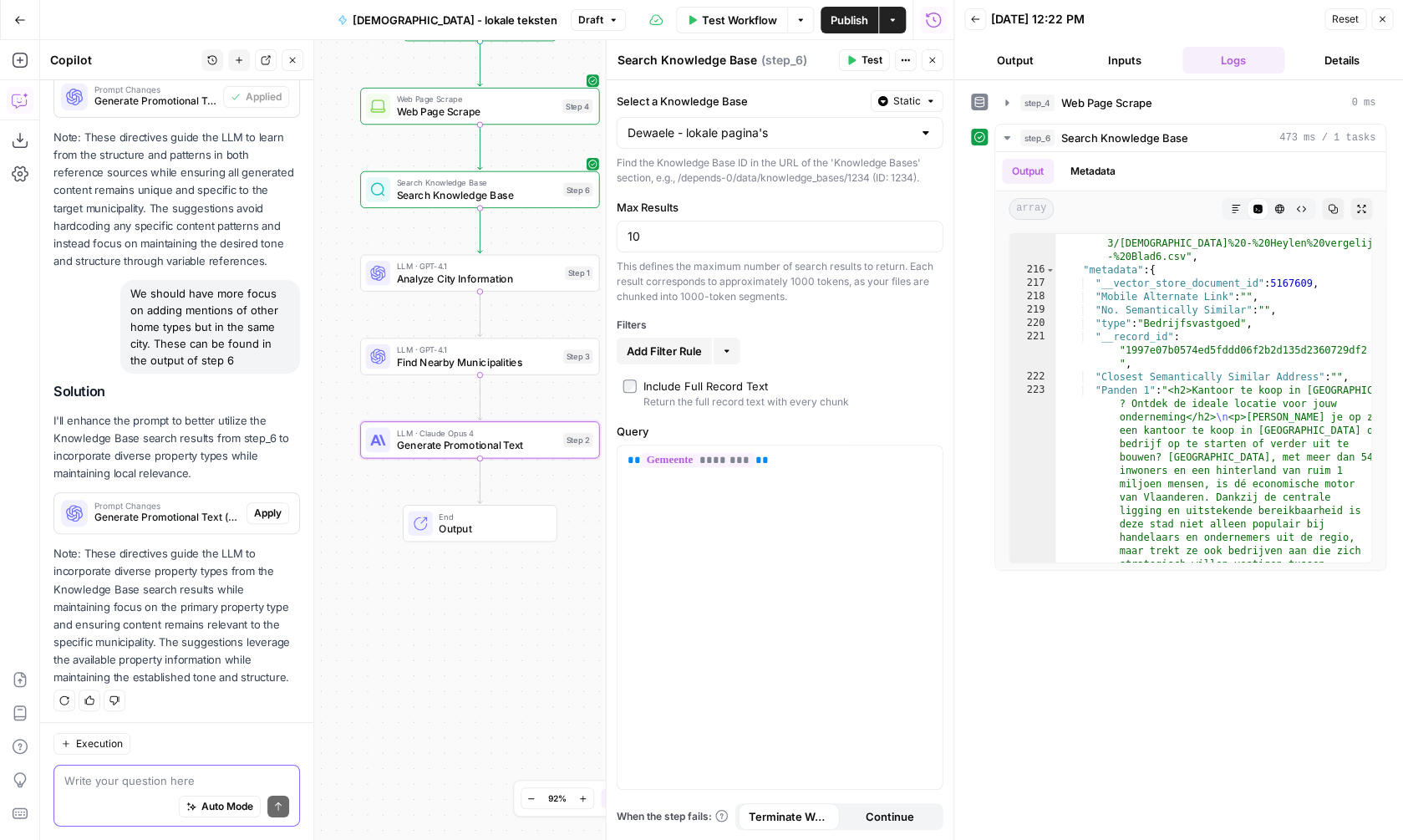
click at [260, 514] on span "Apply" at bounding box center [267, 513] width 27 height 15
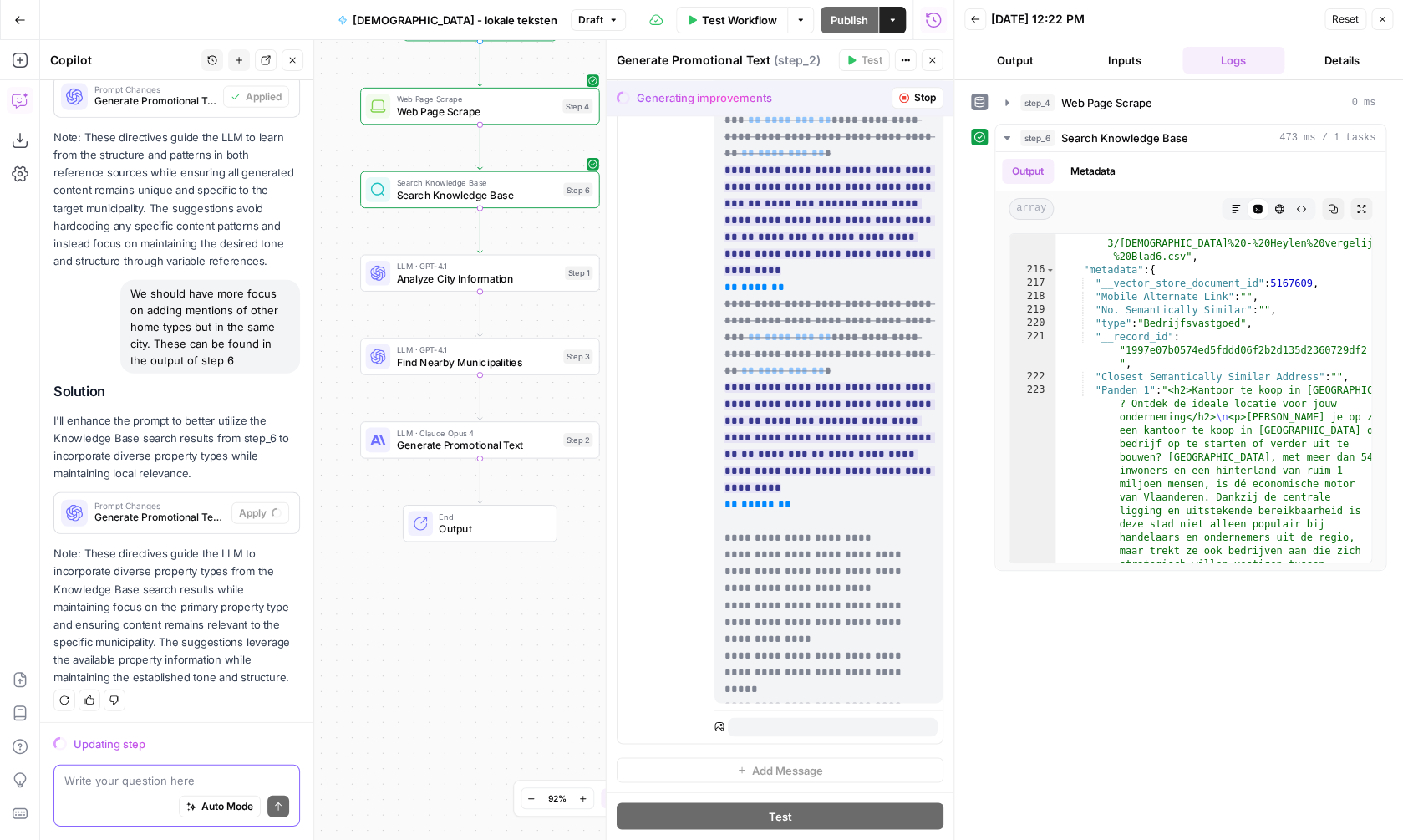
scroll to position [4130, 0]
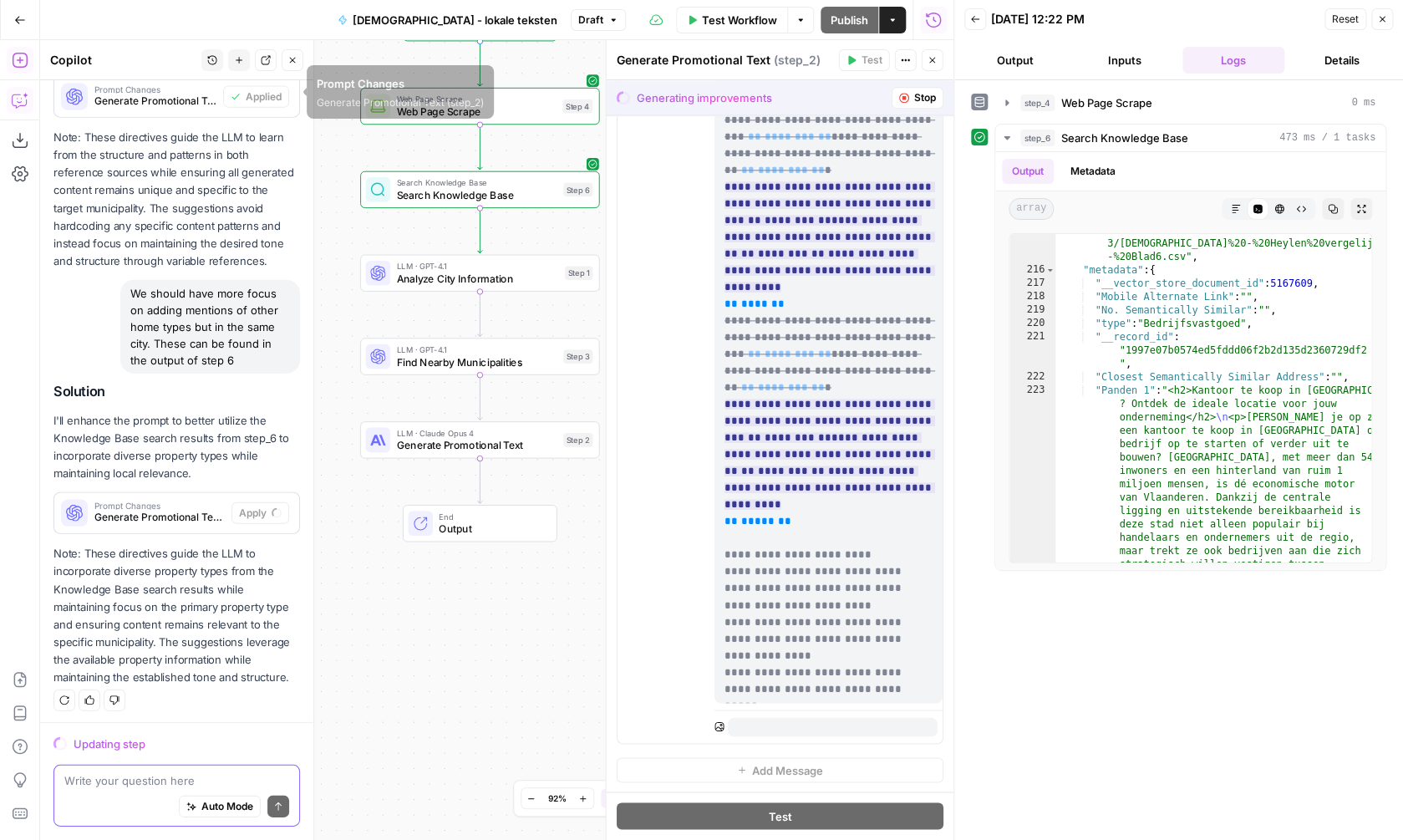
click at [22, 66] on icon "button" at bounding box center [20, 60] width 15 height 15
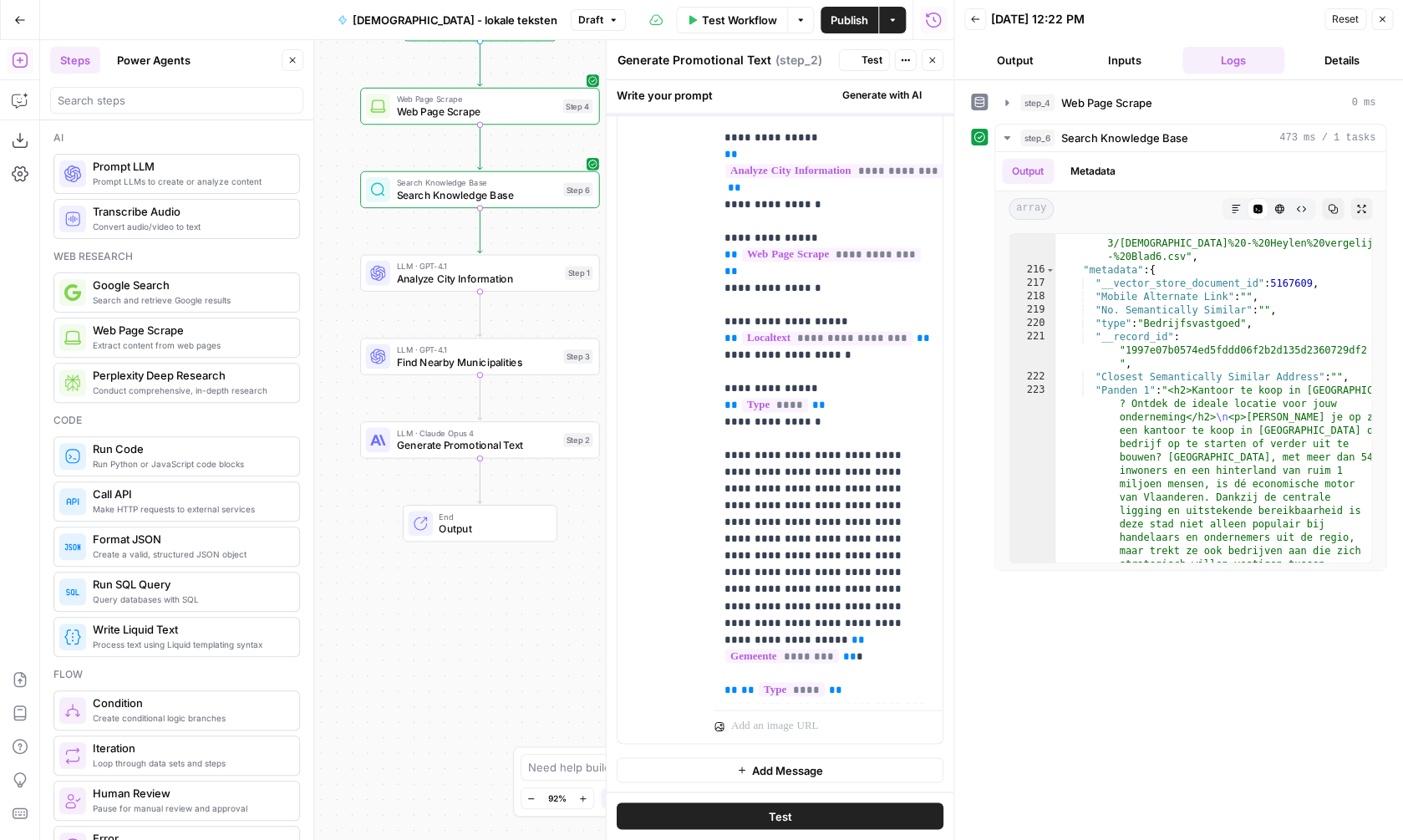
scroll to position [0, 0]
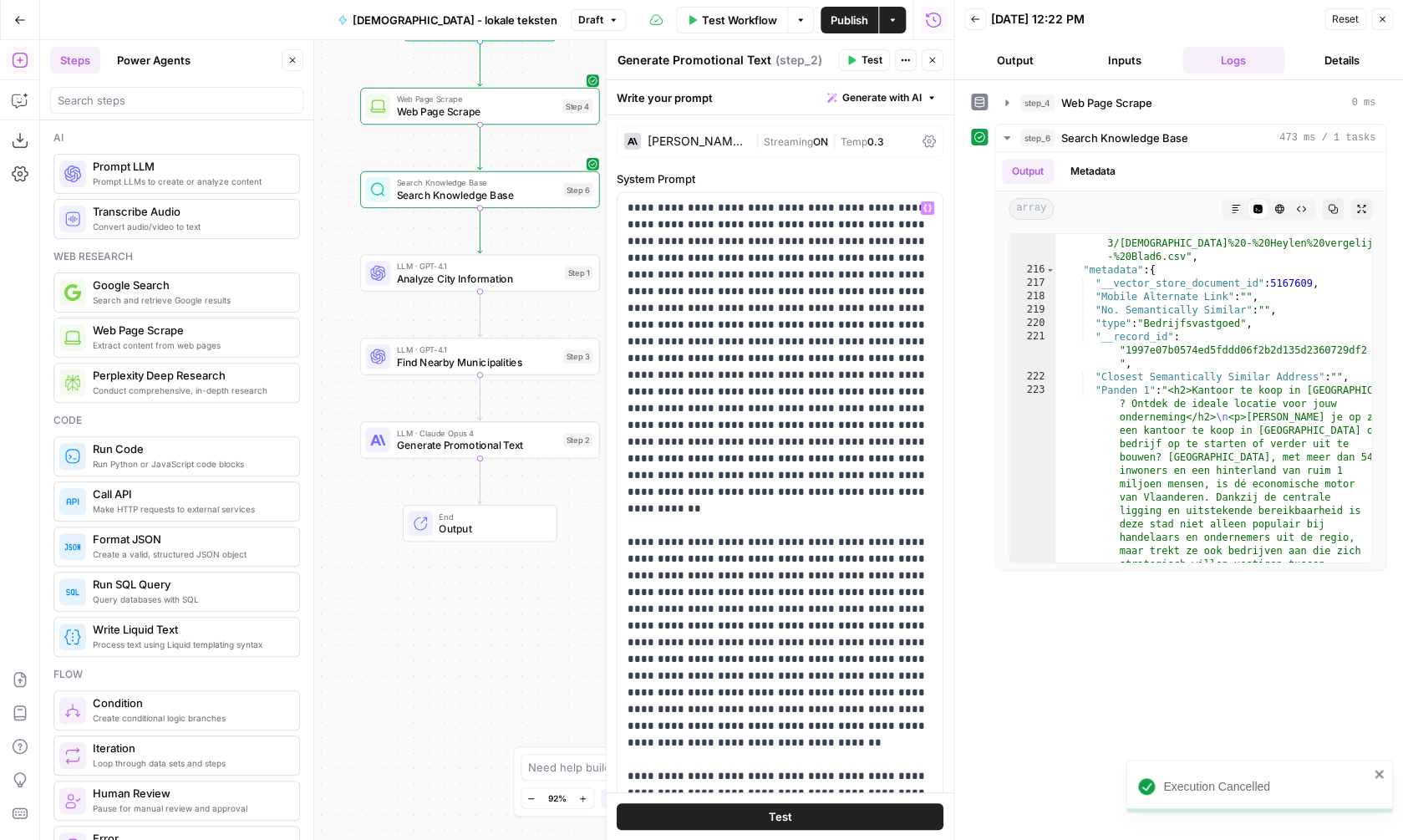
click at [526, 437] on span "LLM · Claude Opus 4" at bounding box center [476, 433] width 160 height 13
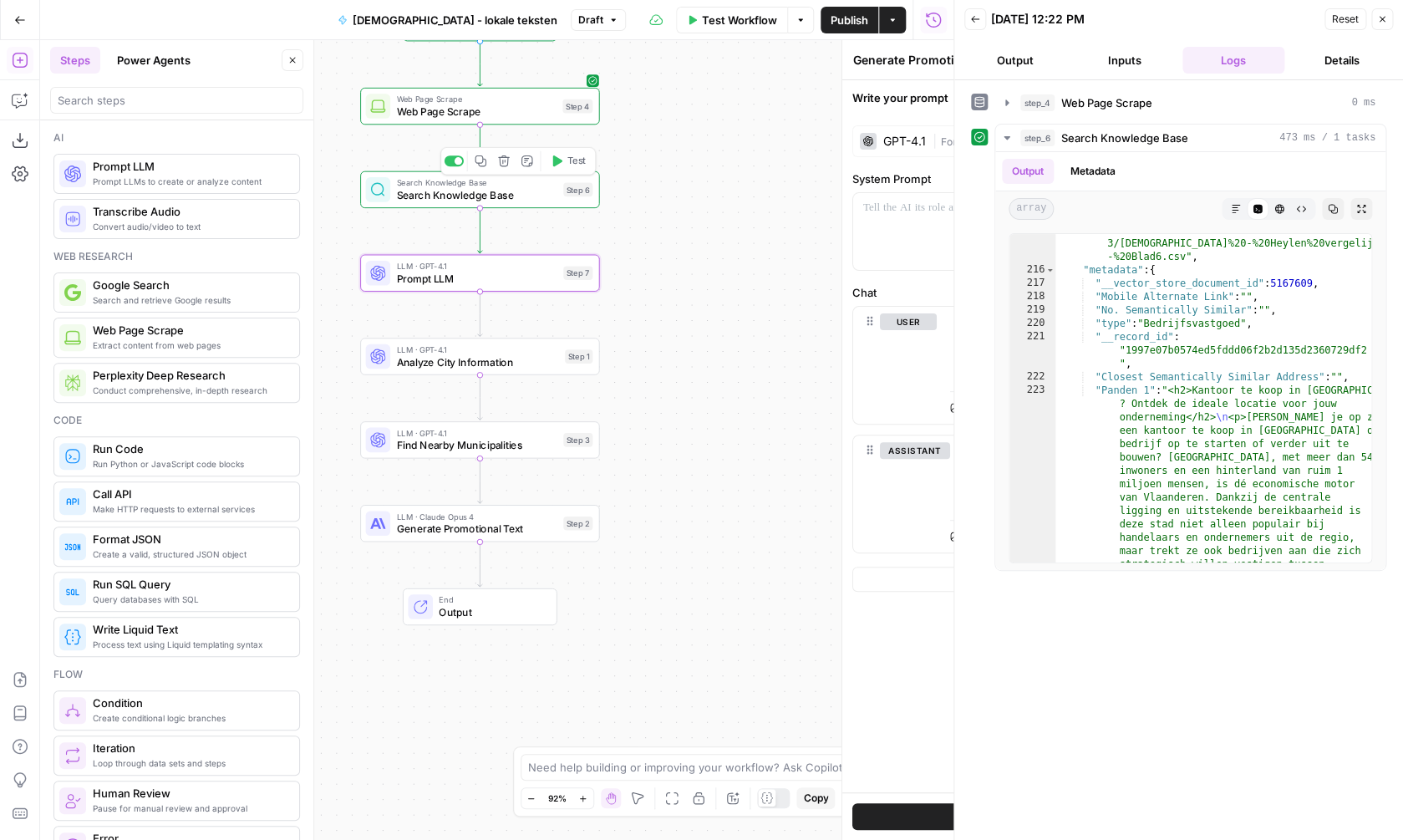
type textarea "Prompt LLM"
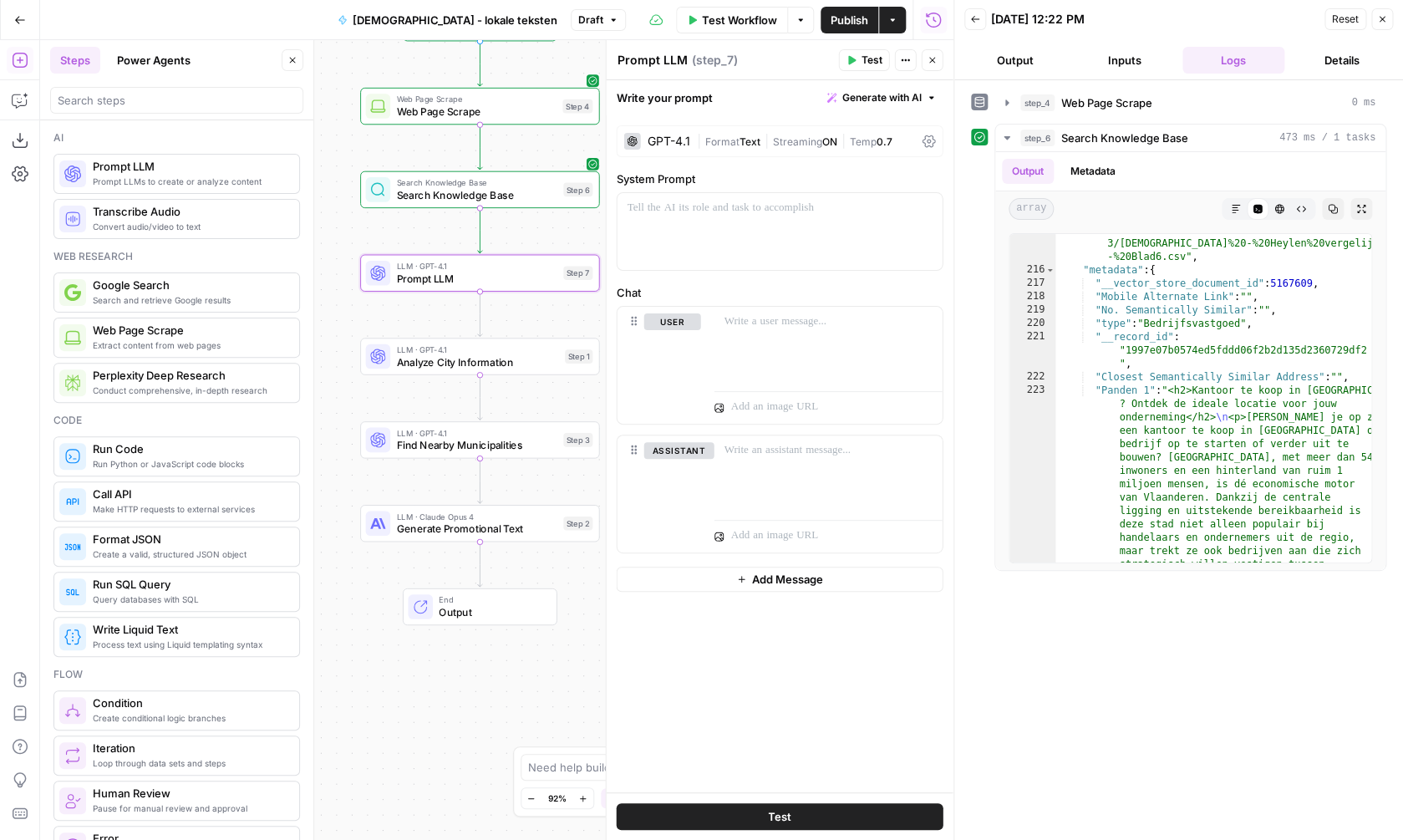
click at [914, 99] on span "Generate with AI" at bounding box center [882, 98] width 80 height 15
click at [786, 216] on p at bounding box center [780, 208] width 305 height 17
click at [925, 99] on button "Generate with AI" at bounding box center [882, 97] width 123 height 21
click at [891, 143] on div "Use AI to build your prompt" at bounding box center [862, 151] width 129 height 15
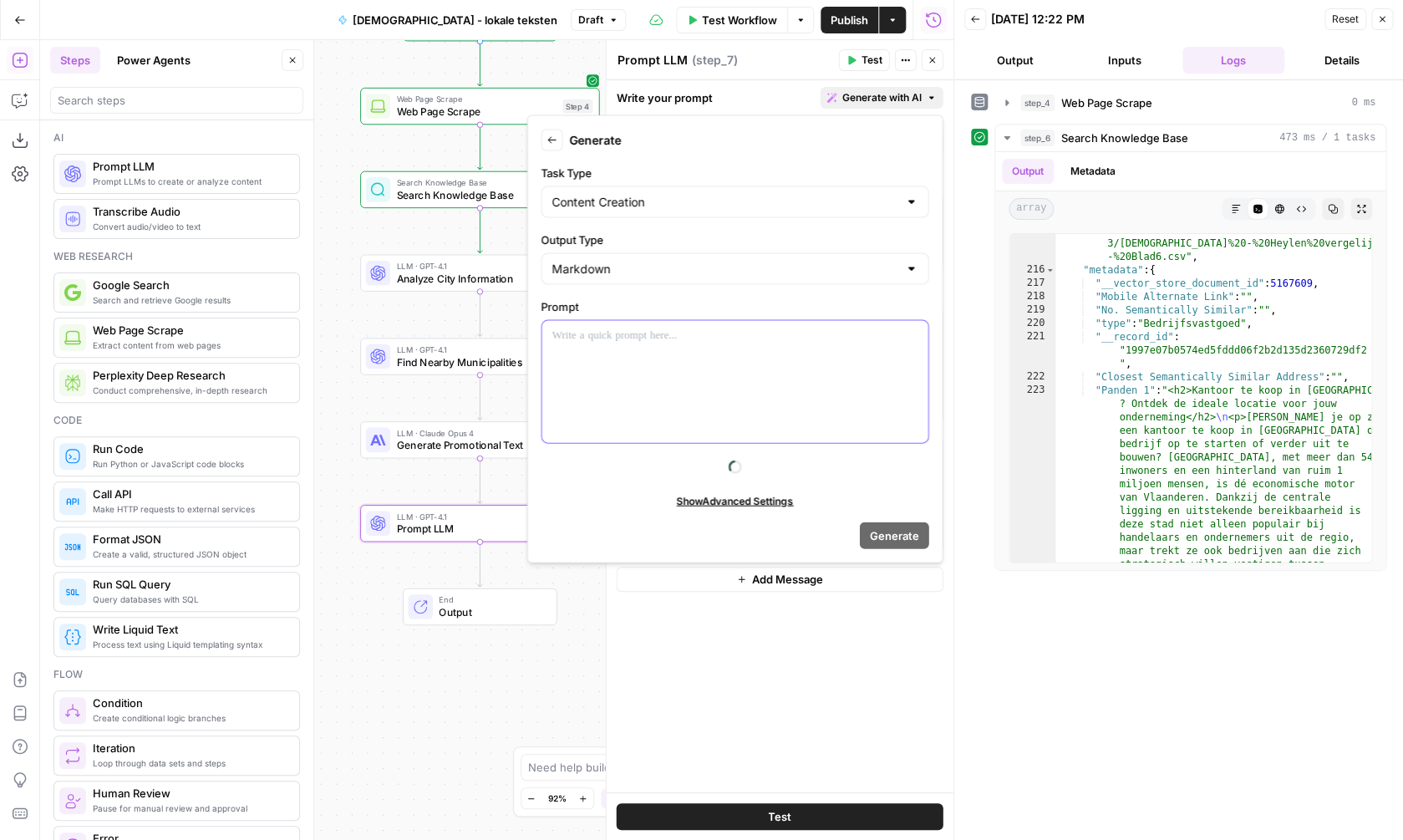
click at [673, 359] on div at bounding box center [735, 381] width 387 height 122
click at [920, 334] on button "Variables Menu" at bounding box center [914, 336] width 14 height 14
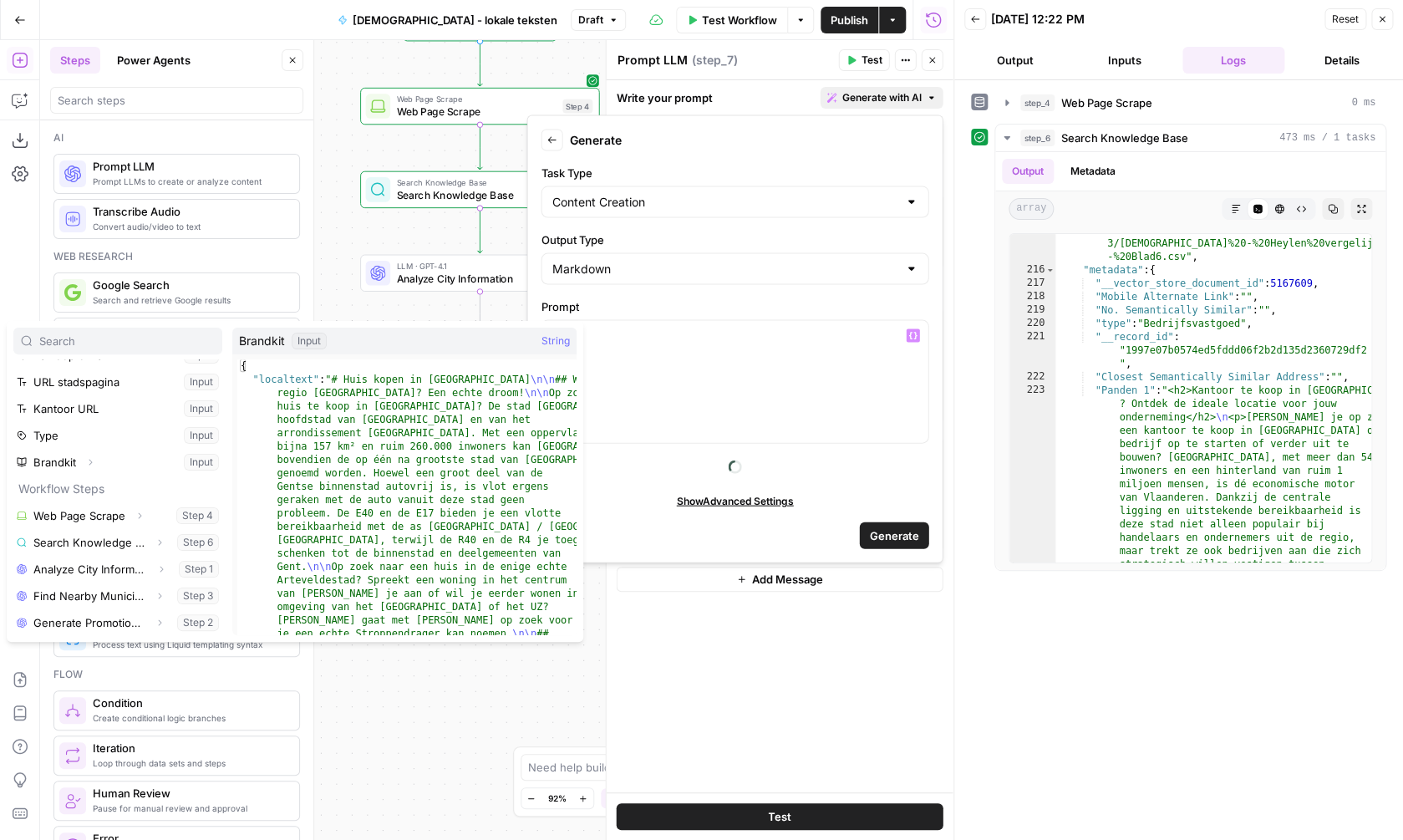
scroll to position [99, 0]
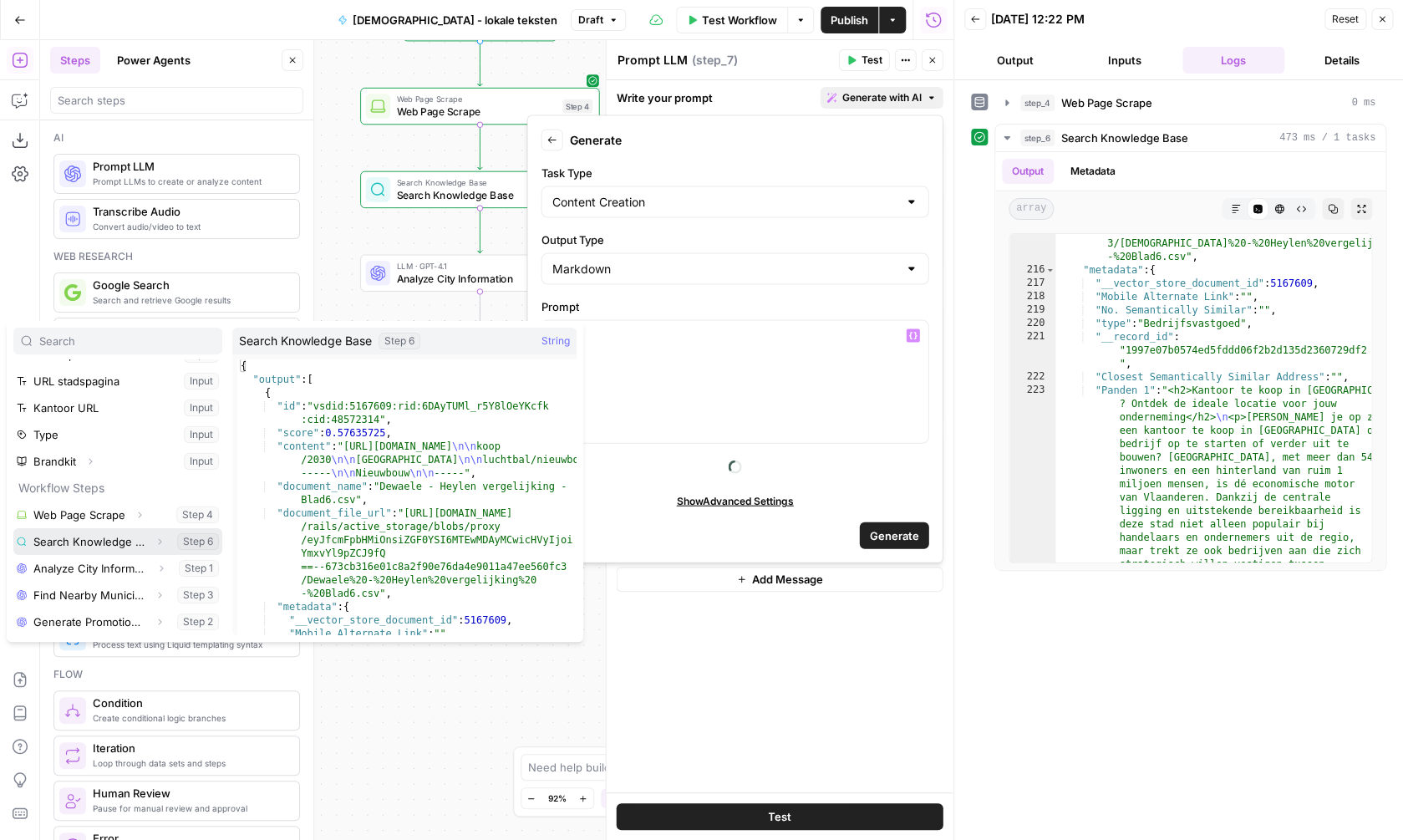
click at [116, 549] on button "Select variable Search Knowledge Base" at bounding box center [118, 541] width 209 height 27
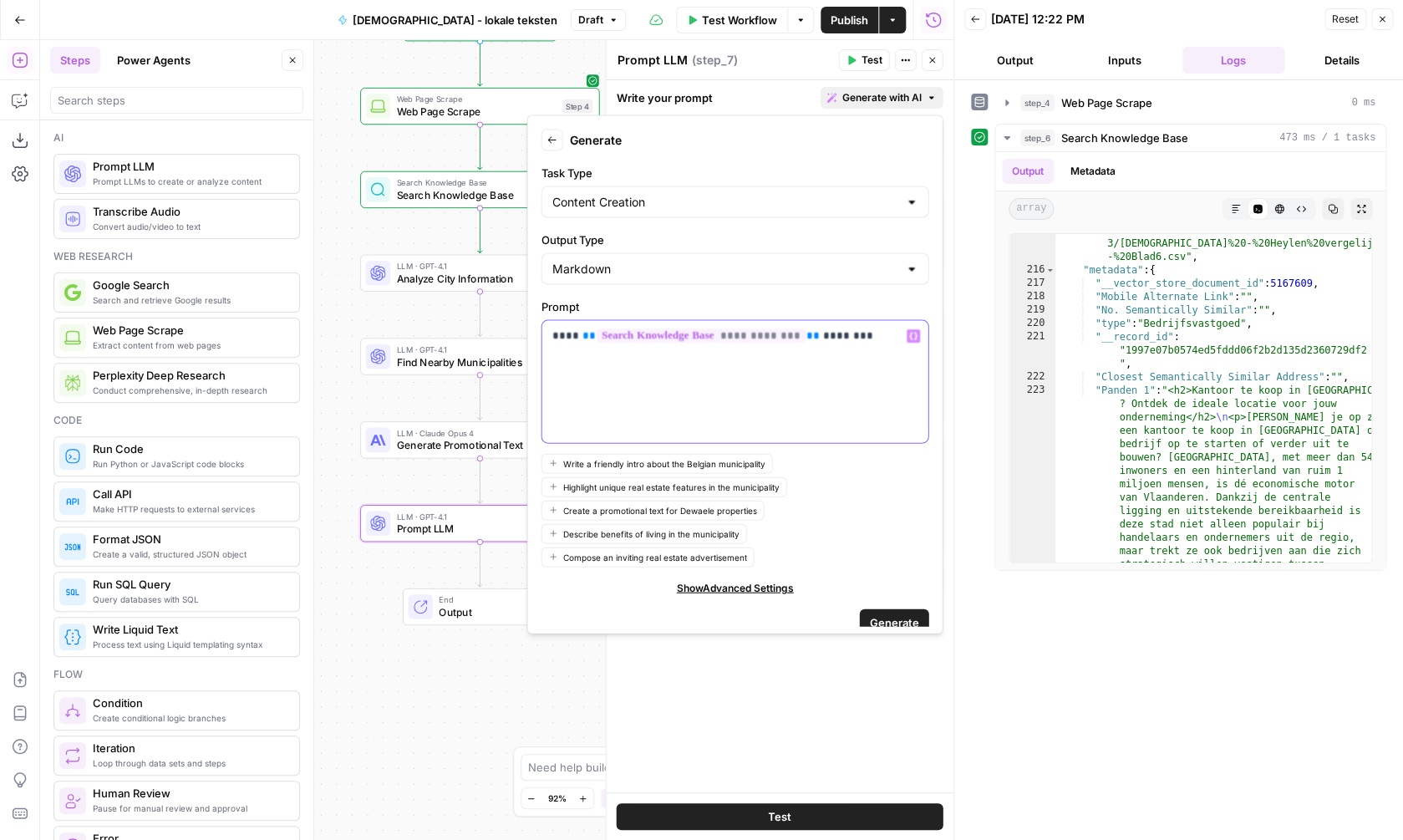
click at [915, 332] on icon "button" at bounding box center [914, 336] width 9 height 9
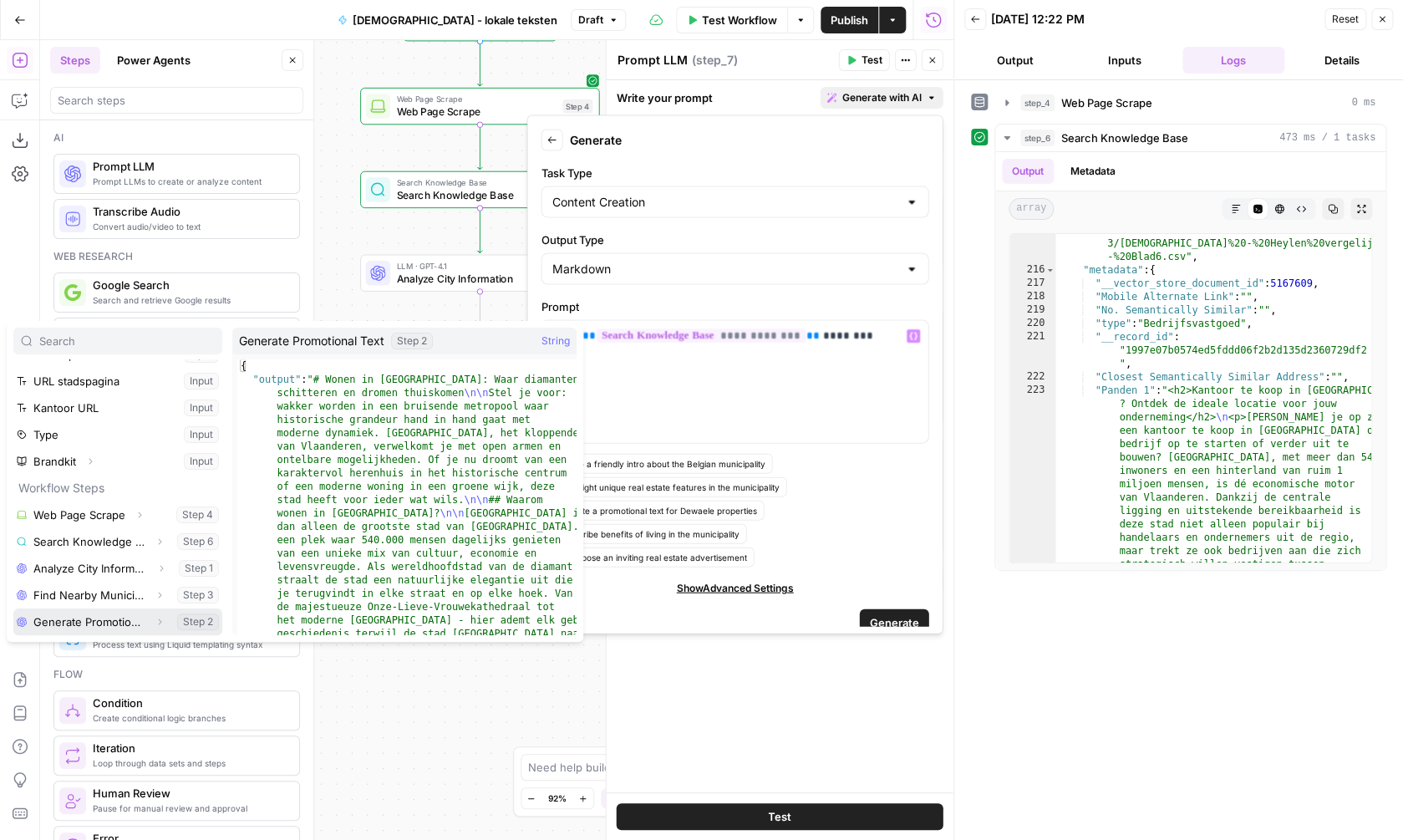
click at [120, 616] on button "Select variable Generate Promotional Text" at bounding box center [118, 621] width 209 height 27
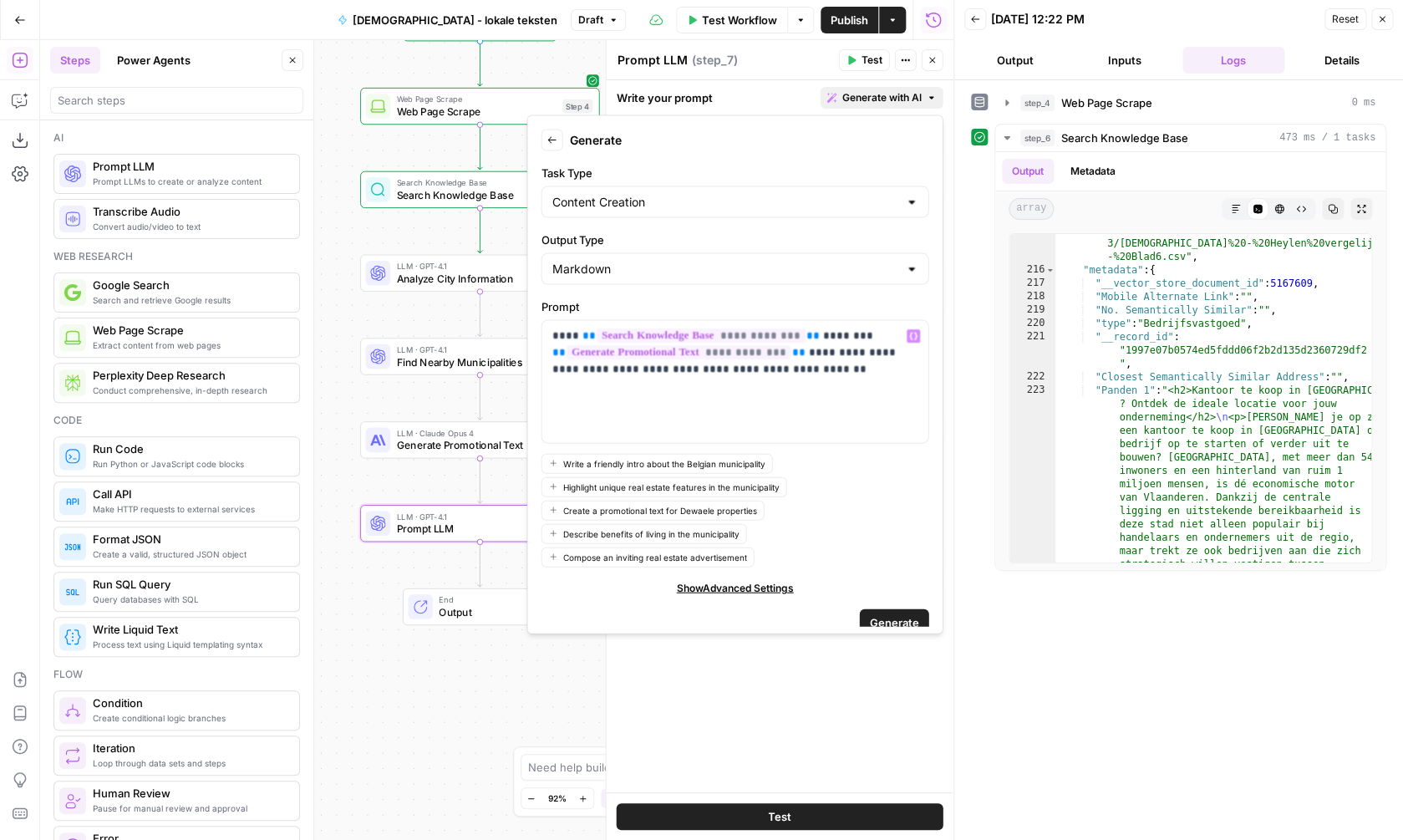
click at [896, 615] on span "Generate" at bounding box center [895, 622] width 50 height 17
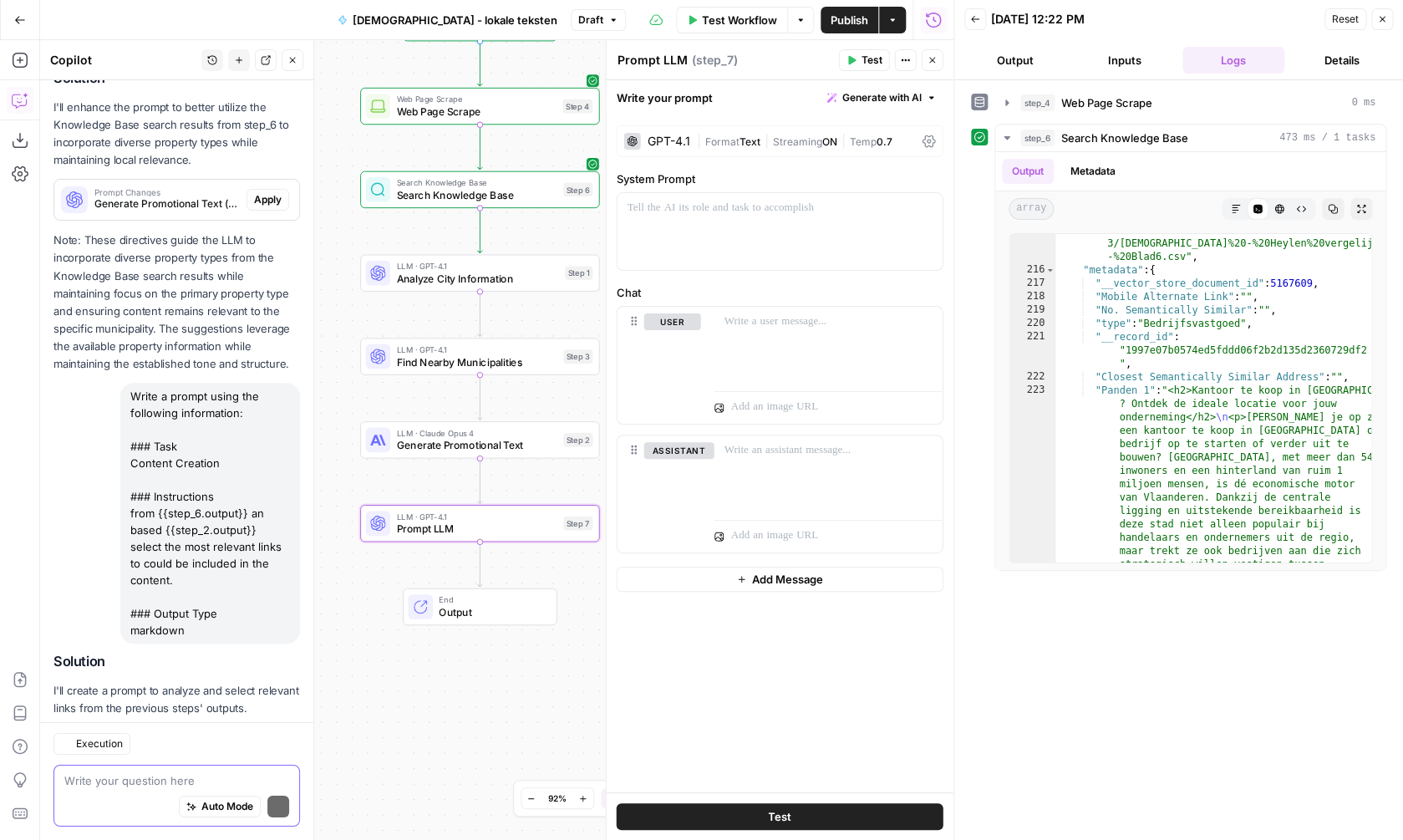
scroll to position [2366, 0]
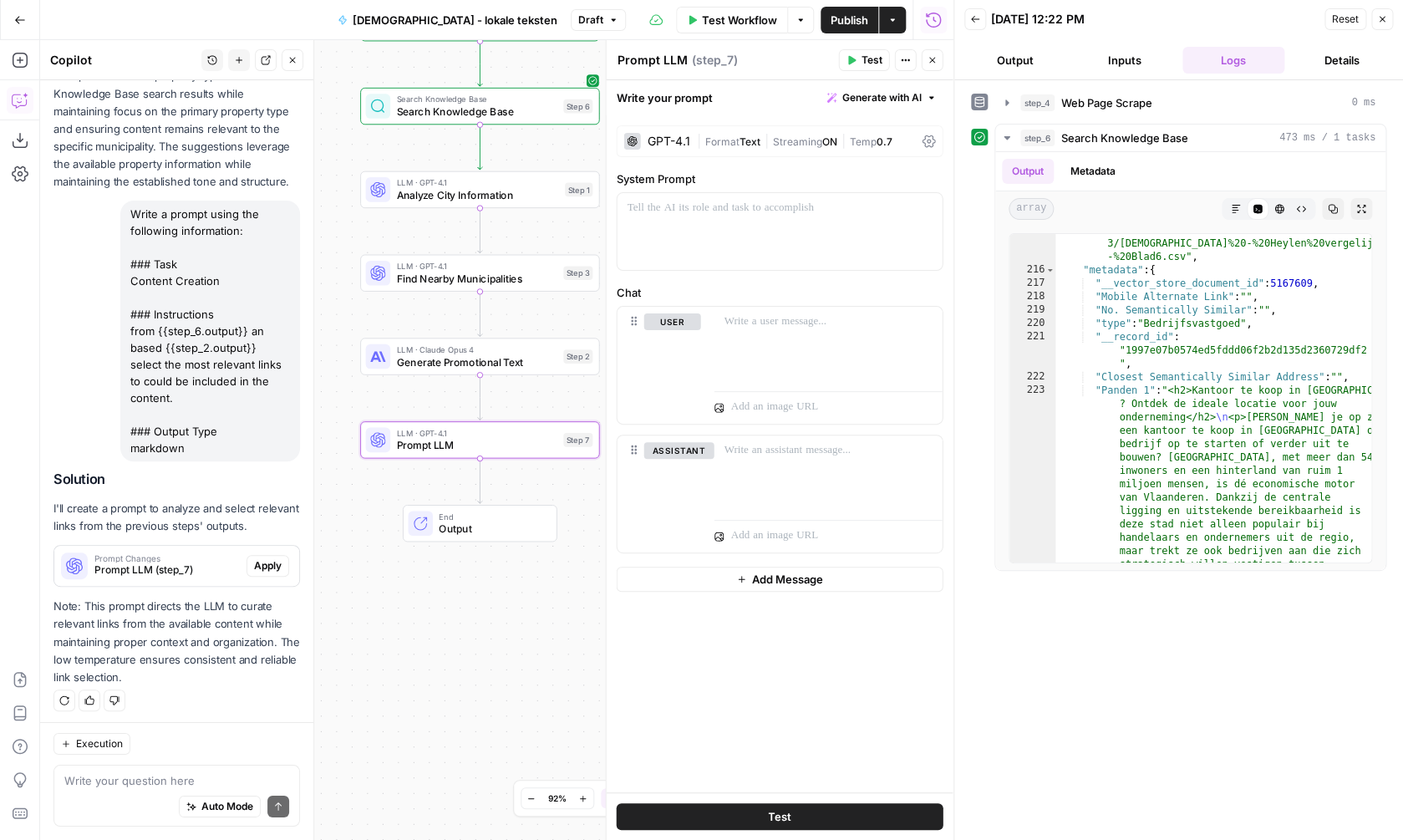
click at [277, 566] on span "Apply" at bounding box center [267, 566] width 27 height 15
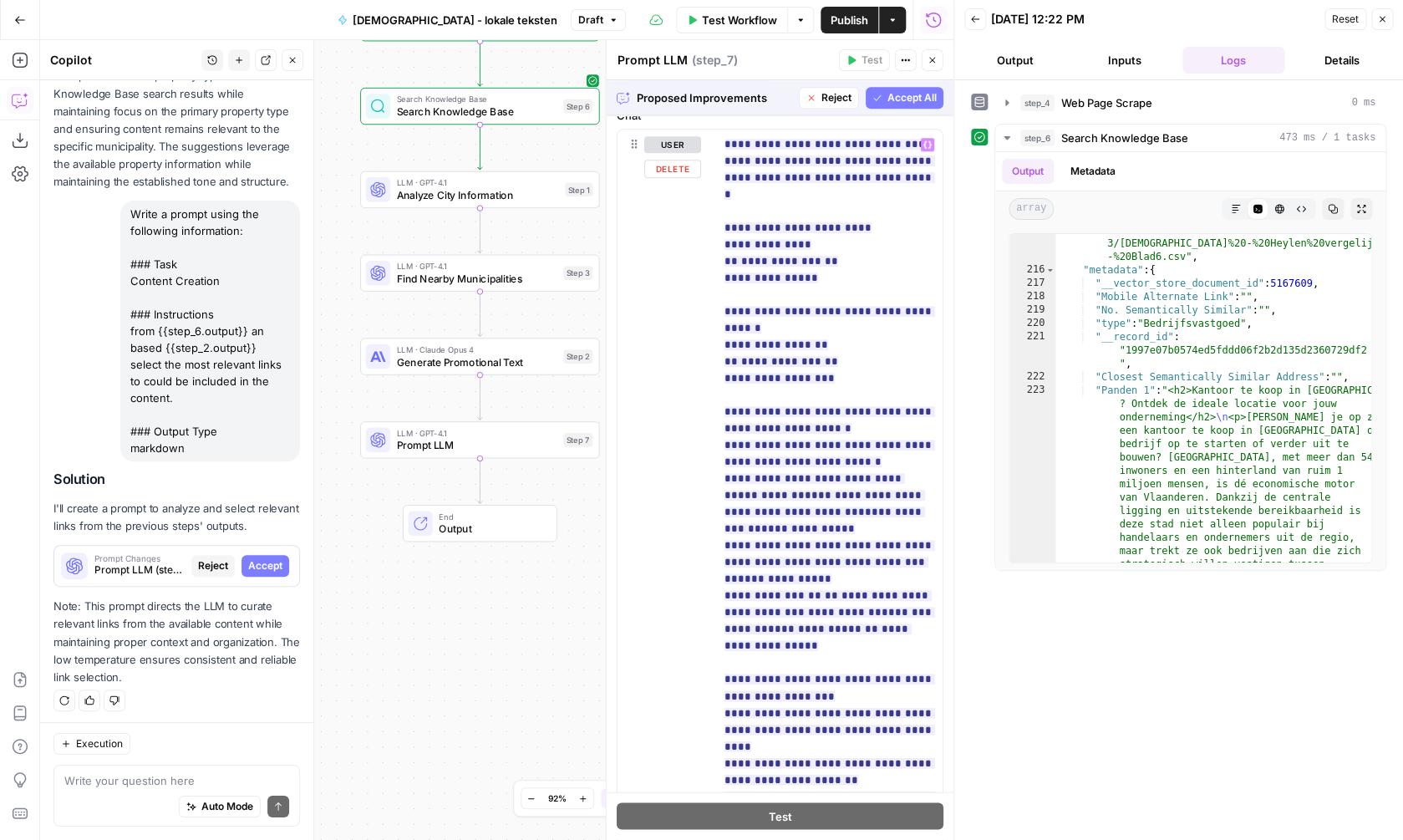
scroll to position [789, 0]
click at [890, 105] on button "Accept All" at bounding box center [904, 97] width 78 height 21
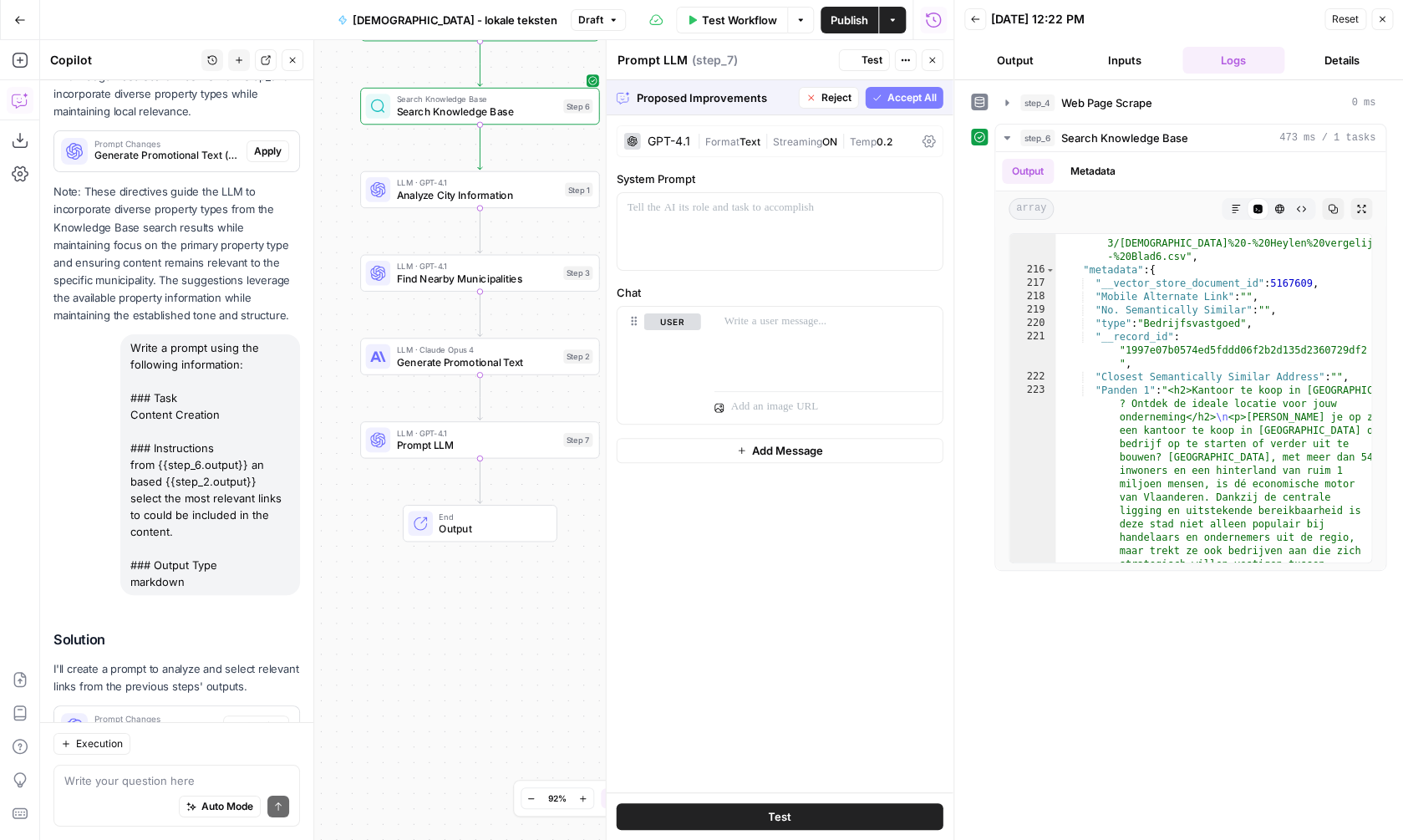
scroll to position [0, 0]
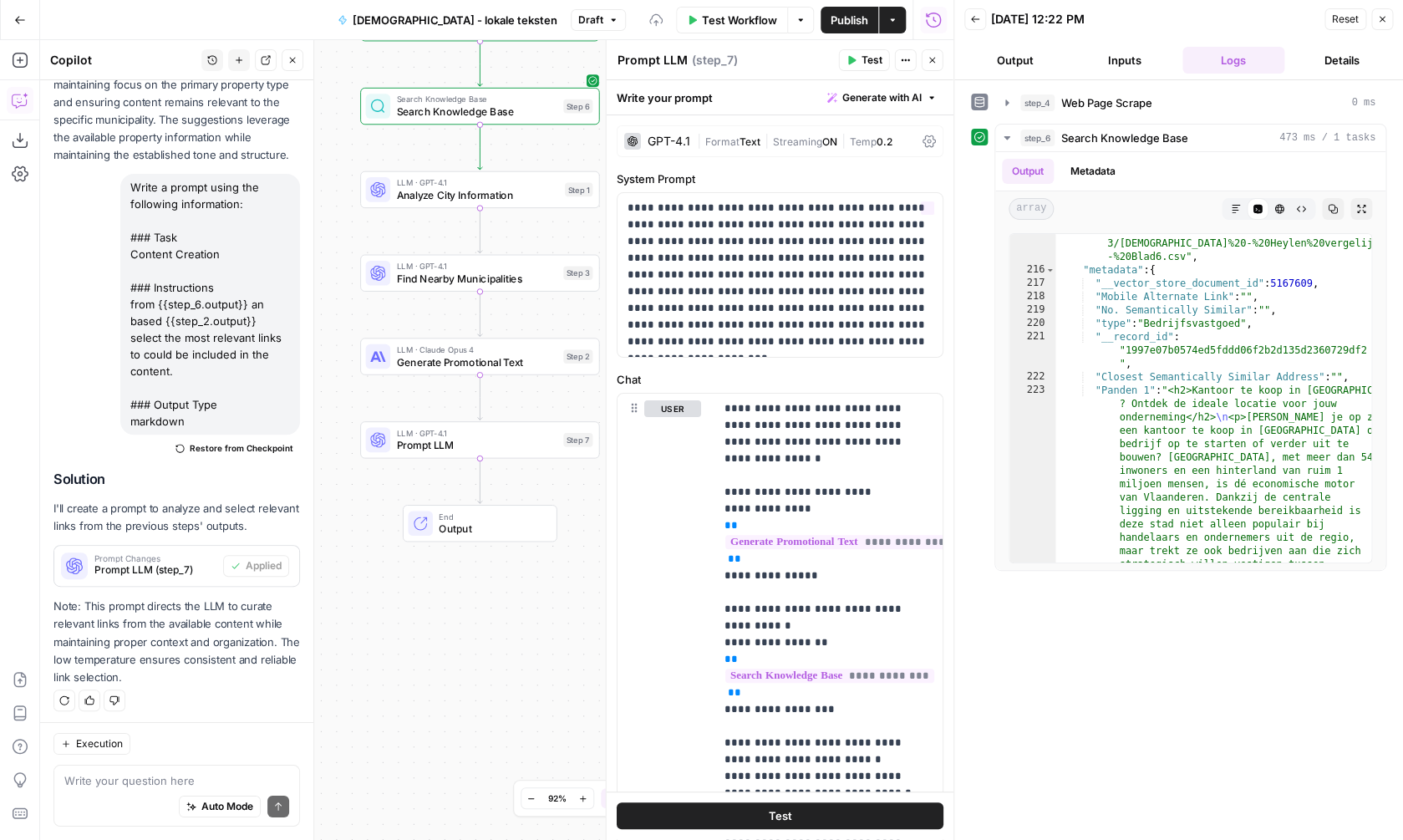
click at [433, 647] on div "Workflow Set Inputs Inputs Web Page Scrape Web Page Scrape Step 4 Search Knowle…" at bounding box center [497, 440] width 914 height 800
click at [470, 452] on span "Prompt LLM" at bounding box center [476, 445] width 160 height 15
click at [649, 68] on textarea "Prompt LLM" at bounding box center [653, 60] width 70 height 17
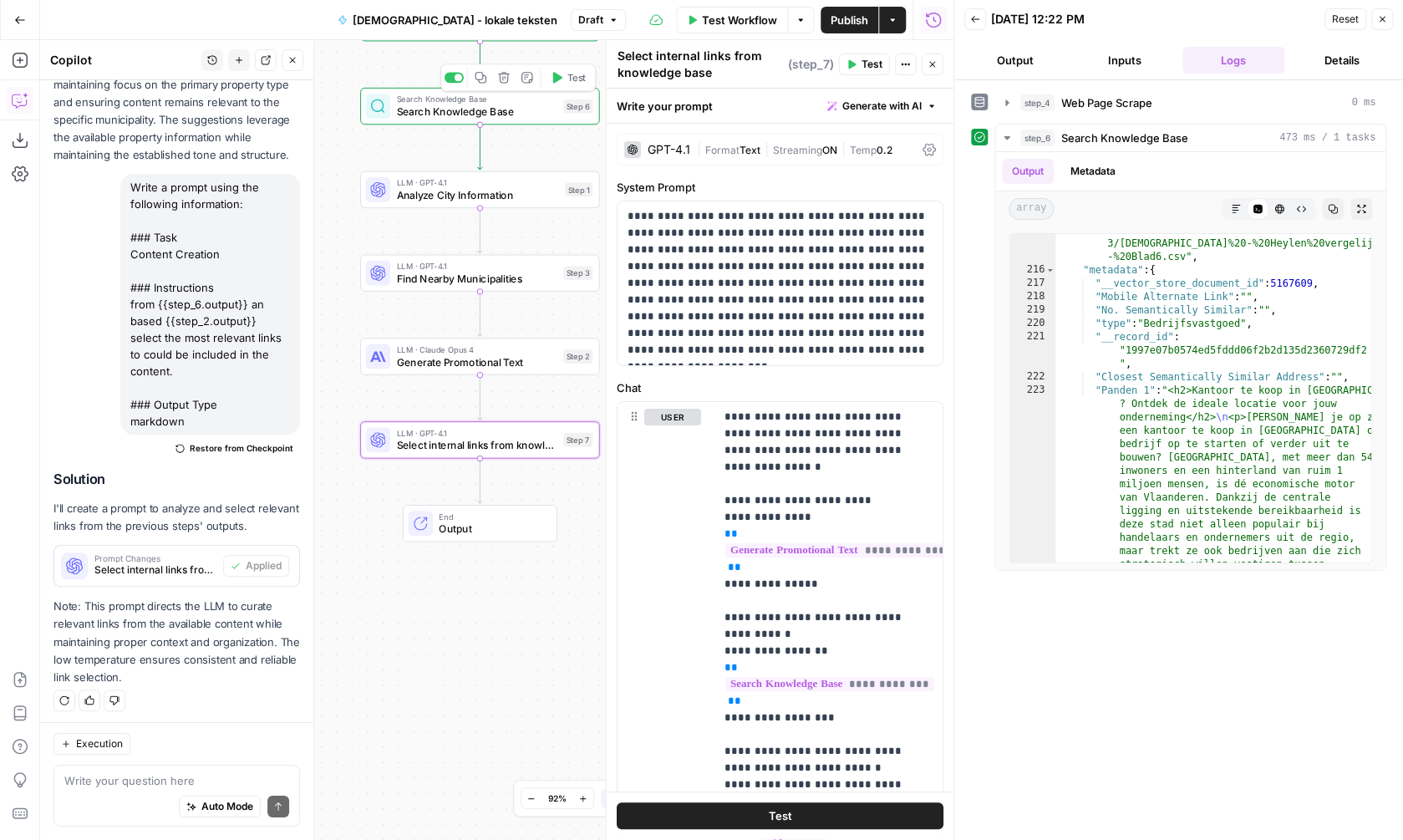
type textarea "Select internal links from knowledge base"
click at [513, 97] on span "Search Knowledge Base" at bounding box center [476, 99] width 160 height 13
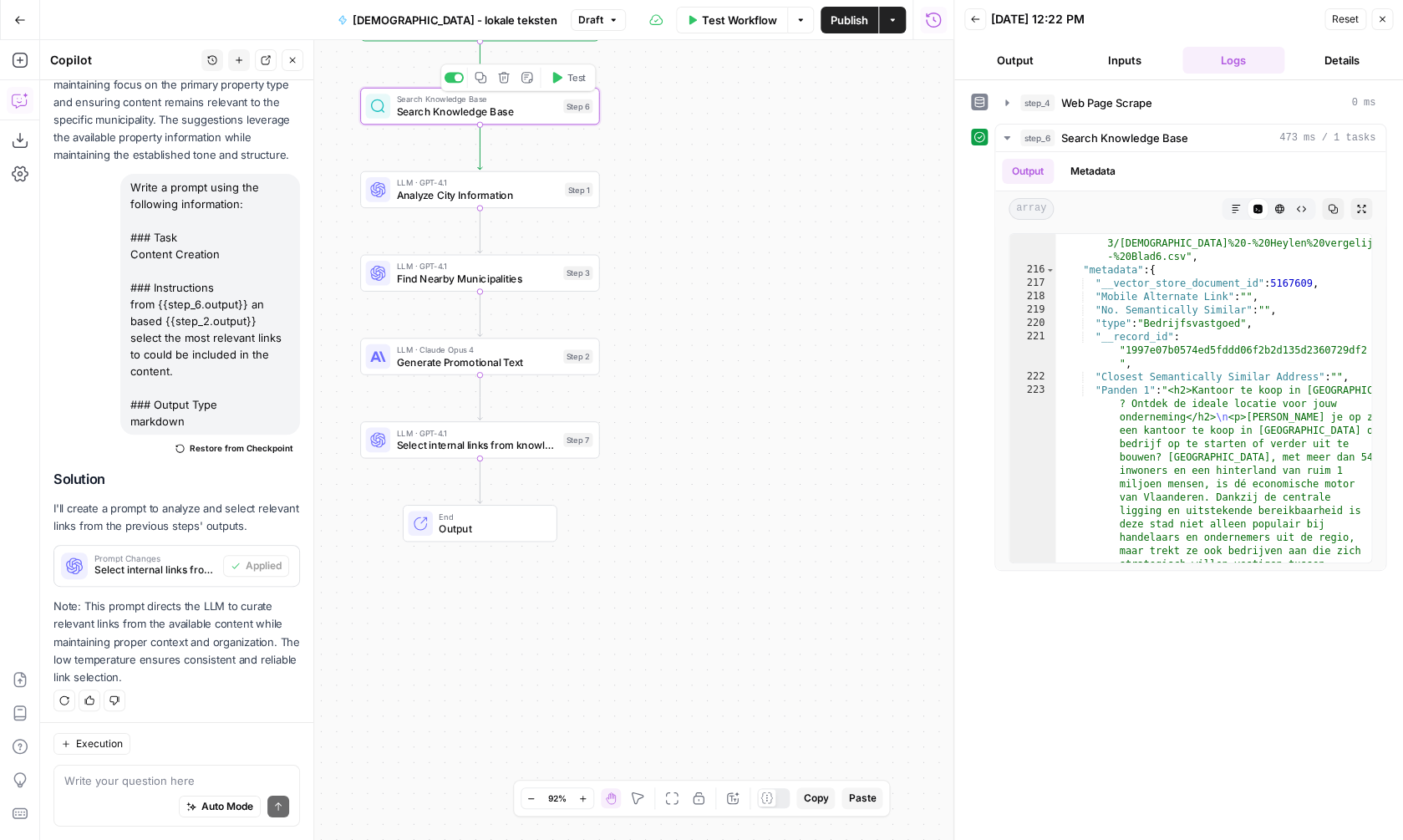
type textarea "Search Knowledge Base"
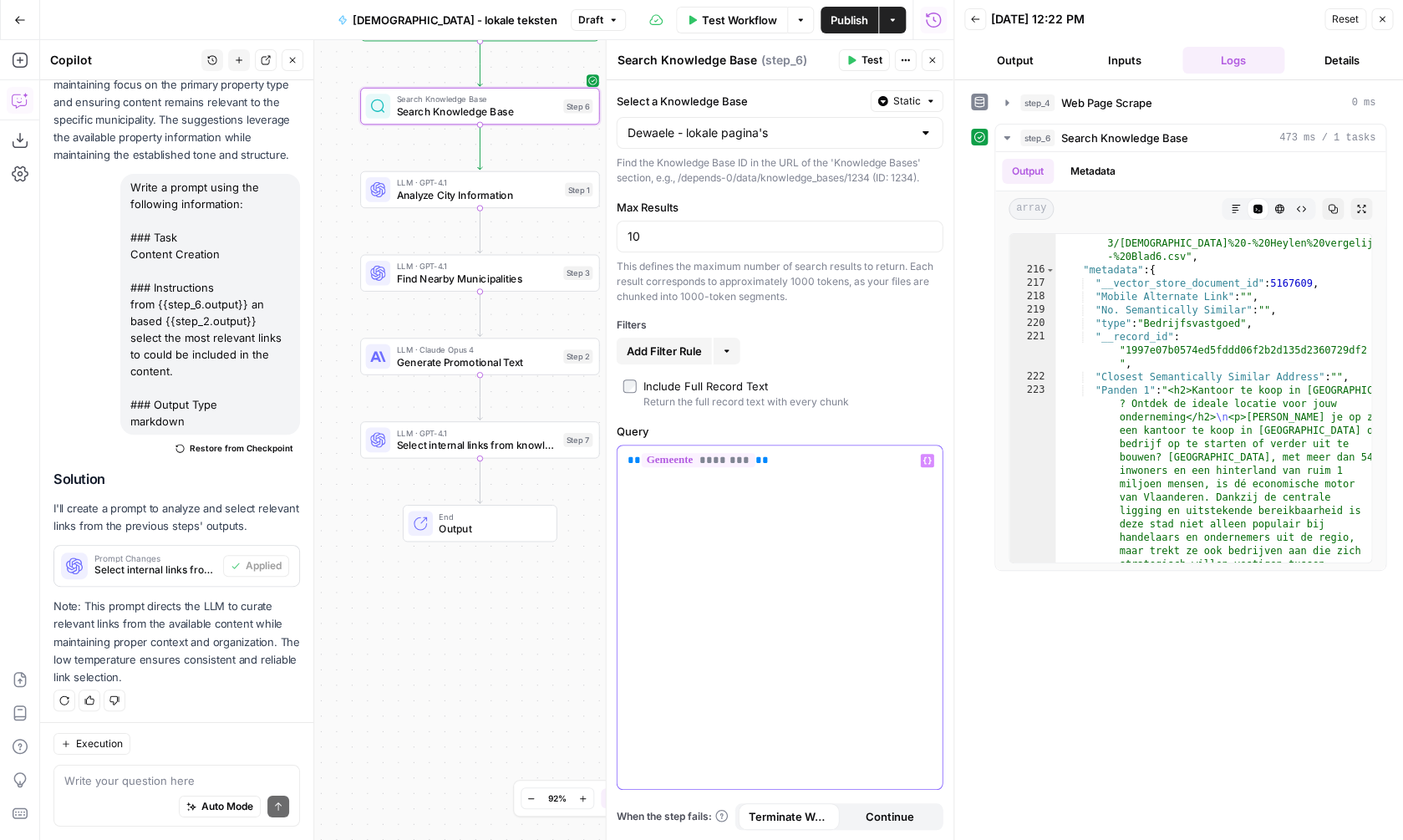
click at [793, 465] on p "** ******** **" at bounding box center [780, 461] width 305 height 17
click at [931, 462] on icon "button" at bounding box center [928, 460] width 9 height 9
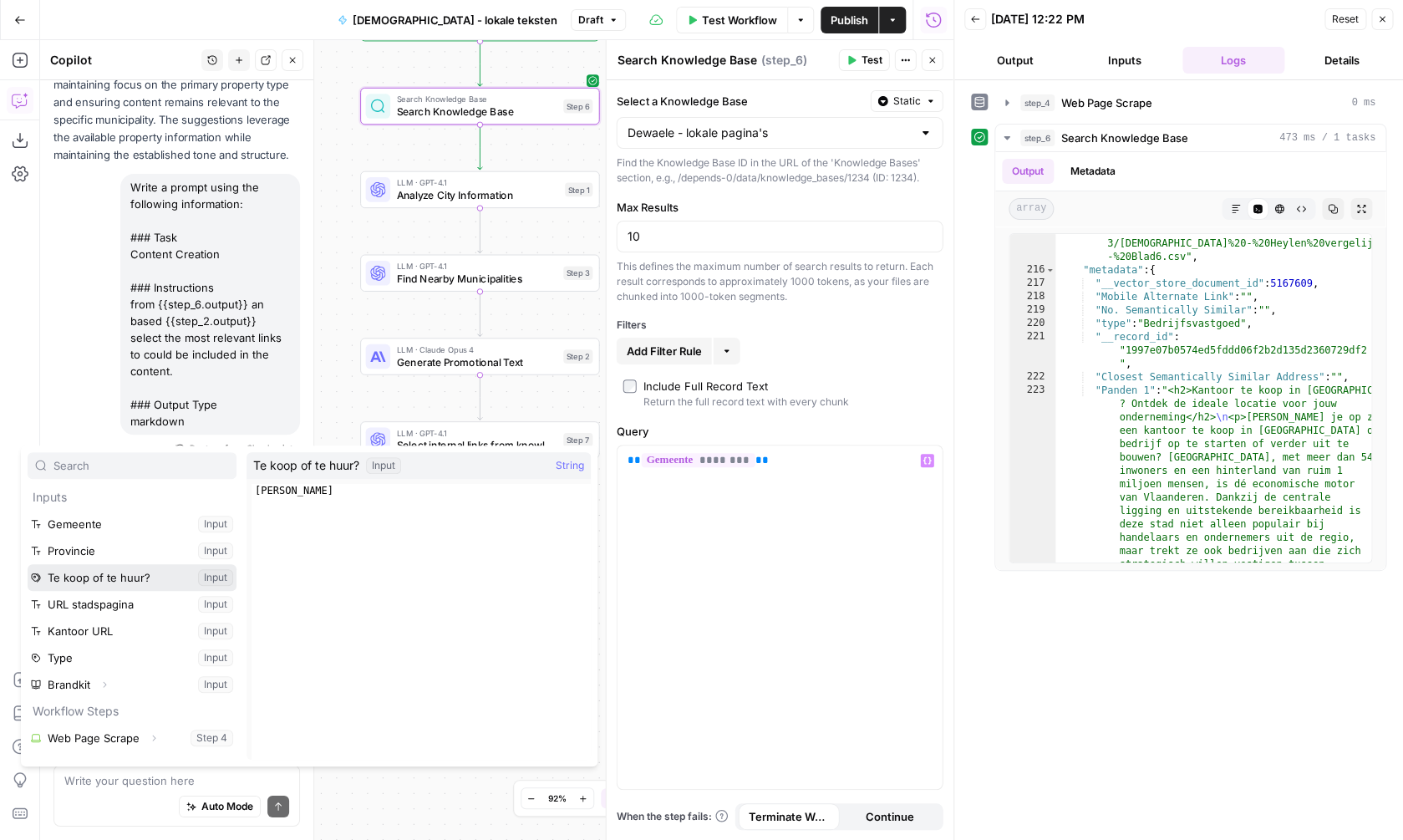
click at [166, 584] on button "Select variable Te koop of te huur?" at bounding box center [132, 577] width 209 height 27
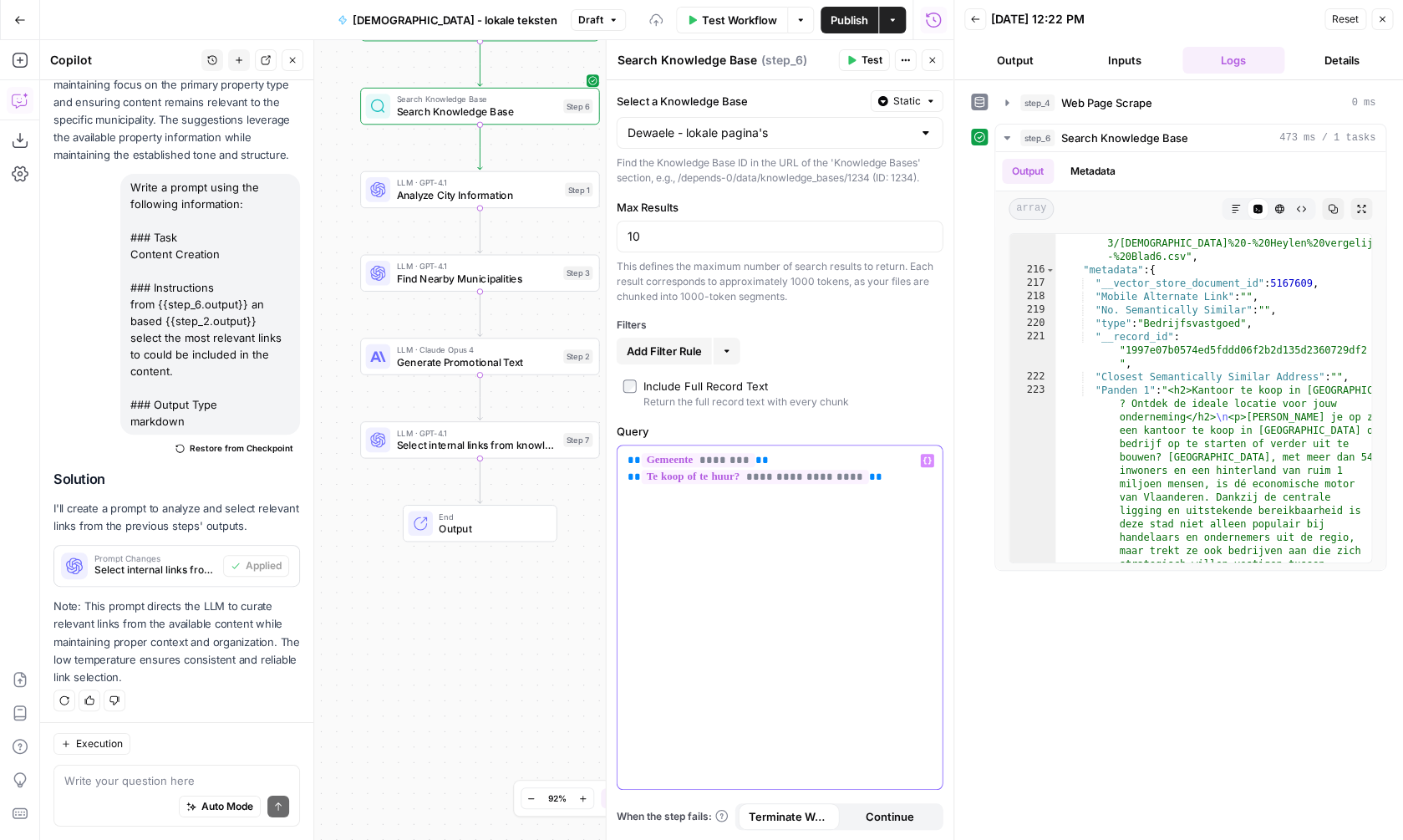
click at [928, 461] on icon "button" at bounding box center [928, 460] width 9 height 9
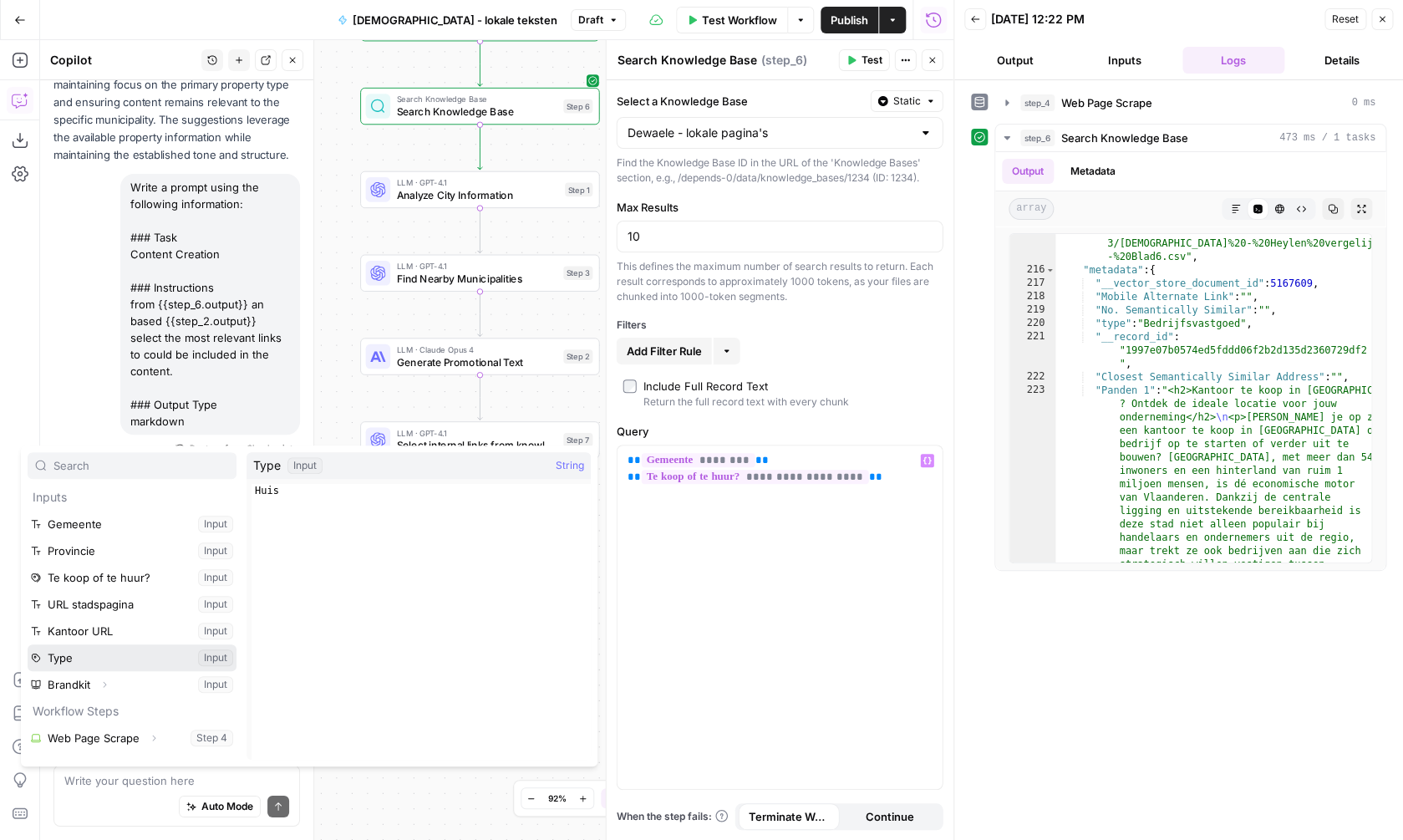
click at [151, 652] on button "Select variable Type" at bounding box center [132, 657] width 209 height 27
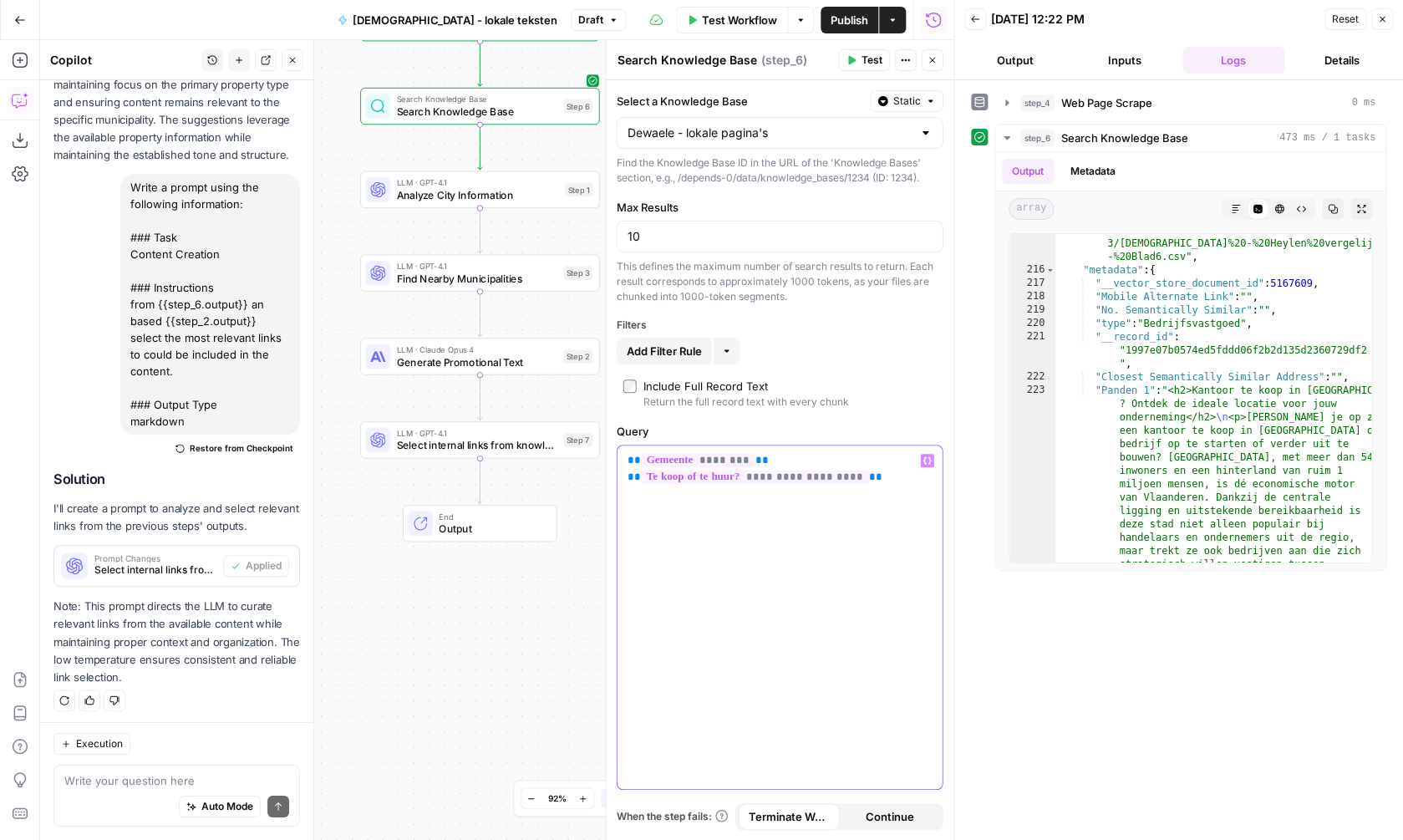
click at [927, 465] on button "Variables Menu" at bounding box center [928, 461] width 14 height 14
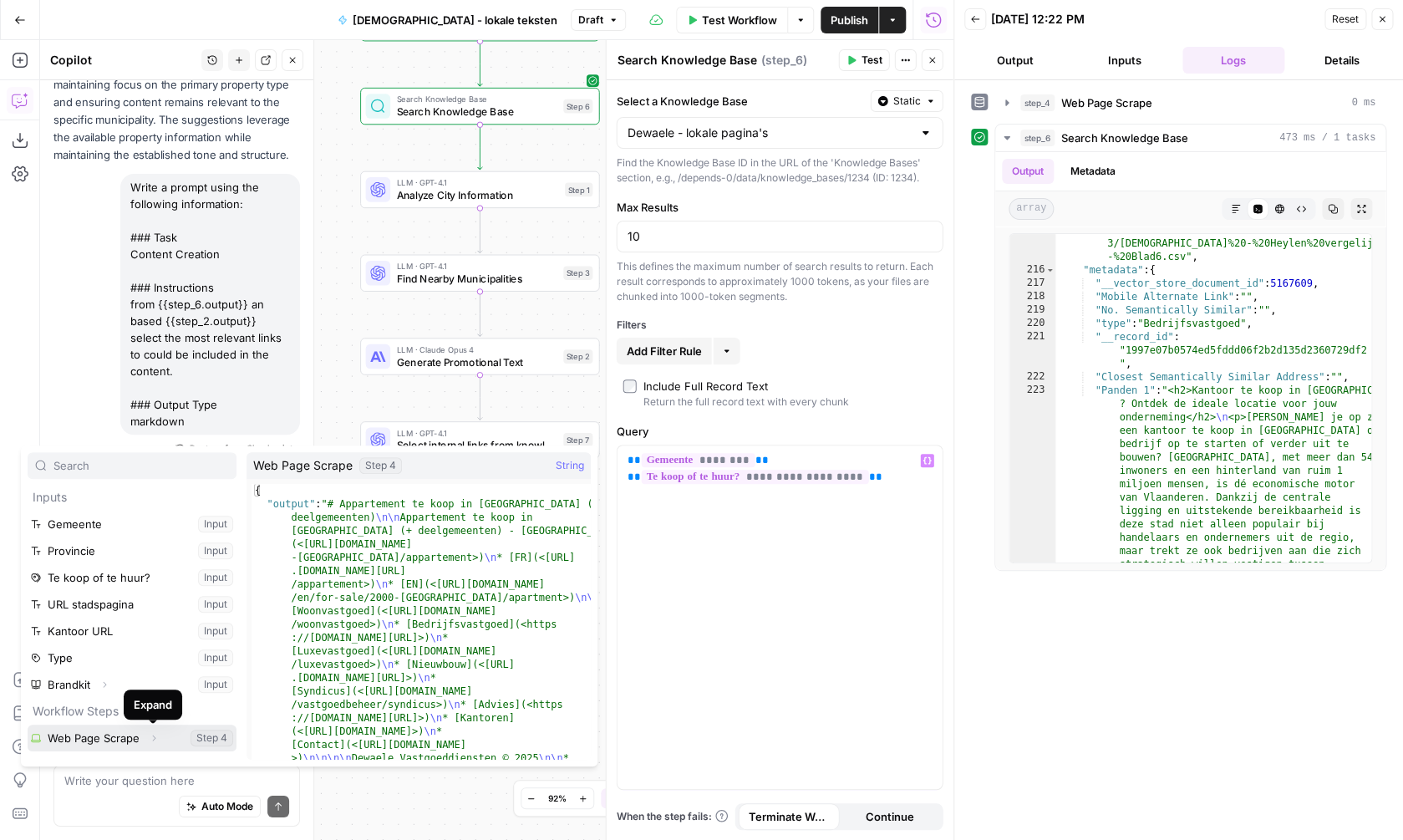
click at [157, 729] on button "Expand" at bounding box center [153, 737] width 21 height 21
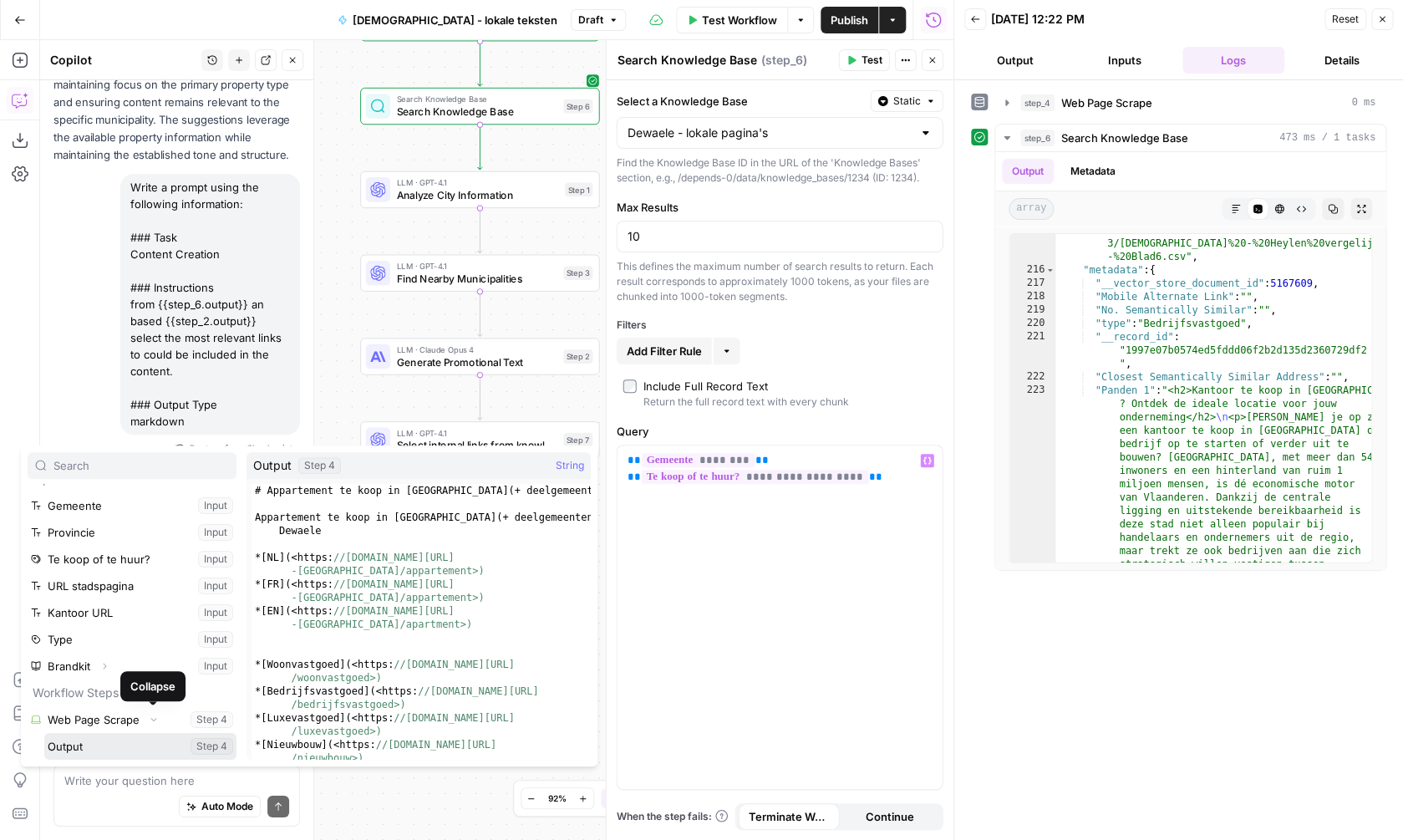
click at [157, 740] on button "Select variable Output" at bounding box center [141, 746] width 192 height 27
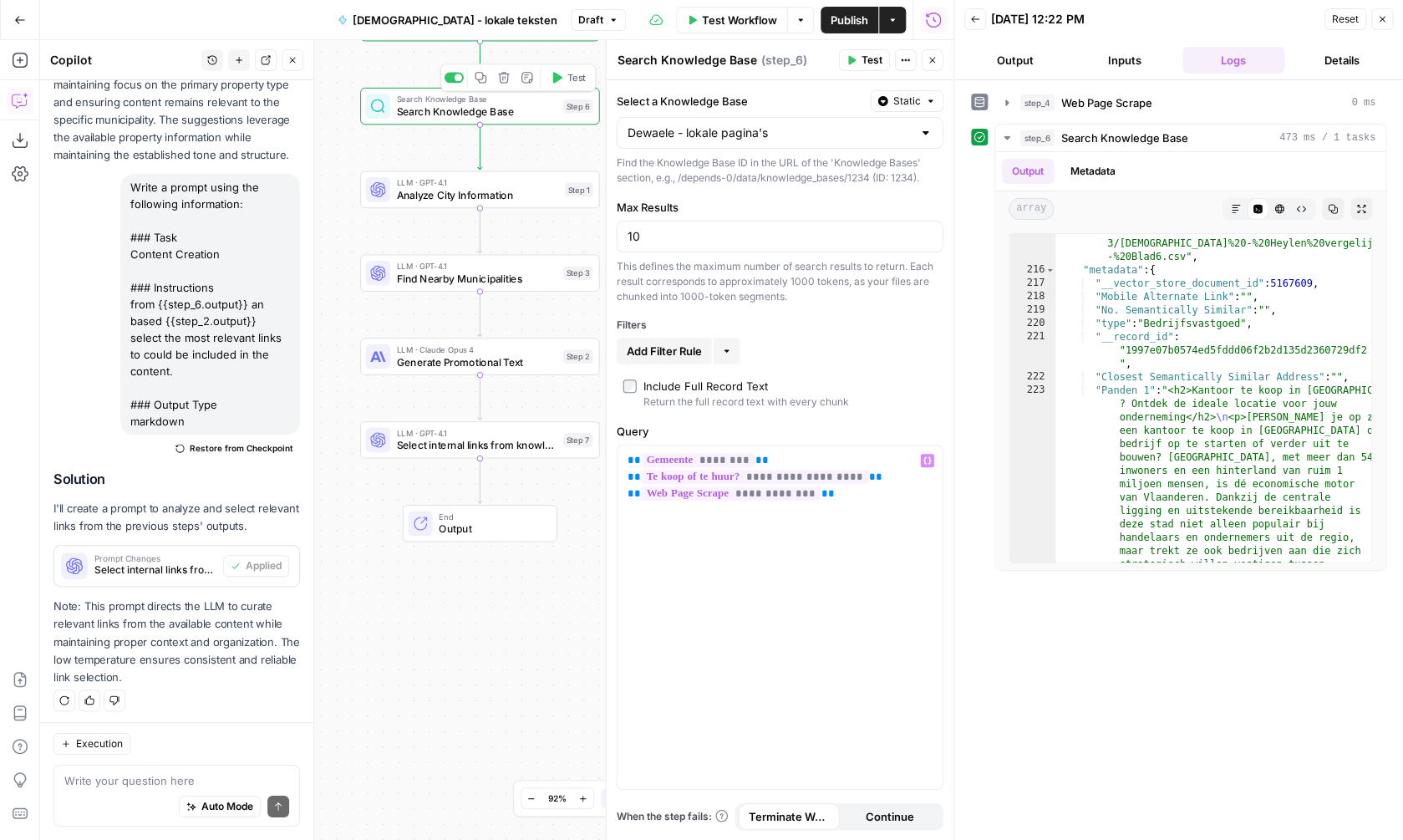
click at [561, 84] on button "Test" at bounding box center [568, 77] width 48 height 20
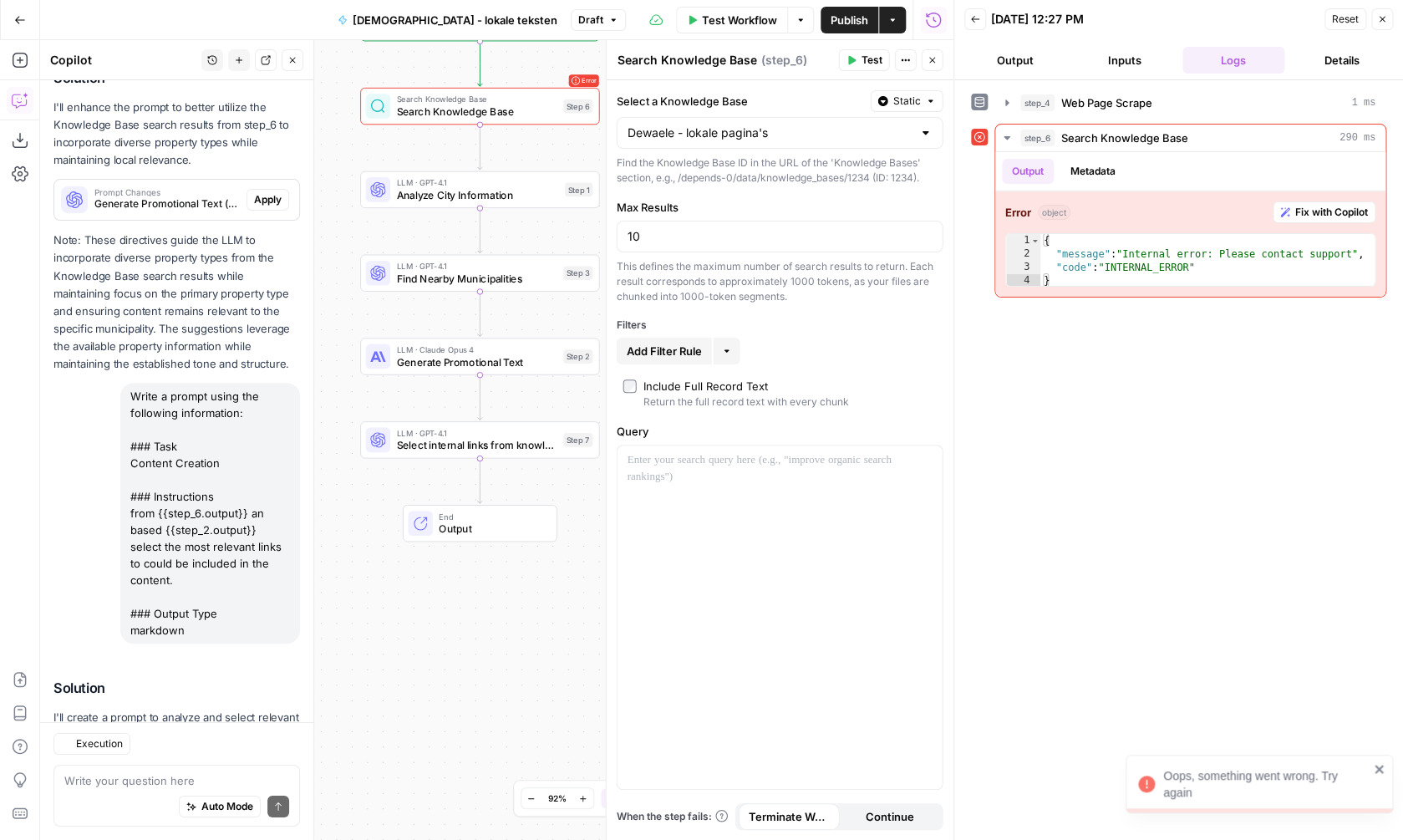
scroll to position [2392, 0]
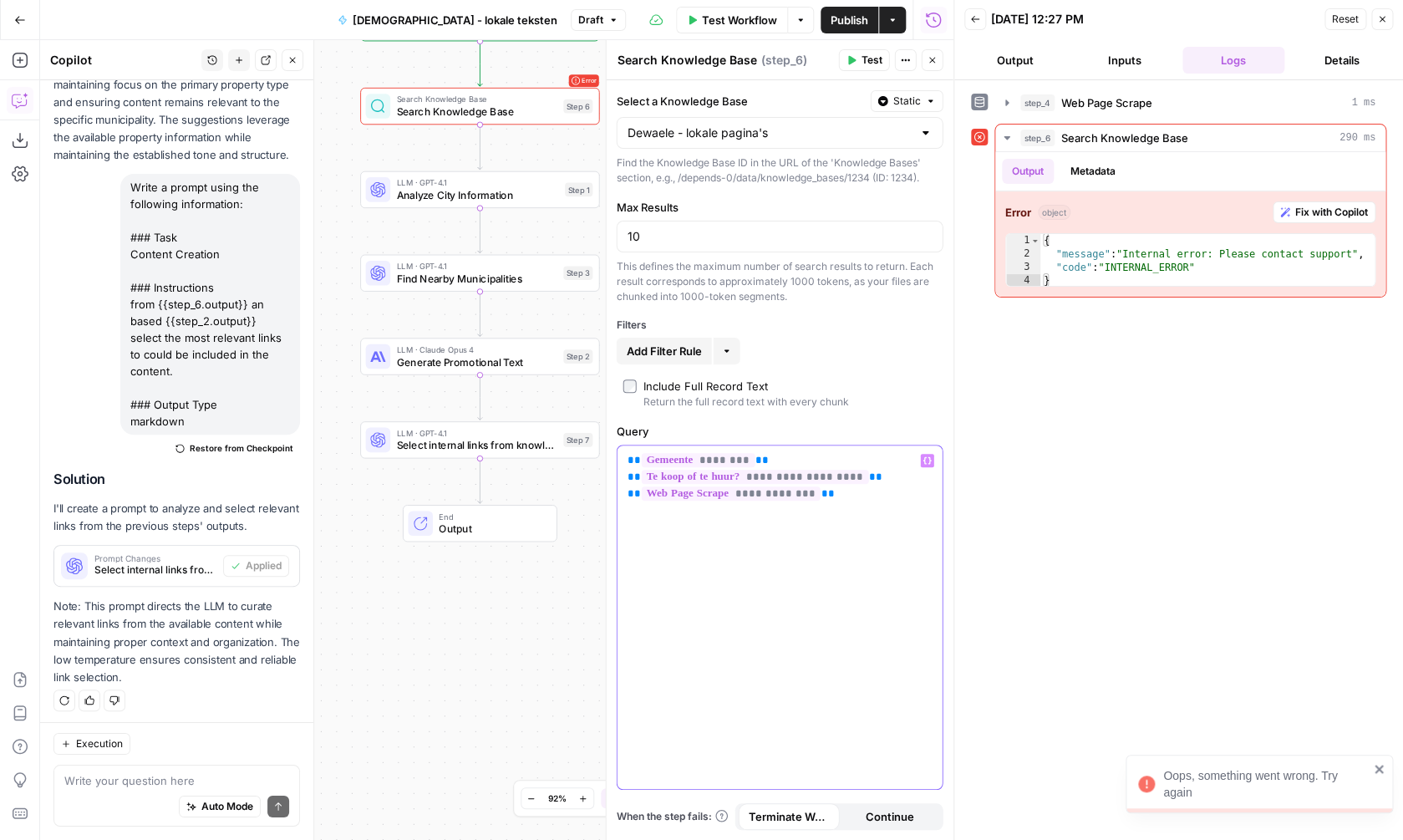
click at [879, 494] on p "**********" at bounding box center [780, 477] width 305 height 51
click at [573, 79] on span "Test" at bounding box center [576, 78] width 18 height 15
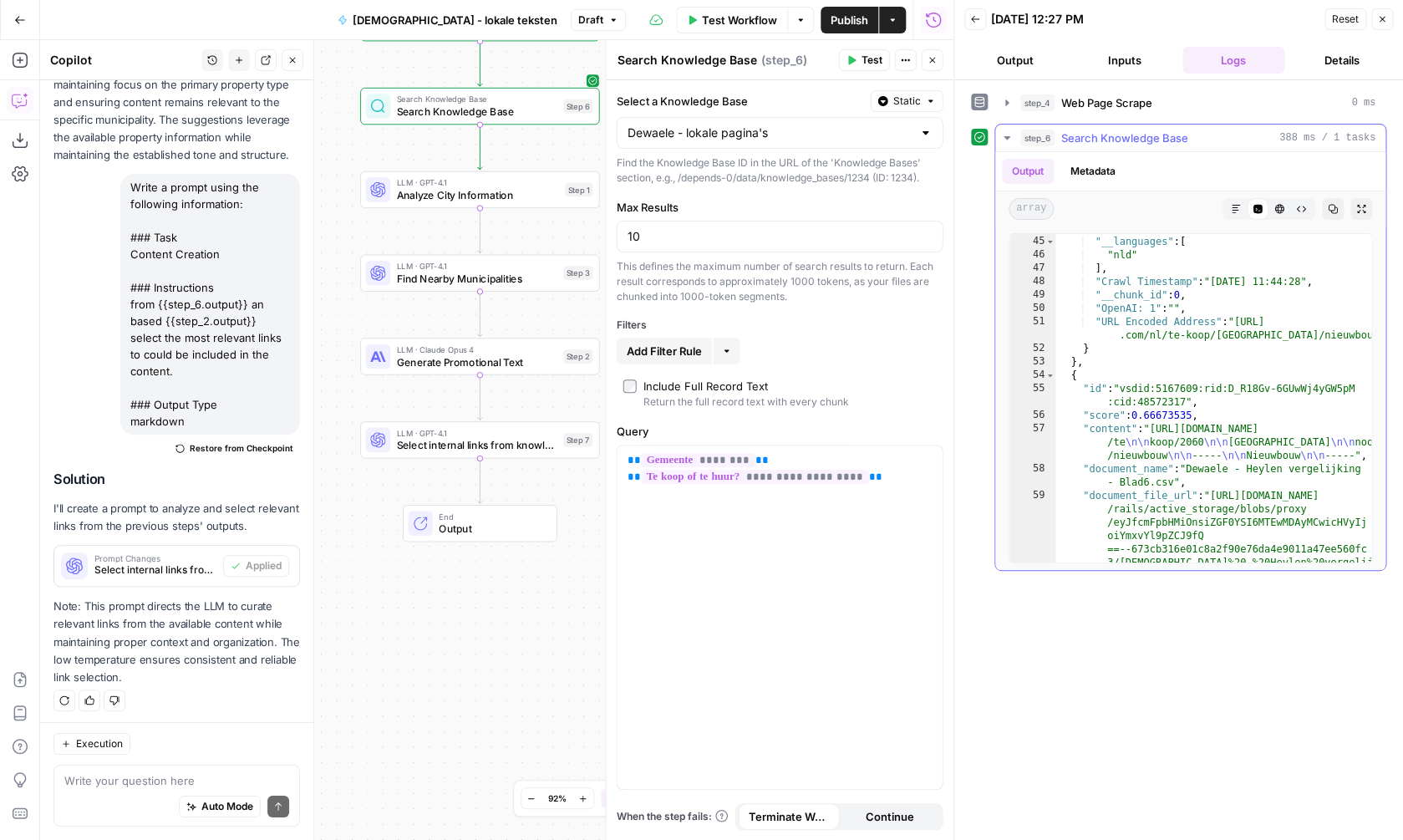
scroll to position [1021, 0]
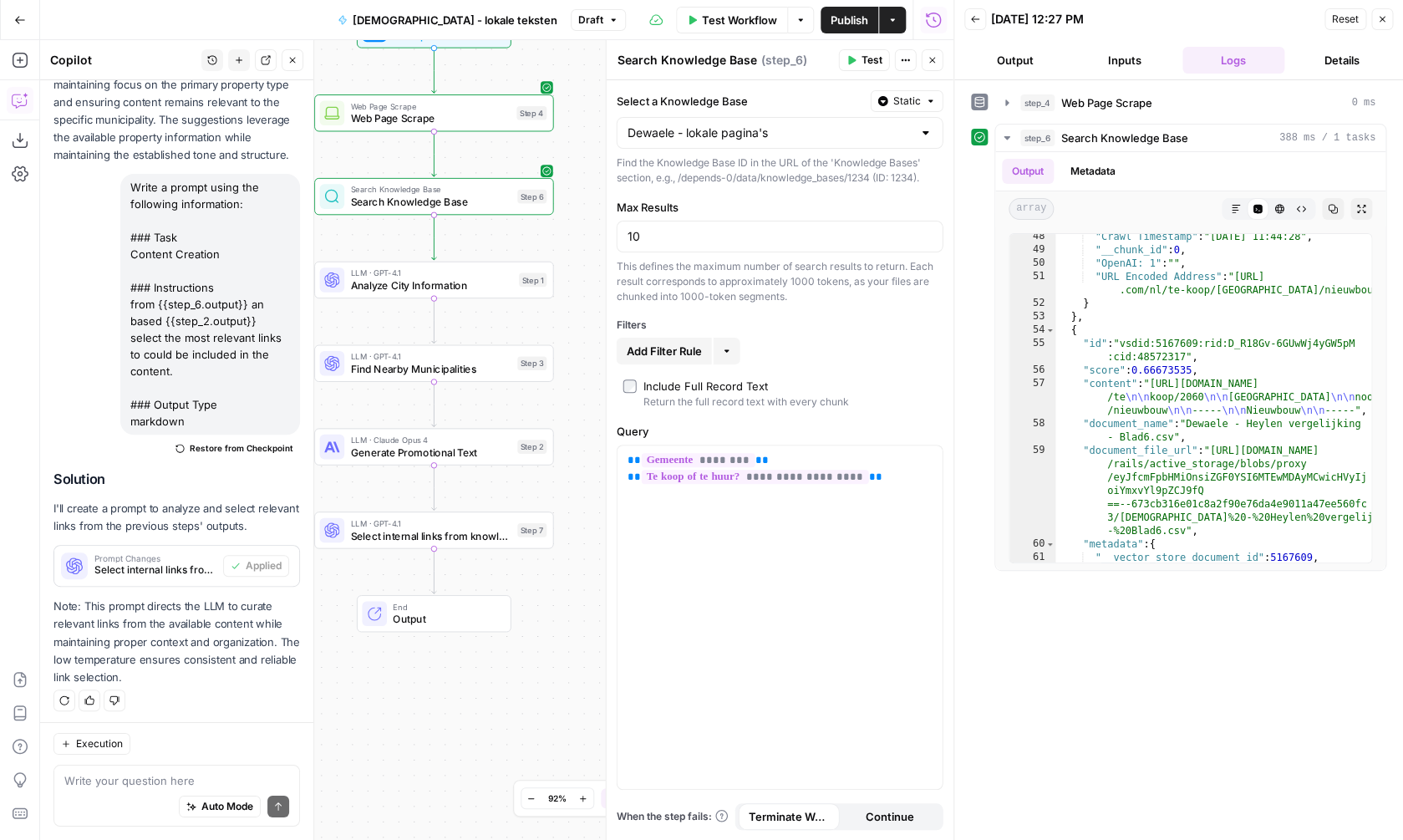
drag, startPoint x: 438, startPoint y: 619, endPoint x: 401, endPoint y: 700, distance: 89.1
click at [401, 700] on div "Workflow Set Inputs Inputs Web Page Scrape Web Page Scrape Step 4 Search Knowle…" at bounding box center [497, 440] width 914 height 800
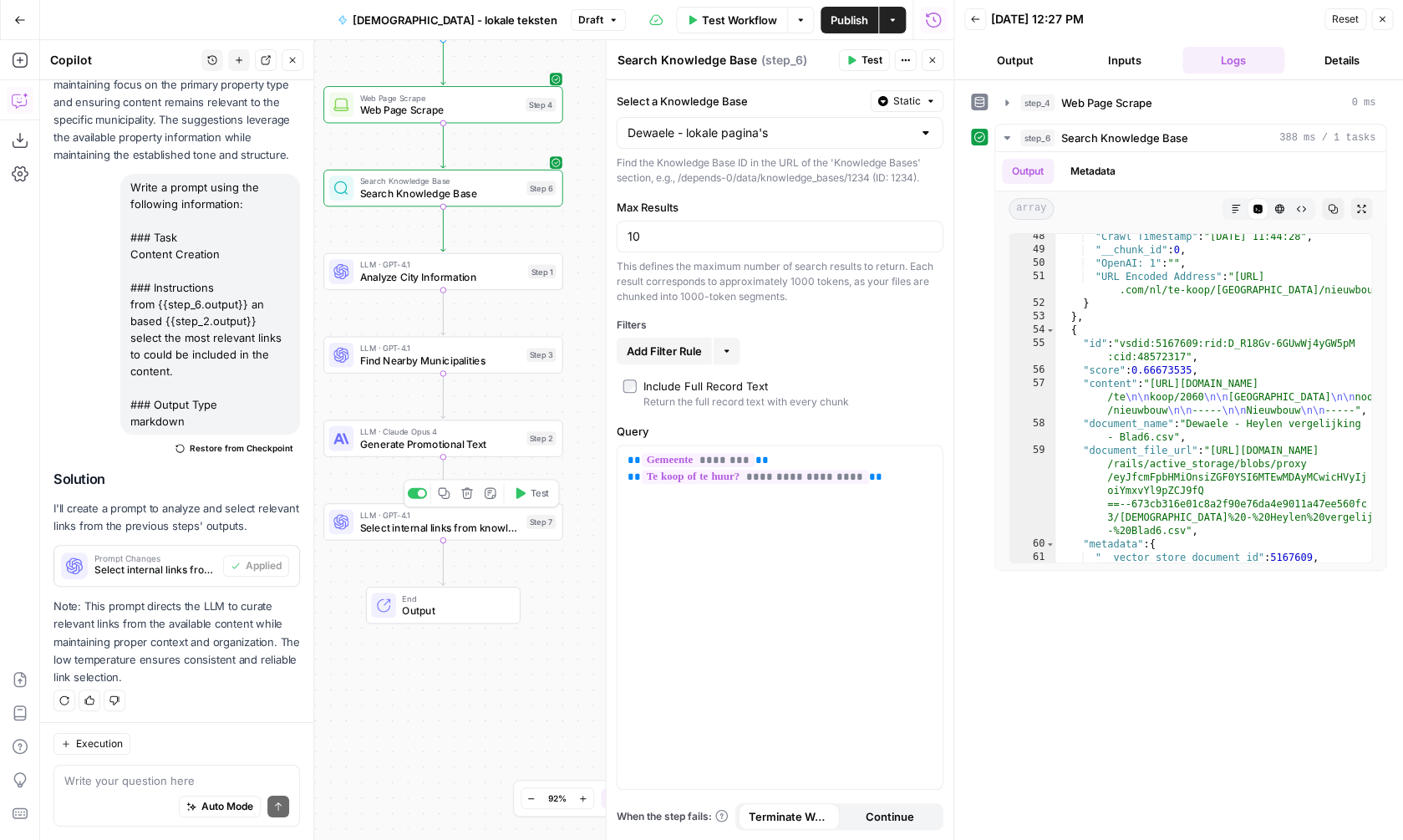
click at [537, 499] on span "Test" at bounding box center [539, 494] width 18 height 15
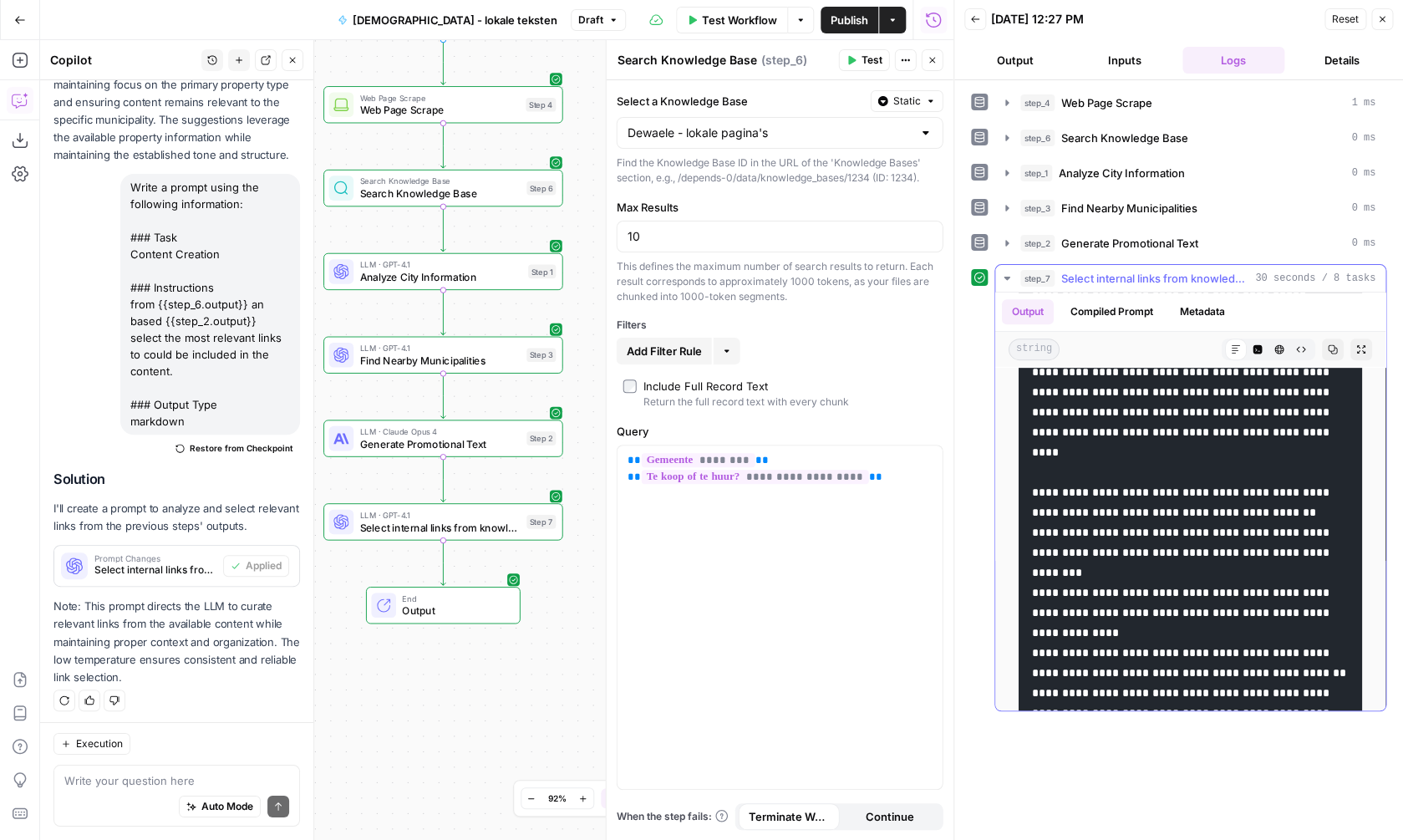
scroll to position [392, 0]
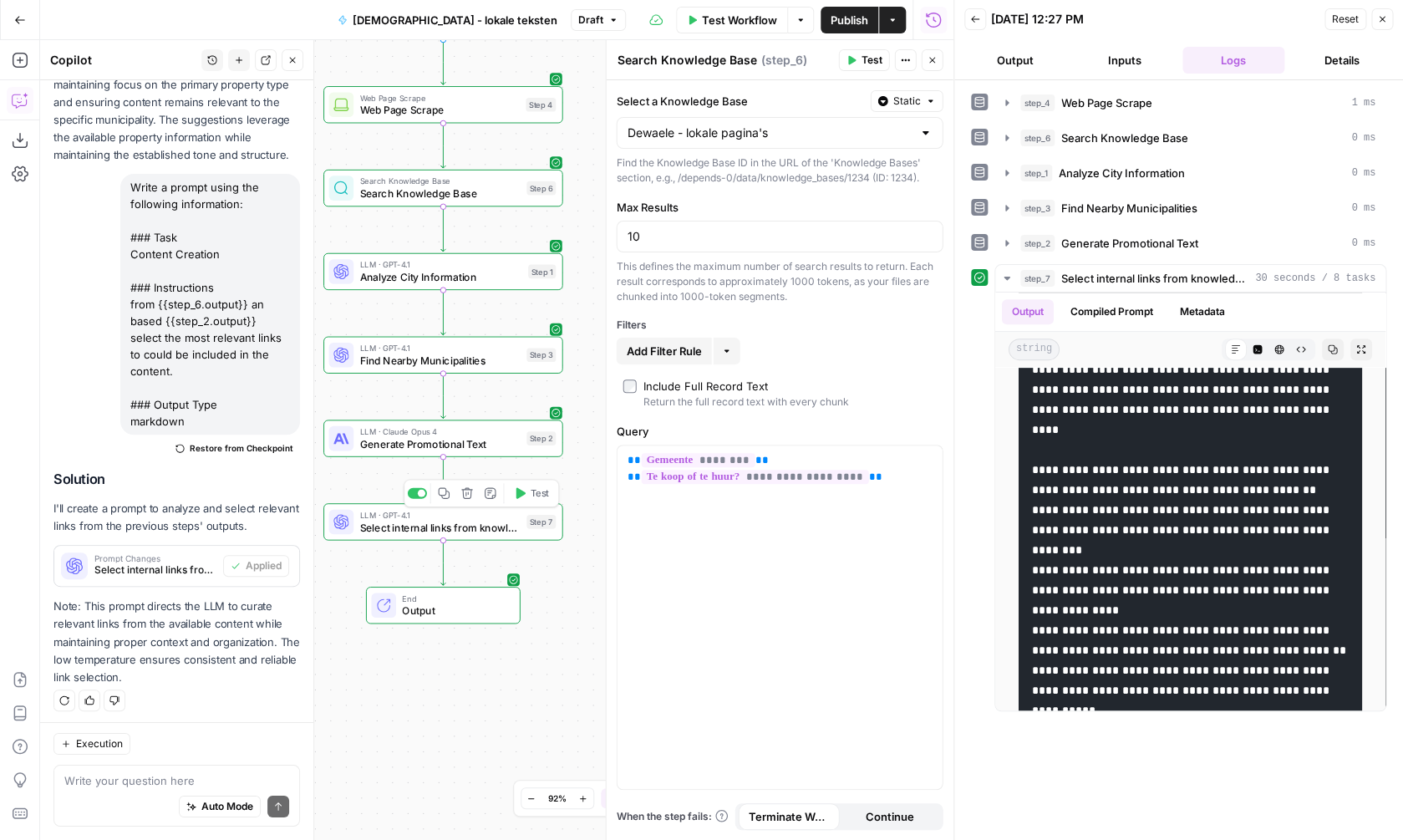
click at [473, 532] on span "Select internal links from knowledge base" at bounding box center [439, 527] width 160 height 15
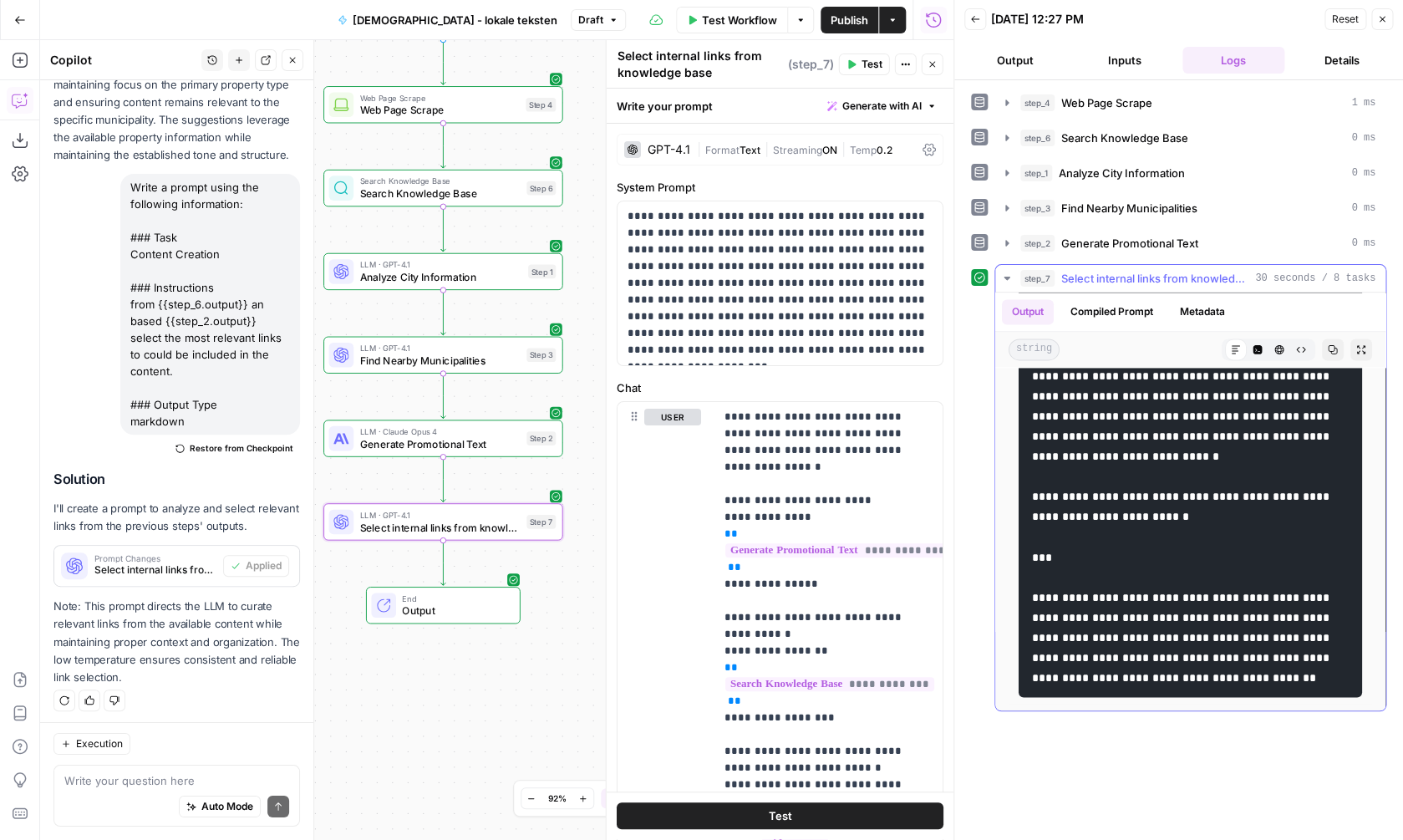
scroll to position [1368, 0]
click at [495, 522] on span "Select internal links from knowledge base" at bounding box center [439, 527] width 160 height 15
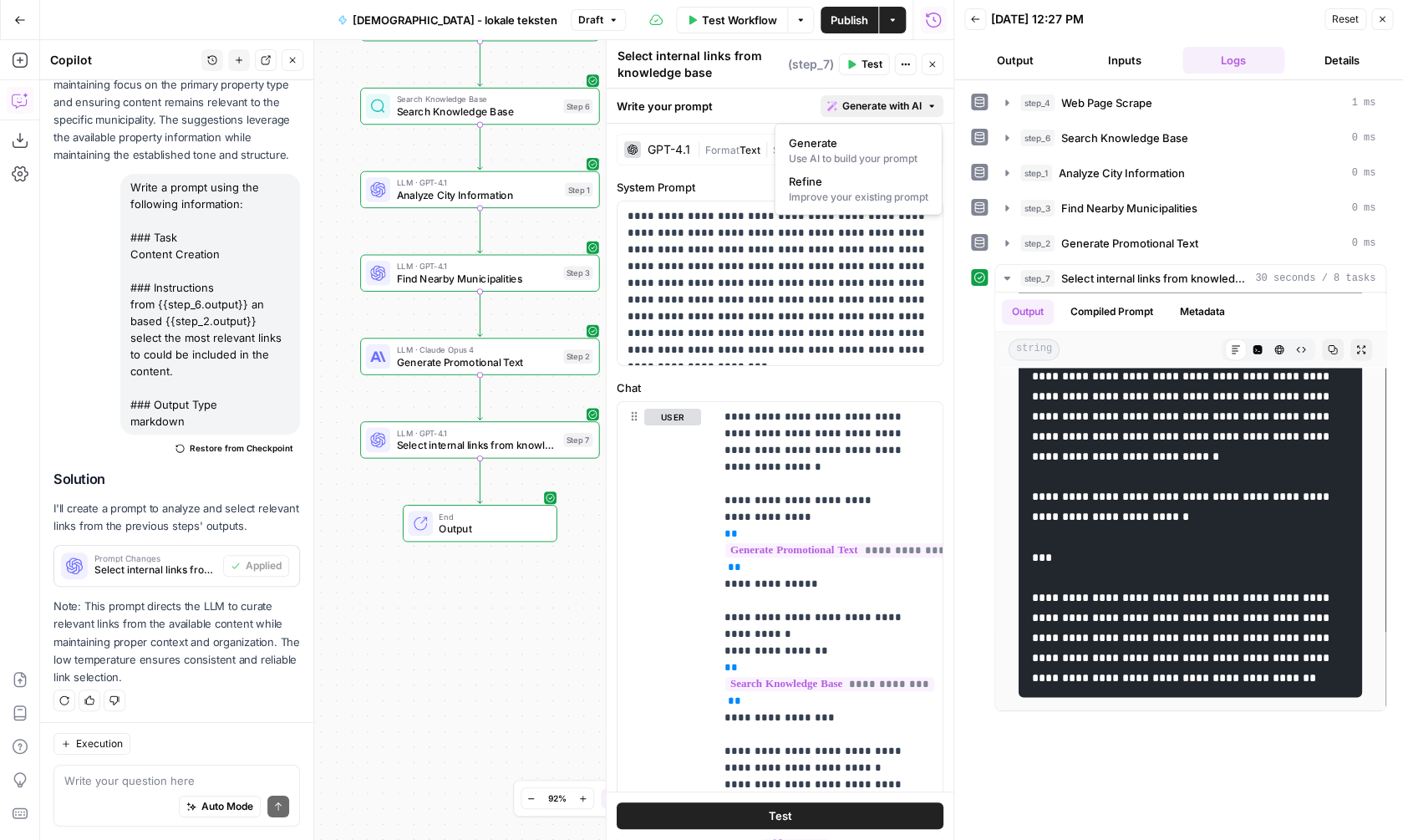
click at [893, 103] on span "Generate with AI" at bounding box center [882, 106] width 80 height 15
click at [860, 189] on div "Improve your existing prompt" at bounding box center [859, 197] width 140 height 15
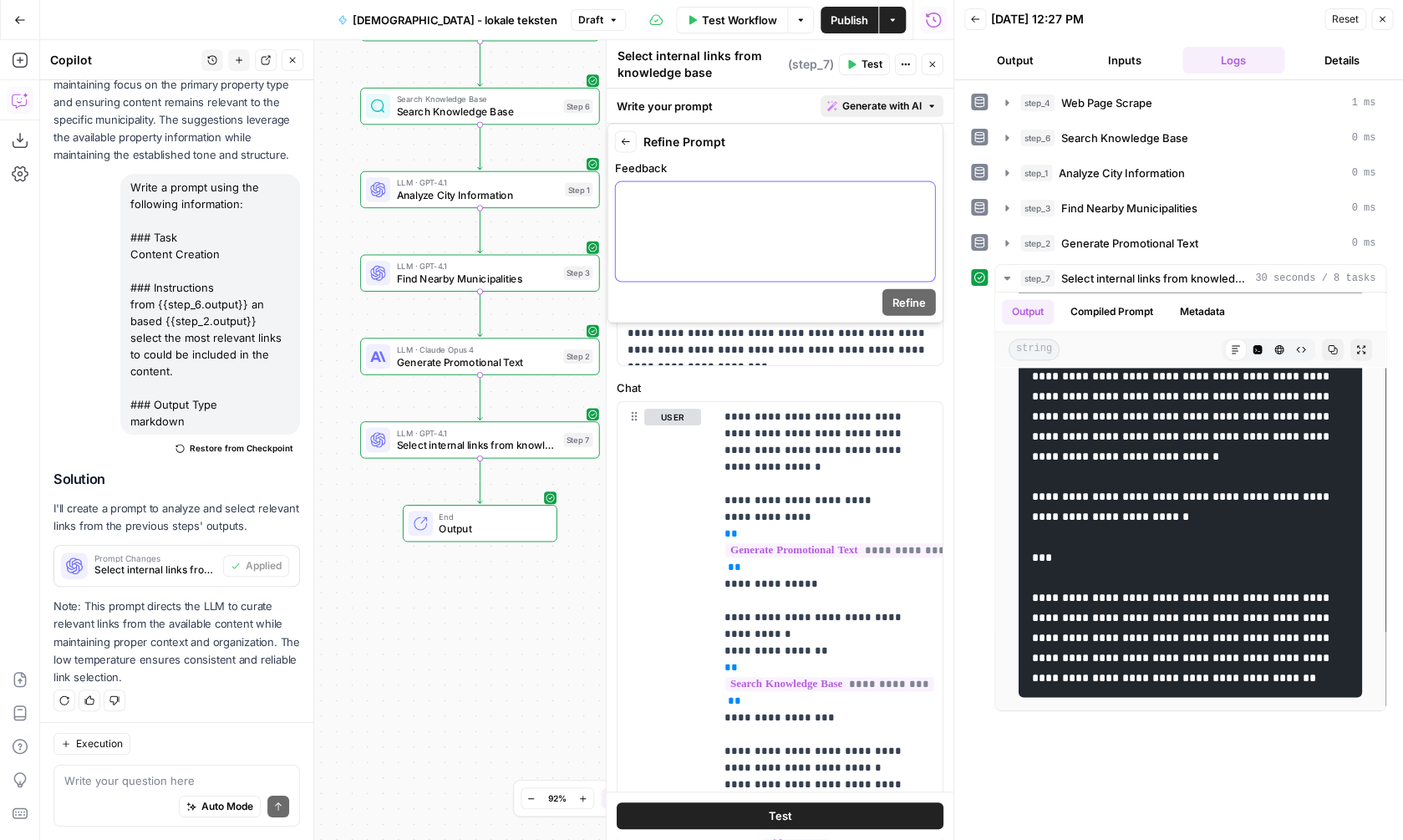
click at [758, 257] on div at bounding box center [776, 232] width 320 height 99
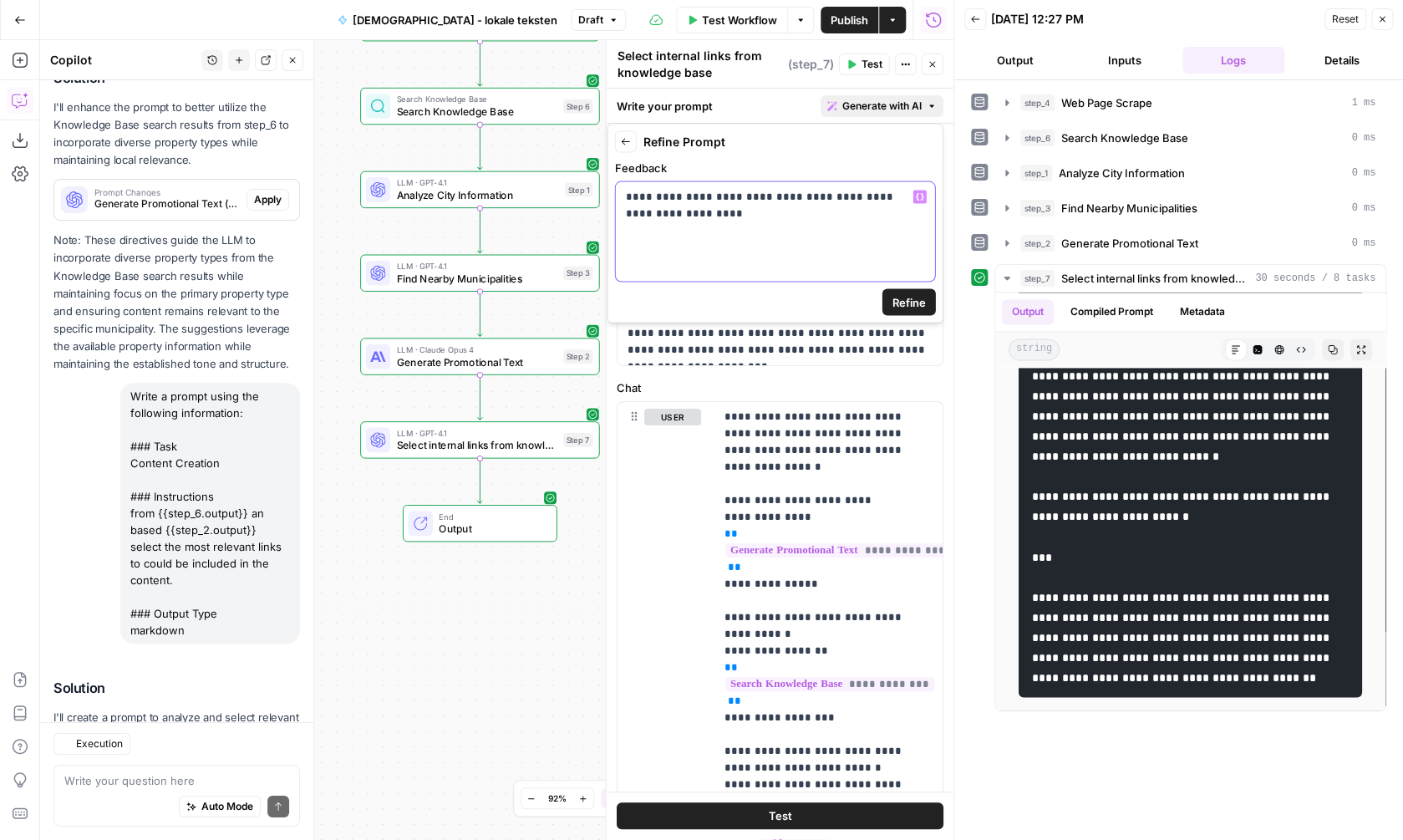
scroll to position [2392, 0]
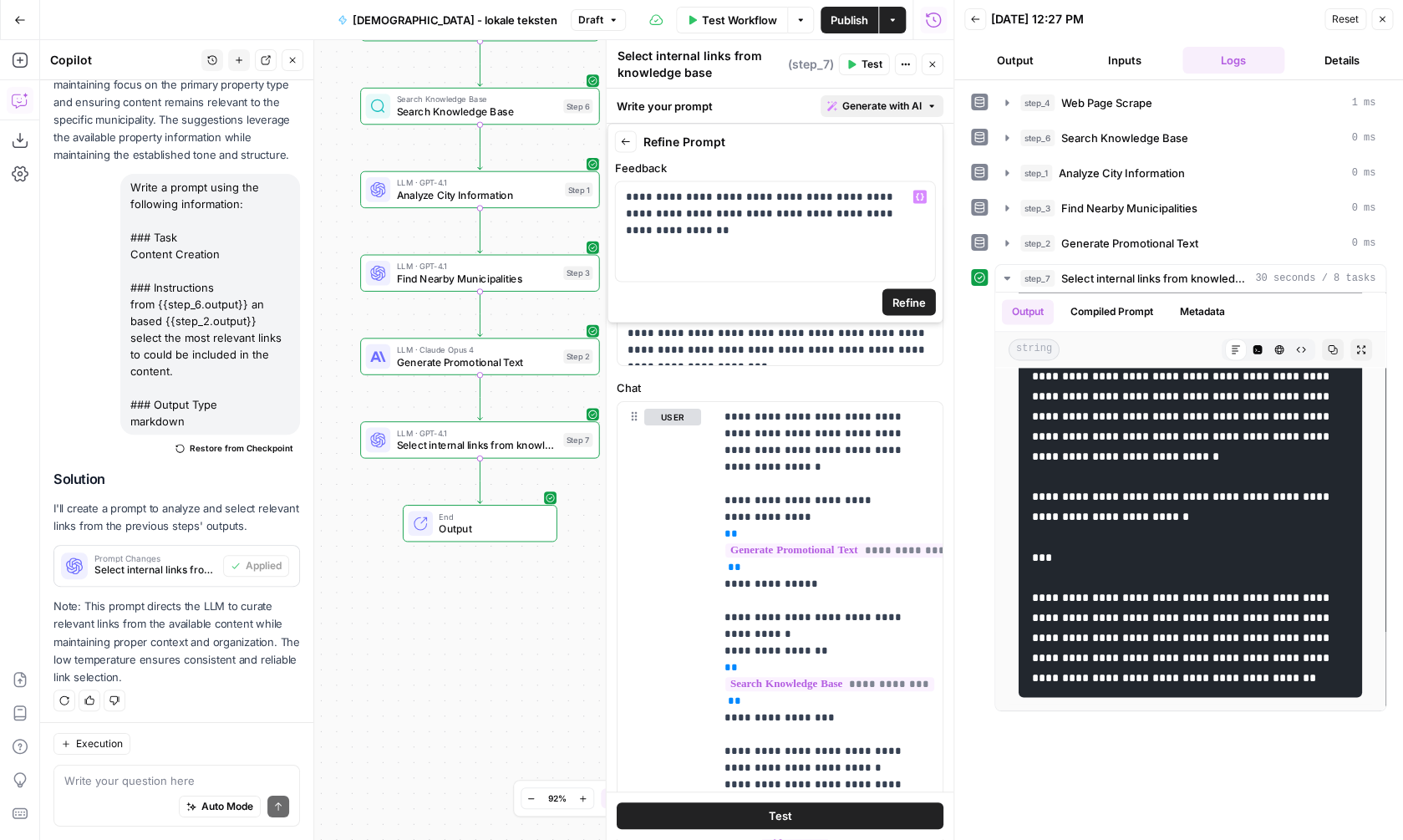
click at [926, 311] on button "Refine" at bounding box center [909, 302] width 53 height 27
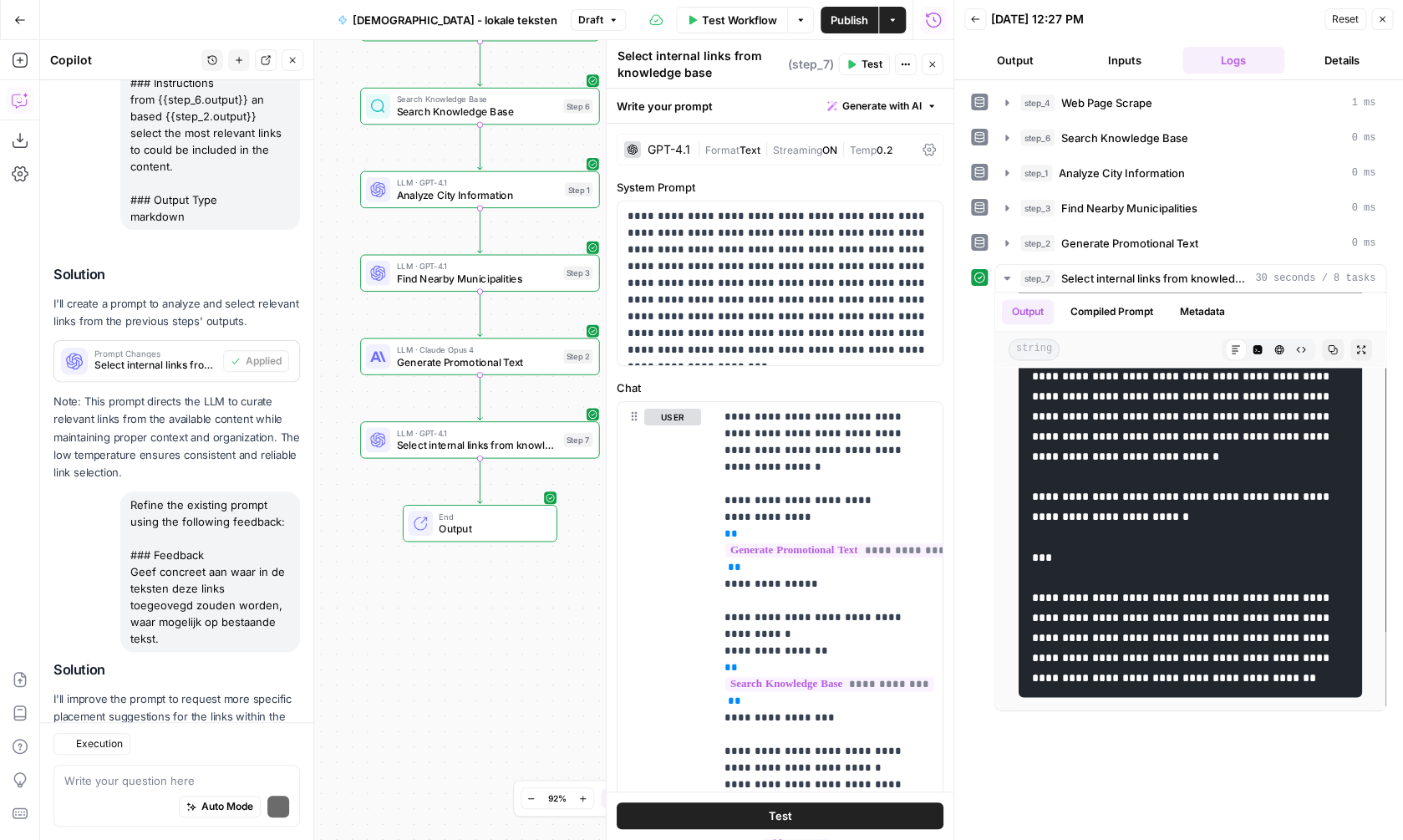
scroll to position [2806, 0]
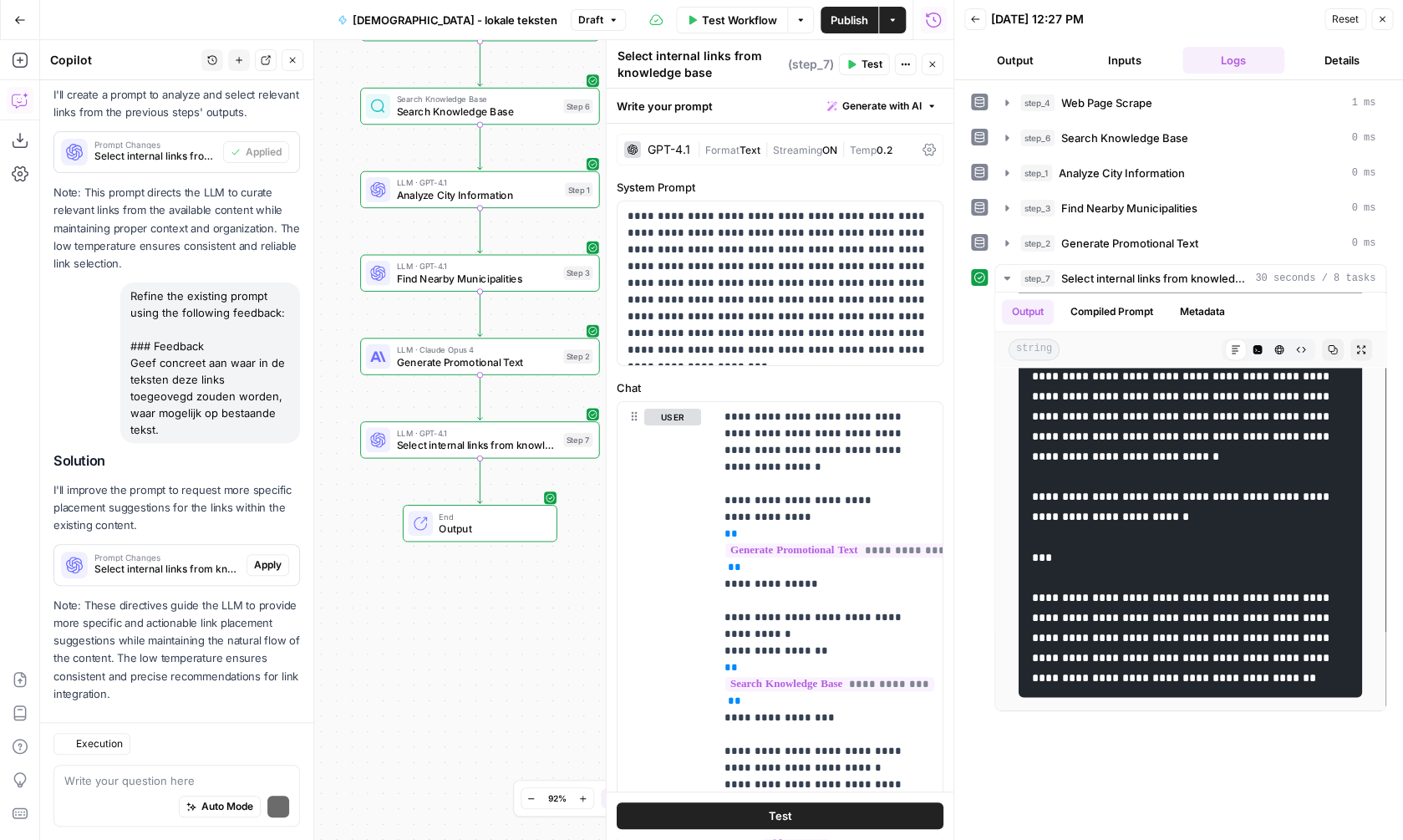
click at [259, 597] on p "Note: These directives guide the LLM to provide more specific and actionable li…" at bounding box center [177, 650] width 247 height 106
click at [266, 557] on span "Apply" at bounding box center [267, 565] width 27 height 15
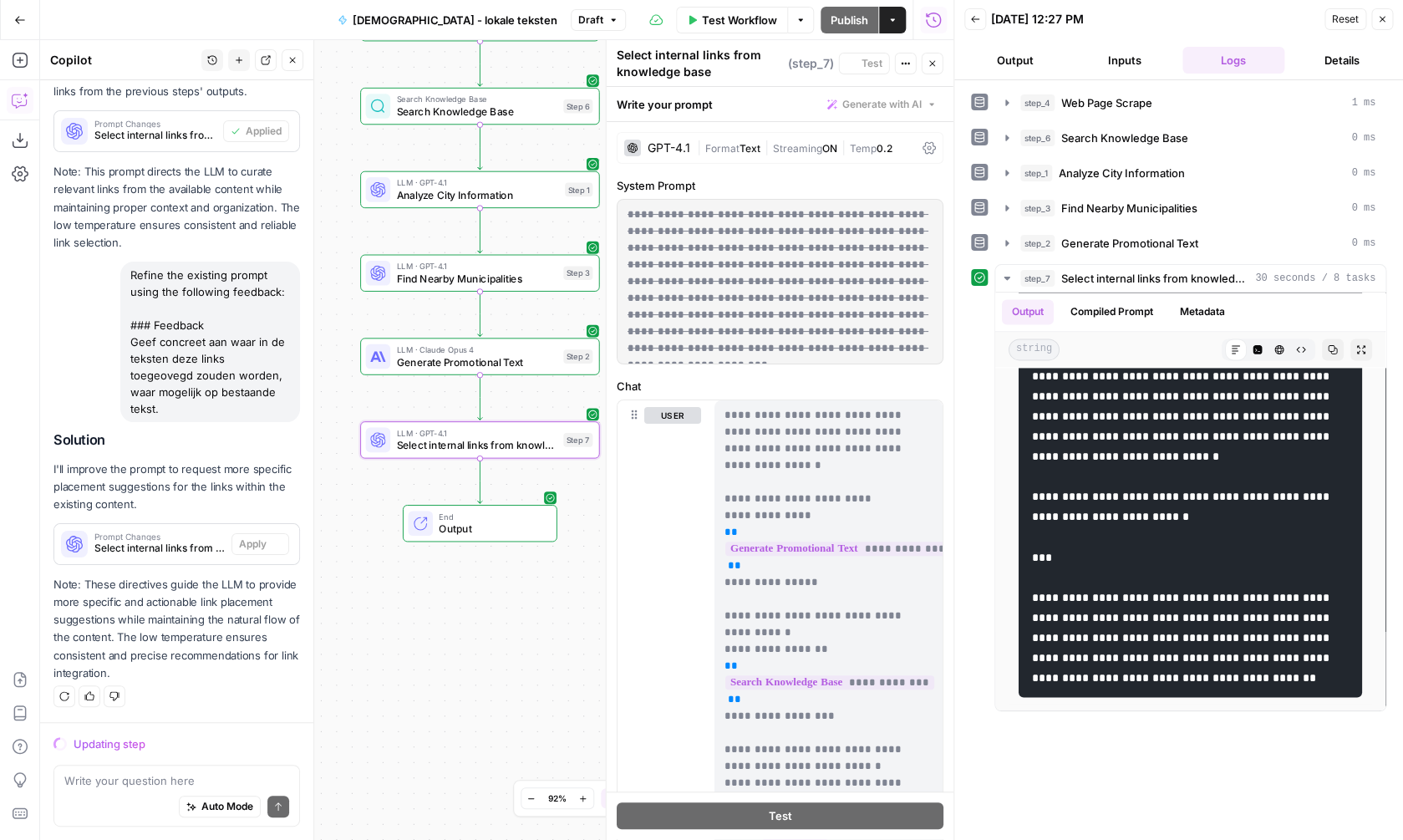
scroll to position [2646, 0]
